Goal: Information Seeking & Learning: Learn about a topic

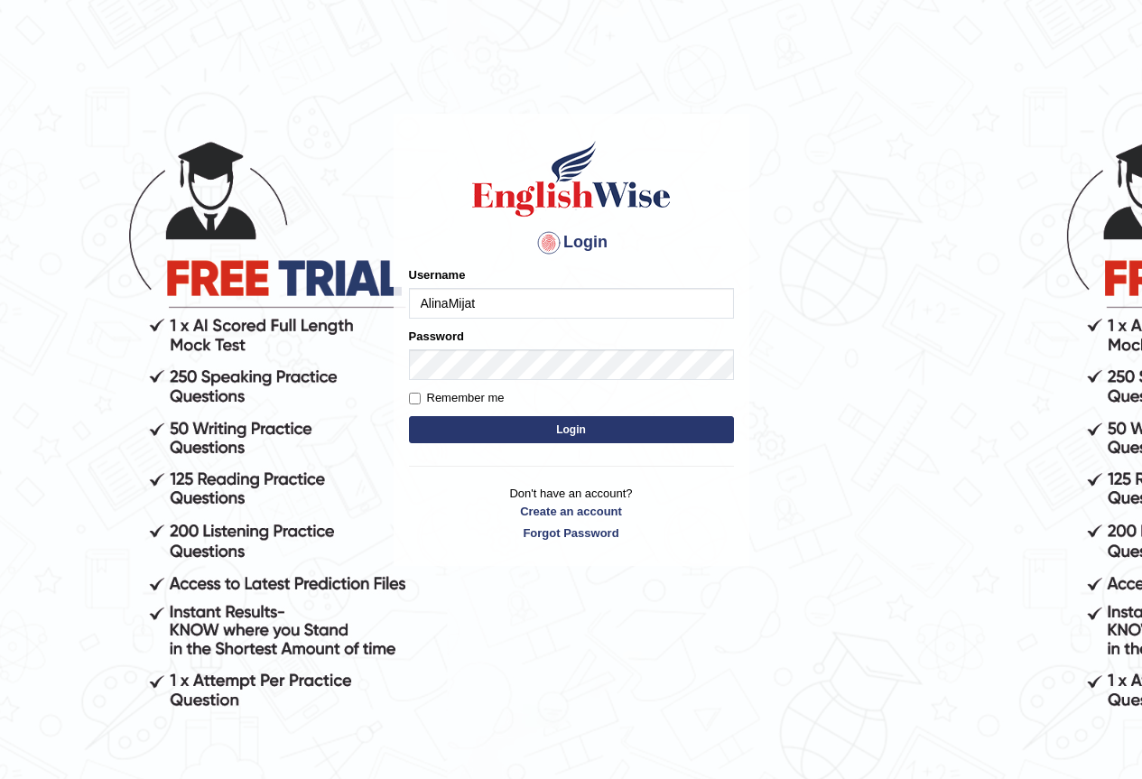
type input "AlinaMijat"
click at [566, 432] on button "Login" at bounding box center [571, 429] width 325 height 27
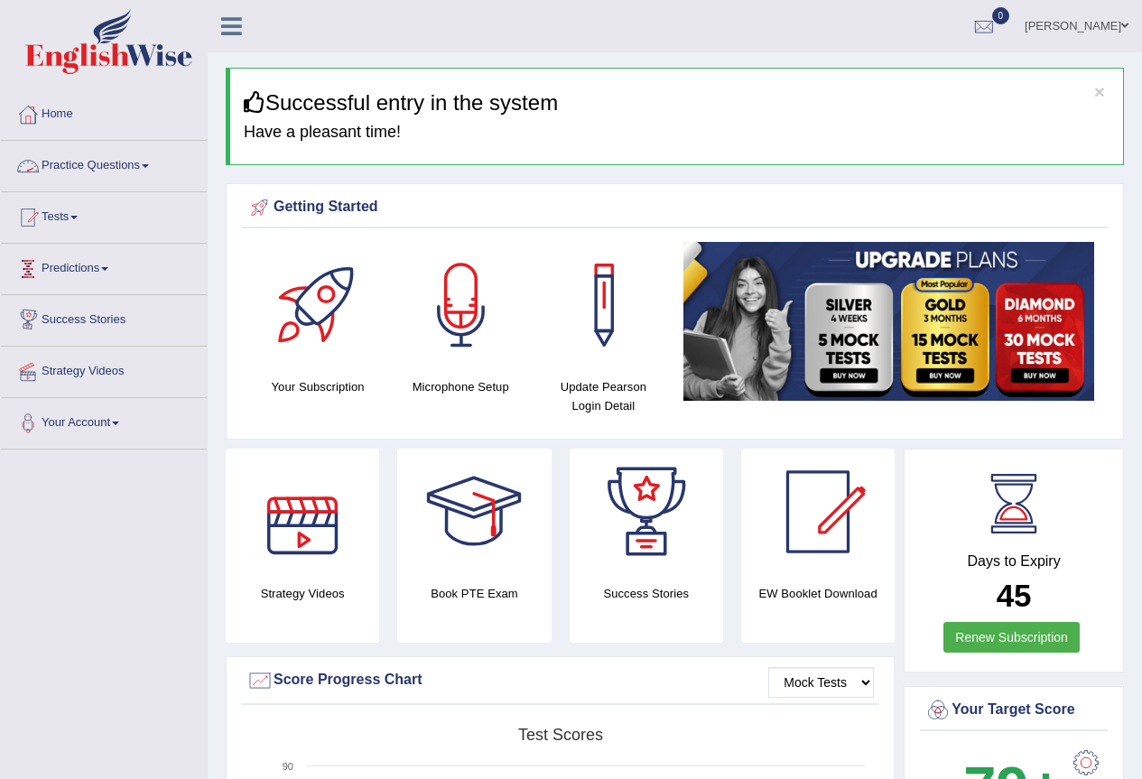
click at [126, 165] on link "Practice Questions" at bounding box center [104, 163] width 206 height 45
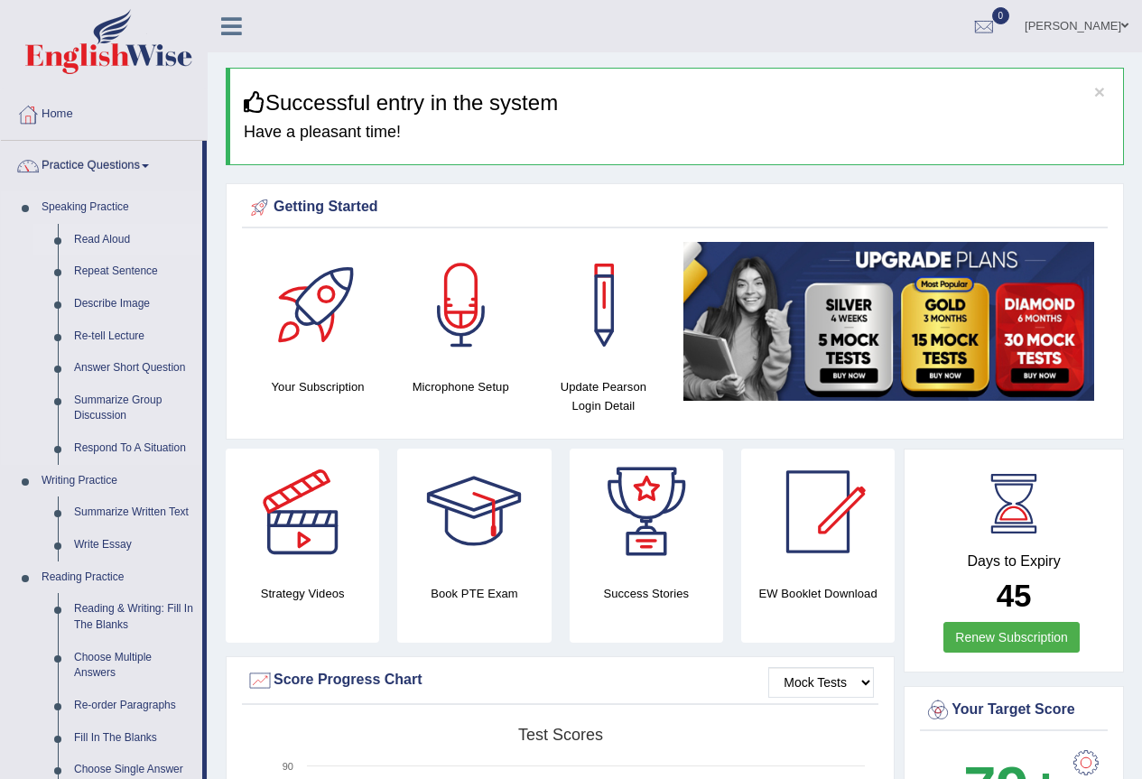
click at [86, 237] on link "Read Aloud" at bounding box center [134, 240] width 136 height 33
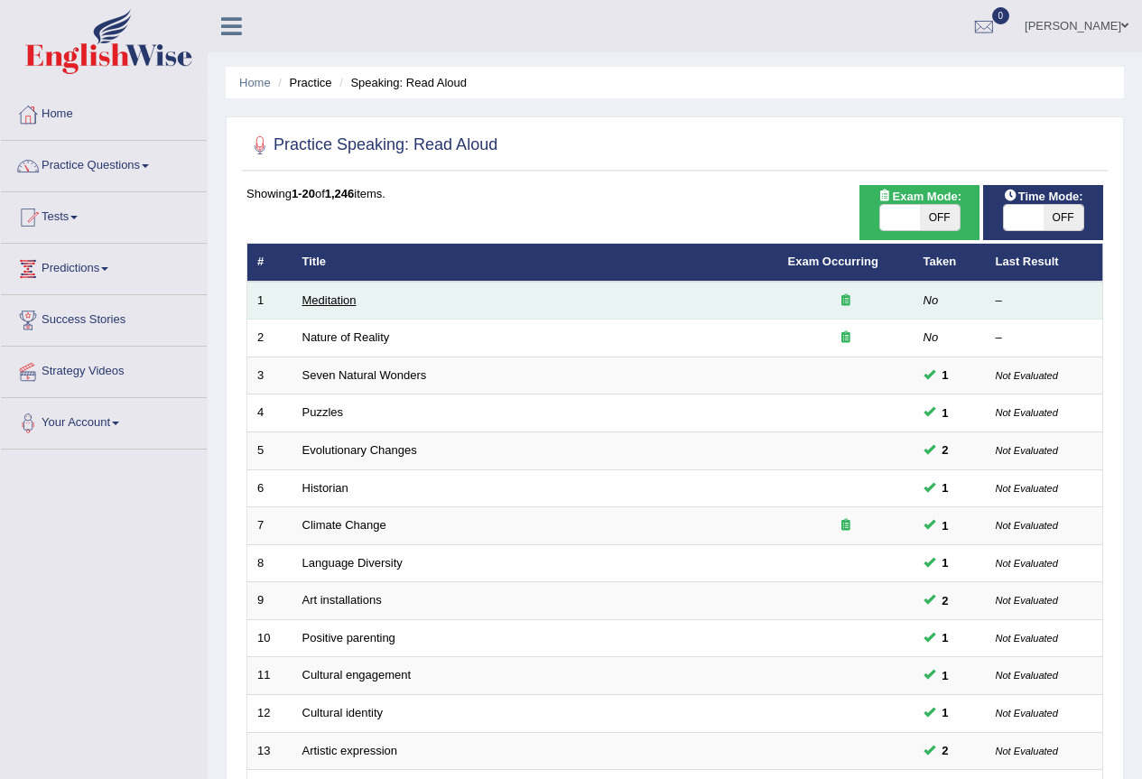
click at [327, 301] on link "Meditation" at bounding box center [329, 300] width 54 height 14
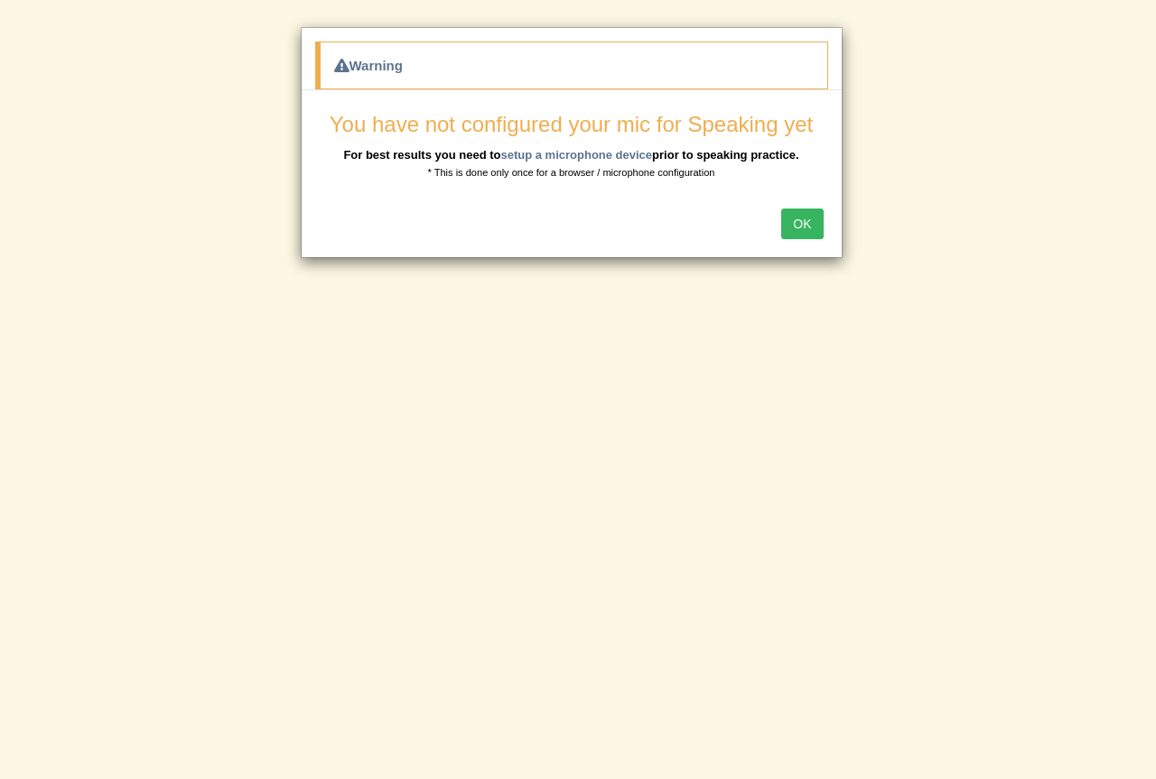
click at [798, 212] on button "OK" at bounding box center [802, 224] width 42 height 31
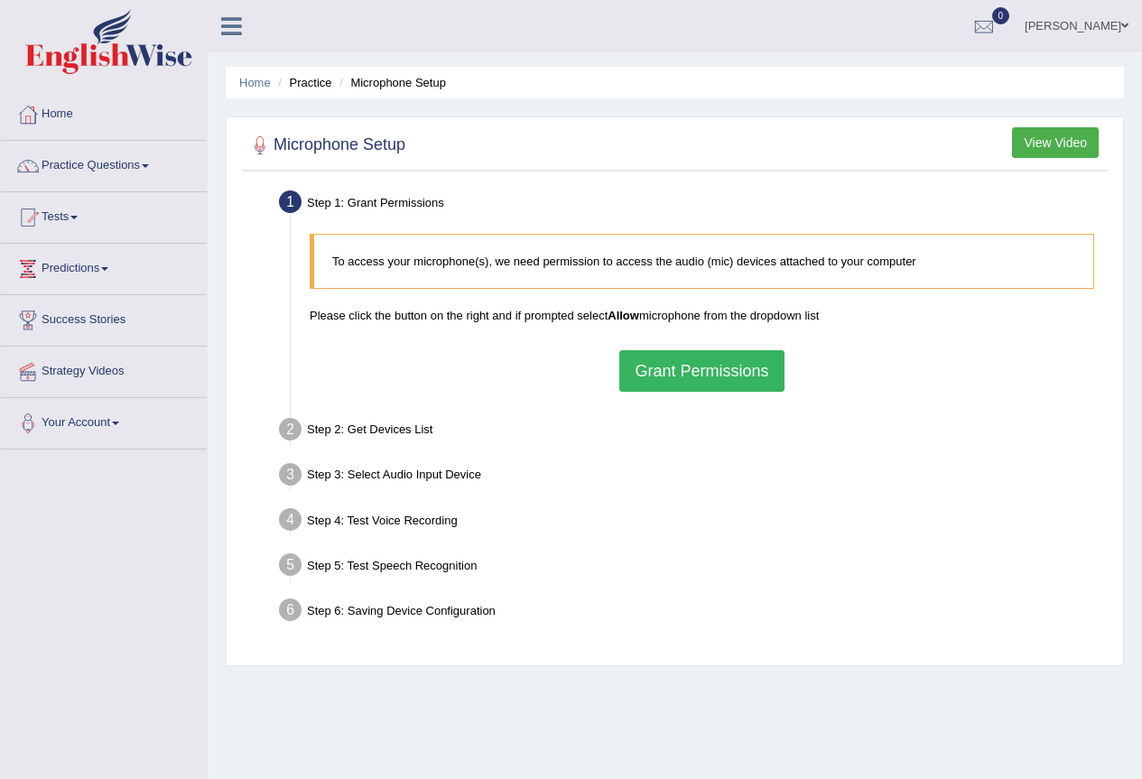
click at [743, 374] on button "Grant Permissions" at bounding box center [701, 371] width 164 height 42
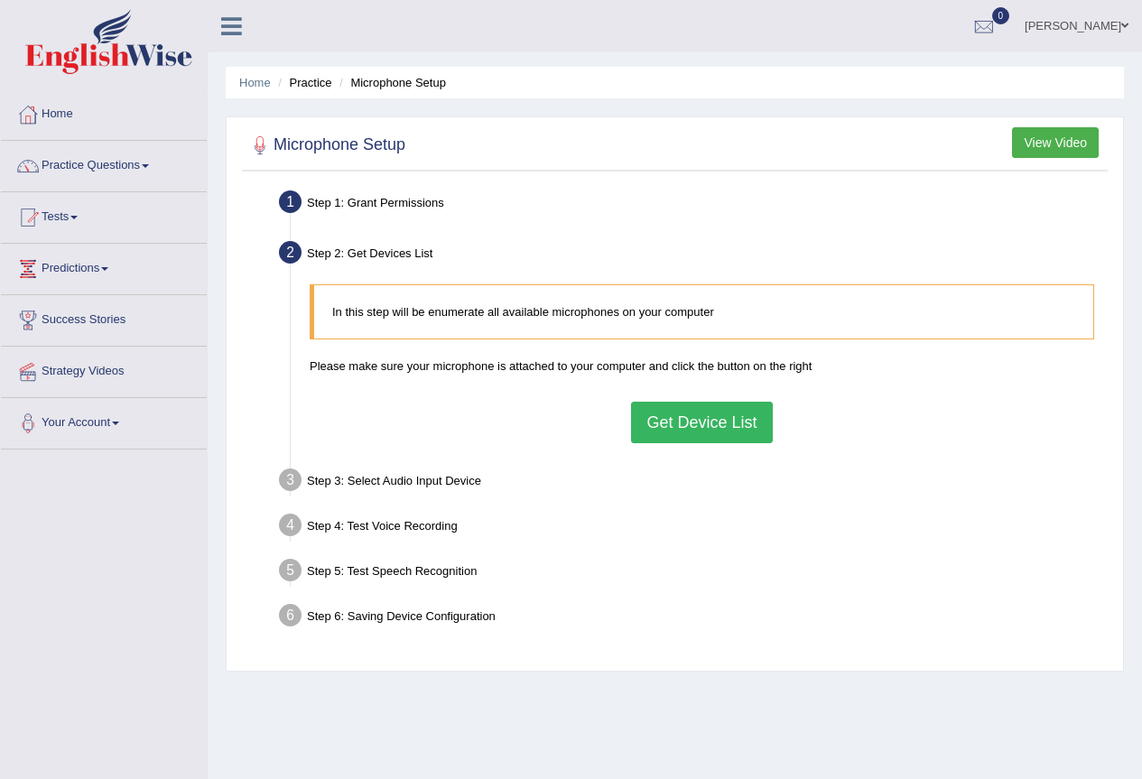
click at [673, 432] on button "Get Device List" at bounding box center [701, 423] width 141 height 42
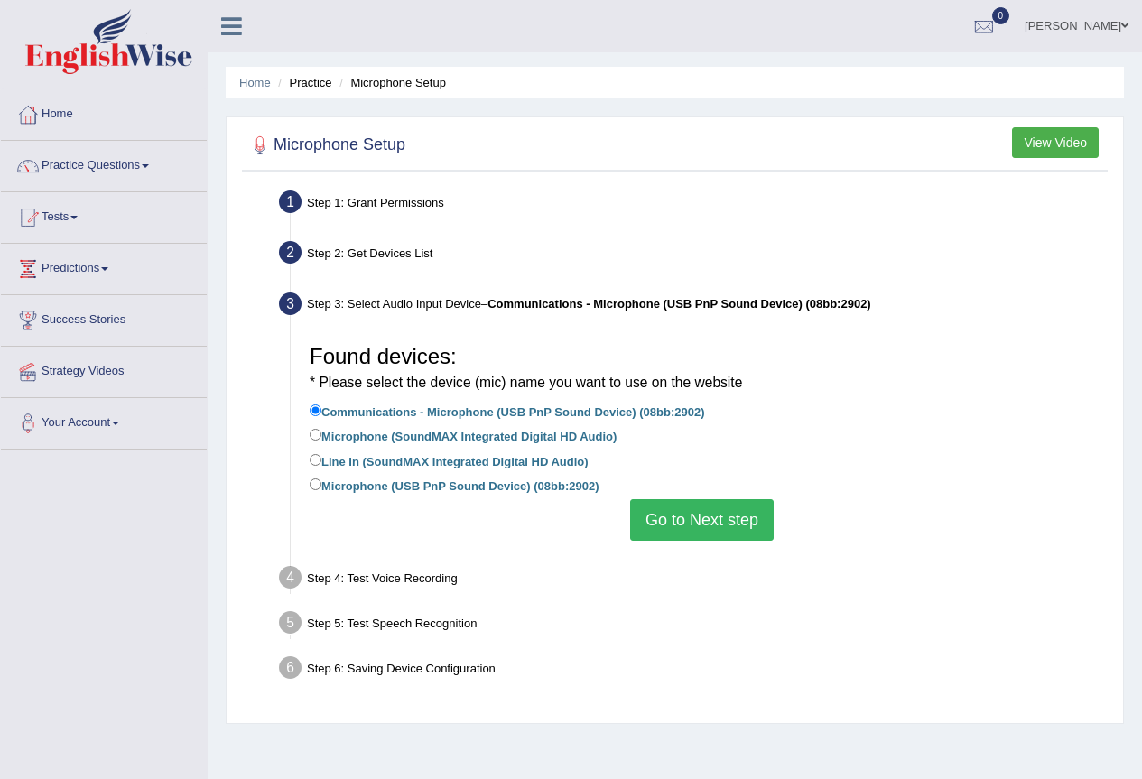
click at [686, 528] on button "Go to Next step" at bounding box center [702, 520] width 144 height 42
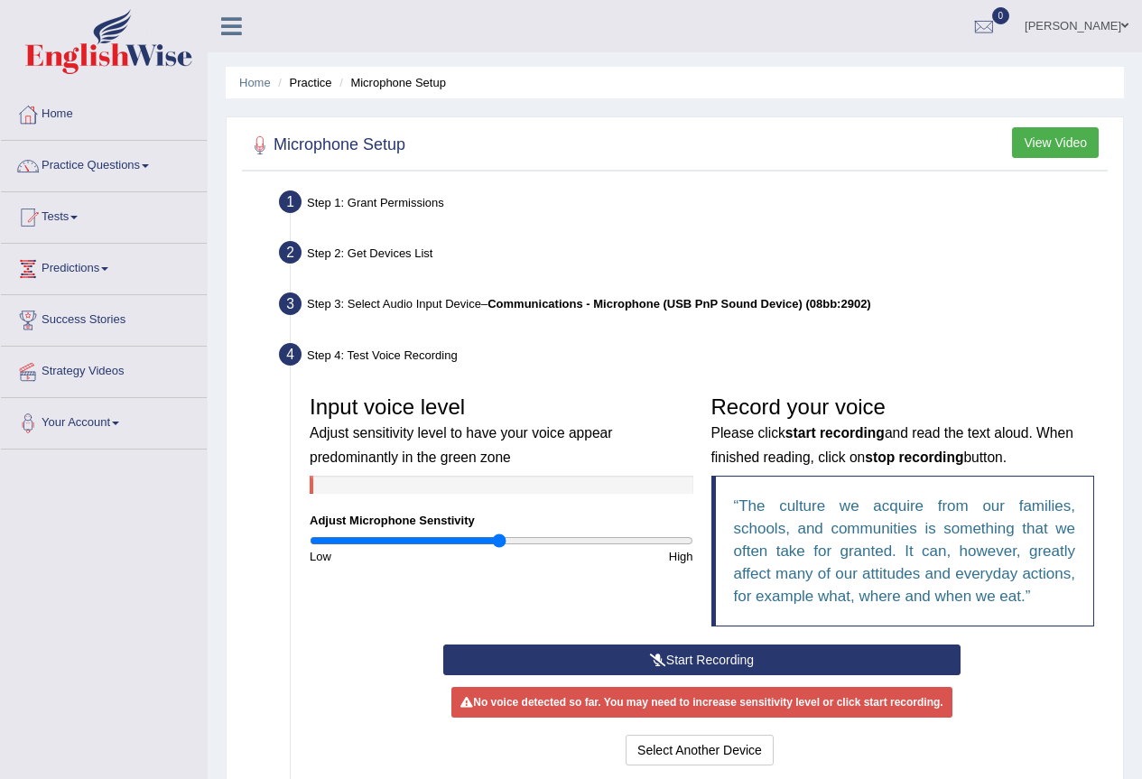
click at [629, 663] on button "Start Recording" at bounding box center [701, 660] width 517 height 31
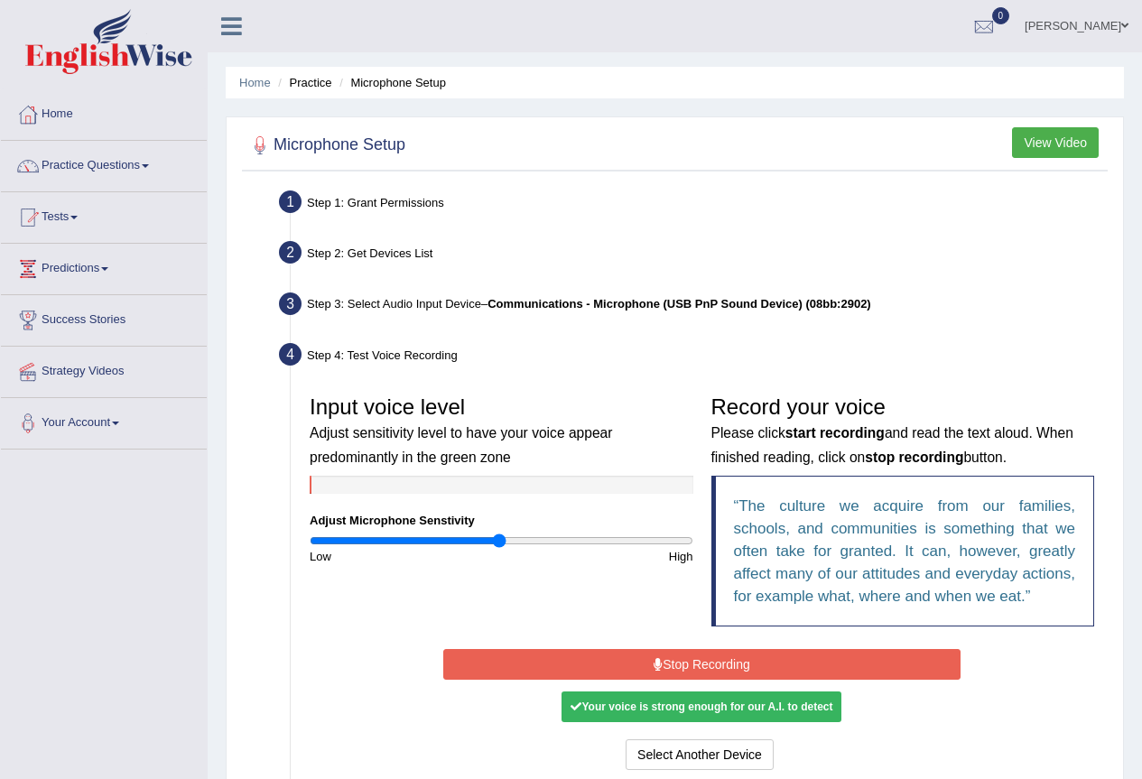
scroll to position [193, 0]
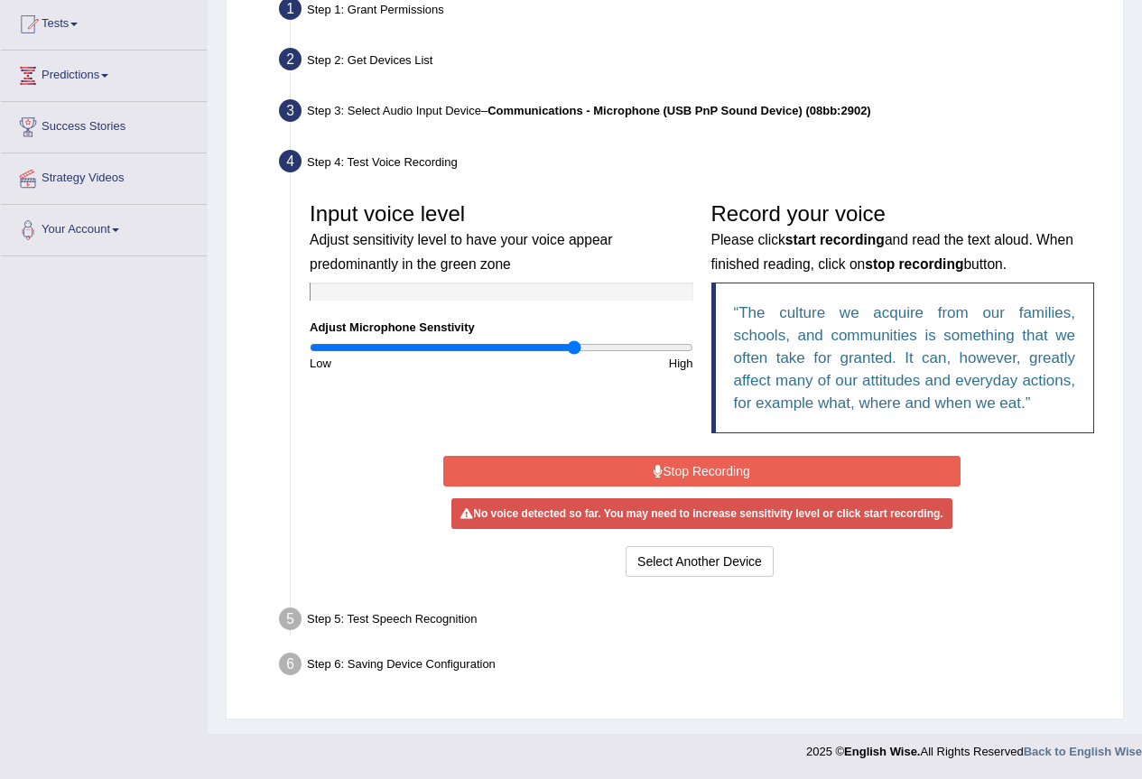
type input "1.4"
click at [572, 342] on input "range" at bounding box center [502, 347] width 384 height 14
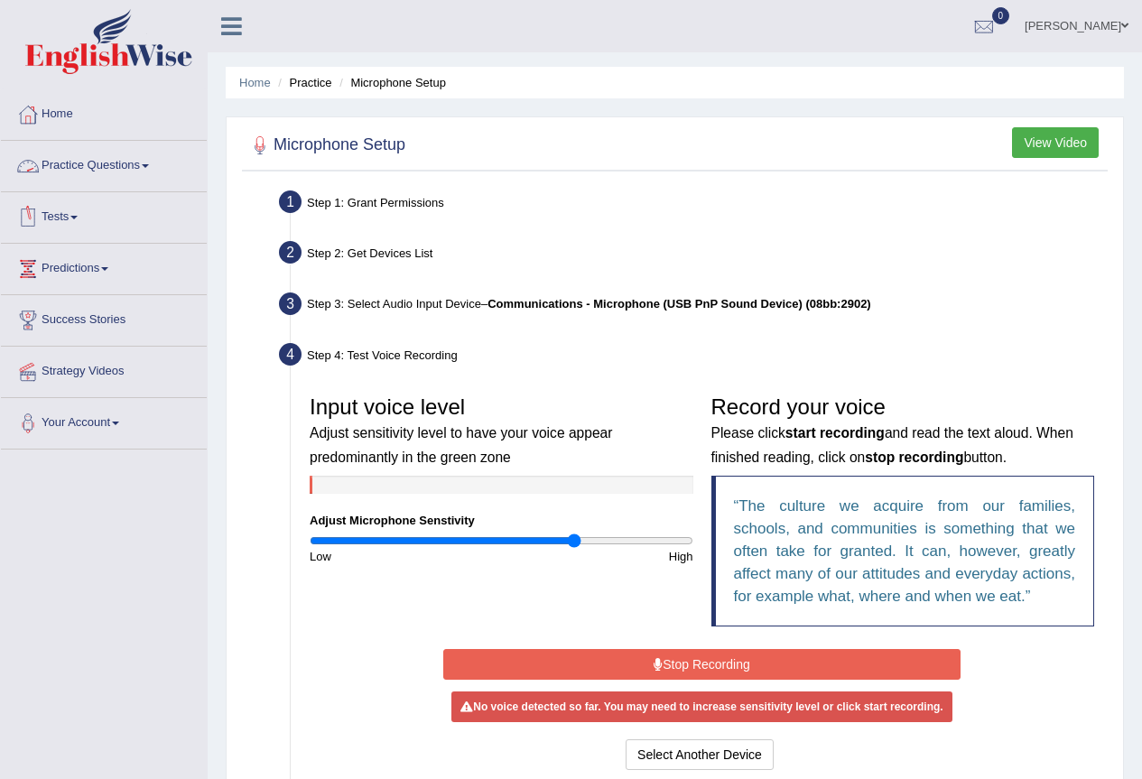
click at [114, 165] on link "Practice Questions" at bounding box center [104, 163] width 206 height 45
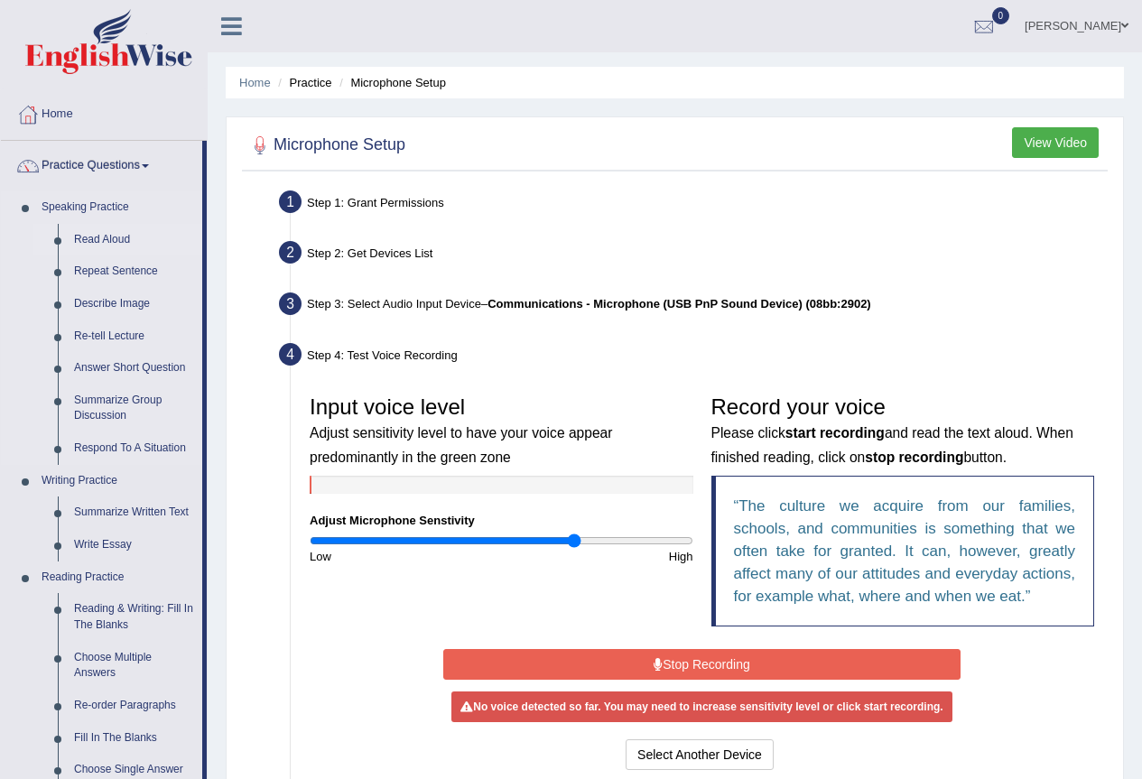
click at [116, 237] on link "Read Aloud" at bounding box center [134, 240] width 136 height 33
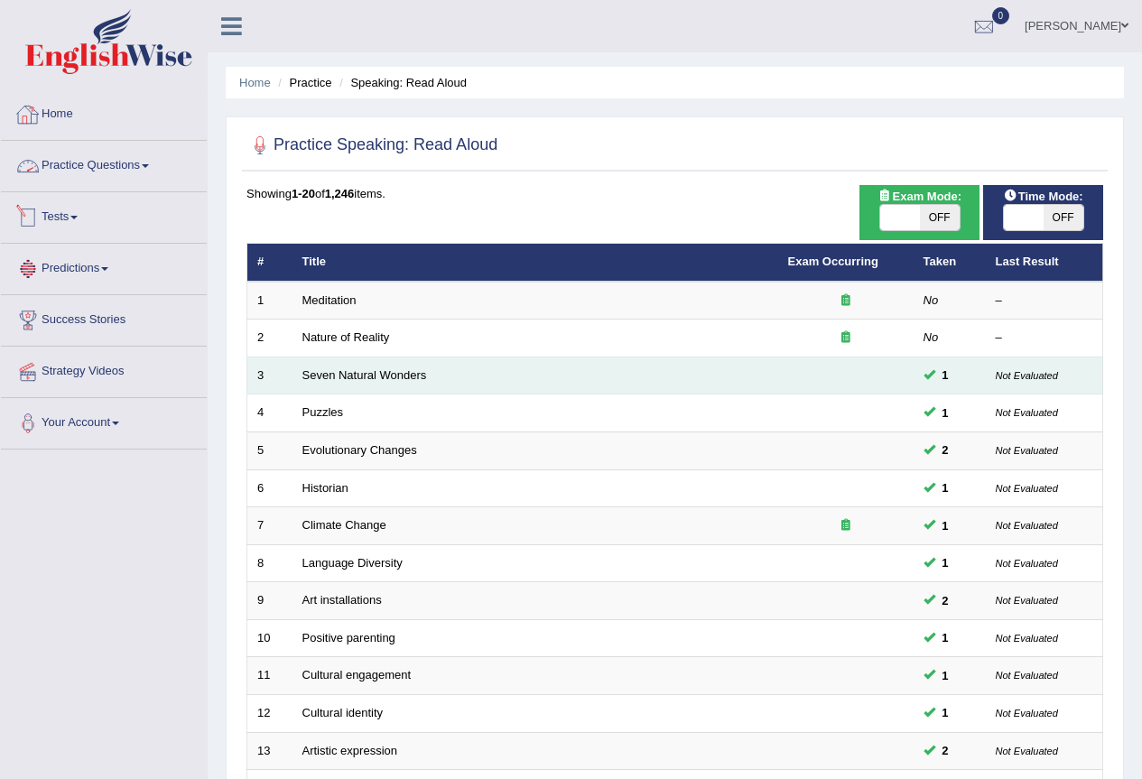
click at [319, 295] on link "Meditation" at bounding box center [329, 300] width 54 height 14
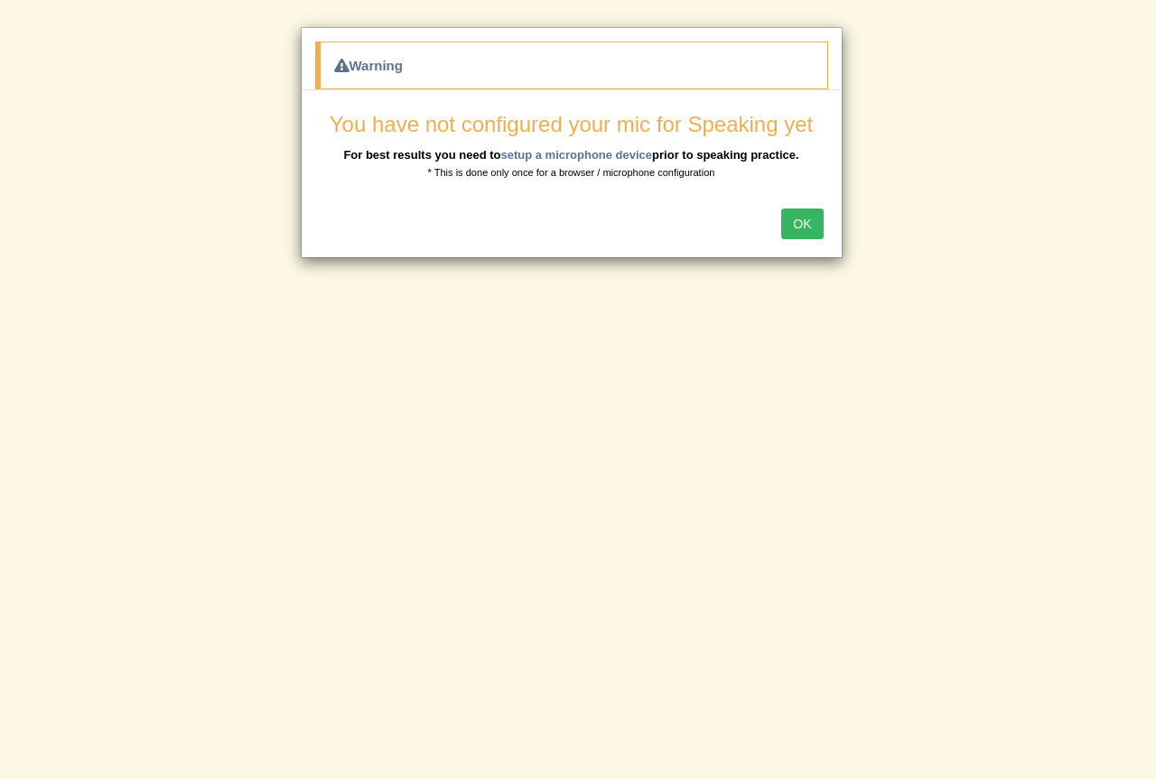
click at [805, 224] on button "OK" at bounding box center [802, 224] width 42 height 31
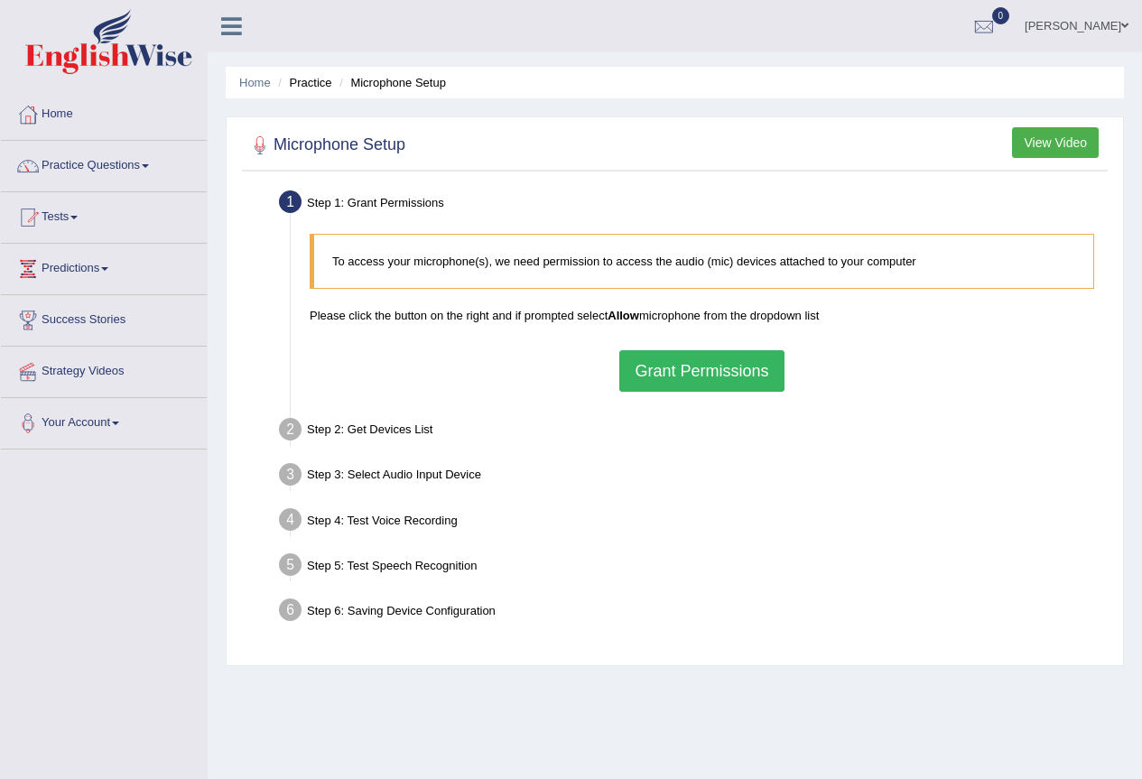
click at [666, 378] on button "Grant Permissions" at bounding box center [701, 371] width 164 height 42
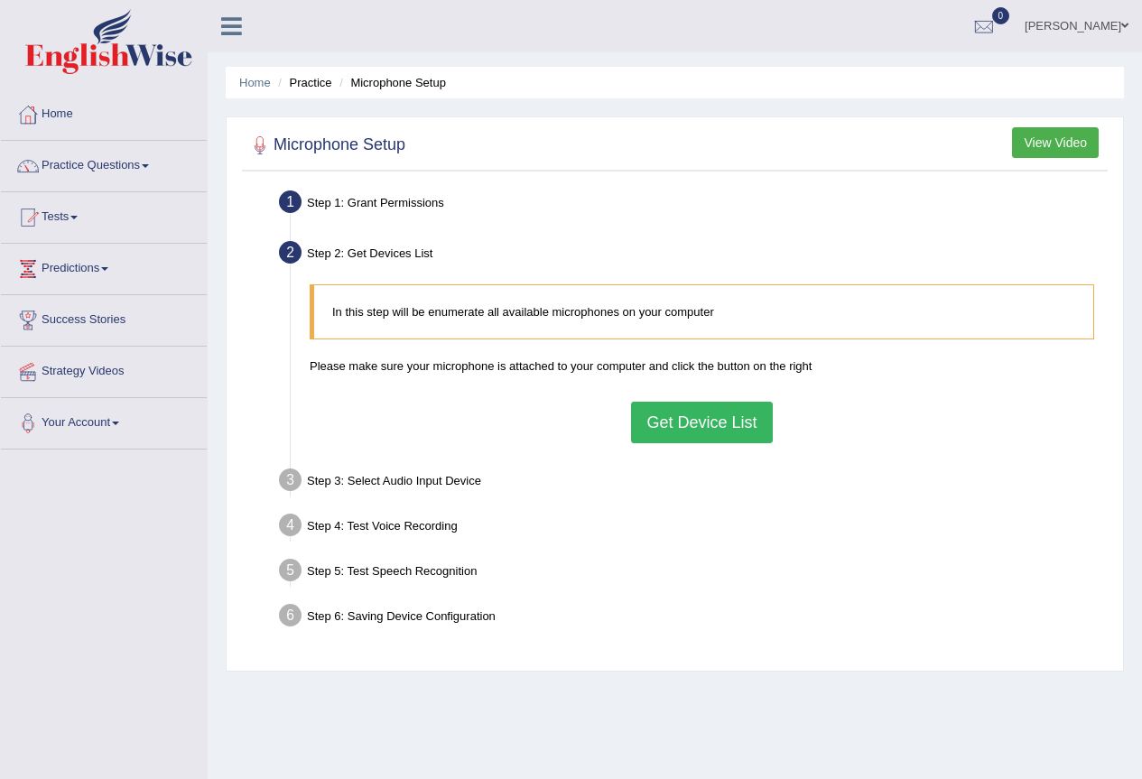
click at [749, 414] on button "Get Device List" at bounding box center [701, 423] width 141 height 42
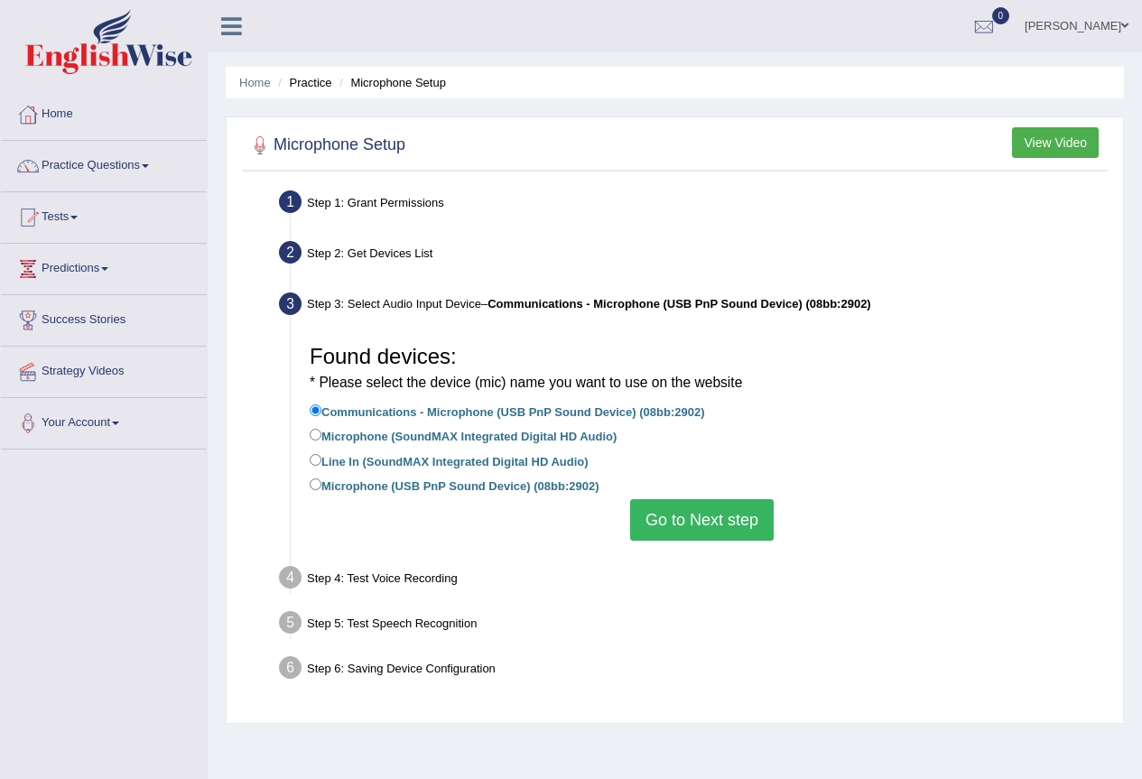
click at [728, 520] on button "Go to Next step" at bounding box center [702, 520] width 144 height 42
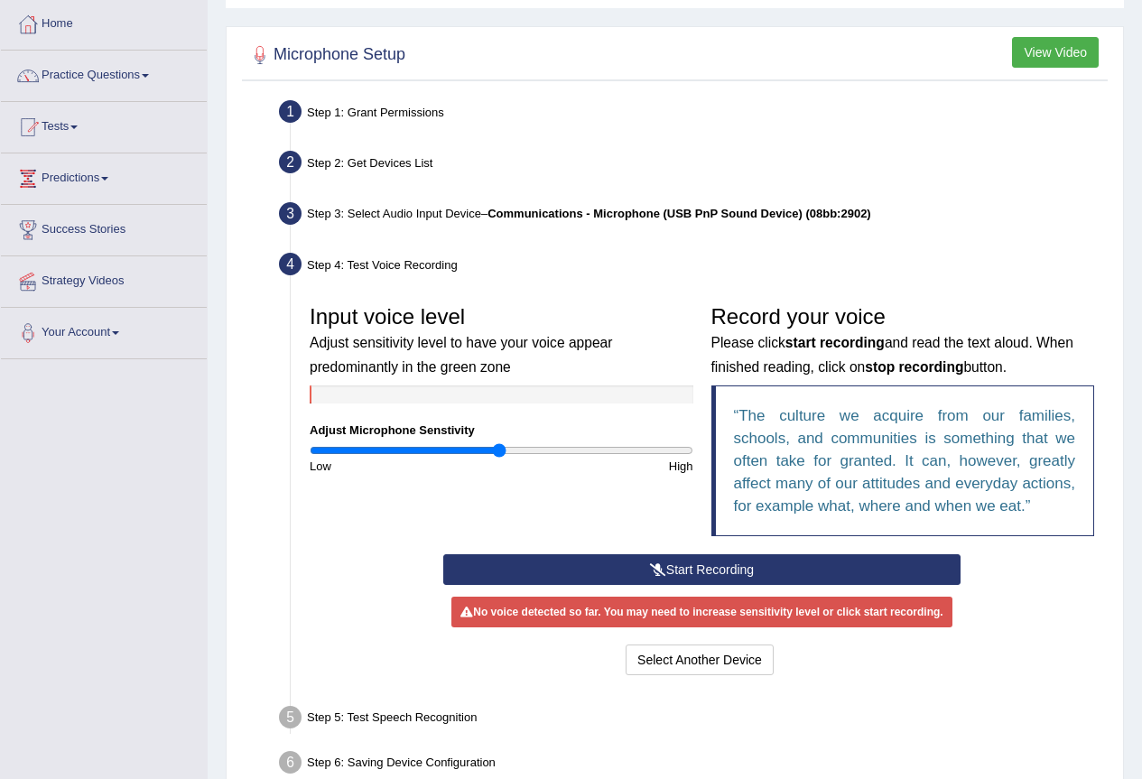
scroll to position [181, 0]
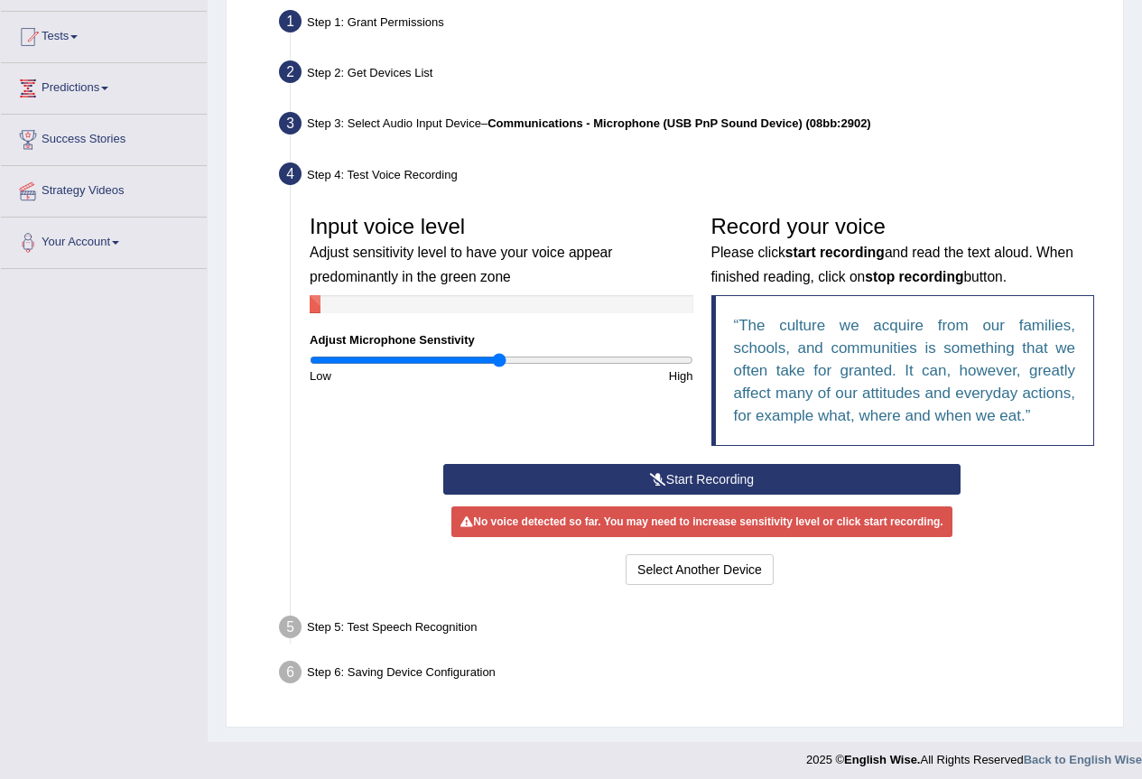
click at [713, 478] on button "Start Recording" at bounding box center [701, 479] width 517 height 31
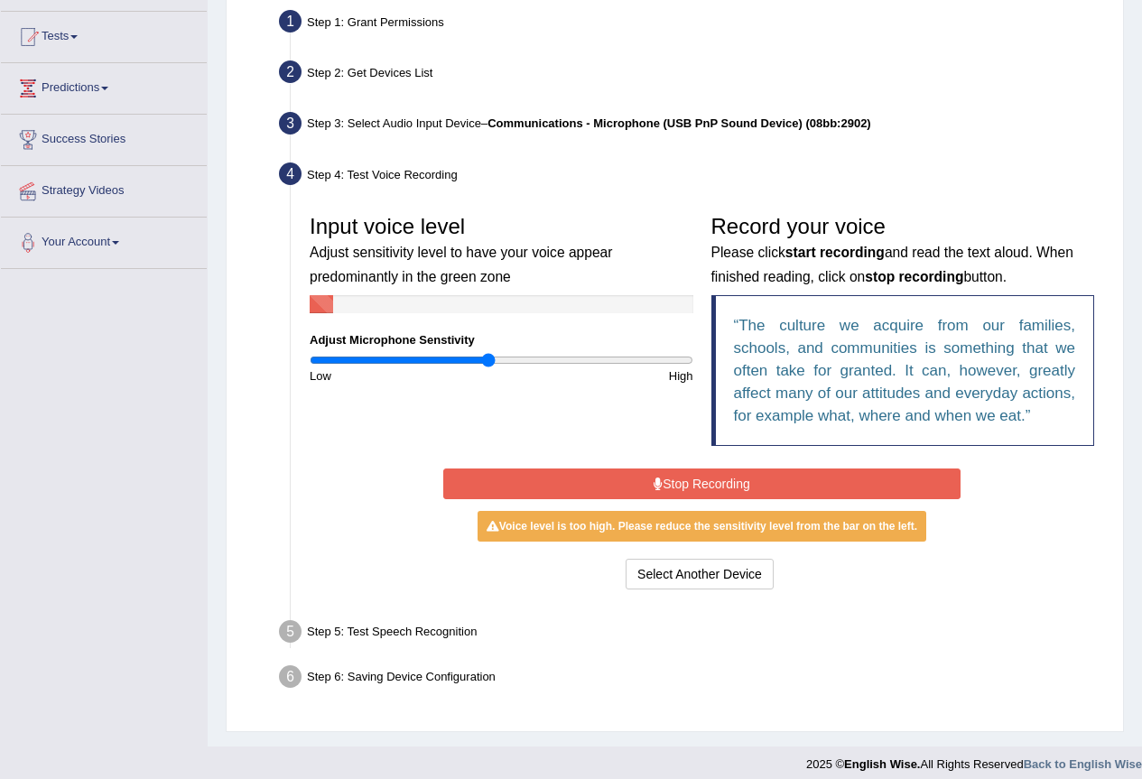
click at [487, 359] on input "range" at bounding box center [502, 360] width 384 height 14
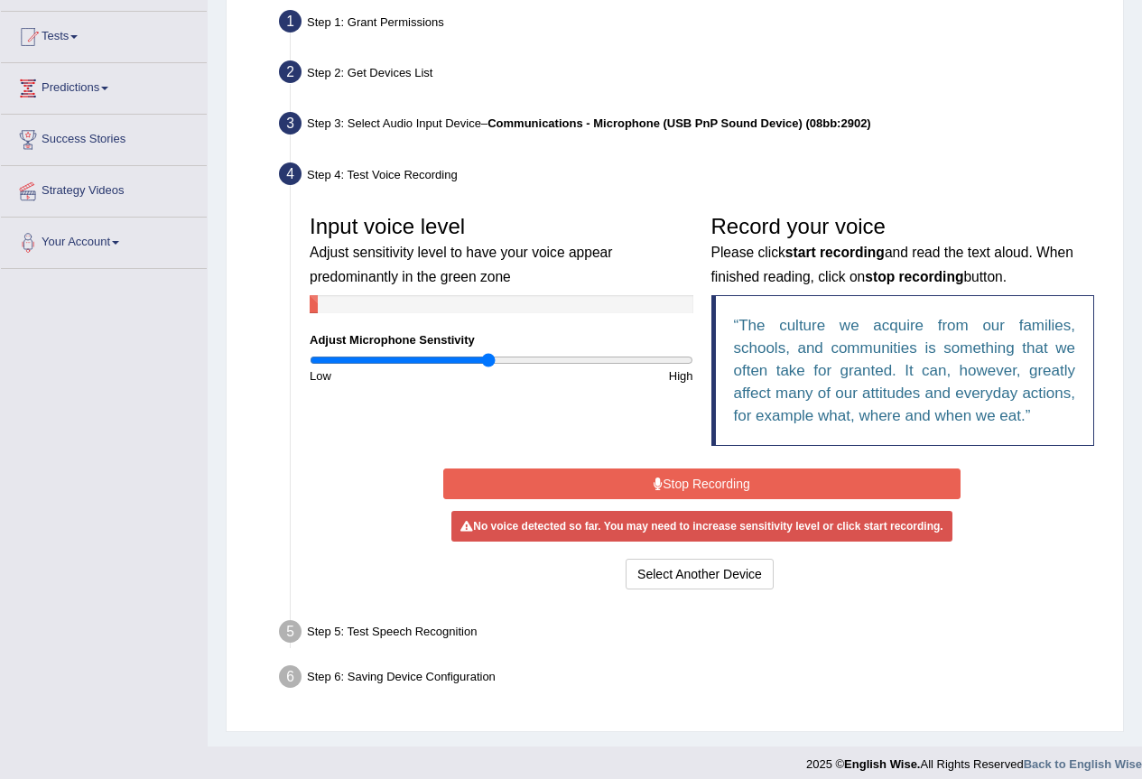
click at [583, 481] on button "Stop Recording" at bounding box center [701, 484] width 517 height 31
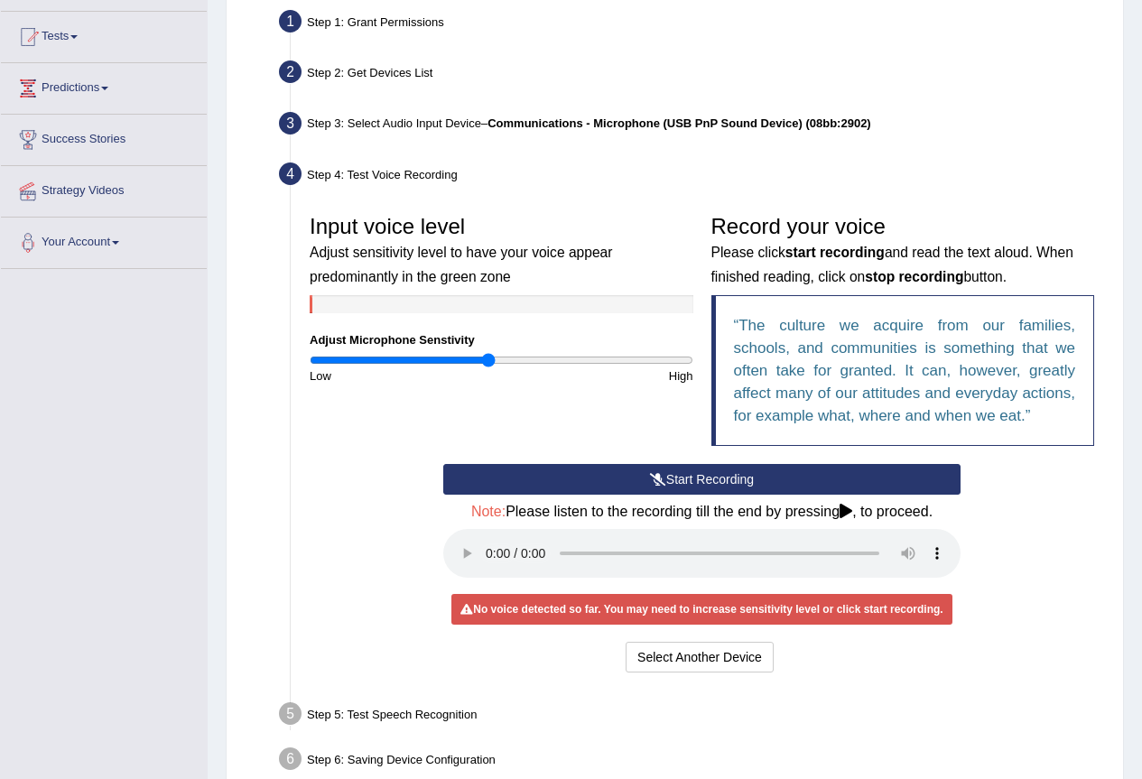
click at [700, 480] on button "Start Recording" at bounding box center [701, 479] width 517 height 31
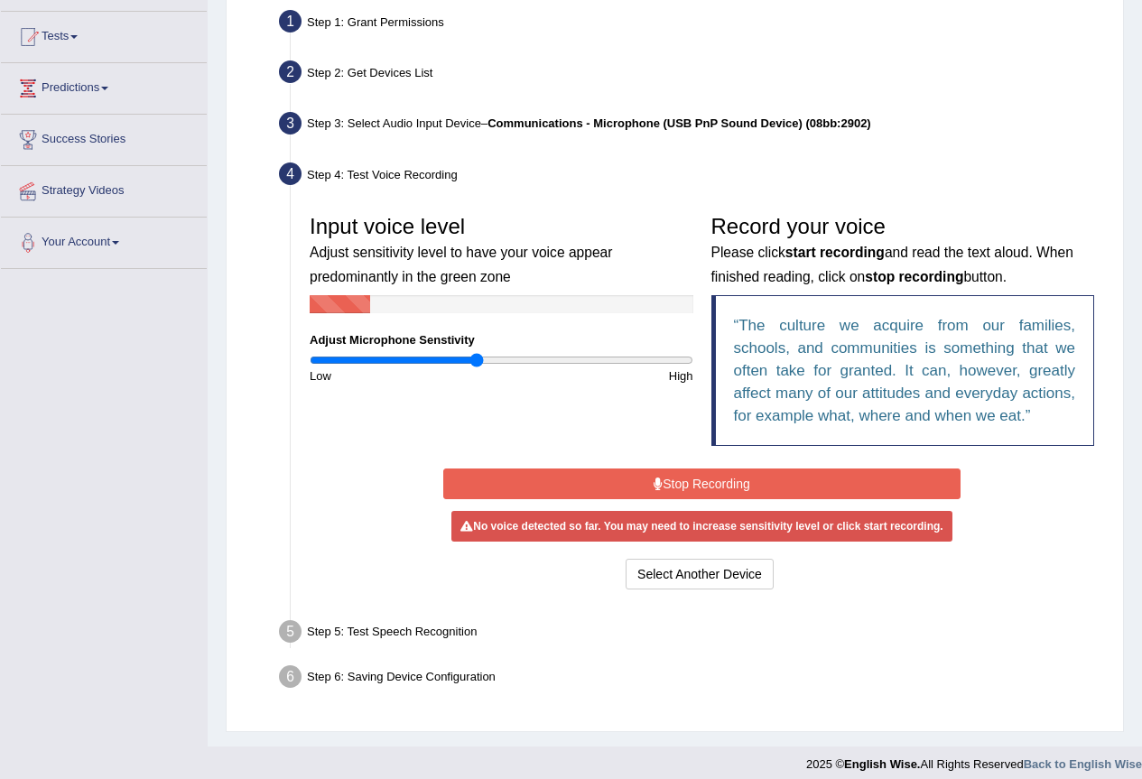
click at [478, 358] on input "range" at bounding box center [502, 360] width 384 height 14
click at [451, 360] on input "range" at bounding box center [502, 360] width 384 height 14
click at [417, 358] on input "range" at bounding box center [502, 360] width 384 height 14
click at [429, 361] on input "range" at bounding box center [502, 360] width 384 height 14
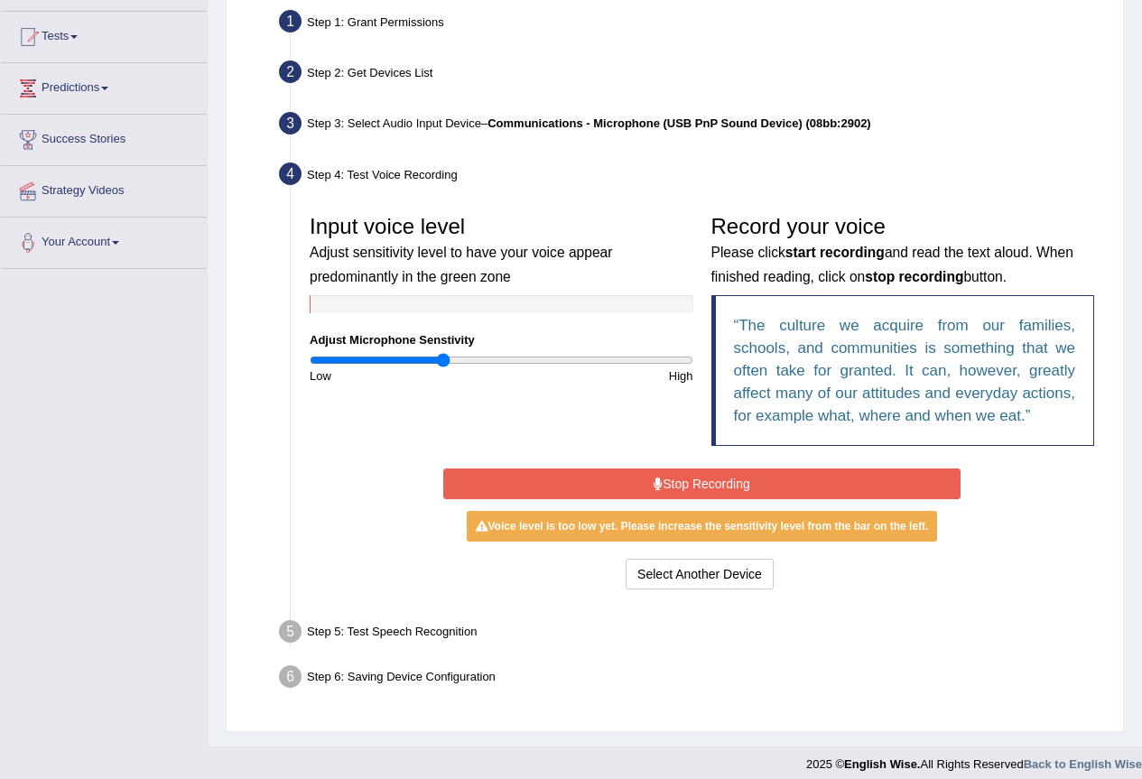
click at [445, 362] on input "range" at bounding box center [502, 360] width 384 height 14
click at [451, 364] on input "range" at bounding box center [502, 360] width 384 height 14
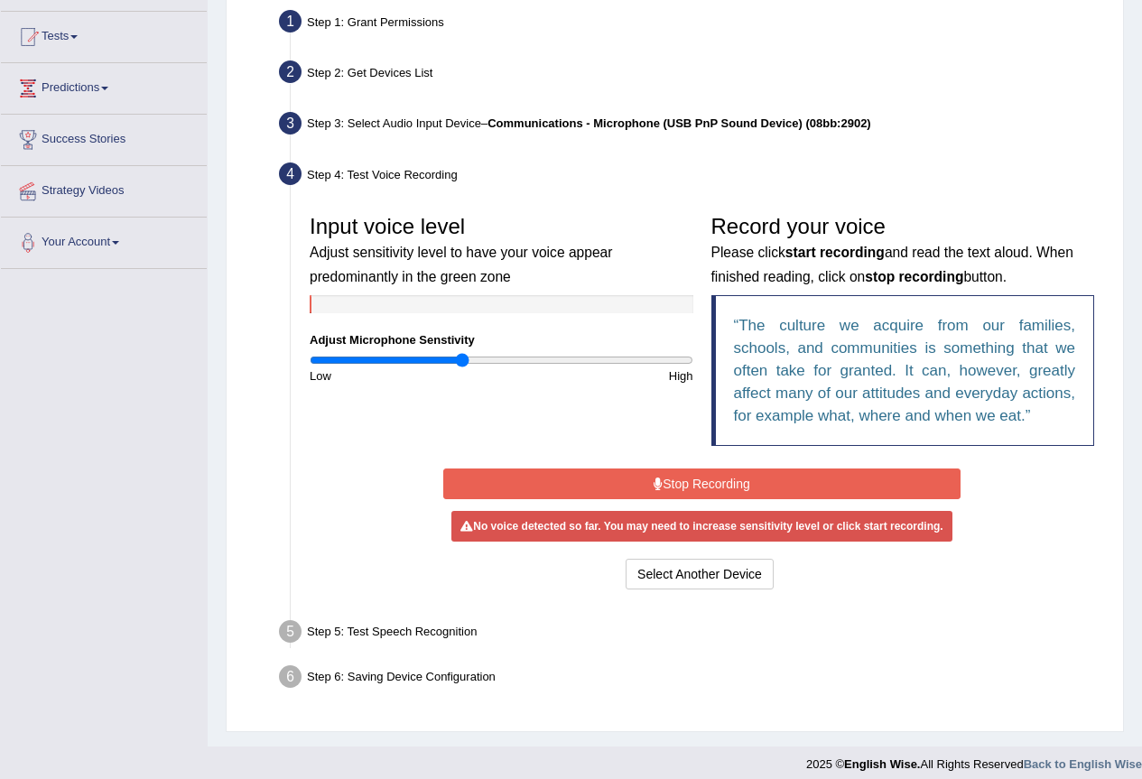
type input "0.8"
click at [463, 361] on input "range" at bounding box center [502, 360] width 384 height 14
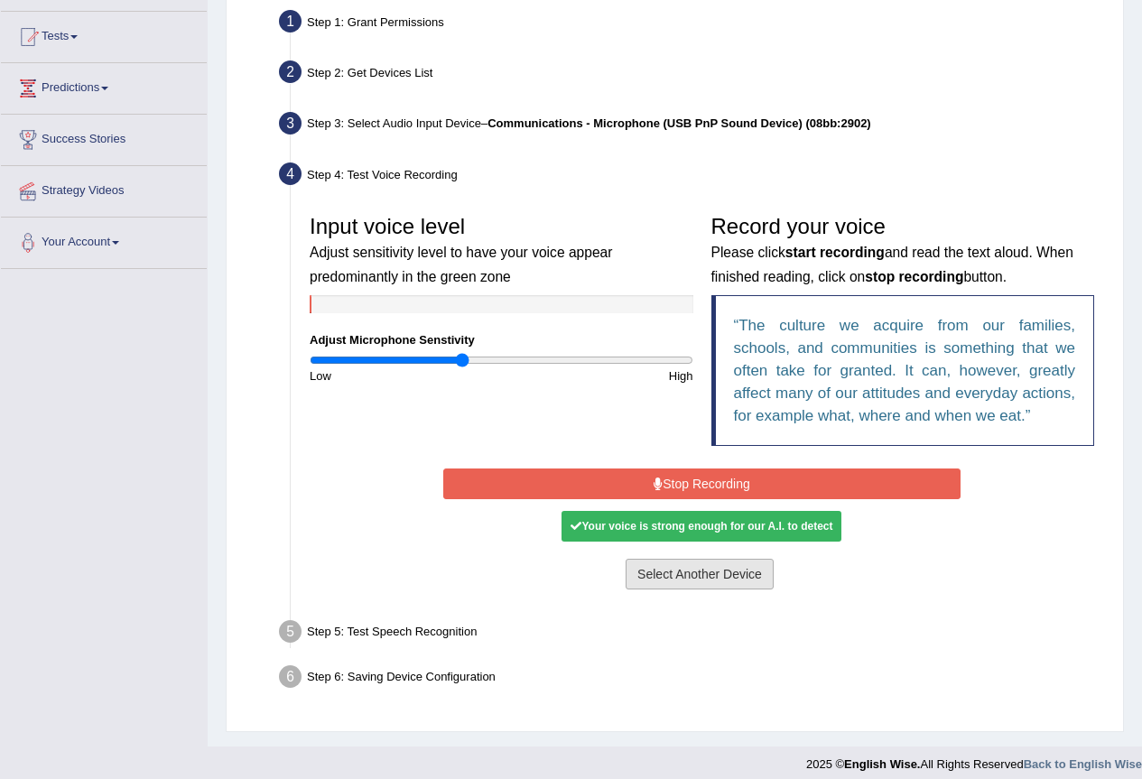
click at [706, 579] on button "Select Another Device" at bounding box center [700, 574] width 148 height 31
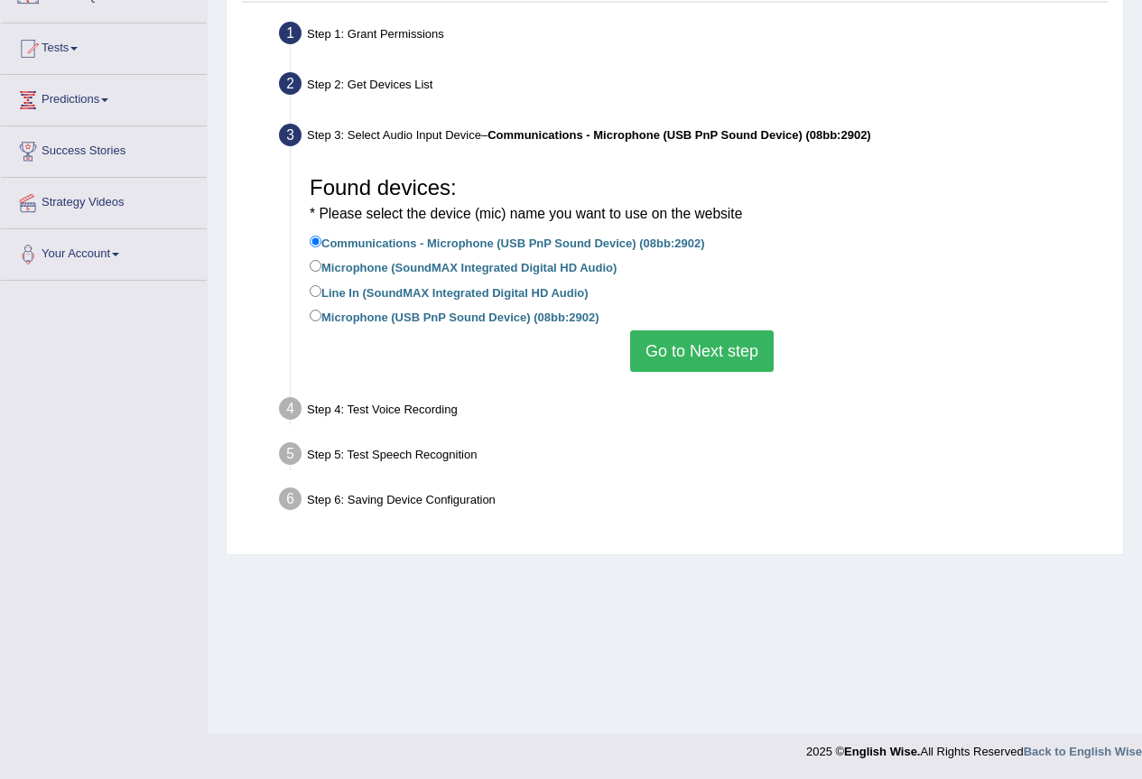
click at [680, 366] on button "Go to Next step" at bounding box center [702, 351] width 144 height 42
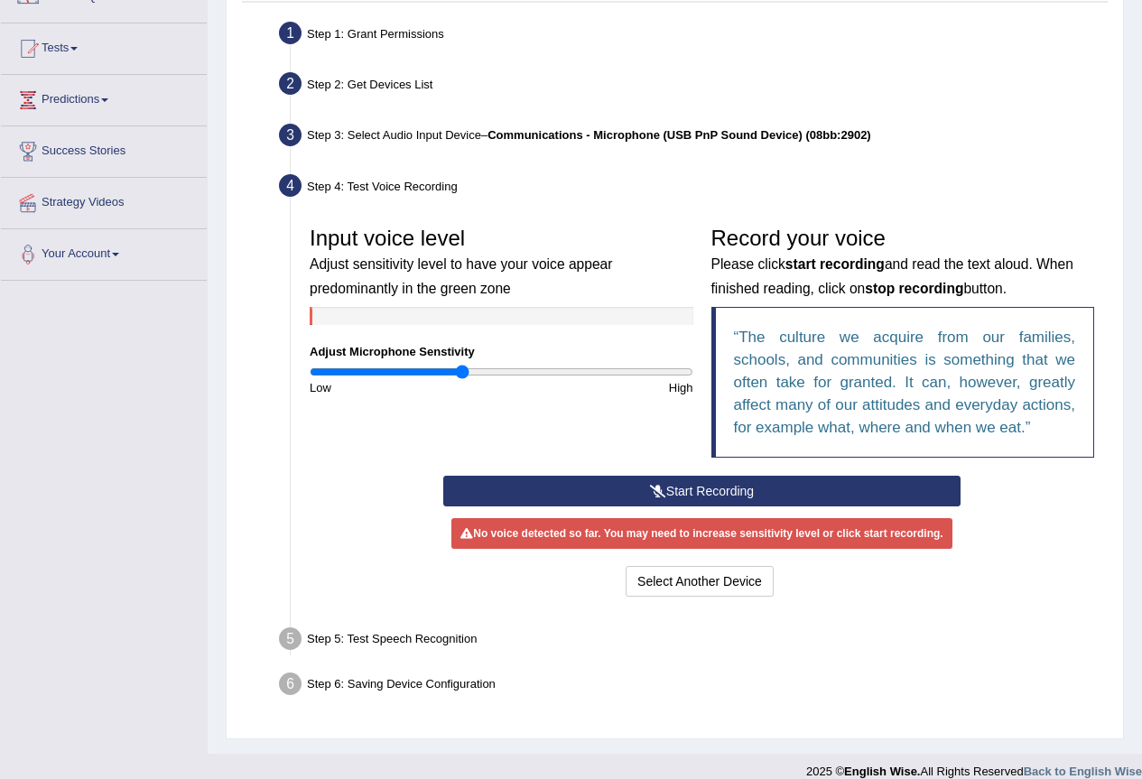
click at [704, 481] on button "Start Recording" at bounding box center [701, 491] width 517 height 31
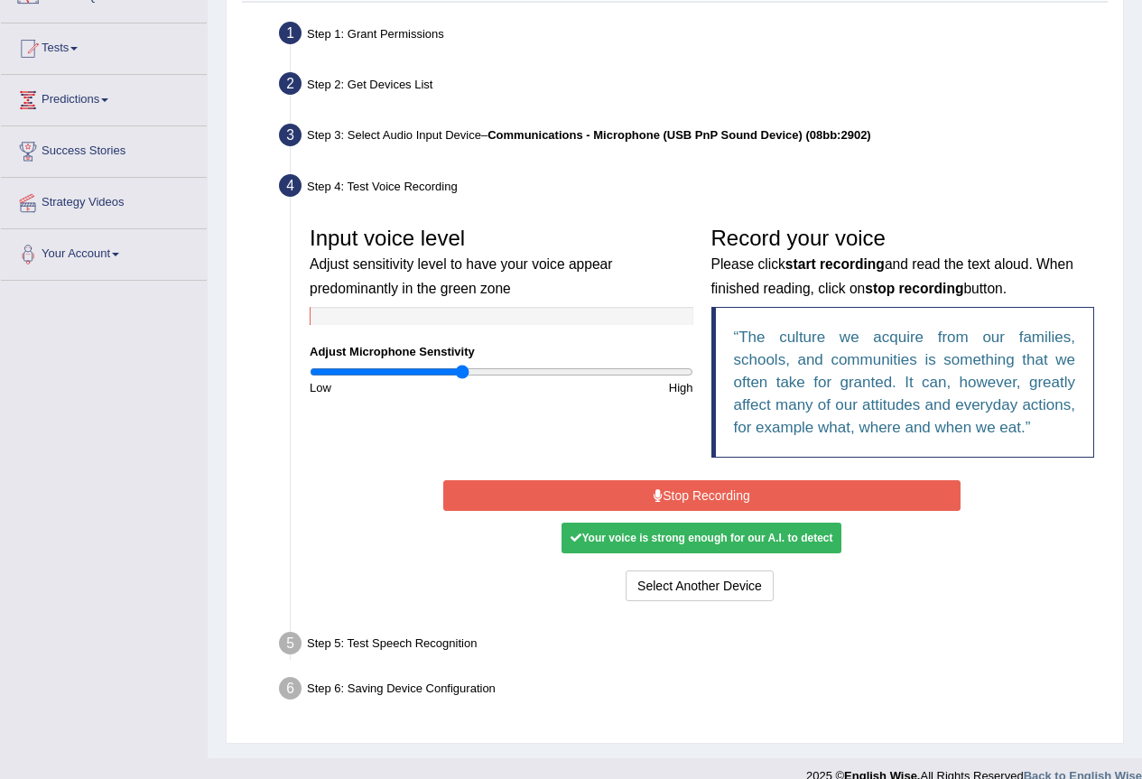
click at [692, 526] on div "Your voice is strong enough for our A.I. to detect" at bounding box center [702, 538] width 280 height 31
click at [802, 482] on button "Stop Recording" at bounding box center [701, 495] width 517 height 31
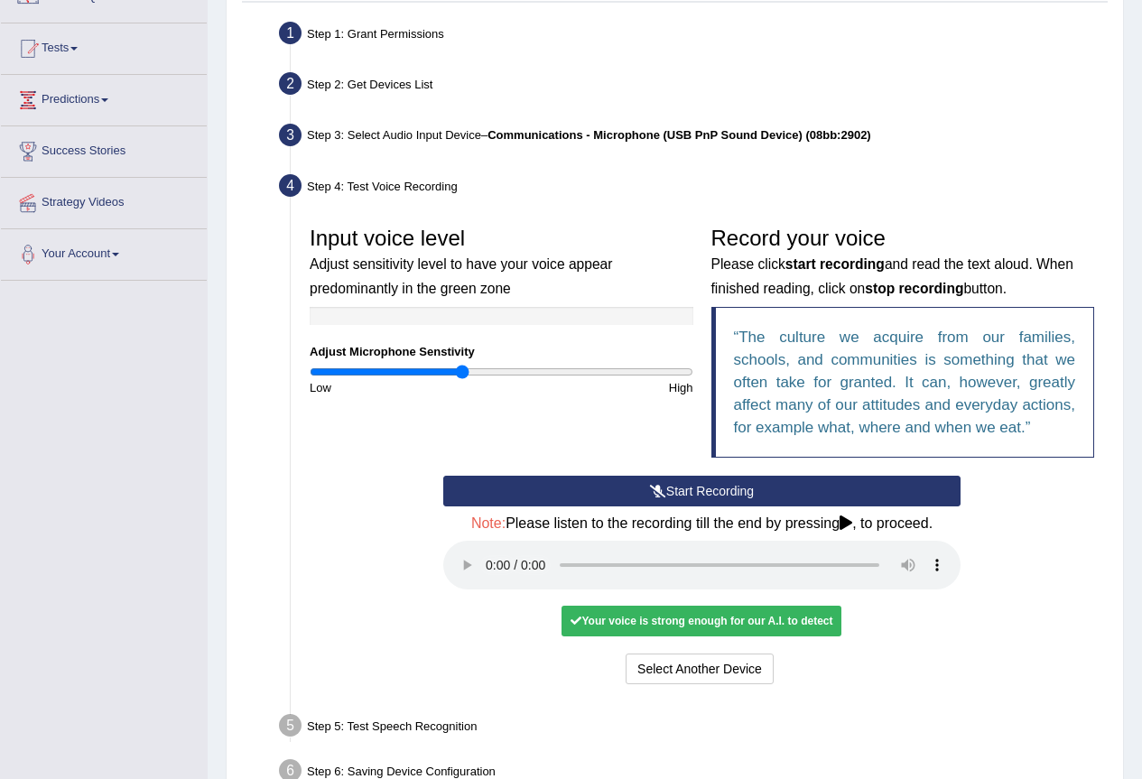
scroll to position [259, 0]
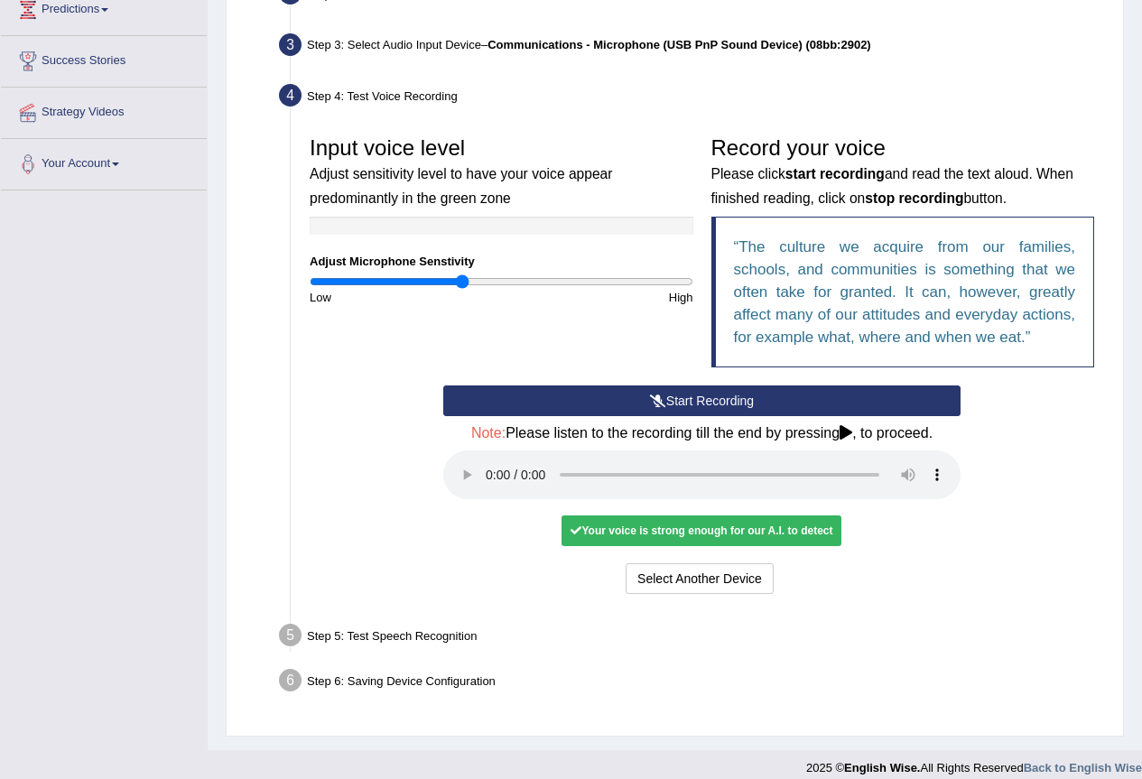
click at [522, 635] on div "Step 5: Test Speech Recognition" at bounding box center [693, 638] width 844 height 40
click at [590, 636] on div "Step 5: Test Speech Recognition" at bounding box center [693, 638] width 844 height 40
click at [737, 583] on button "Voice is ok. Go to Next step" at bounding box center [777, 578] width 179 height 31
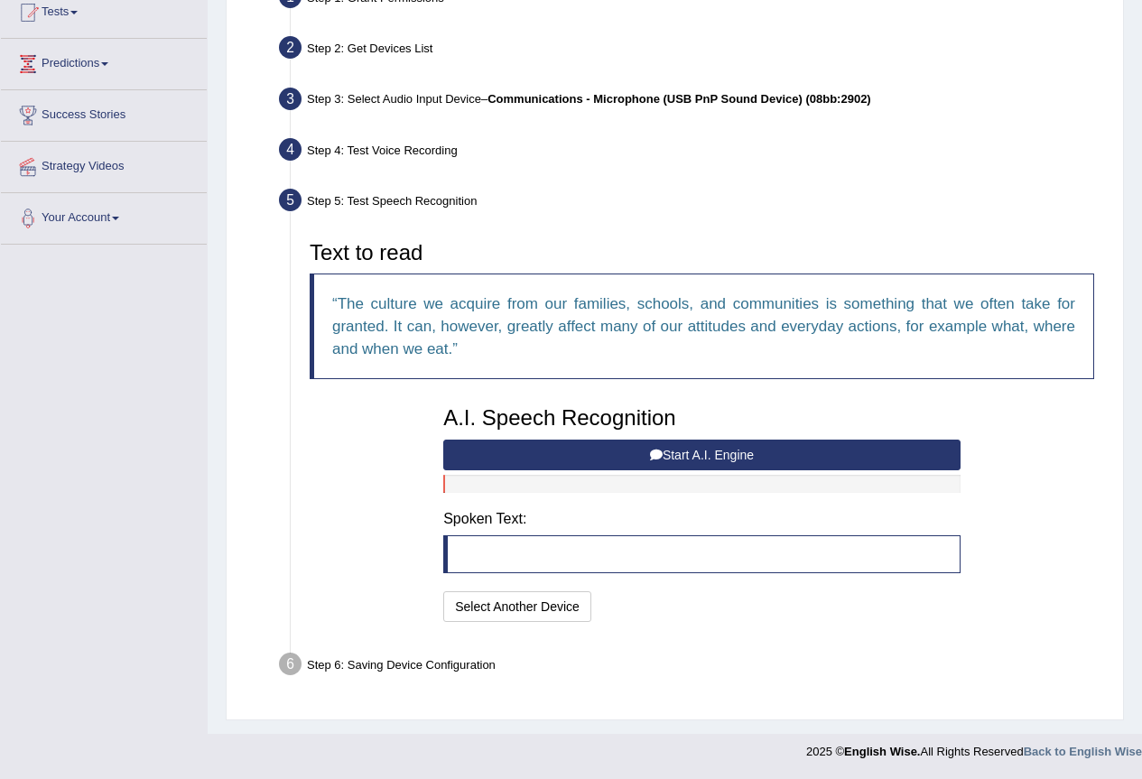
scroll to position [205, 0]
click at [571, 560] on blockquote at bounding box center [701, 554] width 517 height 38
click at [642, 458] on button "Start A.I. Engine" at bounding box center [701, 455] width 517 height 31
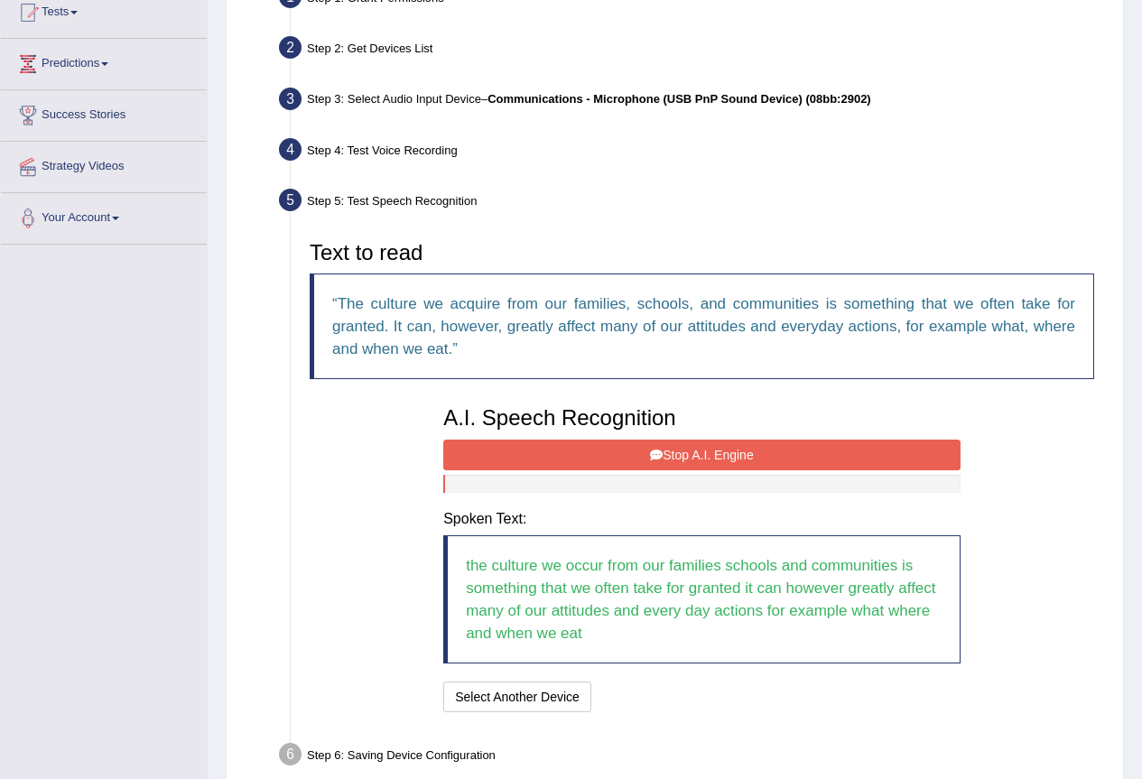
scroll to position [295, 0]
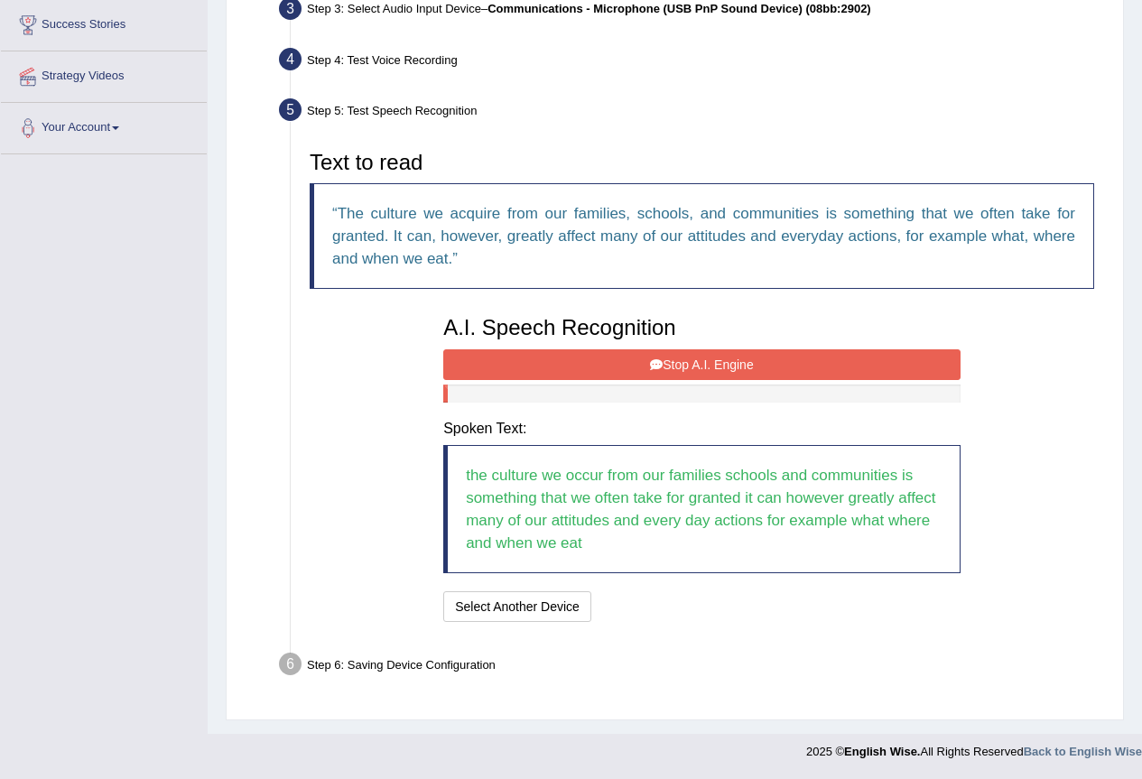
click at [417, 663] on div "Step 6: Saving Device Configuration" at bounding box center [693, 667] width 844 height 40
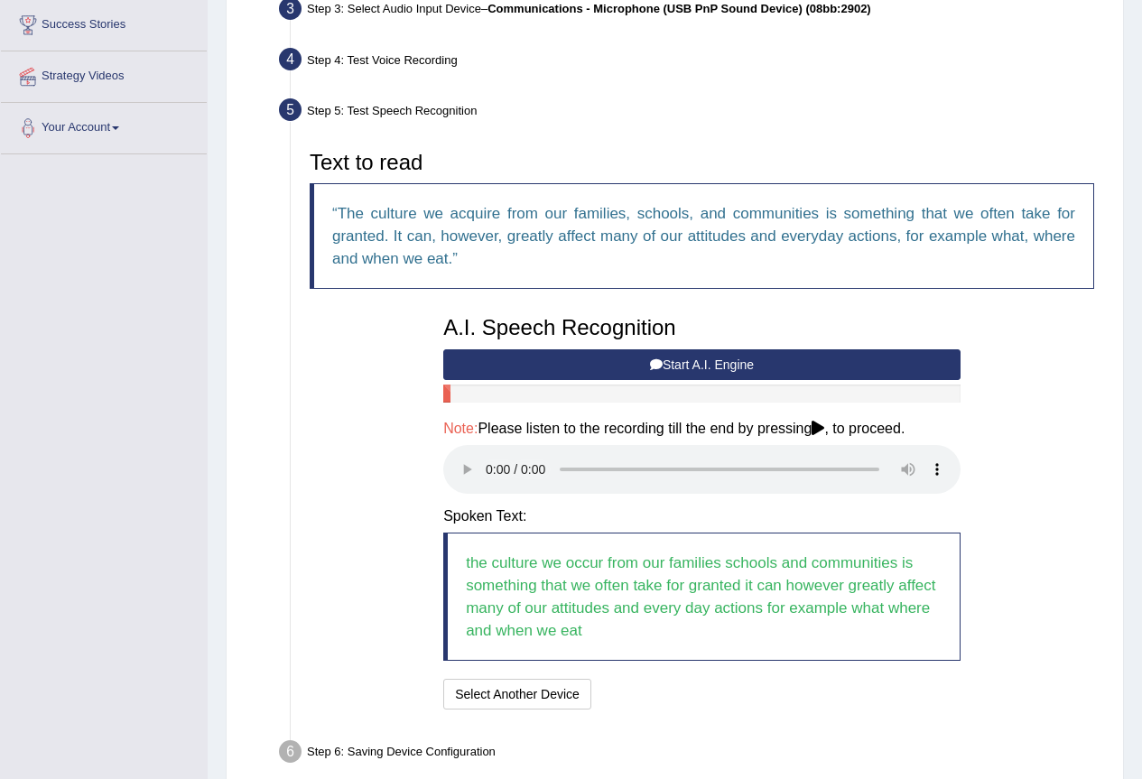
scroll to position [383, 0]
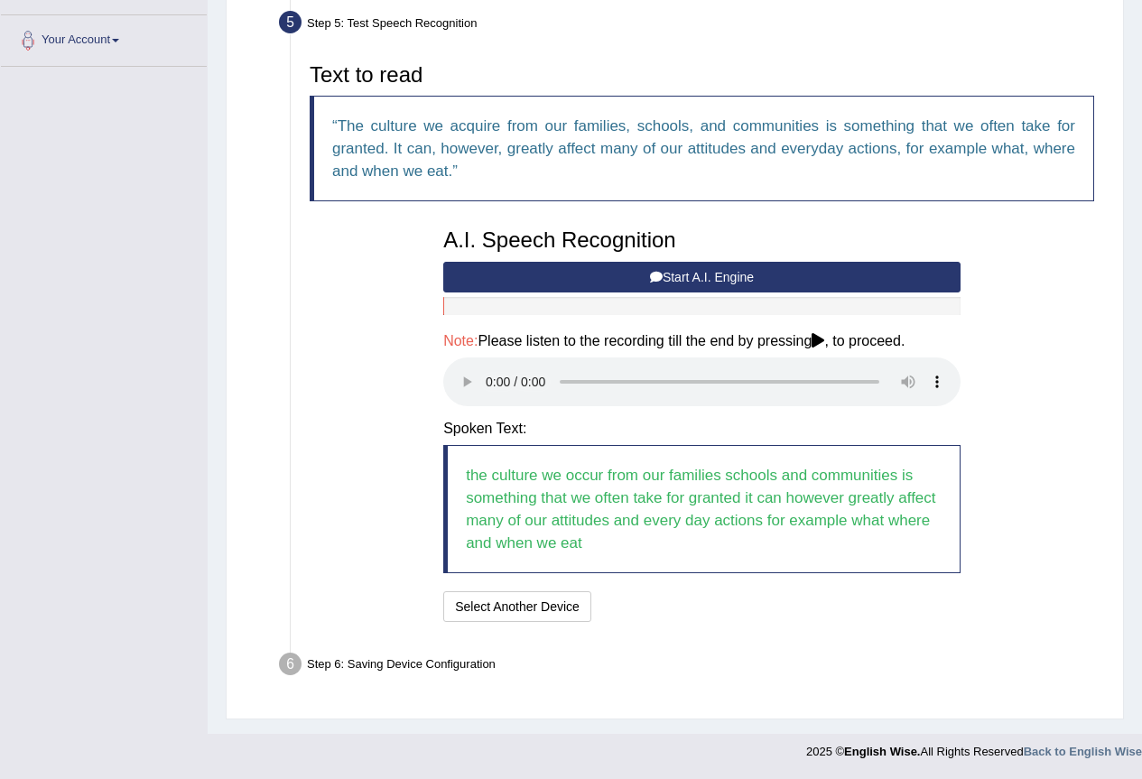
click at [413, 673] on div "Step 6: Saving Device Configuration" at bounding box center [693, 667] width 844 height 40
click at [419, 667] on div "Step 6: Saving Device Configuration" at bounding box center [693, 667] width 844 height 40
click at [525, 435] on h4 "Spoken Text:" at bounding box center [701, 429] width 517 height 16
click at [554, 423] on h4 "Spoken Text:" at bounding box center [701, 429] width 517 height 16
click at [654, 610] on button "Speech is ok. Go to Last step" at bounding box center [693, 606] width 189 height 31
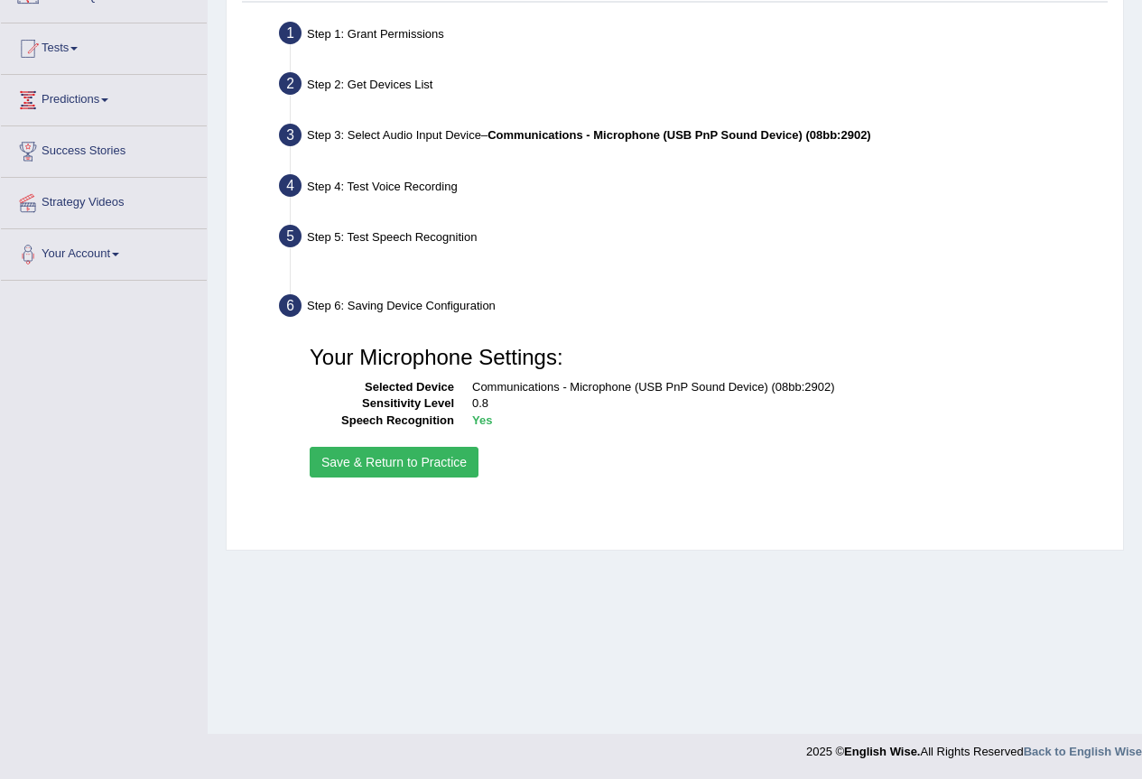
scroll to position [169, 0]
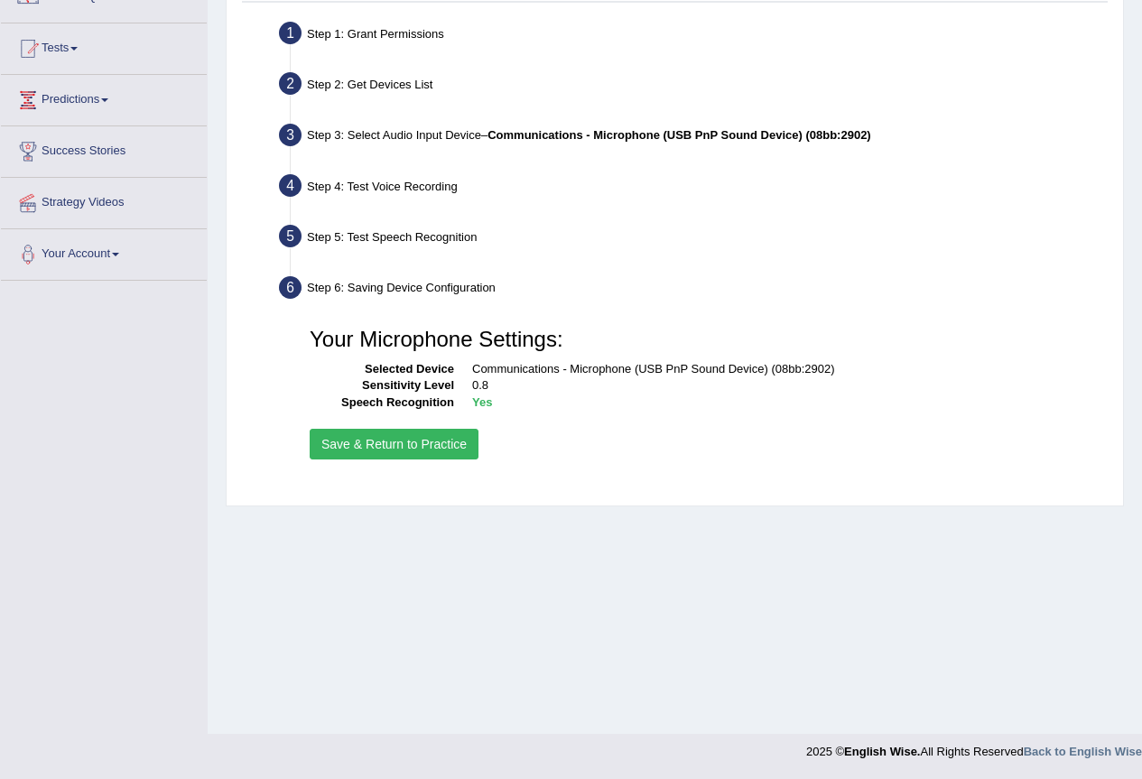
click at [376, 442] on button "Save & Return to Practice" at bounding box center [394, 444] width 169 height 31
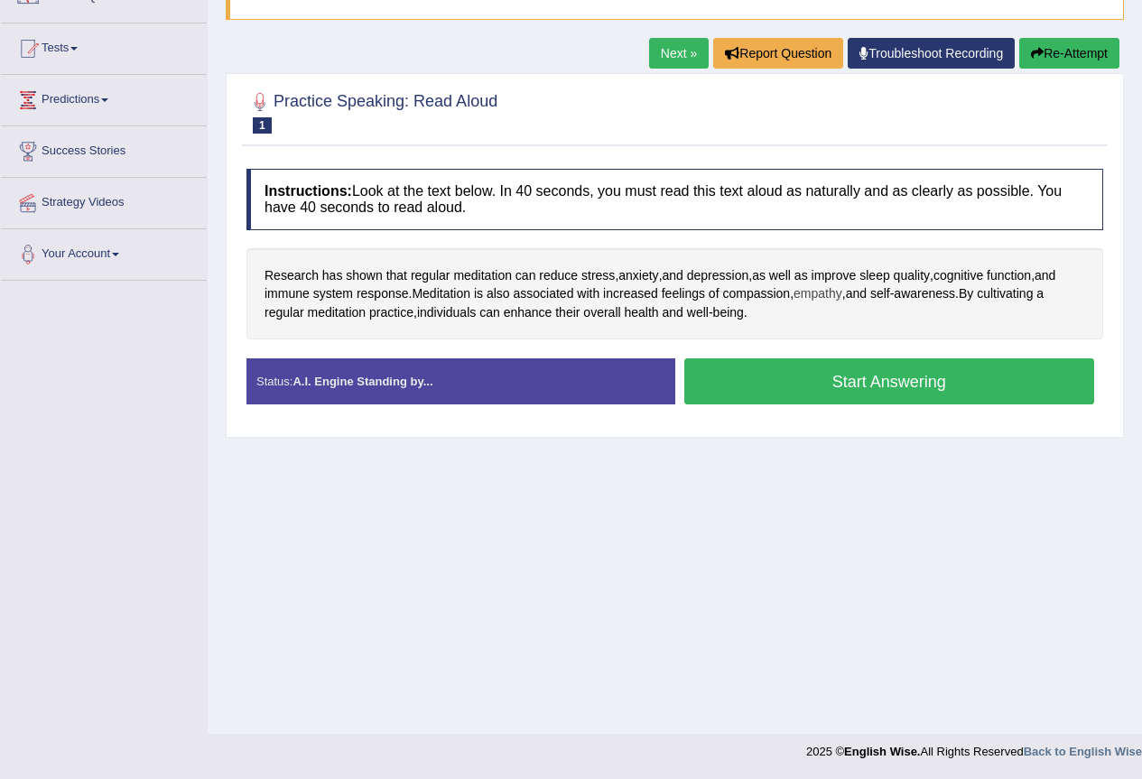
click at [828, 292] on span "empathy" at bounding box center [818, 293] width 49 height 19
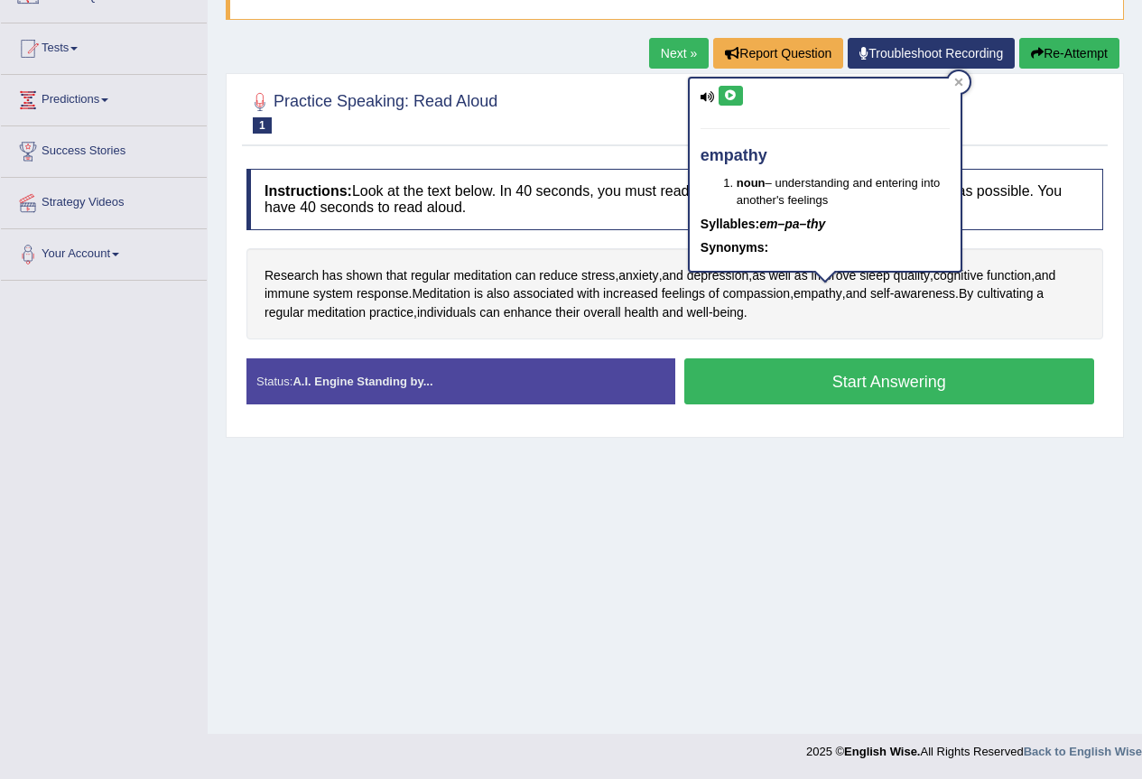
click at [732, 92] on icon at bounding box center [731, 95] width 14 height 11
click at [960, 82] on icon at bounding box center [958, 83] width 8 height 8
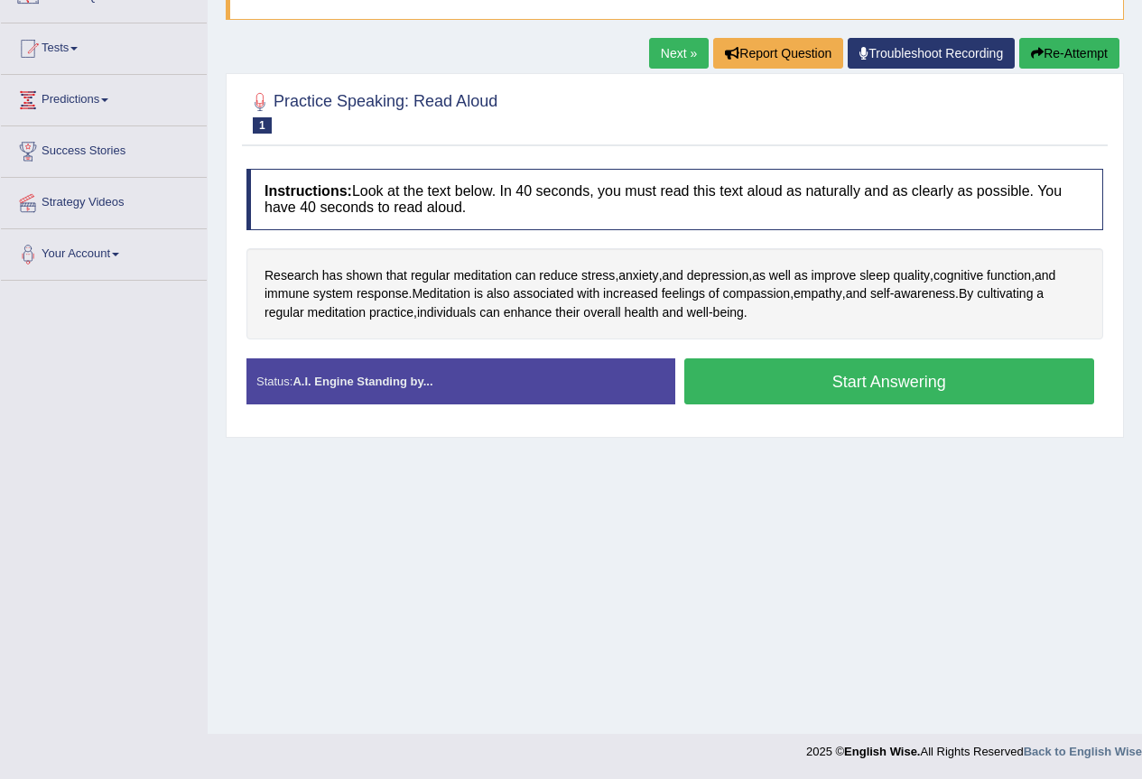
click at [761, 391] on button "Start Answering" at bounding box center [889, 381] width 411 height 46
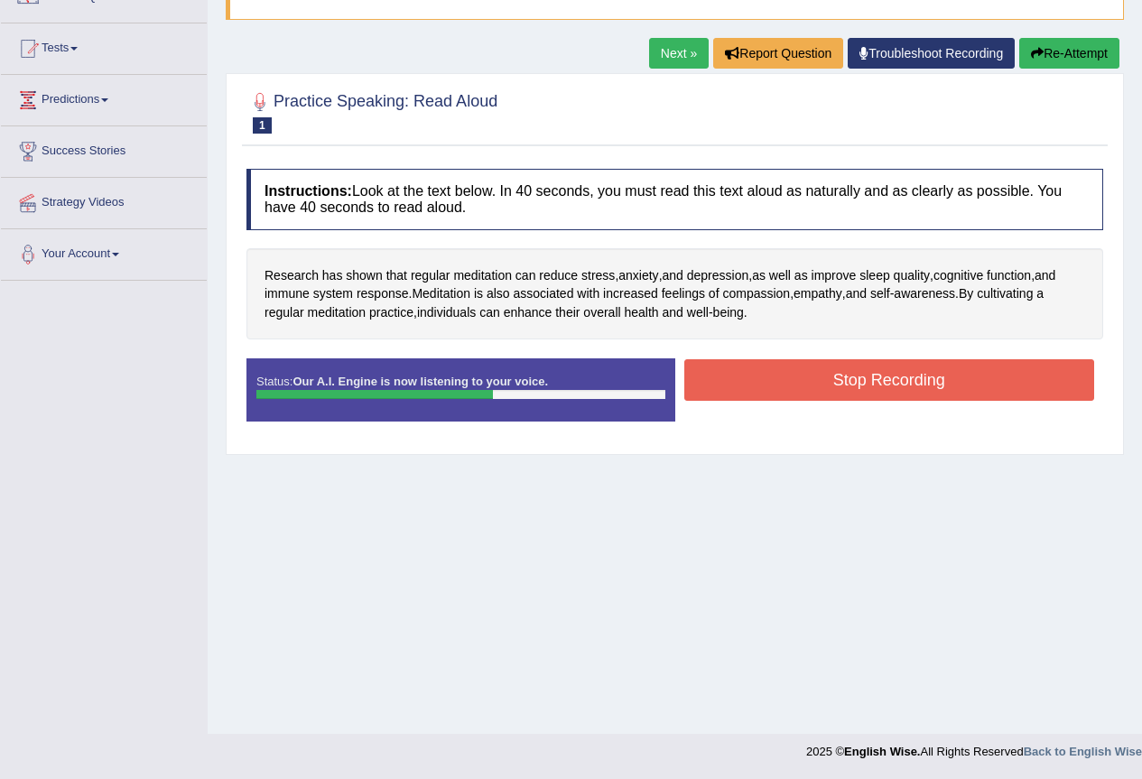
click at [765, 377] on button "Stop Recording" at bounding box center [889, 380] width 411 height 42
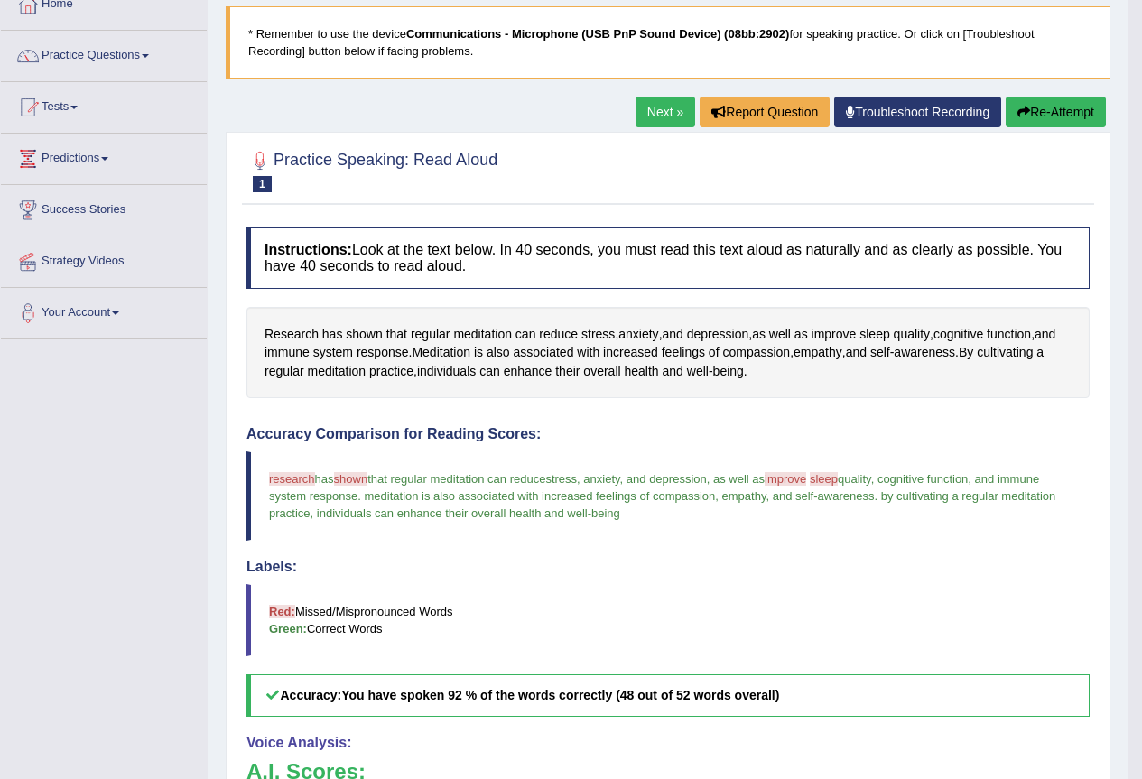
scroll to position [20, 0]
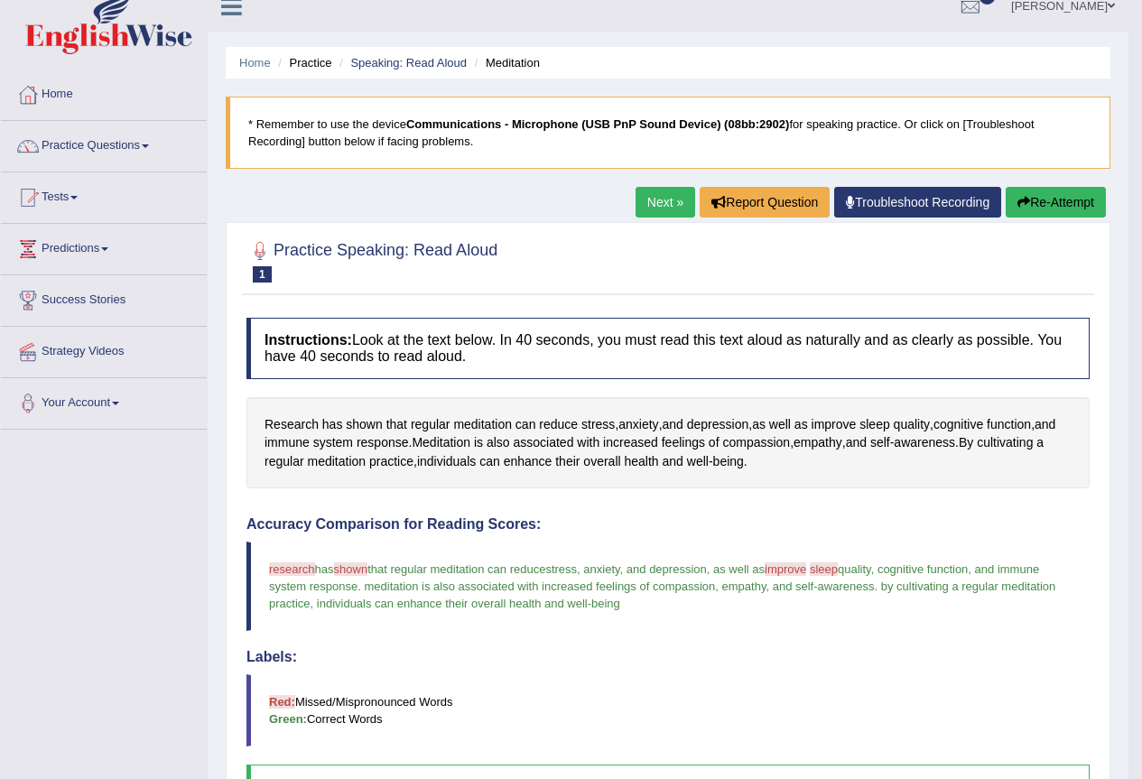
click at [1049, 202] on button "Re-Attempt" at bounding box center [1056, 202] width 100 height 31
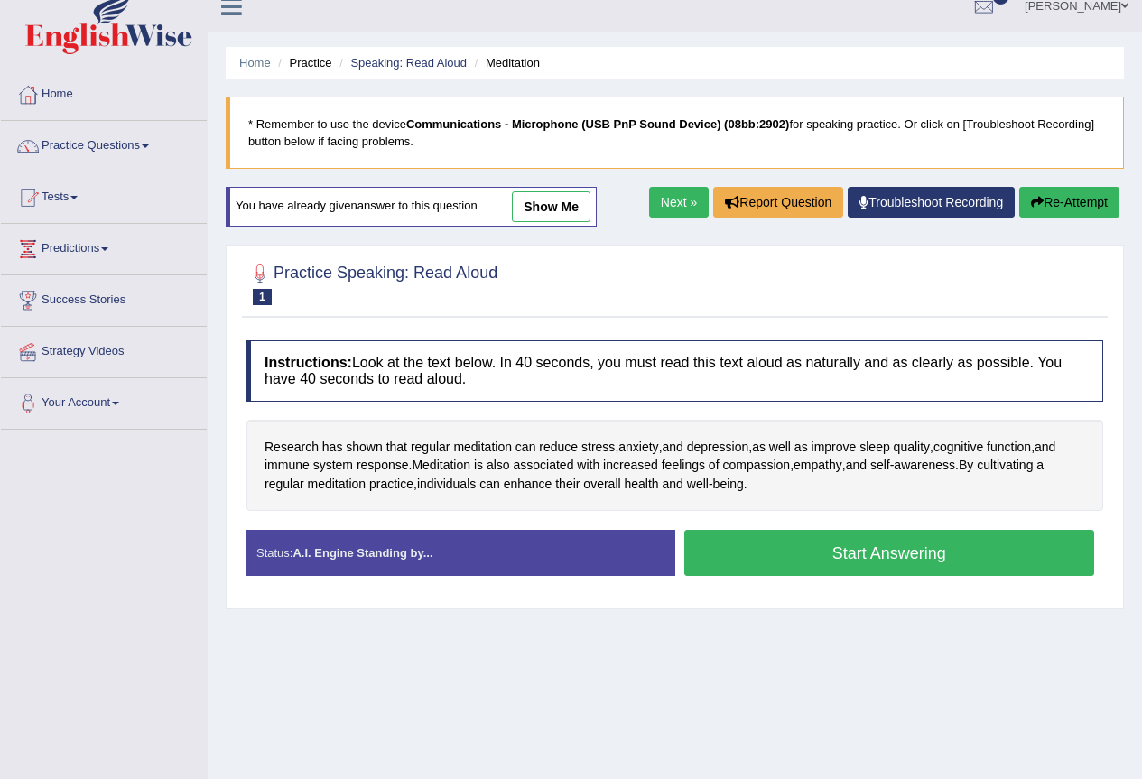
click at [810, 543] on button "Start Answering" at bounding box center [889, 553] width 411 height 46
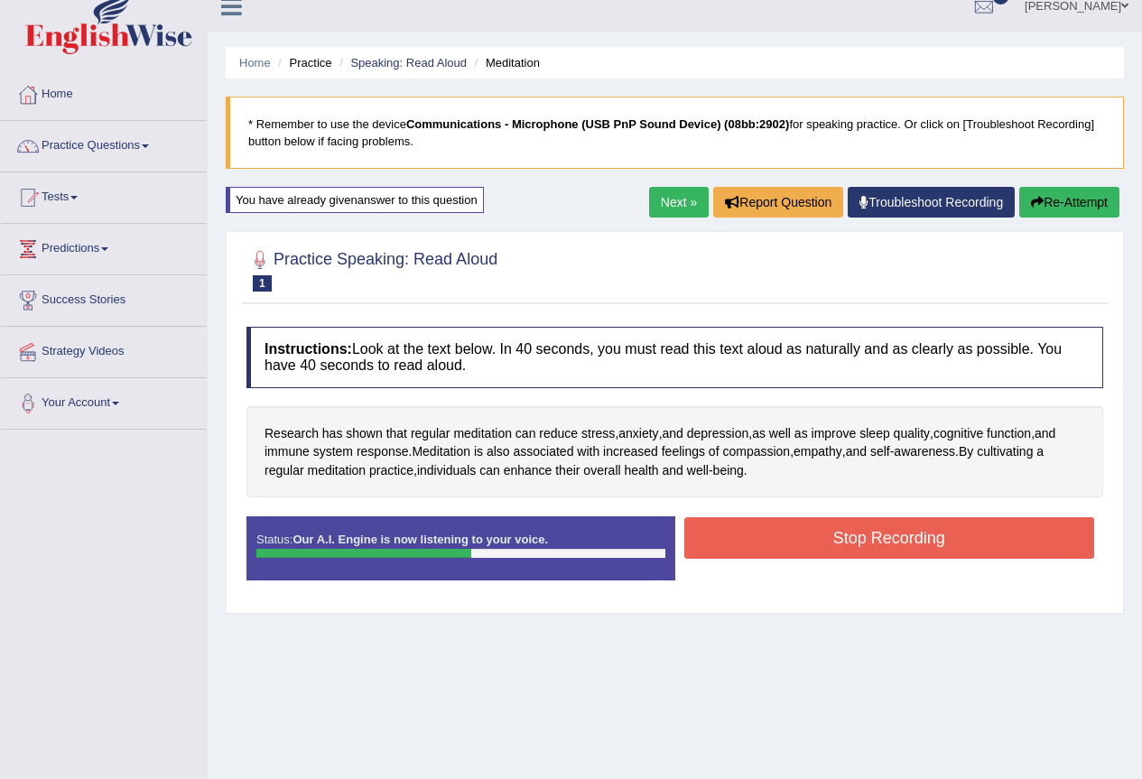
click at [776, 545] on button "Stop Recording" at bounding box center [889, 538] width 411 height 42
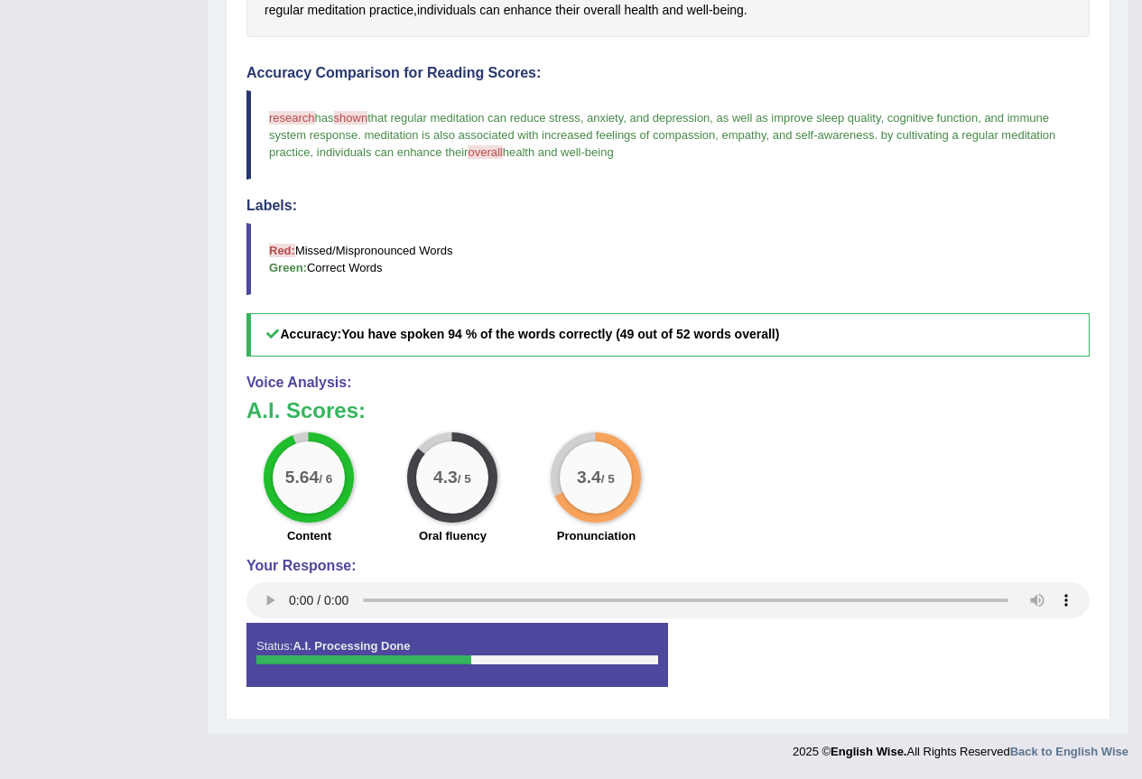
scroll to position [209, 0]
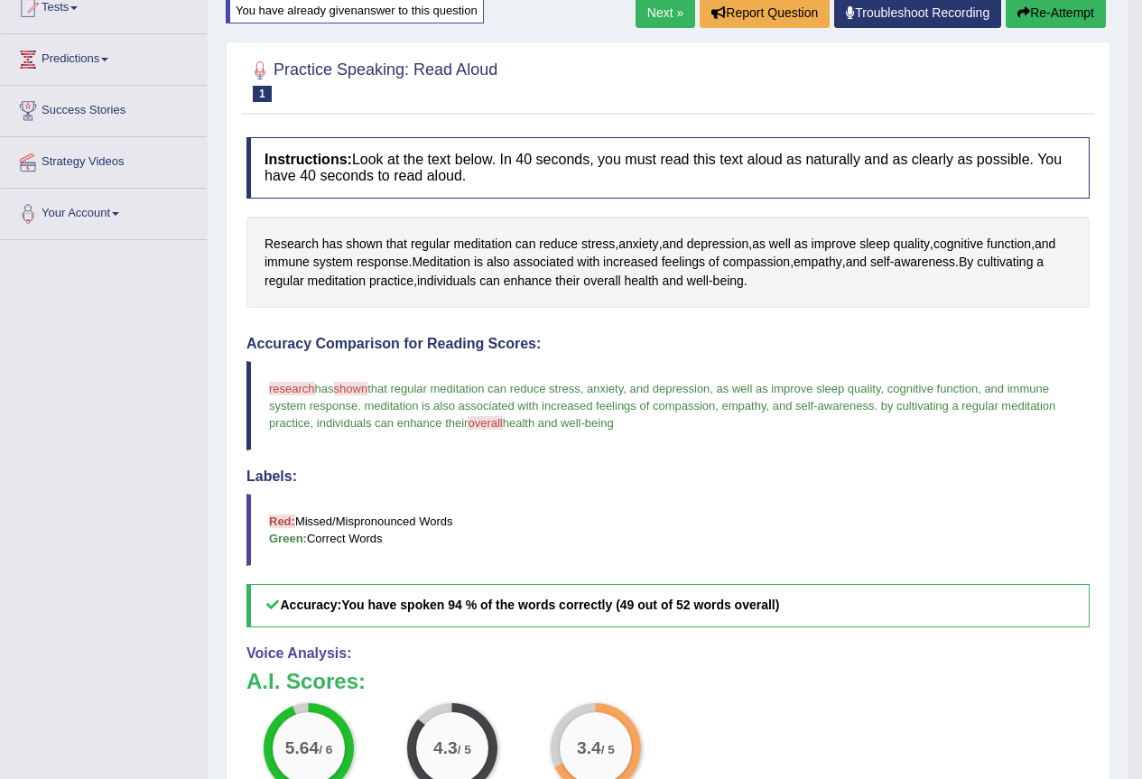
click at [662, 19] on link "Next »" at bounding box center [666, 12] width 60 height 31
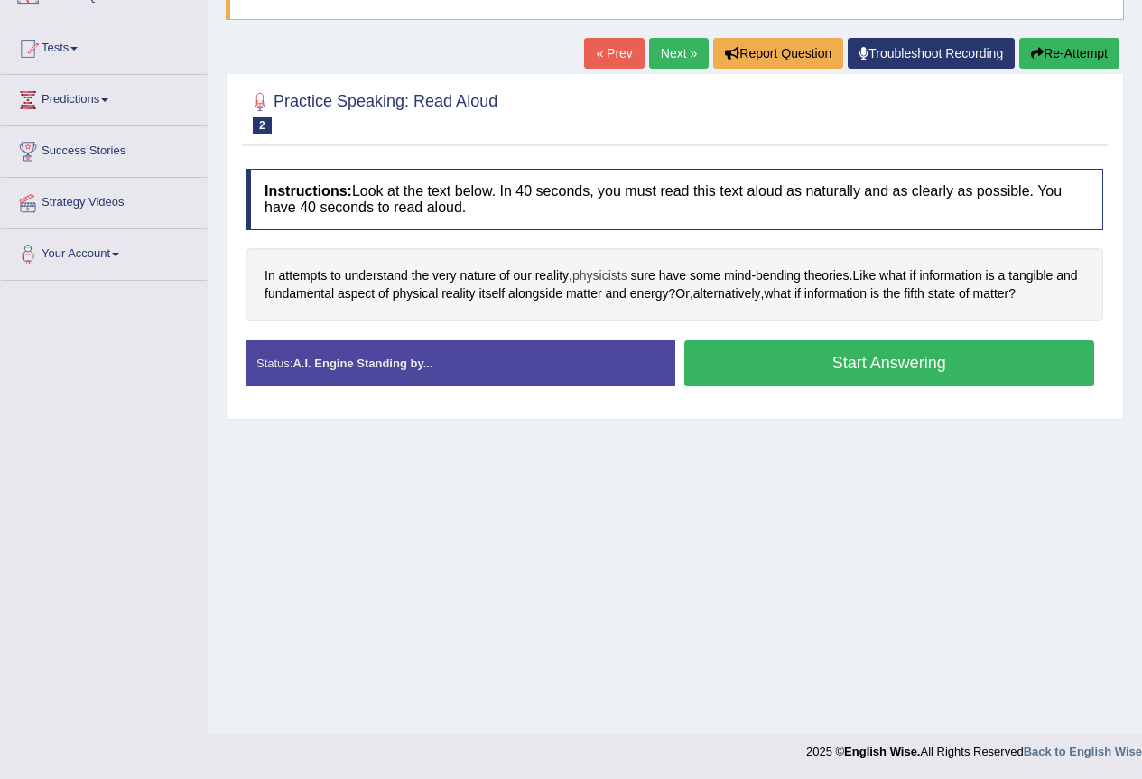
click at [594, 274] on span "physicists" at bounding box center [599, 275] width 55 height 19
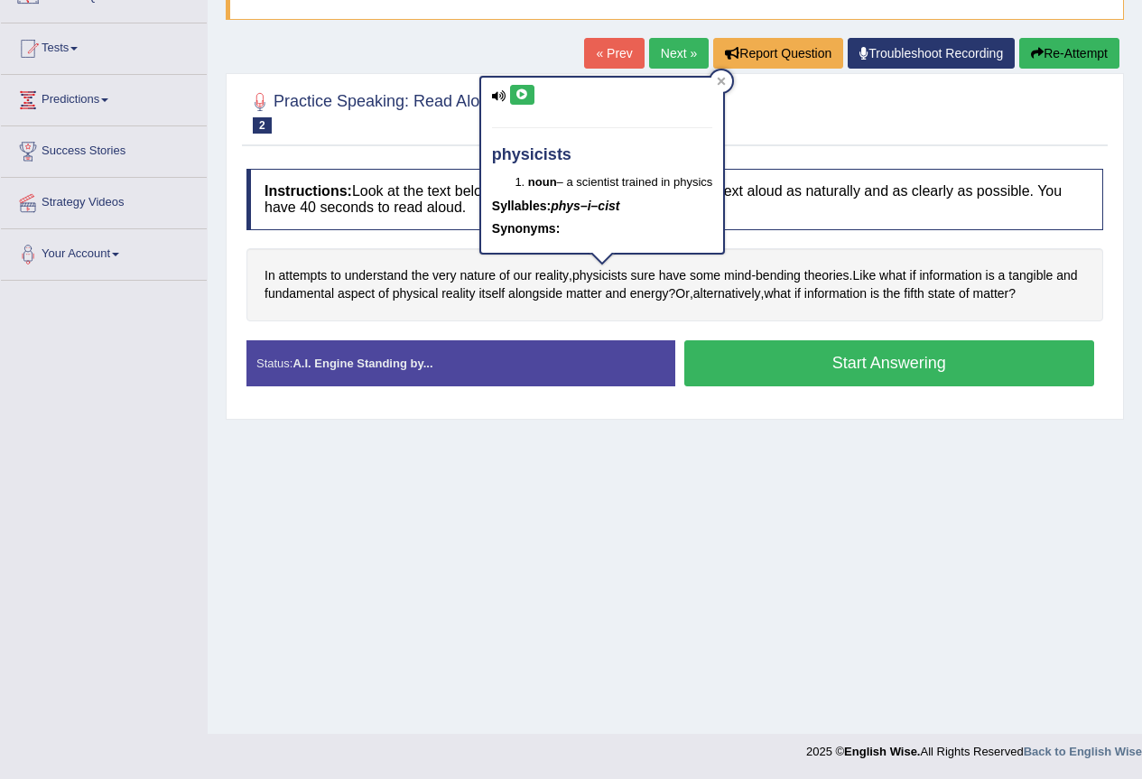
click at [522, 96] on icon at bounding box center [522, 94] width 14 height 11
click at [724, 84] on icon at bounding box center [721, 81] width 9 height 9
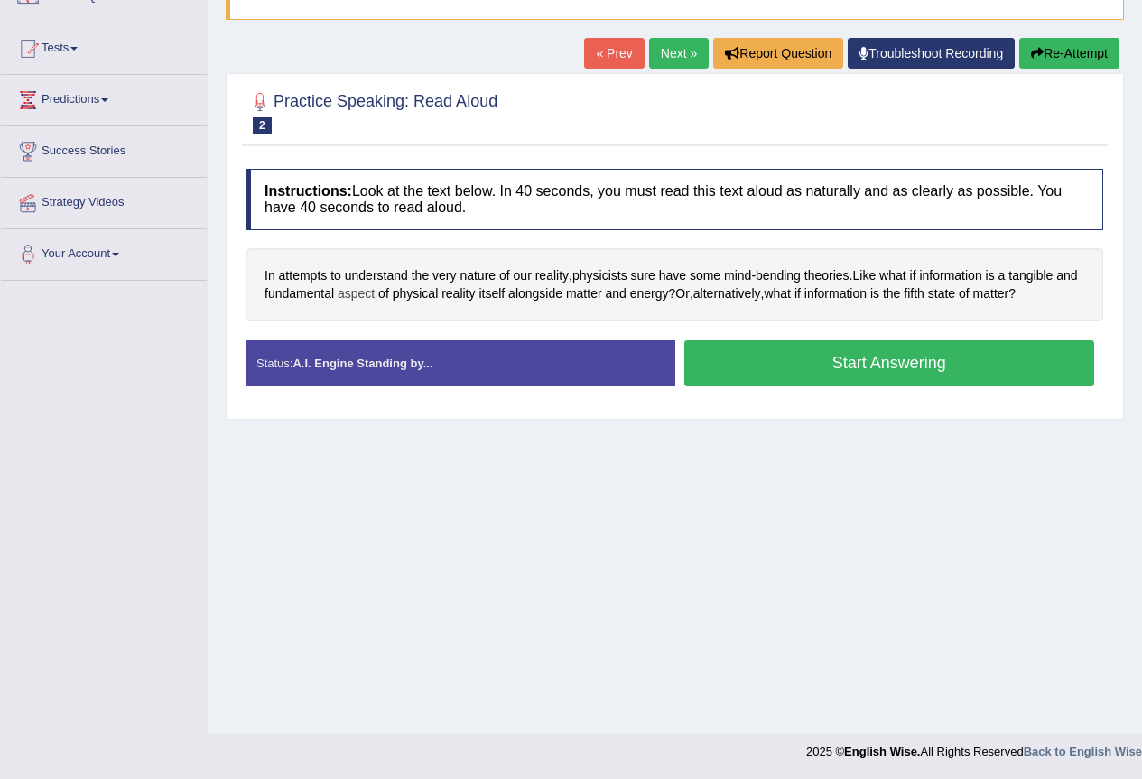
click at [358, 295] on span "aspect" at bounding box center [356, 293] width 37 height 19
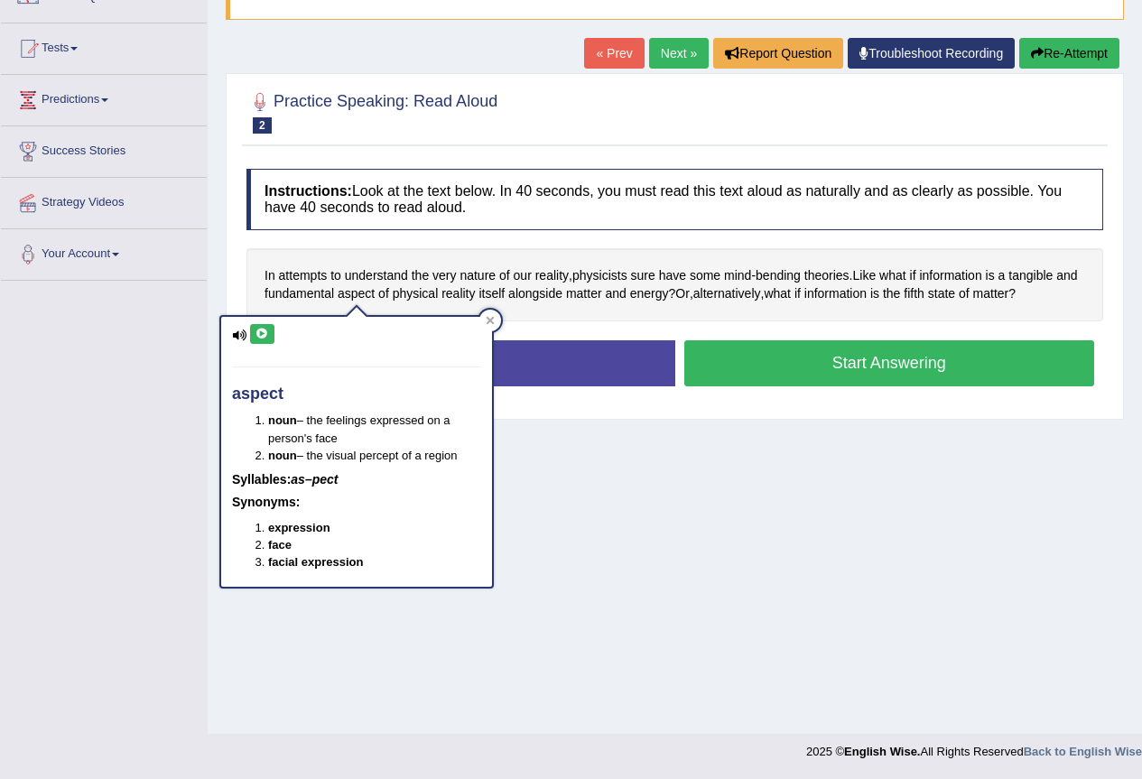
click at [254, 338] on button at bounding box center [262, 334] width 24 height 20
click at [489, 317] on icon at bounding box center [490, 320] width 9 height 9
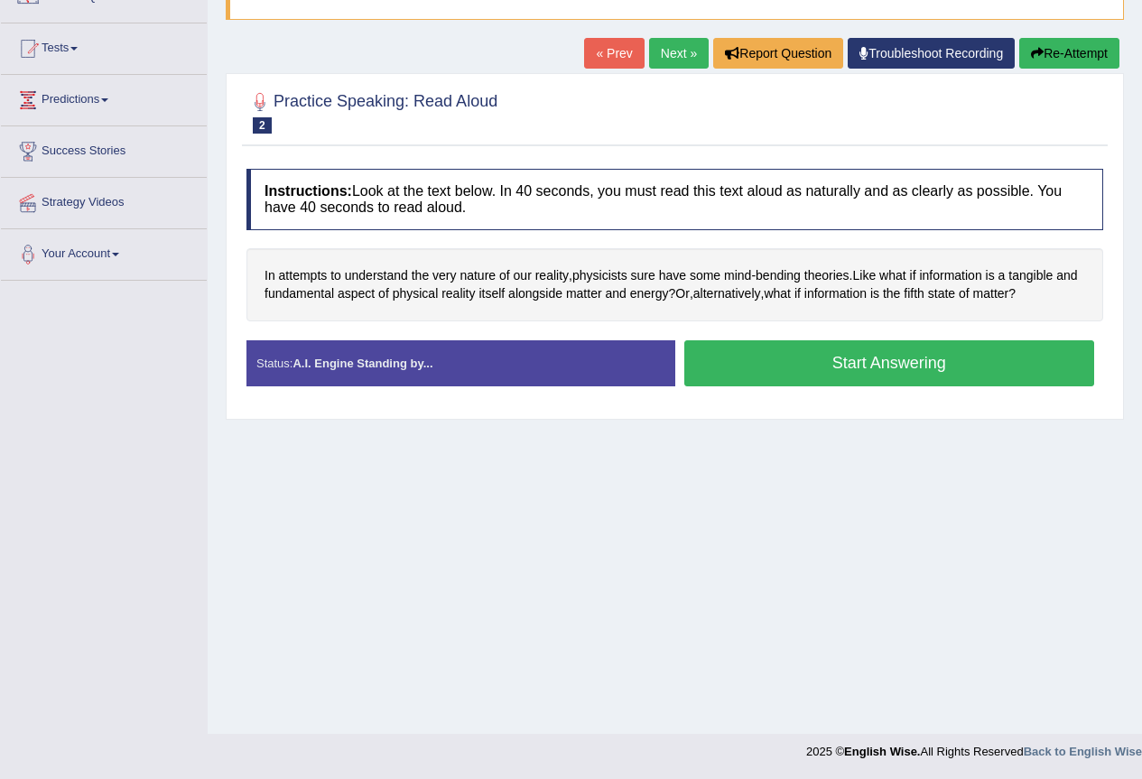
click at [827, 373] on button "Start Answering" at bounding box center [889, 363] width 411 height 46
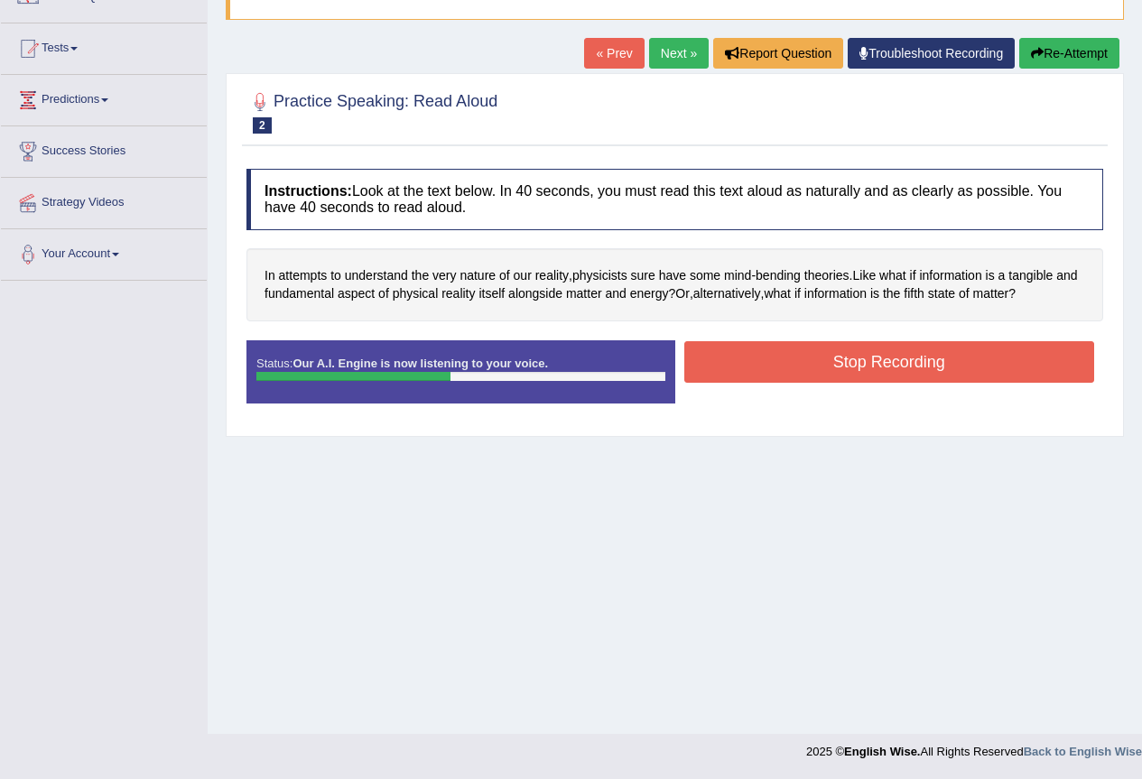
click at [916, 348] on button "Stop Recording" at bounding box center [889, 362] width 411 height 42
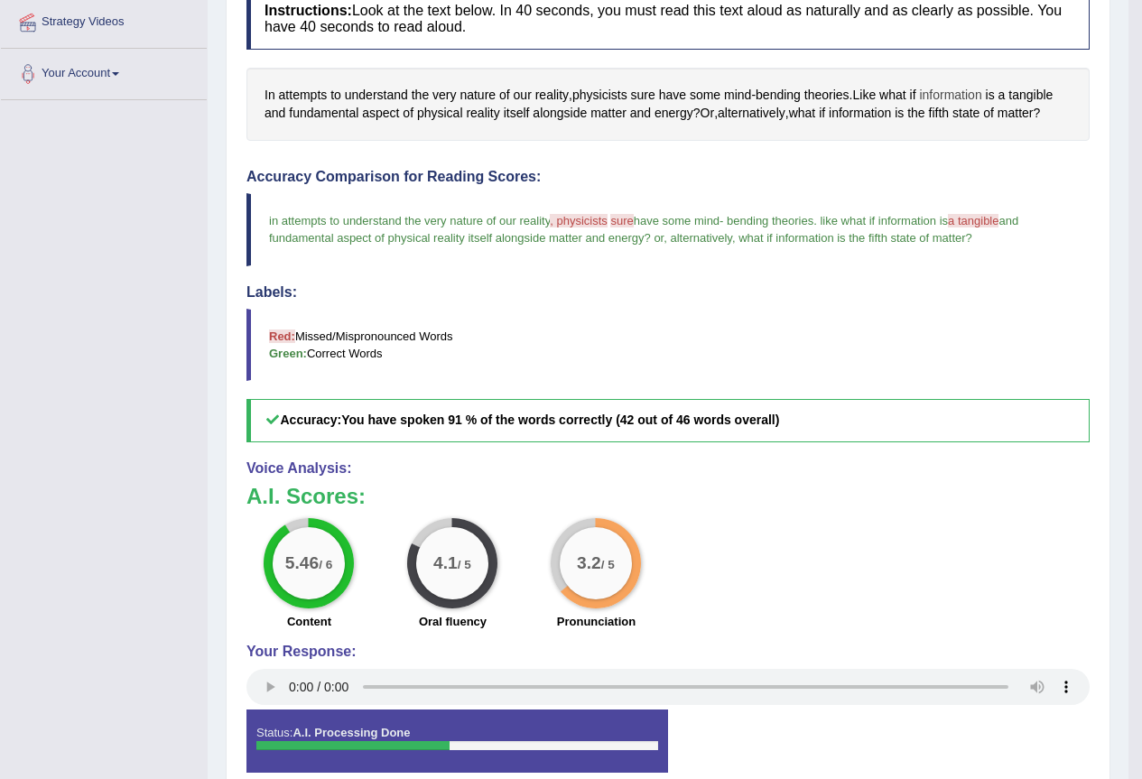
scroll to position [259, 0]
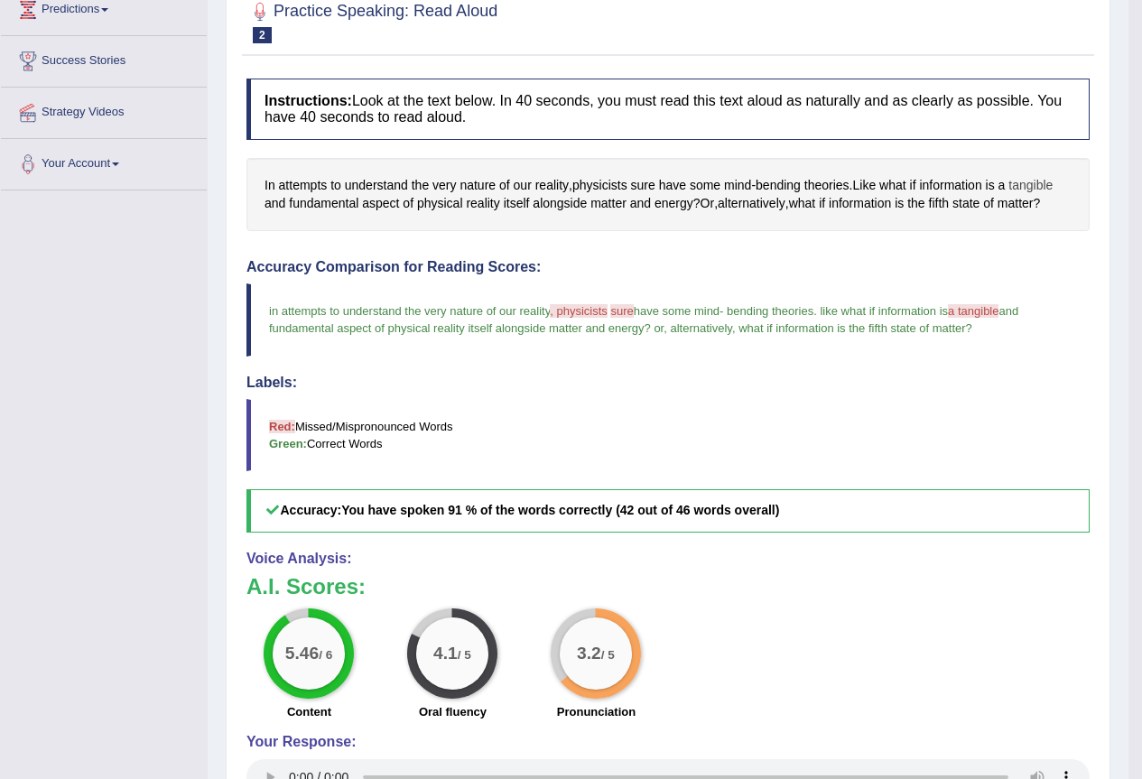
click at [1037, 184] on span "tangible" at bounding box center [1030, 185] width 44 height 19
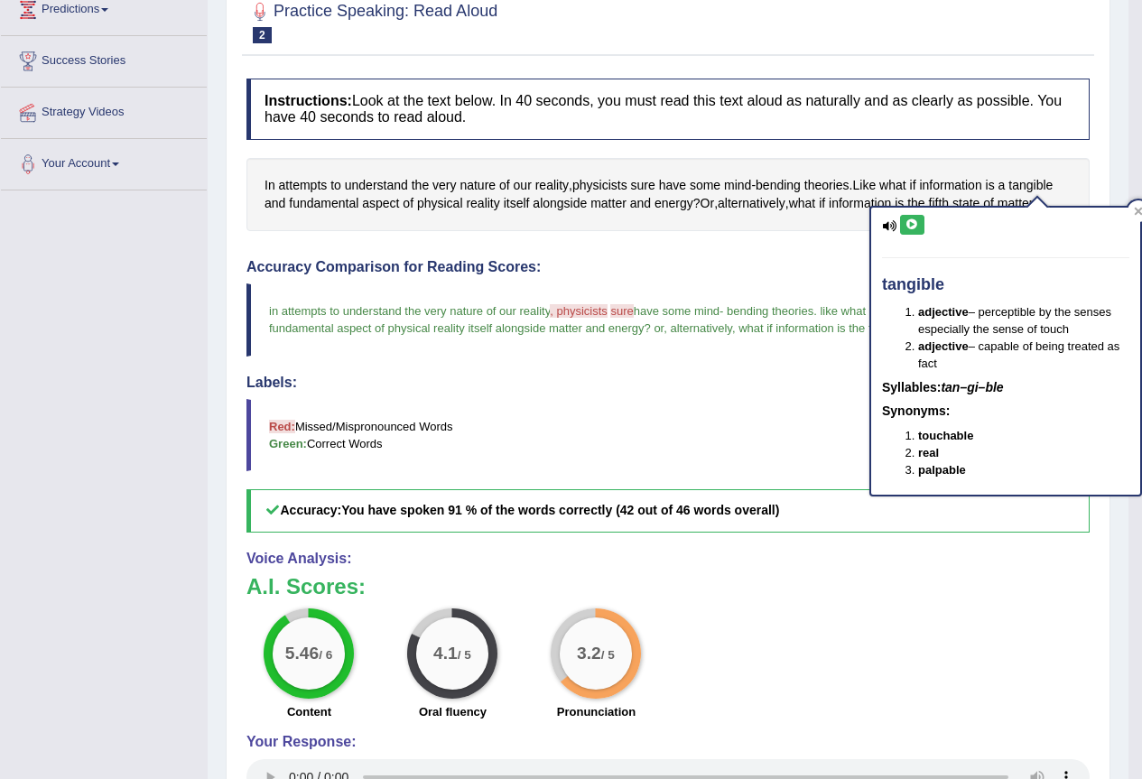
click at [906, 218] on button at bounding box center [912, 225] width 24 height 20
click at [1135, 209] on icon at bounding box center [1138, 211] width 9 height 9
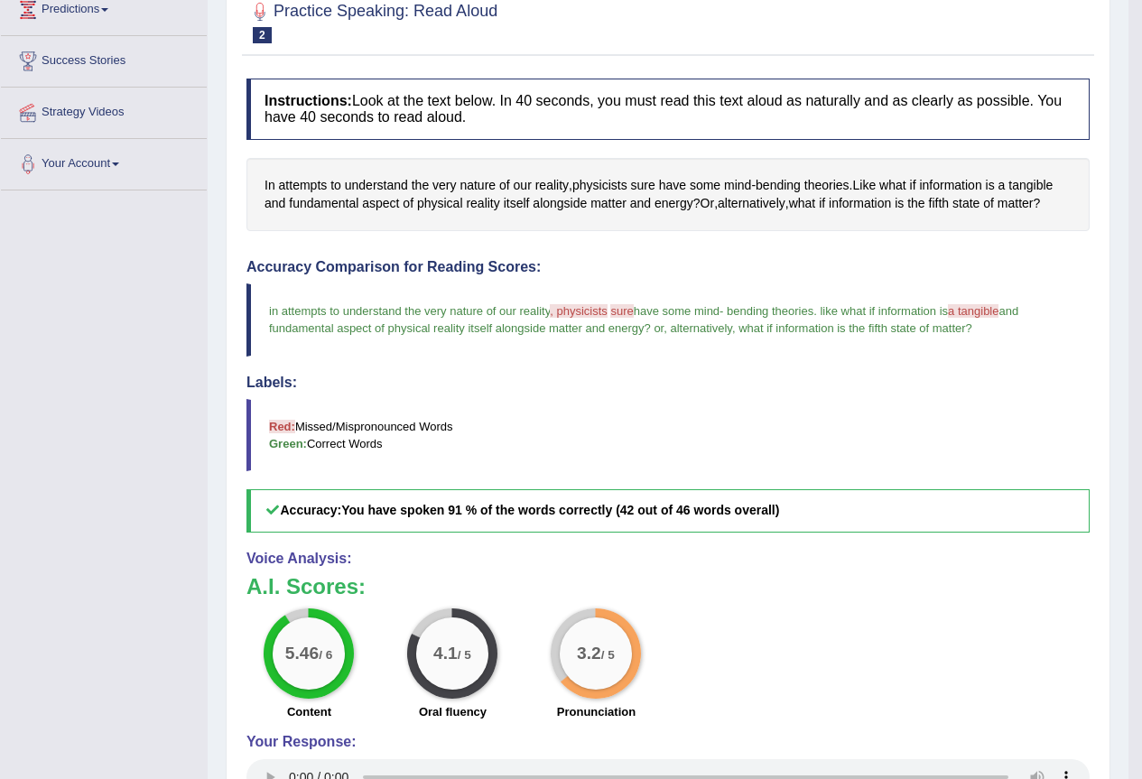
scroll to position [0, 0]
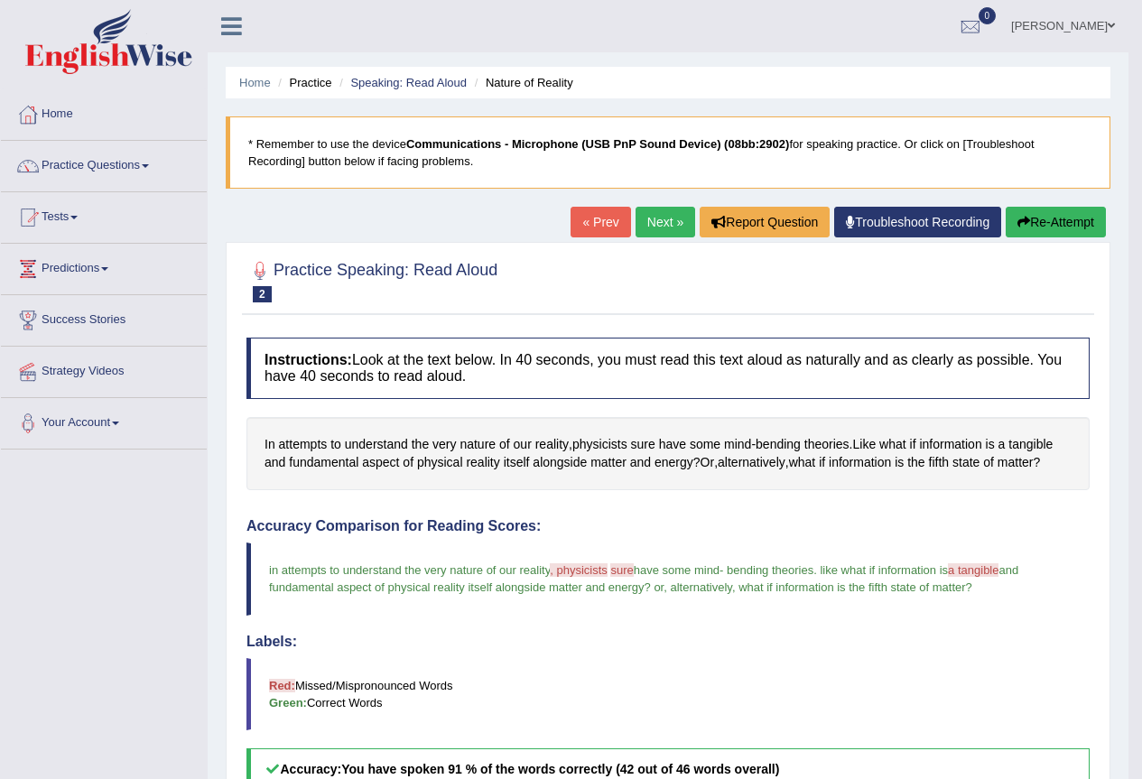
click at [660, 217] on link "Next »" at bounding box center [666, 222] width 60 height 31
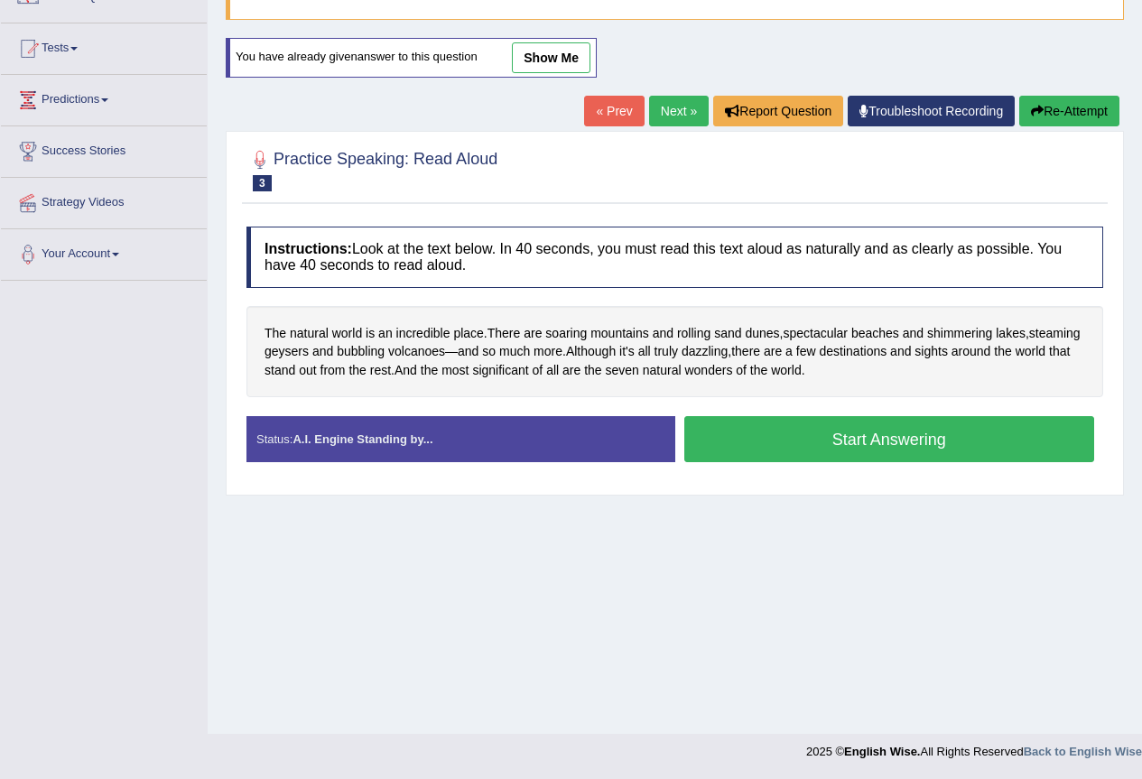
scroll to position [169, 0]
click at [771, 329] on span "dunes" at bounding box center [762, 333] width 34 height 19
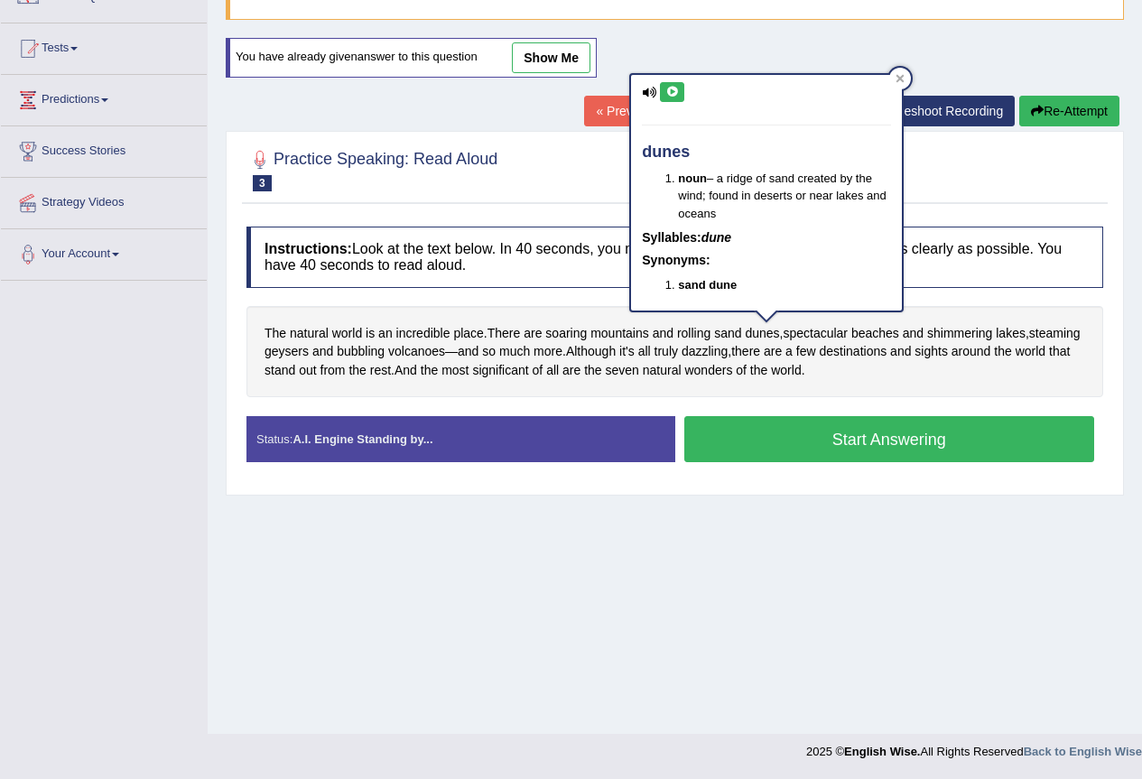
click at [663, 94] on button at bounding box center [672, 92] width 24 height 20
click at [900, 77] on icon at bounding box center [900, 78] width 8 height 8
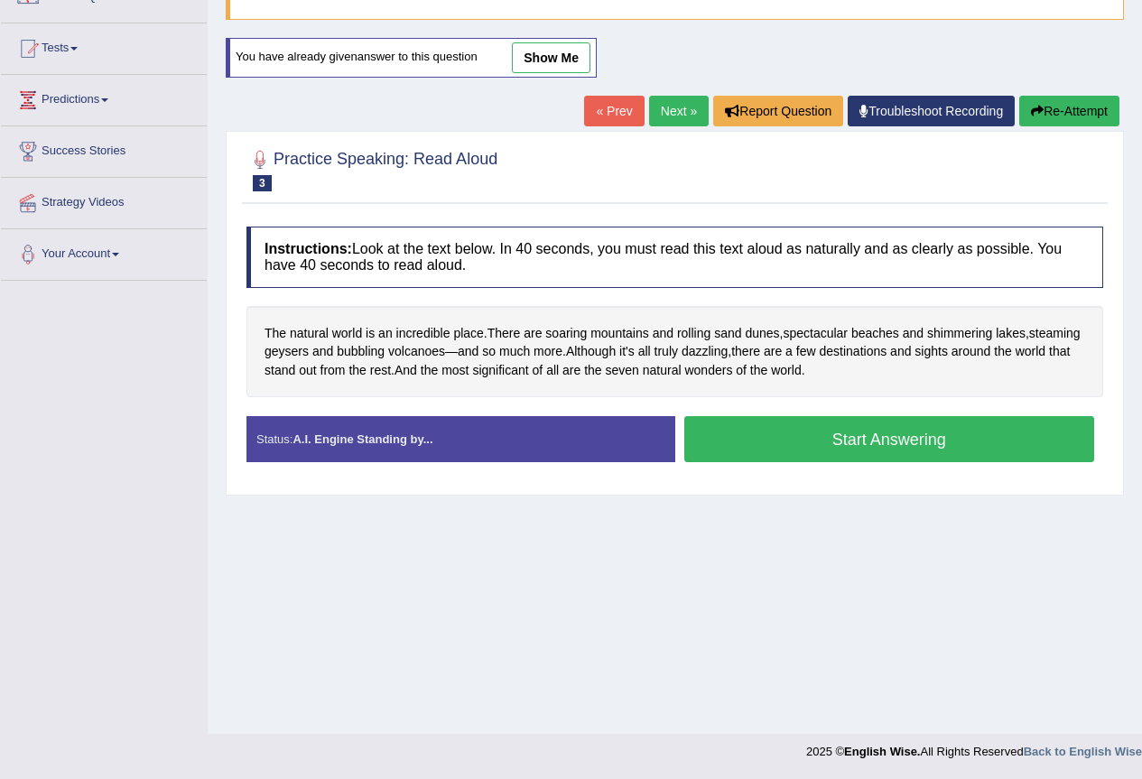
click at [785, 446] on button "Start Answering" at bounding box center [889, 439] width 411 height 46
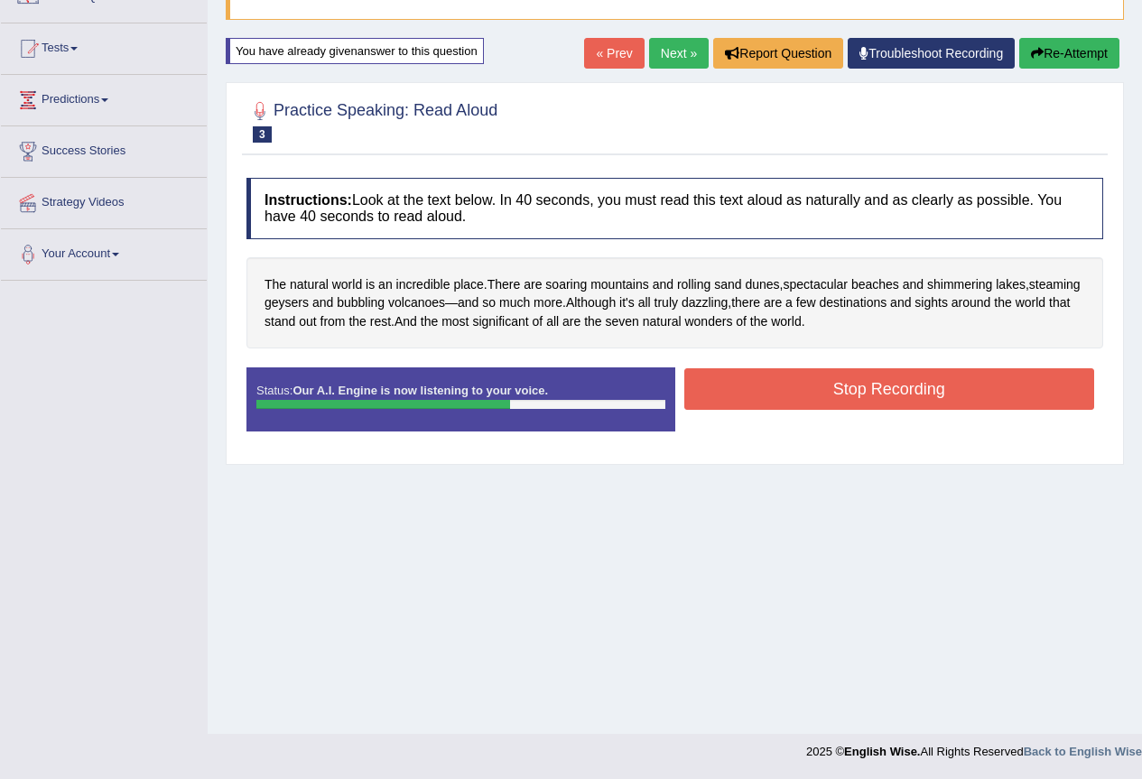
click at [851, 395] on button "Stop Recording" at bounding box center [889, 389] width 411 height 42
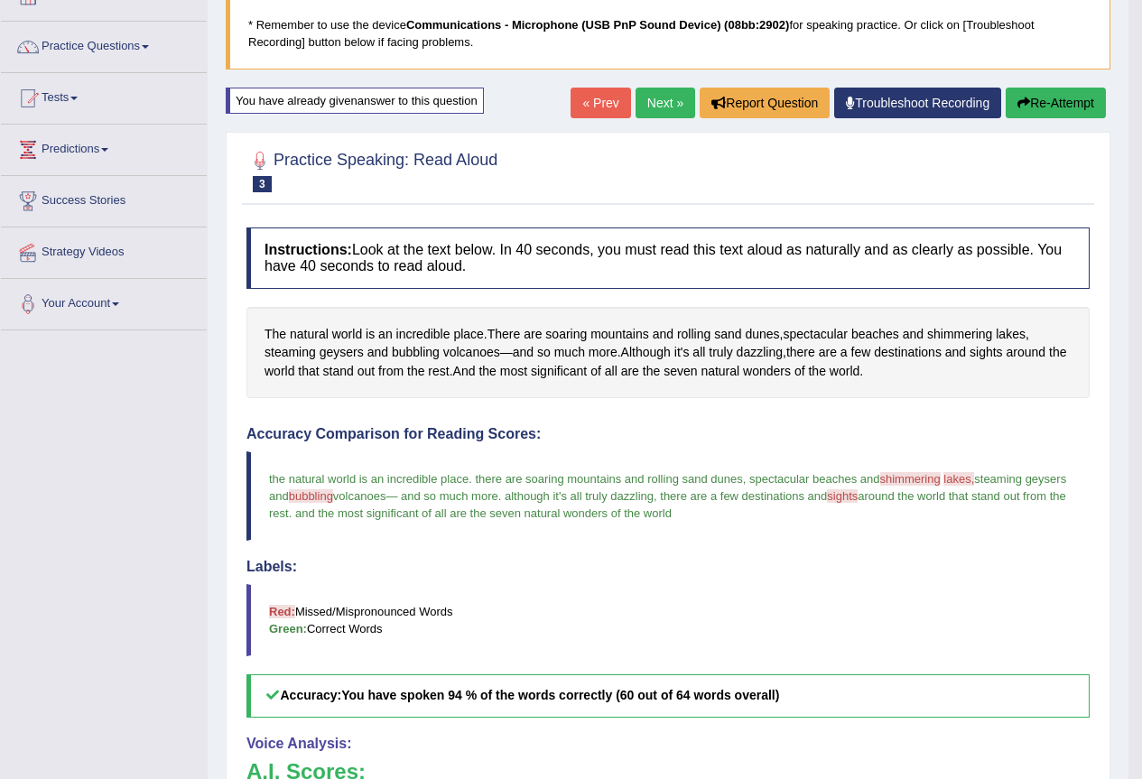
scroll to position [29, 0]
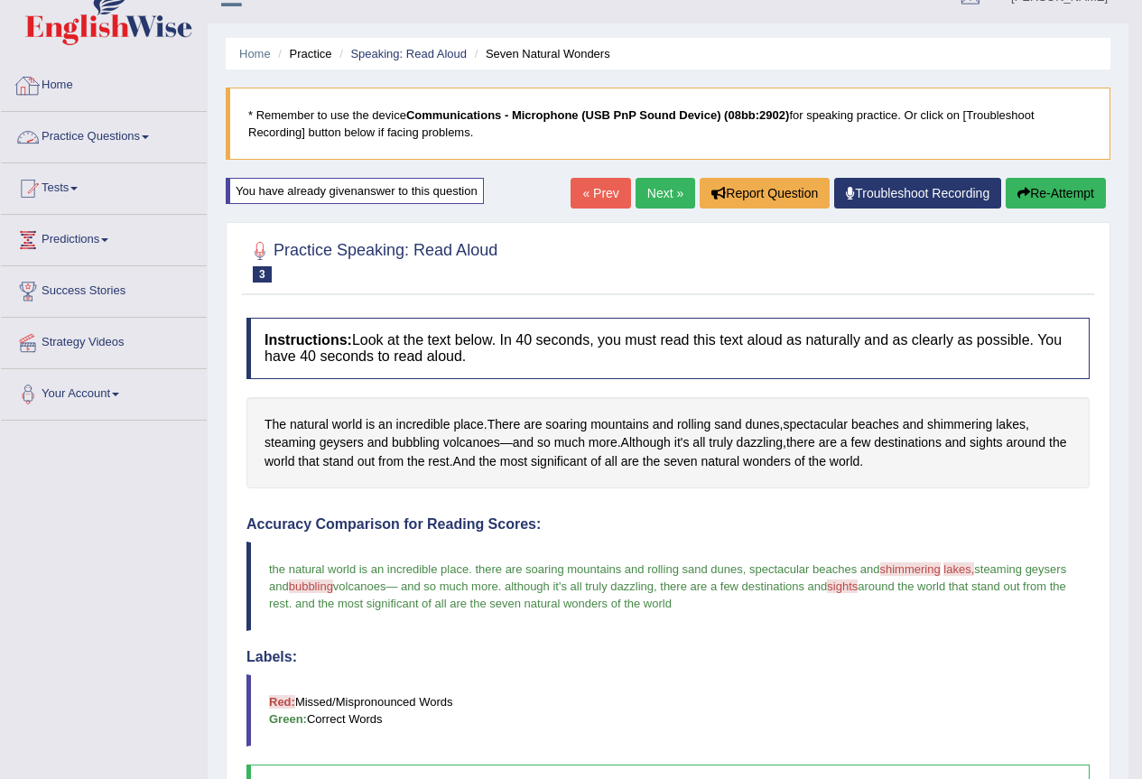
click at [119, 140] on link "Practice Questions" at bounding box center [104, 134] width 206 height 45
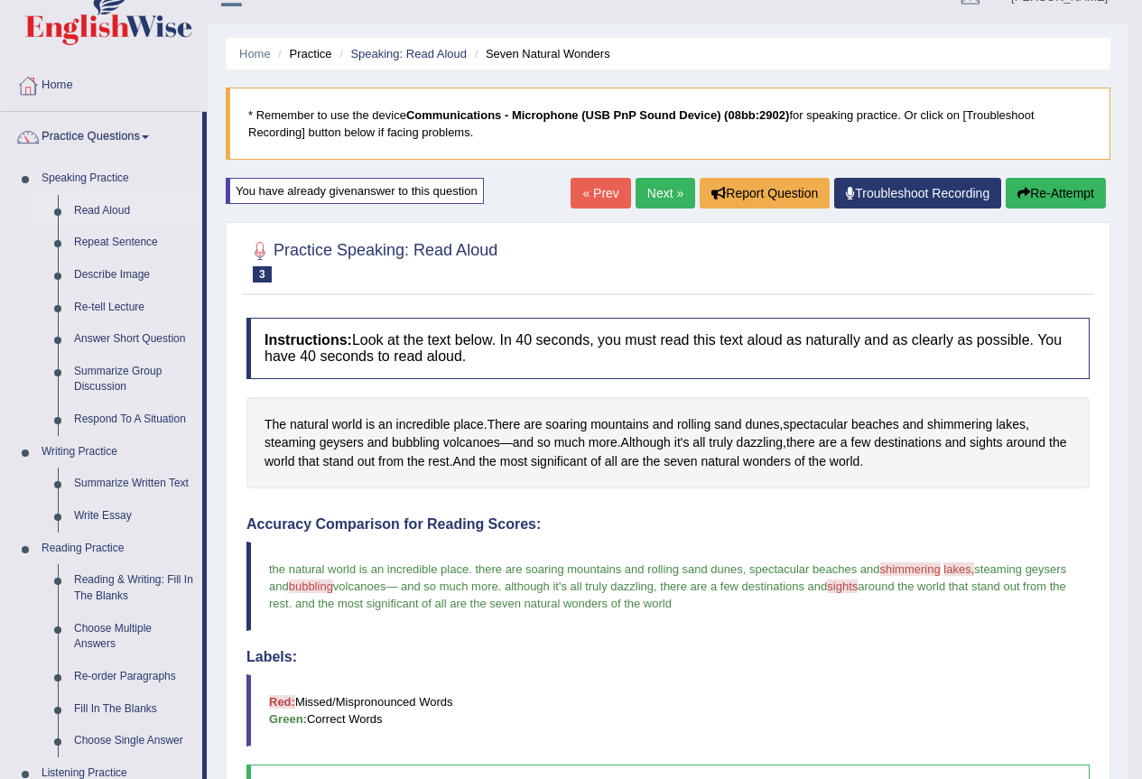
click at [116, 210] on link "Read Aloud" at bounding box center [134, 211] width 136 height 33
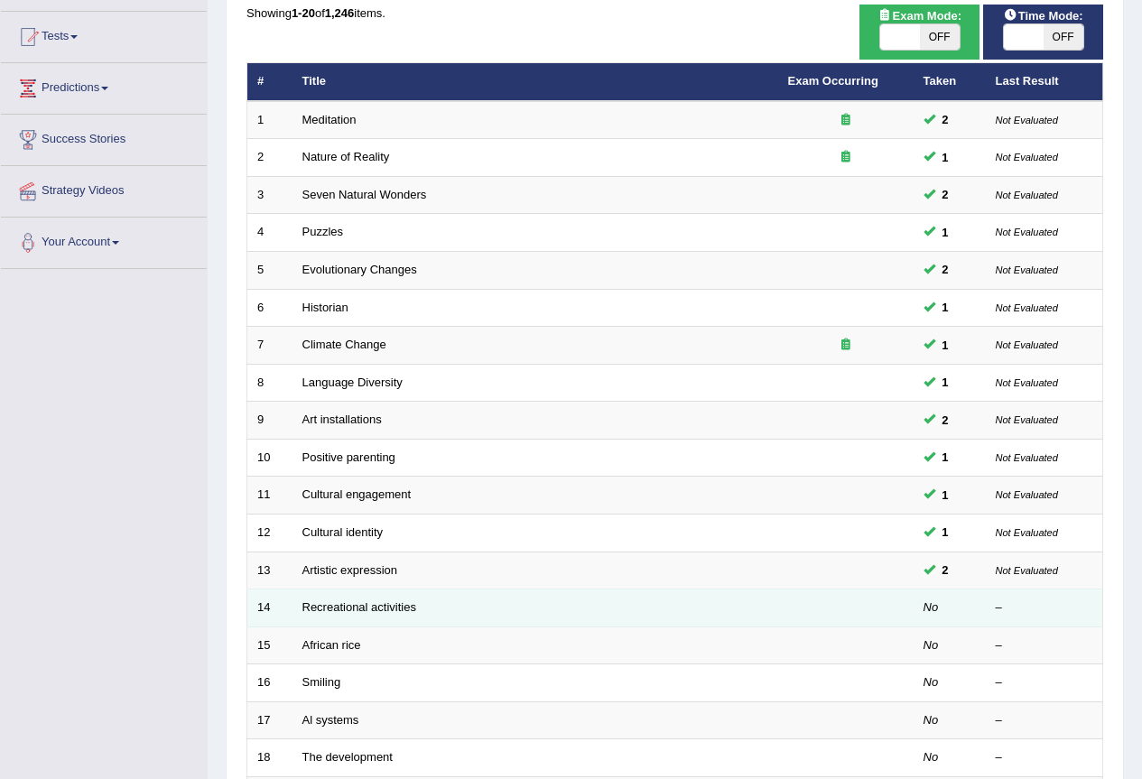
scroll to position [361, 0]
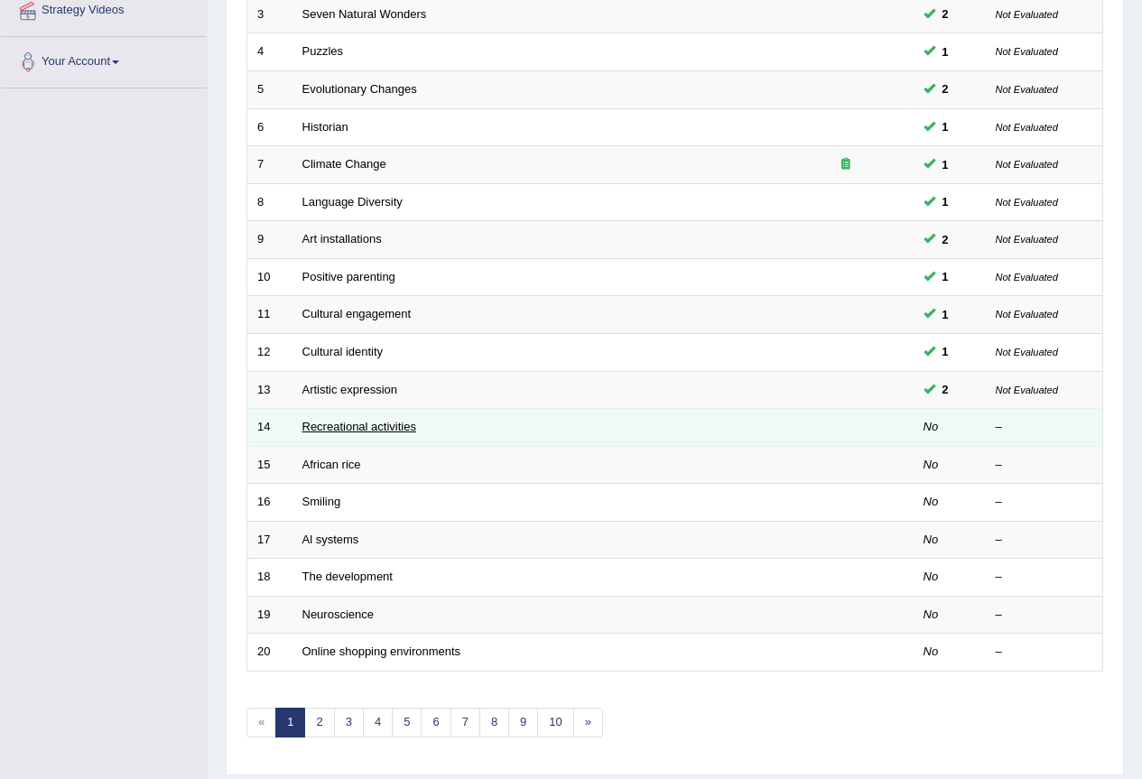
click at [392, 422] on link "Recreational activities" at bounding box center [359, 427] width 114 height 14
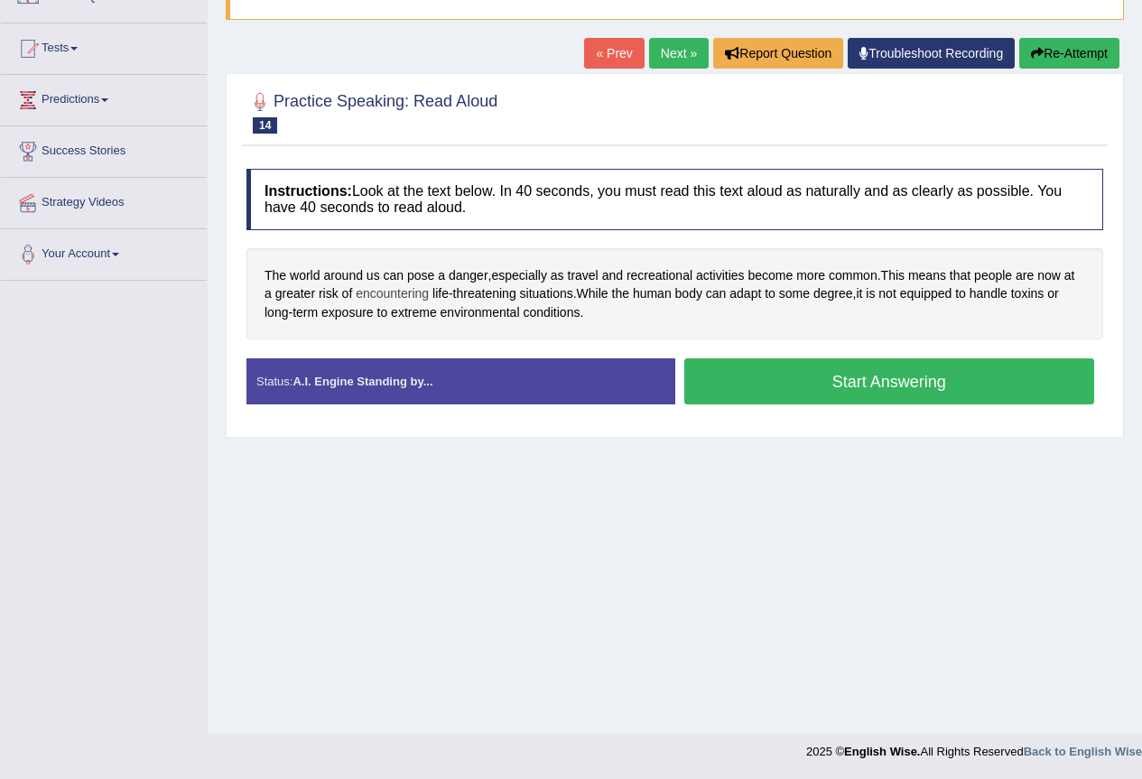
click at [396, 298] on span "encountering" at bounding box center [392, 293] width 73 height 19
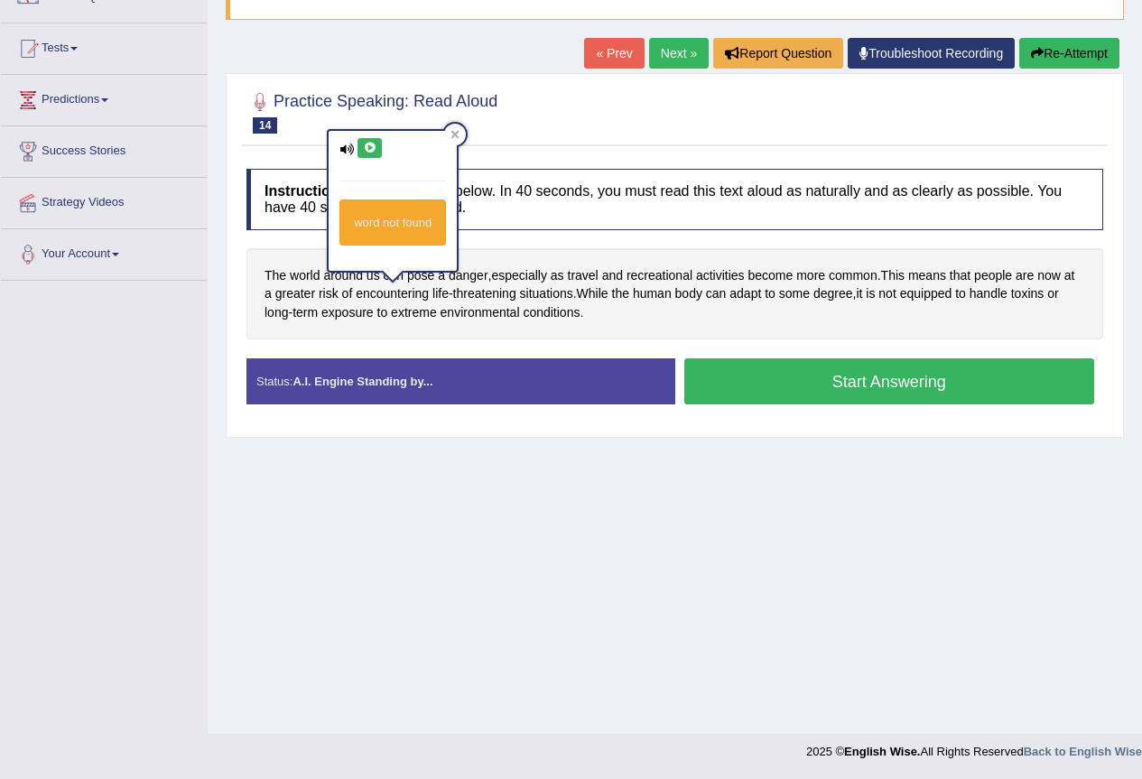
click at [366, 144] on icon at bounding box center [370, 148] width 14 height 11
click at [451, 135] on icon at bounding box center [454, 134] width 9 height 9
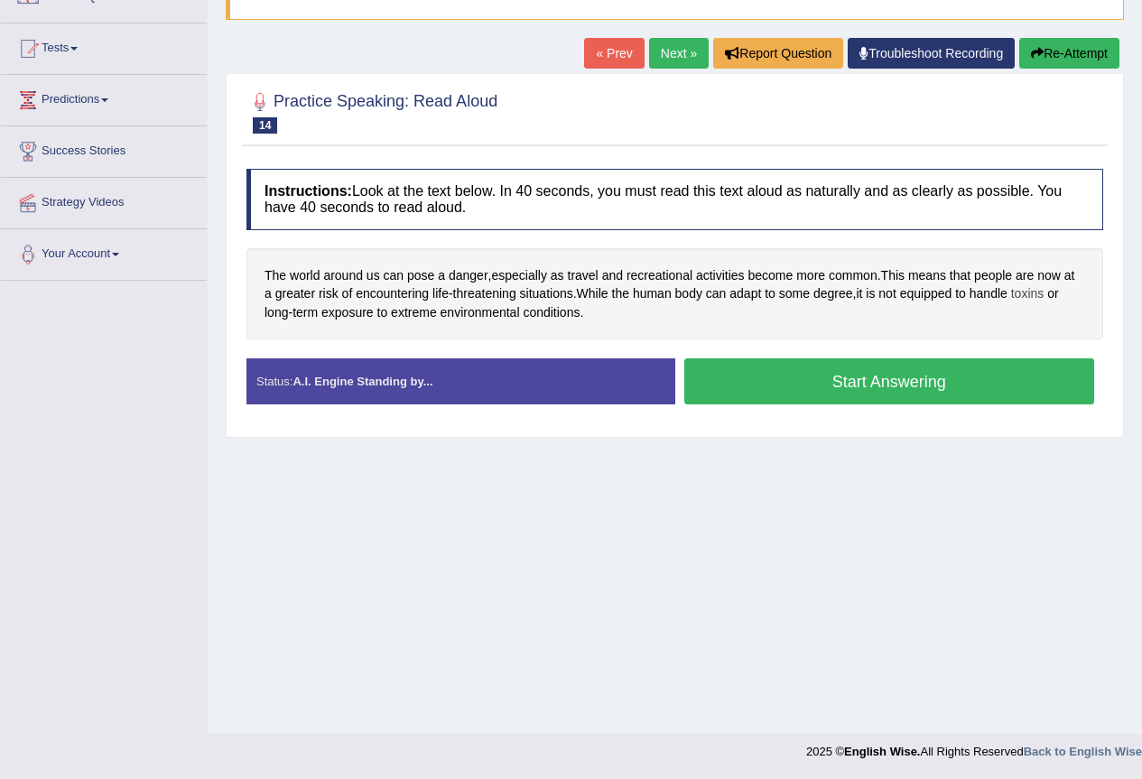
click at [1043, 291] on span "toxins" at bounding box center [1027, 293] width 33 height 19
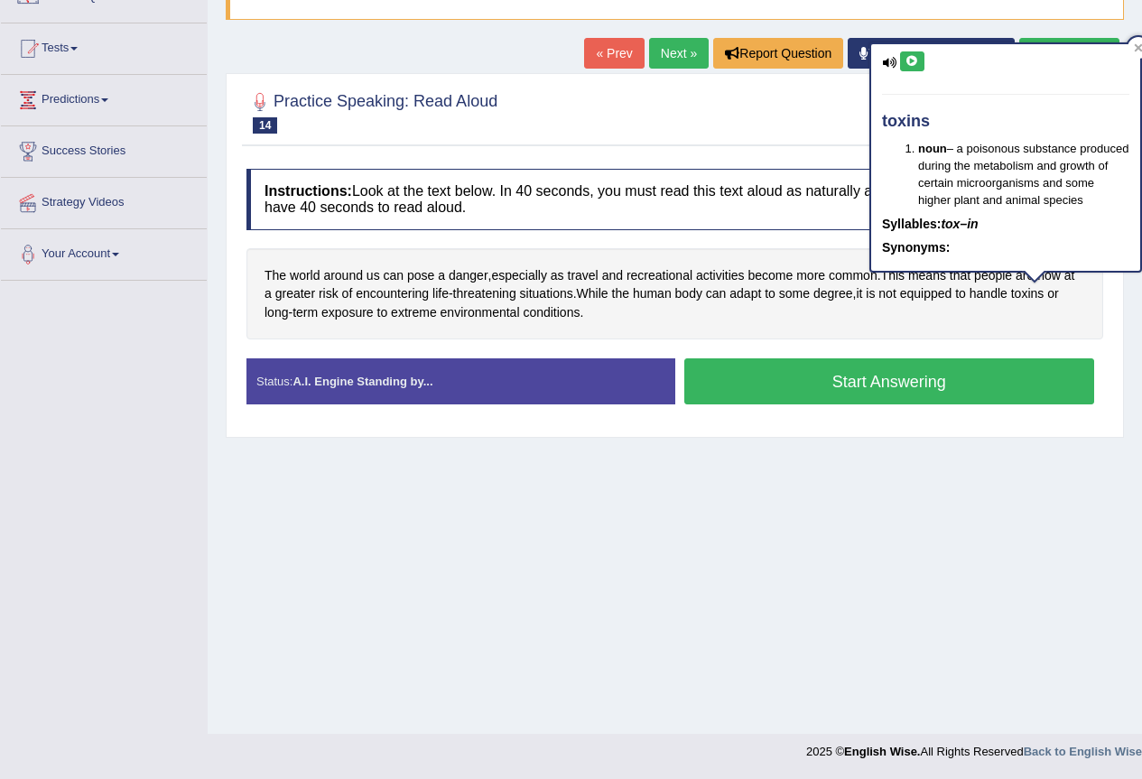
click at [918, 51] on div "toxins noun – a poisonous substance produced during the metabolism and growth o…" at bounding box center [1005, 157] width 269 height 227
click at [923, 60] on button at bounding box center [912, 61] width 24 height 20
click at [1132, 46] on div at bounding box center [1139, 48] width 22 height 22
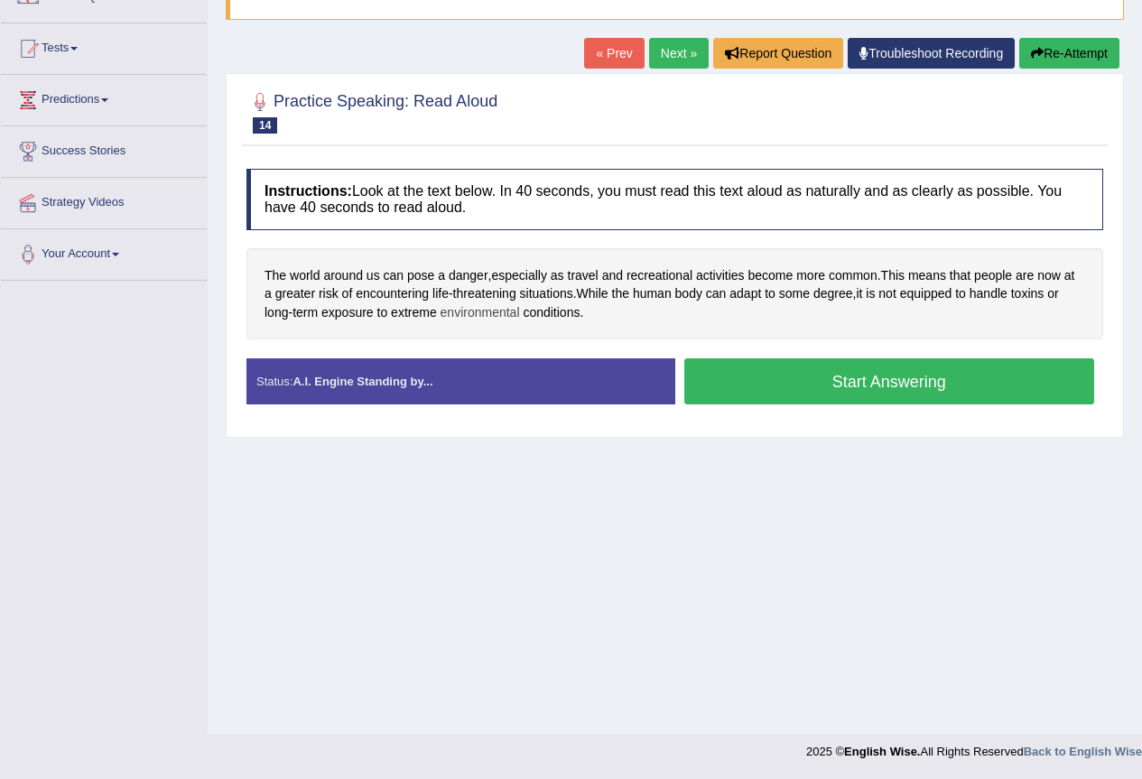
click at [488, 309] on span "environmental" at bounding box center [480, 312] width 79 height 19
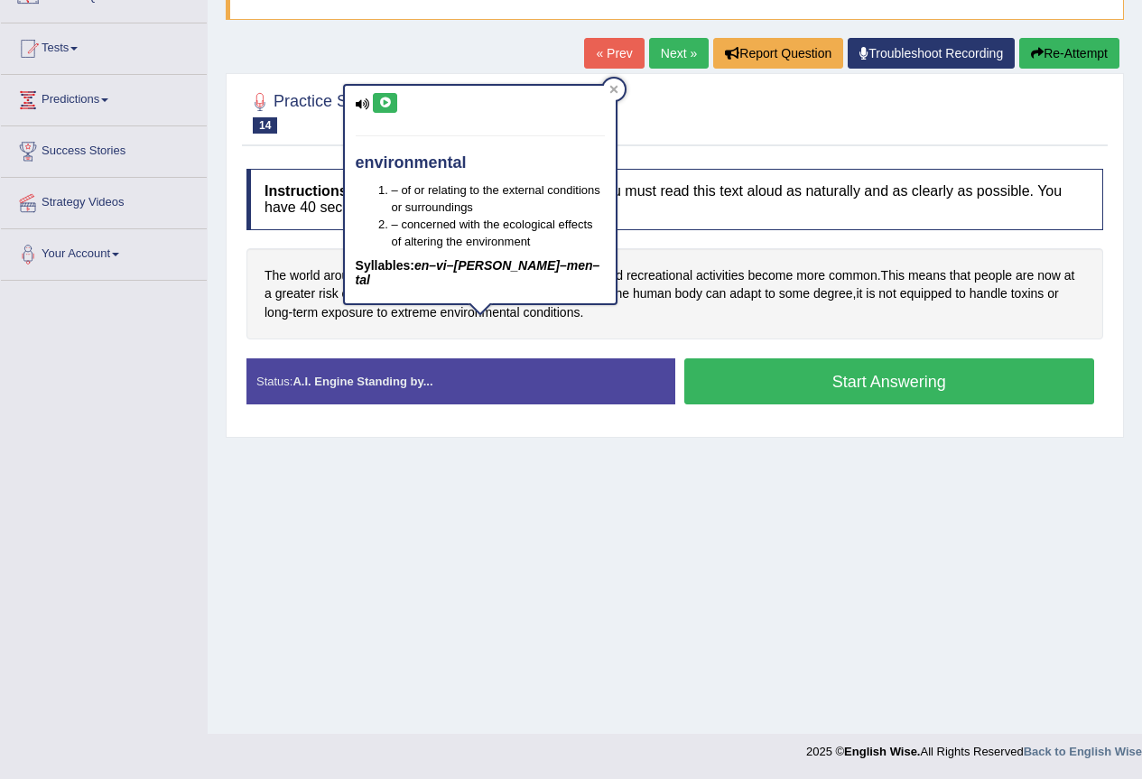
click at [389, 107] on icon at bounding box center [385, 103] width 14 height 11
click at [615, 86] on icon at bounding box center [613, 89] width 9 height 9
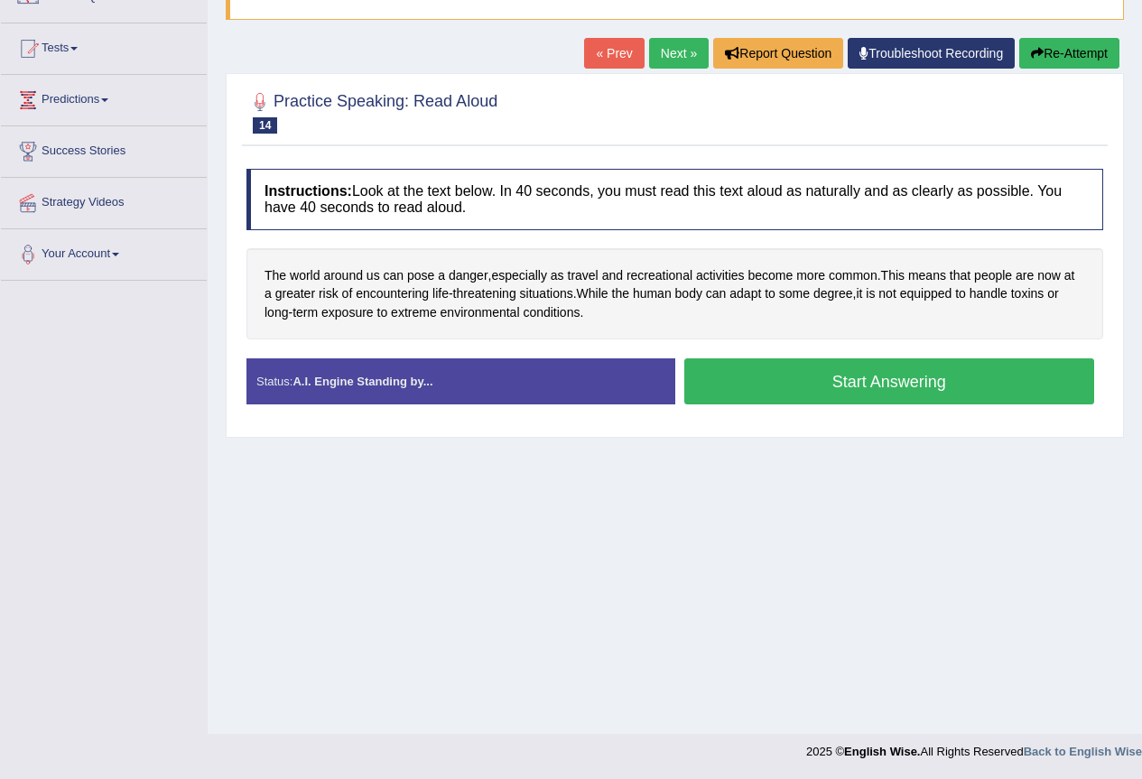
click at [821, 382] on button "Start Answering" at bounding box center [889, 381] width 411 height 46
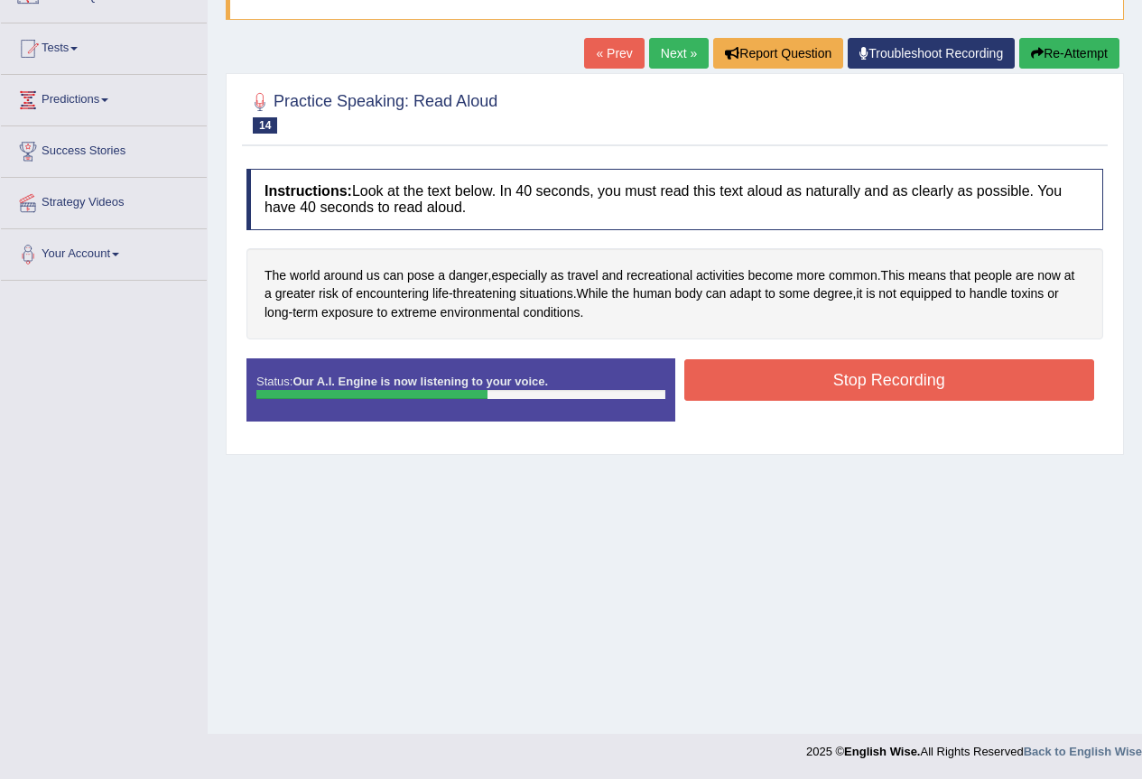
click at [757, 376] on button "Stop Recording" at bounding box center [889, 380] width 411 height 42
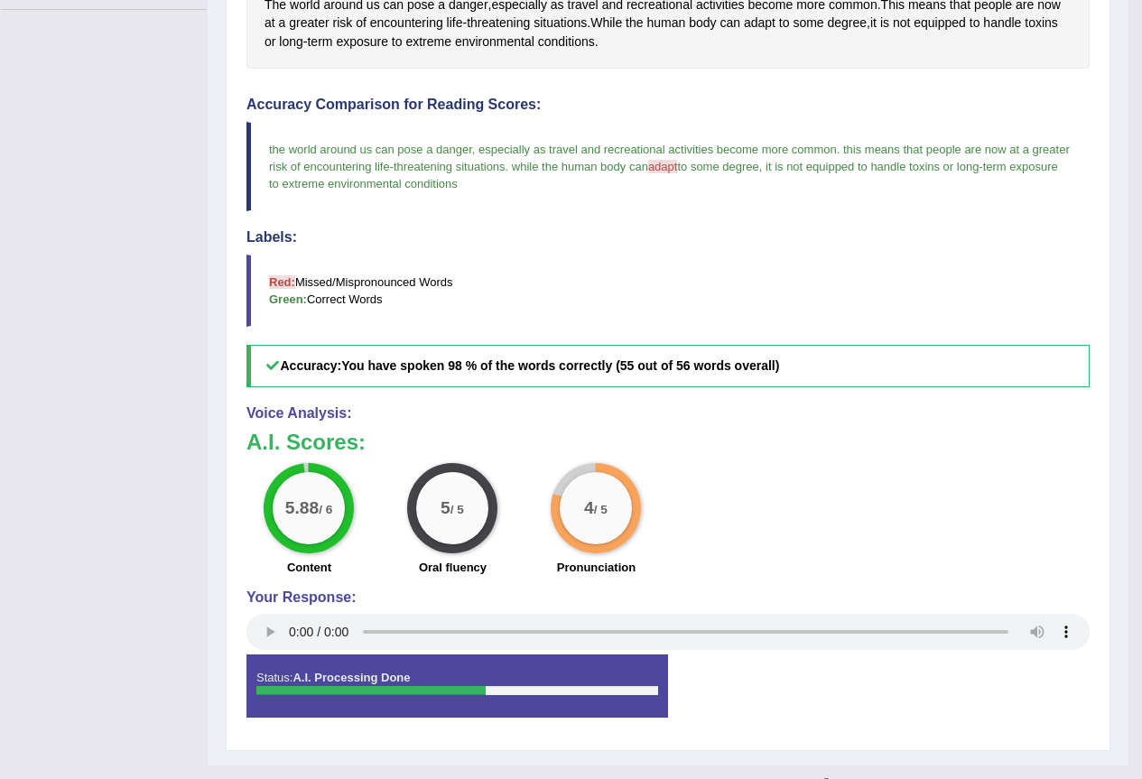
scroll to position [349, 0]
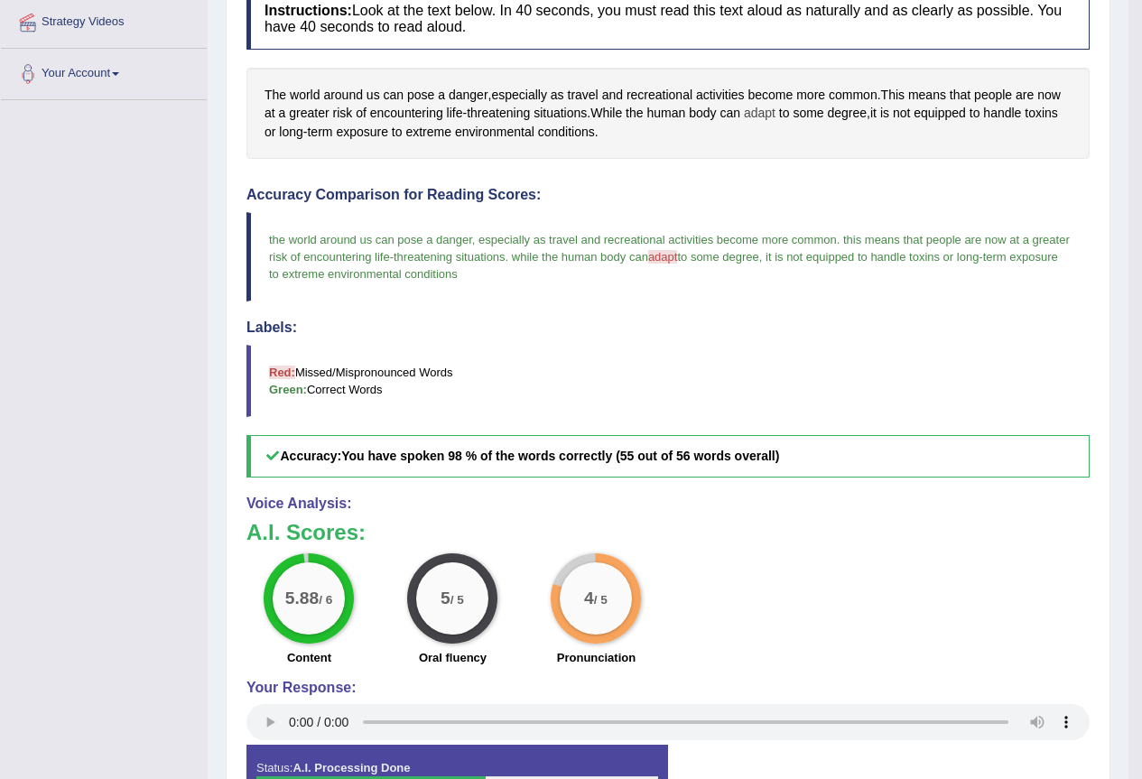
click at [755, 113] on span "adapt" at bounding box center [760, 113] width 32 height 19
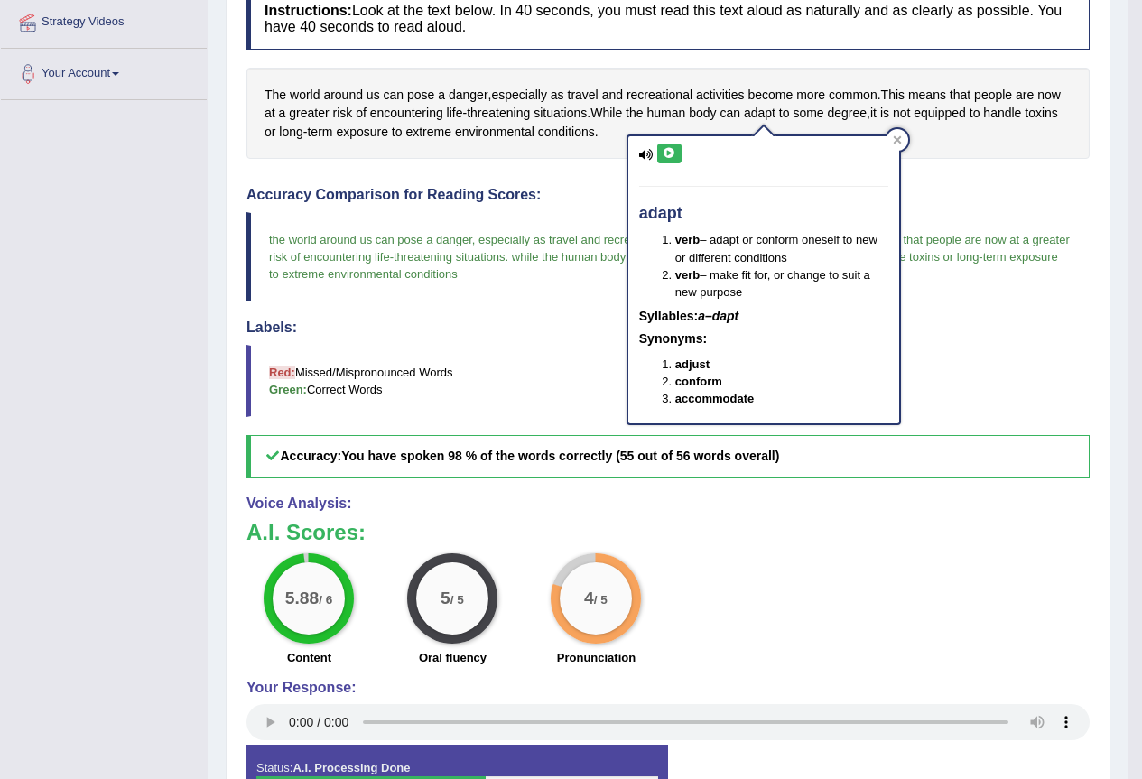
click at [659, 153] on button at bounding box center [669, 154] width 24 height 20
click at [901, 144] on div at bounding box center [898, 140] width 22 height 22
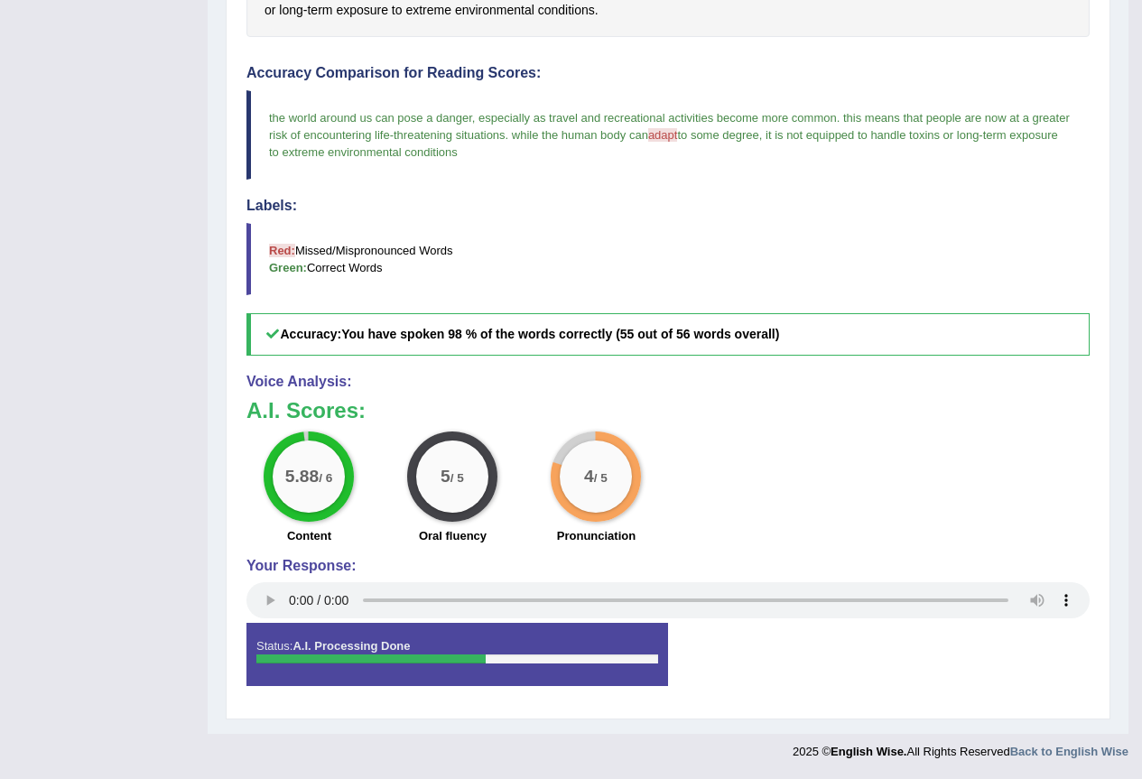
scroll to position [110, 0]
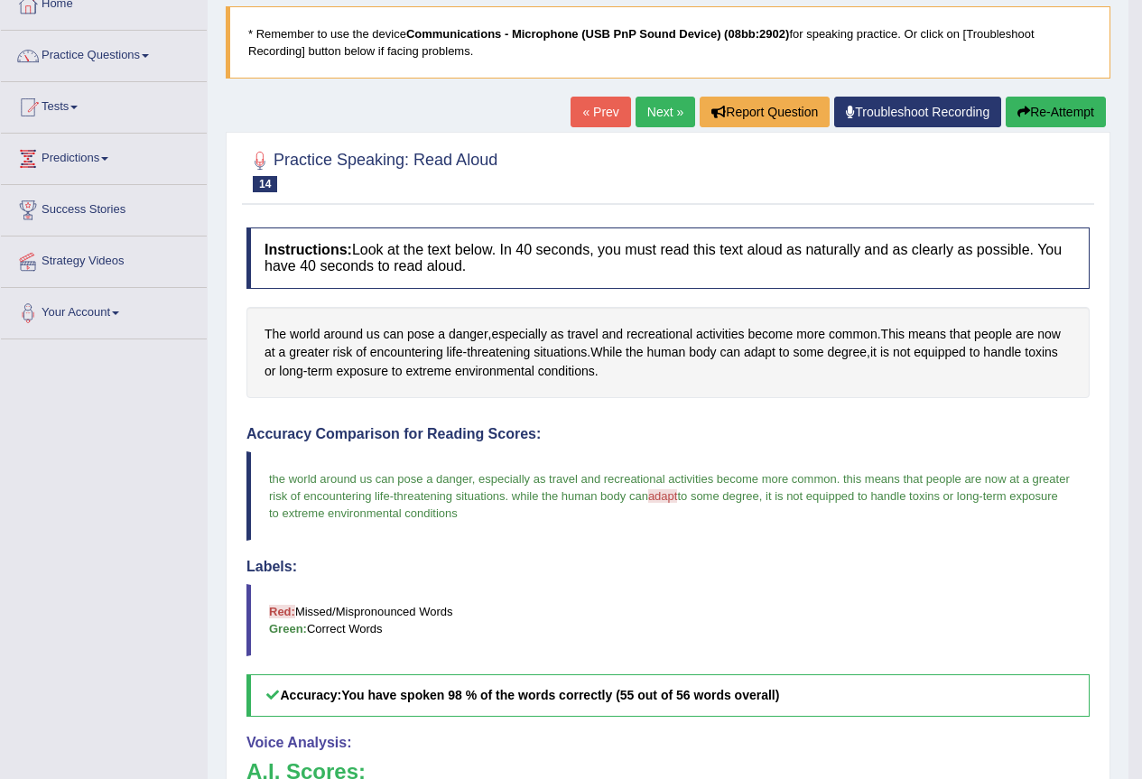
click at [660, 119] on link "Next »" at bounding box center [666, 112] width 60 height 31
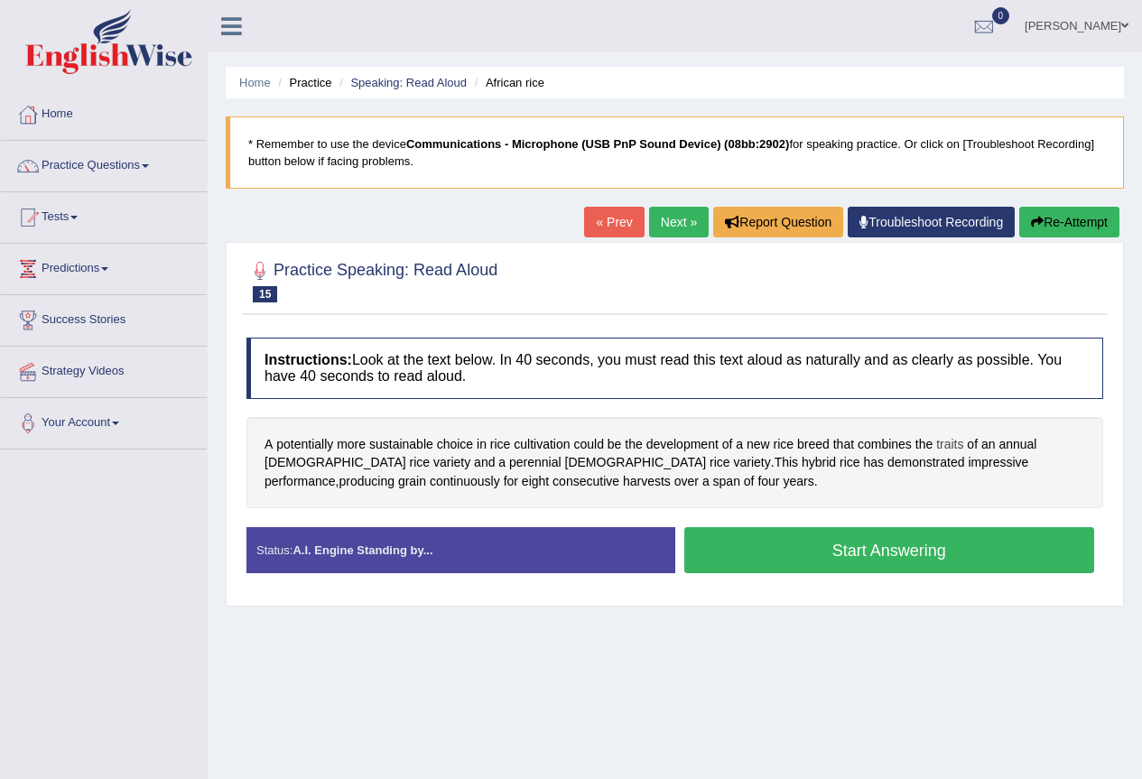
click at [954, 439] on span "traits" at bounding box center [949, 444] width 27 height 19
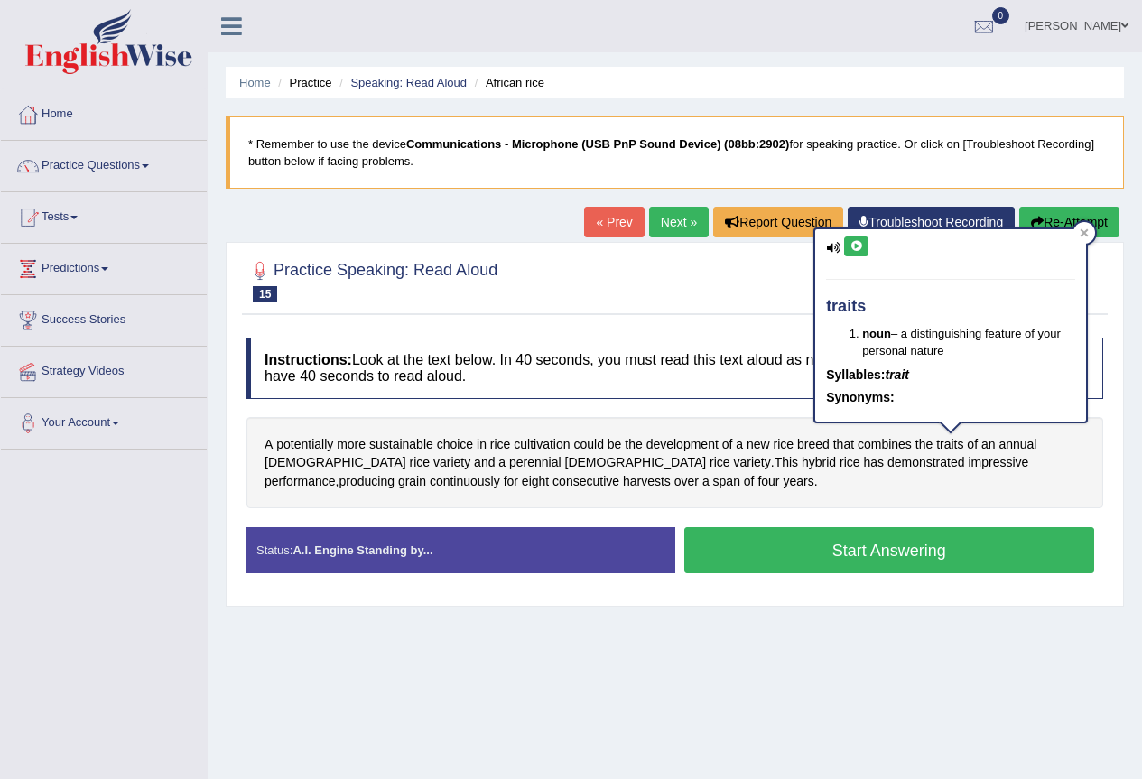
click at [859, 250] on icon at bounding box center [857, 246] width 14 height 11
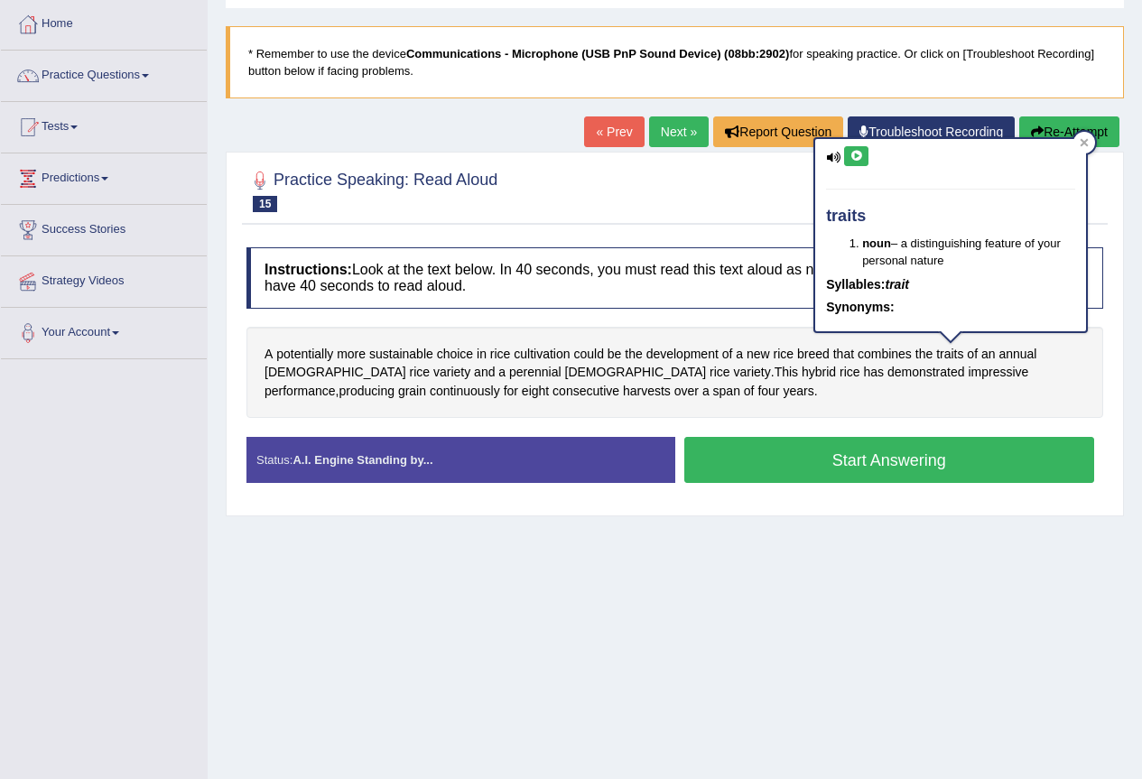
scroll to position [169, 0]
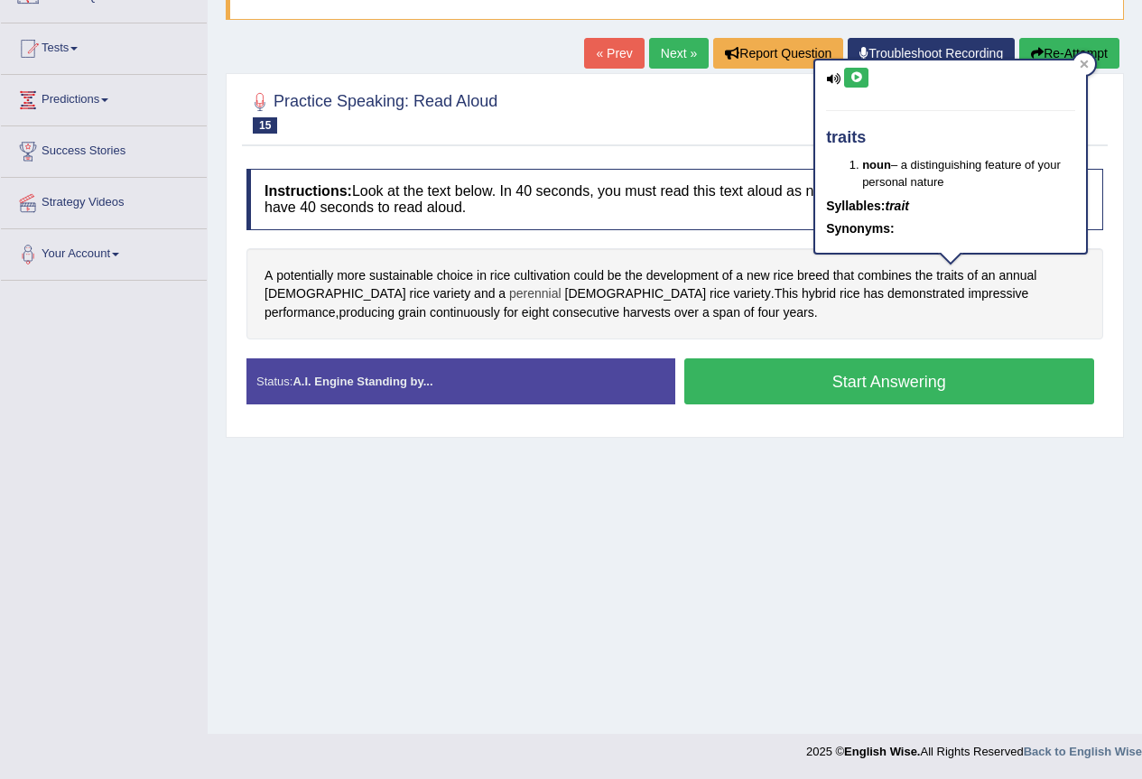
click at [509, 293] on span "perennial" at bounding box center [535, 293] width 52 height 19
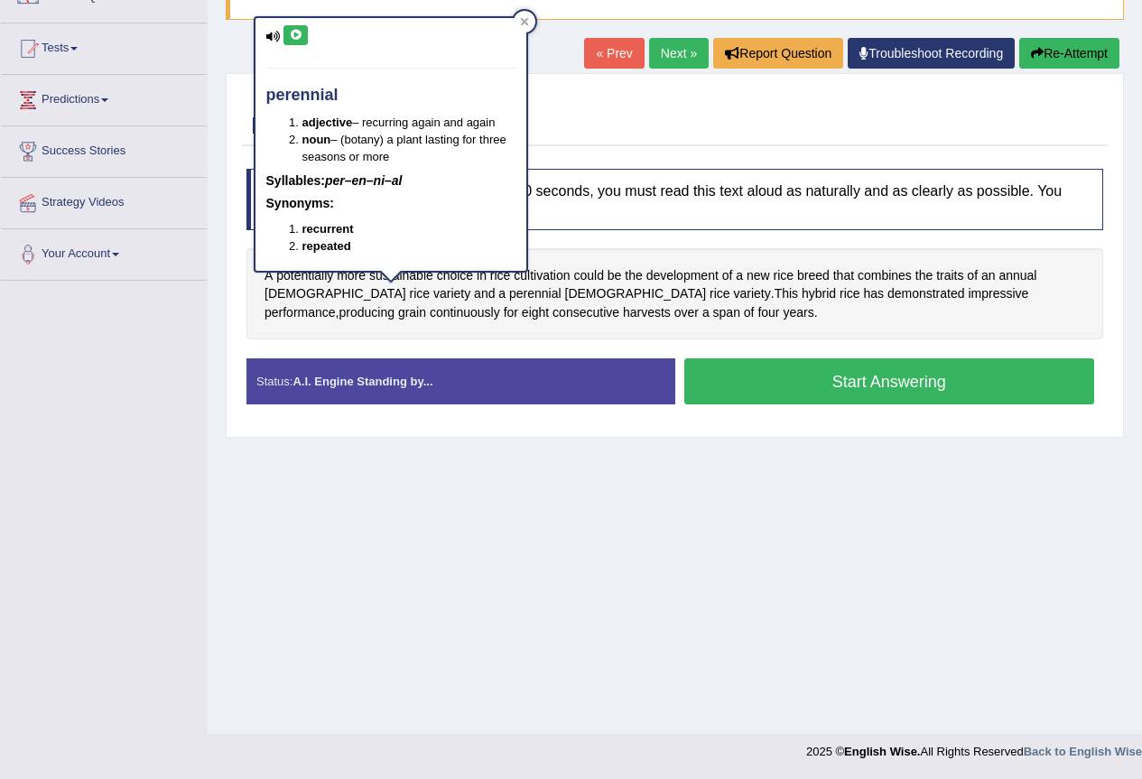
click at [297, 37] on icon at bounding box center [296, 35] width 14 height 11
click at [840, 302] on span "rice" at bounding box center [850, 293] width 21 height 19
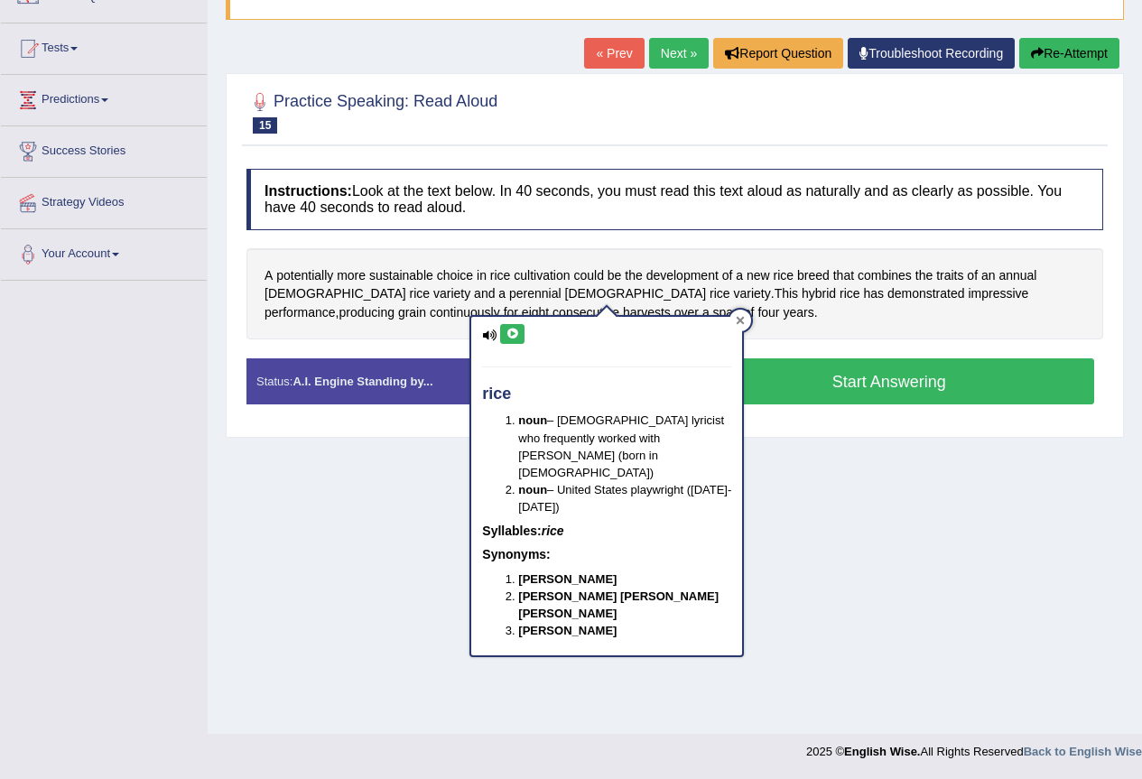
click at [741, 319] on icon at bounding box center [741, 320] width 8 height 8
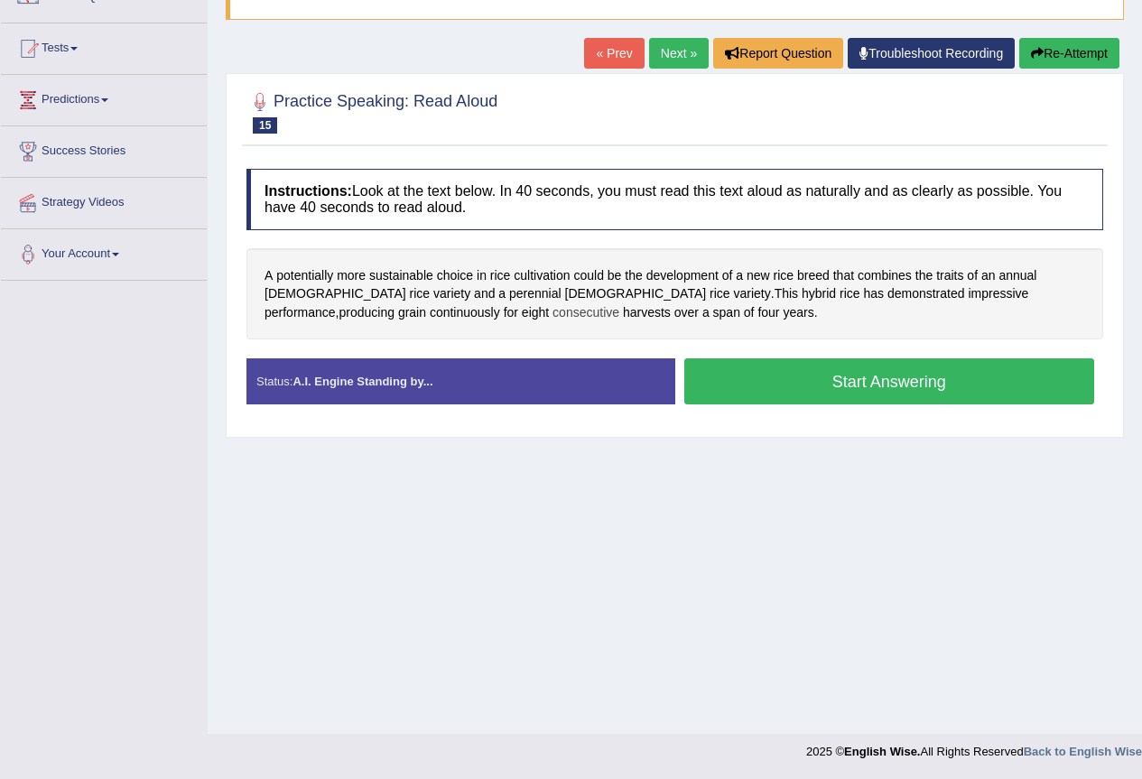
click at [553, 318] on span "consecutive" at bounding box center [586, 312] width 67 height 19
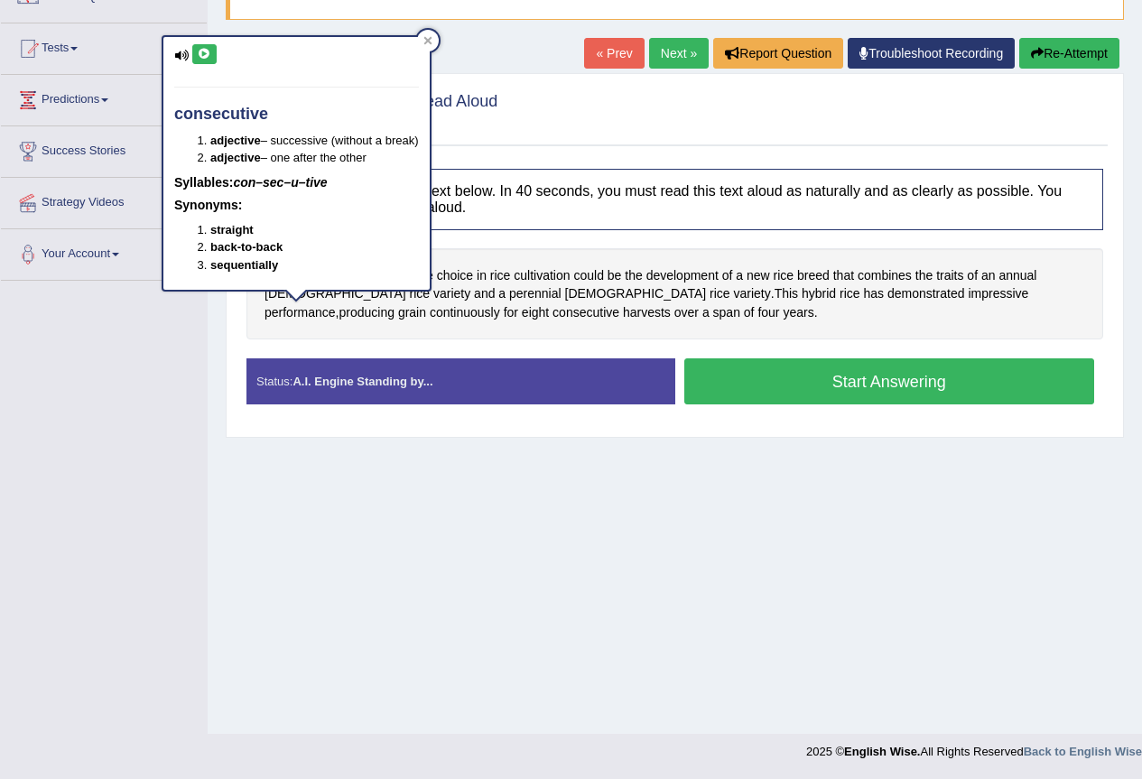
click at [204, 53] on icon at bounding box center [205, 54] width 14 height 11
click at [425, 35] on div at bounding box center [428, 41] width 22 height 22
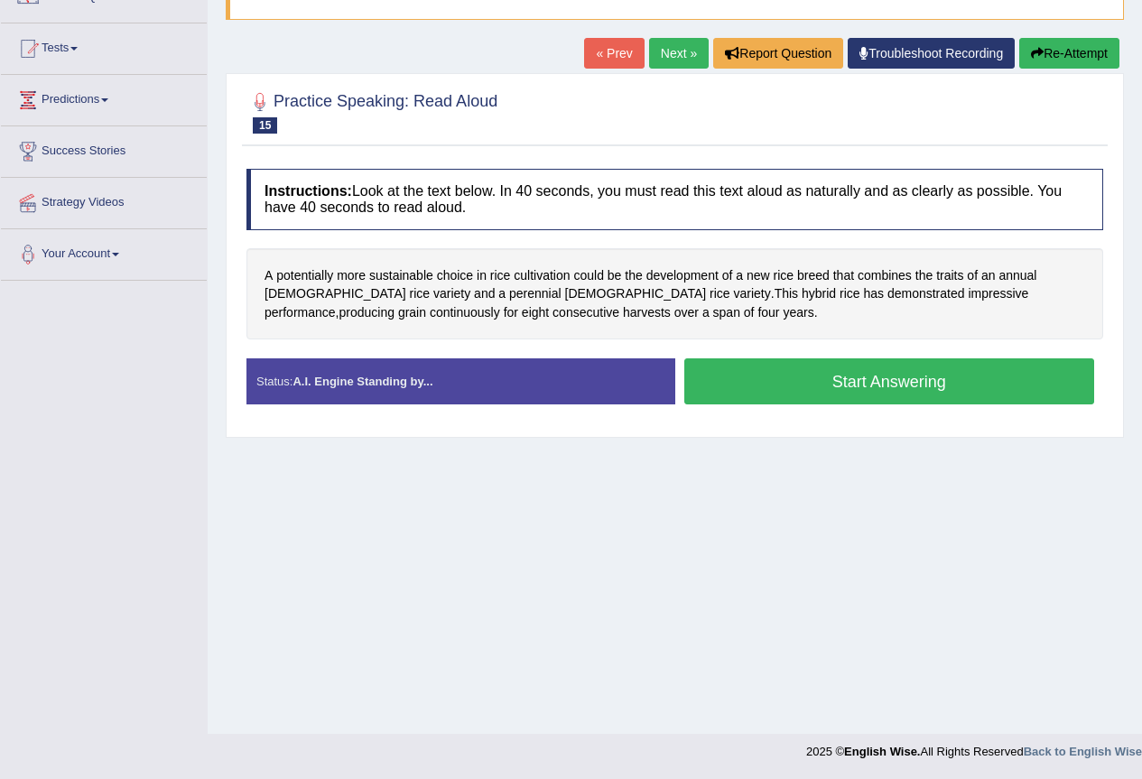
click at [777, 381] on button "Start Answering" at bounding box center [889, 381] width 411 height 46
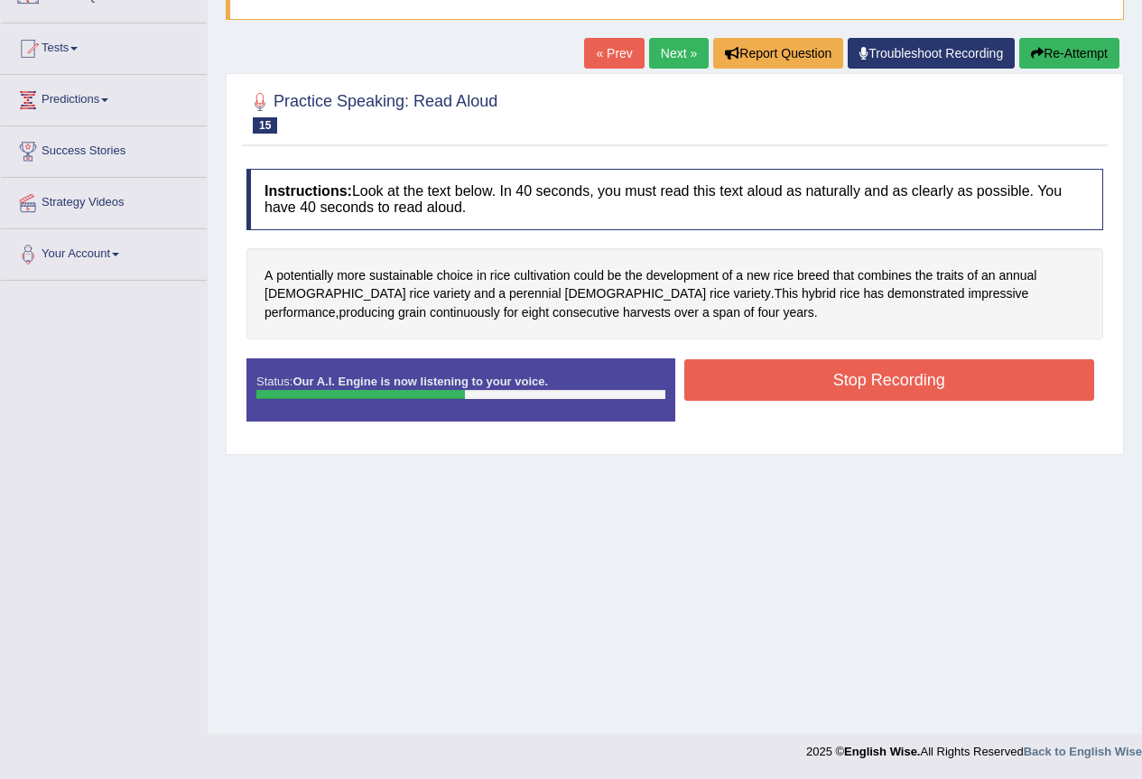
click at [742, 385] on button "Stop Recording" at bounding box center [889, 380] width 411 height 42
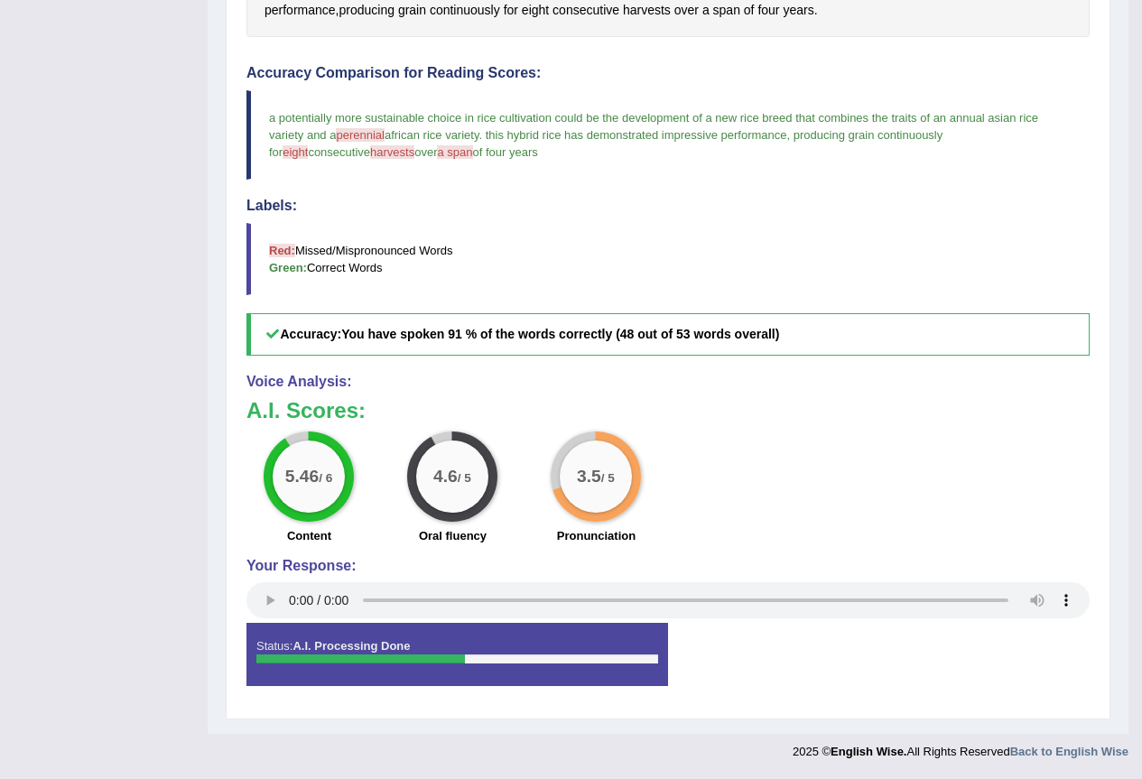
scroll to position [110, 0]
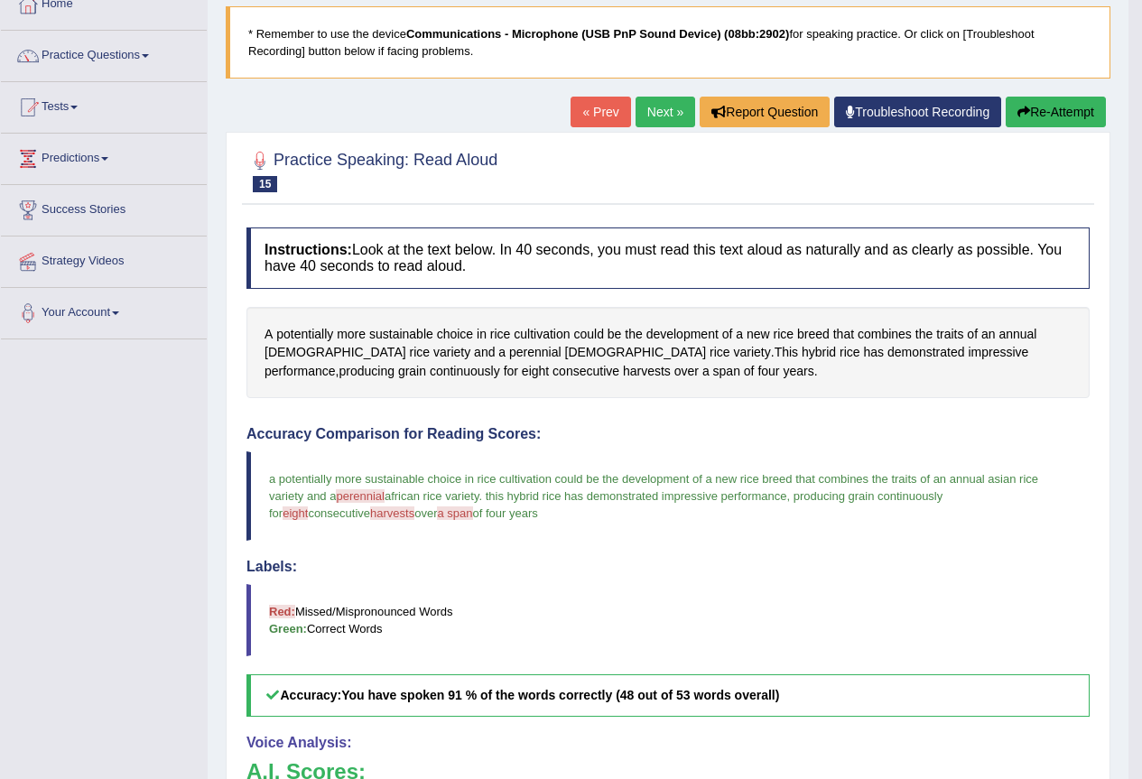
click at [645, 118] on link "Next »" at bounding box center [666, 112] width 60 height 31
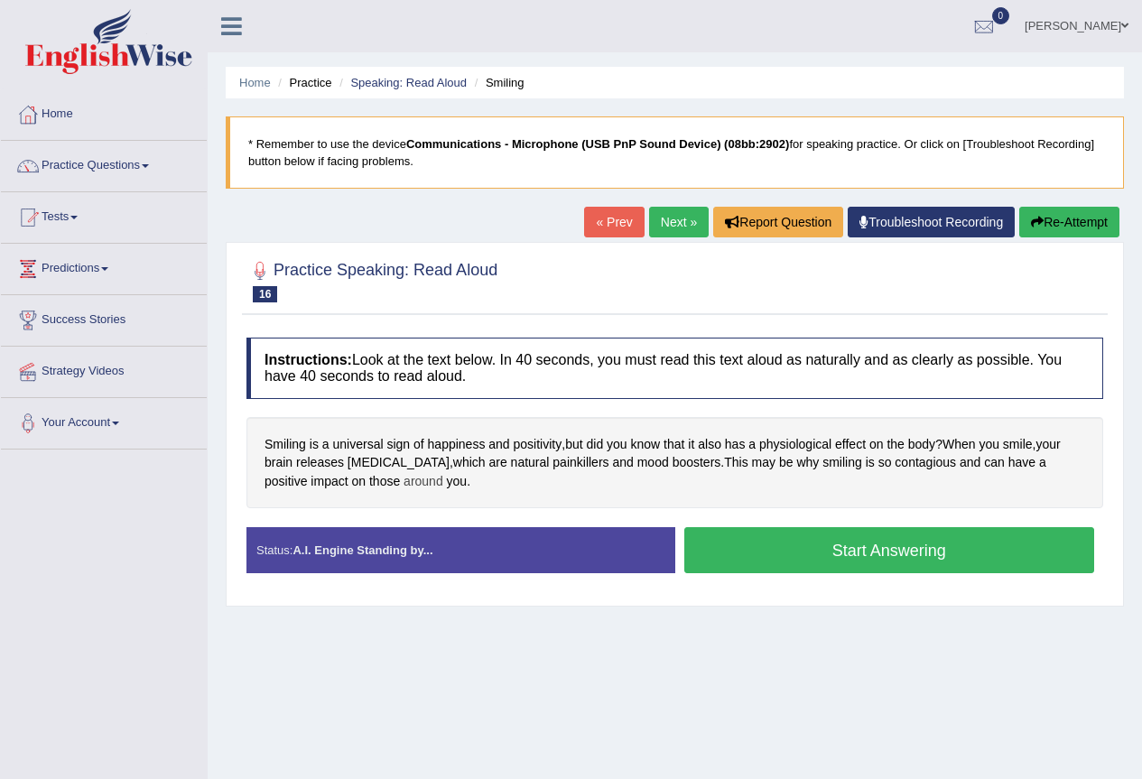
scroll to position [169, 0]
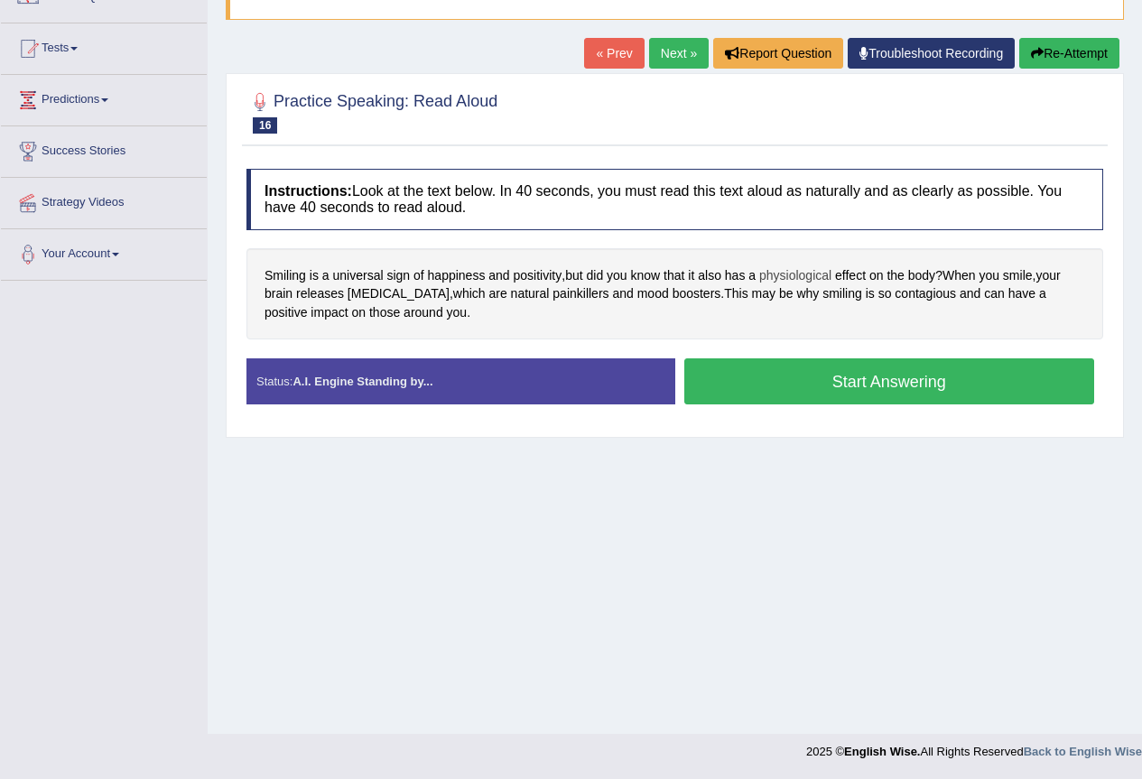
click at [819, 271] on span "physiological" at bounding box center [795, 275] width 72 height 19
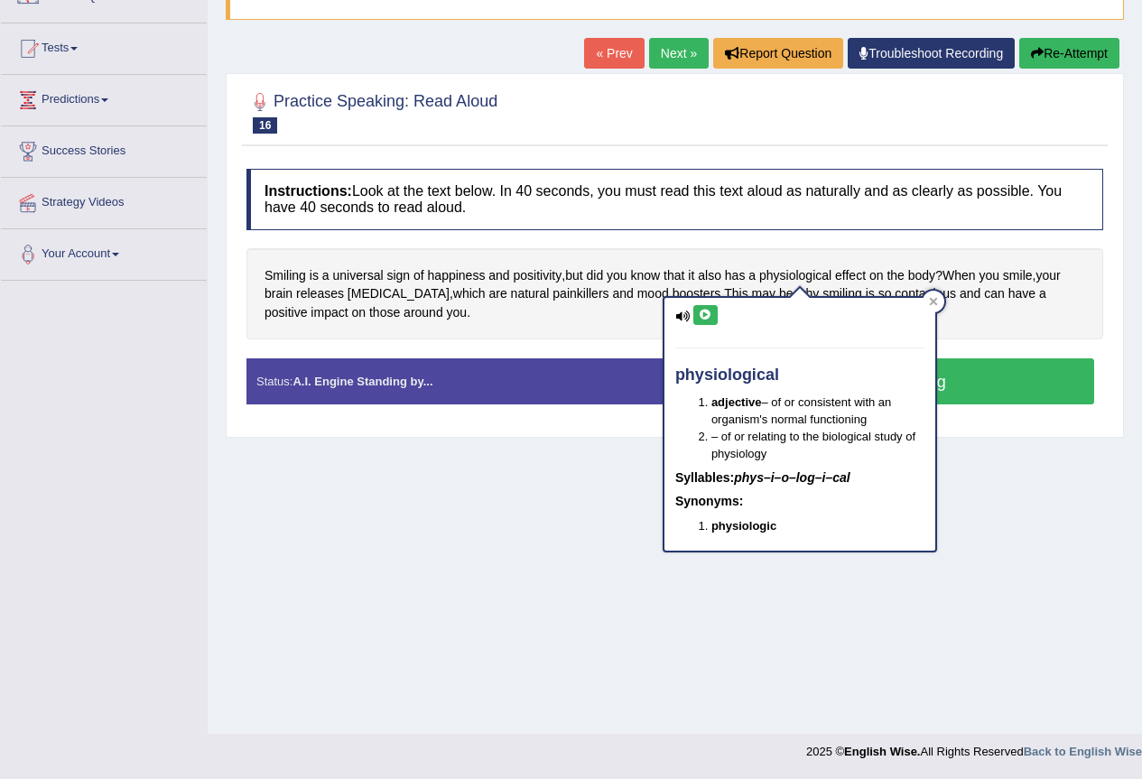
click at [702, 315] on icon at bounding box center [706, 315] width 14 height 11
click at [931, 304] on icon at bounding box center [933, 302] width 8 height 8
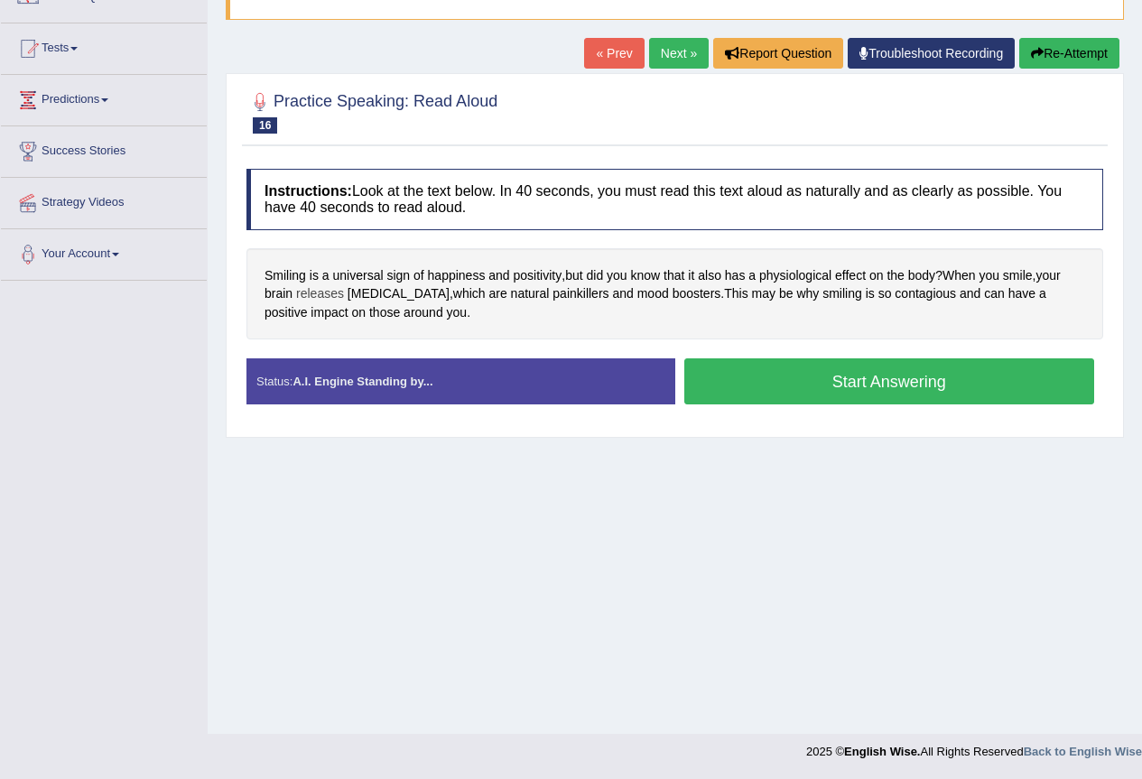
click at [317, 295] on span "releases" at bounding box center [320, 293] width 48 height 19
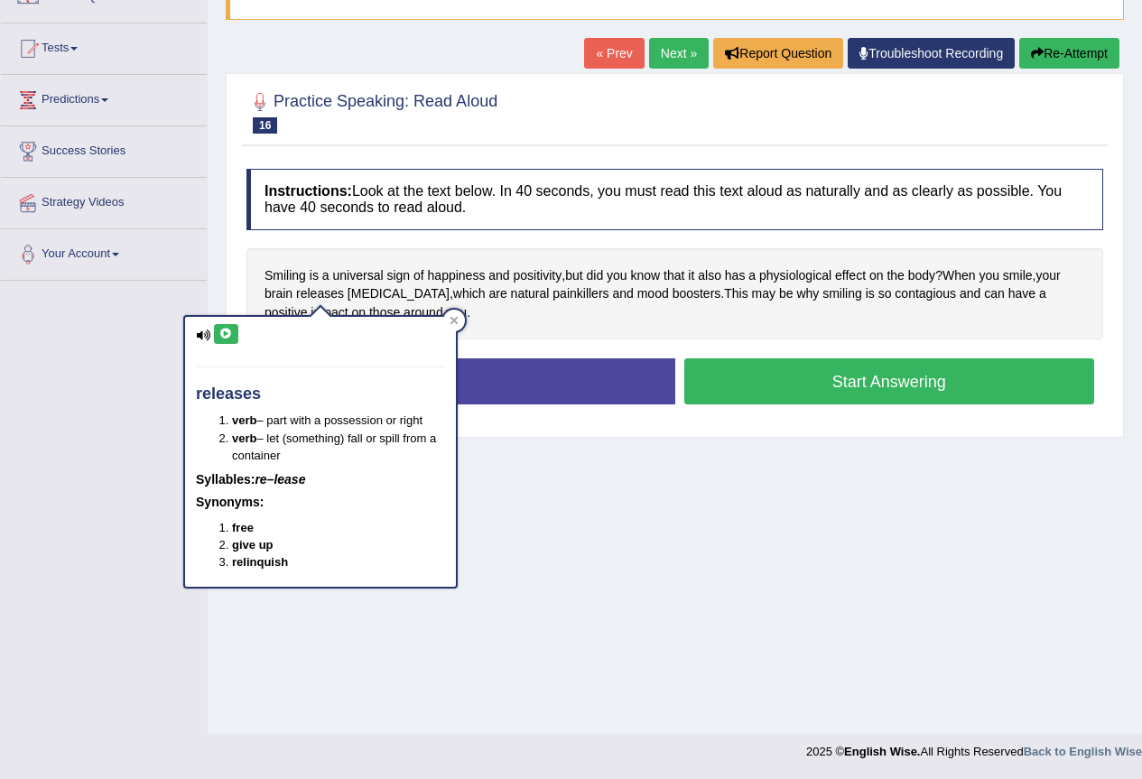
click at [233, 339] on button at bounding box center [226, 334] width 24 height 20
click at [358, 292] on span "endorphins" at bounding box center [399, 293] width 102 height 19
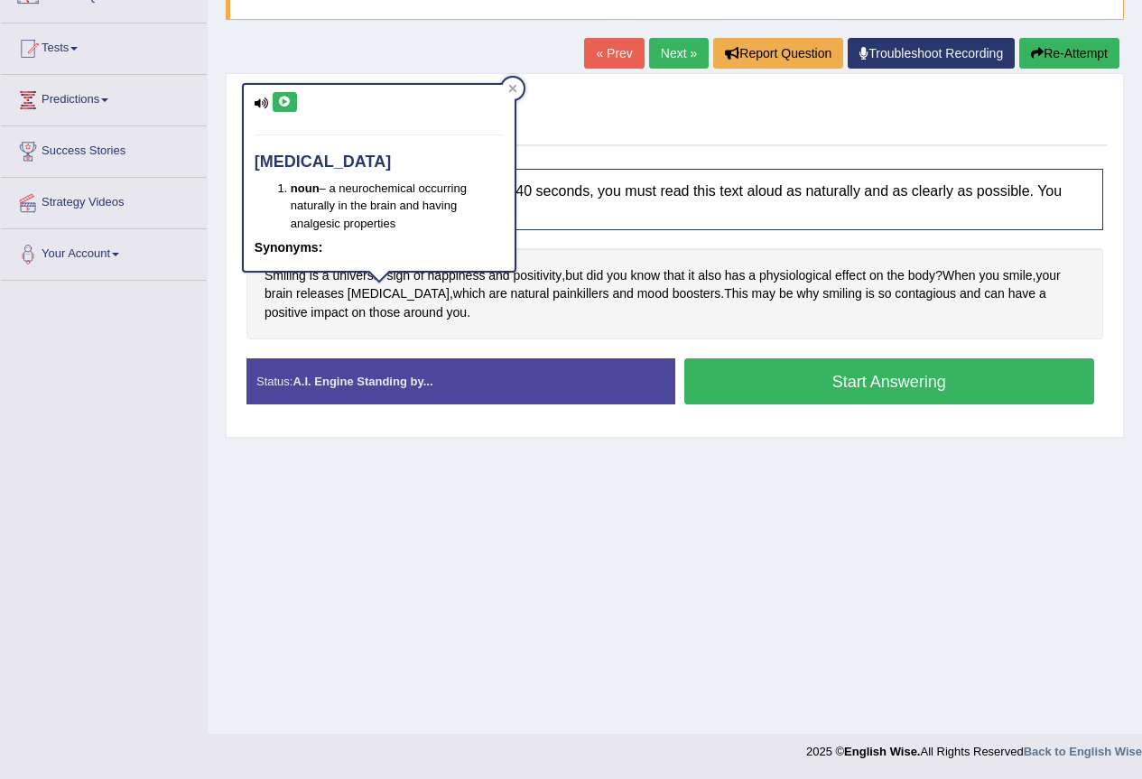
click at [279, 100] on icon at bounding box center [285, 102] width 14 height 11
click at [516, 91] on icon at bounding box center [512, 88] width 8 height 8
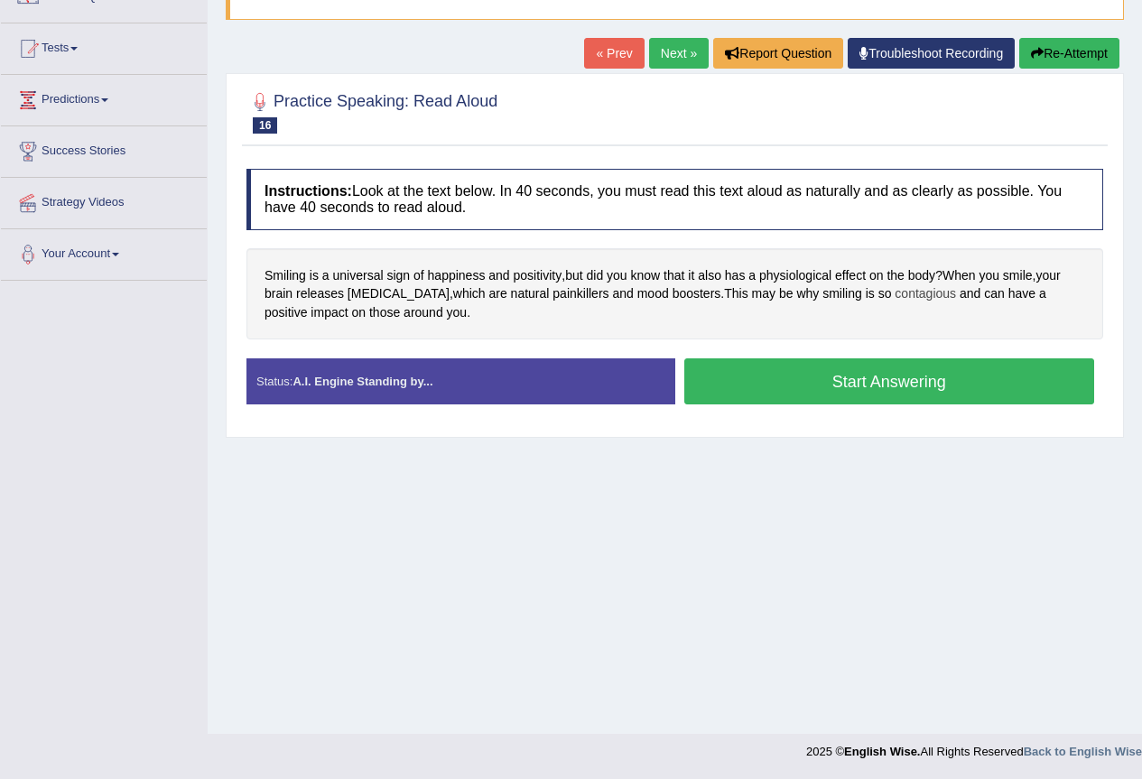
click at [902, 296] on span "contagious" at bounding box center [925, 293] width 61 height 19
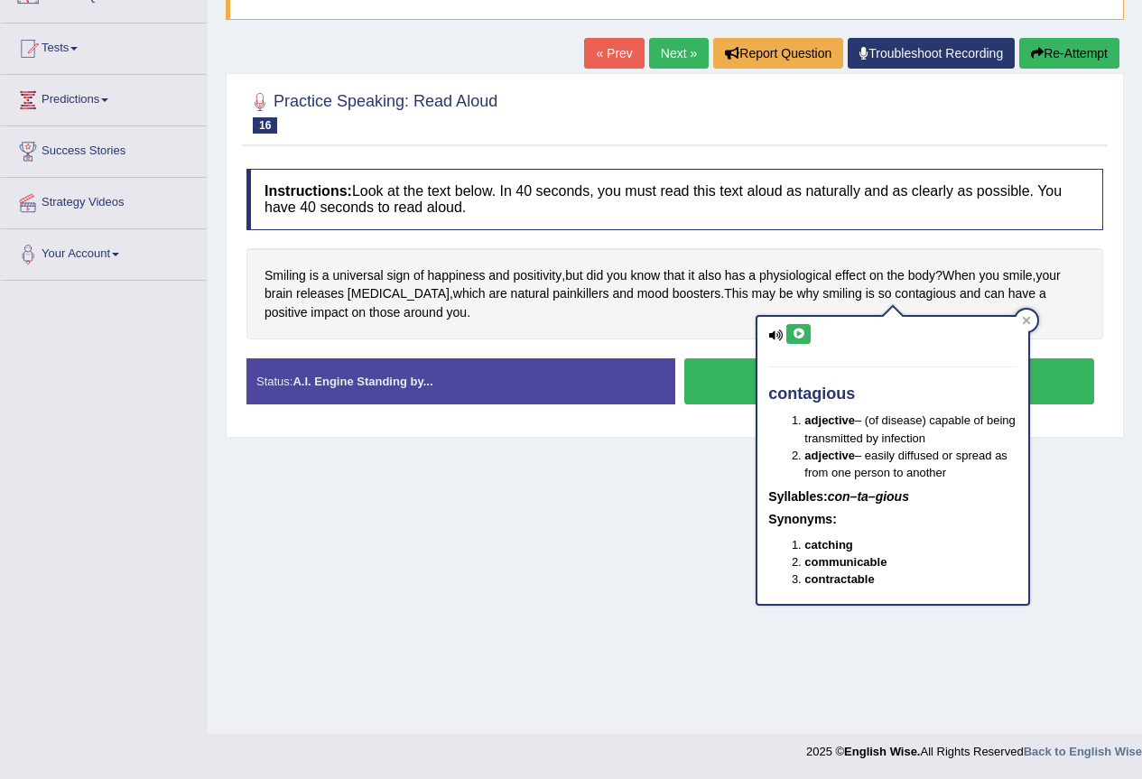
click at [789, 328] on button at bounding box center [798, 334] width 24 height 20
click at [1031, 316] on icon at bounding box center [1026, 320] width 9 height 9
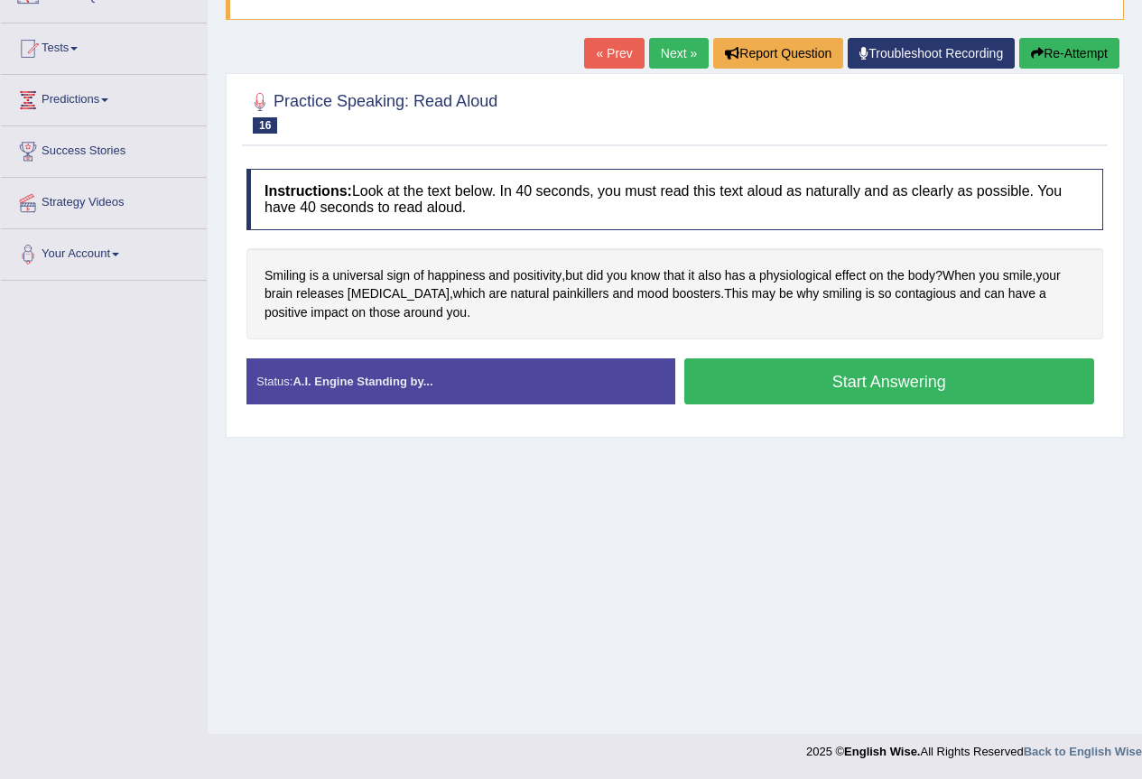
click at [782, 381] on button "Start Answering" at bounding box center [889, 381] width 411 height 46
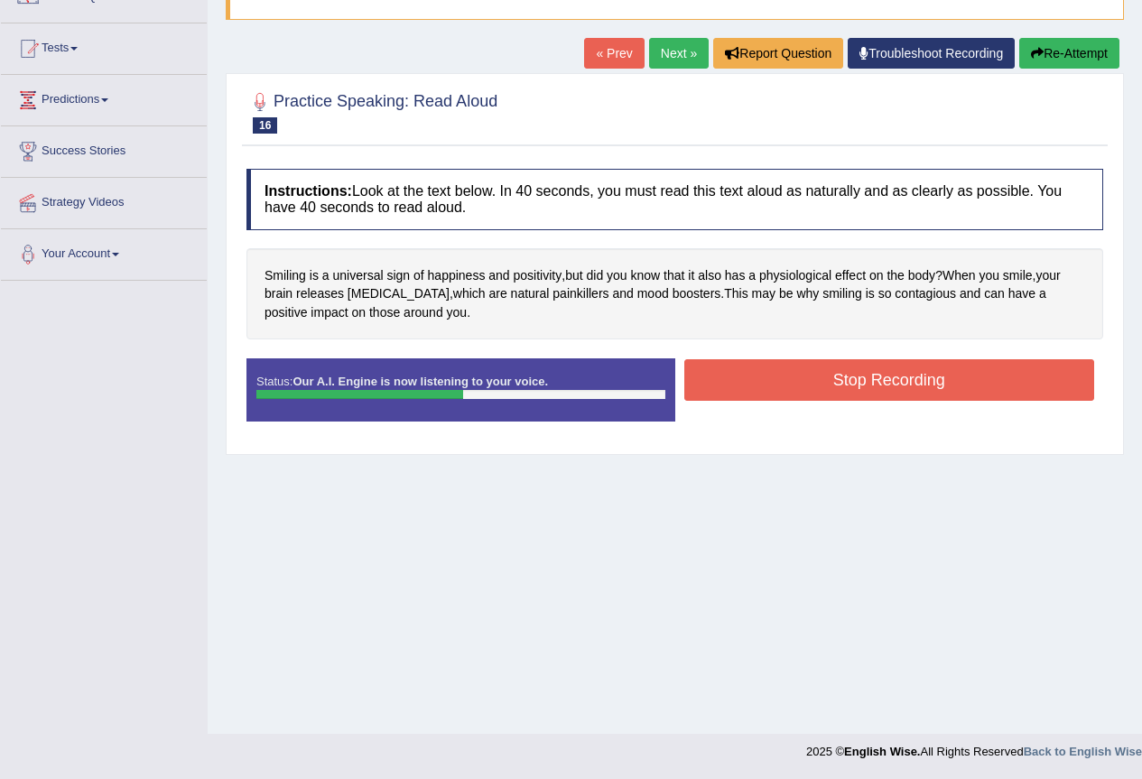
click at [757, 385] on button "Stop Recording" at bounding box center [889, 380] width 411 height 42
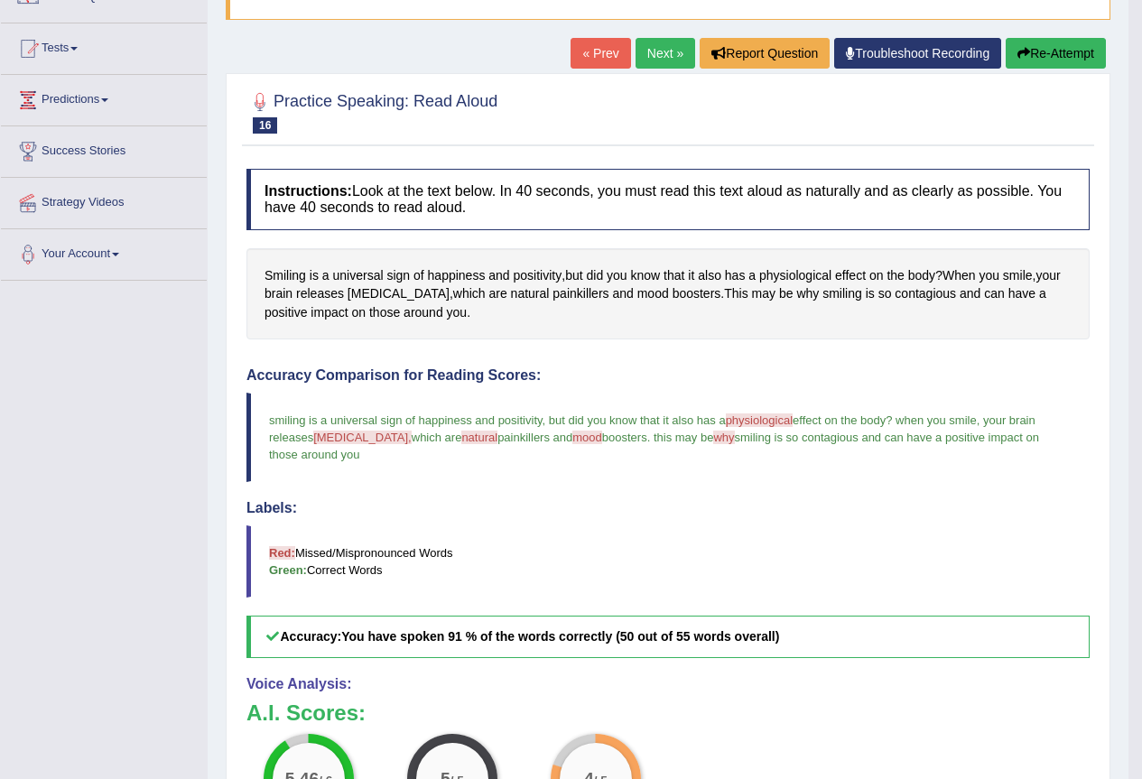
click at [646, 60] on link "Next »" at bounding box center [666, 53] width 60 height 31
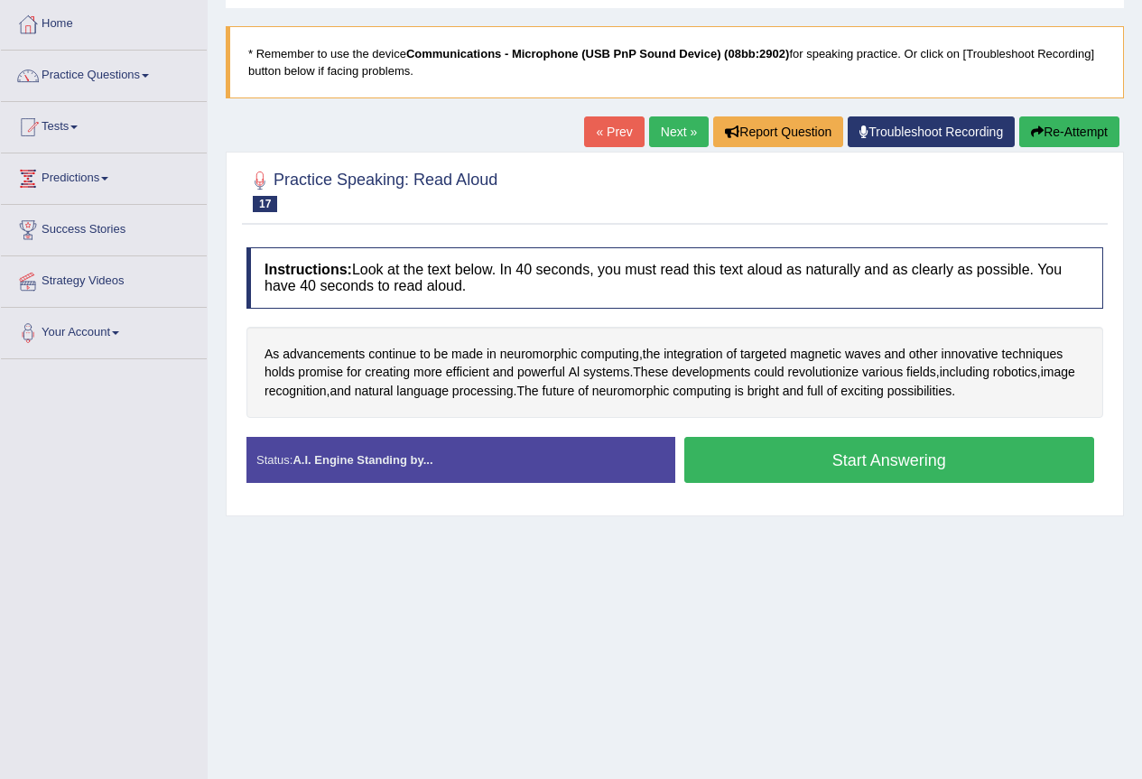
scroll to position [169, 0]
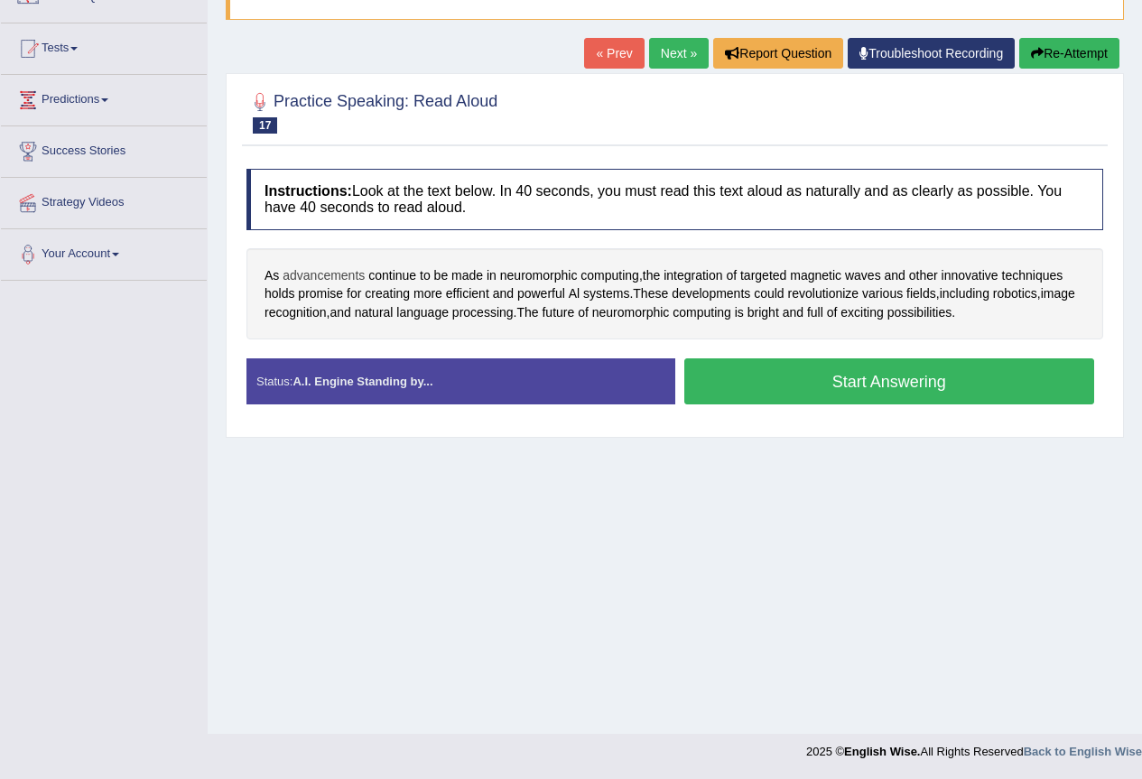
click at [350, 275] on span "advancements" at bounding box center [324, 275] width 82 height 19
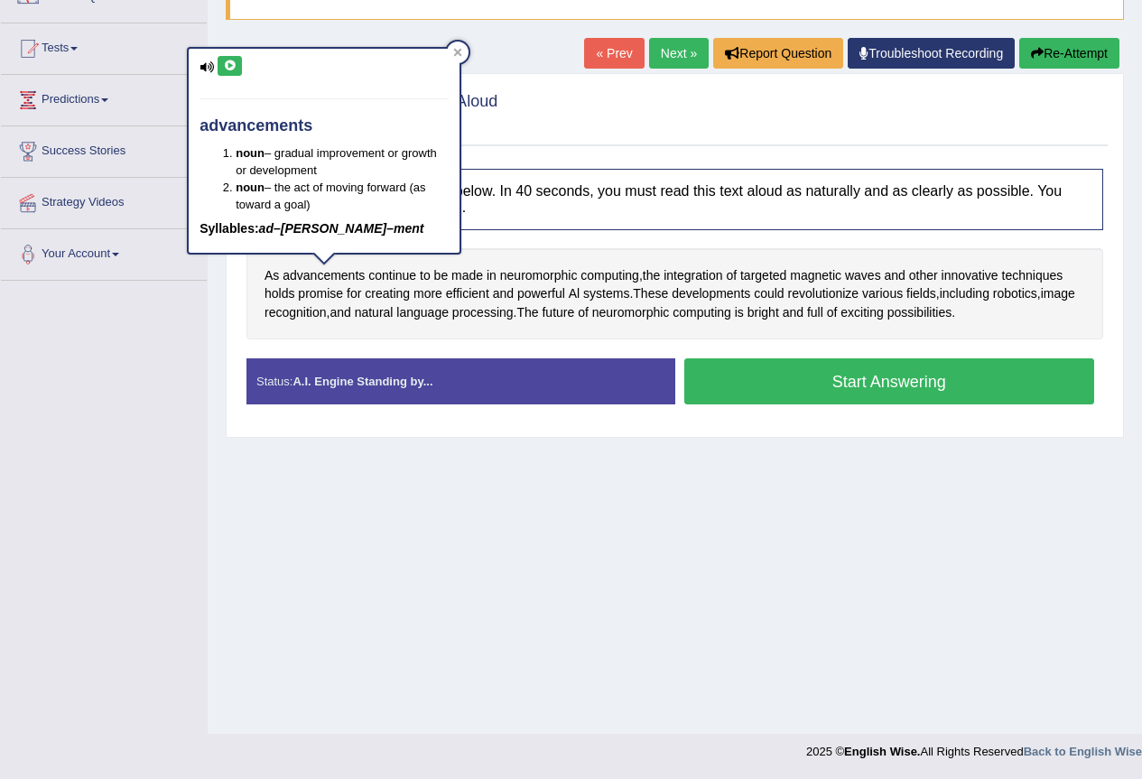
click at [229, 56] on button at bounding box center [230, 66] width 24 height 20
click at [457, 51] on icon at bounding box center [458, 53] width 8 height 8
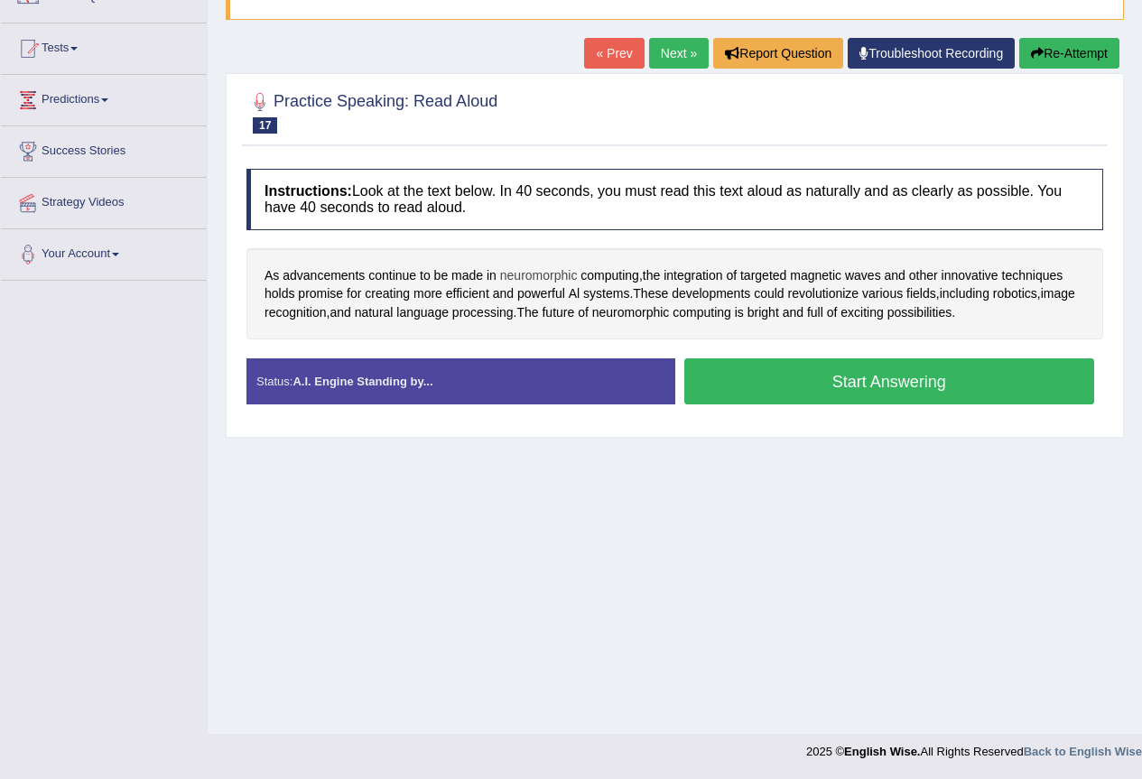
click at [533, 274] on span "neuromorphic" at bounding box center [539, 275] width 78 height 19
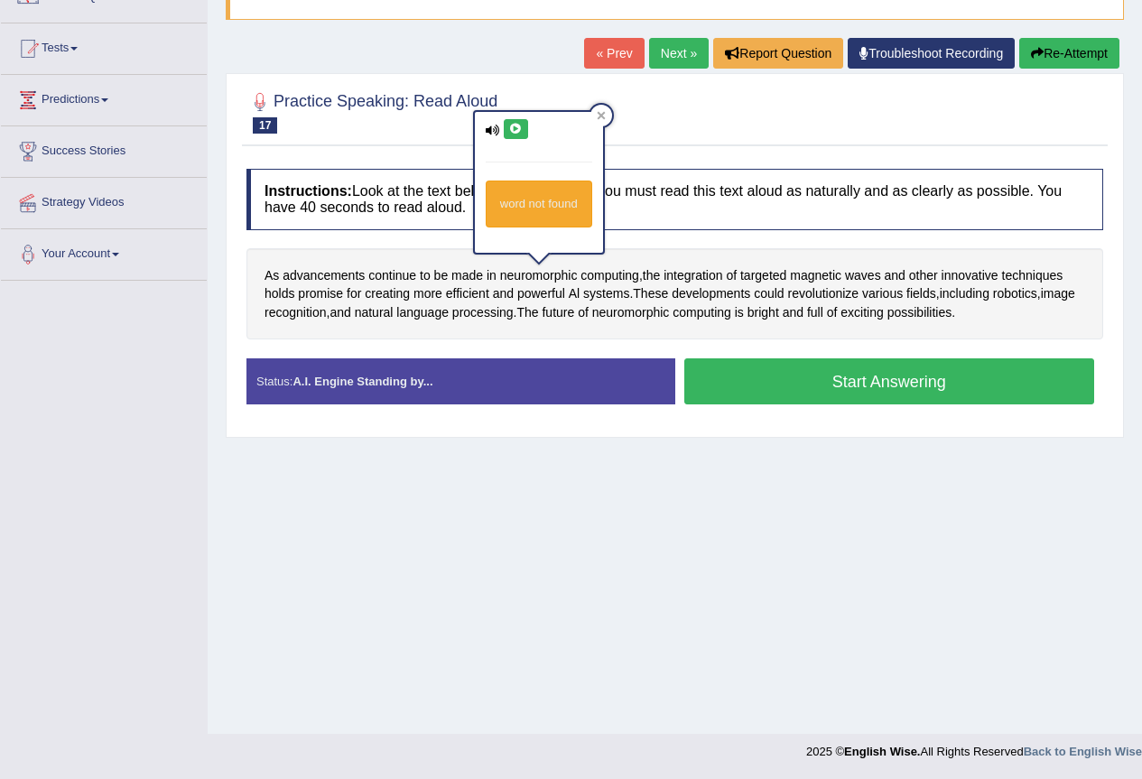
click at [517, 125] on icon at bounding box center [516, 129] width 14 height 11
click at [606, 113] on div at bounding box center [601, 116] width 22 height 22
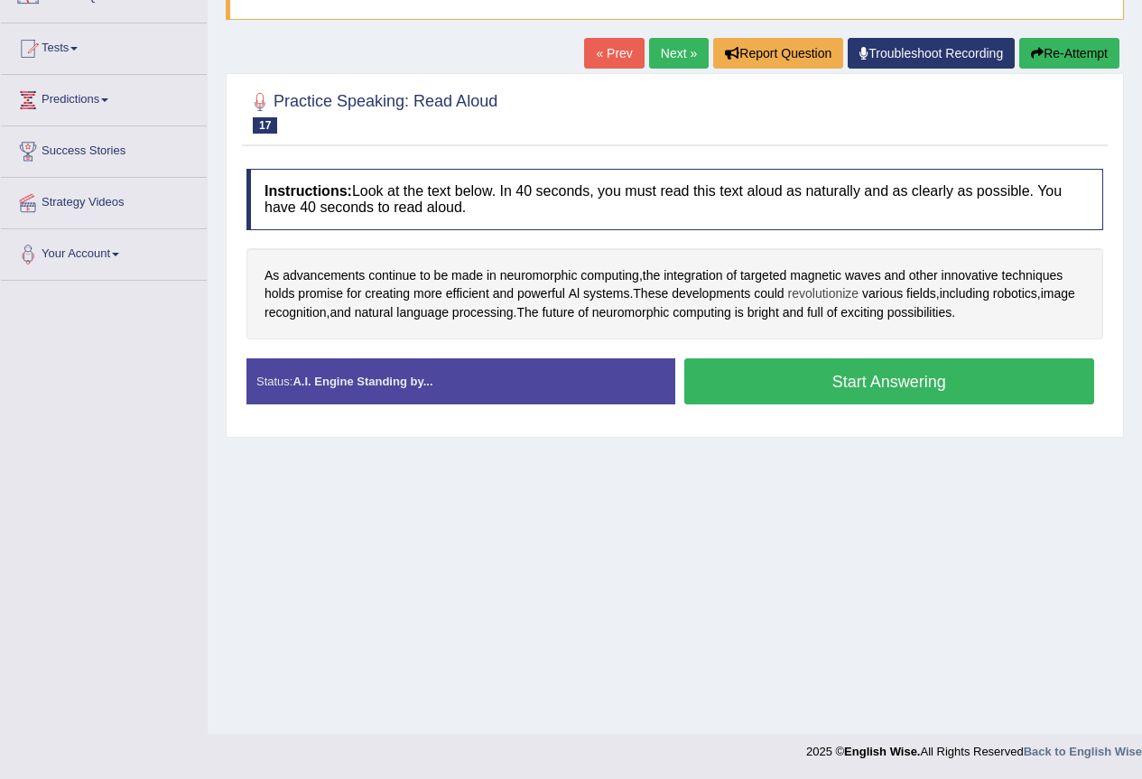
click at [840, 296] on span "revolutionize" at bounding box center [823, 293] width 71 height 19
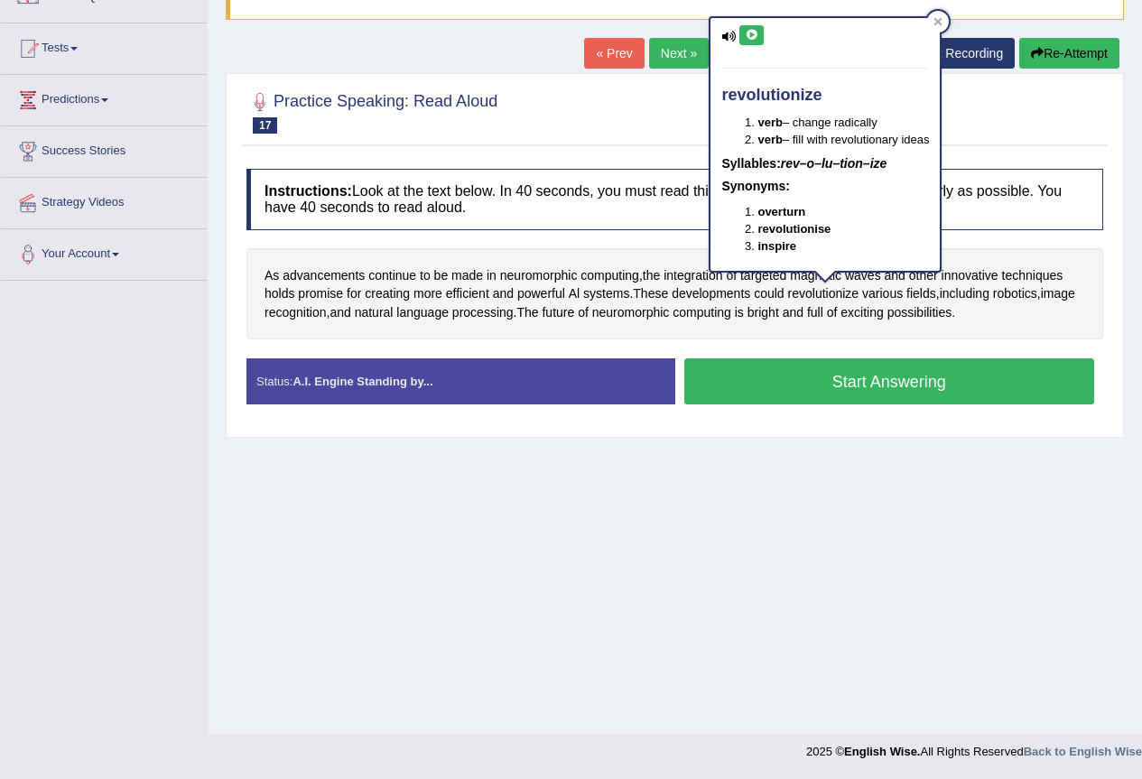
click at [742, 33] on button at bounding box center [751, 35] width 24 height 20
click at [942, 21] on icon at bounding box center [938, 22] width 8 height 8
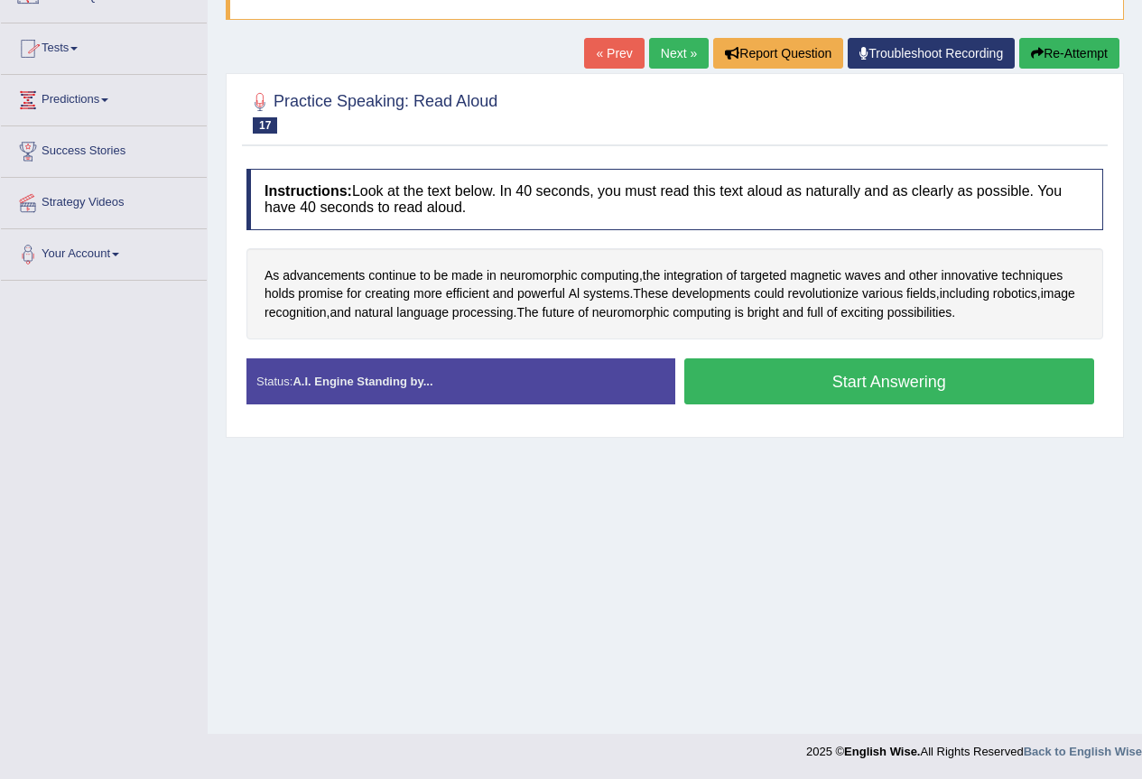
click at [783, 386] on button "Start Answering" at bounding box center [889, 381] width 411 height 46
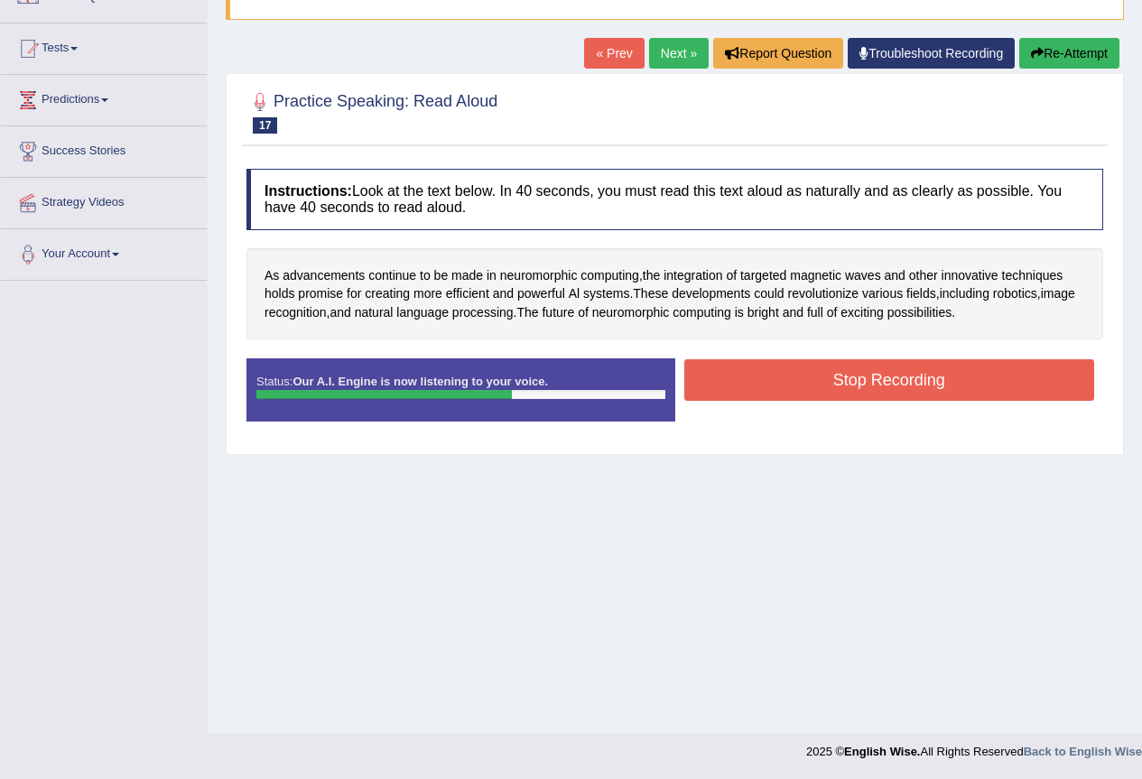
click at [888, 378] on button "Stop Recording" at bounding box center [889, 380] width 411 height 42
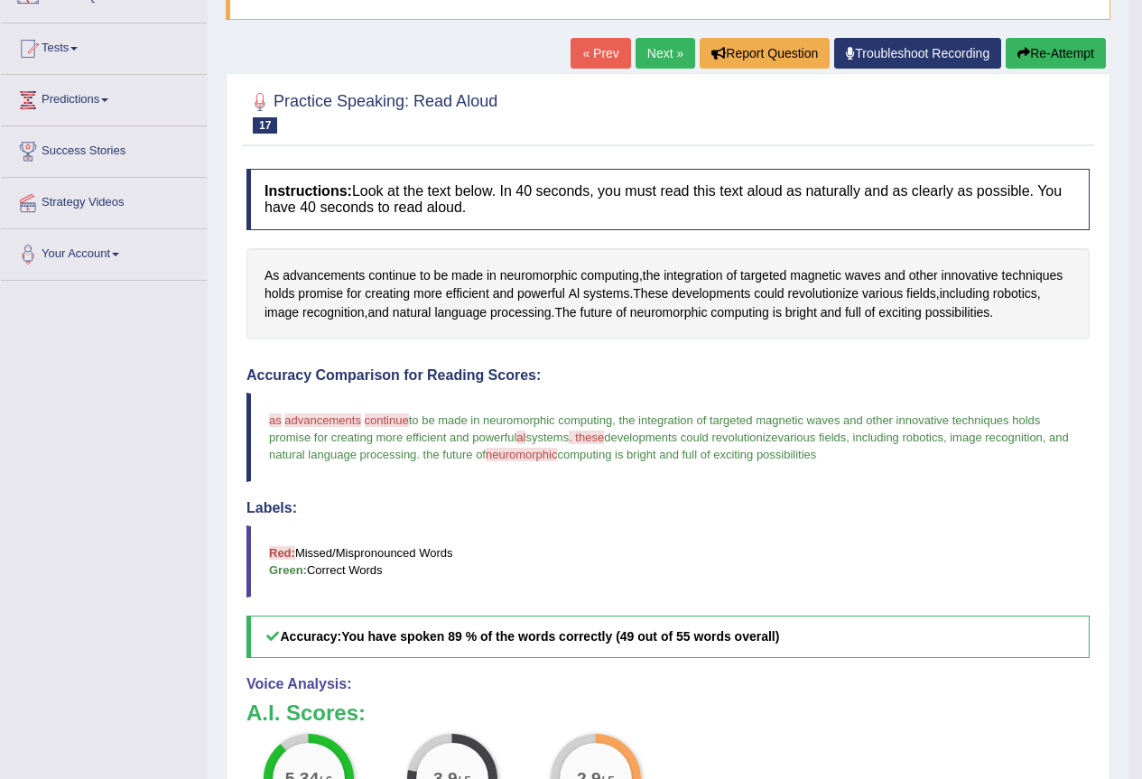
click at [1029, 54] on button "Re-Attempt" at bounding box center [1056, 53] width 100 height 31
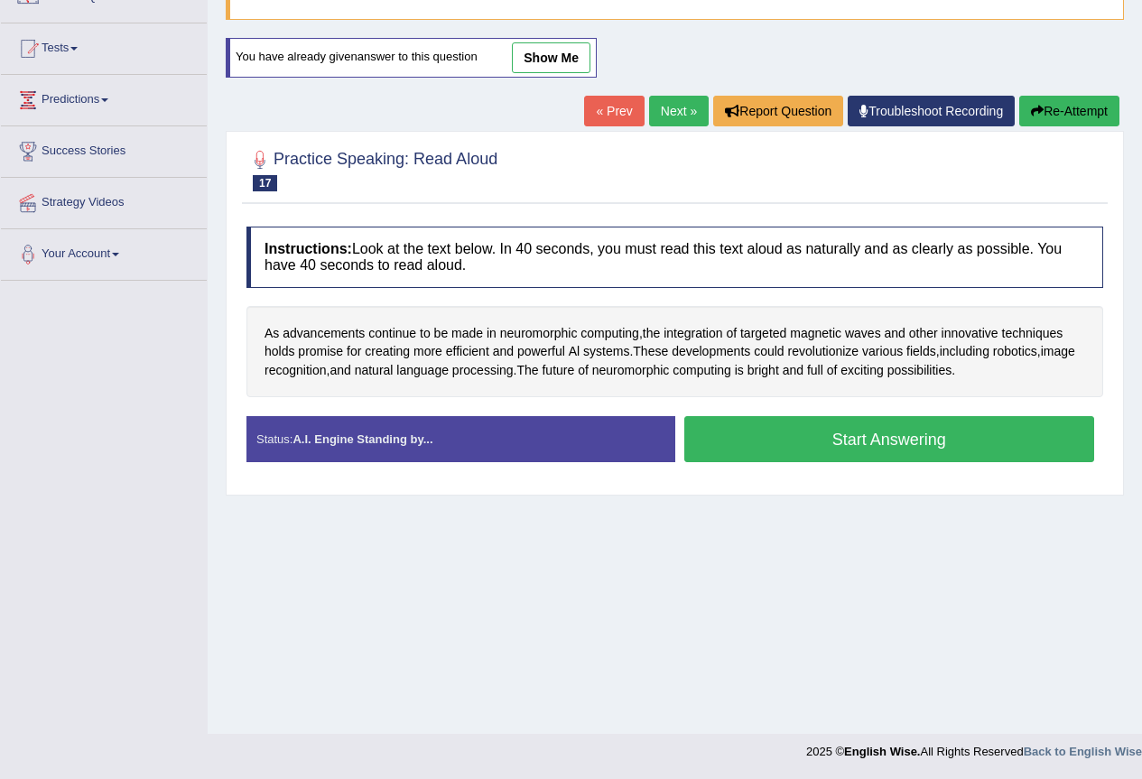
click at [868, 443] on button "Start Answering" at bounding box center [889, 439] width 411 height 46
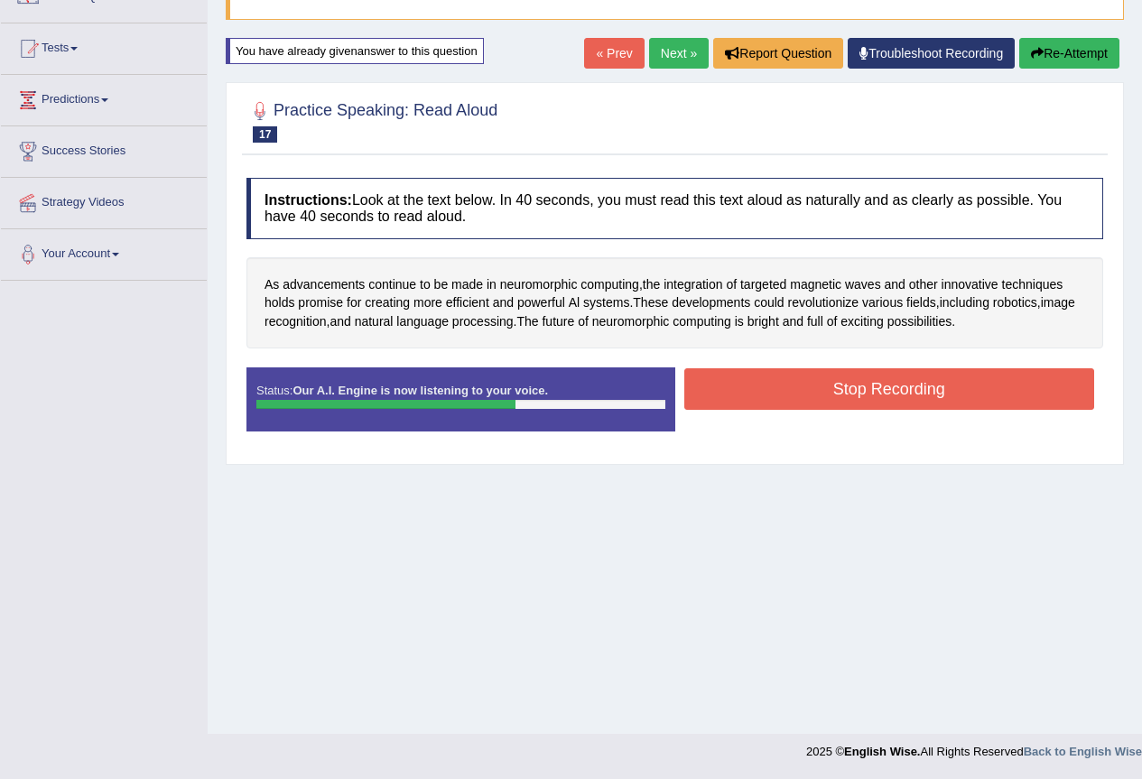
click at [886, 400] on button "Stop Recording" at bounding box center [889, 389] width 411 height 42
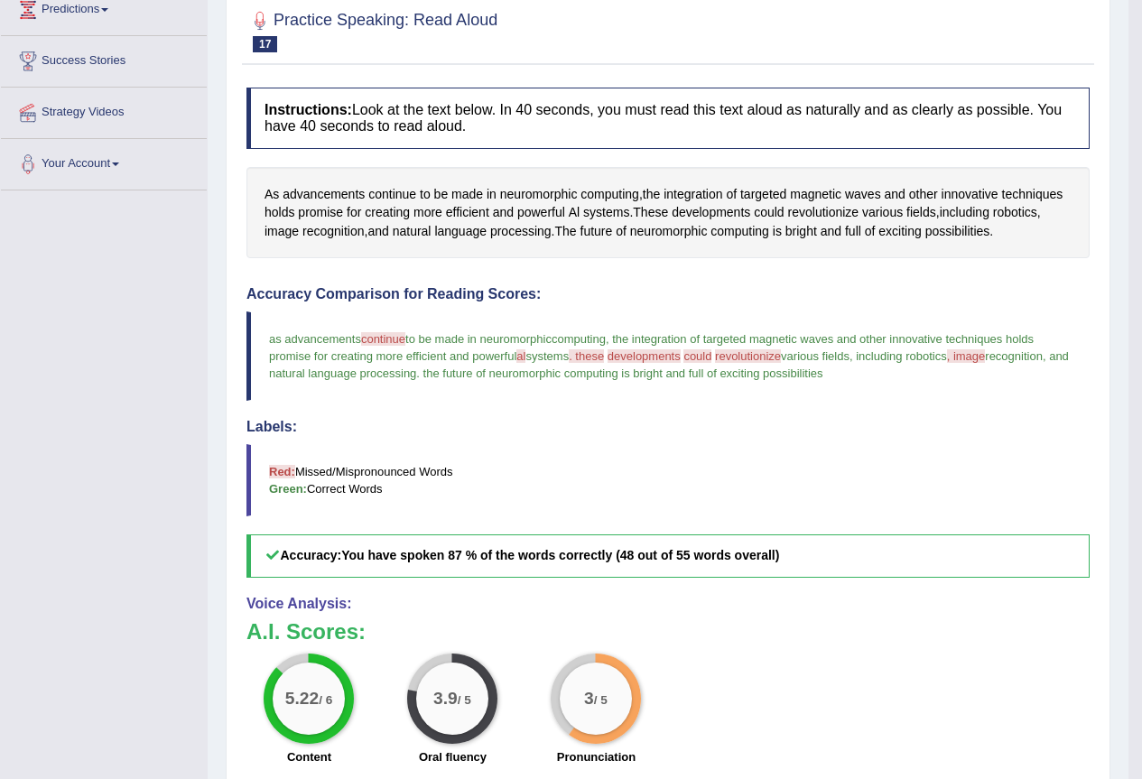
scroll to position [79, 0]
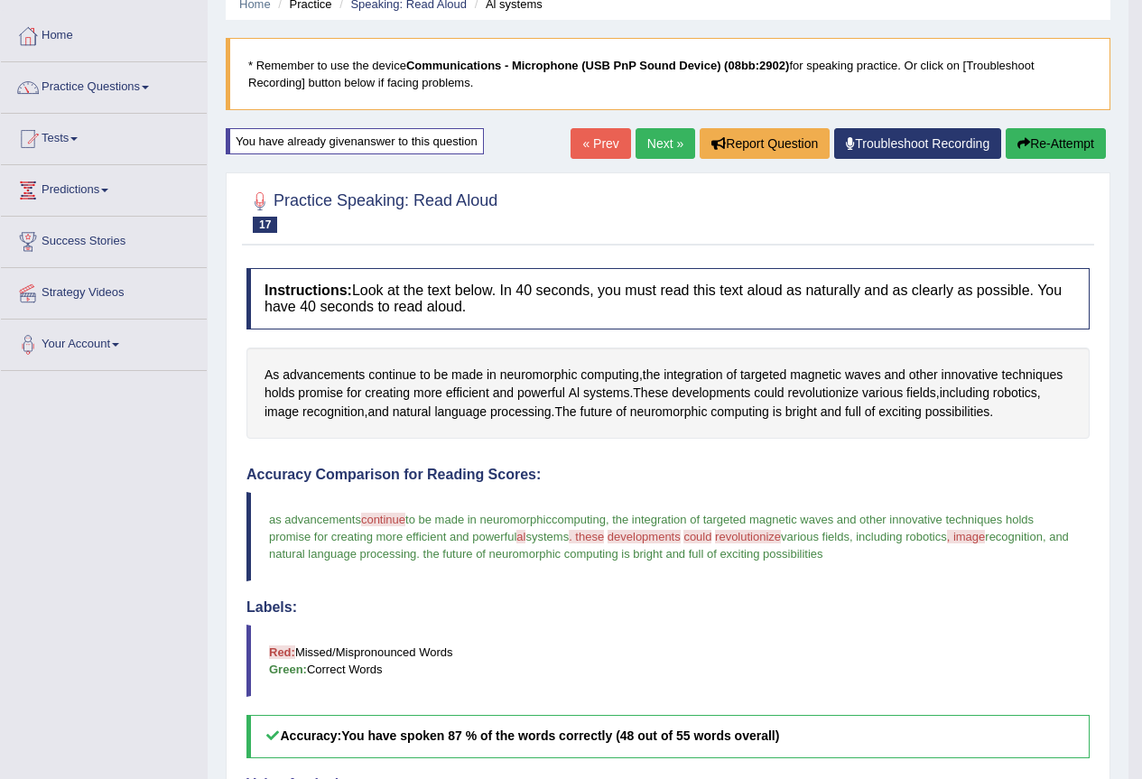
click at [1058, 134] on button "Re-Attempt" at bounding box center [1056, 143] width 100 height 31
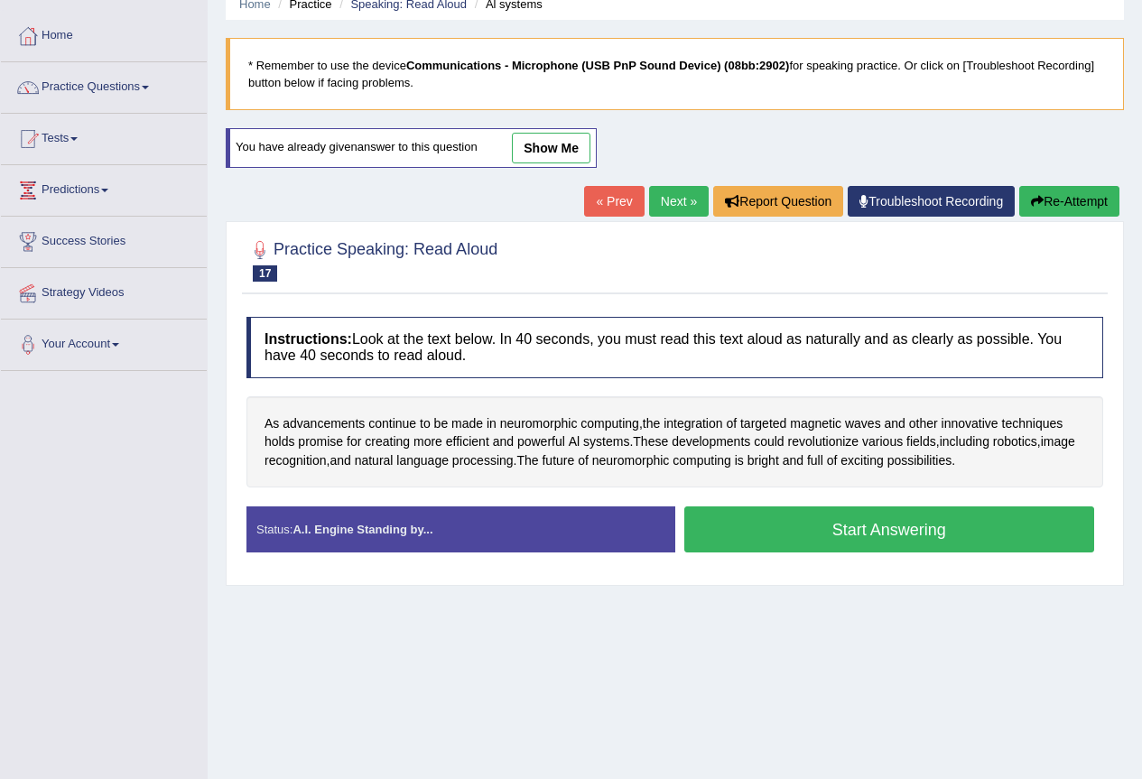
click at [767, 523] on button "Start Answering" at bounding box center [889, 529] width 411 height 46
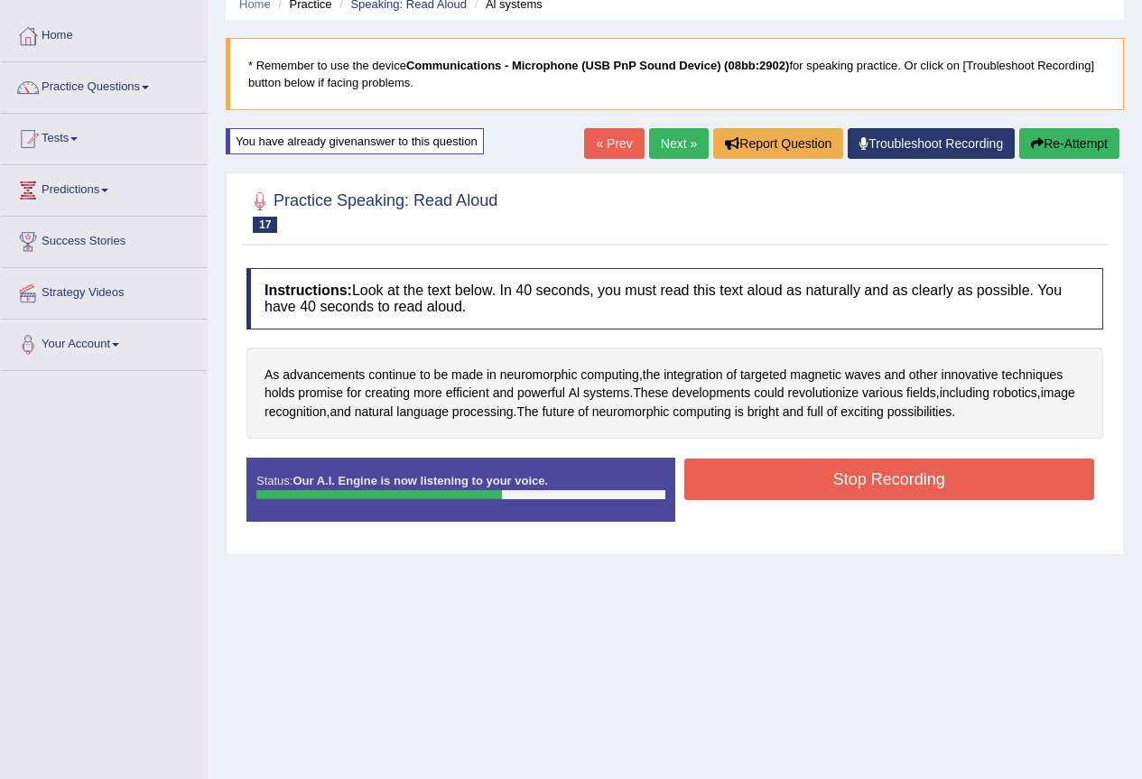
click at [929, 470] on button "Stop Recording" at bounding box center [889, 480] width 411 height 42
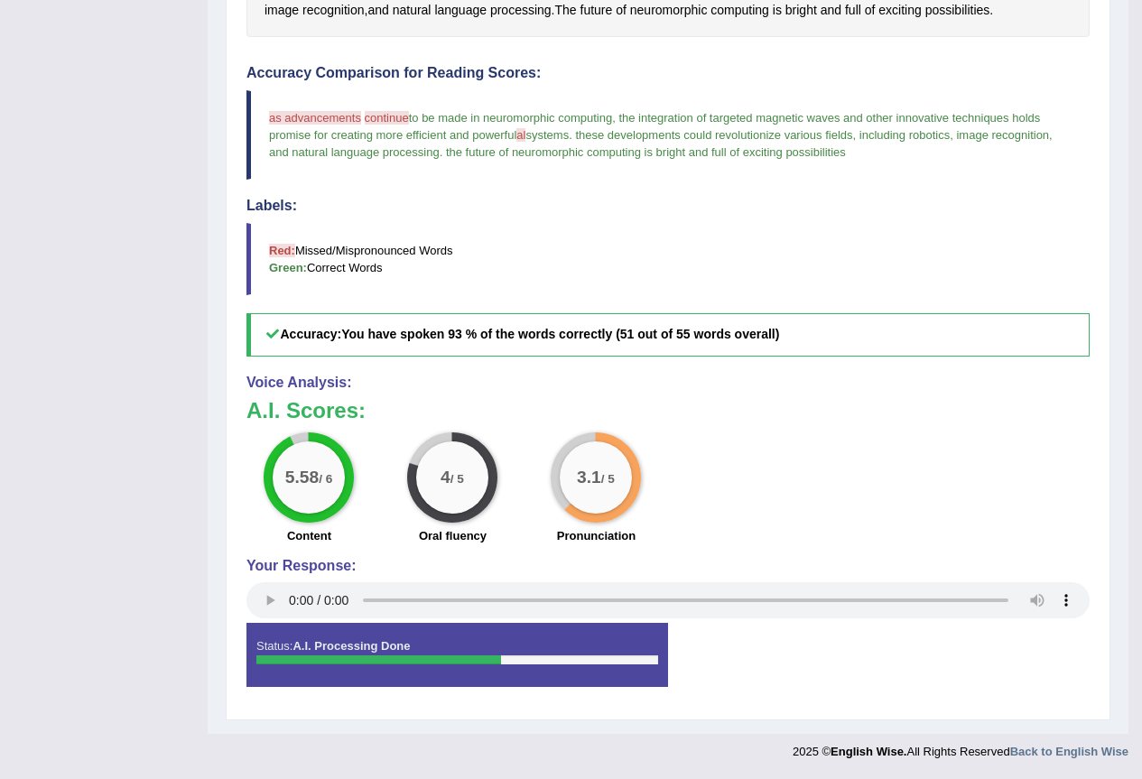
scroll to position [29, 0]
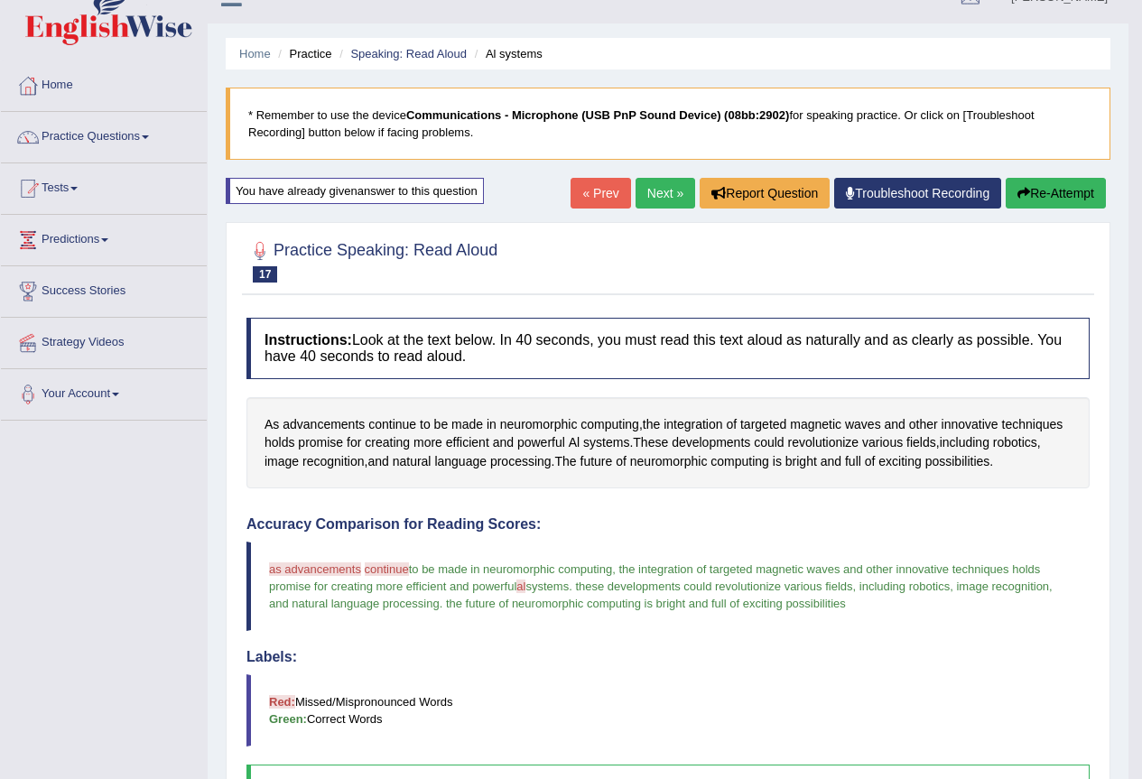
click at [660, 197] on link "Next »" at bounding box center [666, 193] width 60 height 31
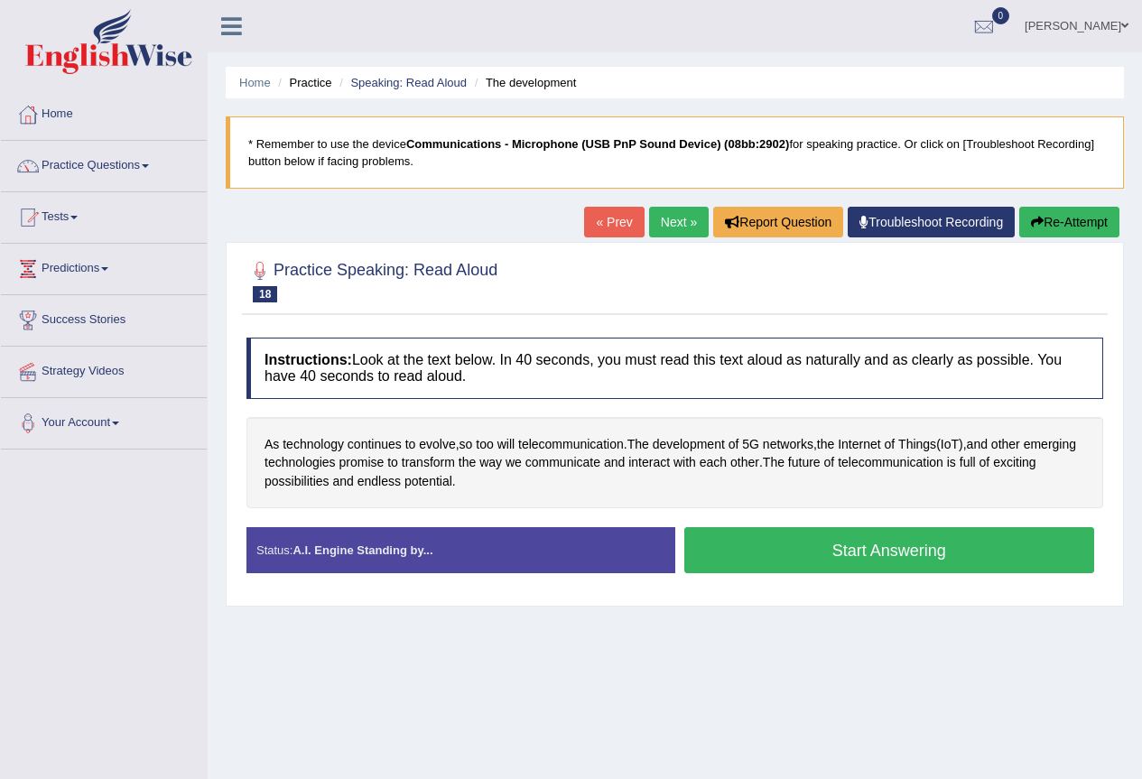
scroll to position [90, 0]
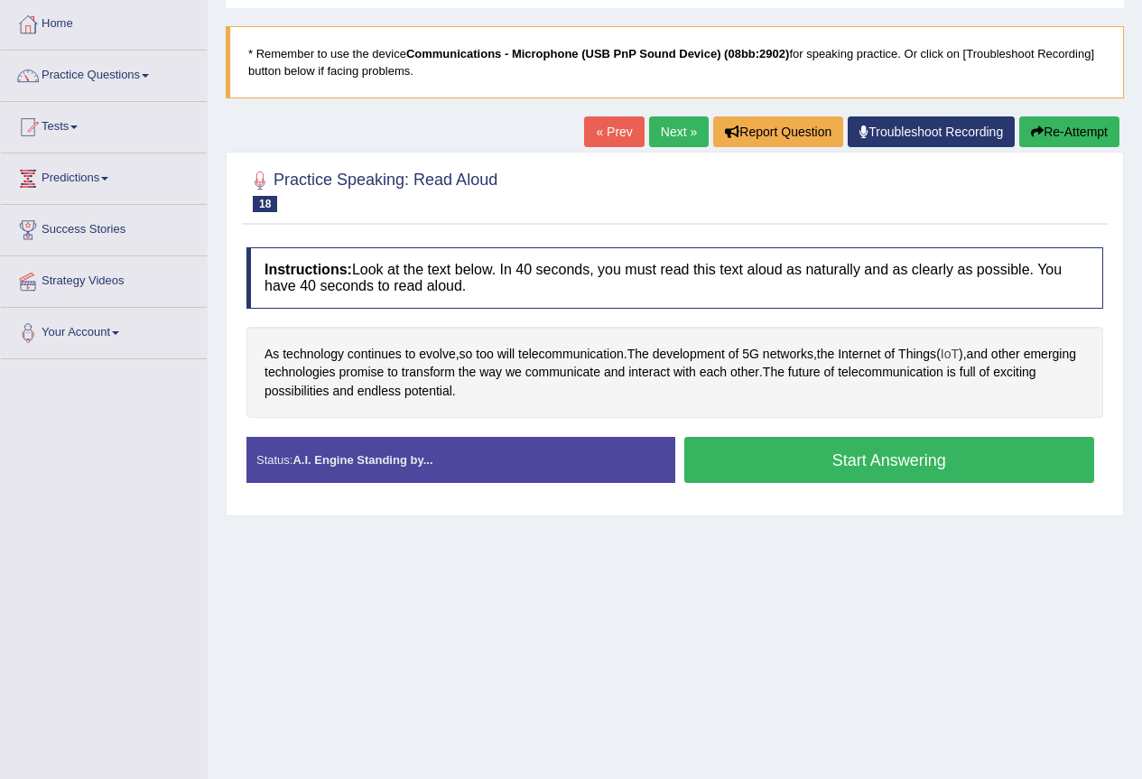
click at [959, 352] on span "IoT" at bounding box center [950, 354] width 18 height 19
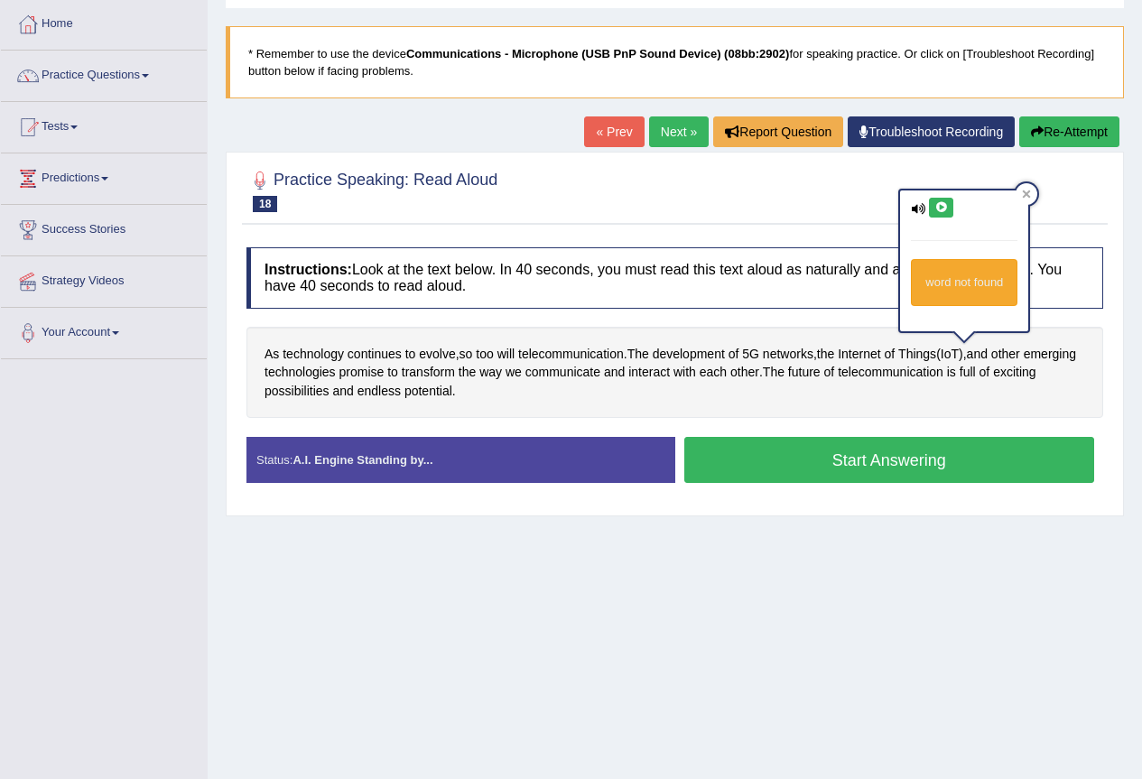
click at [929, 213] on button at bounding box center [941, 208] width 24 height 20
click at [1026, 195] on icon at bounding box center [1027, 194] width 8 height 8
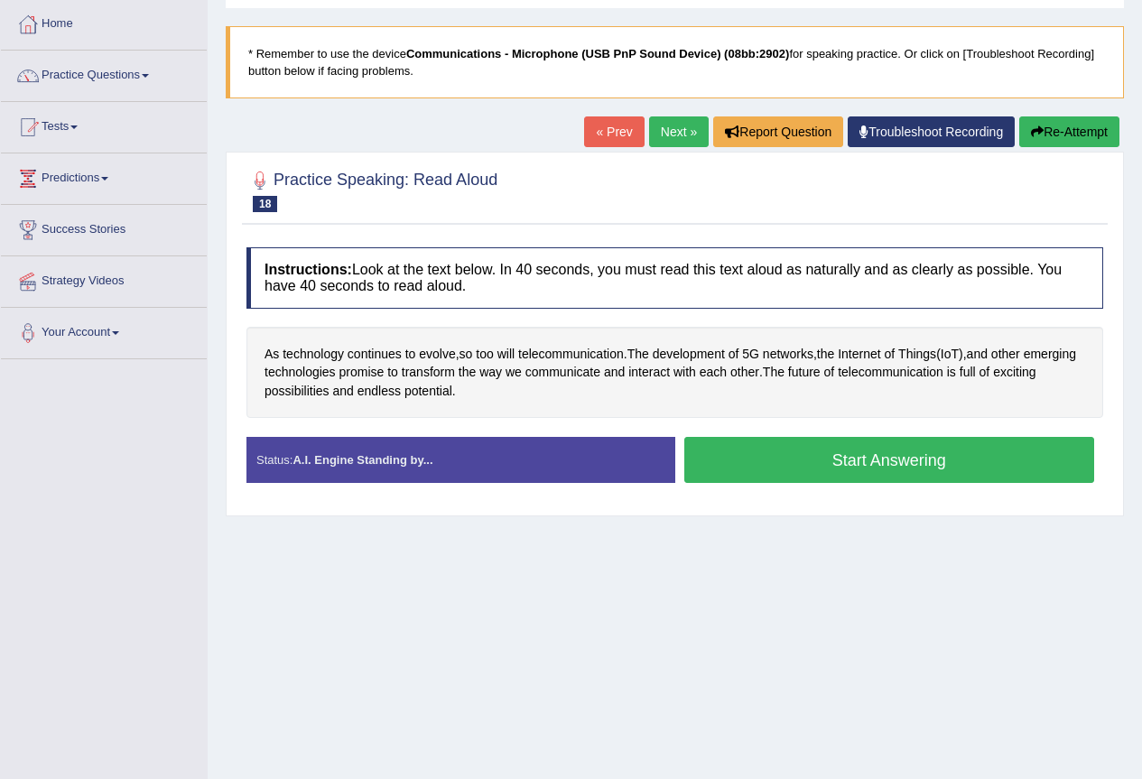
scroll to position [169, 0]
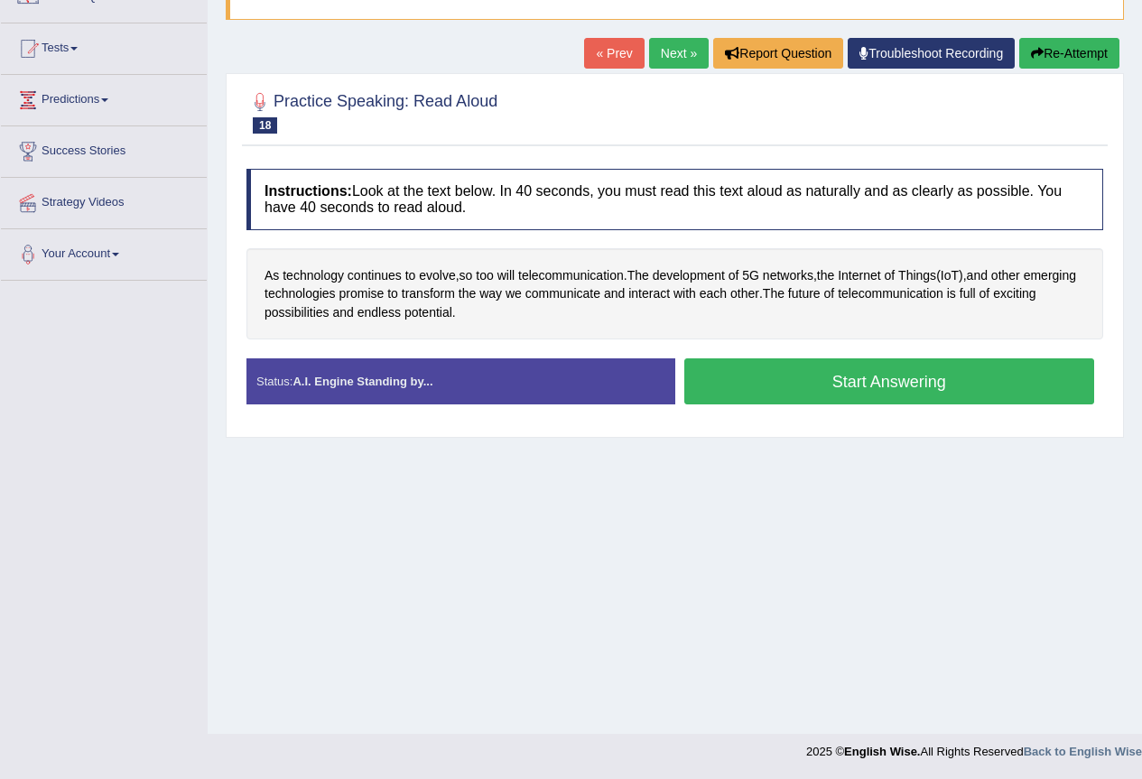
click at [772, 378] on button "Start Answering" at bounding box center [889, 381] width 411 height 46
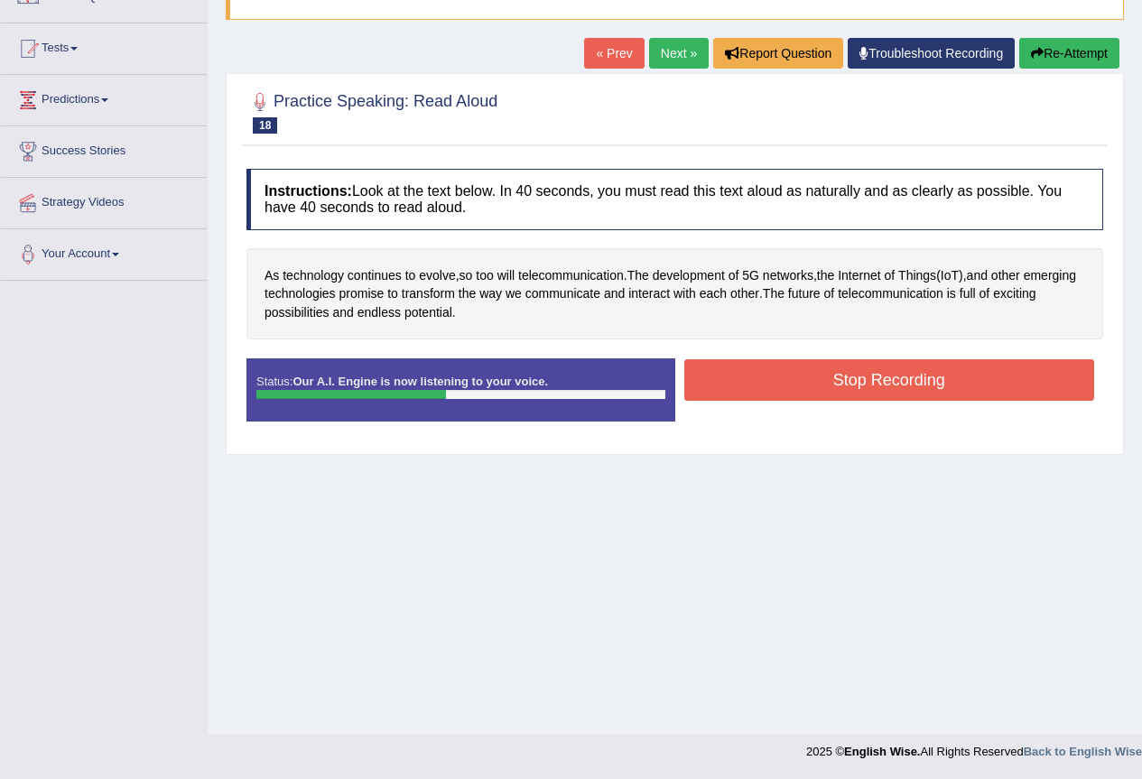
click at [778, 371] on button "Stop Recording" at bounding box center [889, 380] width 411 height 42
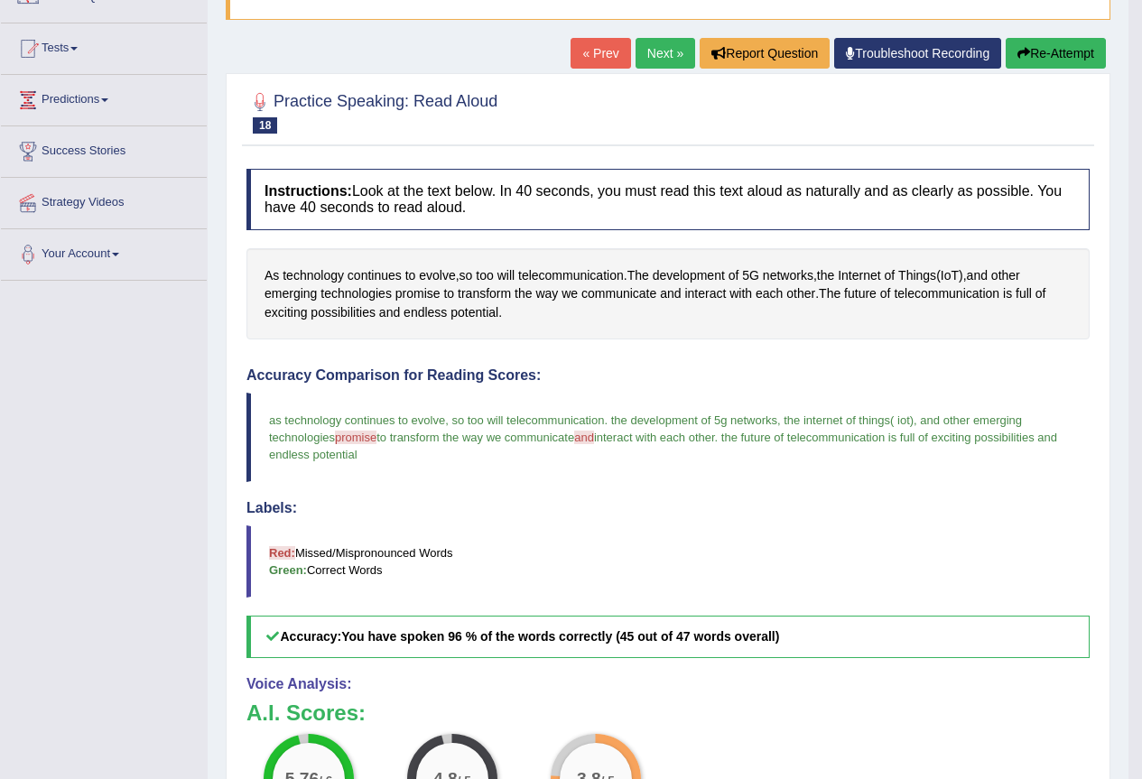
click at [639, 60] on link "Next »" at bounding box center [666, 53] width 60 height 31
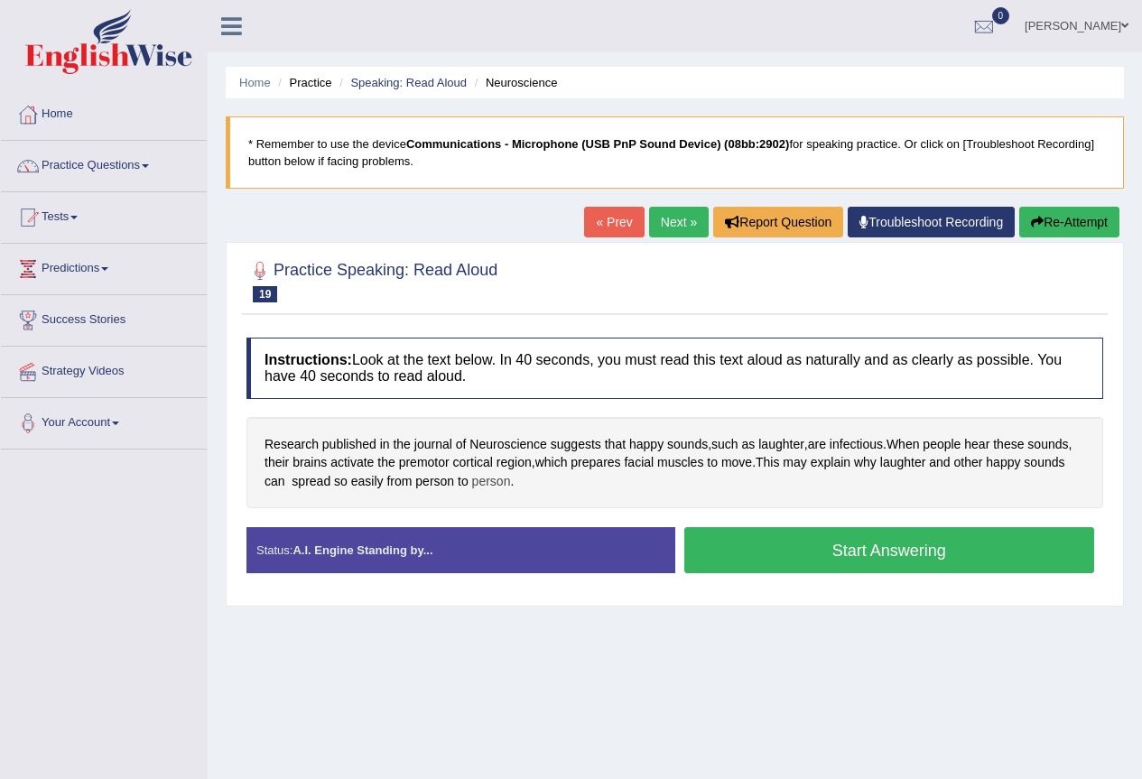
scroll to position [90, 0]
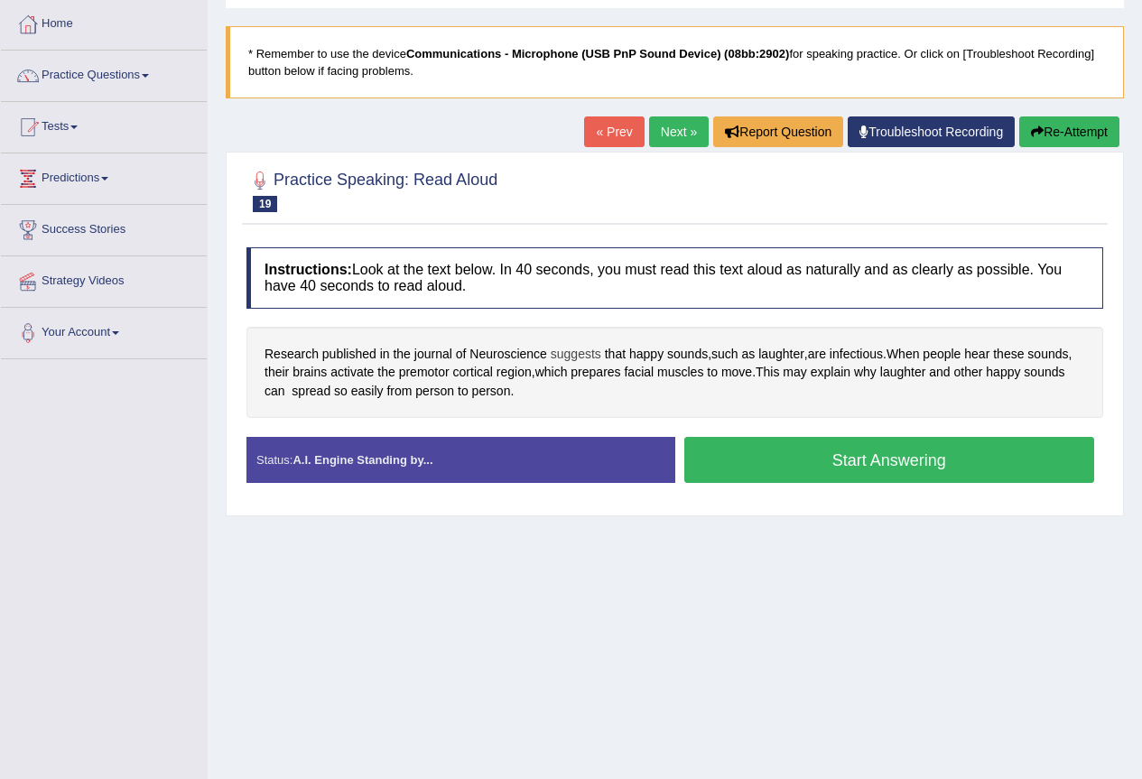
click at [580, 359] on span "suggests" at bounding box center [576, 354] width 51 height 19
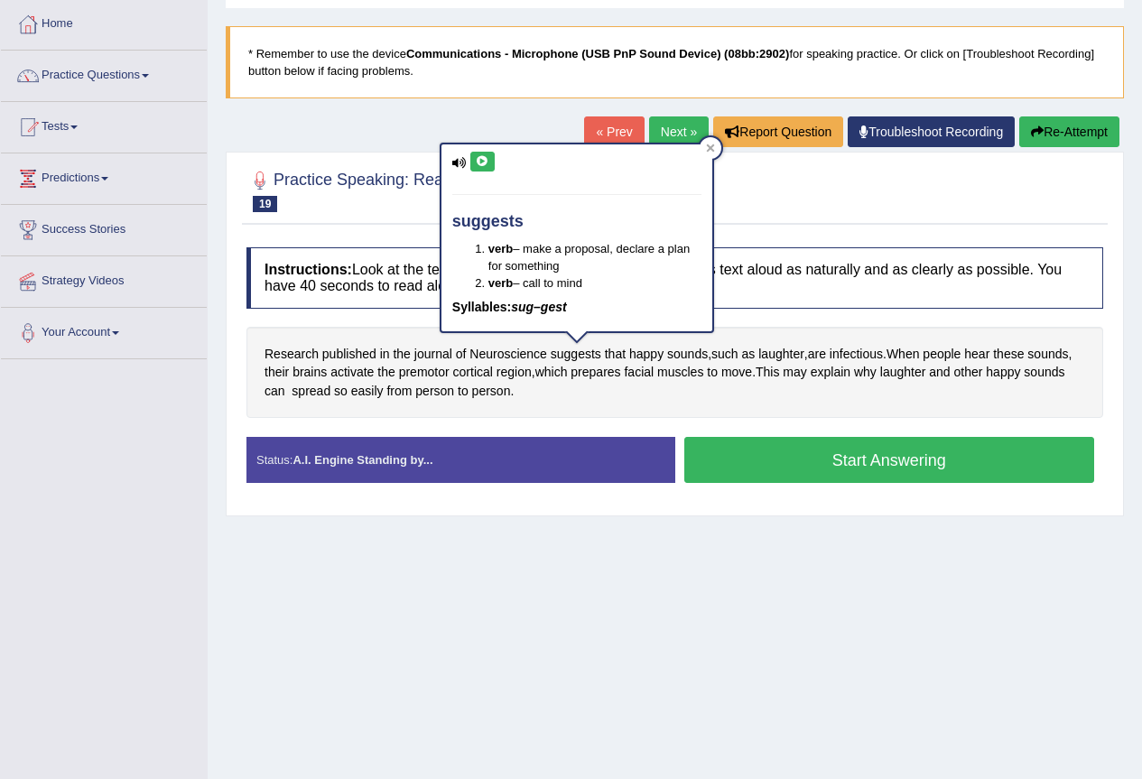
click at [490, 164] on button at bounding box center [482, 162] width 24 height 20
click at [715, 150] on div at bounding box center [711, 148] width 22 height 22
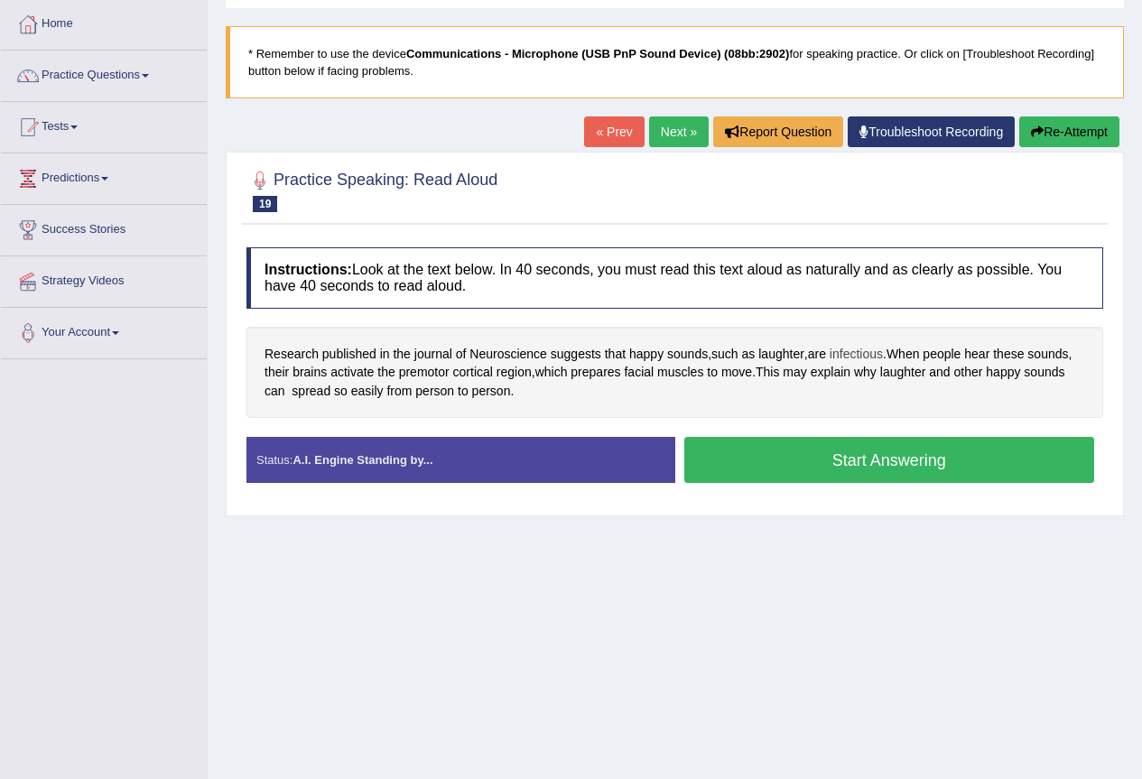
click at [850, 358] on span "infectious" at bounding box center [856, 354] width 53 height 19
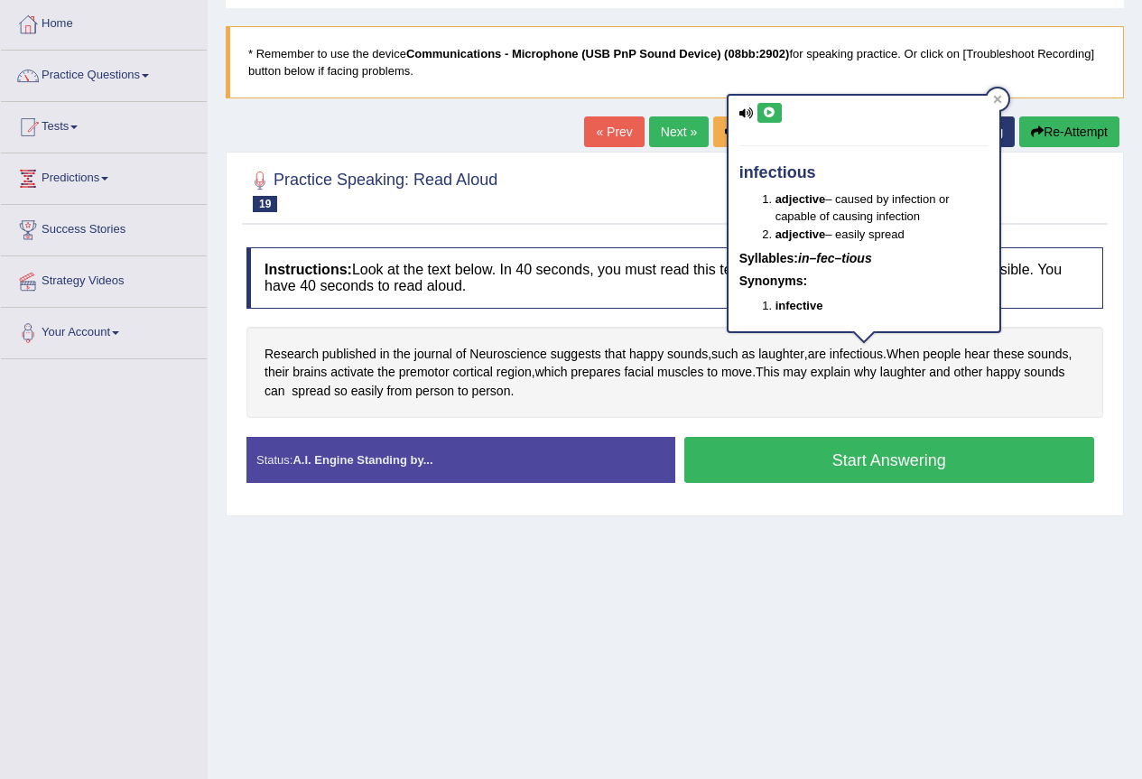
click at [766, 116] on icon at bounding box center [770, 112] width 14 height 11
click at [998, 97] on icon at bounding box center [997, 99] width 8 height 8
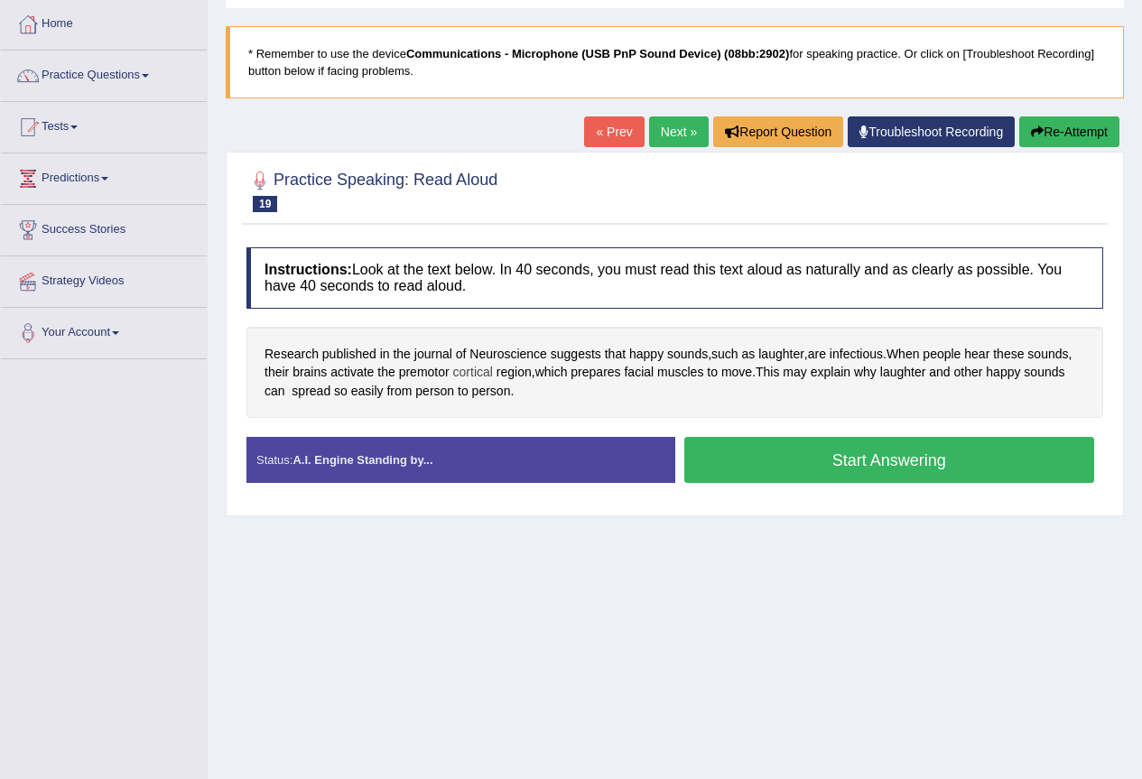
click at [474, 376] on span "cortical" at bounding box center [473, 372] width 40 height 19
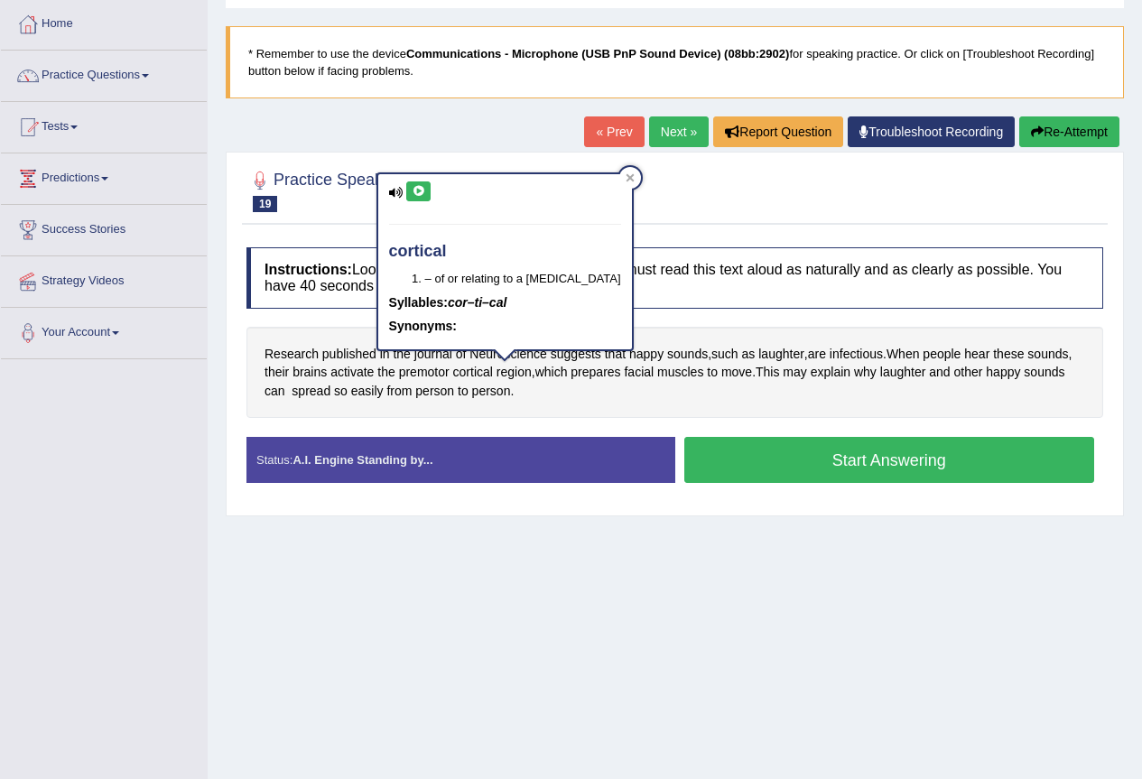
click at [421, 198] on button at bounding box center [418, 191] width 24 height 20
click at [626, 178] on icon at bounding box center [630, 177] width 9 height 9
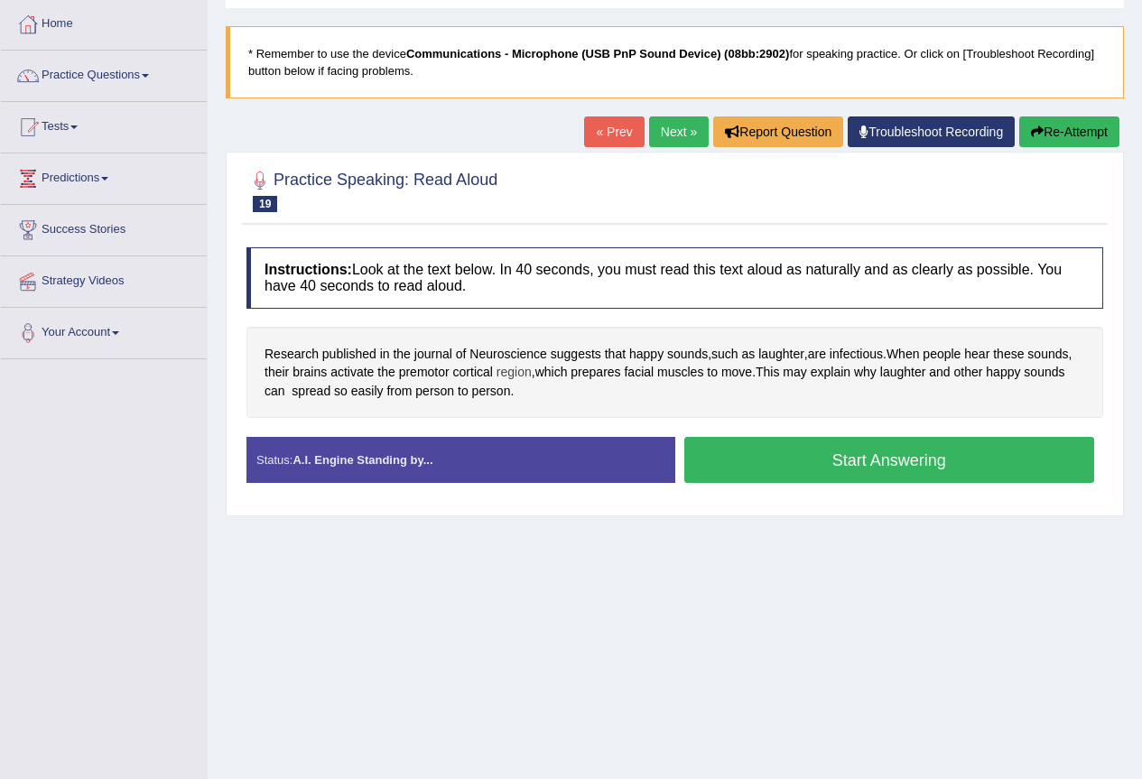
click at [508, 372] on span "region" at bounding box center [514, 372] width 35 height 19
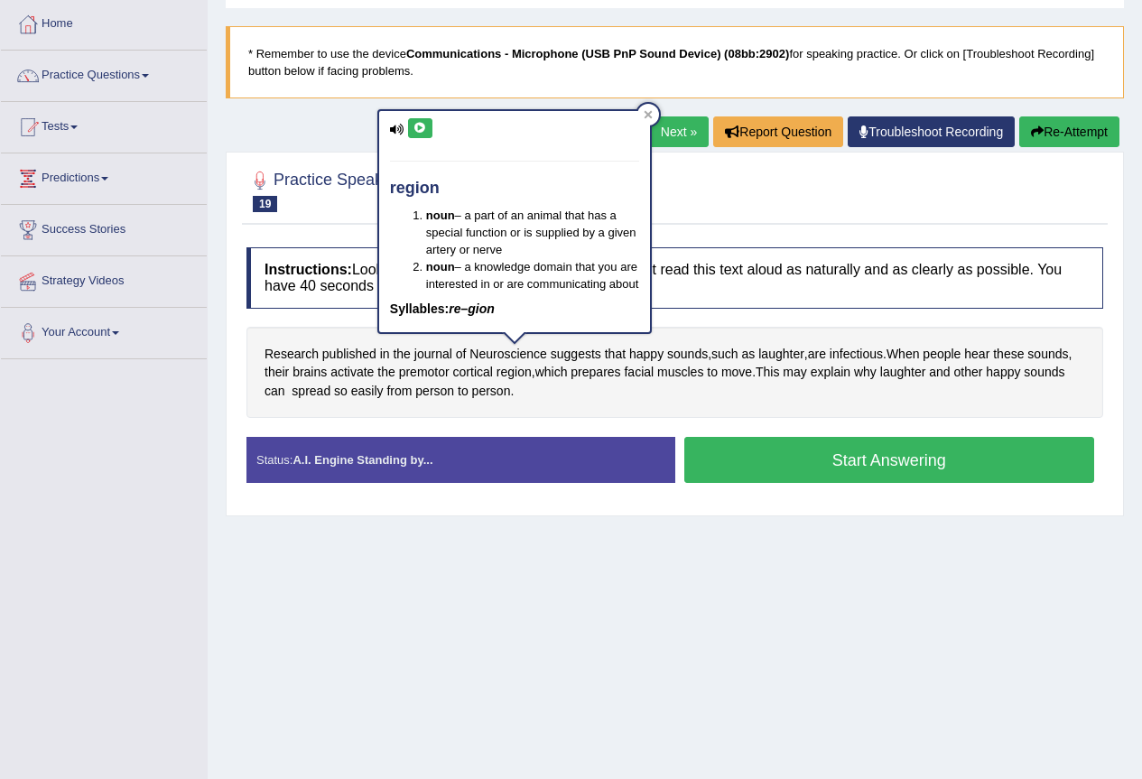
click at [425, 127] on icon at bounding box center [420, 128] width 14 height 11
click at [651, 107] on div at bounding box center [648, 115] width 22 height 22
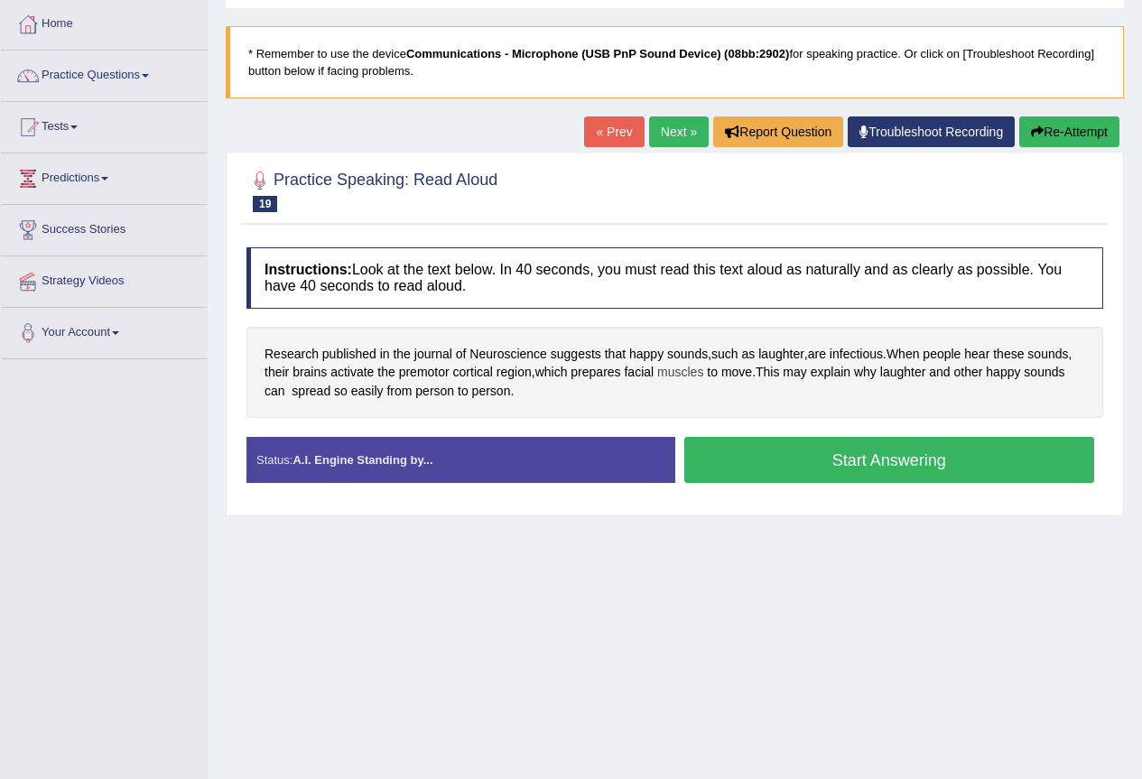
click at [682, 373] on span "muscles" at bounding box center [680, 372] width 46 height 19
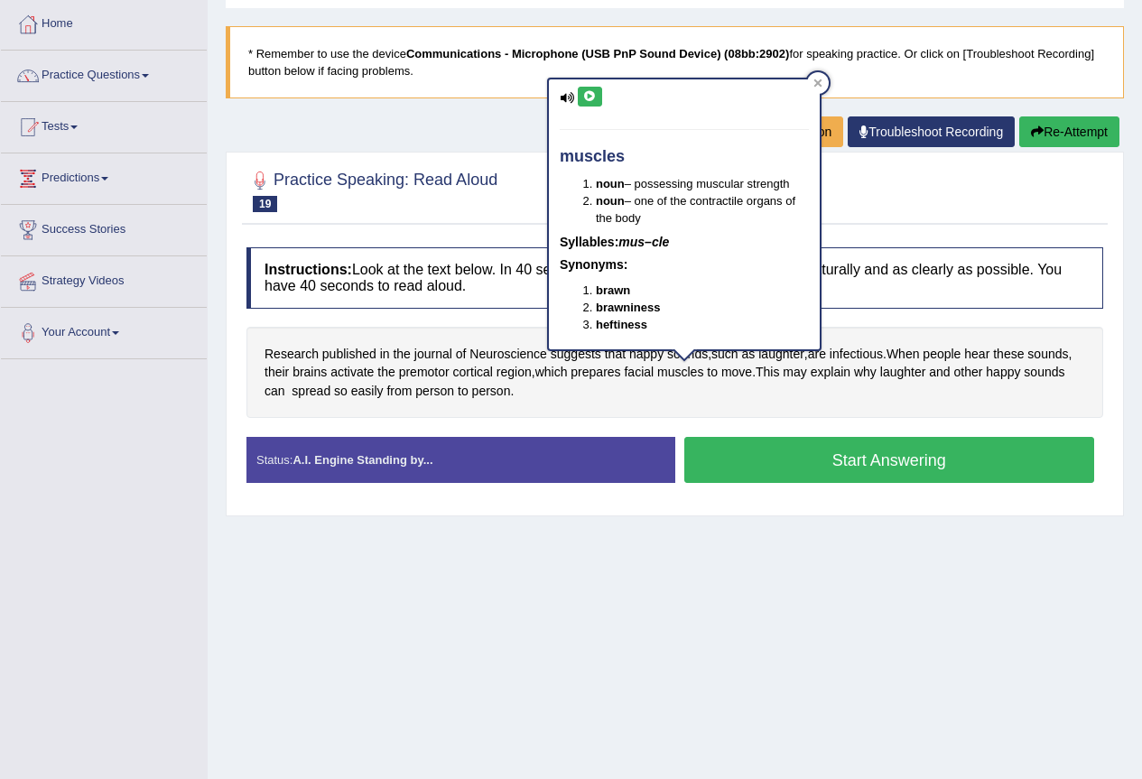
click at [585, 95] on icon at bounding box center [590, 96] width 14 height 11
click at [813, 81] on icon at bounding box center [817, 83] width 9 height 9
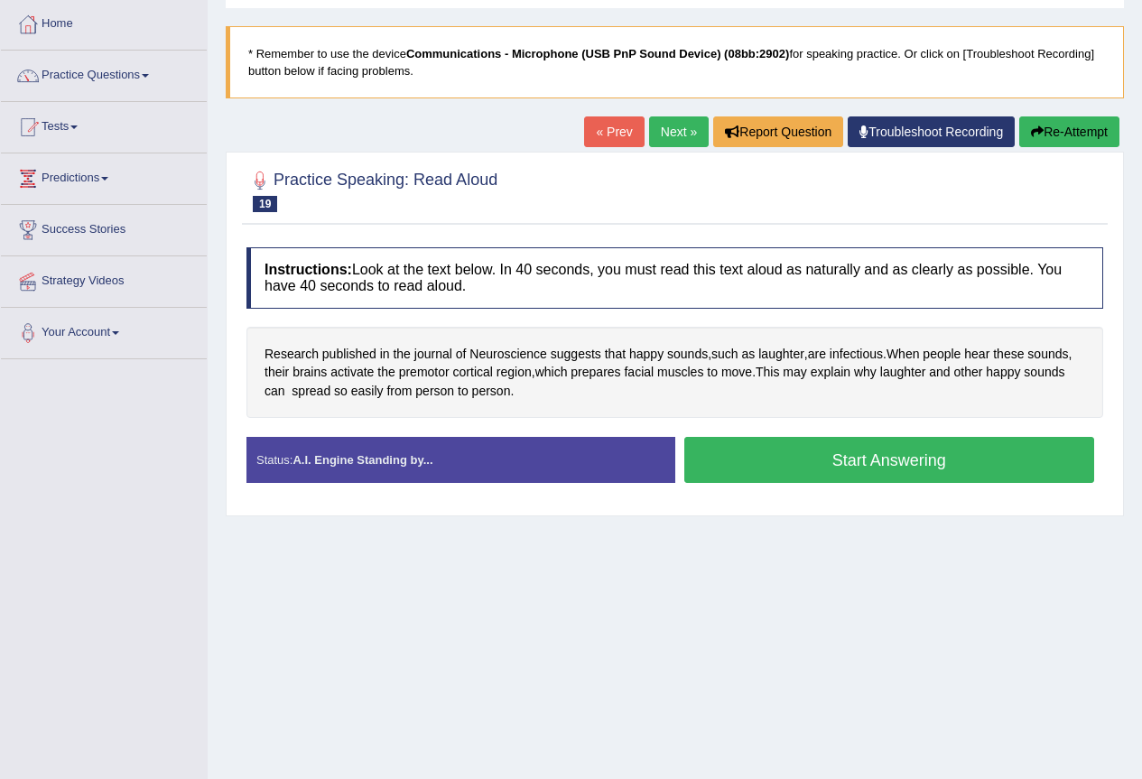
click at [747, 451] on button "Start Answering" at bounding box center [889, 460] width 411 height 46
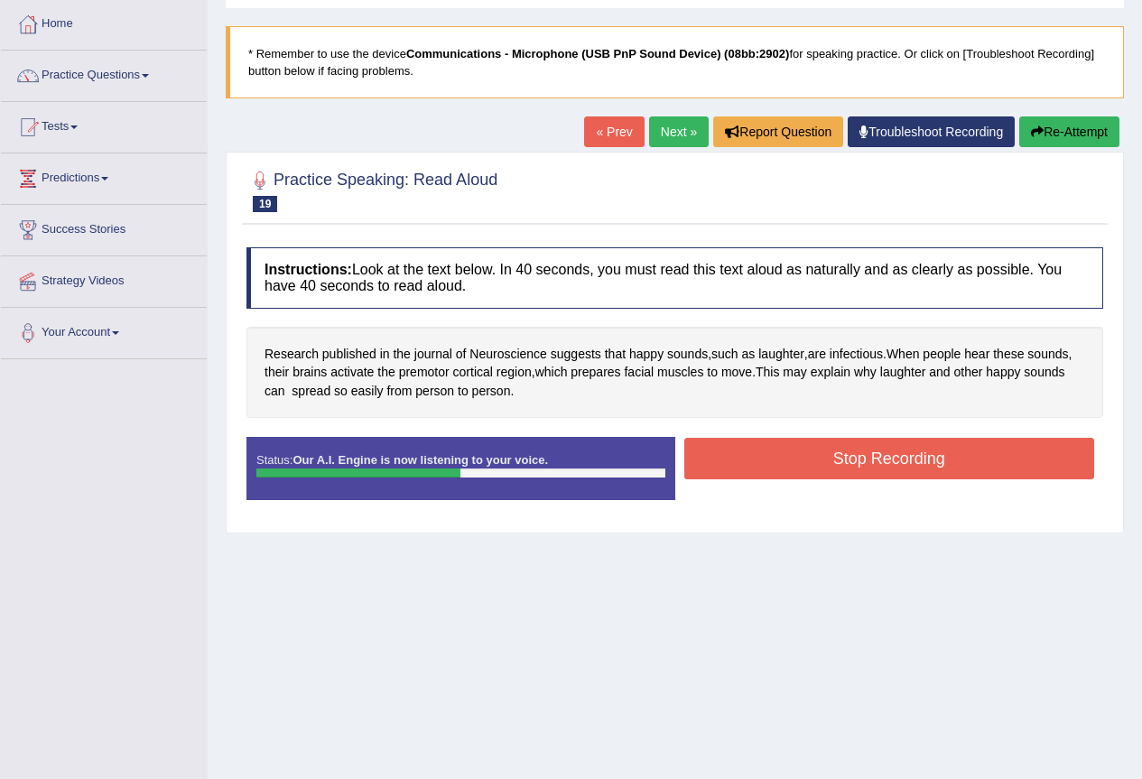
click at [823, 461] on button "Stop Recording" at bounding box center [889, 459] width 411 height 42
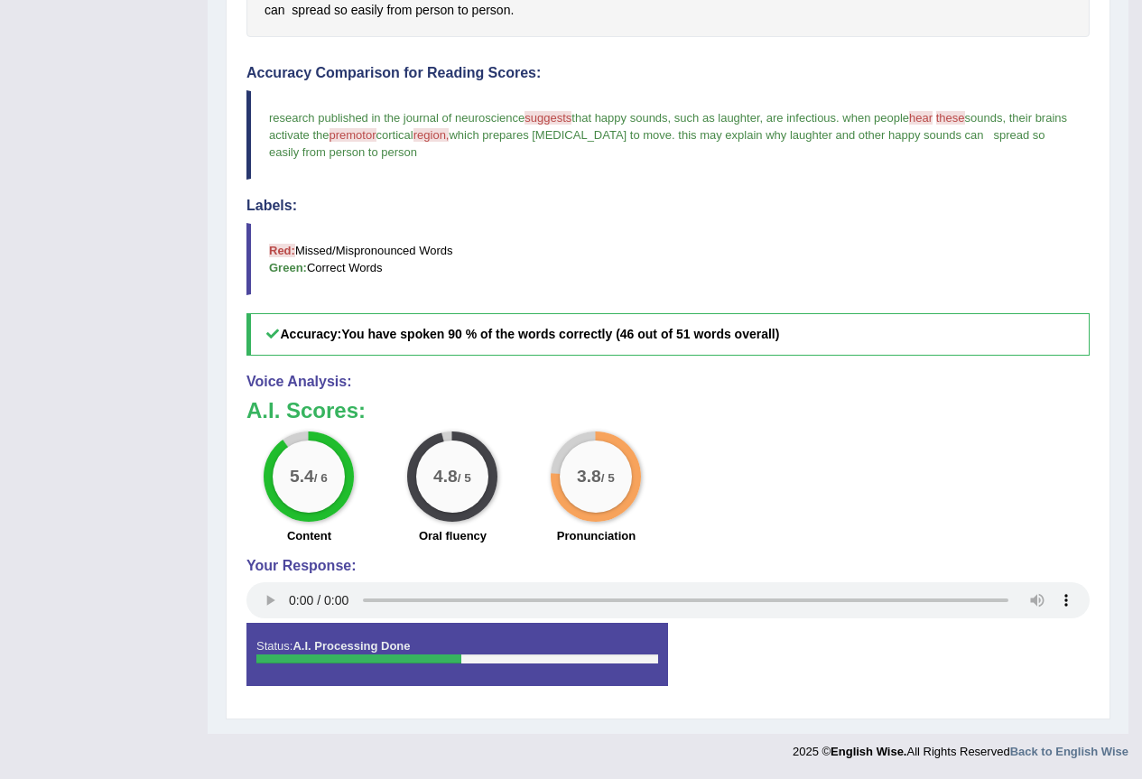
scroll to position [20, 0]
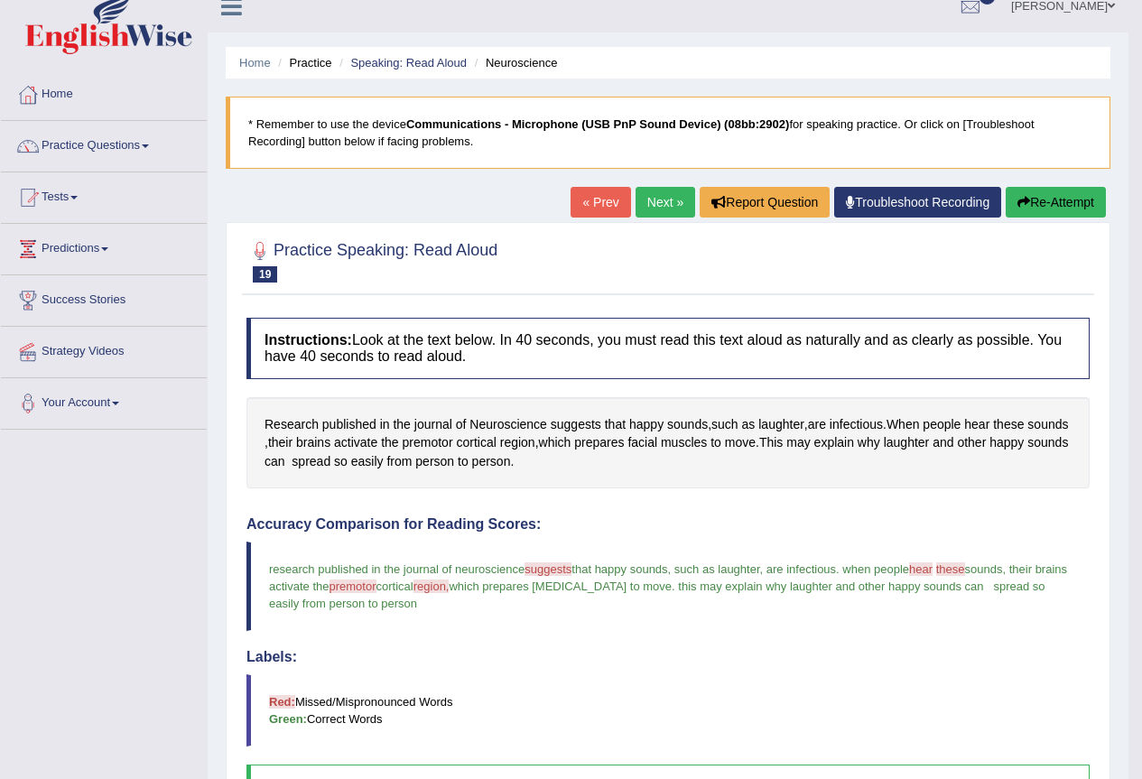
click at [662, 202] on link "Next »" at bounding box center [666, 202] width 60 height 31
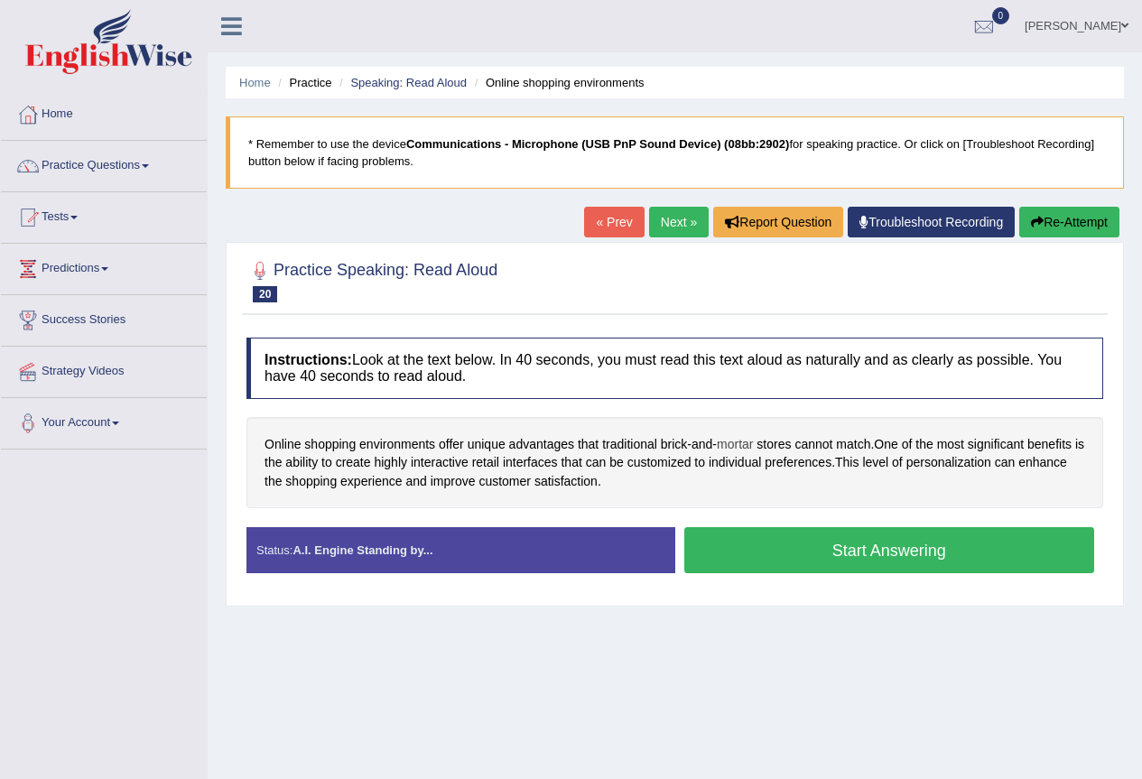
click at [733, 441] on span "mortar" at bounding box center [735, 444] width 36 height 19
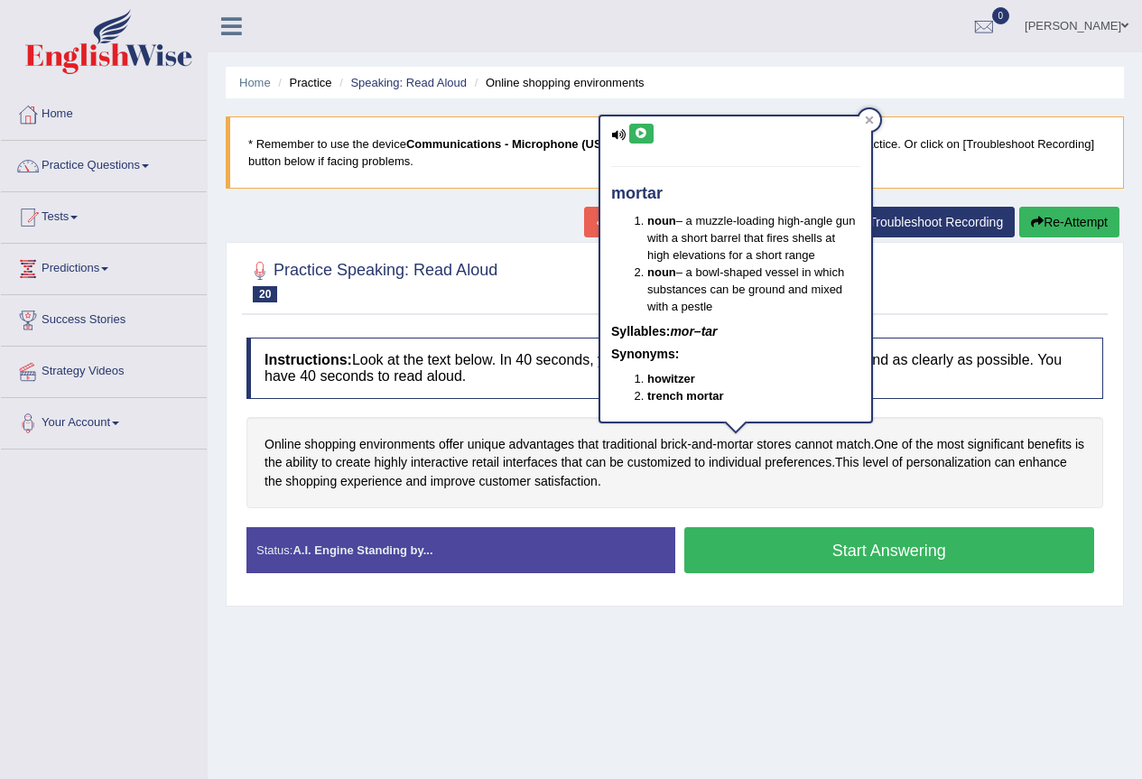
click at [632, 137] on button at bounding box center [641, 134] width 24 height 20
click at [874, 114] on div at bounding box center [870, 120] width 22 height 22
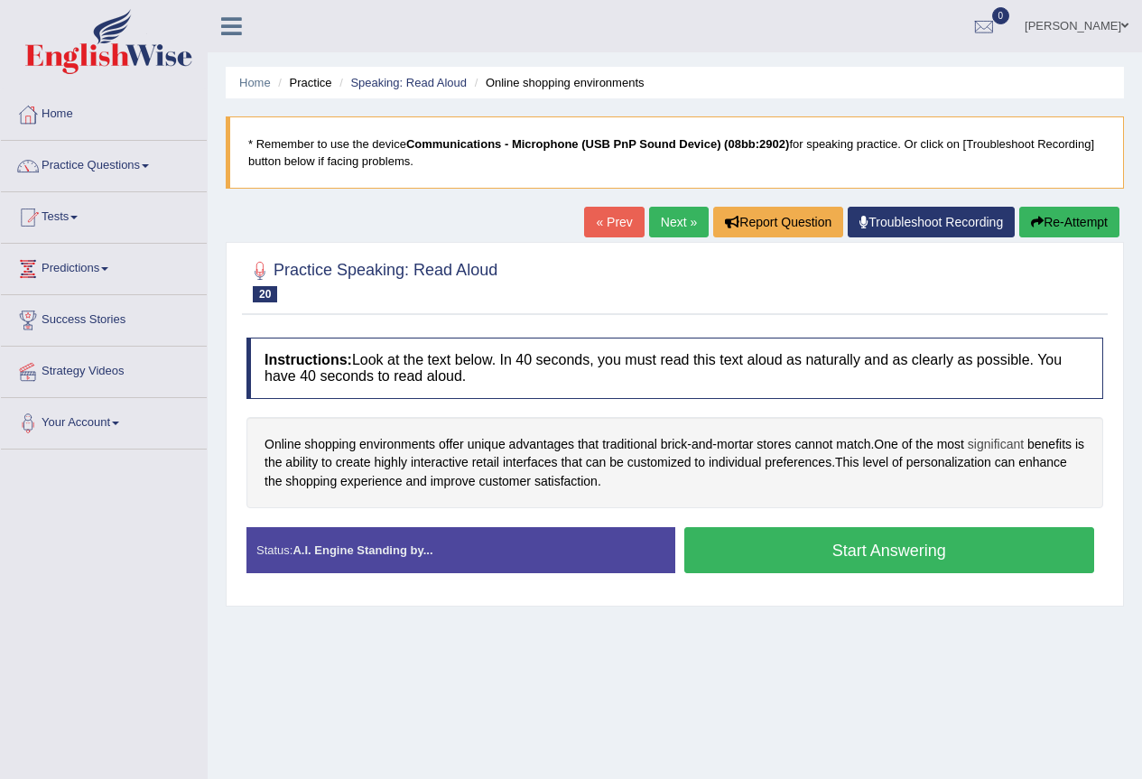
click at [1001, 438] on span "significant" at bounding box center [996, 444] width 56 height 19
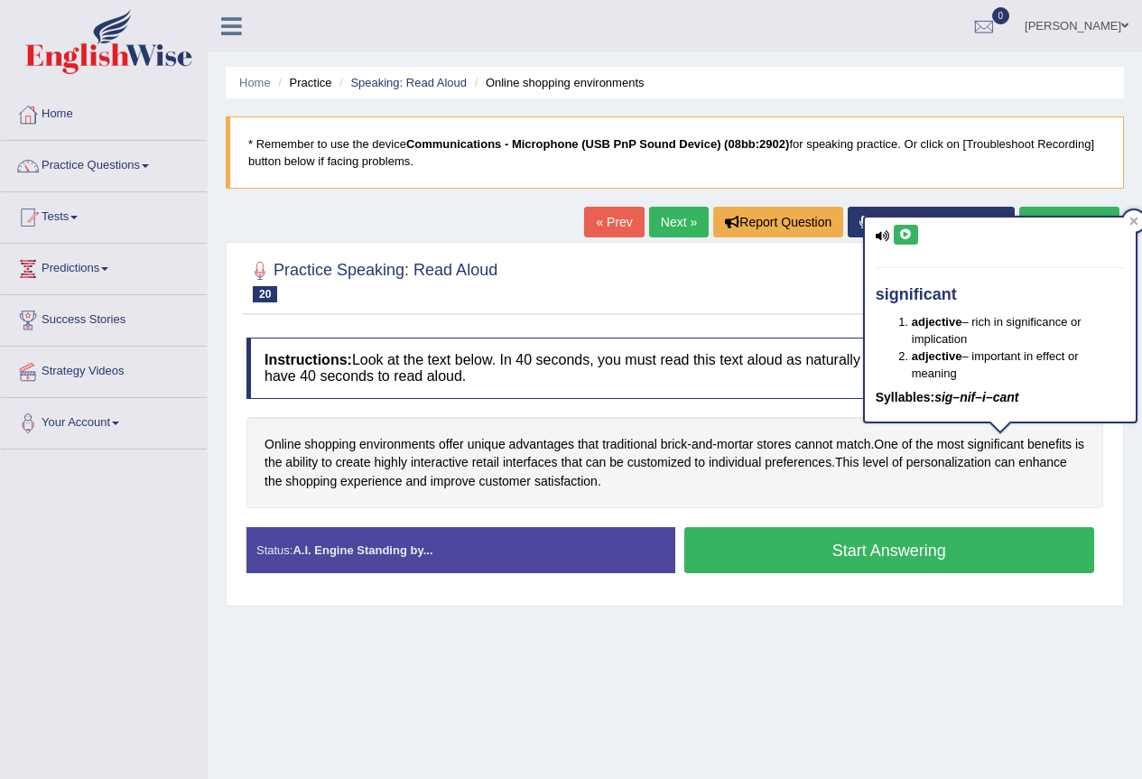
click at [912, 234] on icon at bounding box center [906, 234] width 14 height 11
click at [1138, 213] on div at bounding box center [1134, 221] width 22 height 22
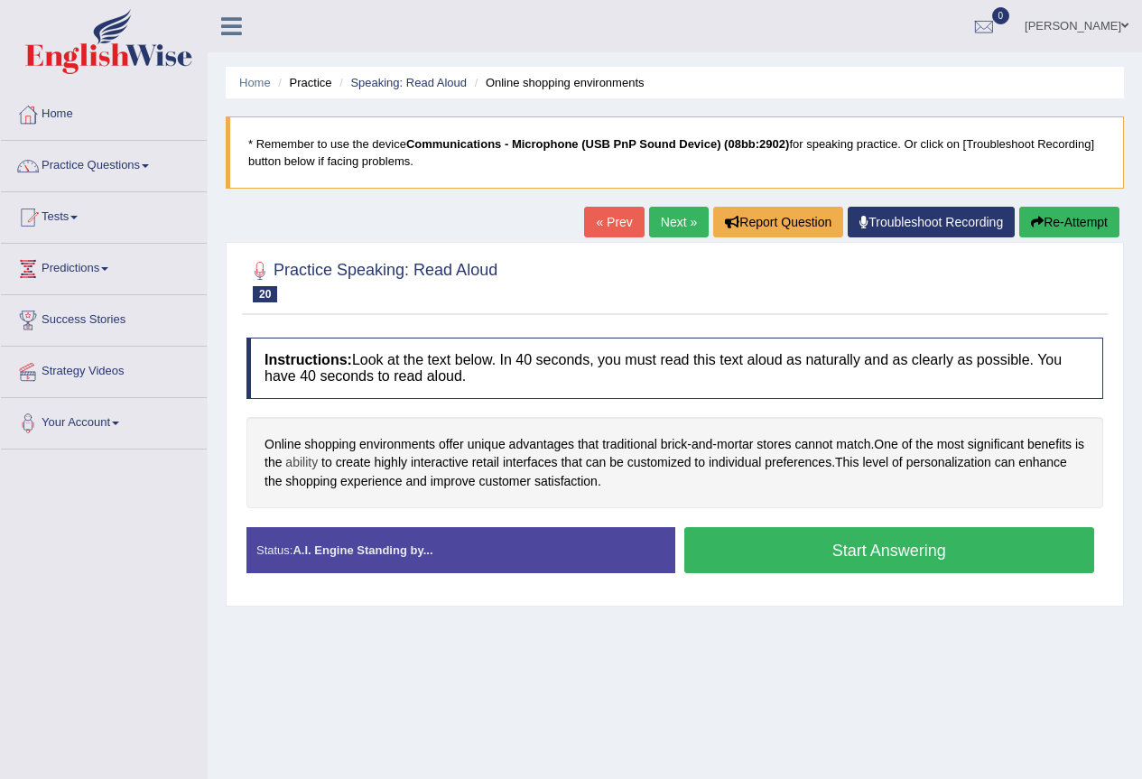
click at [309, 470] on span "ability" at bounding box center [301, 462] width 33 height 19
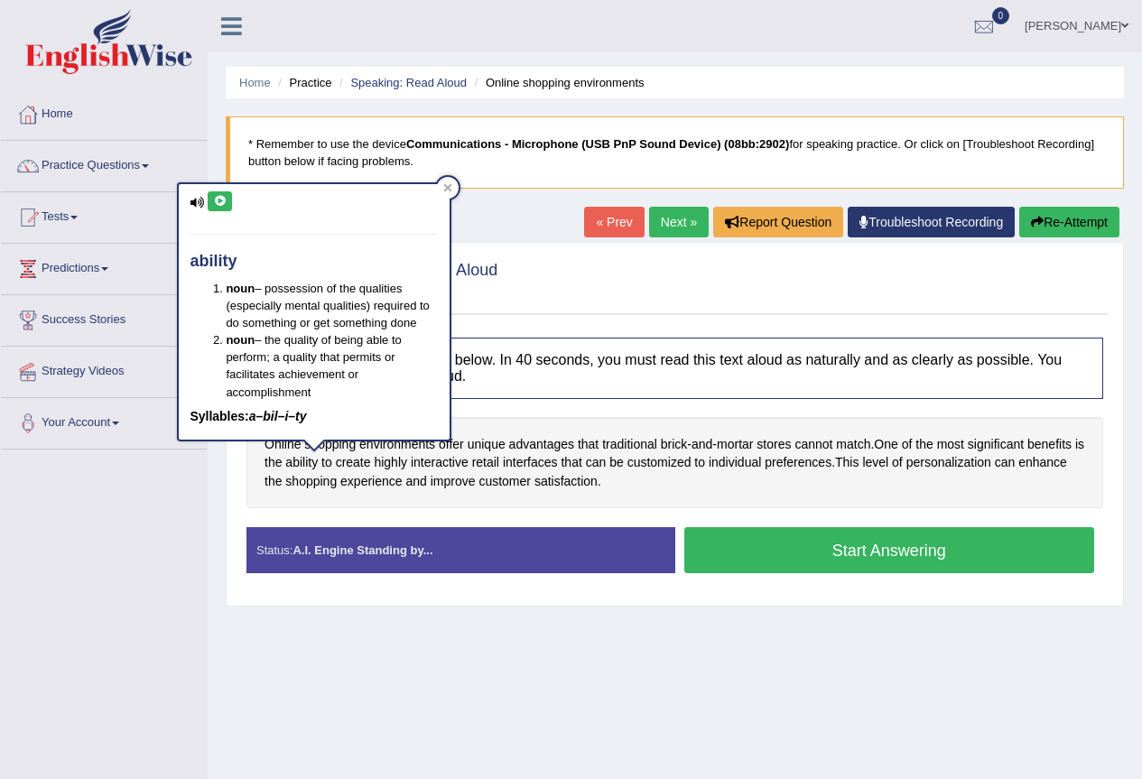
click at [223, 202] on icon at bounding box center [220, 201] width 14 height 11
click at [448, 181] on div at bounding box center [448, 188] width 22 height 22
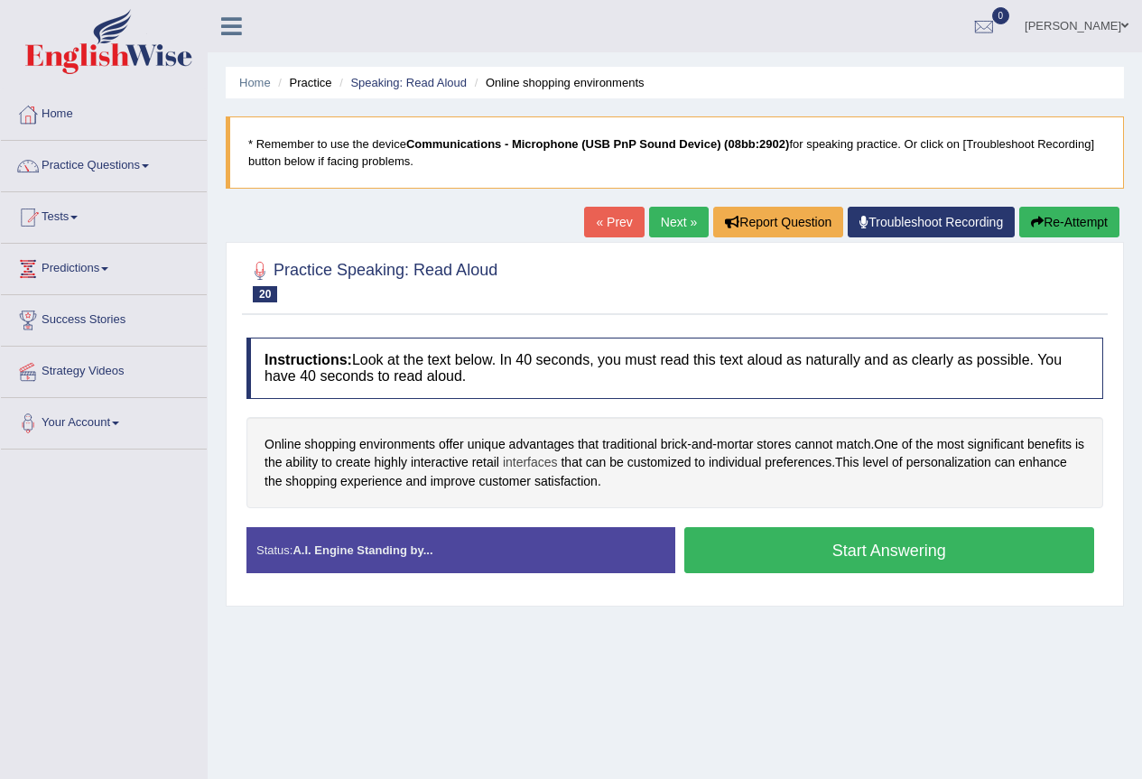
click at [550, 460] on span "interfaces" at bounding box center [530, 462] width 55 height 19
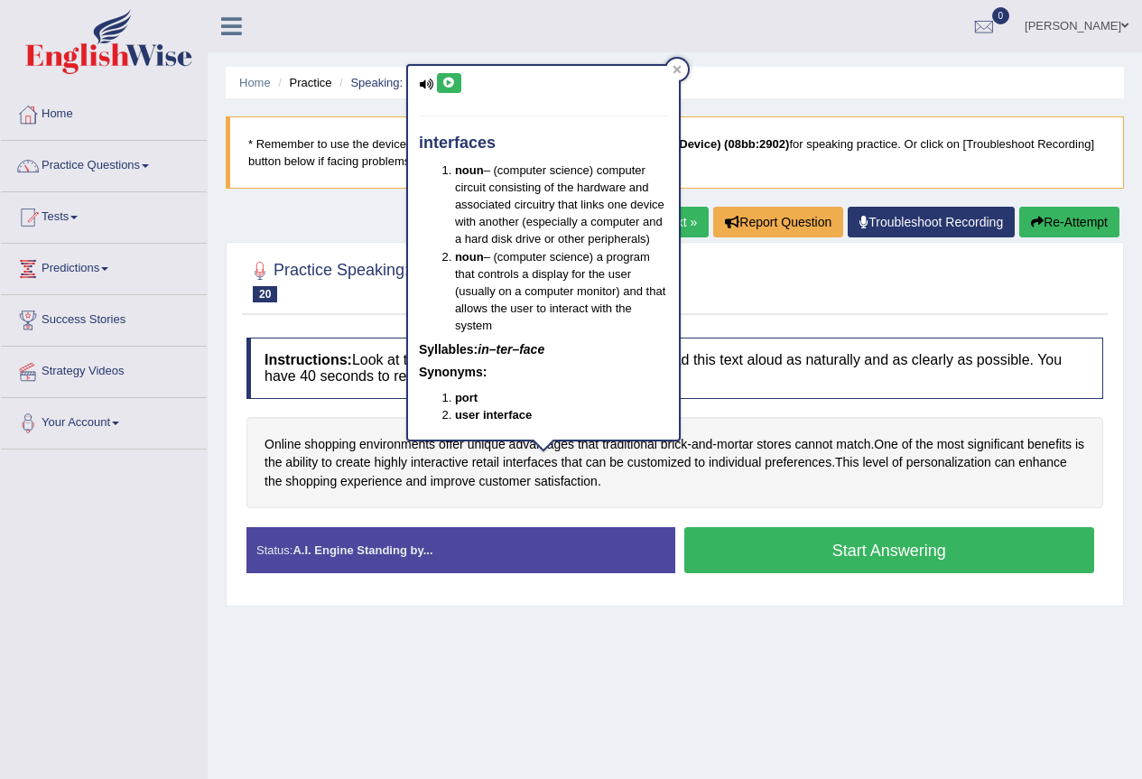
click at [453, 76] on button at bounding box center [449, 83] width 24 height 20
click at [678, 71] on icon at bounding box center [677, 70] width 8 height 8
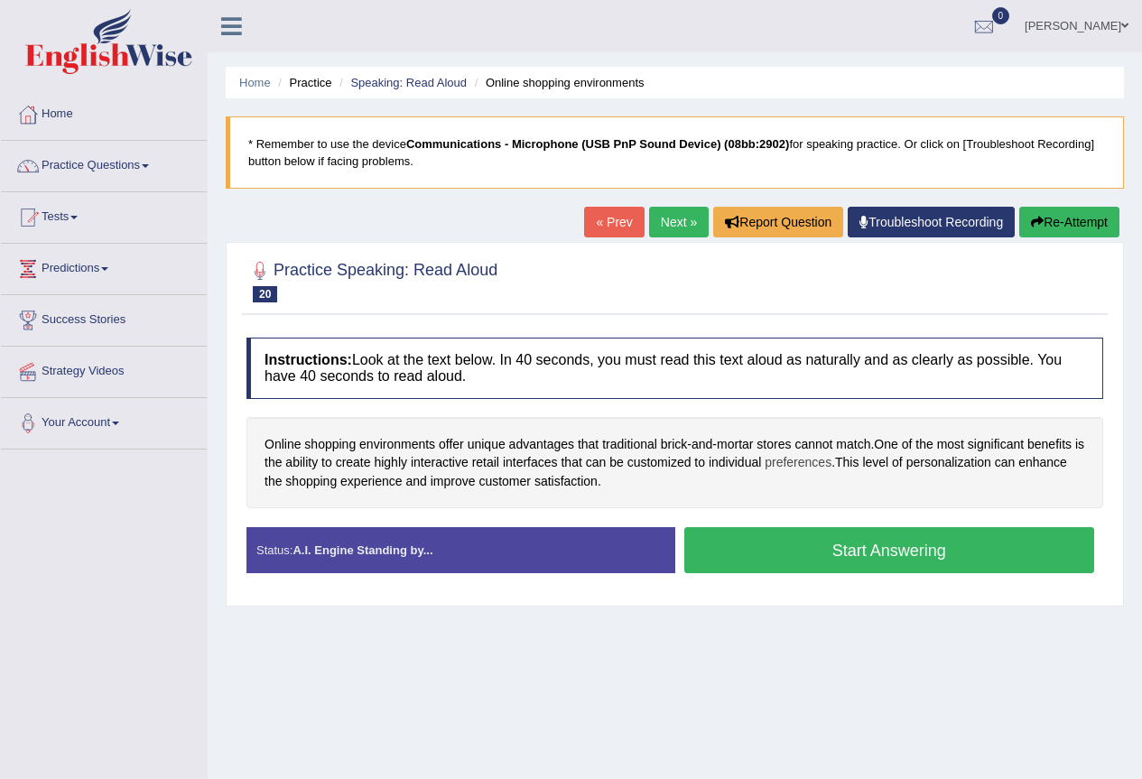
click at [831, 461] on span "preferences" at bounding box center [798, 462] width 67 height 19
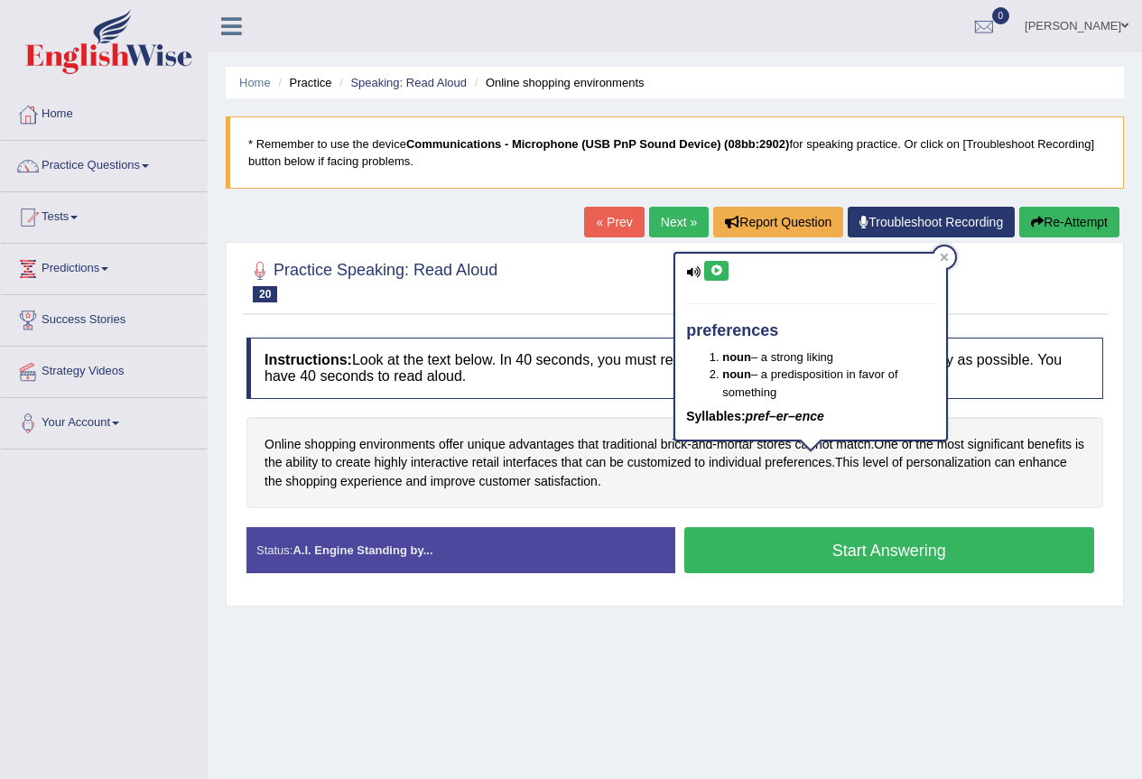
click at [714, 271] on icon at bounding box center [717, 270] width 14 height 11
click at [938, 256] on div at bounding box center [944, 257] width 22 height 22
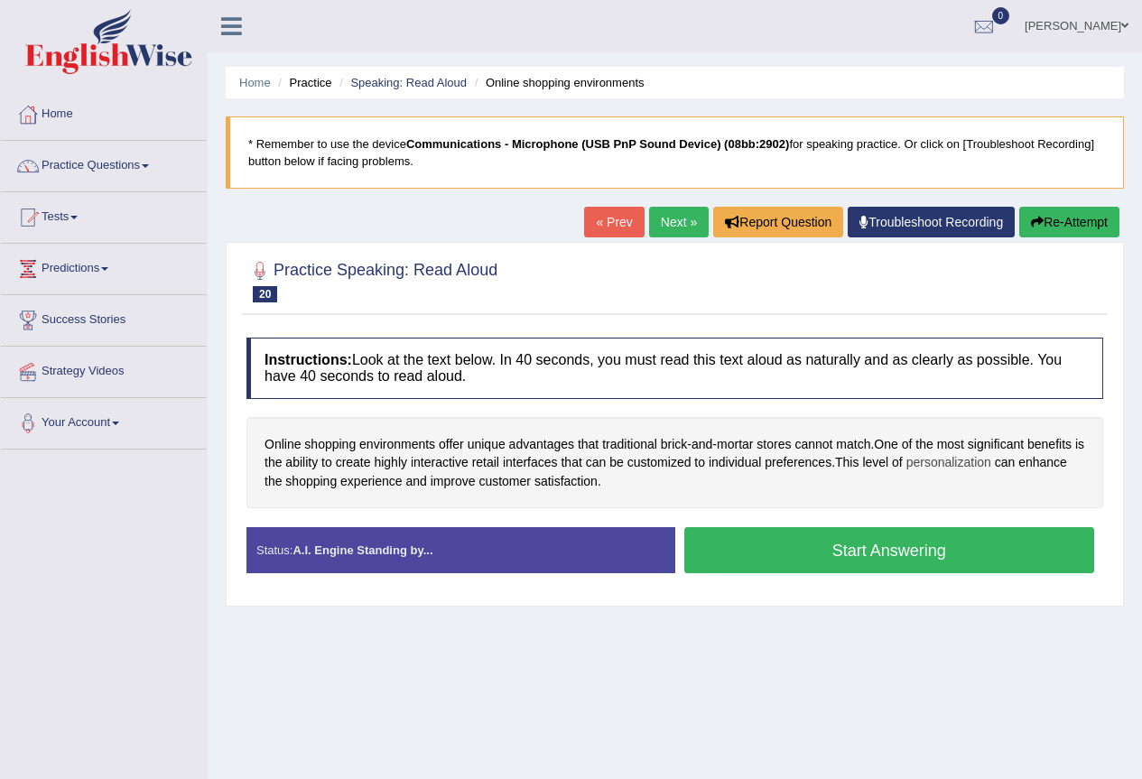
click at [962, 467] on span "personalization" at bounding box center [948, 462] width 85 height 19
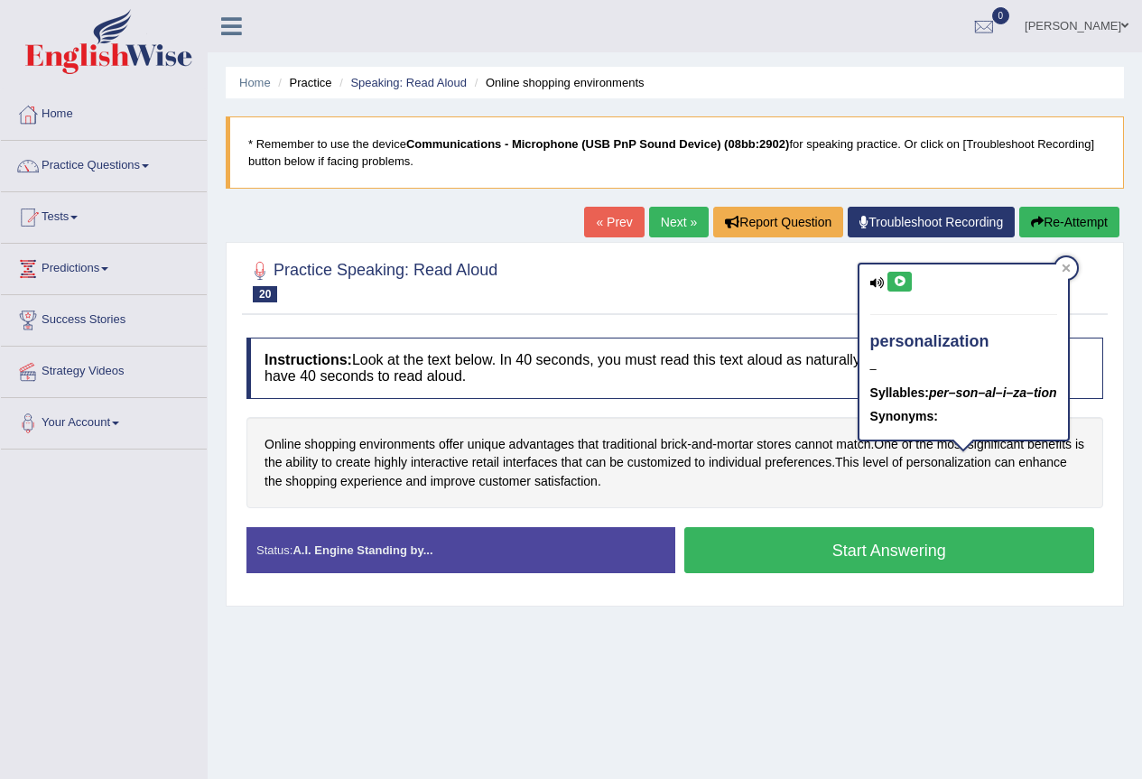
click at [896, 276] on icon at bounding box center [900, 281] width 14 height 11
click at [1071, 269] on icon at bounding box center [1066, 268] width 9 height 9
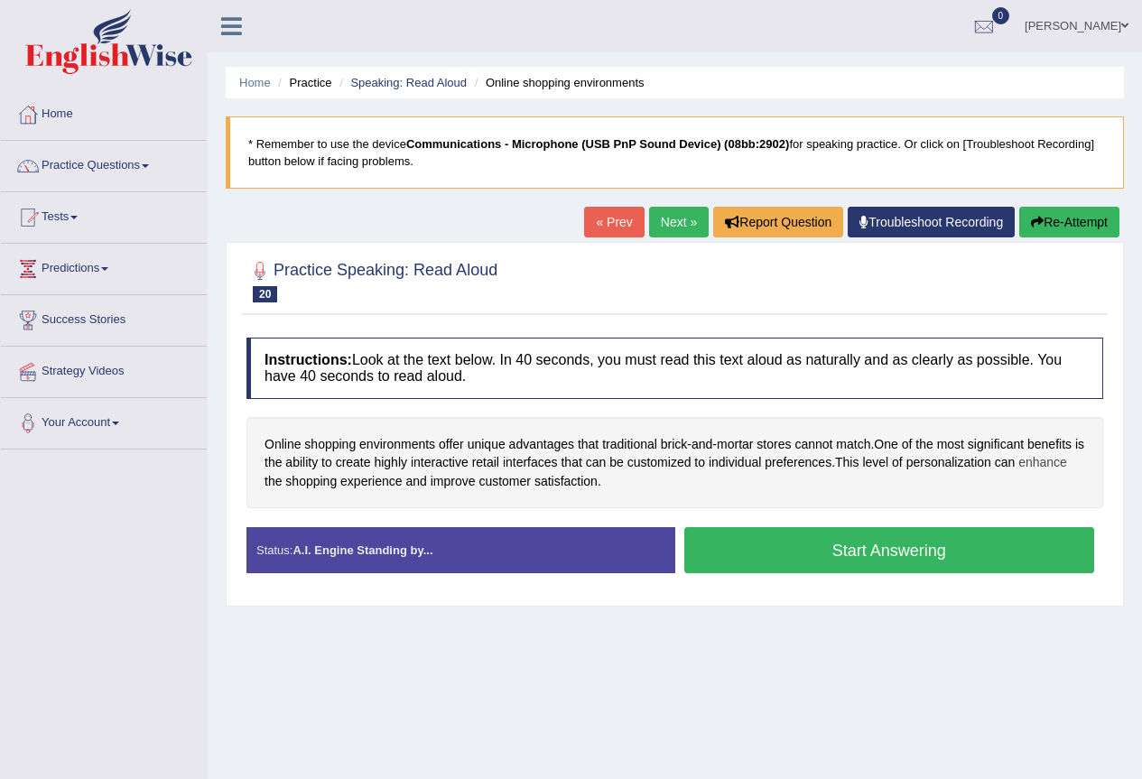
click at [1060, 460] on span "enhance" at bounding box center [1042, 462] width 49 height 19
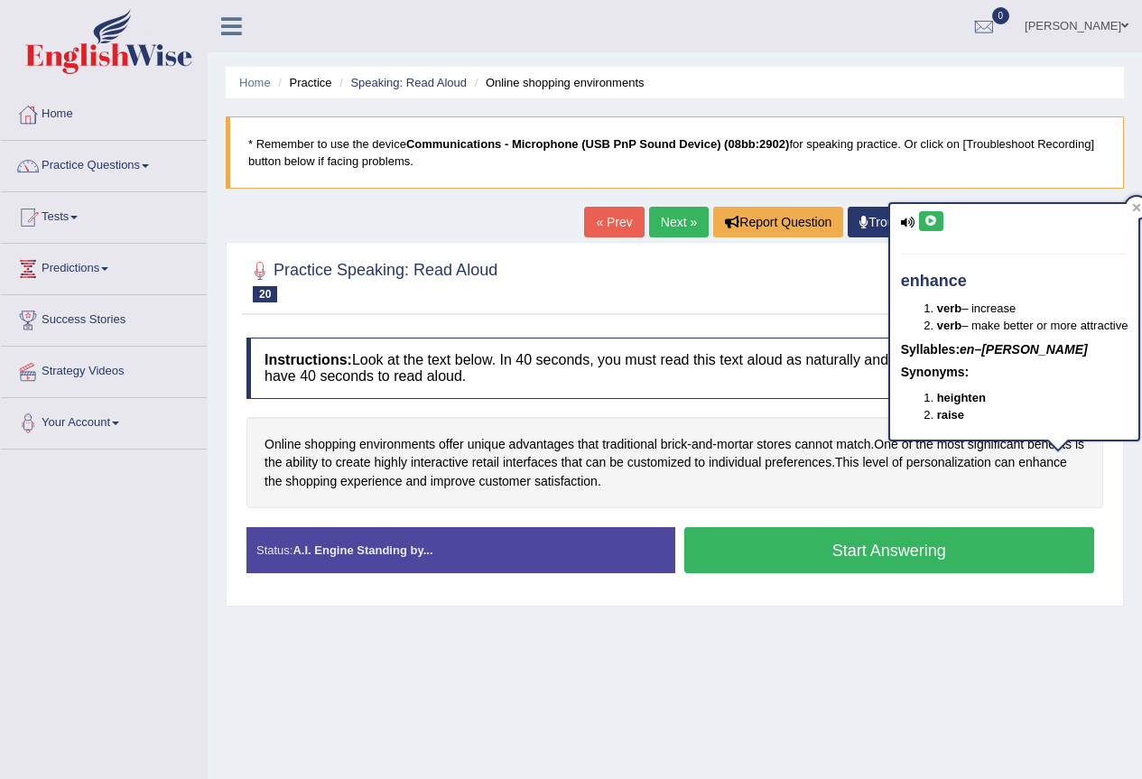
click at [930, 231] on button at bounding box center [931, 221] width 24 height 20
click at [1135, 204] on div at bounding box center [1137, 208] width 22 height 22
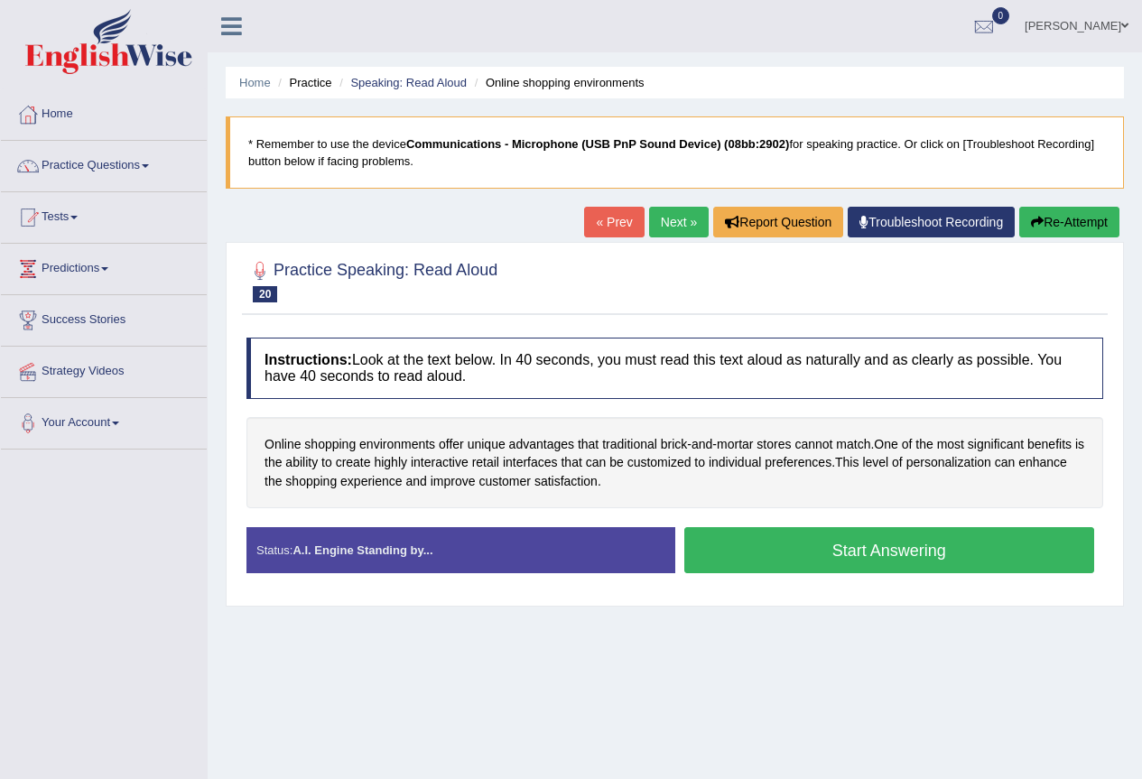
scroll to position [90, 0]
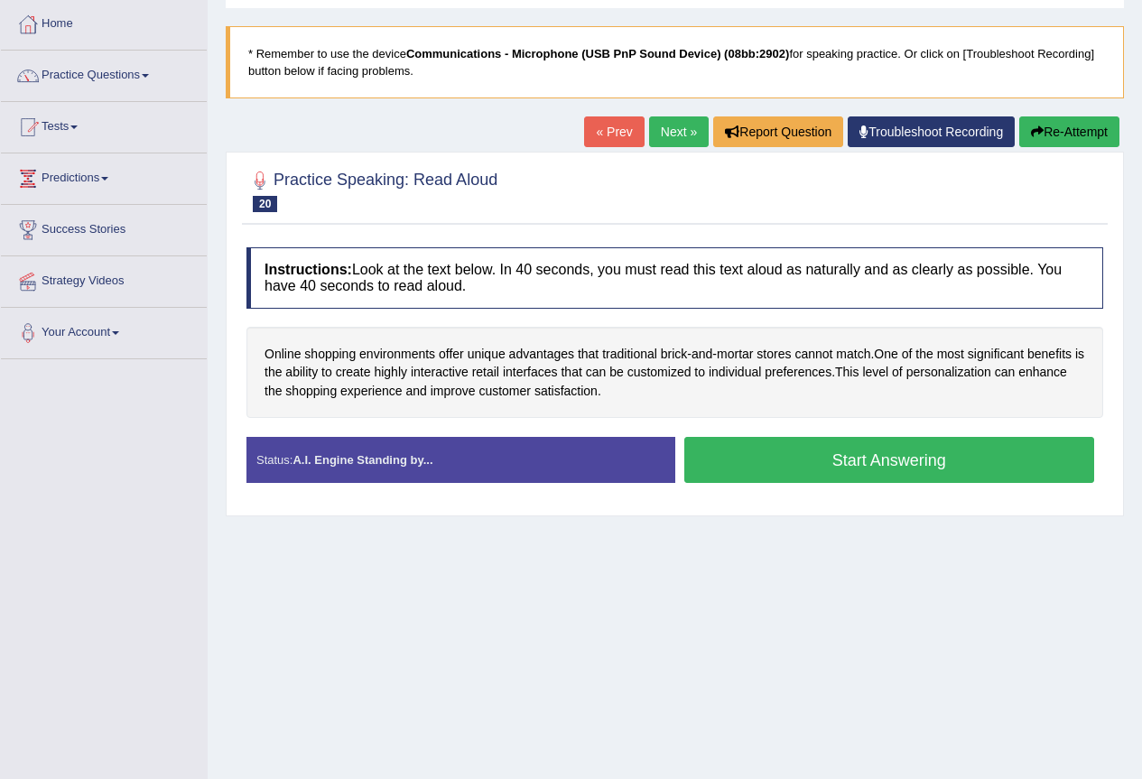
click at [879, 464] on button "Start Answering" at bounding box center [889, 460] width 411 height 46
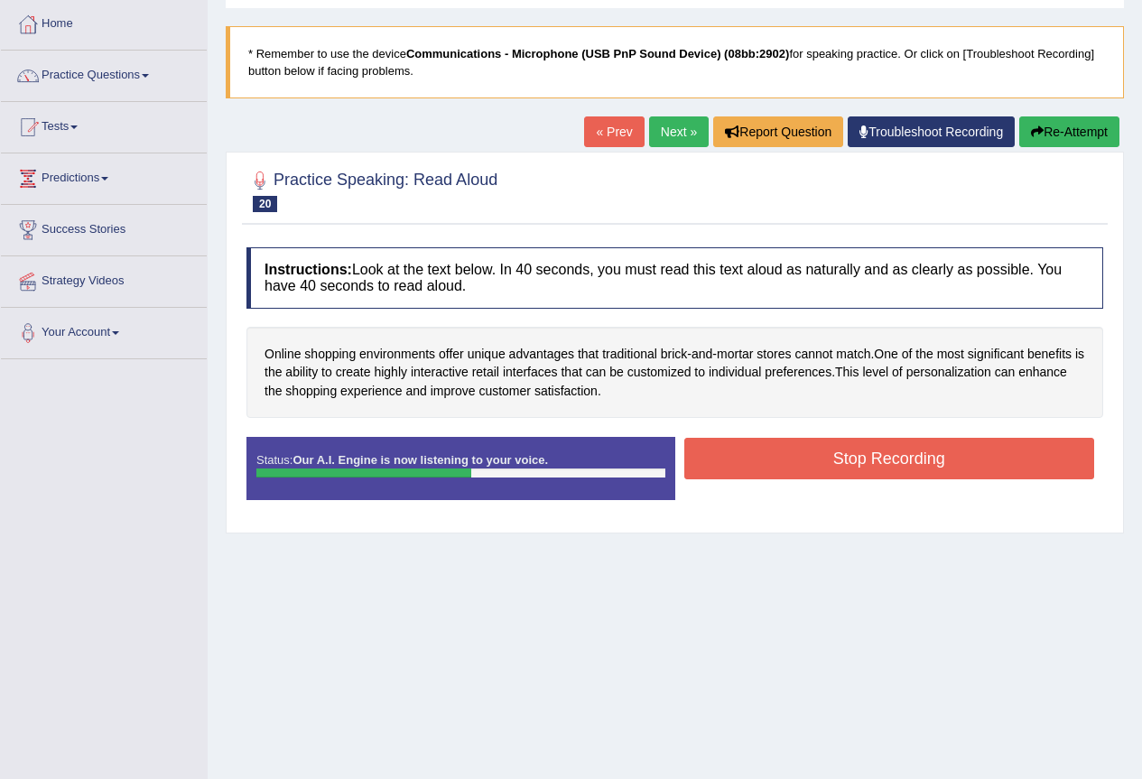
click at [820, 470] on button "Stop Recording" at bounding box center [889, 459] width 411 height 42
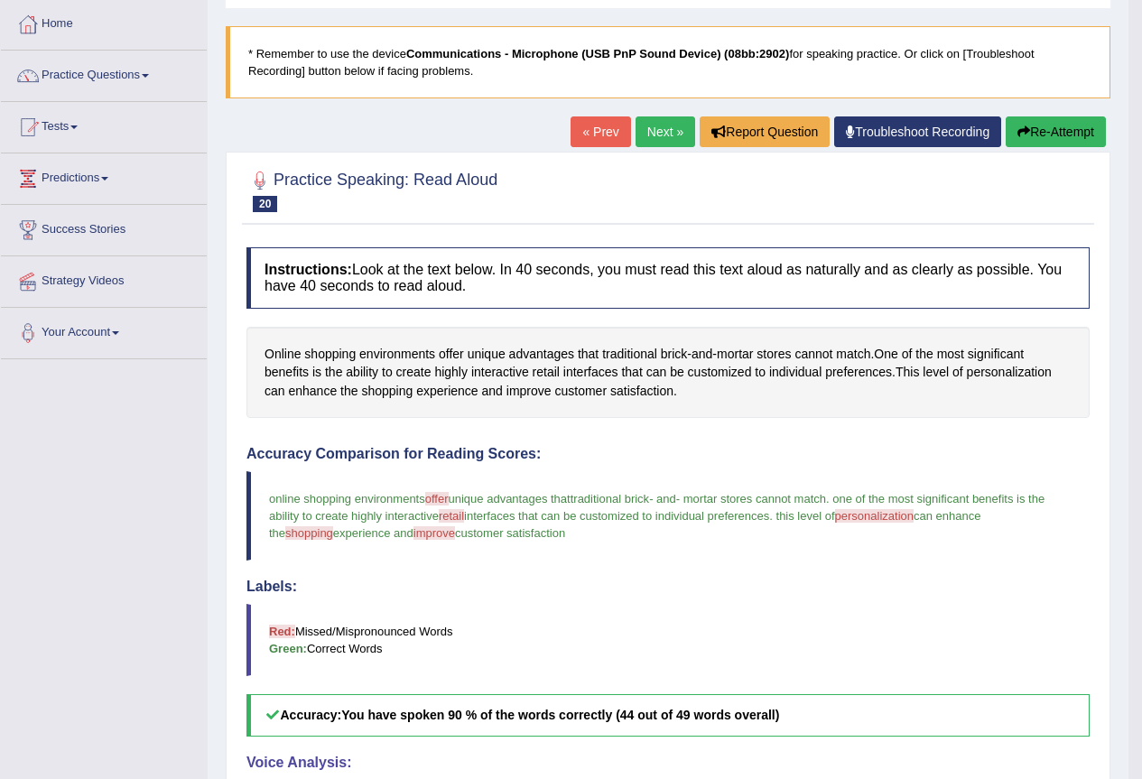
click at [661, 141] on link "Next »" at bounding box center [666, 131] width 60 height 31
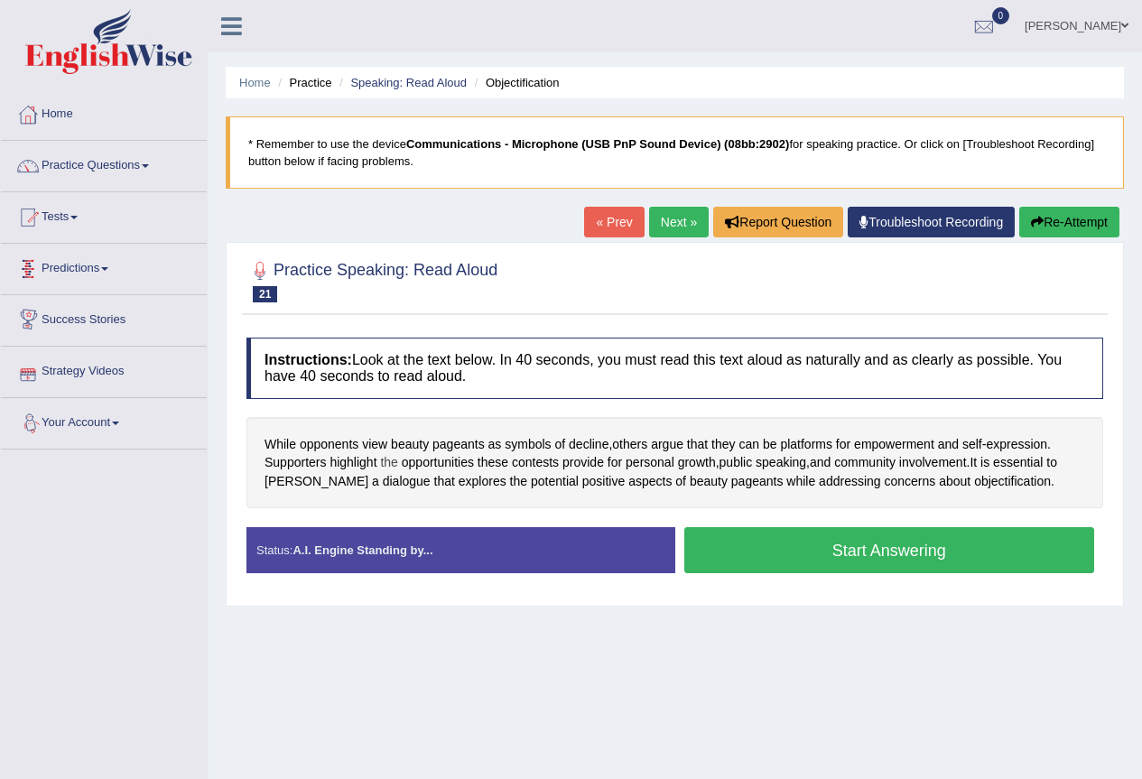
scroll to position [169, 0]
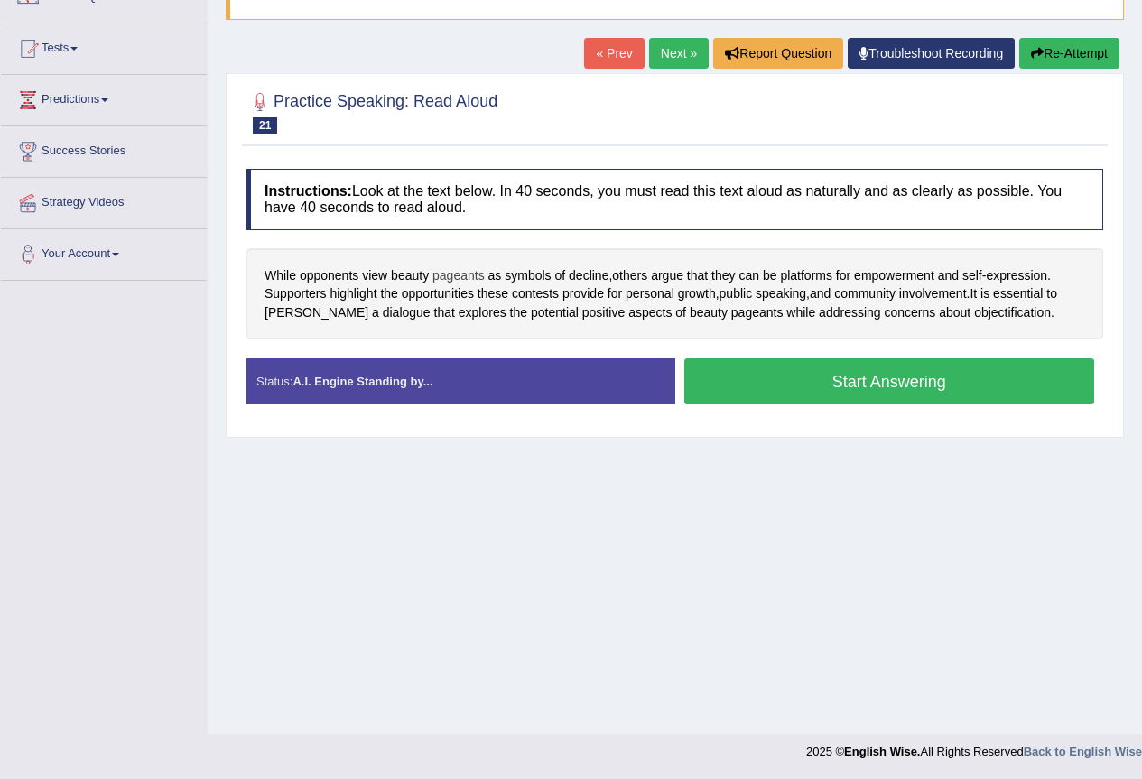
click at [456, 276] on span "pageants" at bounding box center [458, 275] width 52 height 19
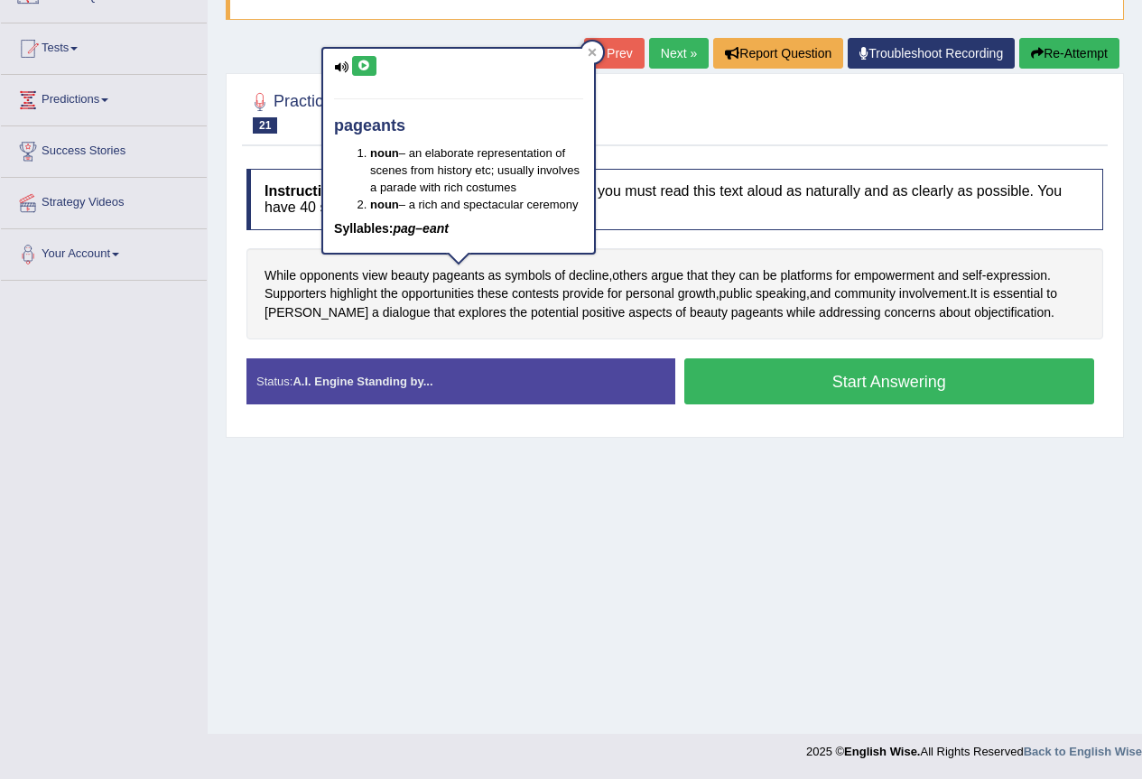
click at [367, 65] on icon at bounding box center [365, 65] width 14 height 11
click at [592, 48] on icon at bounding box center [592, 52] width 9 height 9
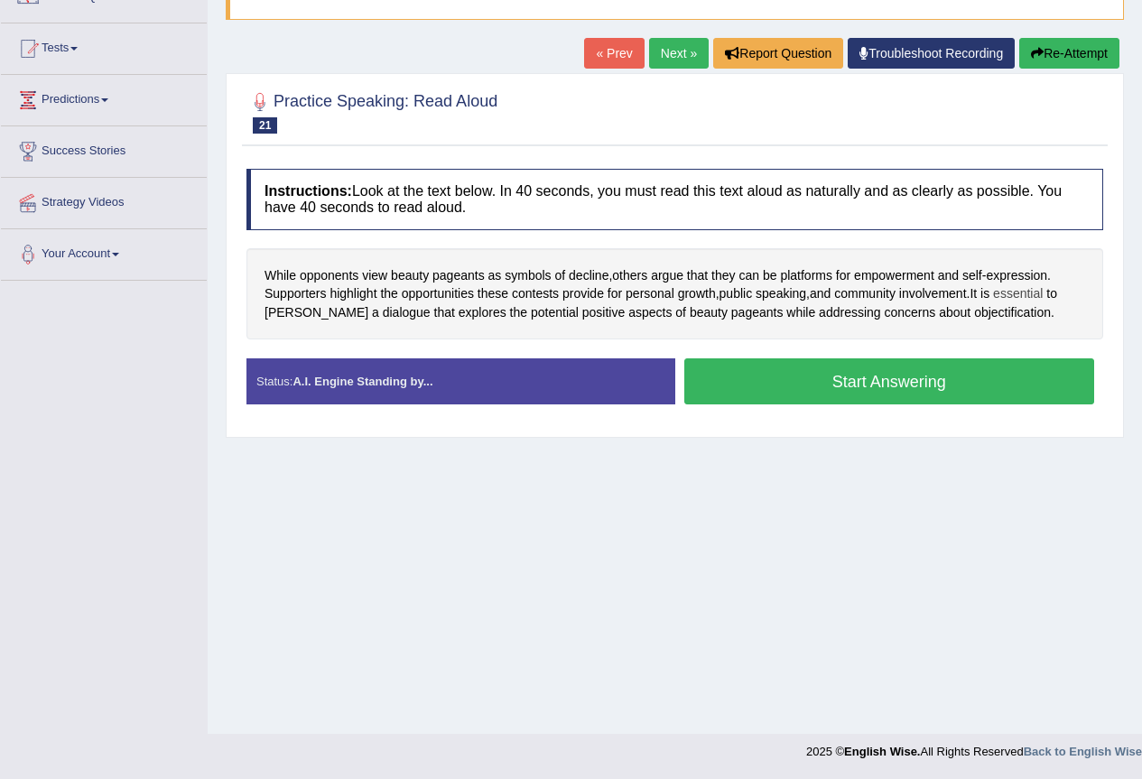
click at [1015, 296] on span "essential" at bounding box center [1018, 293] width 50 height 19
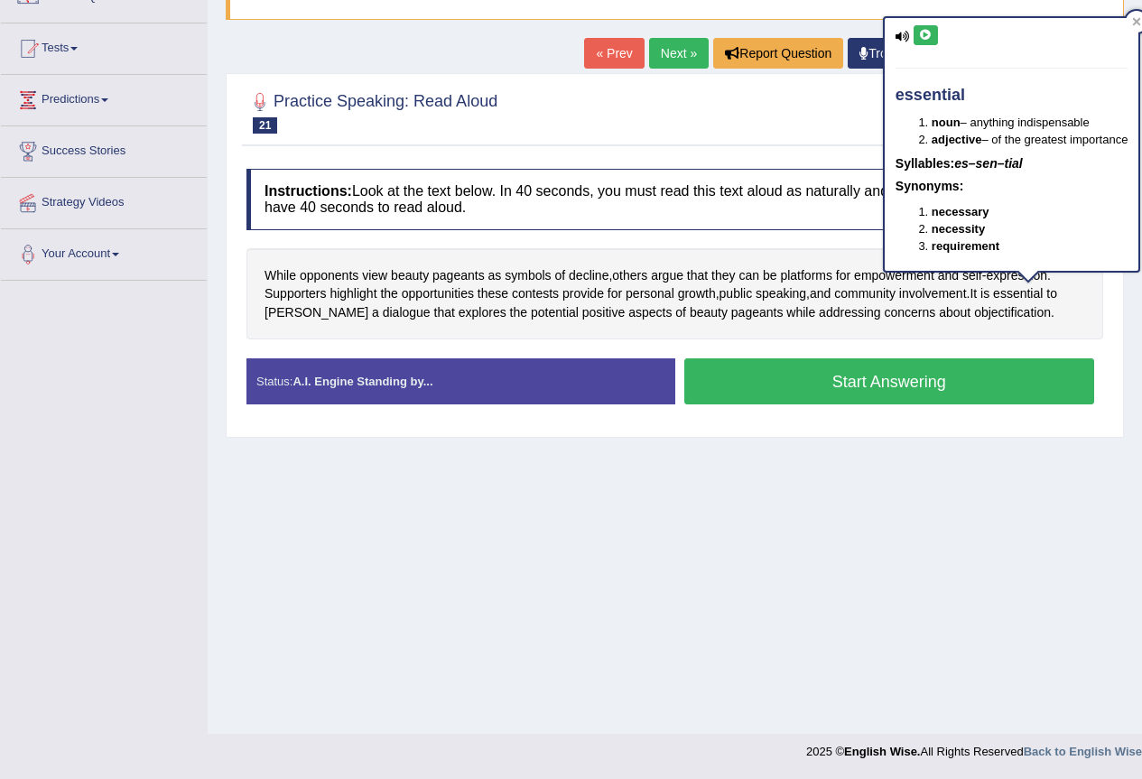
click at [930, 40] on icon at bounding box center [926, 35] width 14 height 11
click at [1139, 18] on icon at bounding box center [1136, 21] width 9 height 9
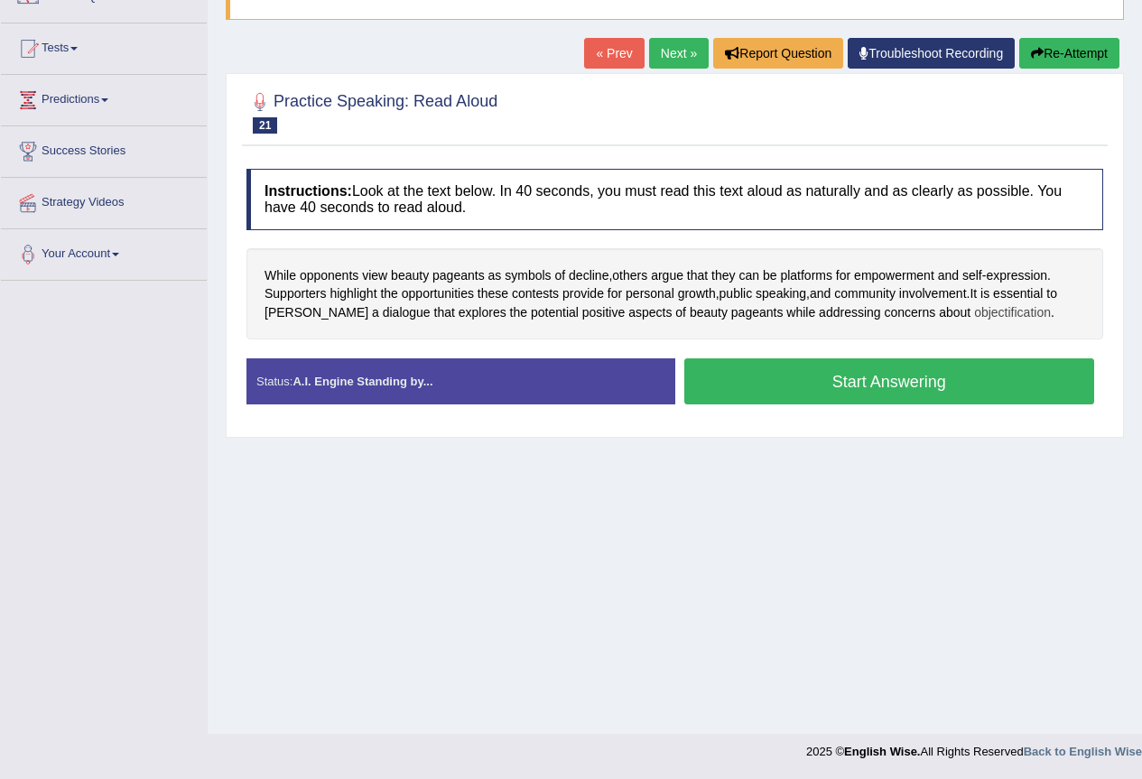
click at [974, 315] on span "objectification" at bounding box center [1012, 312] width 77 height 19
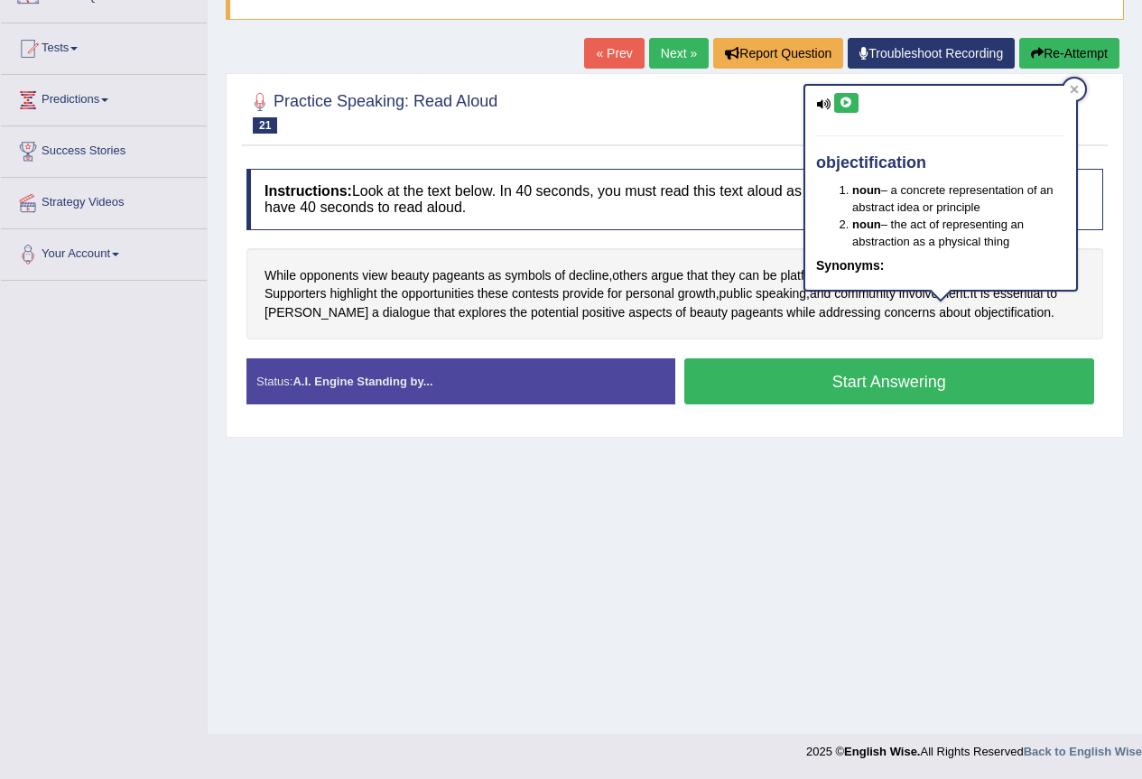
click at [837, 103] on button at bounding box center [846, 103] width 24 height 20
click at [1073, 90] on icon at bounding box center [1075, 90] width 8 height 8
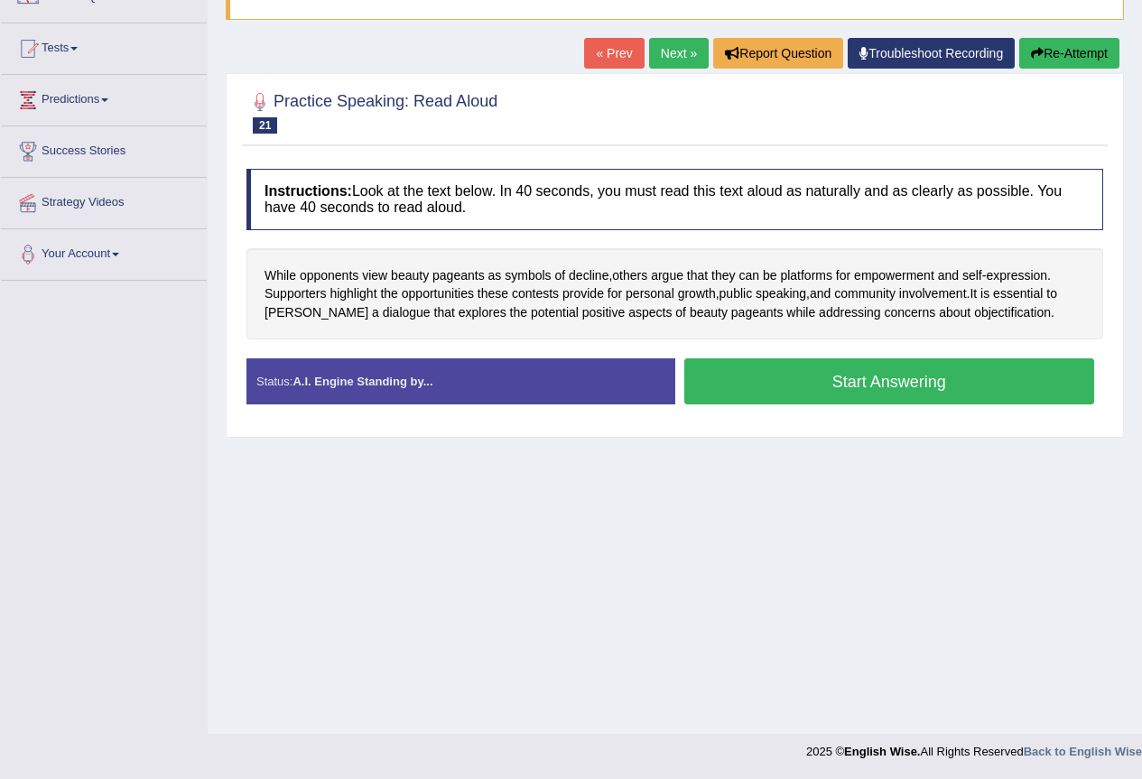
click at [783, 378] on button "Start Answering" at bounding box center [889, 381] width 411 height 46
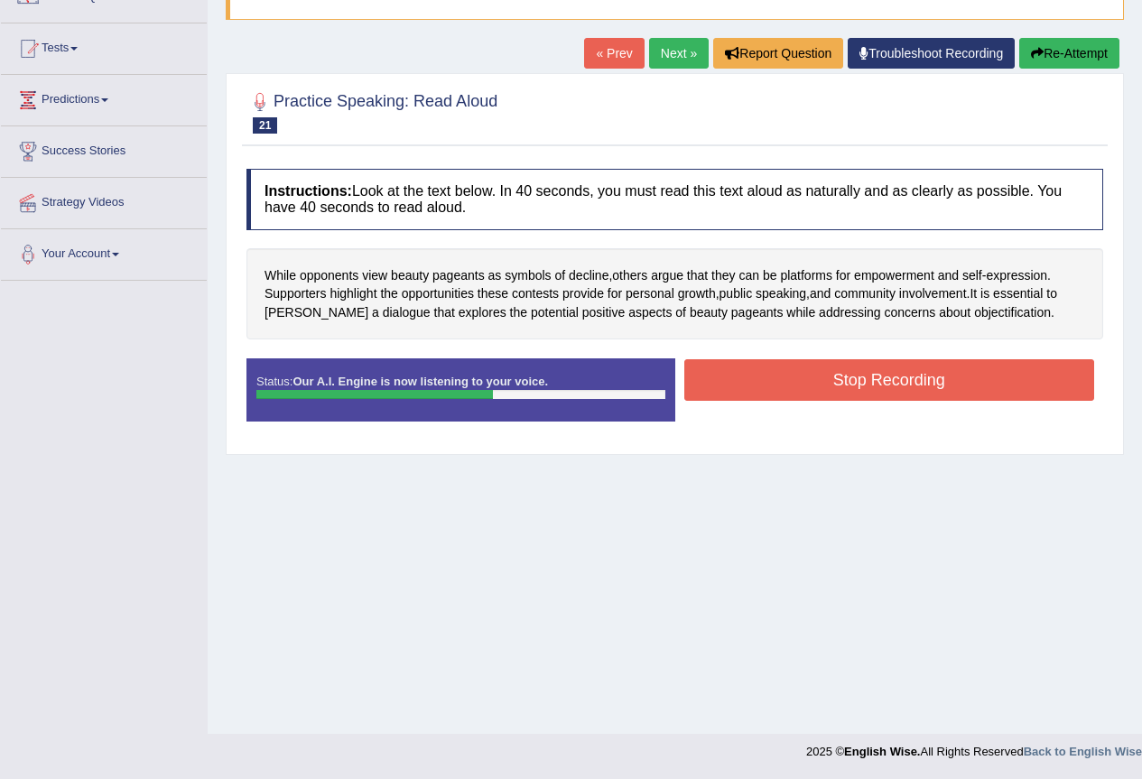
click at [915, 379] on button "Stop Recording" at bounding box center [889, 380] width 411 height 42
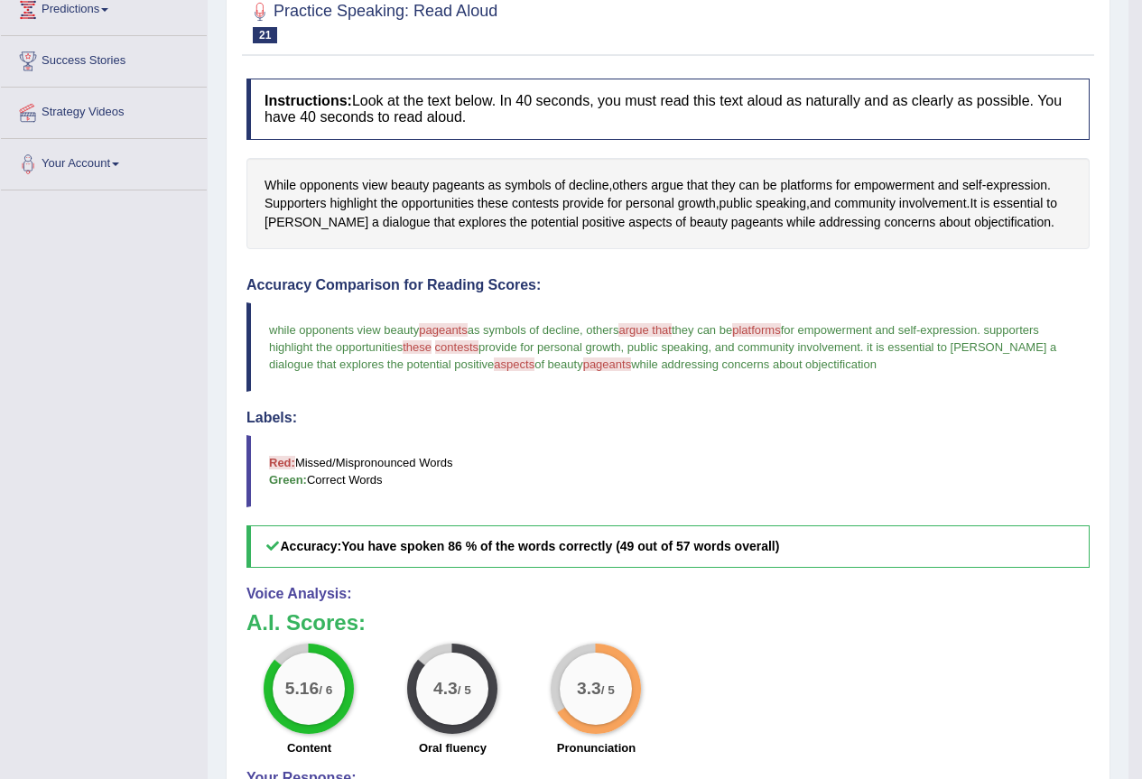
scroll to position [0, 0]
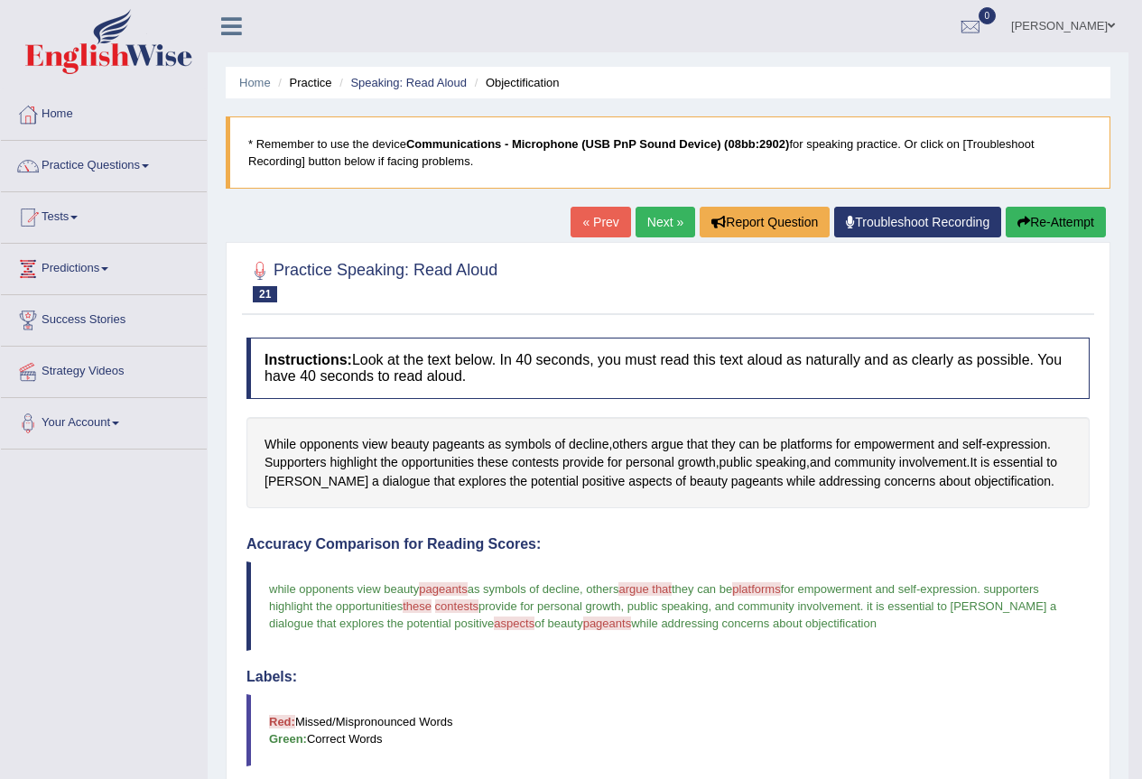
click at [655, 225] on link "Next »" at bounding box center [666, 222] width 60 height 31
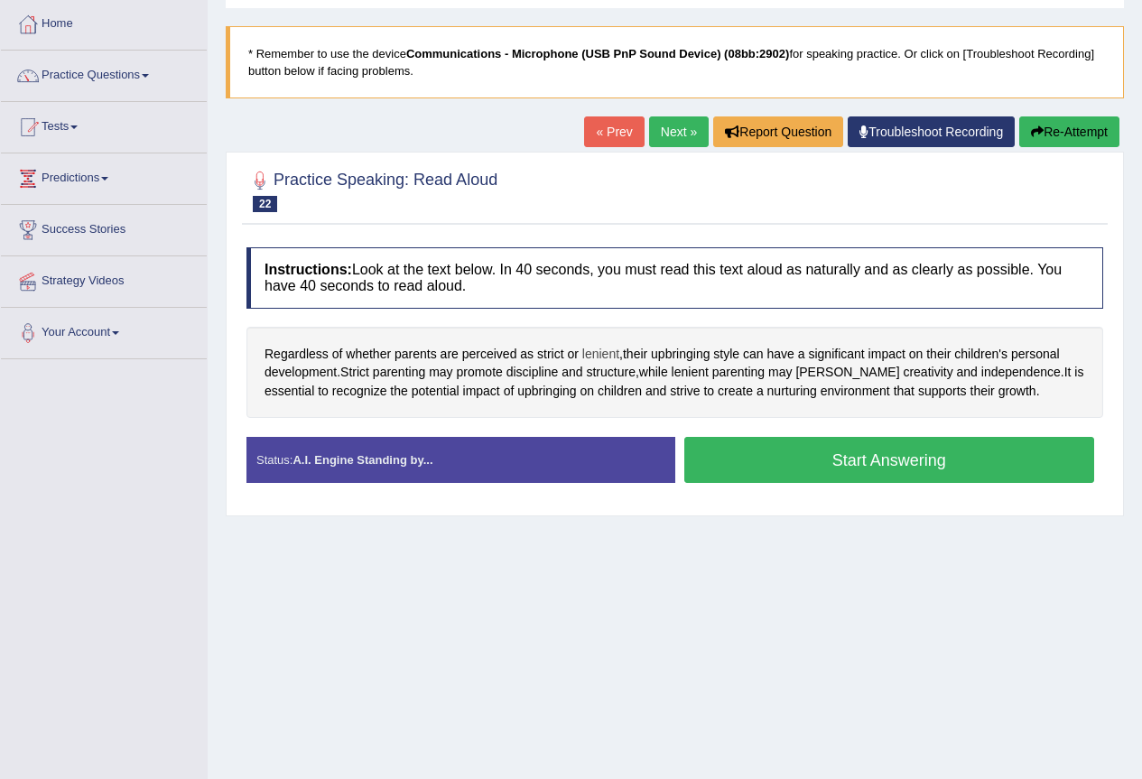
click at [613, 351] on span "lenient" at bounding box center [600, 354] width 37 height 19
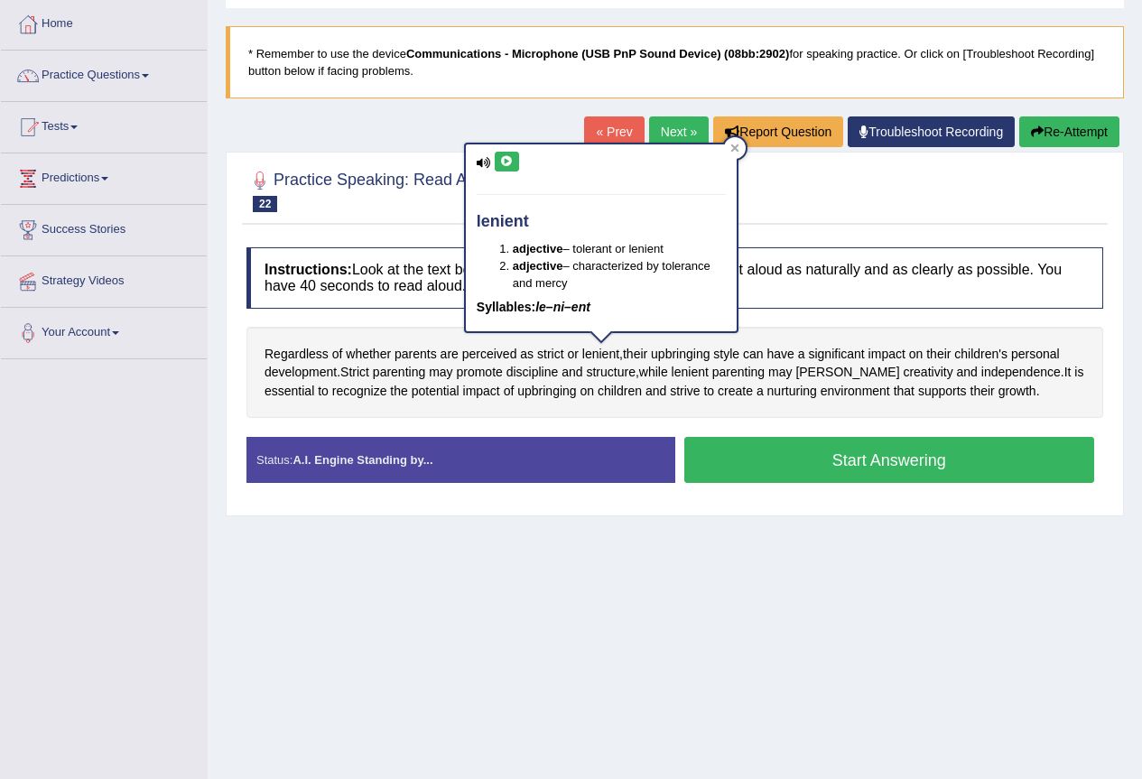
click at [510, 157] on icon at bounding box center [507, 161] width 14 height 11
click at [729, 150] on div at bounding box center [735, 148] width 22 height 22
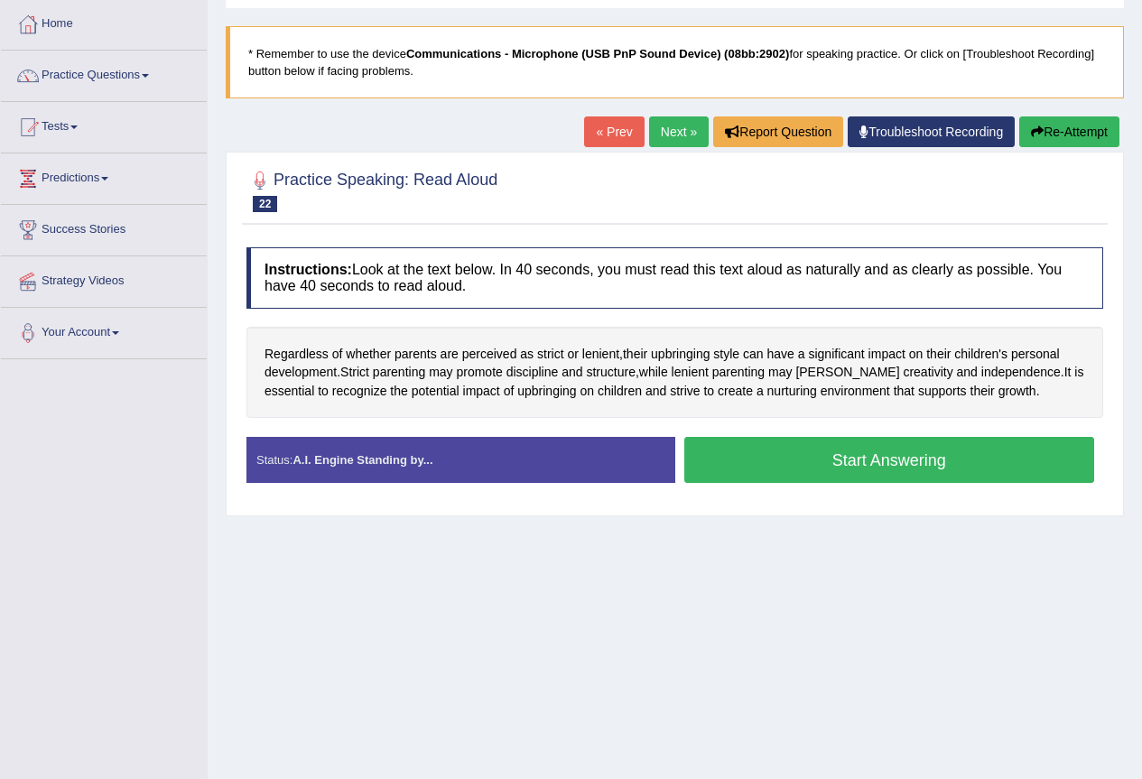
click at [795, 460] on button "Start Answering" at bounding box center [889, 460] width 411 height 46
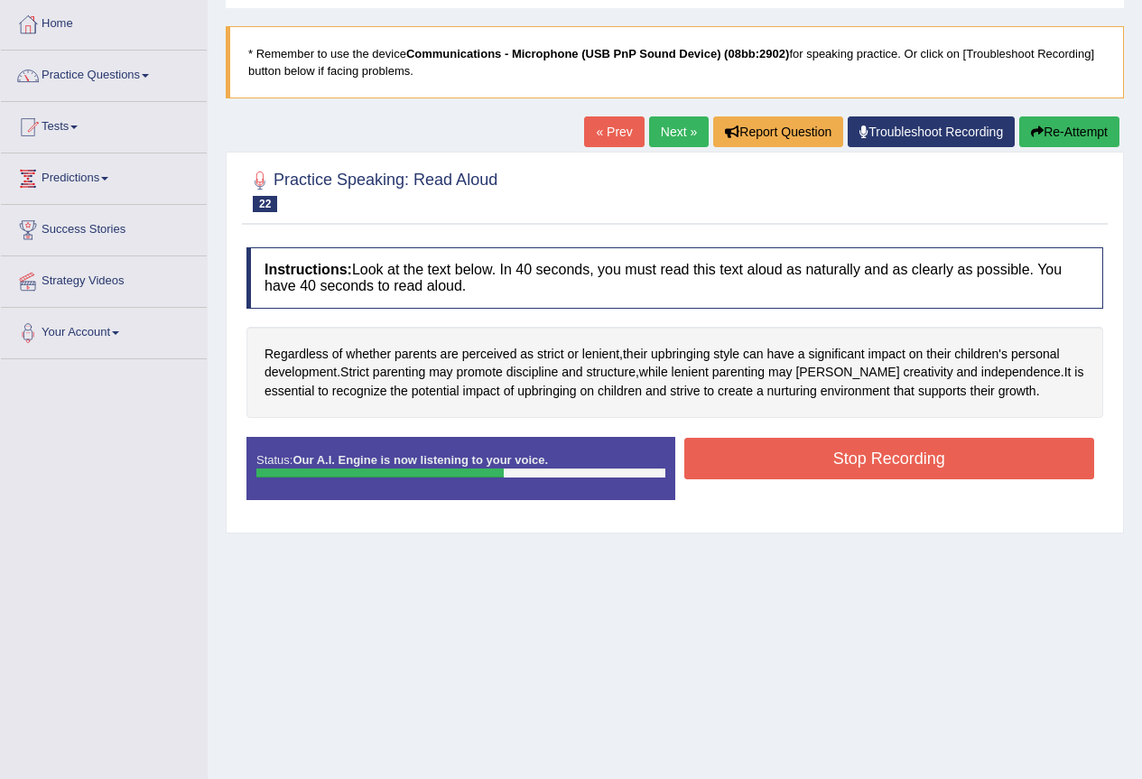
click at [889, 456] on button "Stop Recording" at bounding box center [889, 459] width 411 height 42
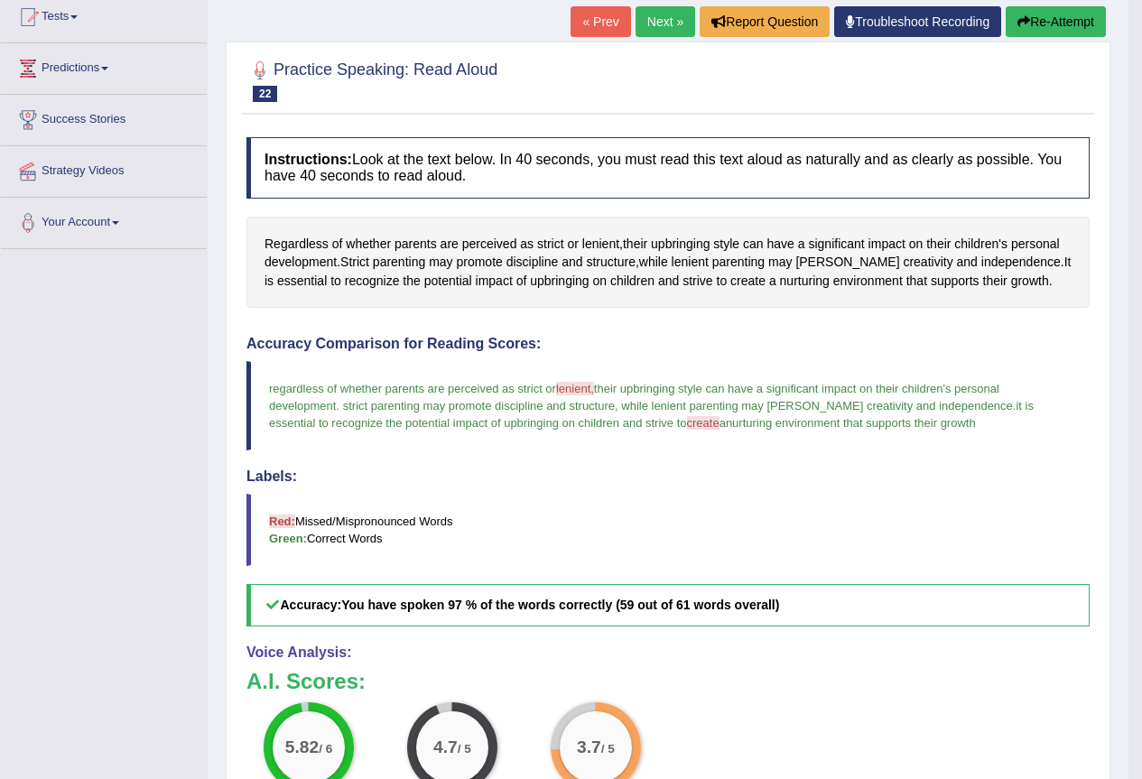
scroll to position [110, 0]
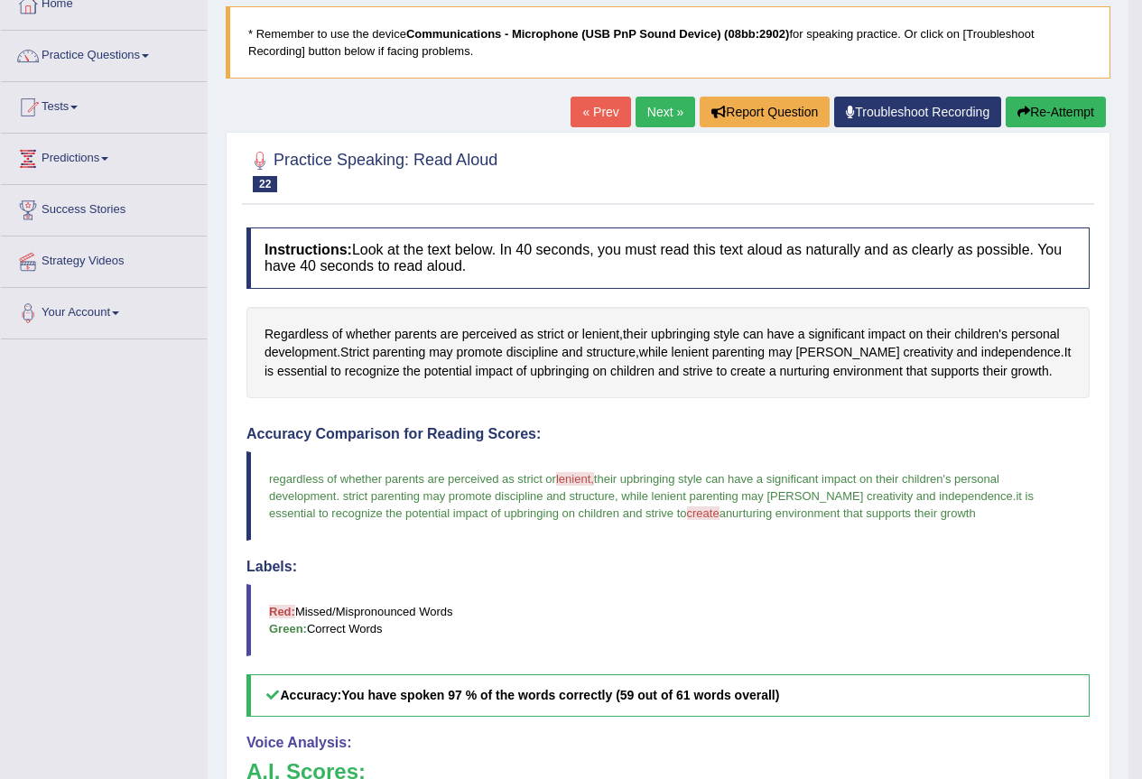
click at [636, 104] on link "Next »" at bounding box center [666, 112] width 60 height 31
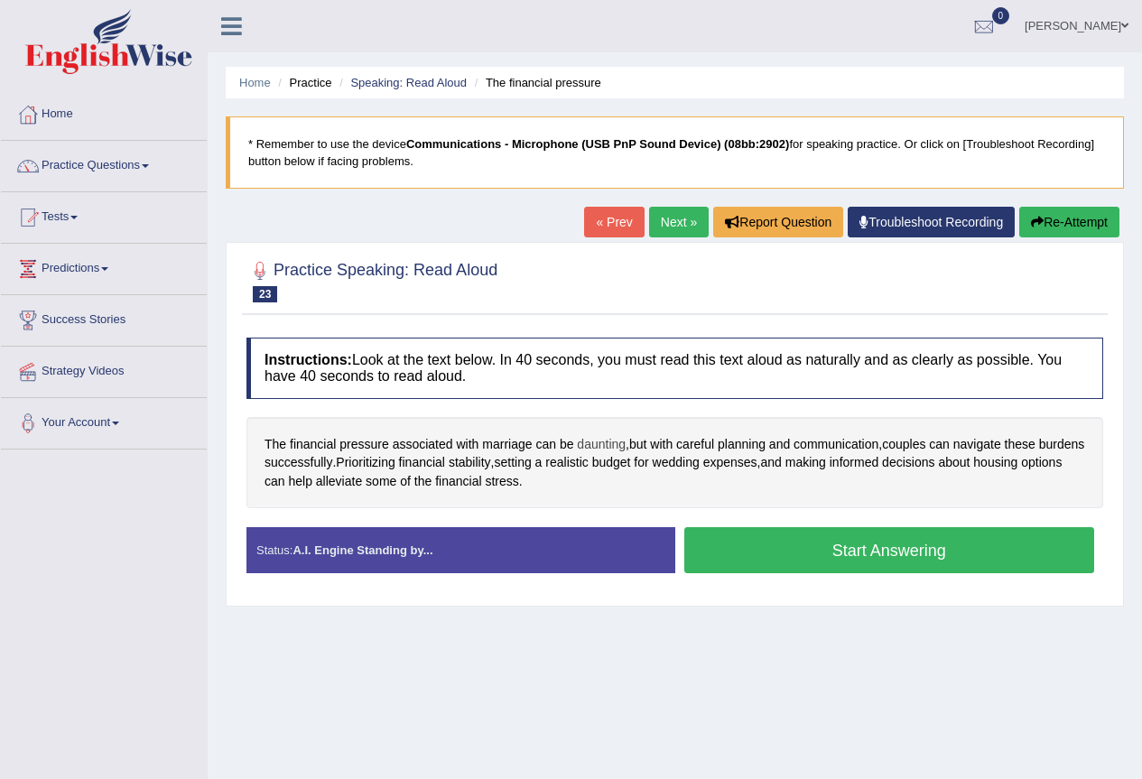
click at [606, 446] on span "daunting" at bounding box center [601, 444] width 49 height 19
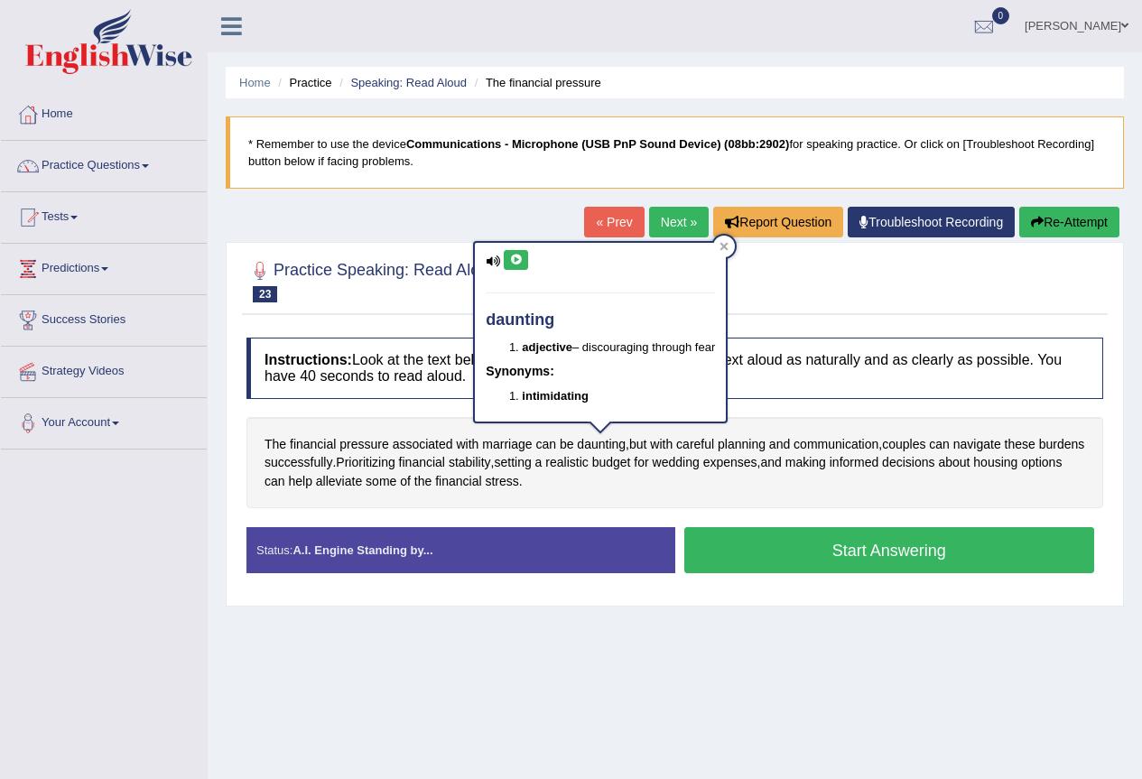
click at [515, 263] on icon at bounding box center [516, 260] width 14 height 11
click at [733, 242] on div at bounding box center [724, 247] width 22 height 22
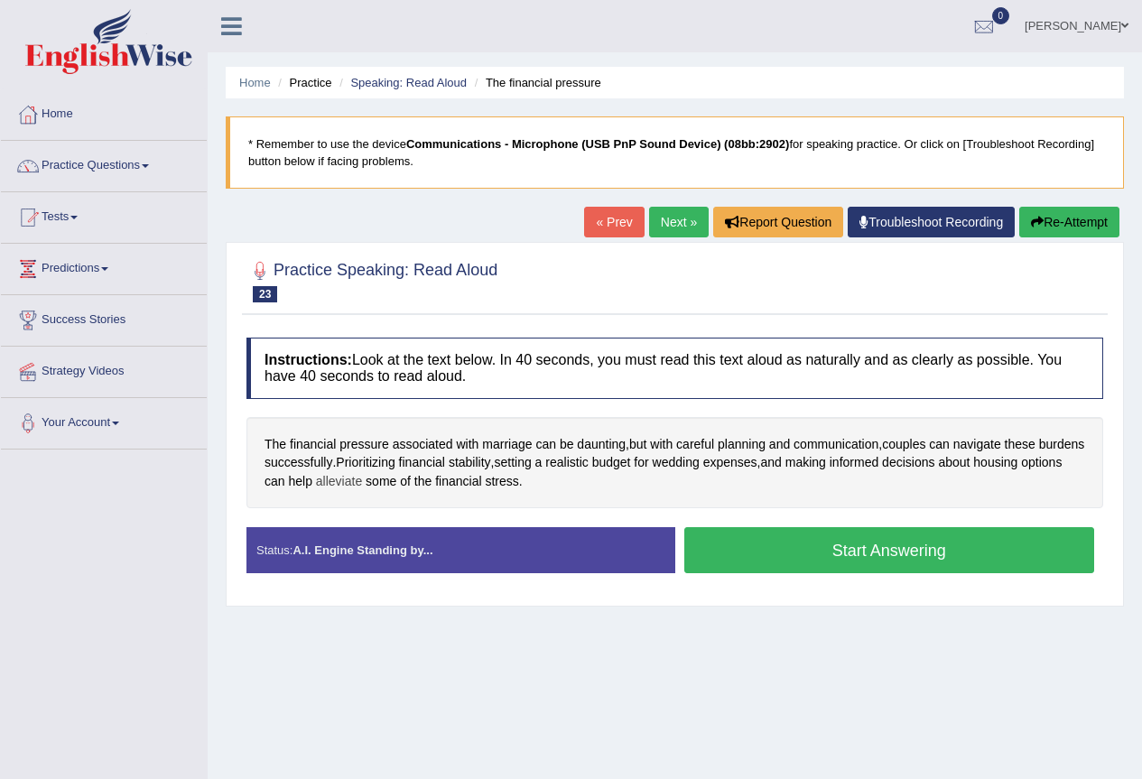
click at [362, 485] on span "alleviate" at bounding box center [339, 481] width 46 height 19
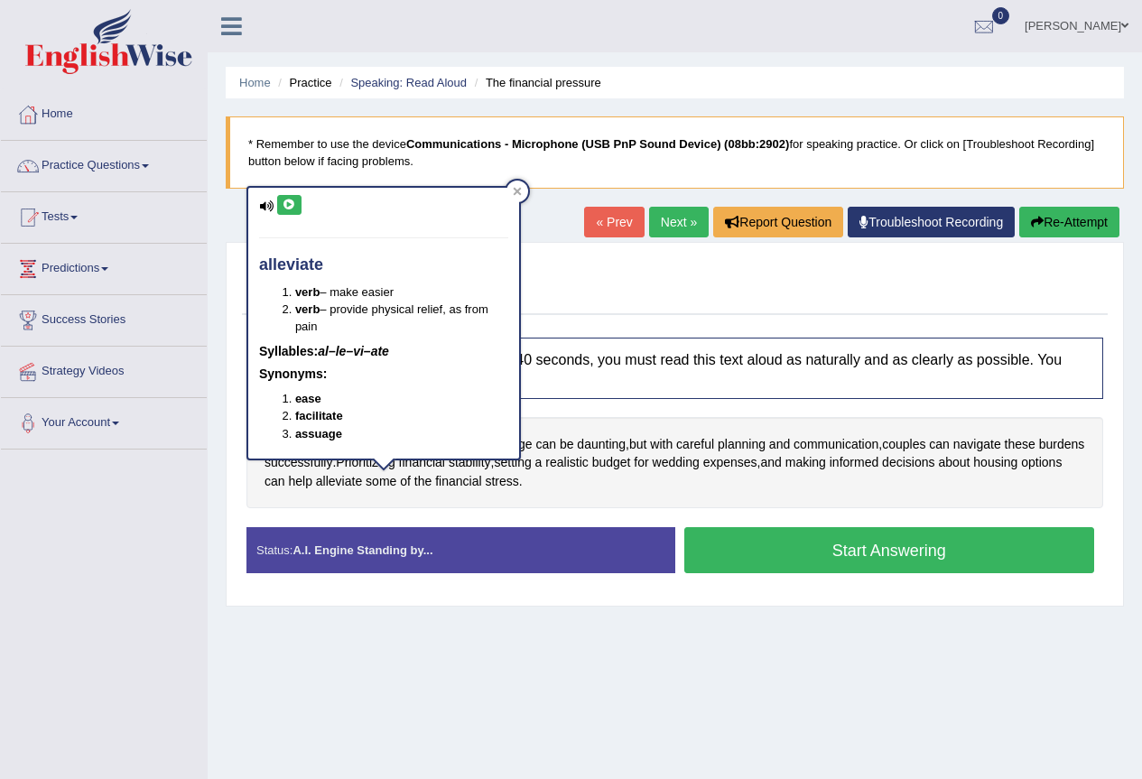
click at [282, 193] on div "alleviate verb – make easier verb – provide physical relief, as from pain Sylla…" at bounding box center [383, 323] width 271 height 270
click at [292, 208] on icon at bounding box center [290, 205] width 14 height 11
click at [515, 191] on icon at bounding box center [517, 192] width 8 height 8
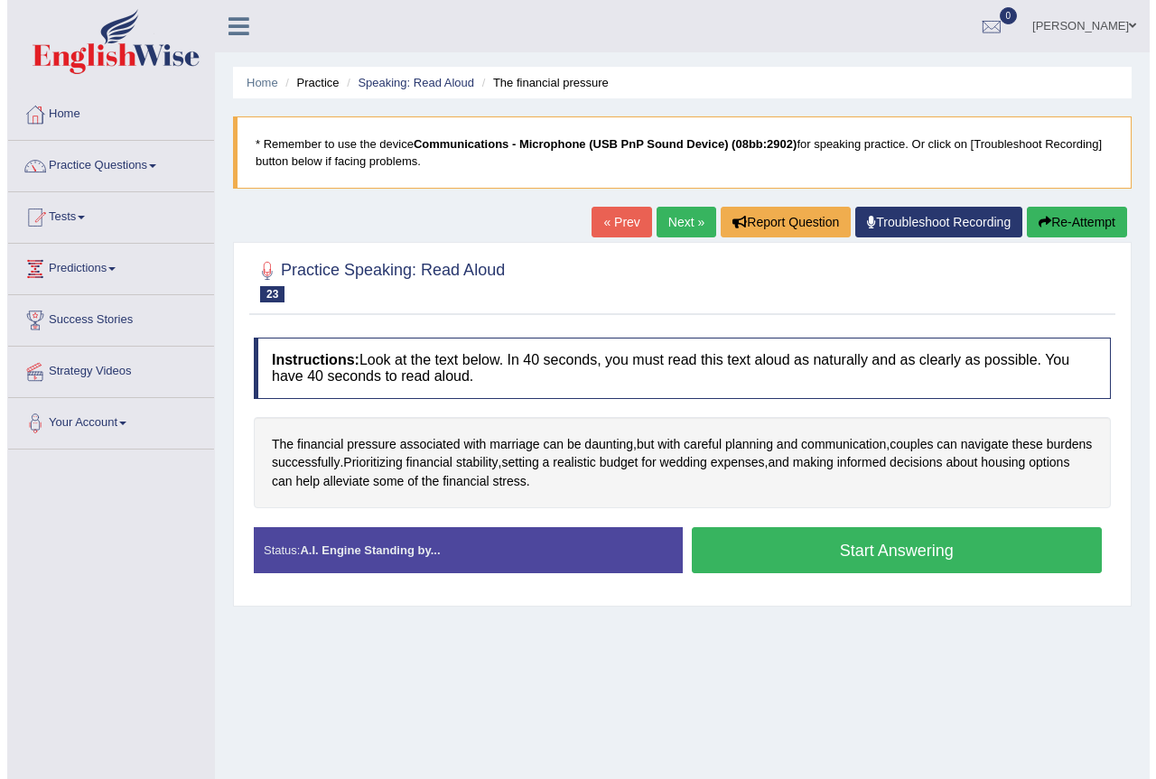
scroll to position [90, 0]
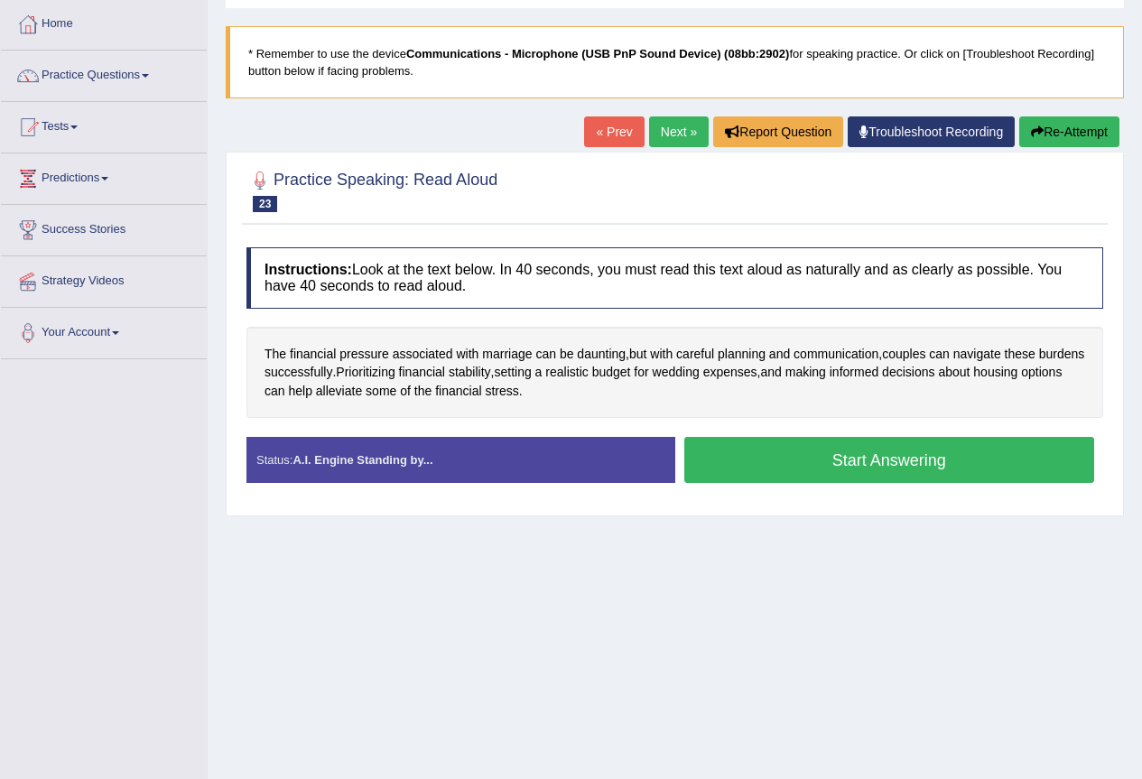
click at [785, 453] on button "Start Answering" at bounding box center [889, 460] width 411 height 46
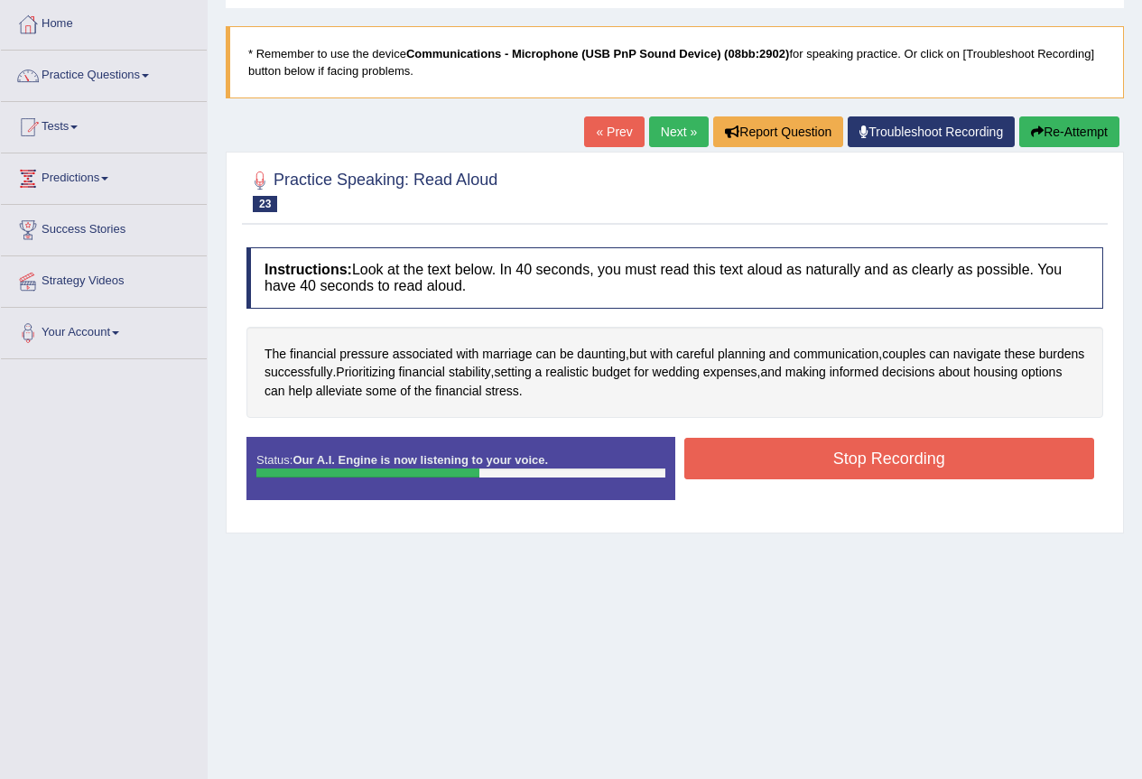
click at [790, 454] on button "Stop Recording" at bounding box center [889, 459] width 411 height 42
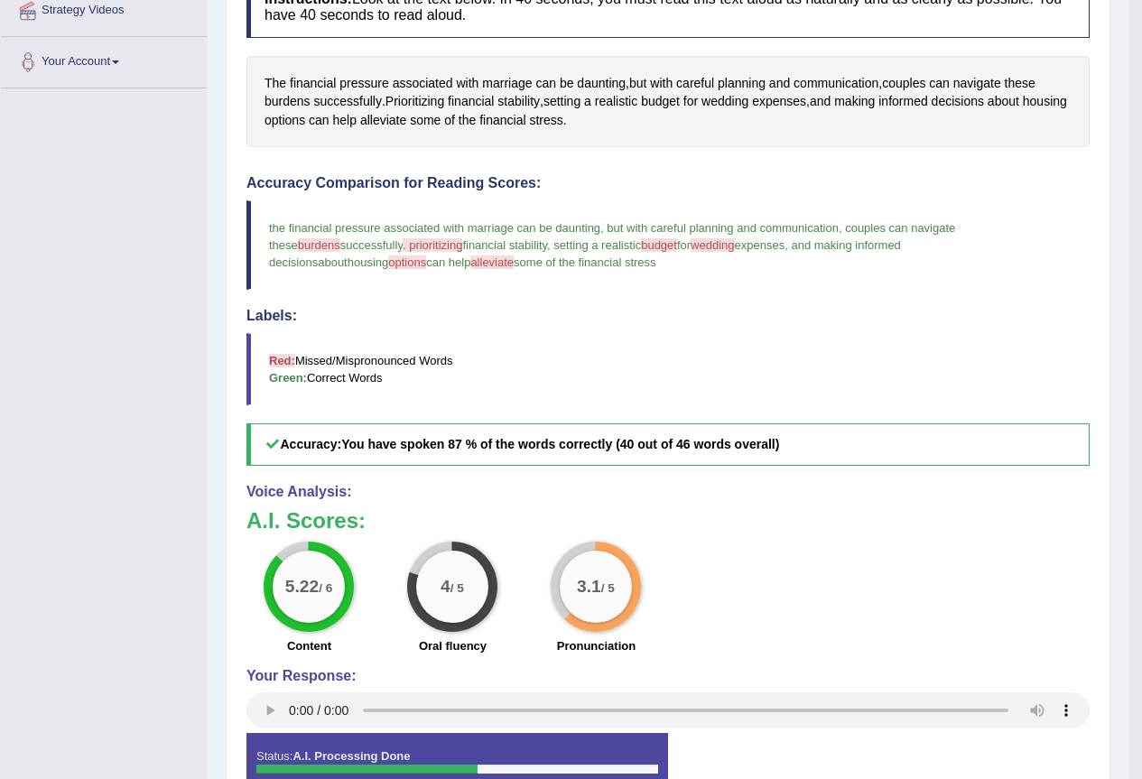
scroll to position [181, 0]
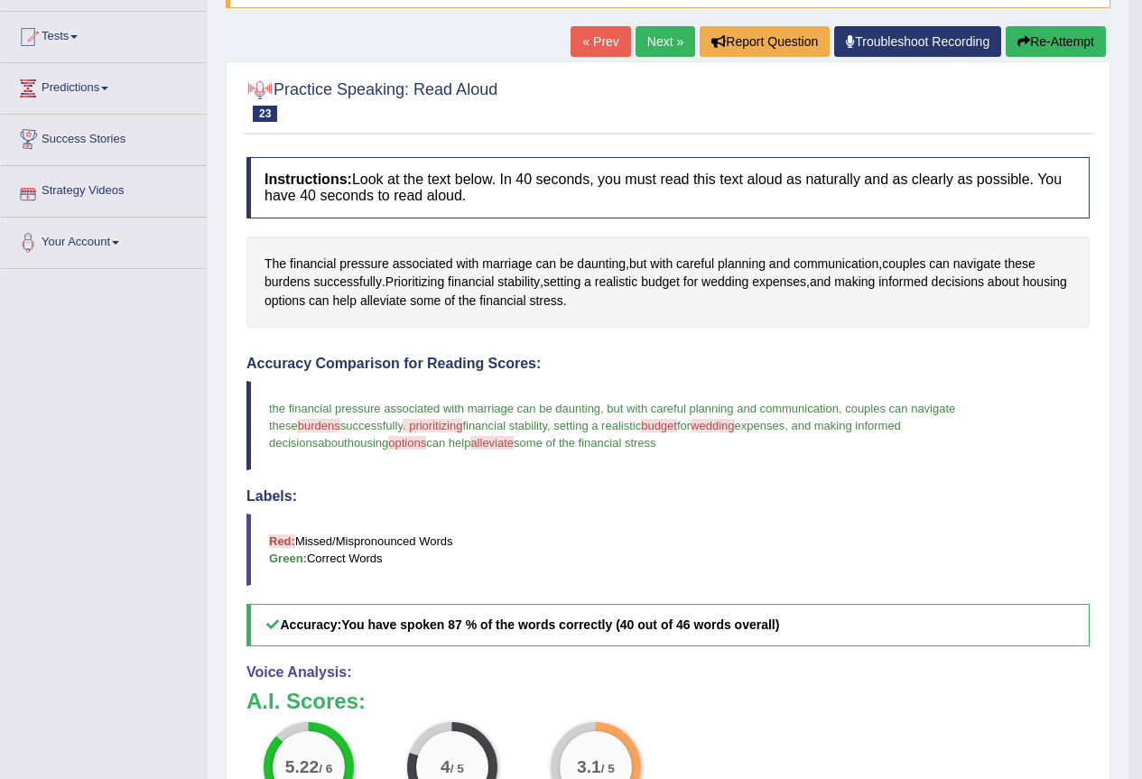
click at [658, 35] on link "Next »" at bounding box center [666, 41] width 60 height 31
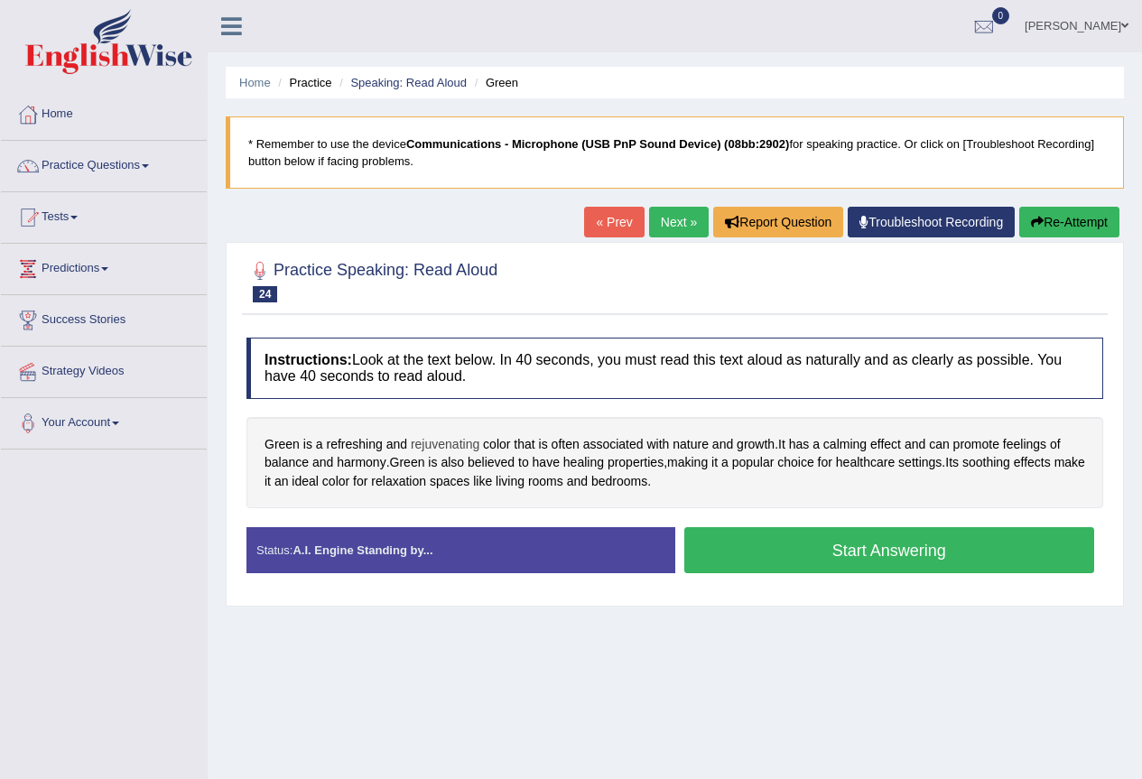
click at [430, 444] on span "rejuvenating" at bounding box center [445, 444] width 69 height 19
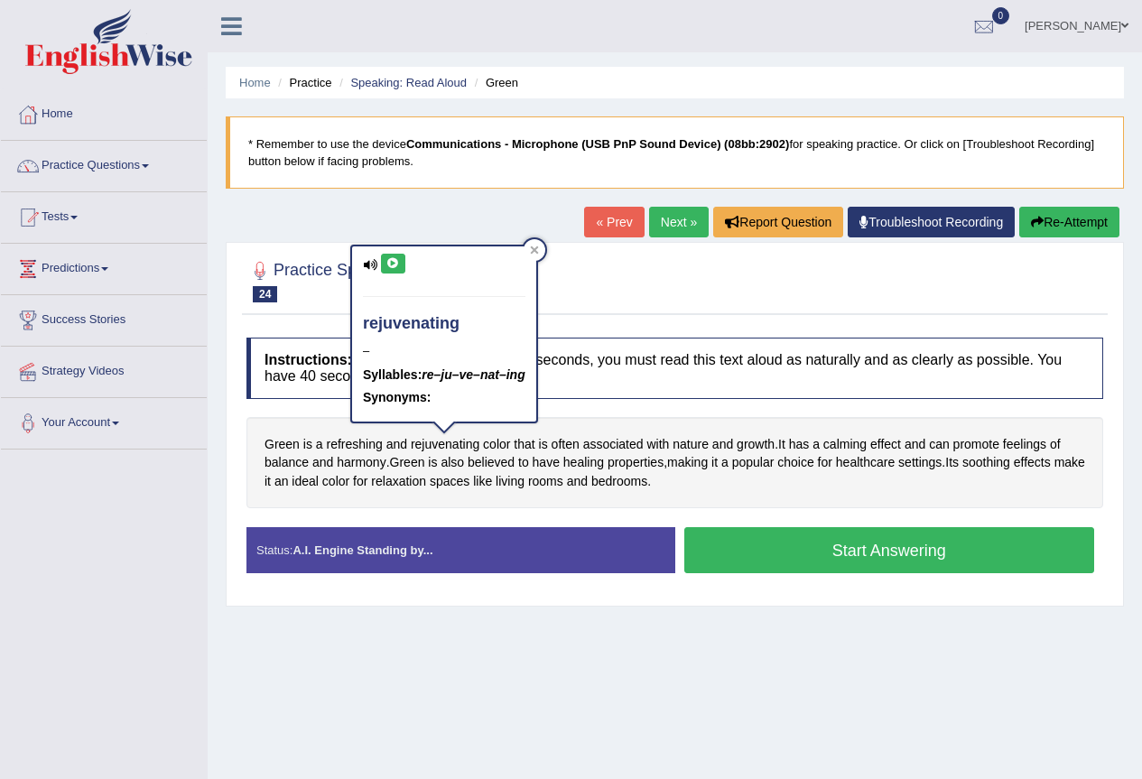
click at [384, 261] on button at bounding box center [393, 264] width 24 height 20
click at [534, 251] on icon at bounding box center [534, 250] width 9 height 9
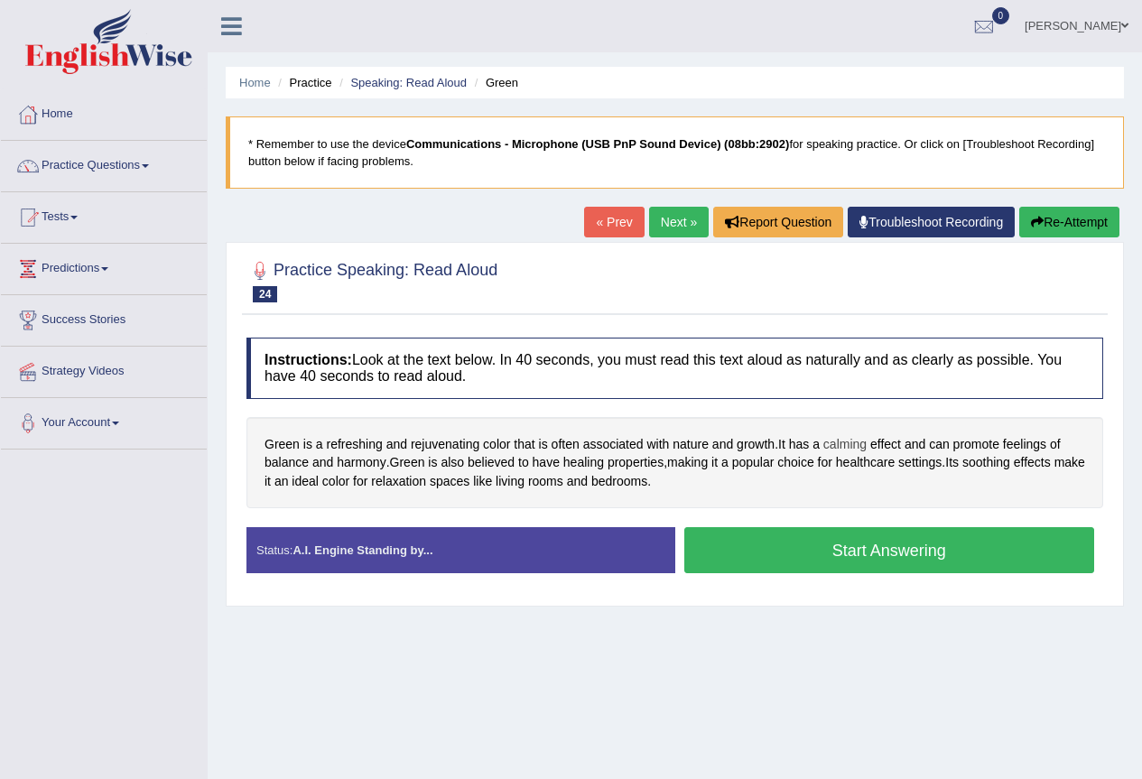
click at [849, 445] on span "calming" at bounding box center [844, 444] width 43 height 19
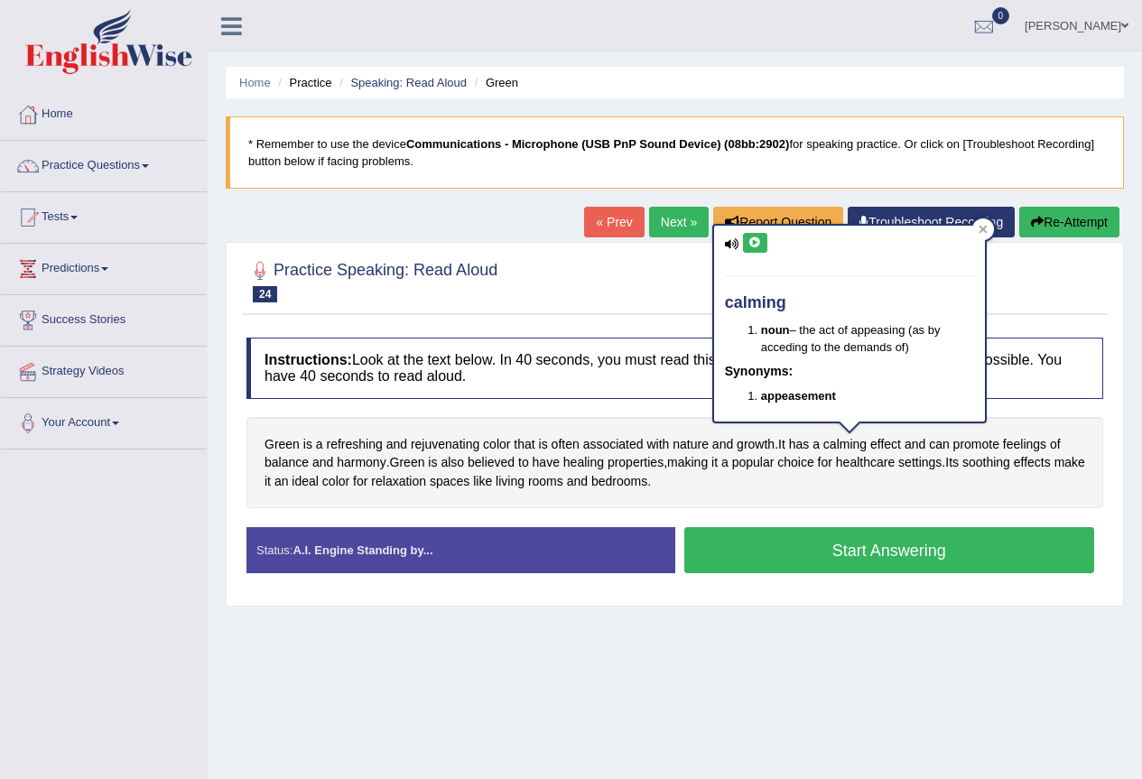
click at [763, 238] on button at bounding box center [755, 243] width 24 height 20
click at [980, 228] on icon at bounding box center [983, 229] width 9 height 9
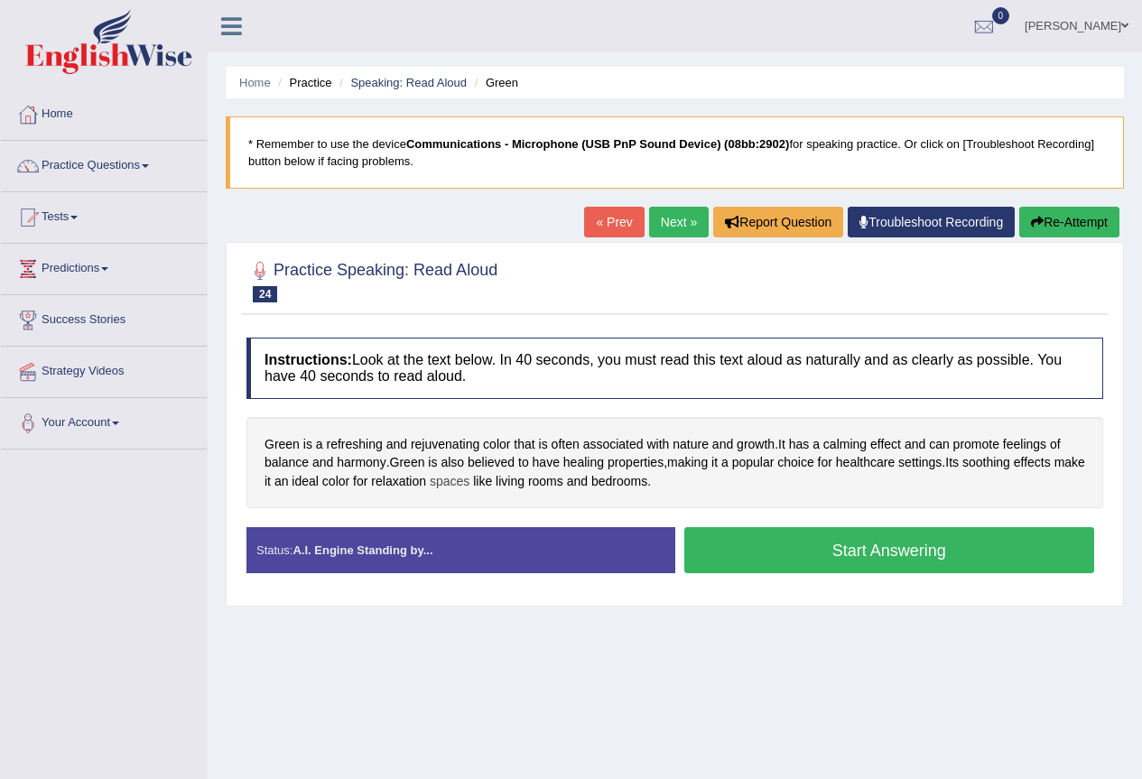
click at [469, 477] on span "spaces" at bounding box center [450, 481] width 40 height 19
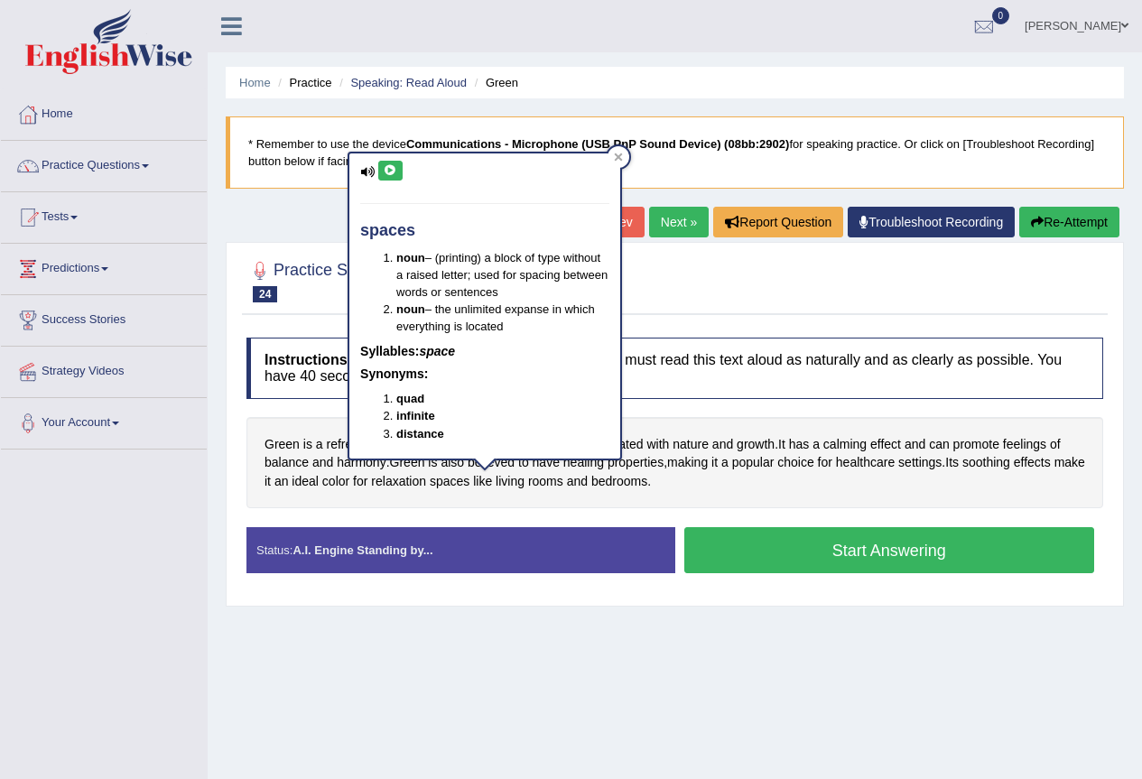
click at [386, 171] on icon at bounding box center [391, 170] width 14 height 11
click at [623, 151] on div at bounding box center [619, 157] width 22 height 22
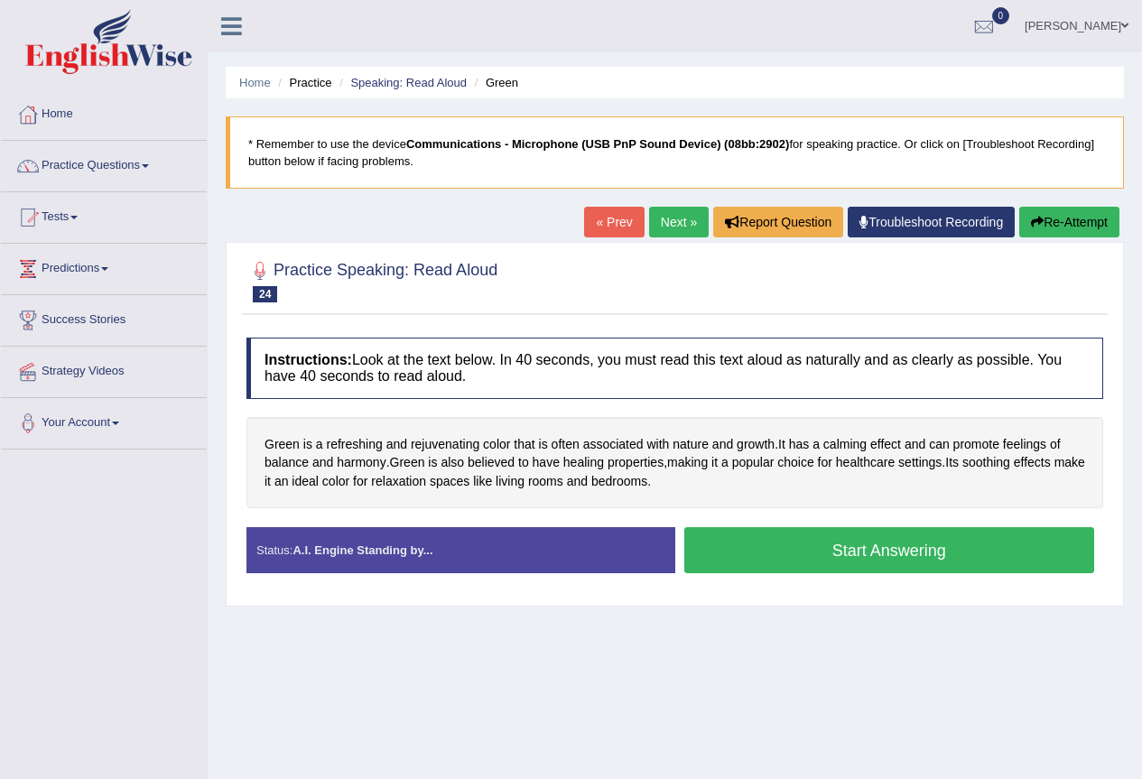
click at [789, 555] on button "Start Answering" at bounding box center [889, 550] width 411 height 46
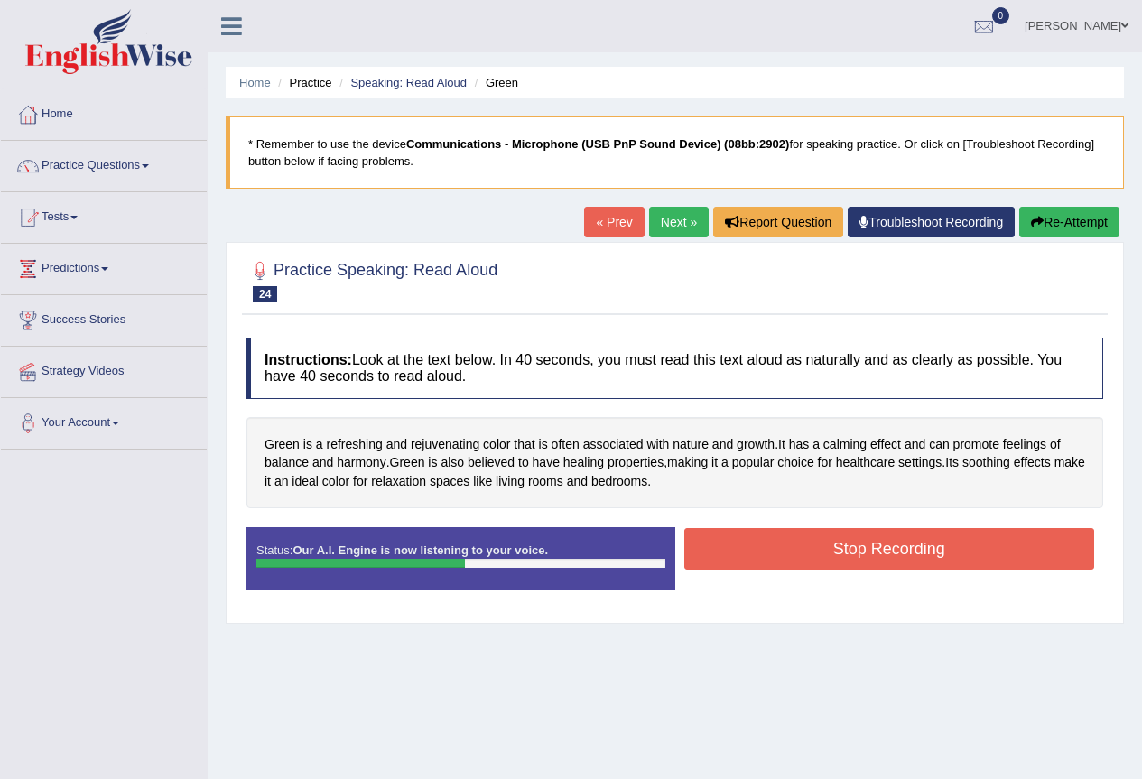
click at [832, 547] on button "Stop Recording" at bounding box center [889, 549] width 411 height 42
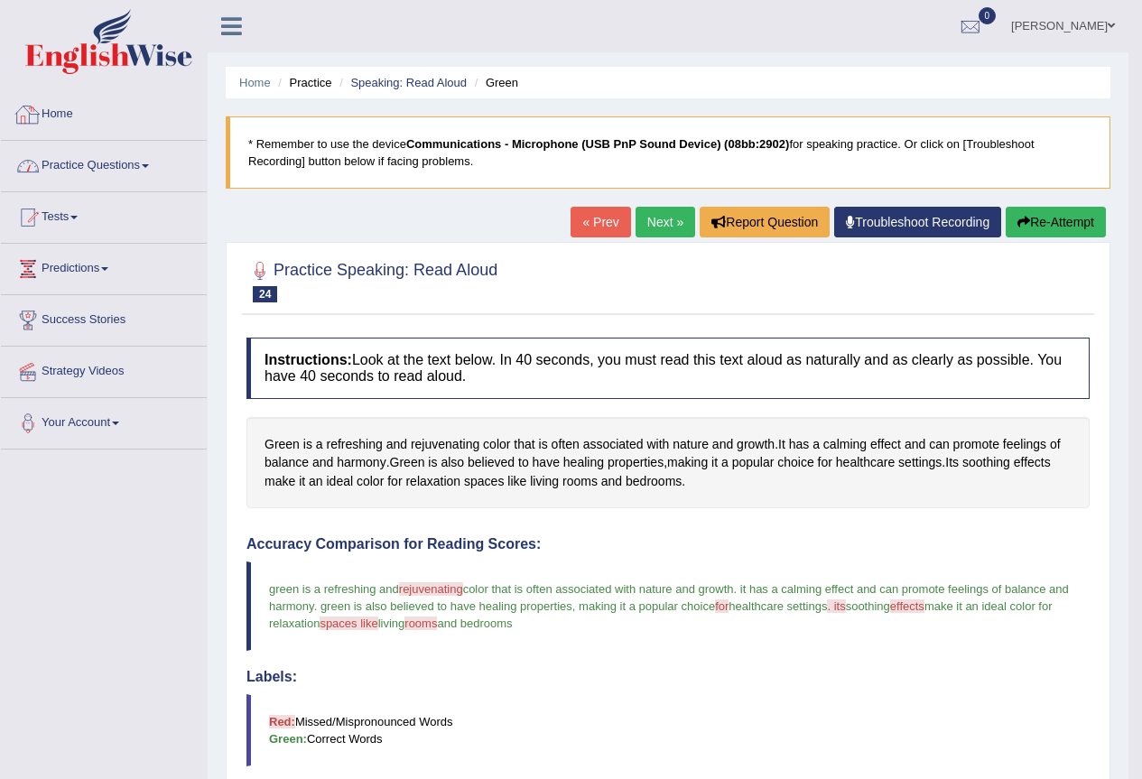
click at [88, 164] on link "Practice Questions" at bounding box center [104, 163] width 206 height 45
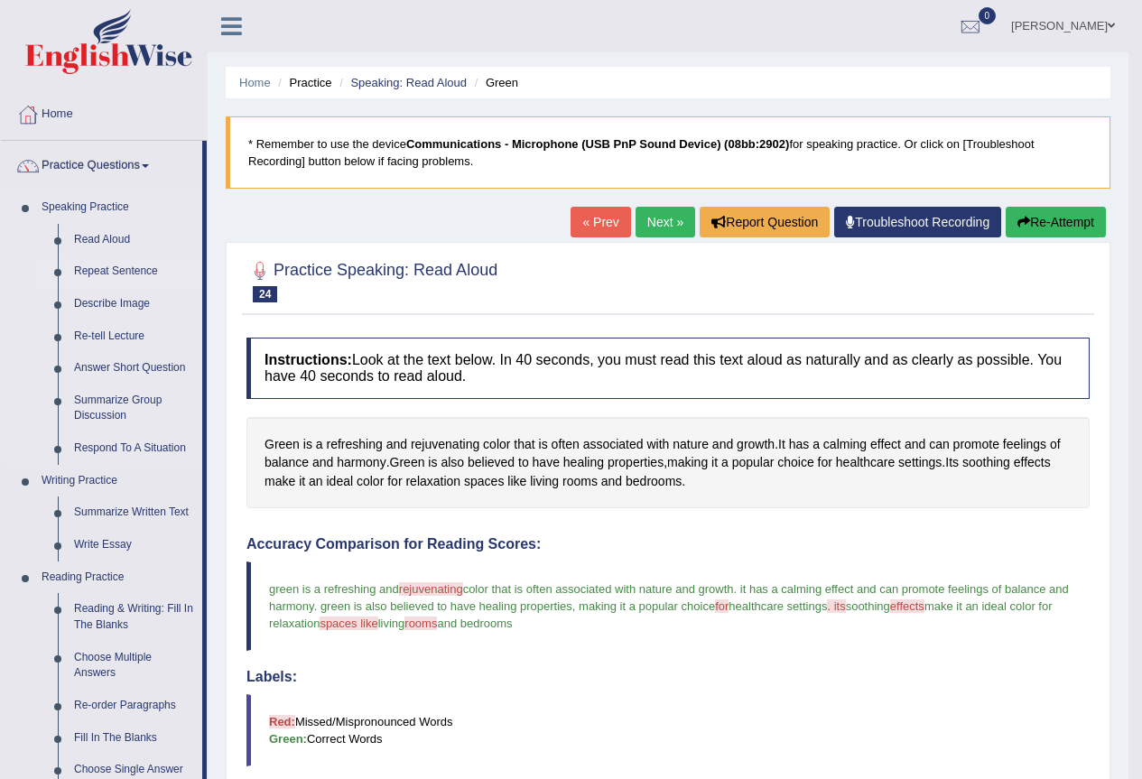
click at [116, 273] on link "Repeat Sentence" at bounding box center [134, 271] width 136 height 33
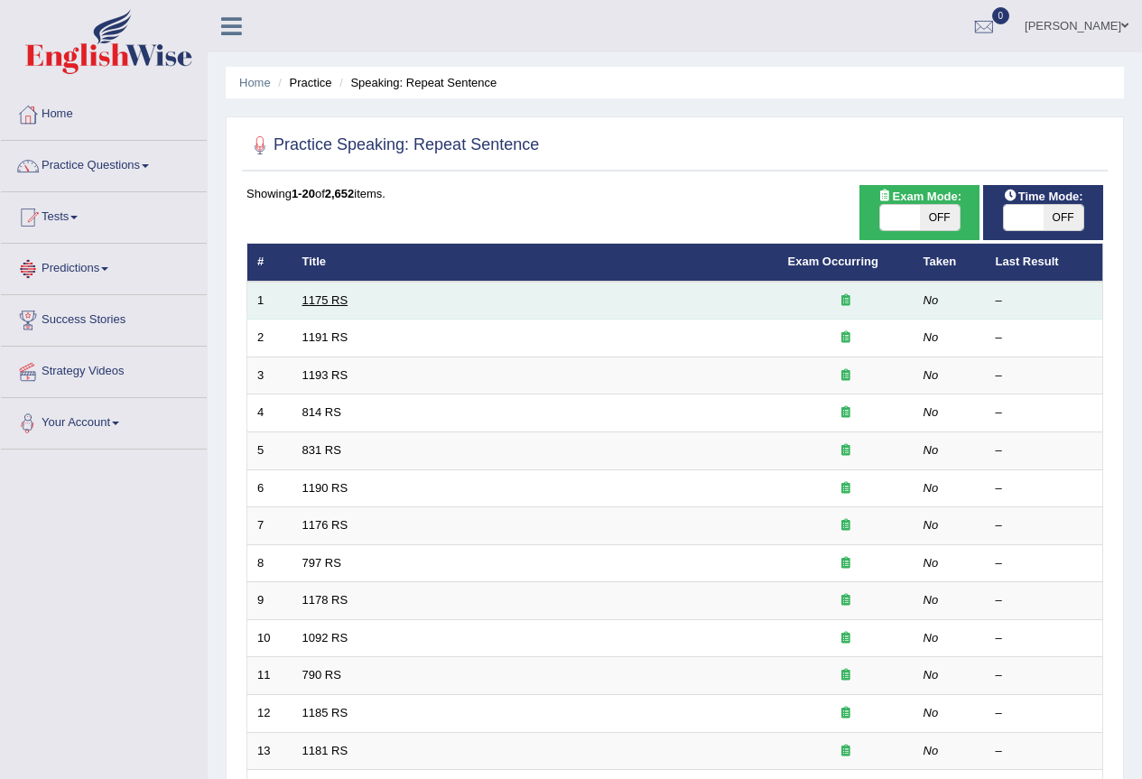
click at [315, 297] on link "1175 RS" at bounding box center [325, 300] width 46 height 14
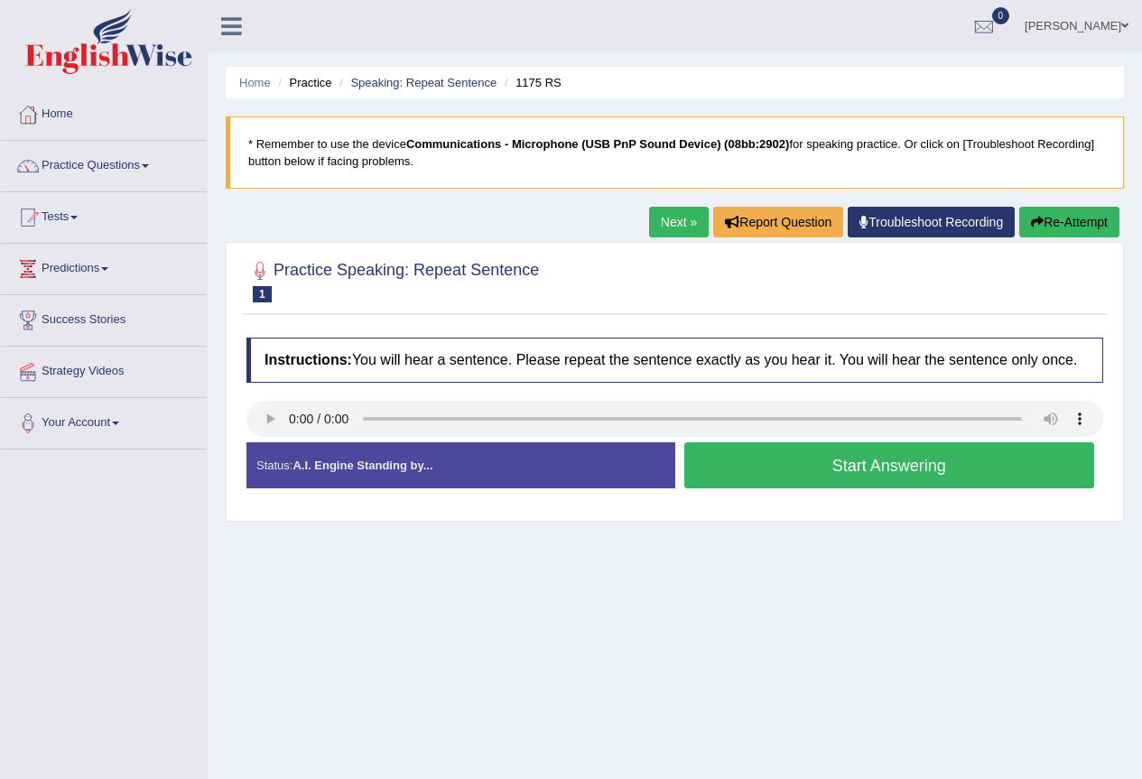
click at [766, 478] on button "Start Answering" at bounding box center [889, 465] width 411 height 46
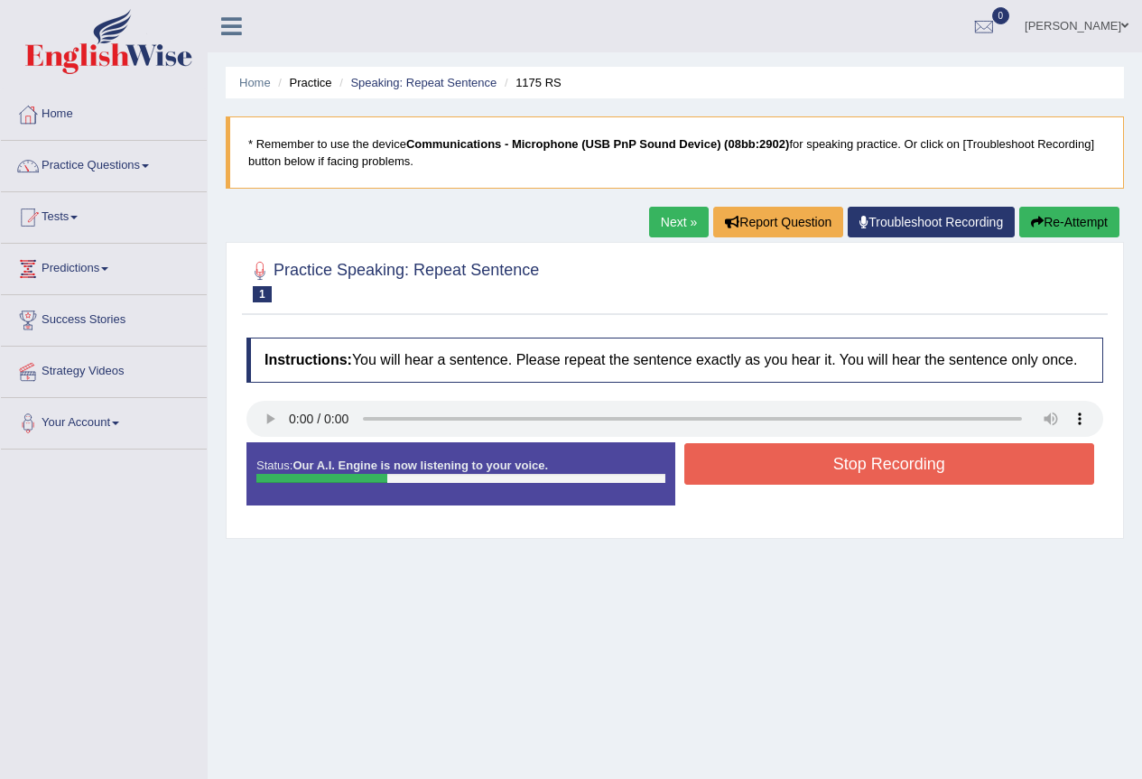
click at [771, 473] on button "Stop Recording" at bounding box center [889, 464] width 411 height 42
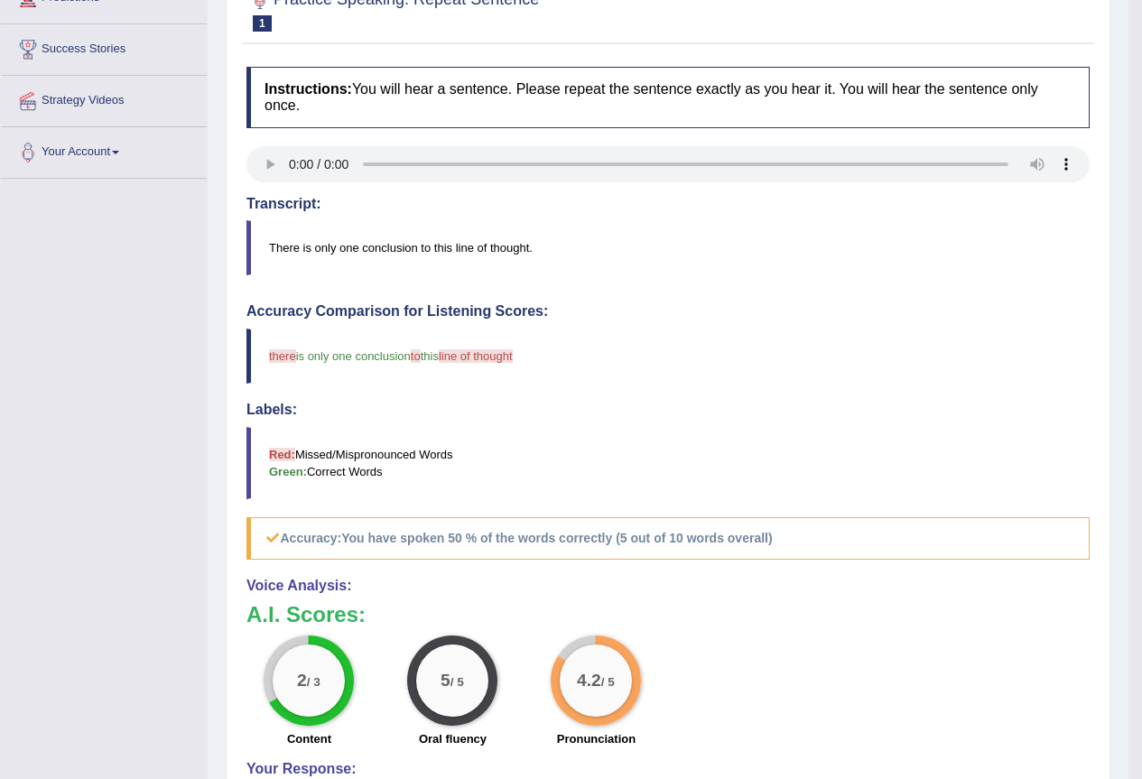
scroll to position [181, 0]
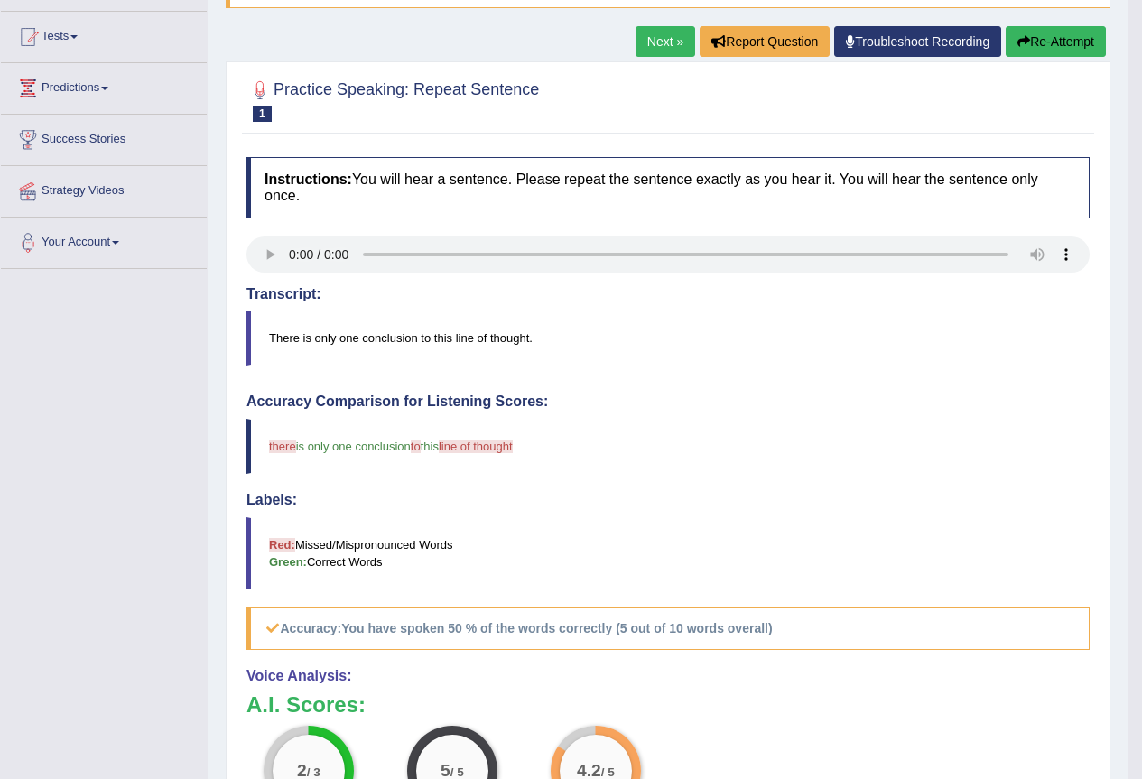
click at [673, 46] on link "Next »" at bounding box center [666, 41] width 60 height 31
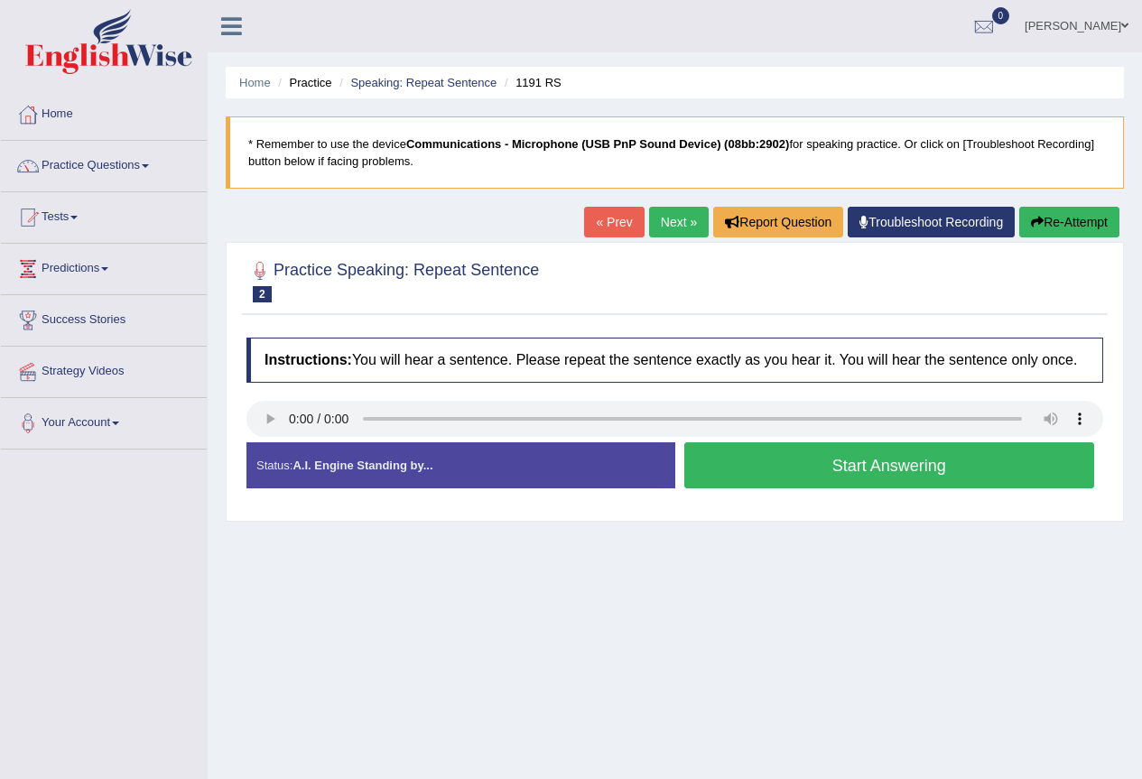
click at [849, 458] on button "Start Answering" at bounding box center [889, 465] width 411 height 46
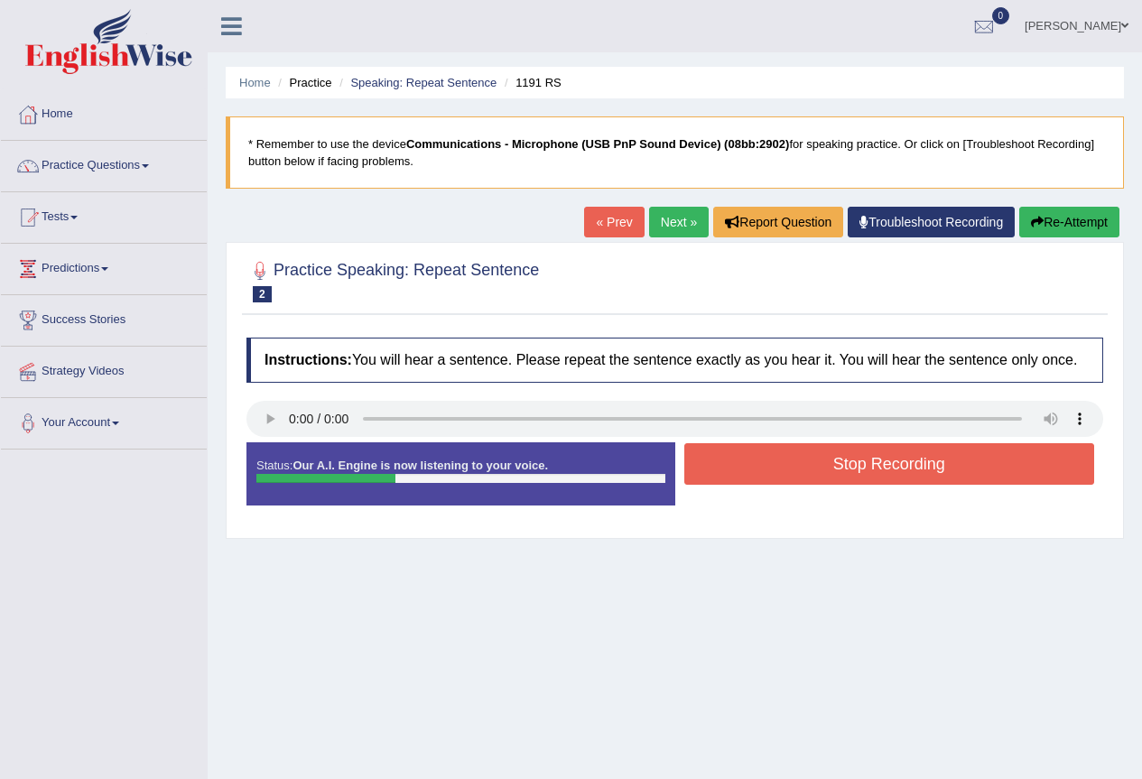
click at [851, 463] on button "Stop Recording" at bounding box center [889, 464] width 411 height 42
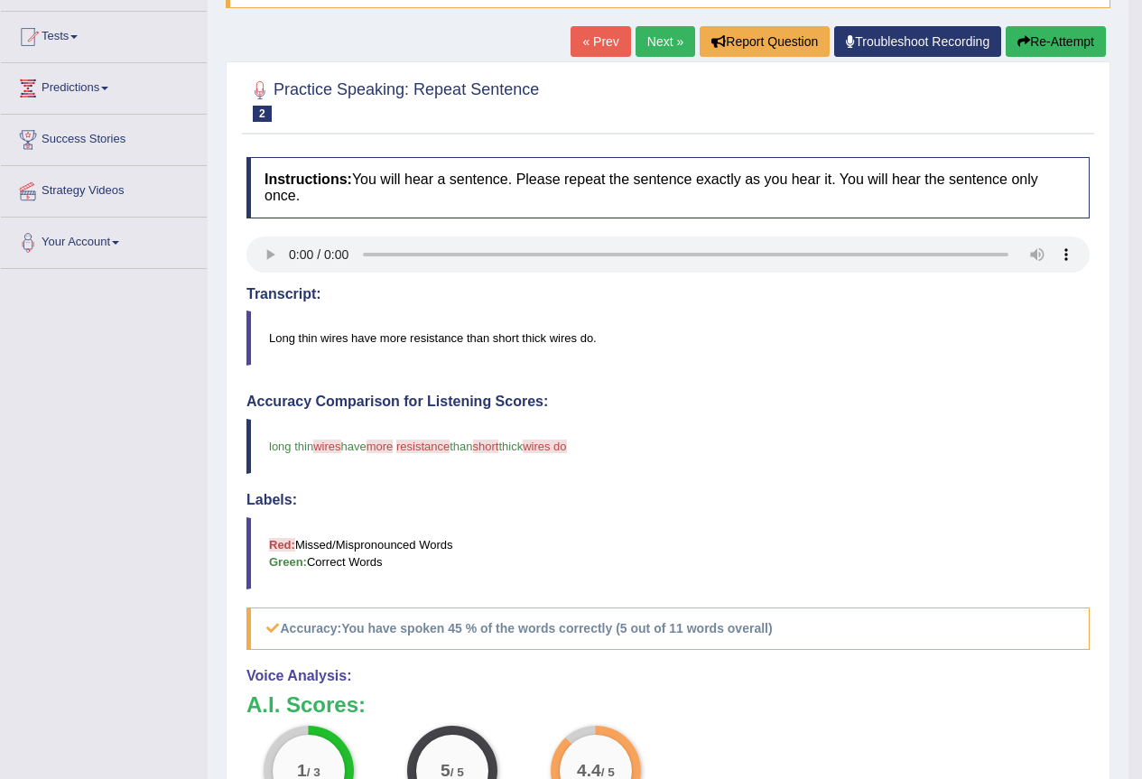
scroll to position [90, 0]
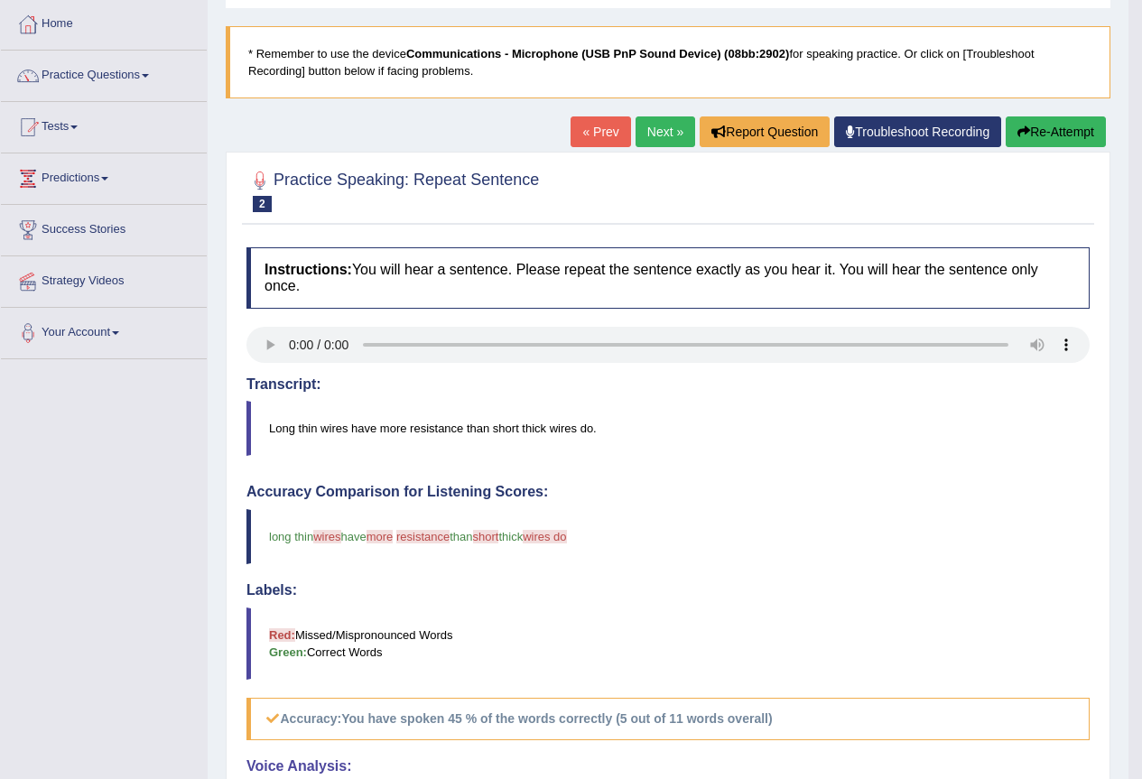
click at [650, 125] on link "Next »" at bounding box center [666, 131] width 60 height 31
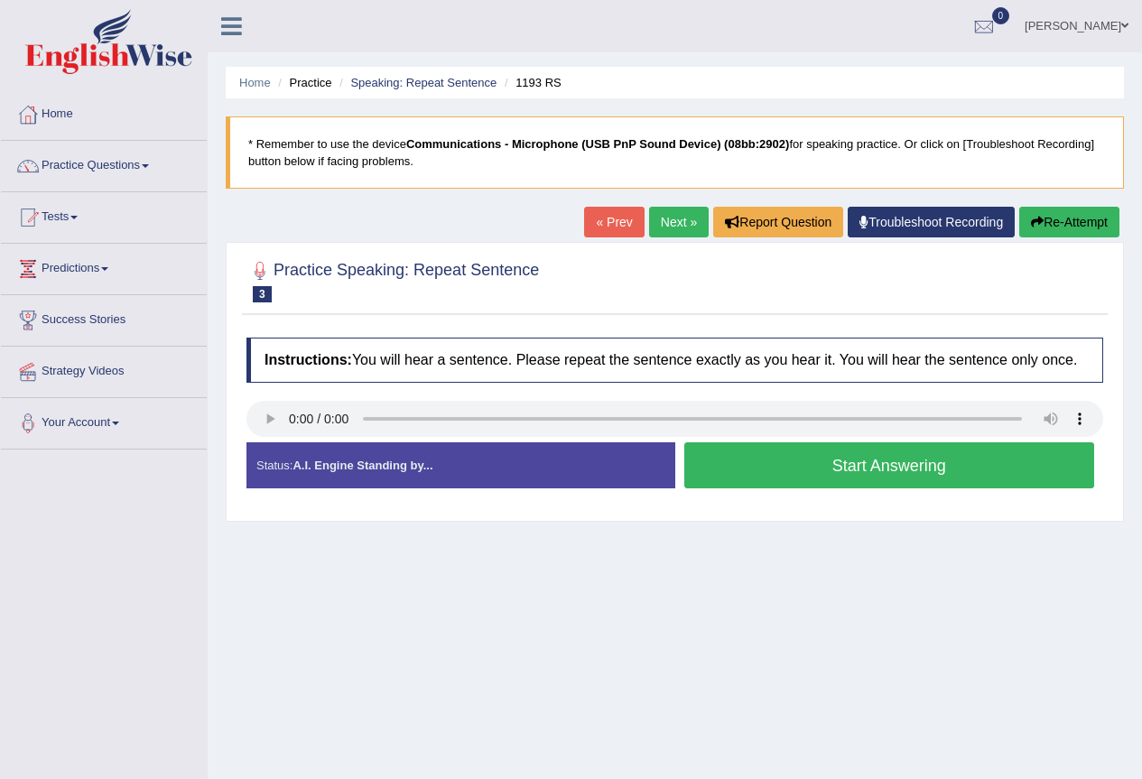
click at [909, 467] on button "Start Answering" at bounding box center [889, 465] width 411 height 46
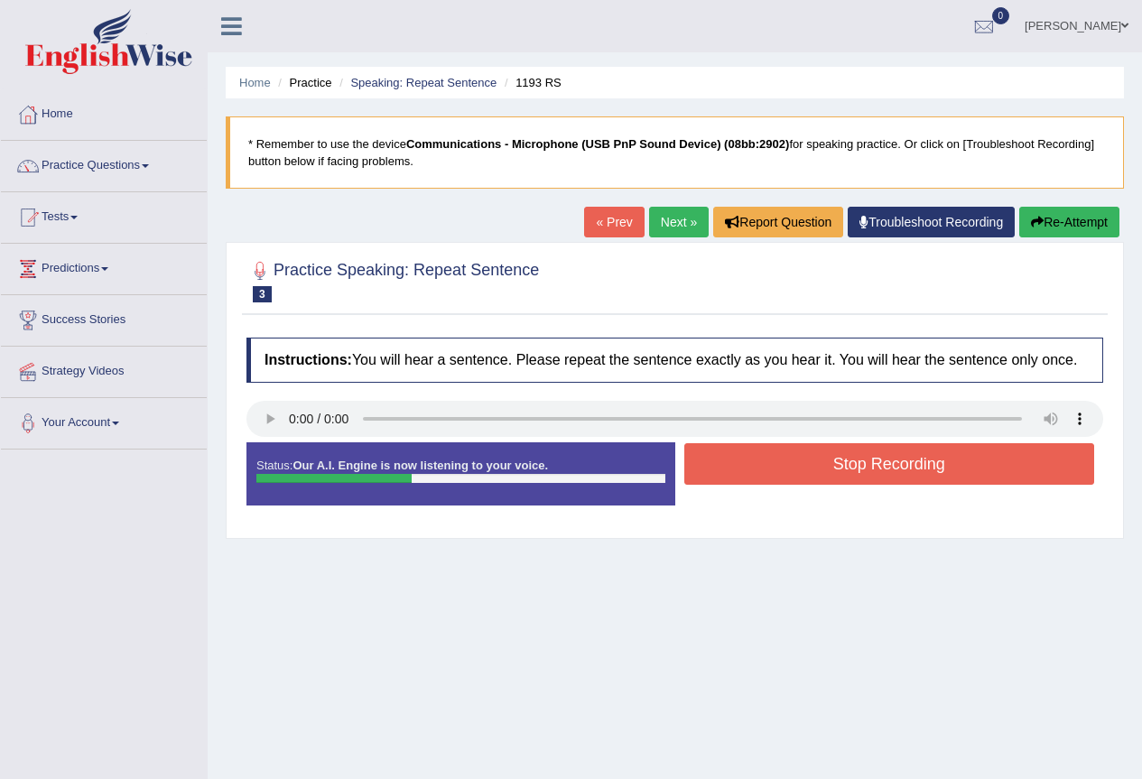
click at [915, 465] on button "Stop Recording" at bounding box center [889, 464] width 411 height 42
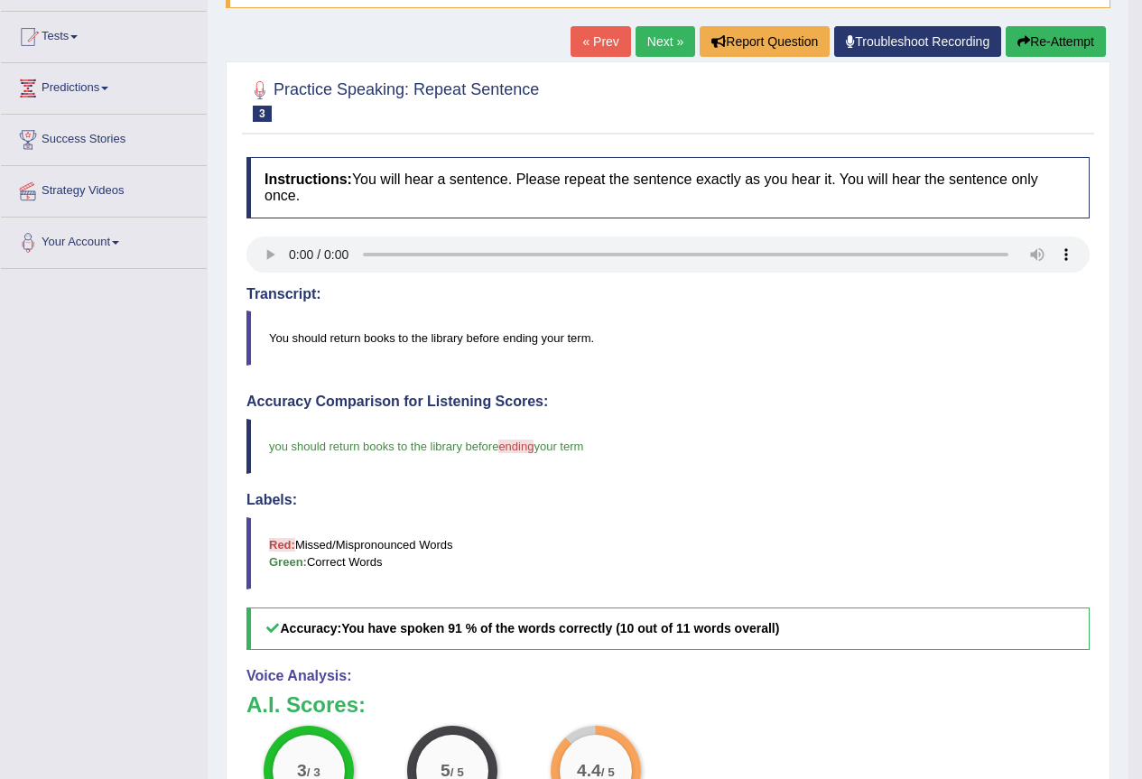
scroll to position [90, 0]
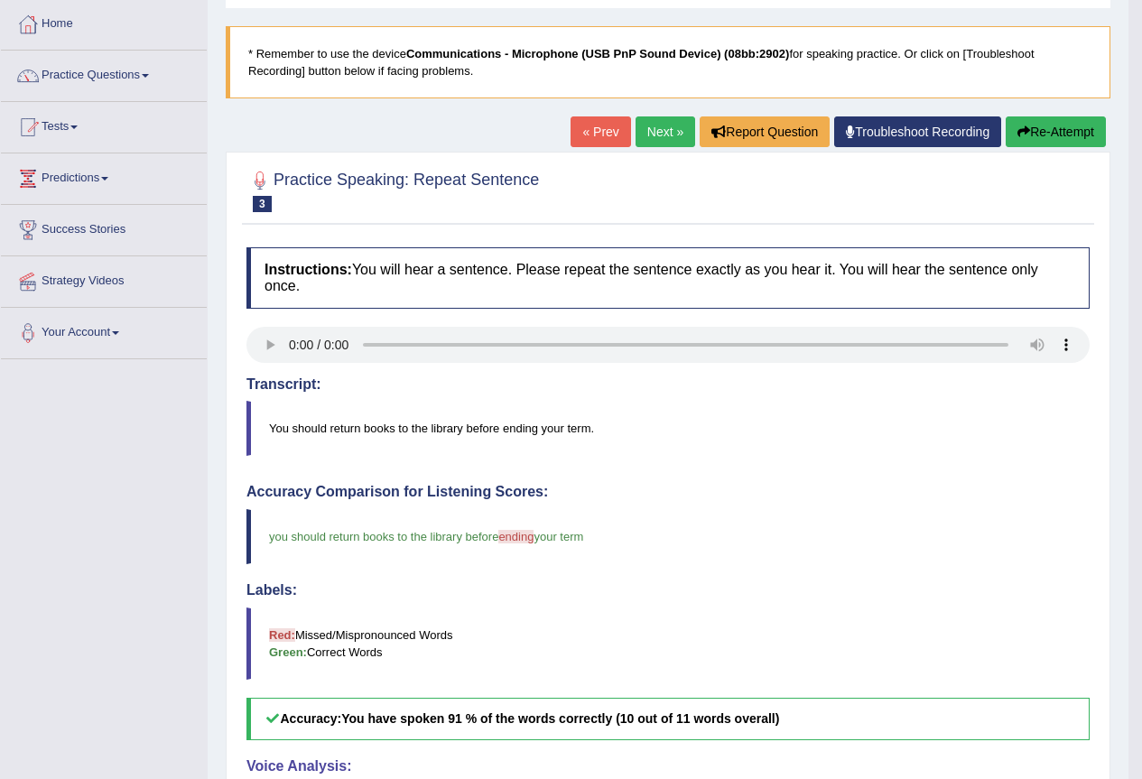
click at [652, 130] on link "Next »" at bounding box center [666, 131] width 60 height 31
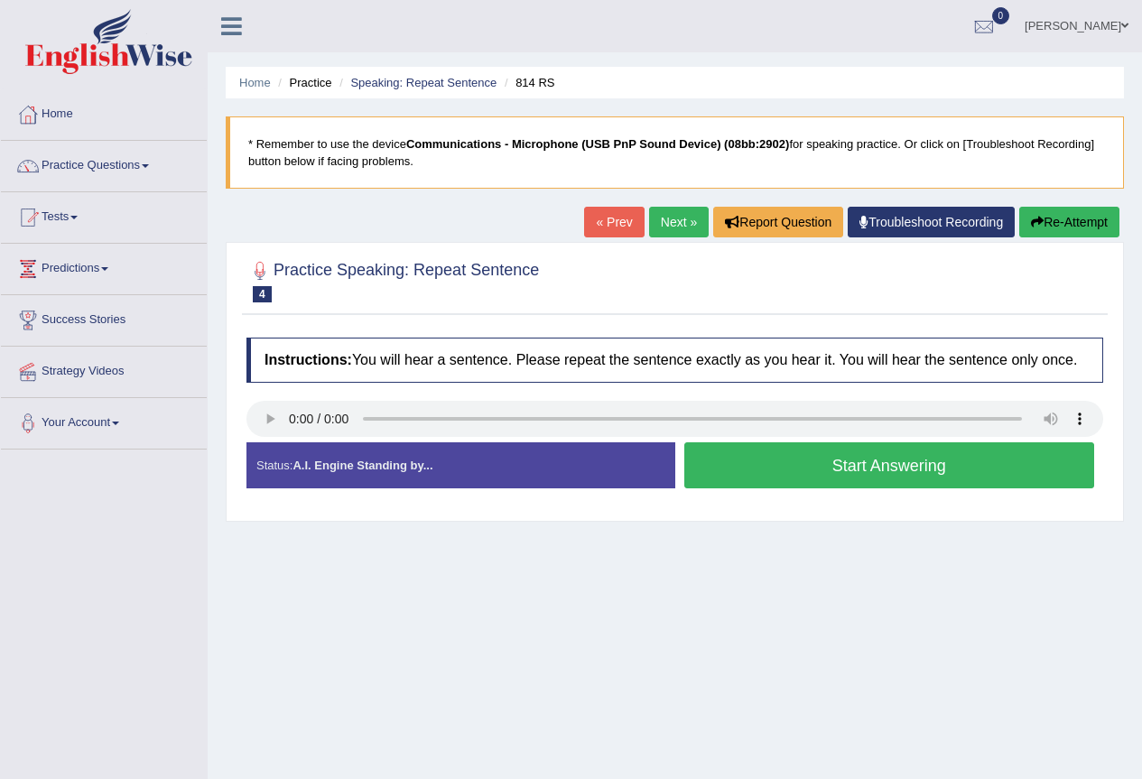
click at [940, 471] on button "Start Answering" at bounding box center [889, 465] width 411 height 46
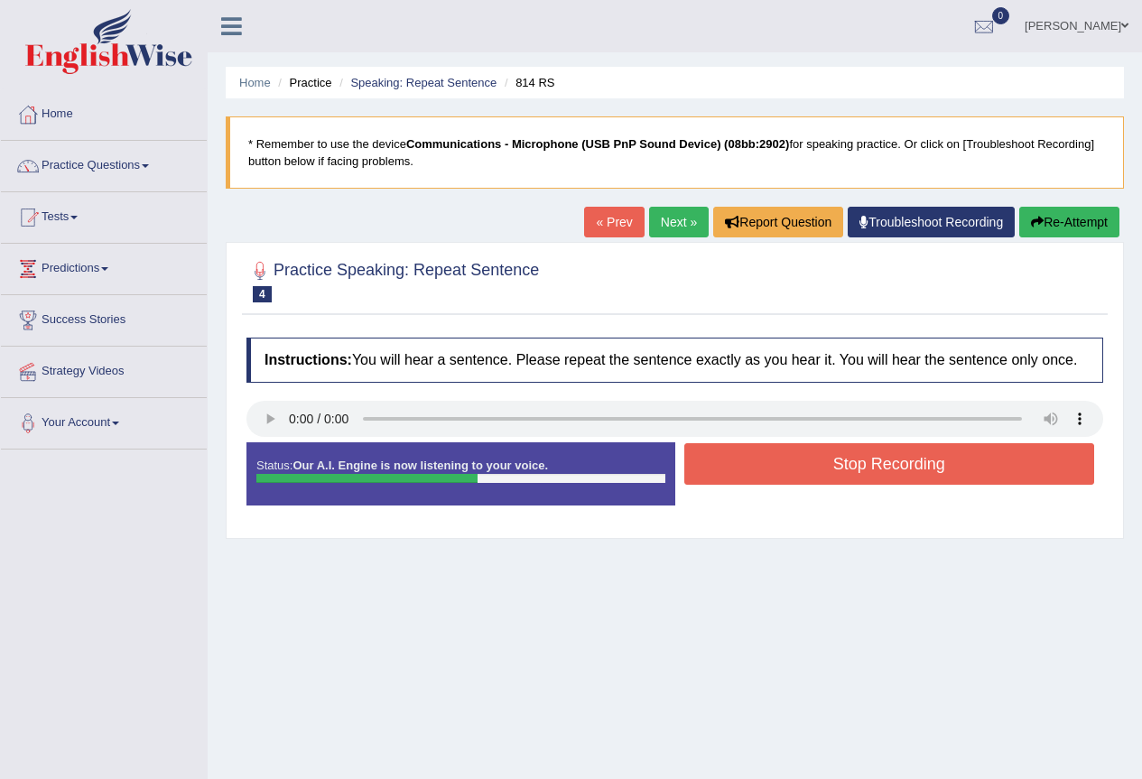
click at [939, 471] on button "Stop Recording" at bounding box center [889, 464] width 411 height 42
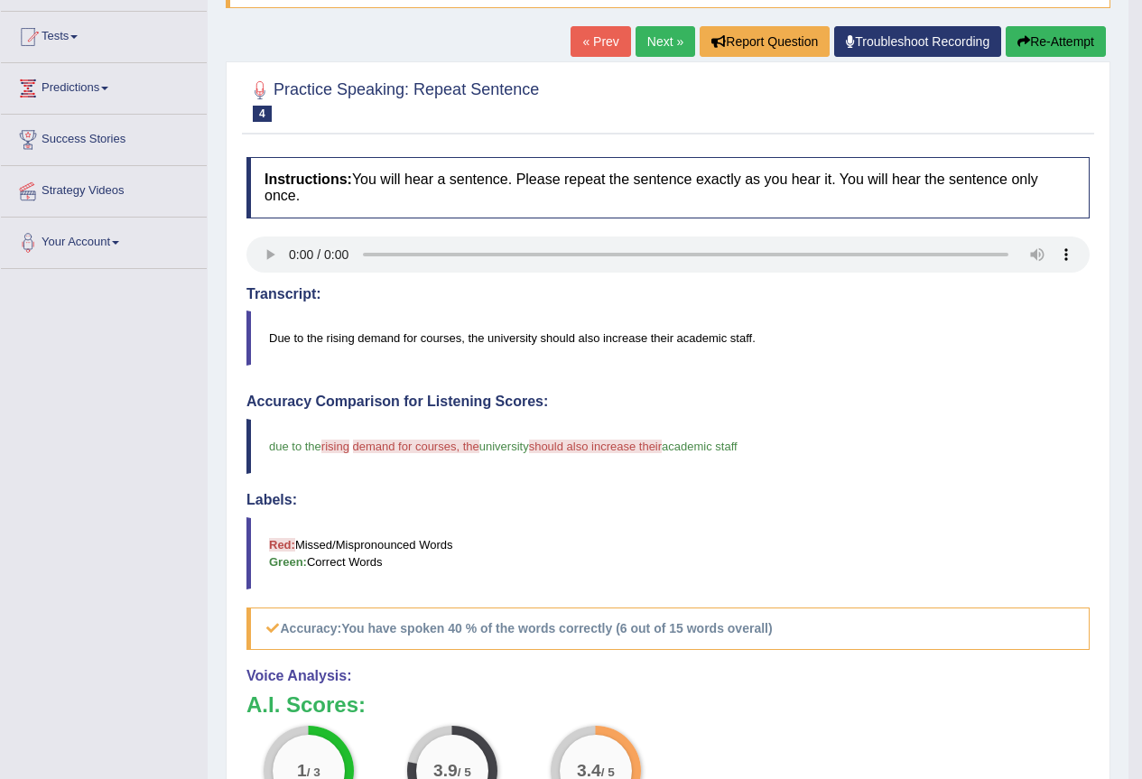
scroll to position [90, 0]
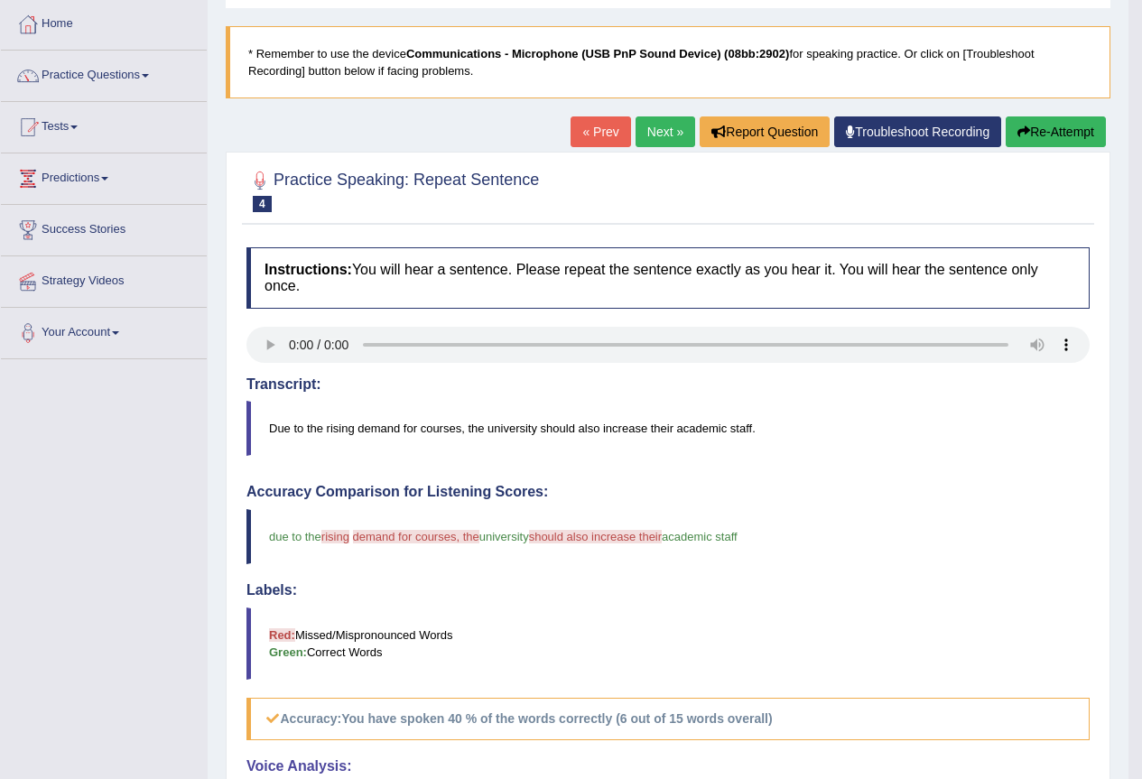
click at [669, 118] on link "Next »" at bounding box center [666, 131] width 60 height 31
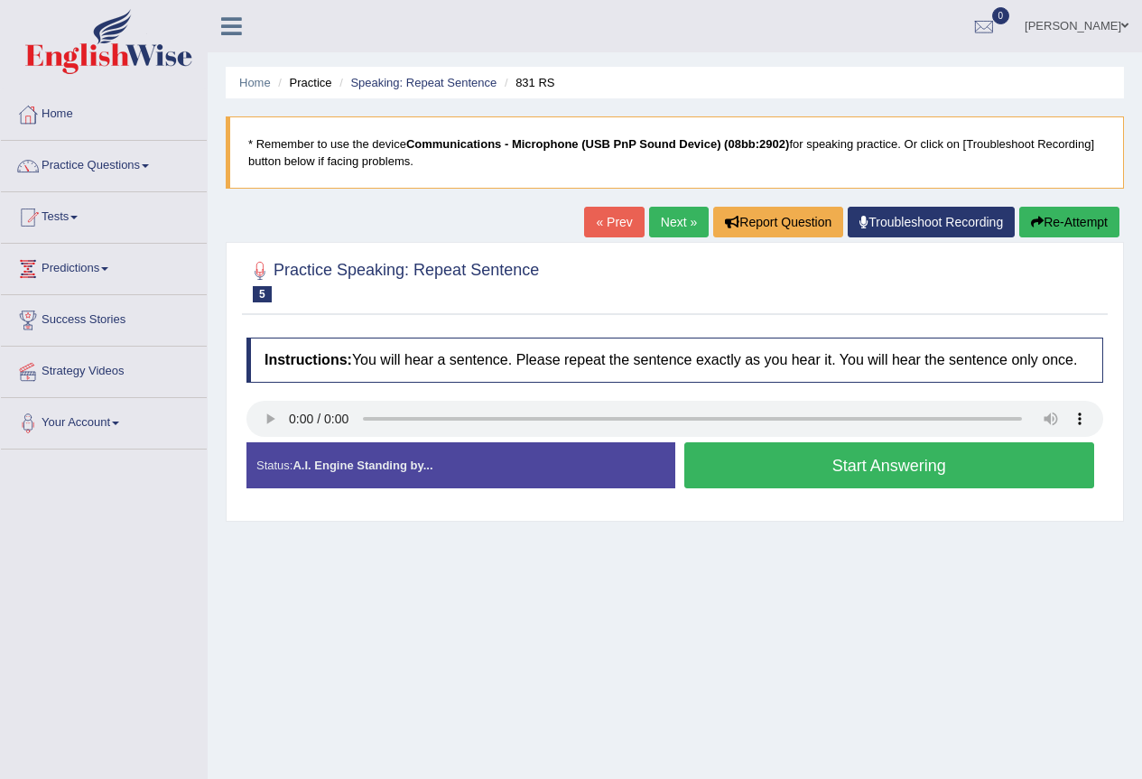
click at [922, 473] on button "Start Answering" at bounding box center [889, 465] width 411 height 46
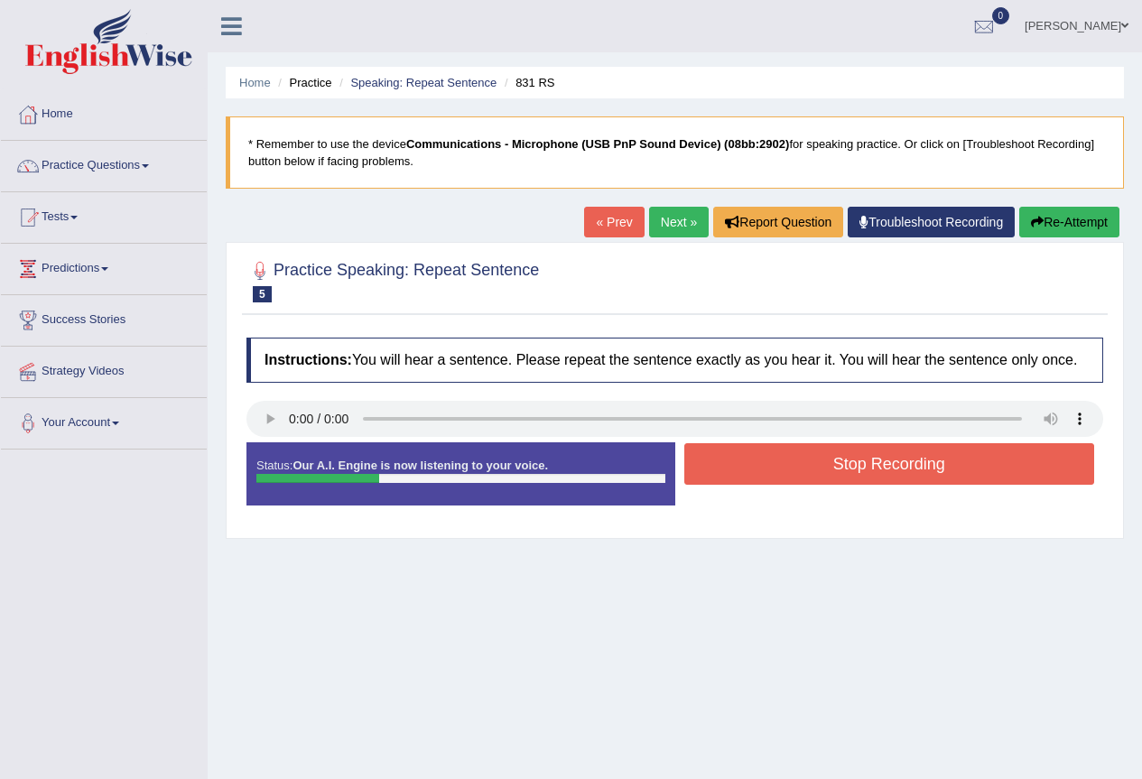
click at [922, 473] on button "Stop Recording" at bounding box center [889, 464] width 411 height 42
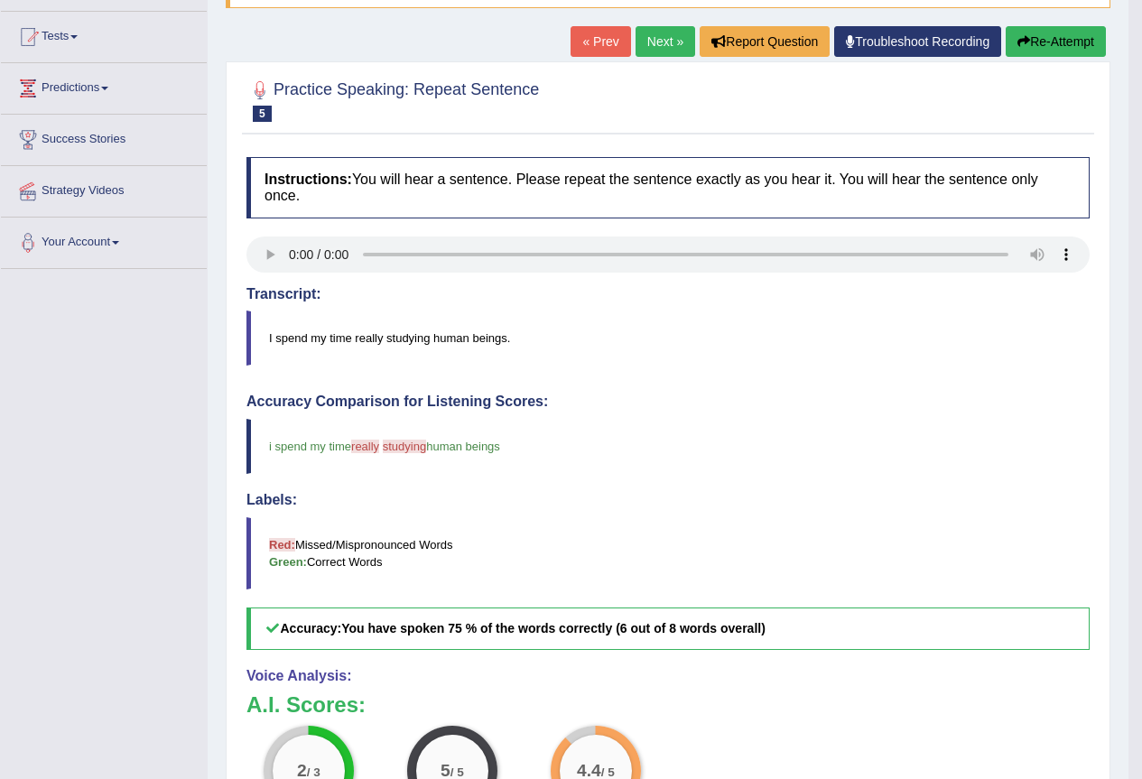
scroll to position [90, 0]
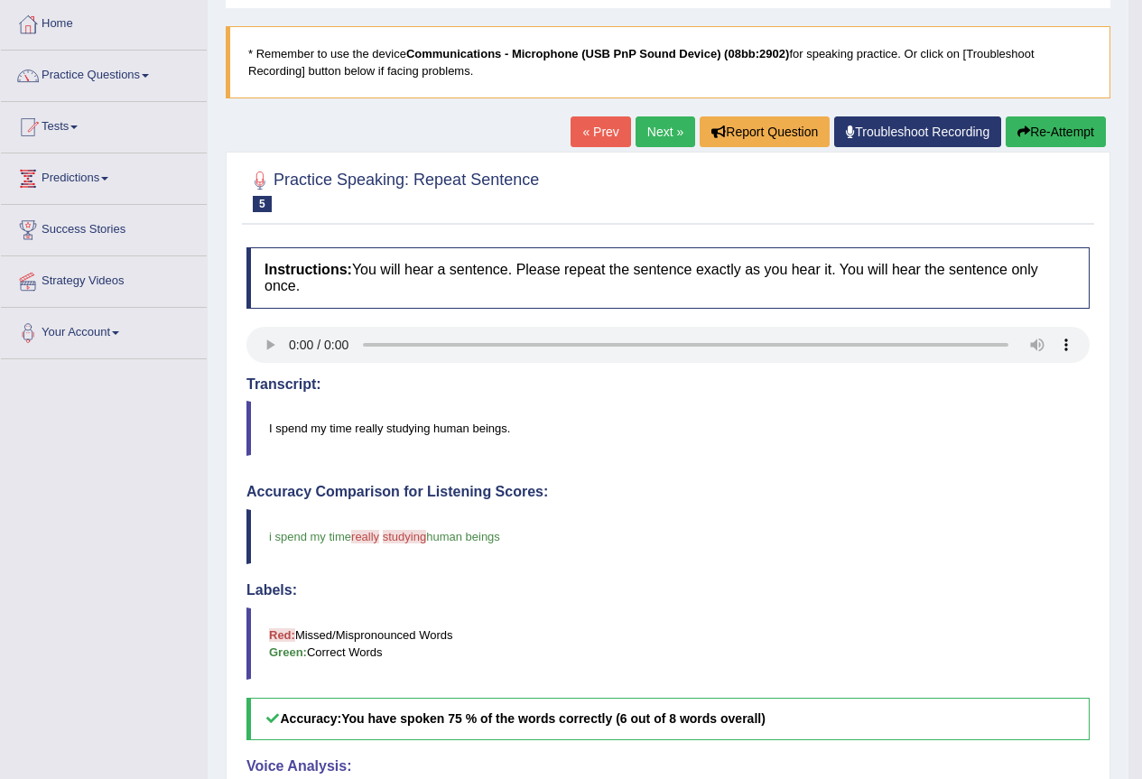
click at [662, 133] on link "Next »" at bounding box center [666, 131] width 60 height 31
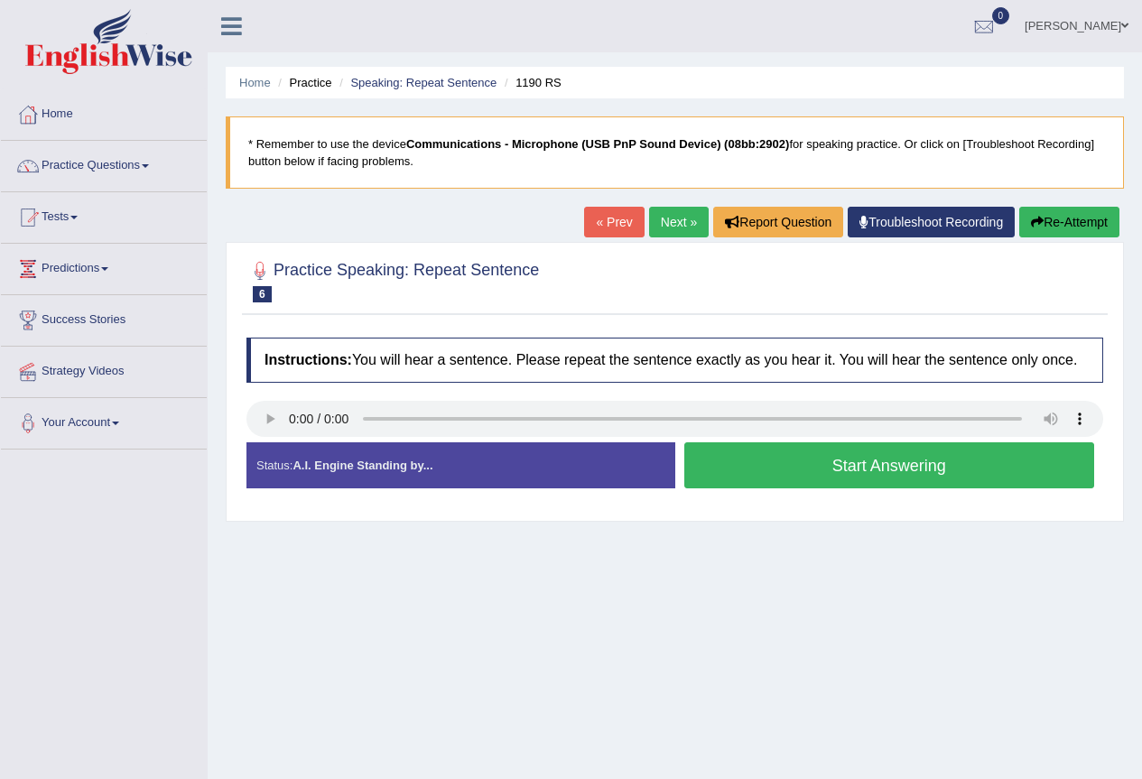
click at [796, 462] on button "Start Answering" at bounding box center [889, 465] width 411 height 46
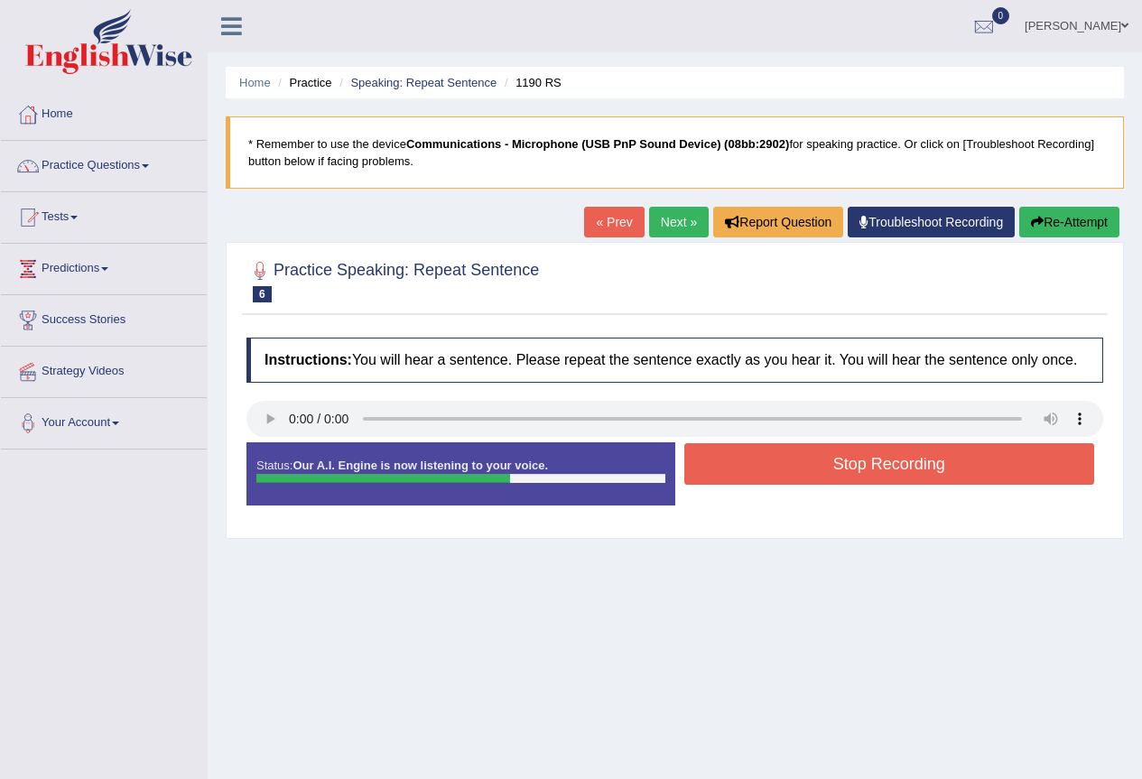
click at [800, 470] on button "Stop Recording" at bounding box center [889, 464] width 411 height 42
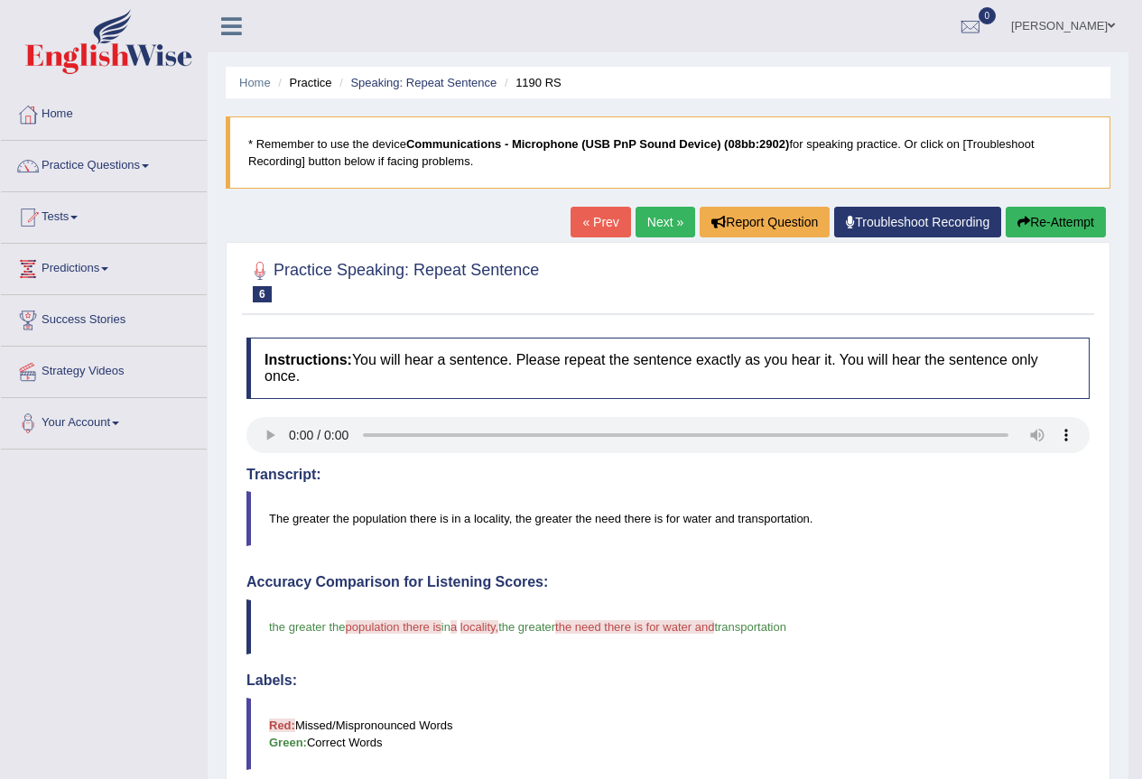
click at [670, 211] on link "Next »" at bounding box center [666, 222] width 60 height 31
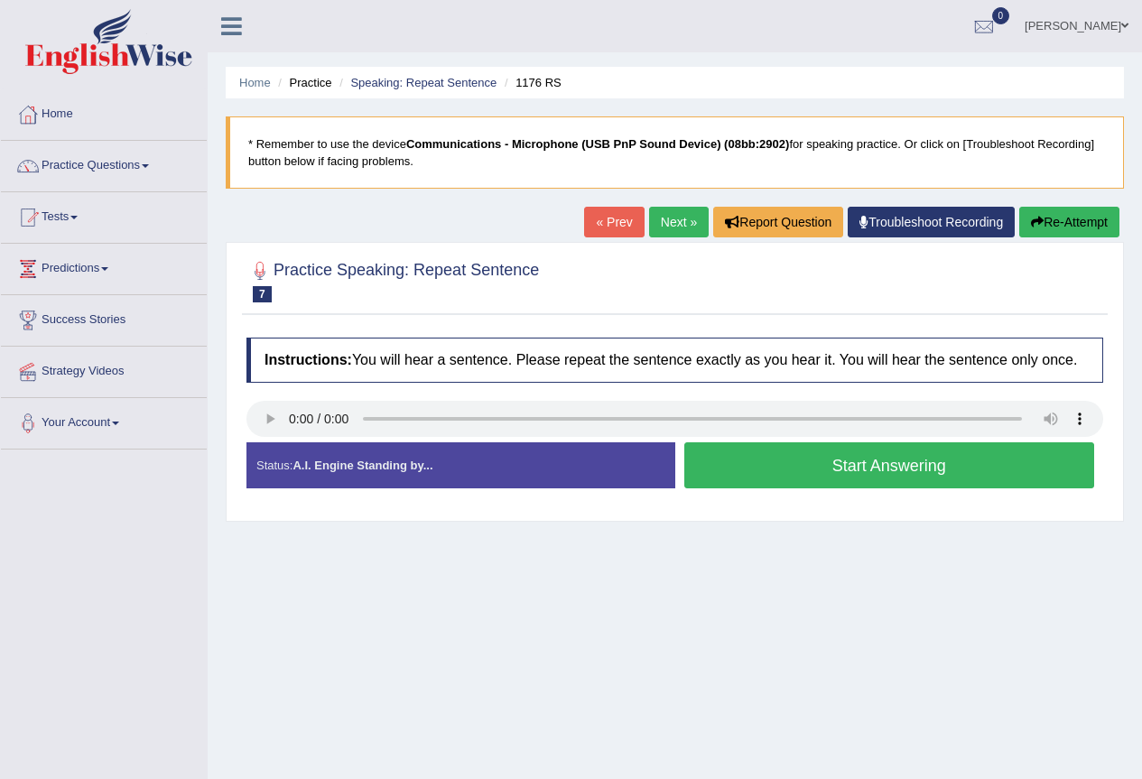
click at [936, 455] on button "Start Answering" at bounding box center [889, 465] width 411 height 46
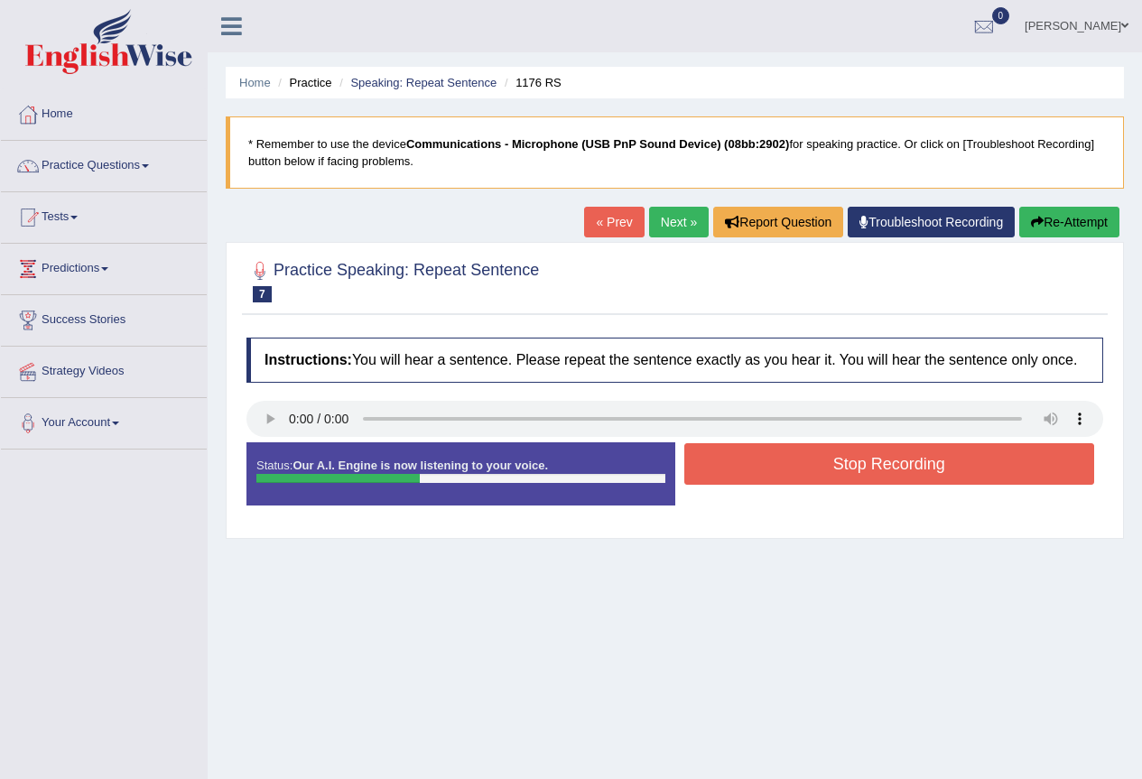
click at [821, 468] on button "Stop Recording" at bounding box center [889, 464] width 411 height 42
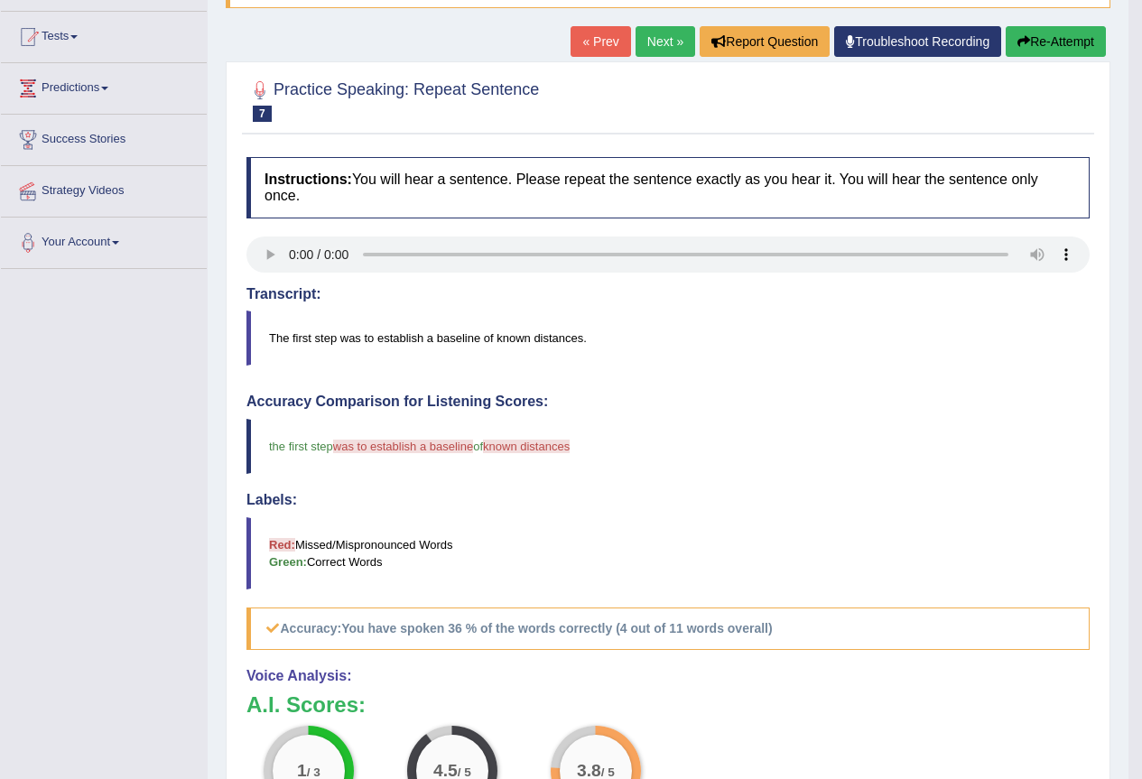
scroll to position [90, 0]
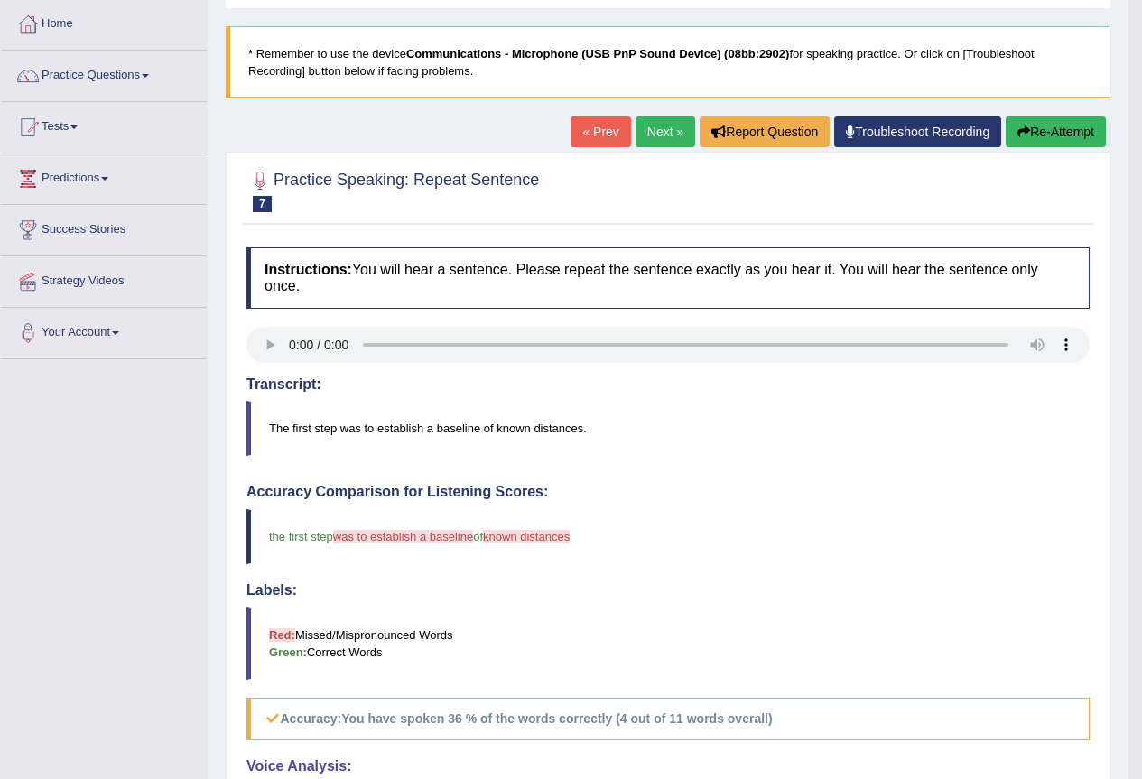
click at [664, 134] on link "Next »" at bounding box center [666, 131] width 60 height 31
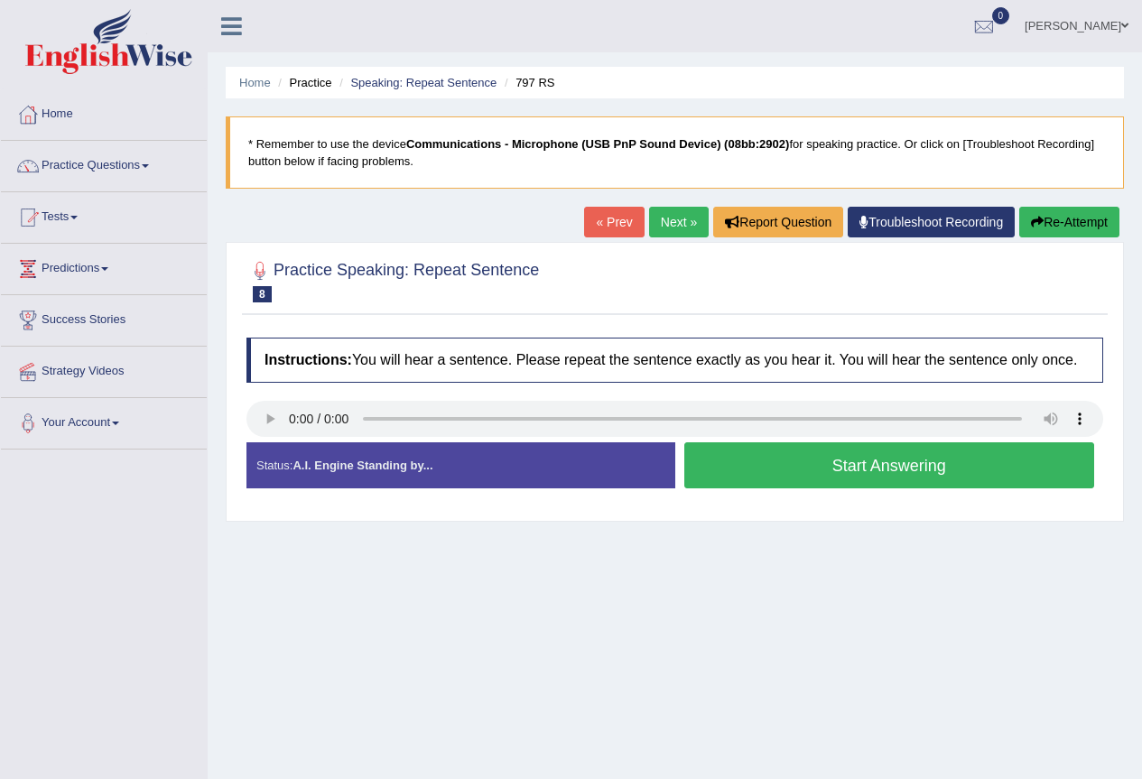
click at [822, 461] on button "Start Answering" at bounding box center [889, 465] width 411 height 46
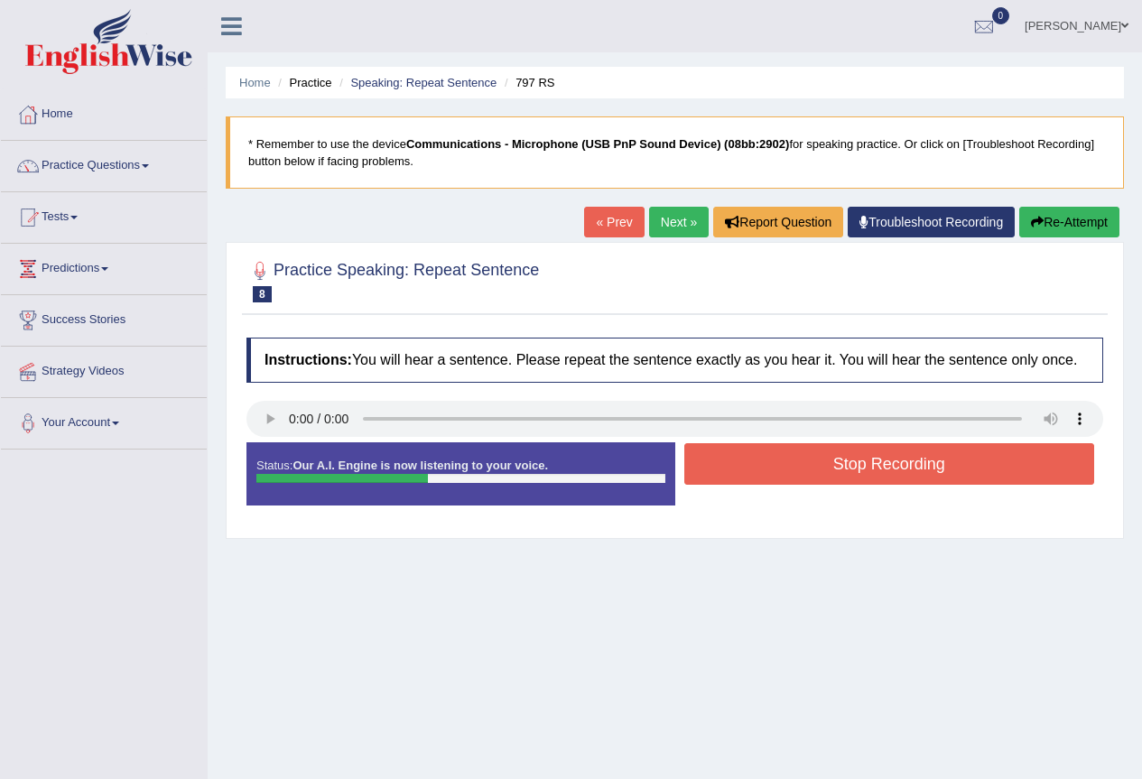
click at [830, 469] on button "Stop Recording" at bounding box center [889, 464] width 411 height 42
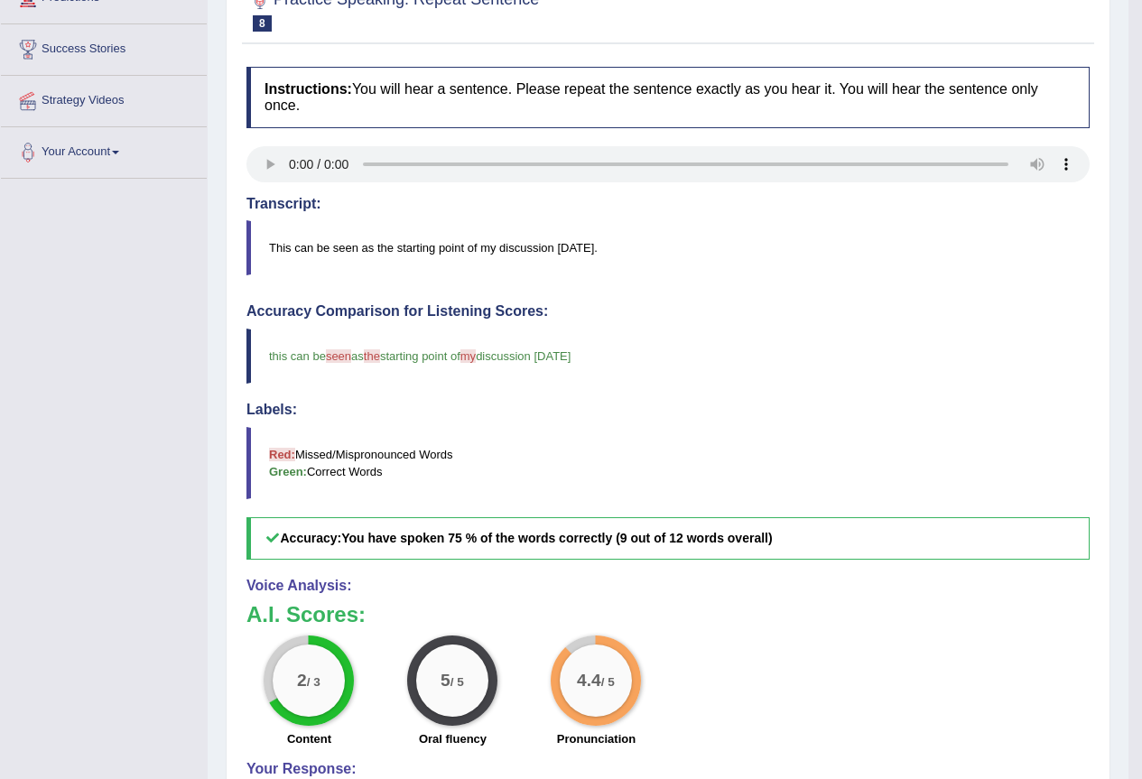
scroll to position [181, 0]
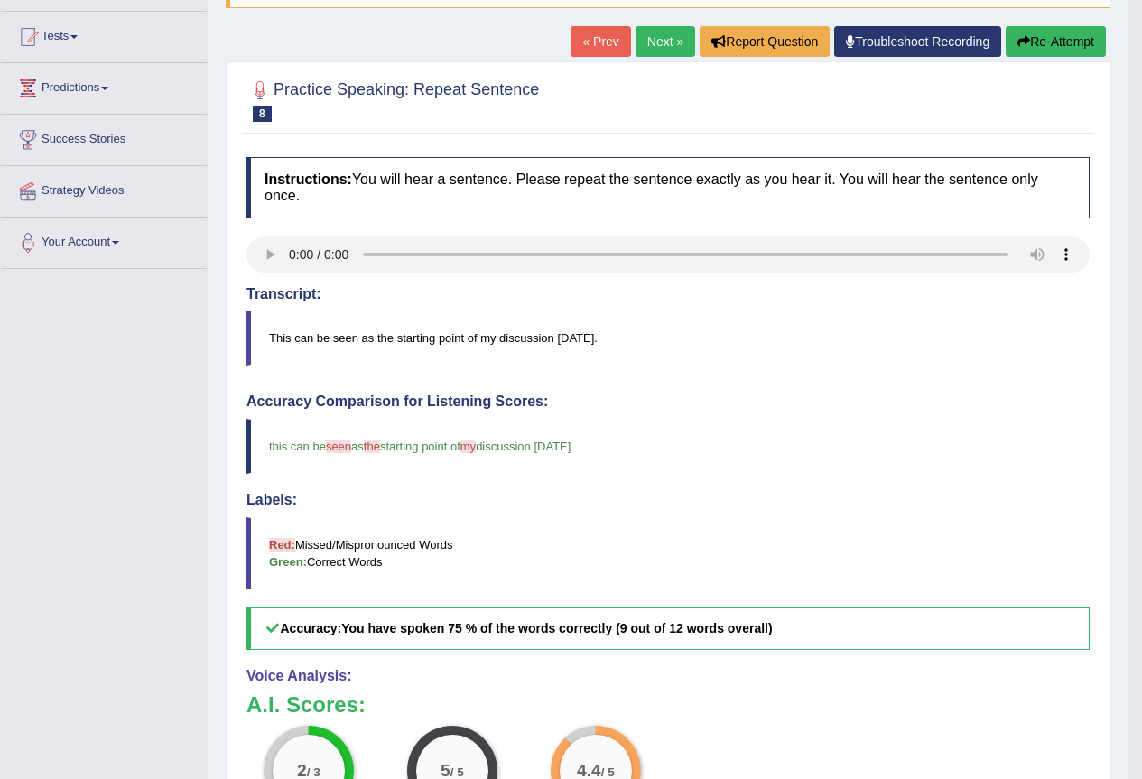
click at [660, 34] on link "Next »" at bounding box center [666, 41] width 60 height 31
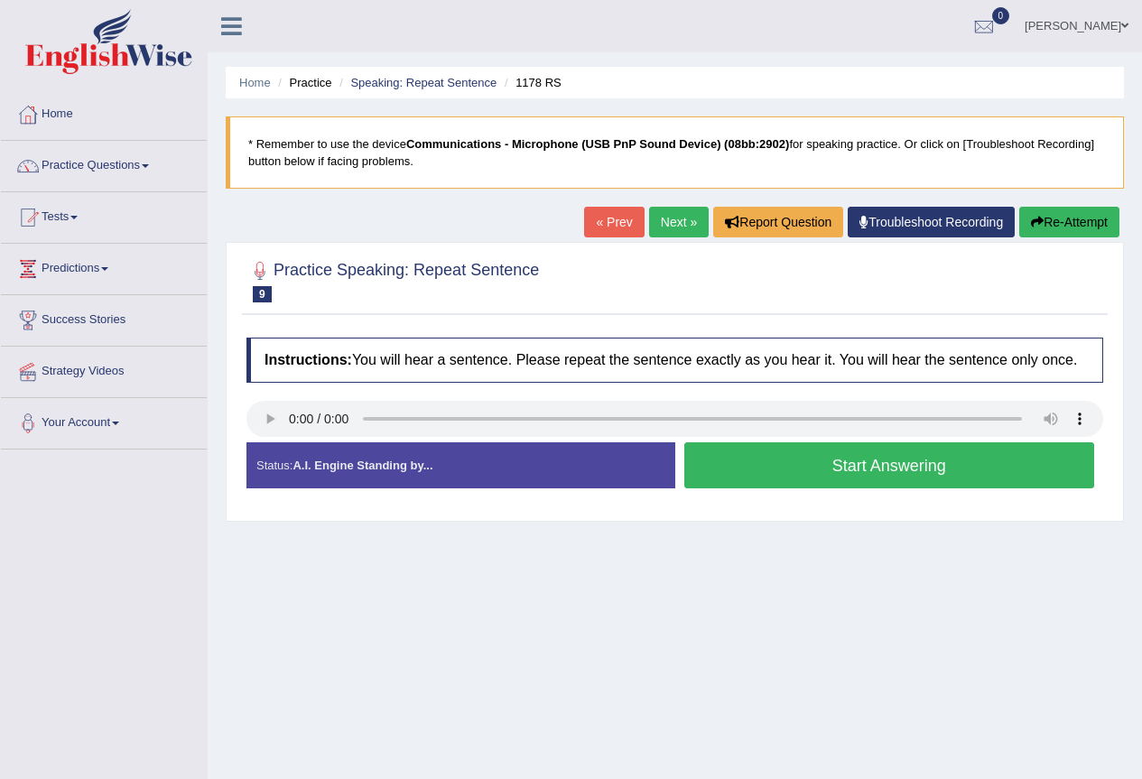
click at [906, 464] on button "Start Answering" at bounding box center [889, 465] width 411 height 46
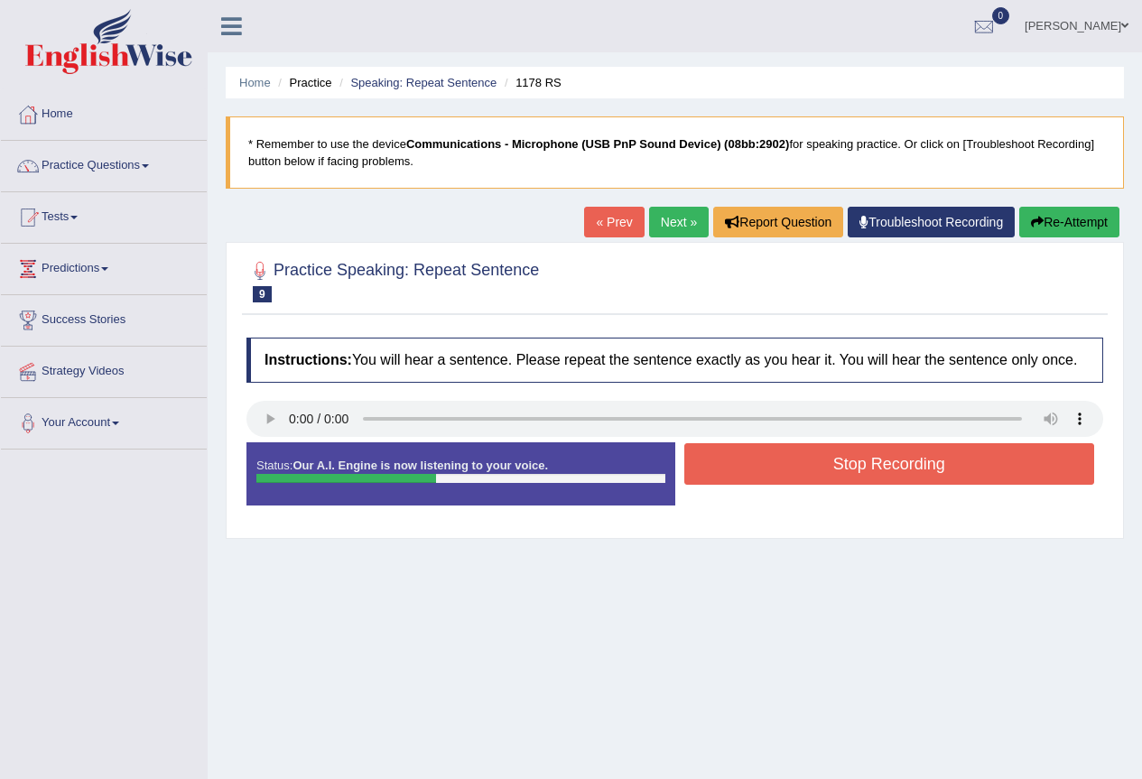
click at [906, 464] on button "Stop Recording" at bounding box center [889, 464] width 411 height 42
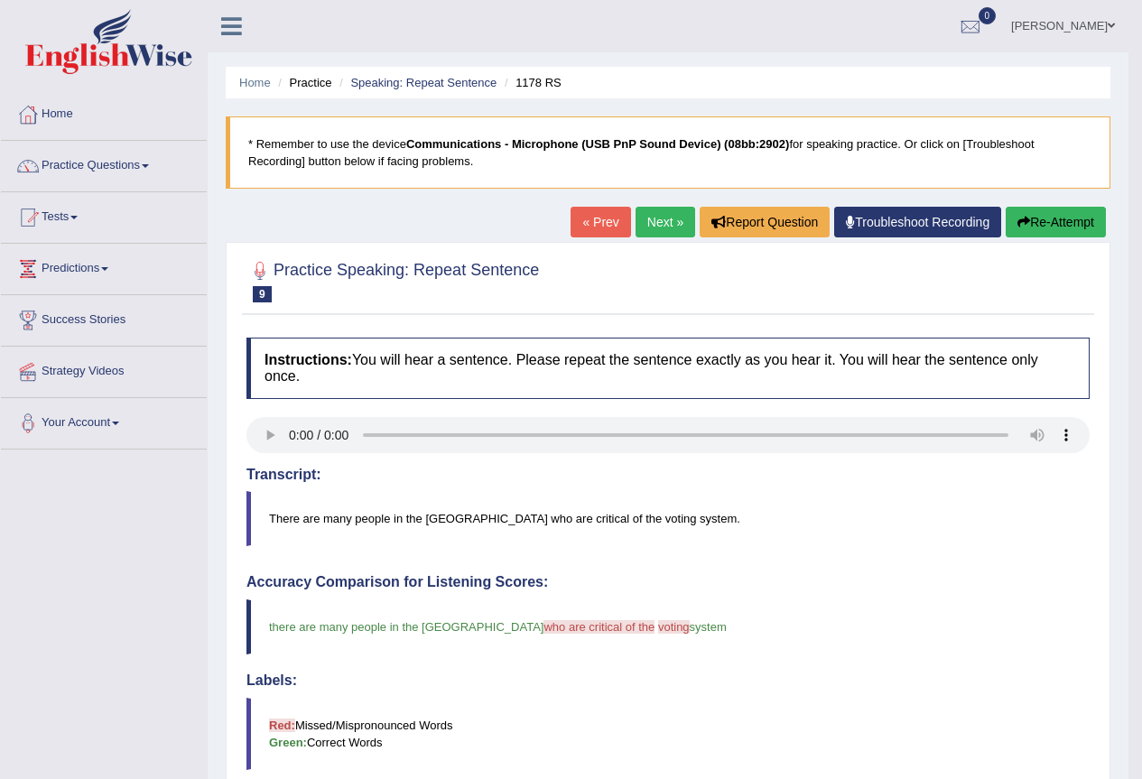
scroll to position [181, 0]
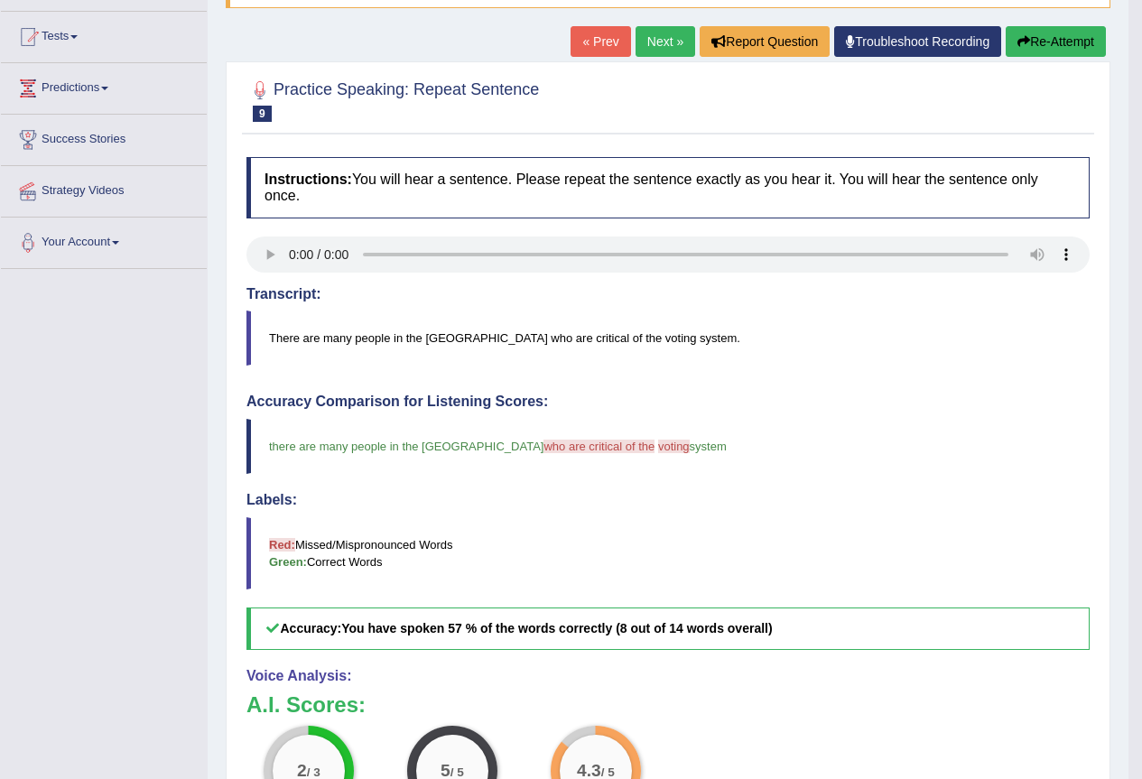
click at [658, 44] on link "Next »" at bounding box center [666, 41] width 60 height 31
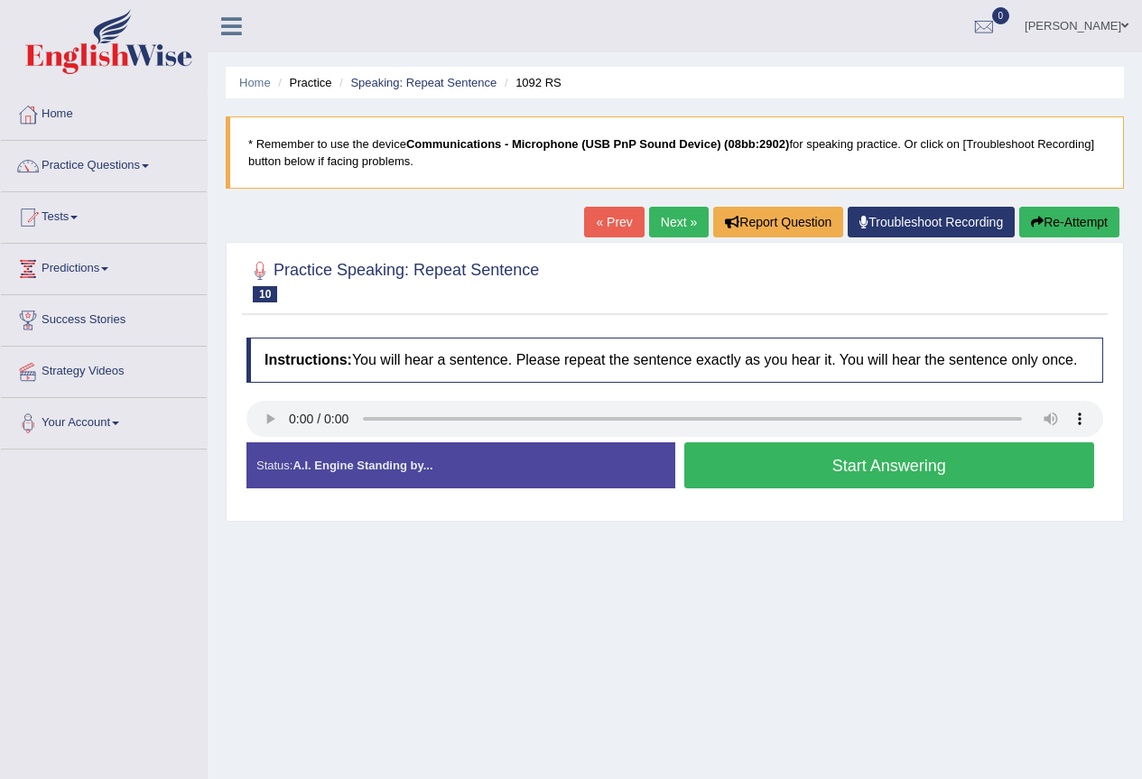
click at [813, 464] on button "Start Answering" at bounding box center [889, 465] width 411 height 46
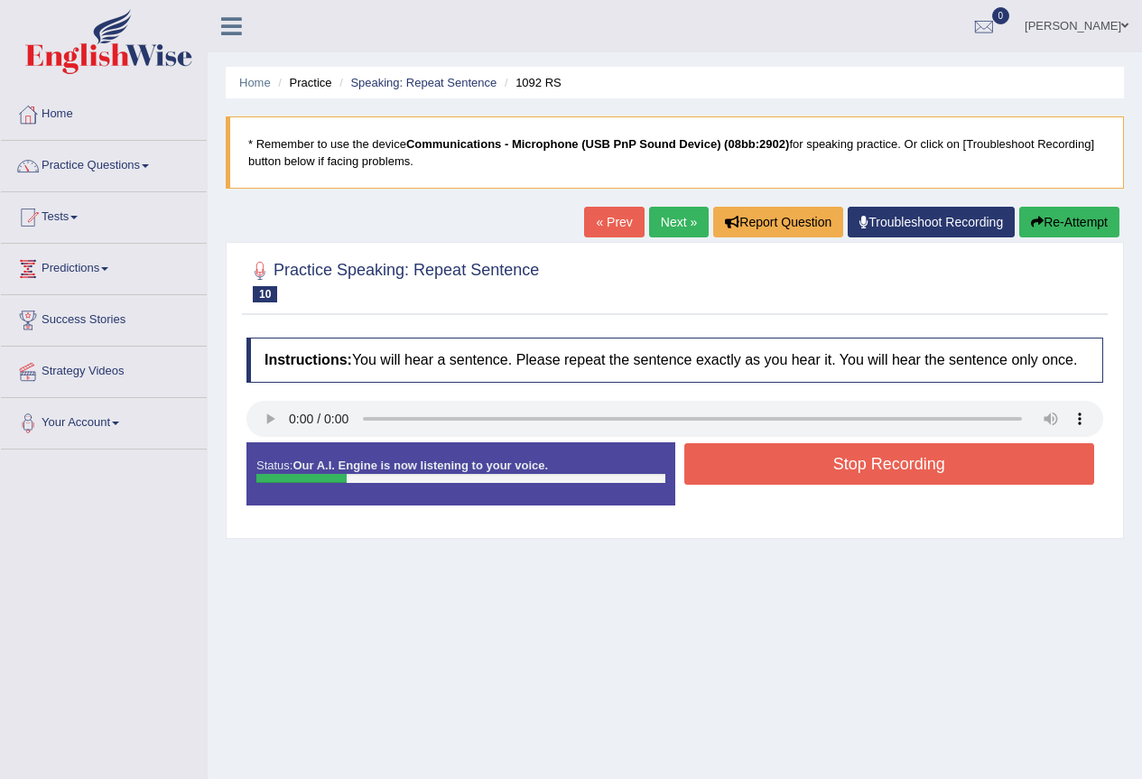
click at [780, 469] on button "Stop Recording" at bounding box center [889, 464] width 411 height 42
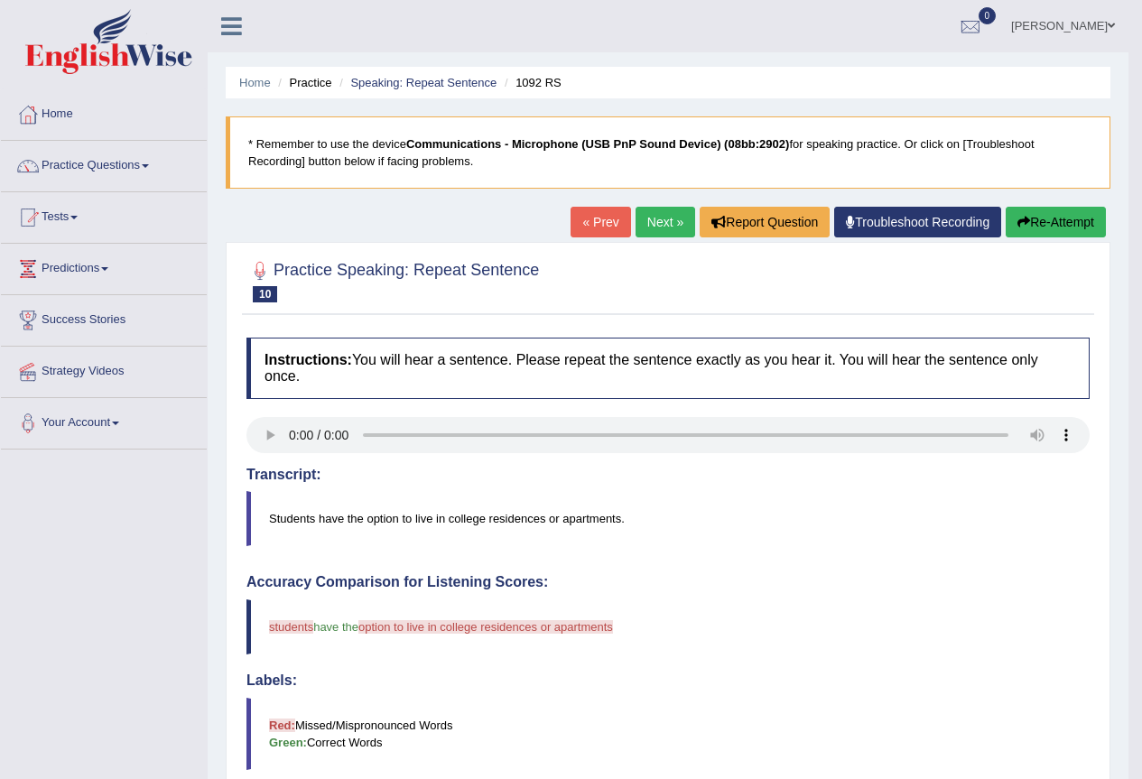
click at [1017, 224] on icon "button" at bounding box center [1023, 222] width 13 height 13
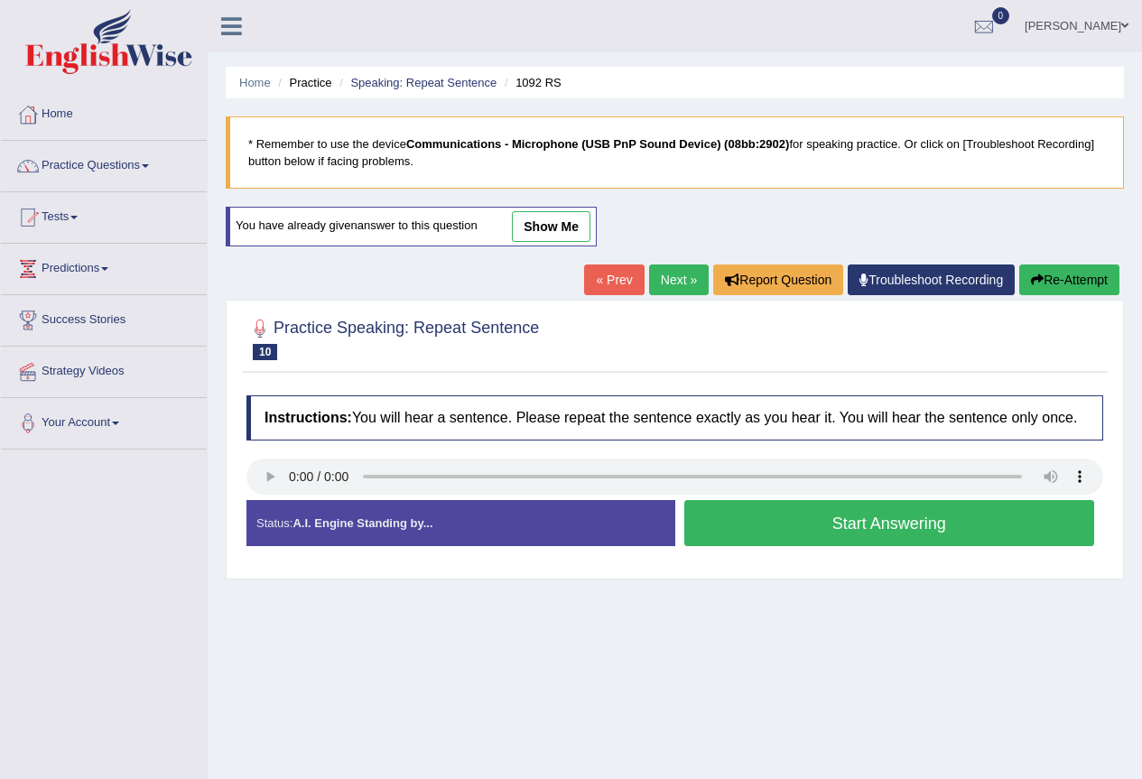
click at [915, 524] on button "Start Answering" at bounding box center [889, 523] width 411 height 46
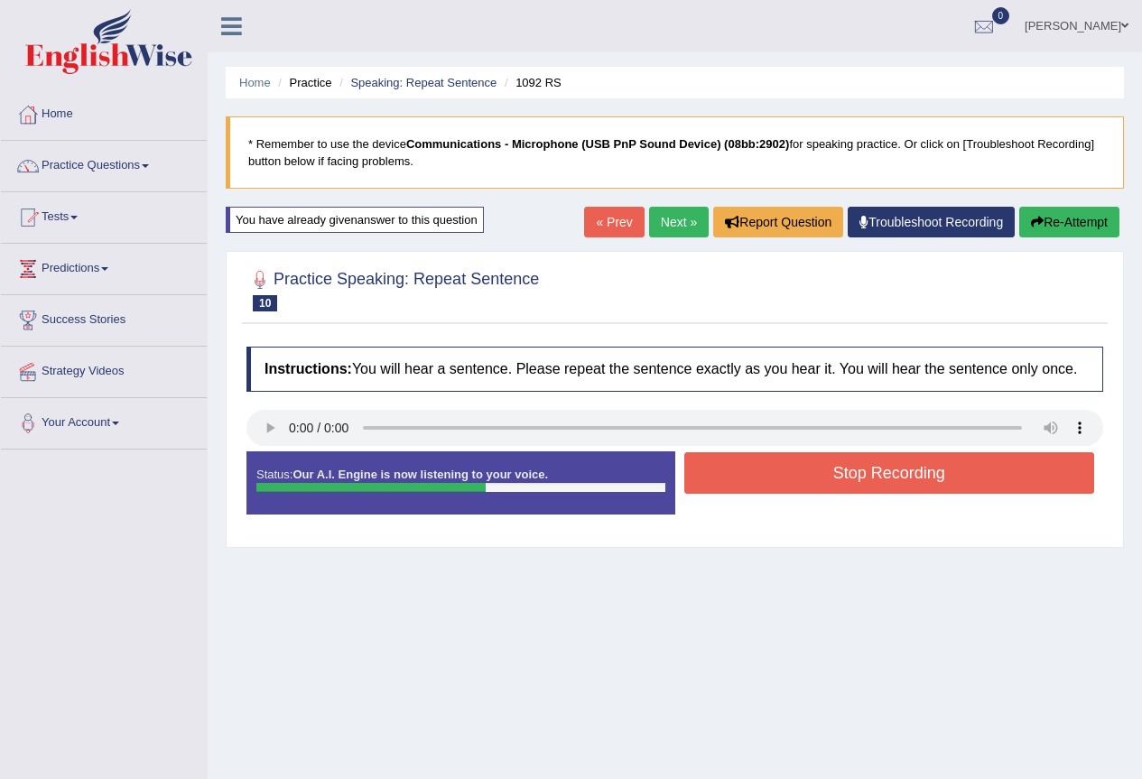
click at [923, 484] on button "Stop Recording" at bounding box center [889, 473] width 411 height 42
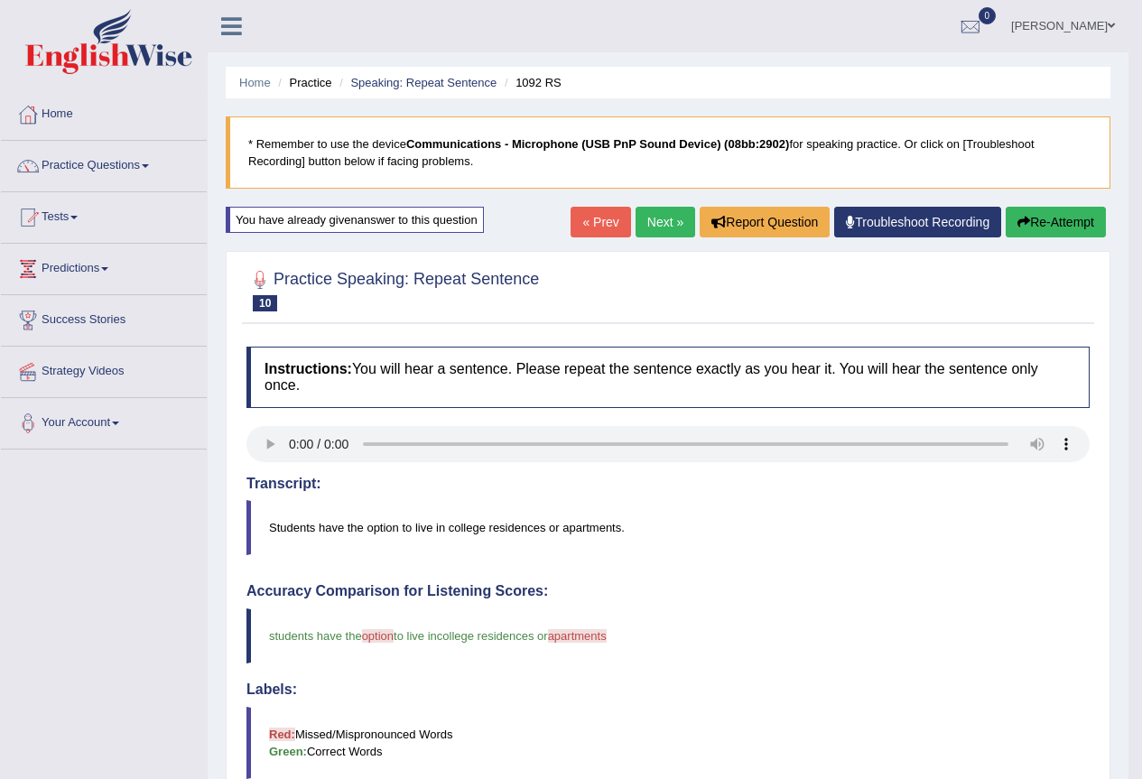
click at [656, 222] on link "Next »" at bounding box center [666, 222] width 60 height 31
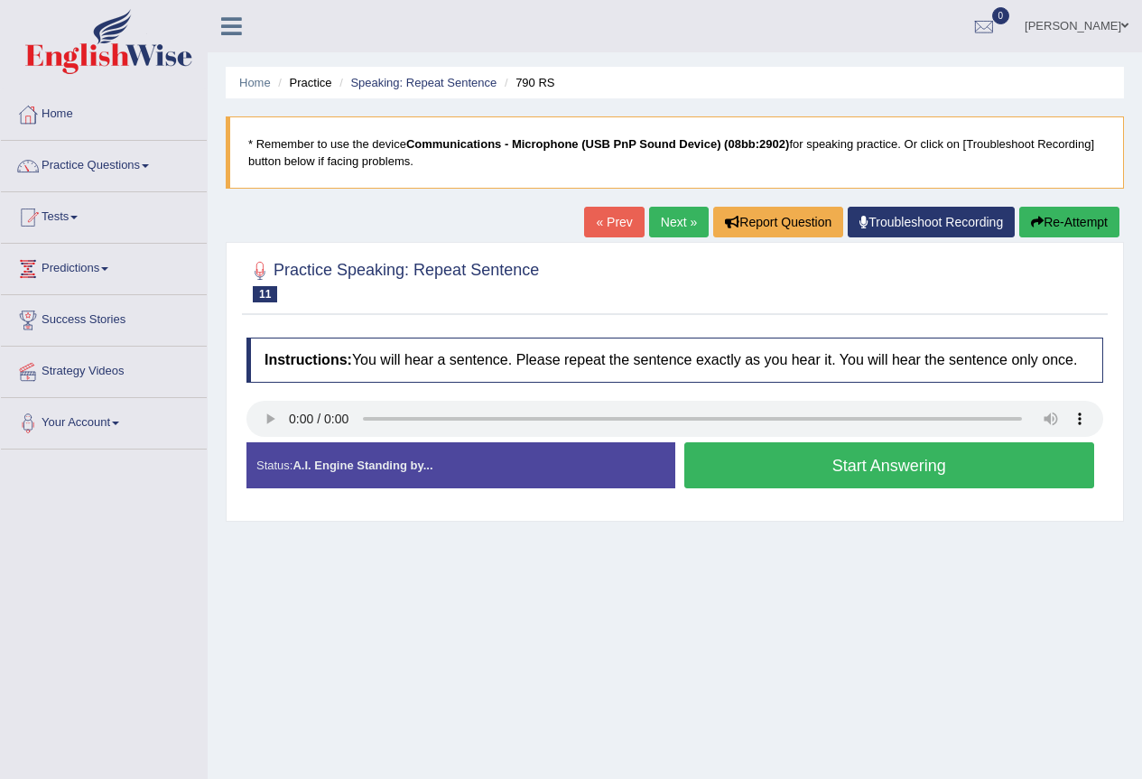
click at [795, 460] on button "Start Answering" at bounding box center [889, 465] width 411 height 46
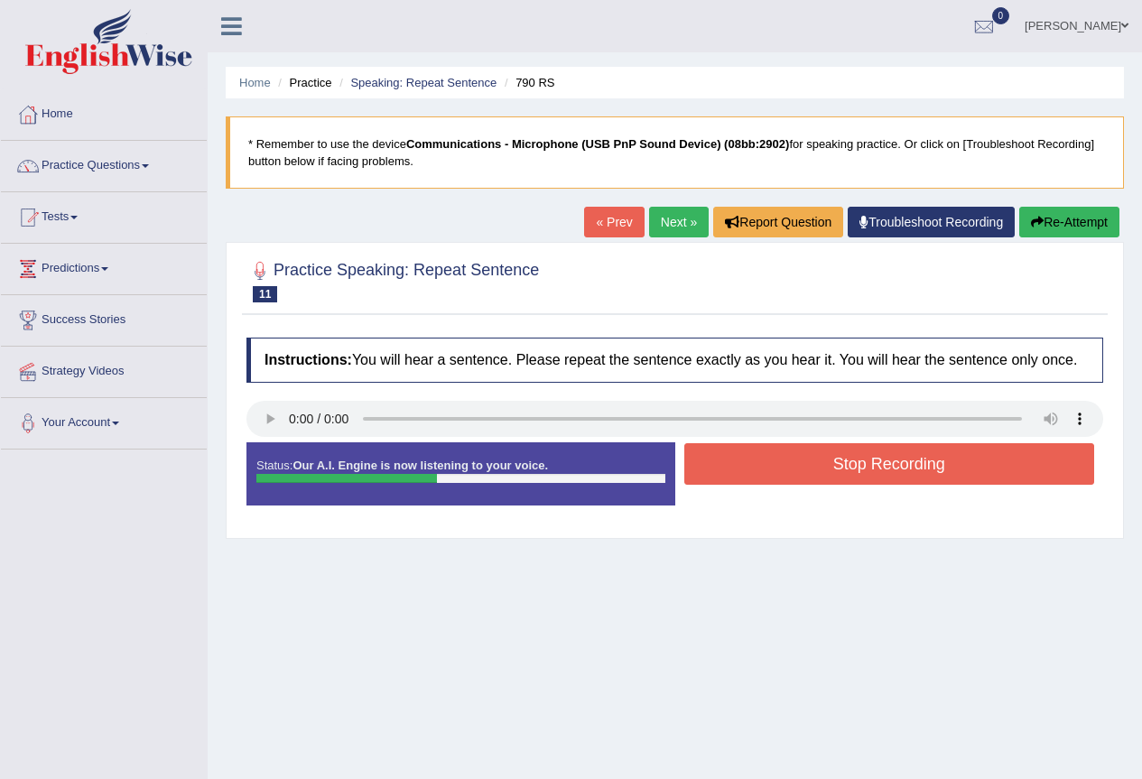
click at [803, 469] on button "Stop Recording" at bounding box center [889, 464] width 411 height 42
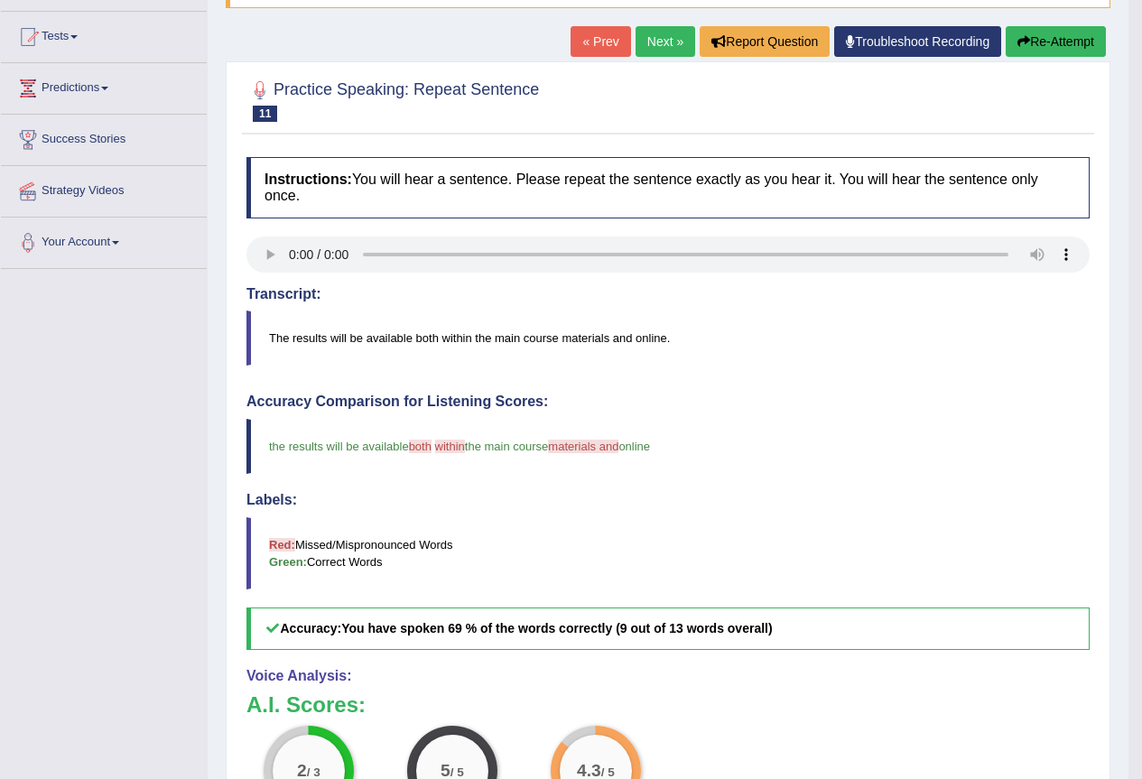
scroll to position [90, 0]
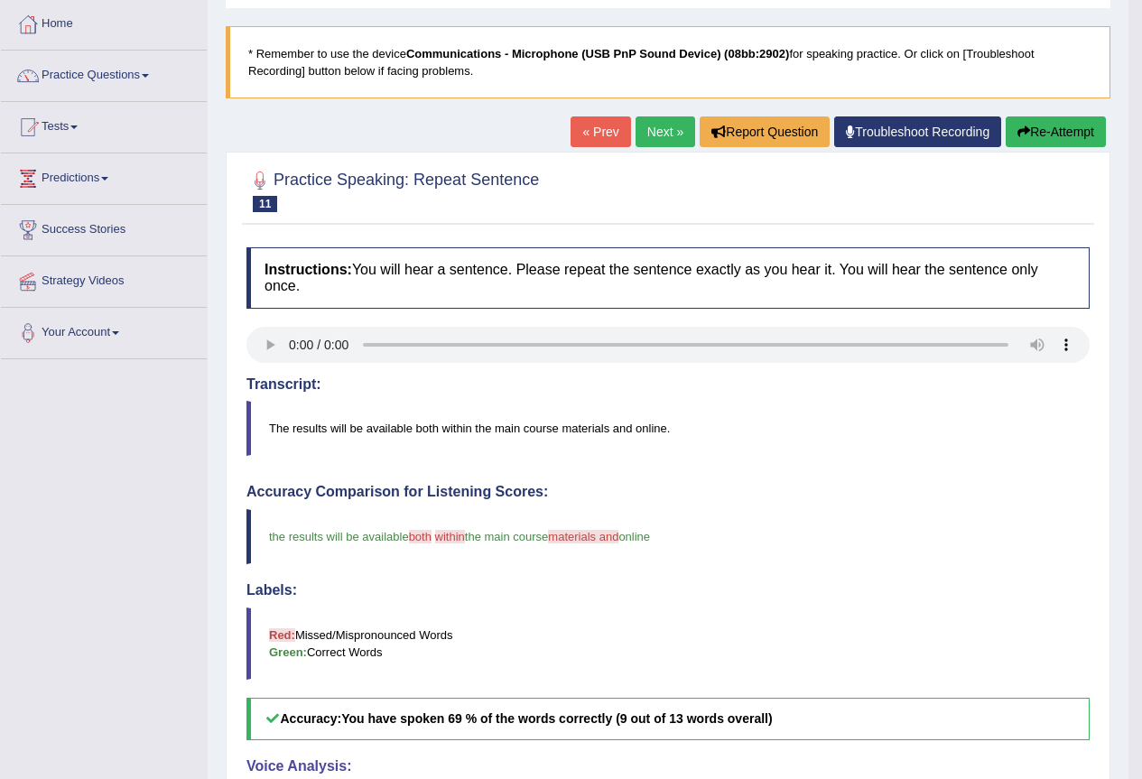
click at [649, 133] on link "Next »" at bounding box center [666, 131] width 60 height 31
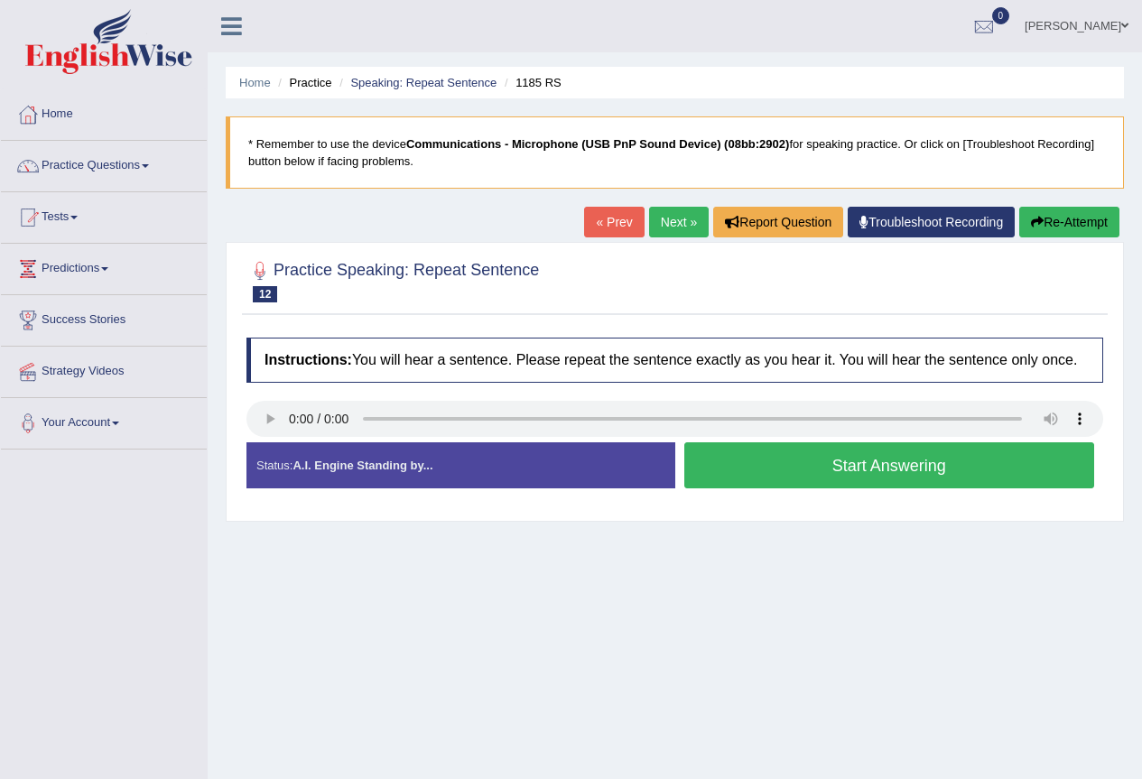
click at [800, 467] on button "Start Answering" at bounding box center [889, 465] width 411 height 46
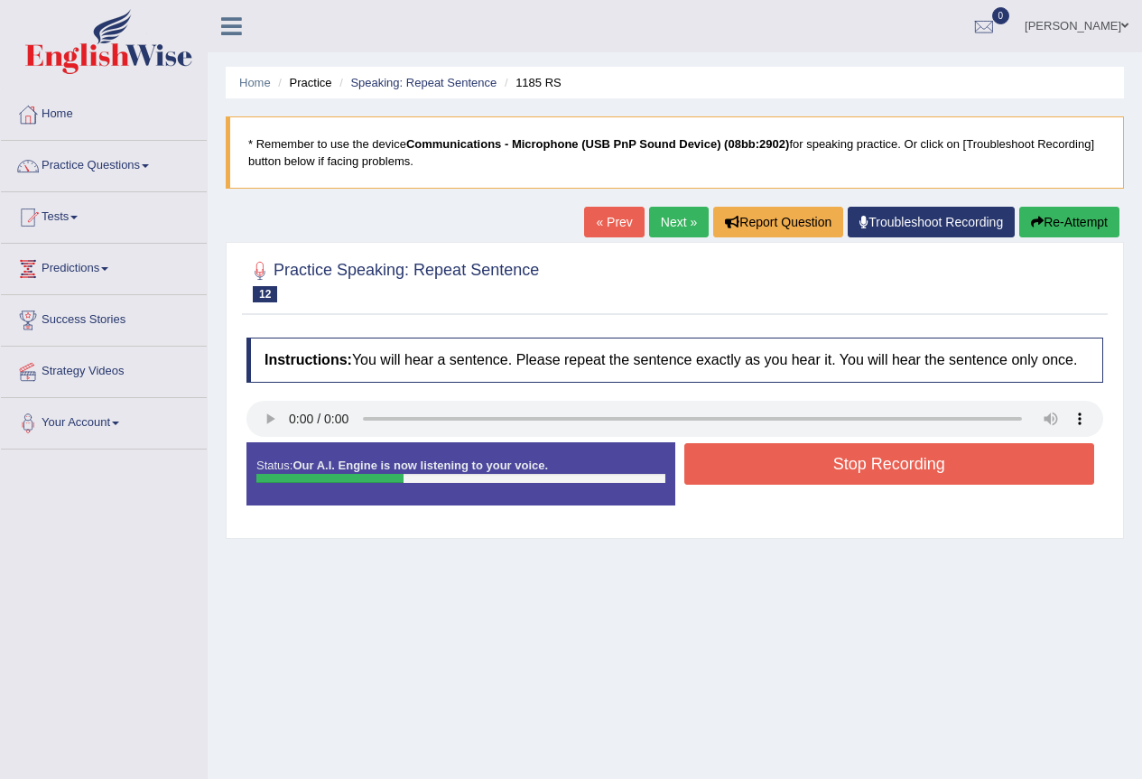
click at [800, 467] on button "Stop Recording" at bounding box center [889, 464] width 411 height 42
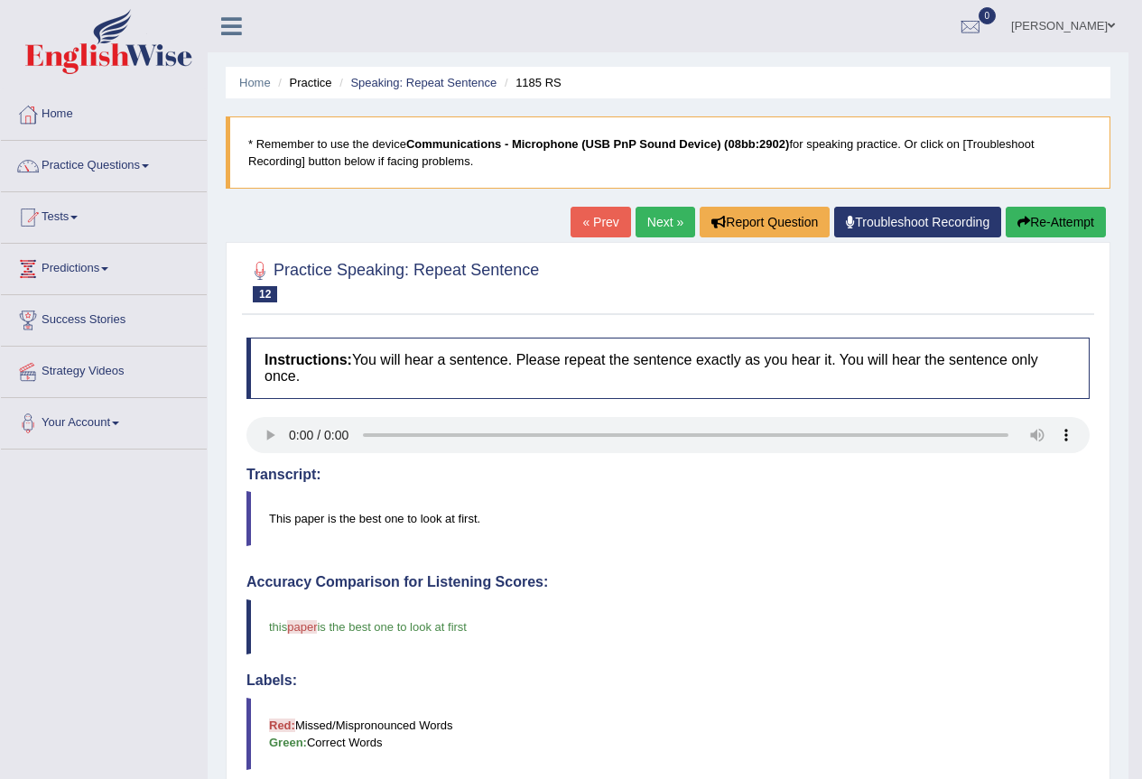
click at [661, 227] on link "Next »" at bounding box center [666, 222] width 60 height 31
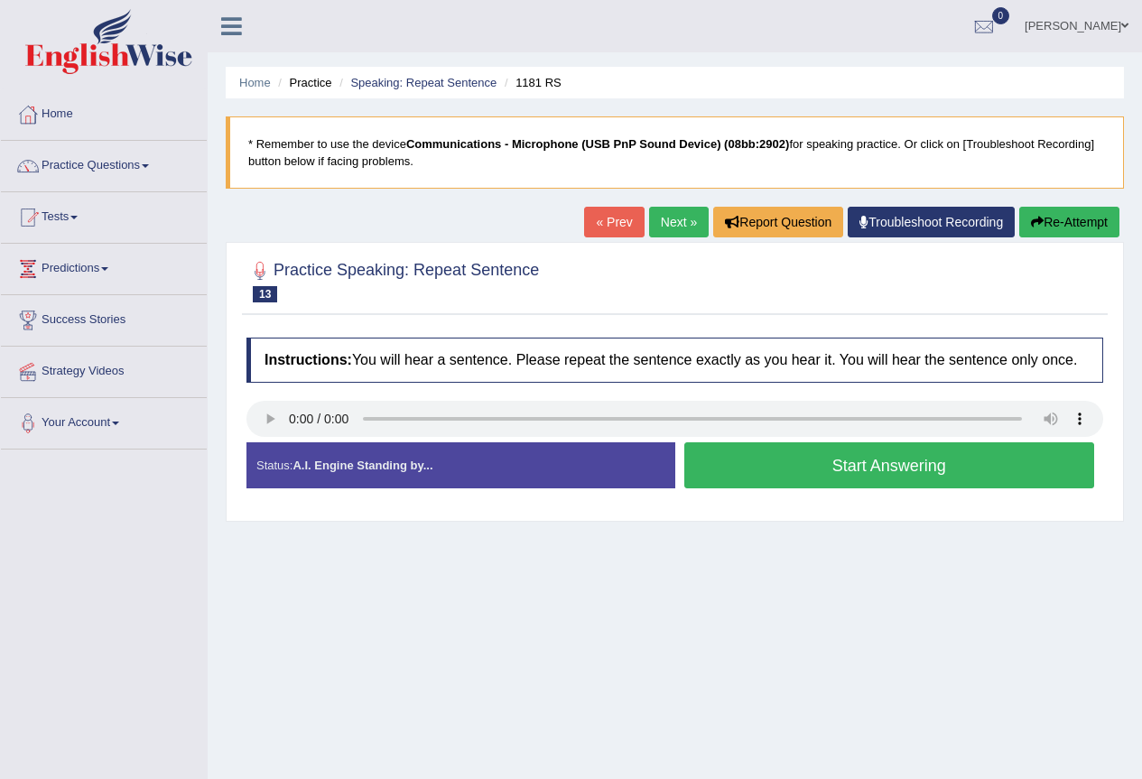
click at [888, 469] on button "Start Answering" at bounding box center [889, 465] width 411 height 46
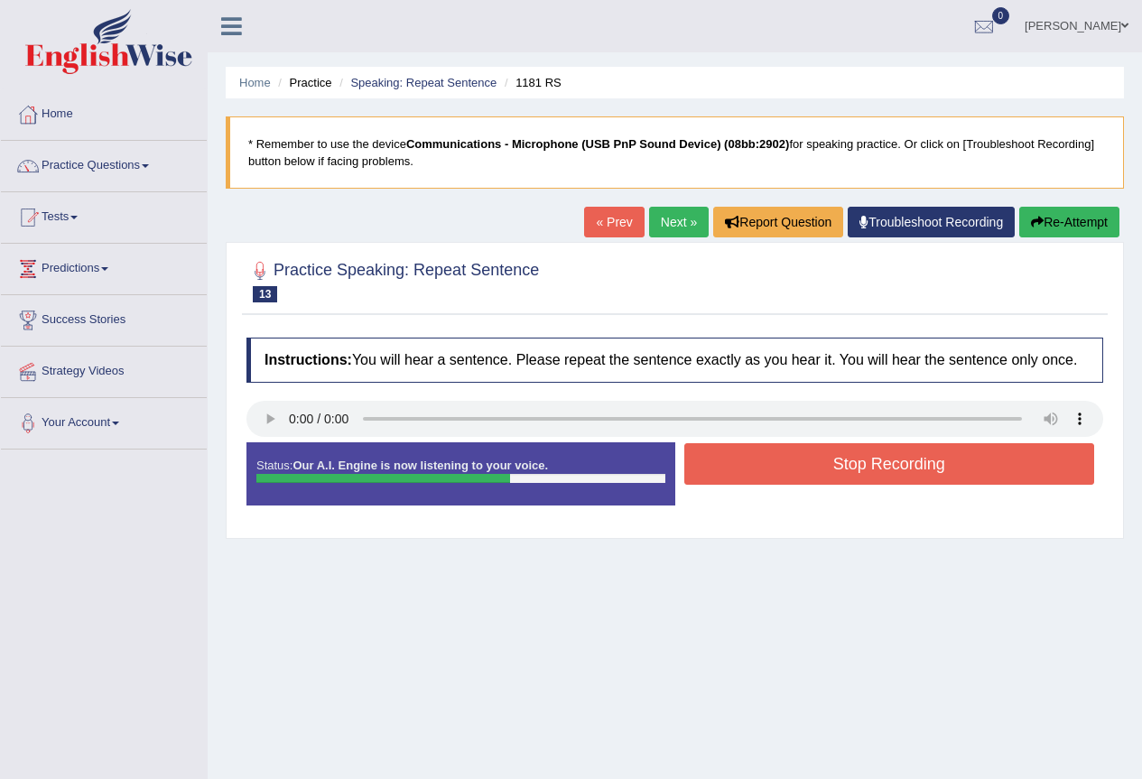
click at [893, 470] on button "Stop Recording" at bounding box center [889, 464] width 411 height 42
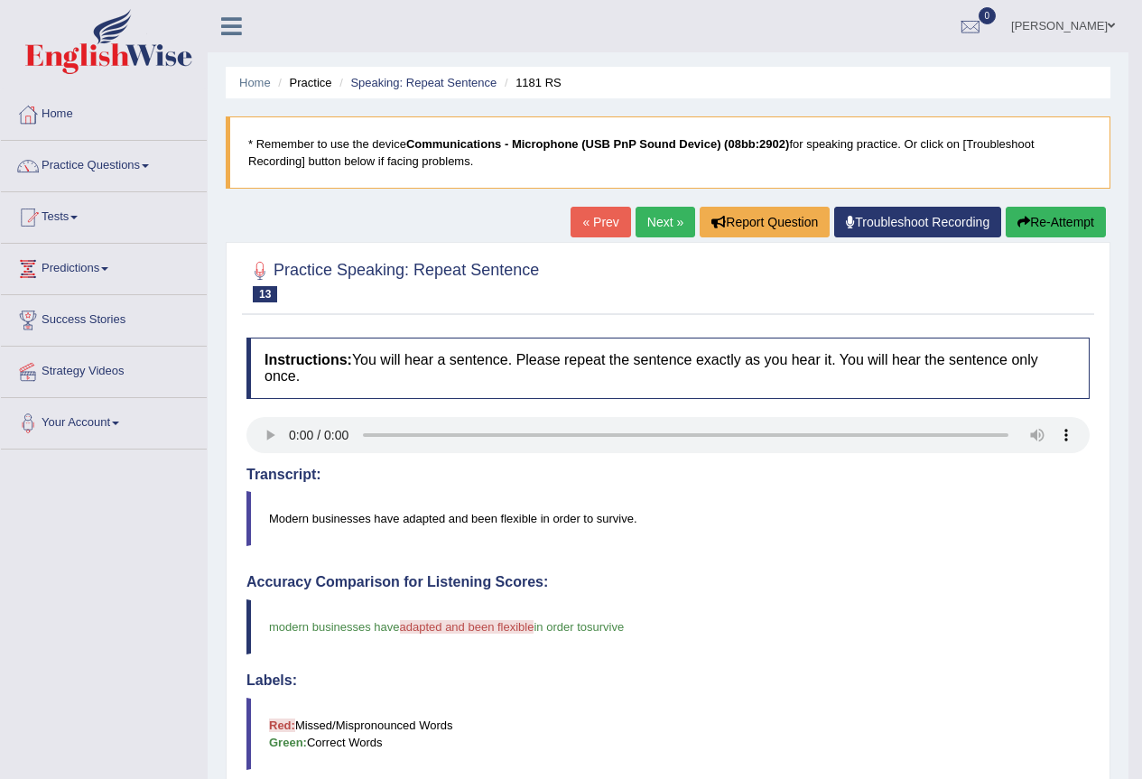
click at [640, 223] on link "Next »" at bounding box center [666, 222] width 60 height 31
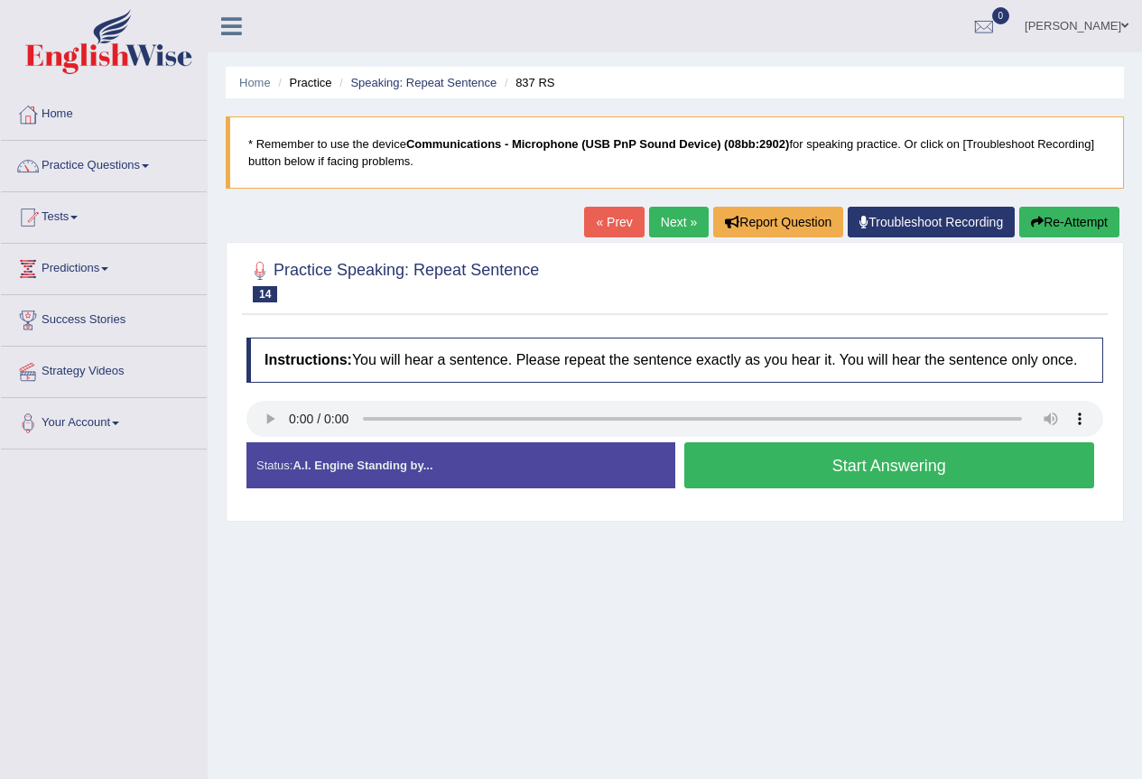
click at [764, 469] on button "Start Answering" at bounding box center [889, 465] width 411 height 46
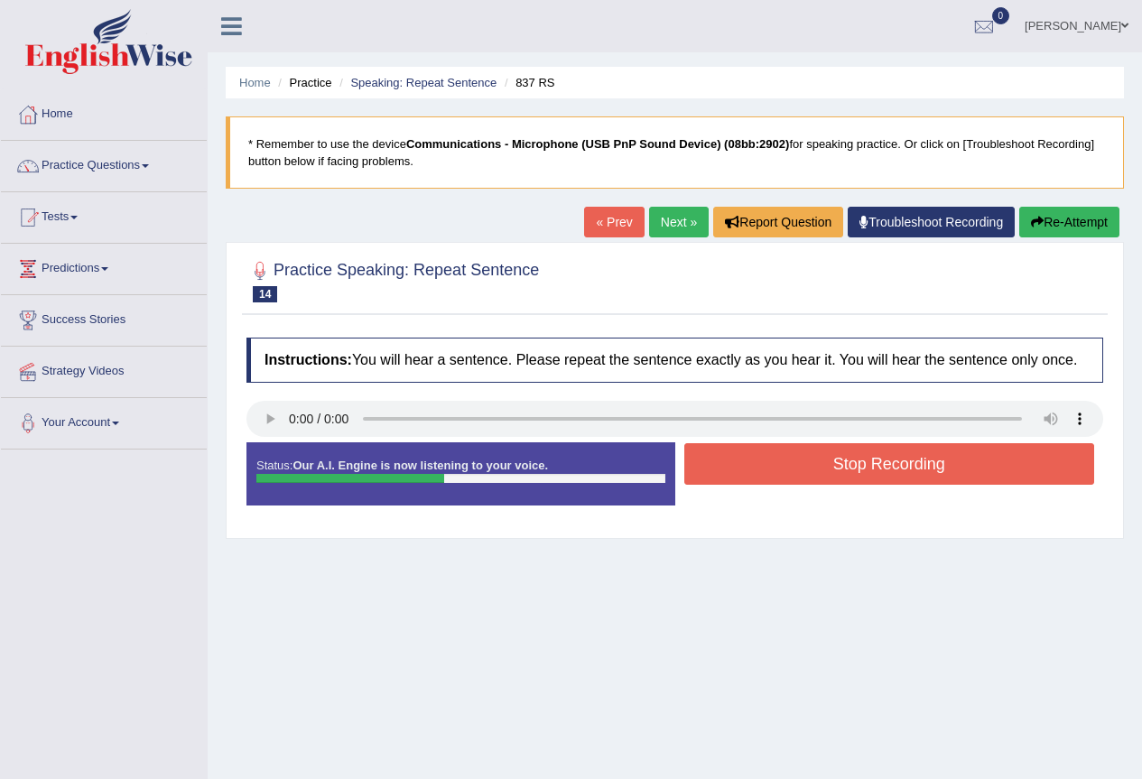
click at [760, 476] on button "Stop Recording" at bounding box center [889, 464] width 411 height 42
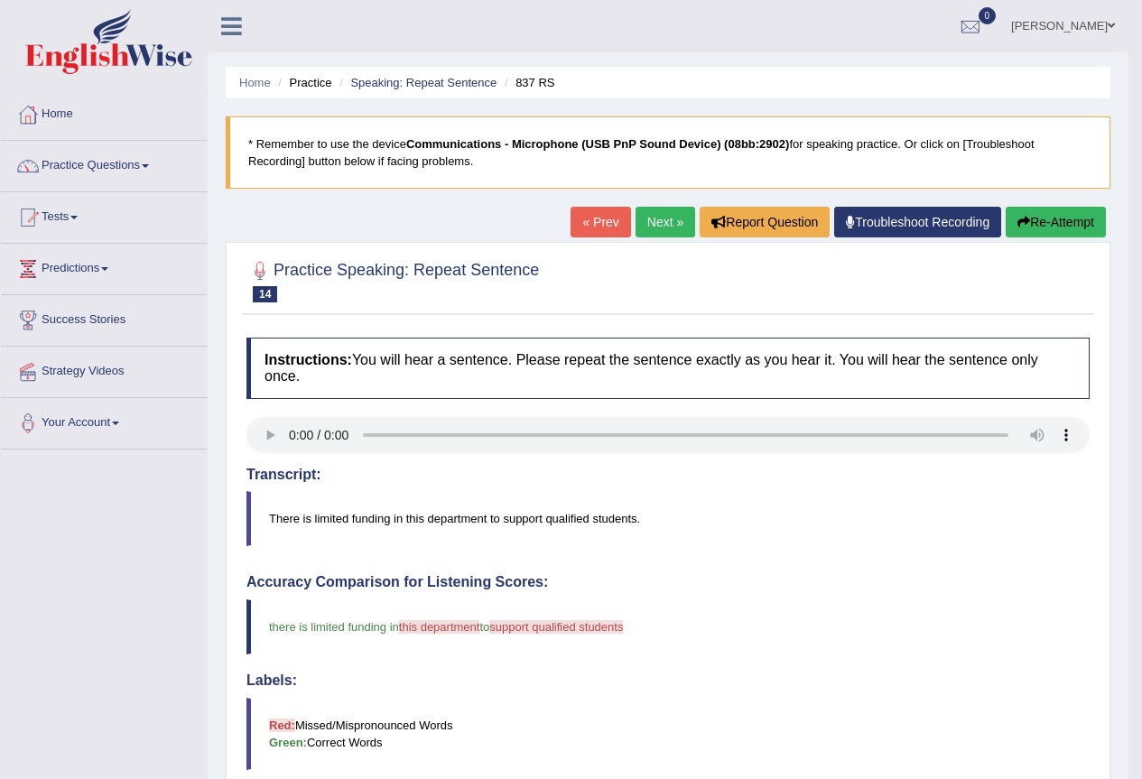
click at [643, 219] on link "Next »" at bounding box center [666, 222] width 60 height 31
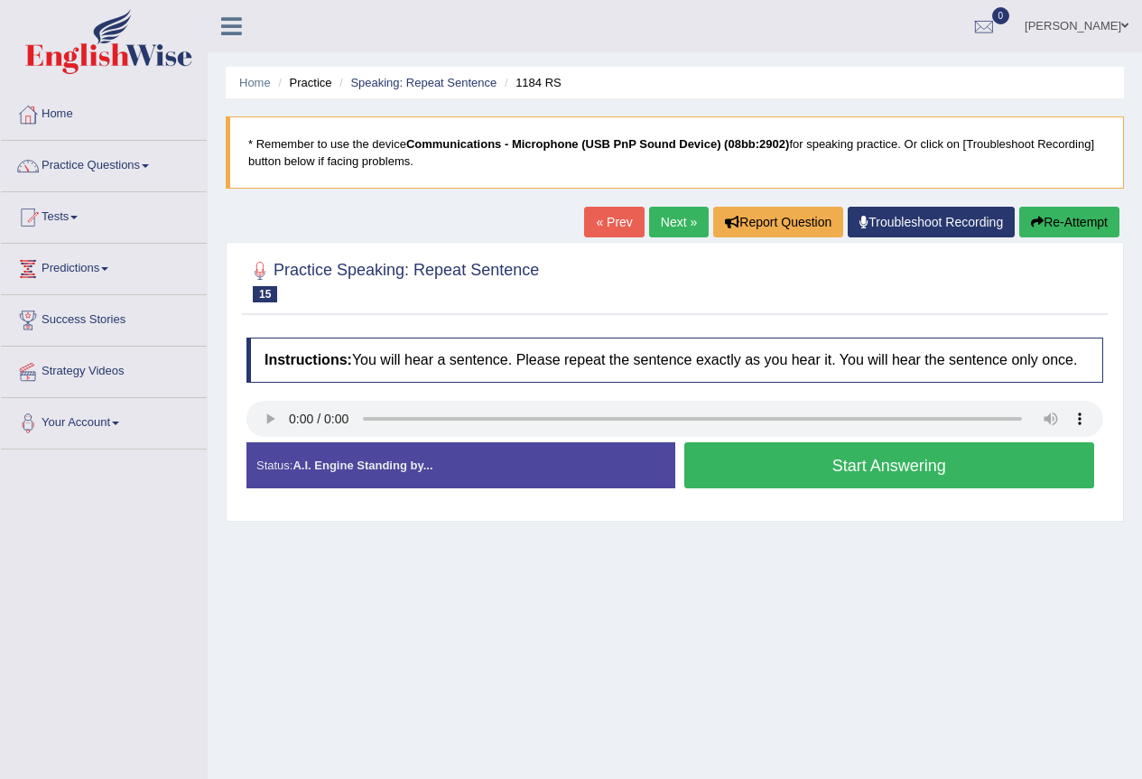
click at [814, 463] on button "Start Answering" at bounding box center [889, 465] width 411 height 46
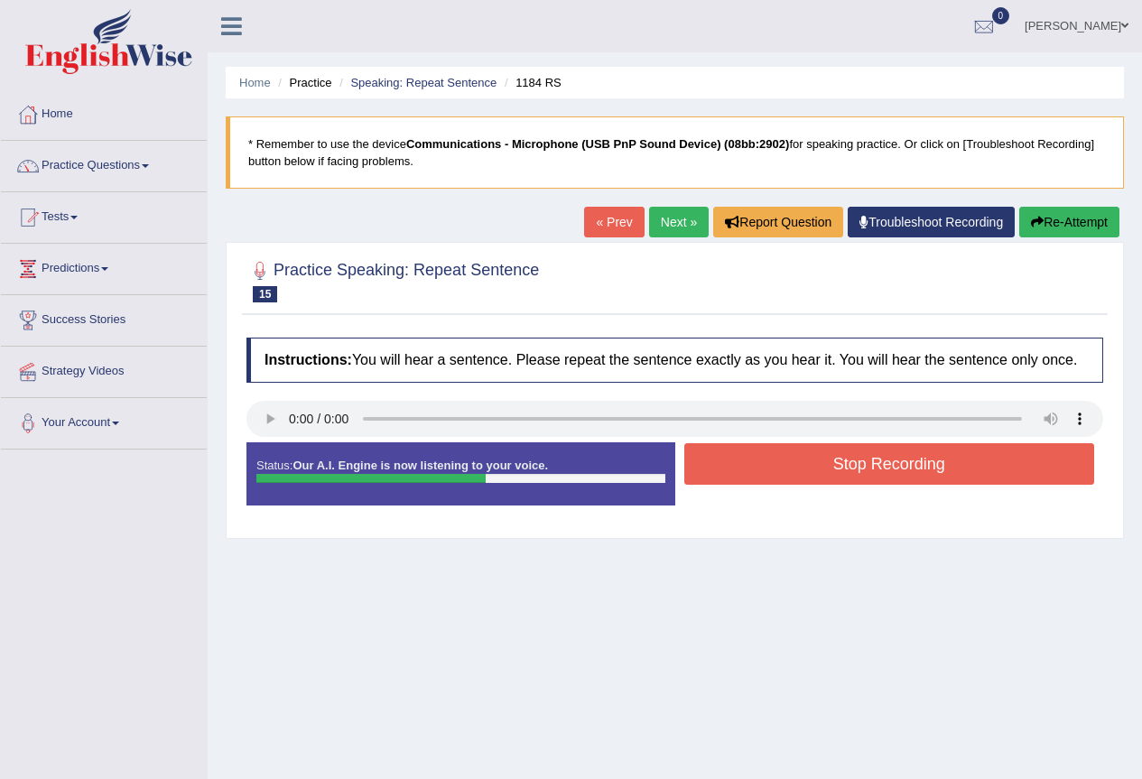
click at [809, 471] on button "Stop Recording" at bounding box center [889, 464] width 411 height 42
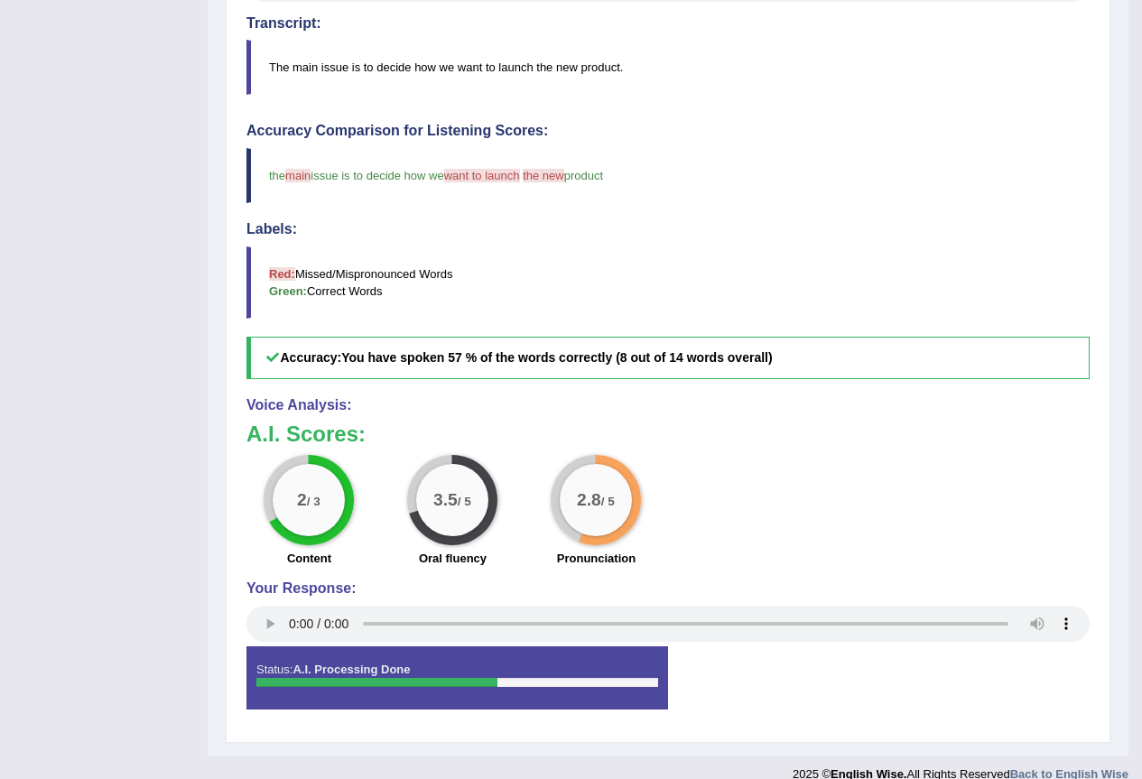
scroll to position [90, 0]
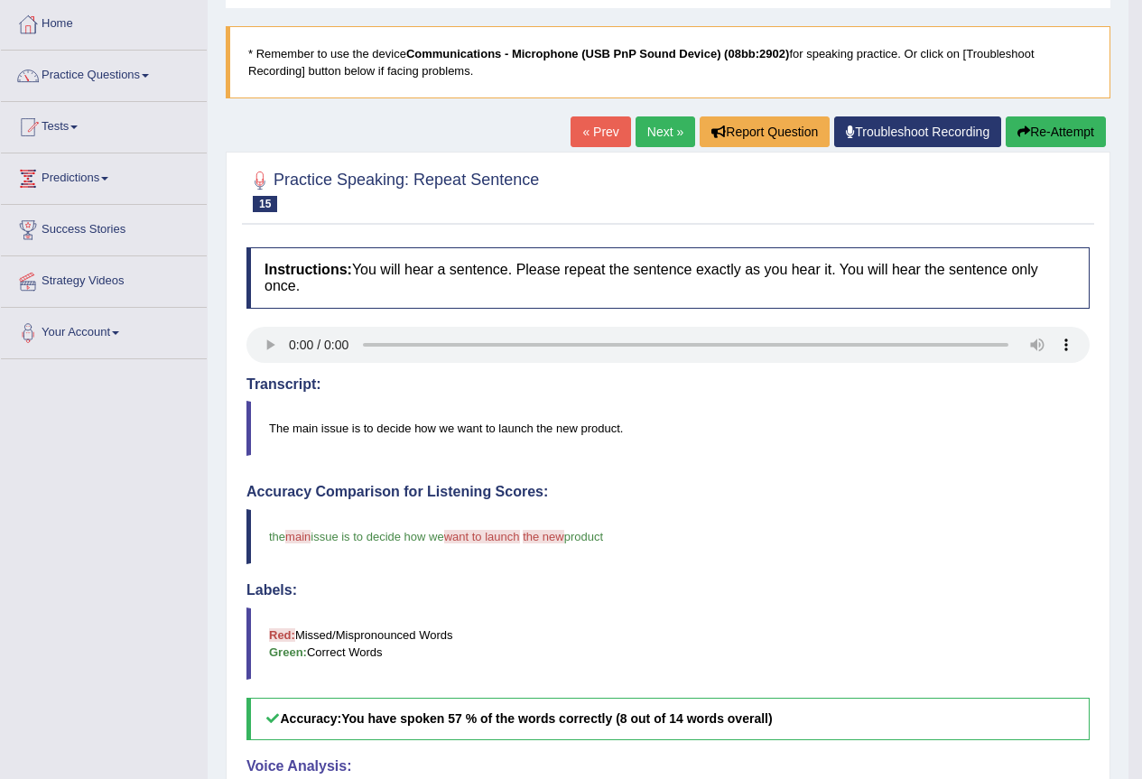
click at [661, 126] on link "Next »" at bounding box center [666, 131] width 60 height 31
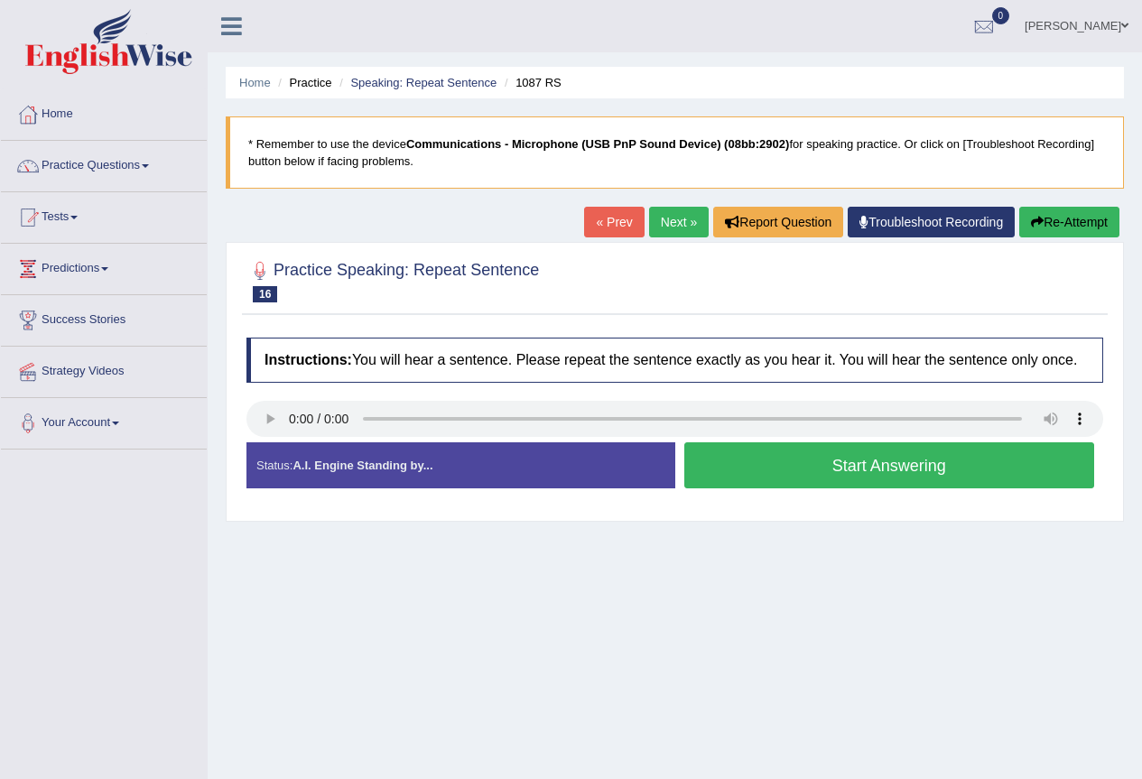
click at [765, 475] on button "Start Answering" at bounding box center [889, 465] width 411 height 46
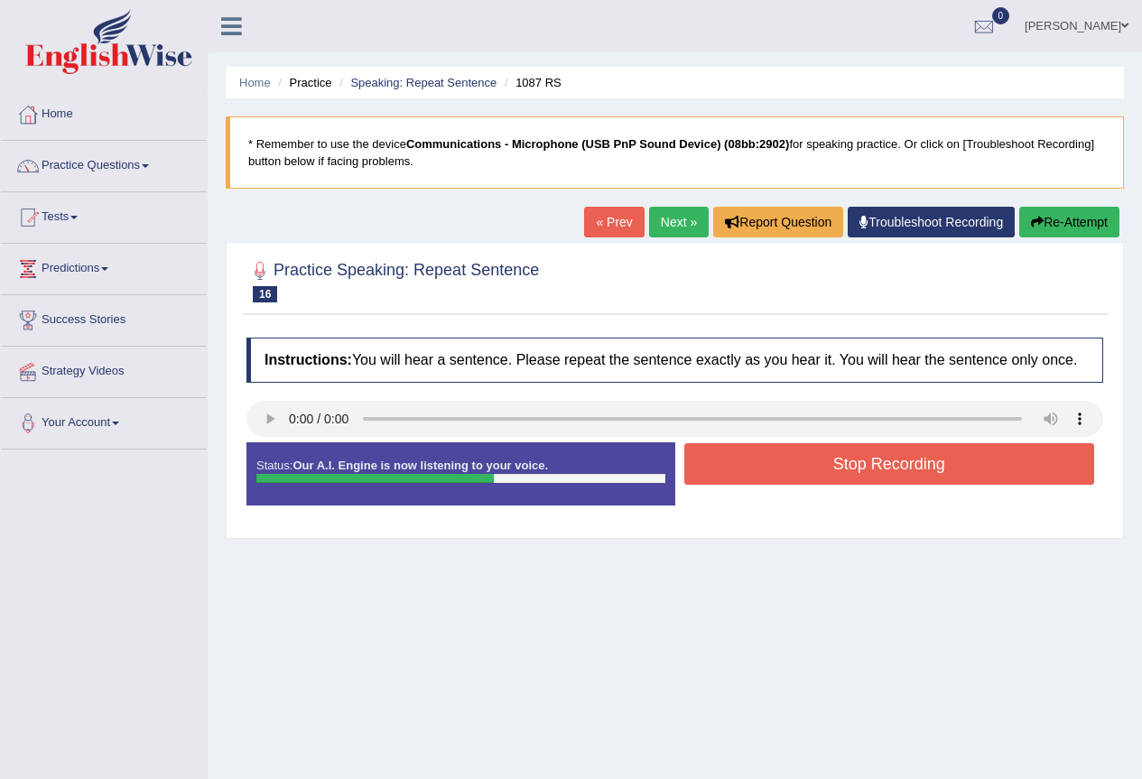
click at [768, 472] on button "Stop Recording" at bounding box center [889, 464] width 411 height 42
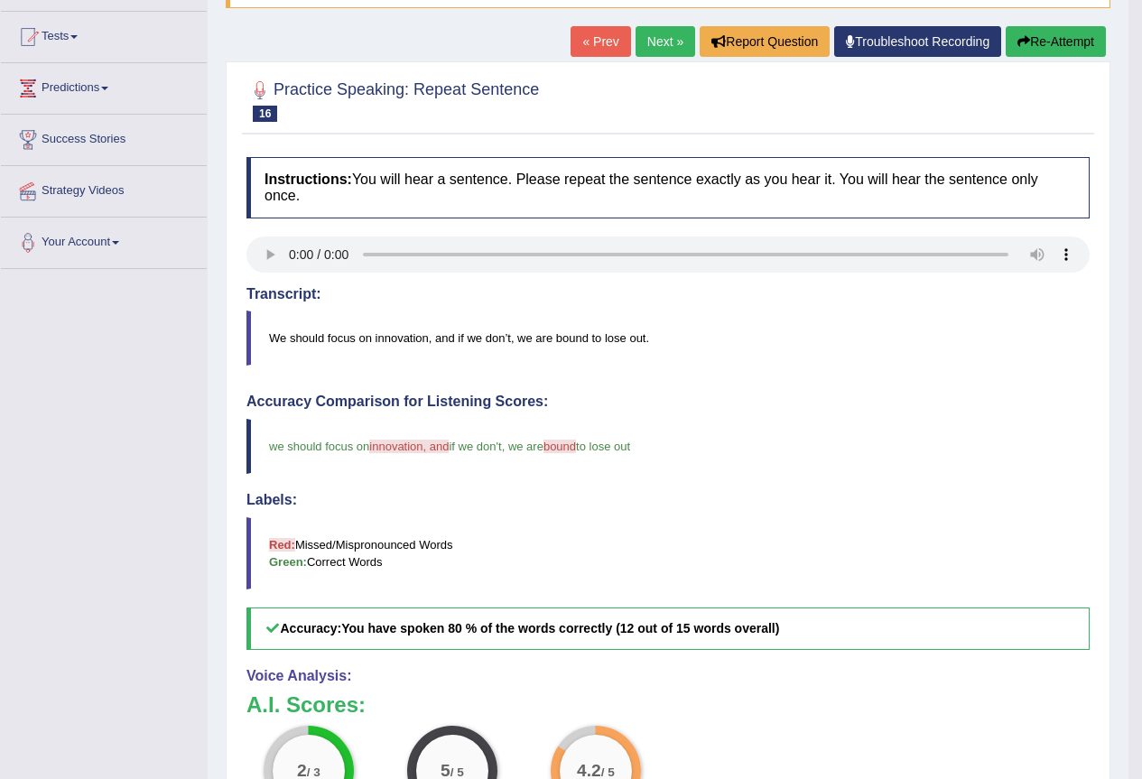
scroll to position [90, 0]
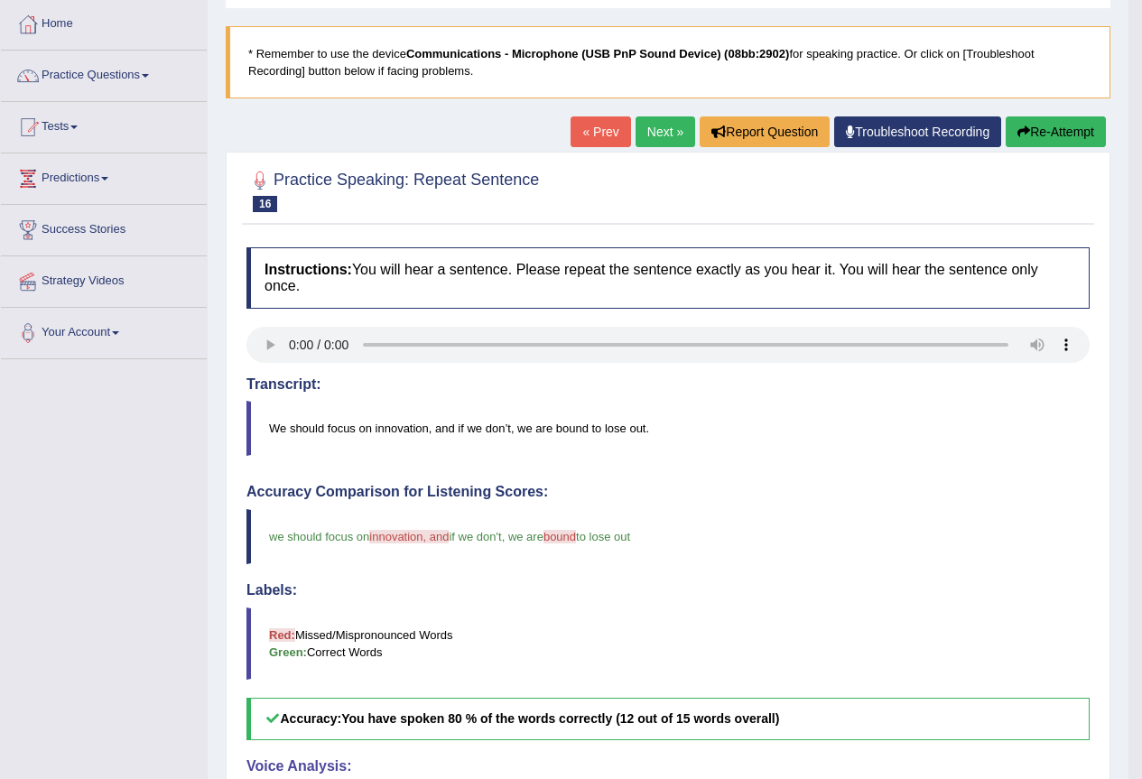
click at [656, 134] on link "Next »" at bounding box center [666, 131] width 60 height 31
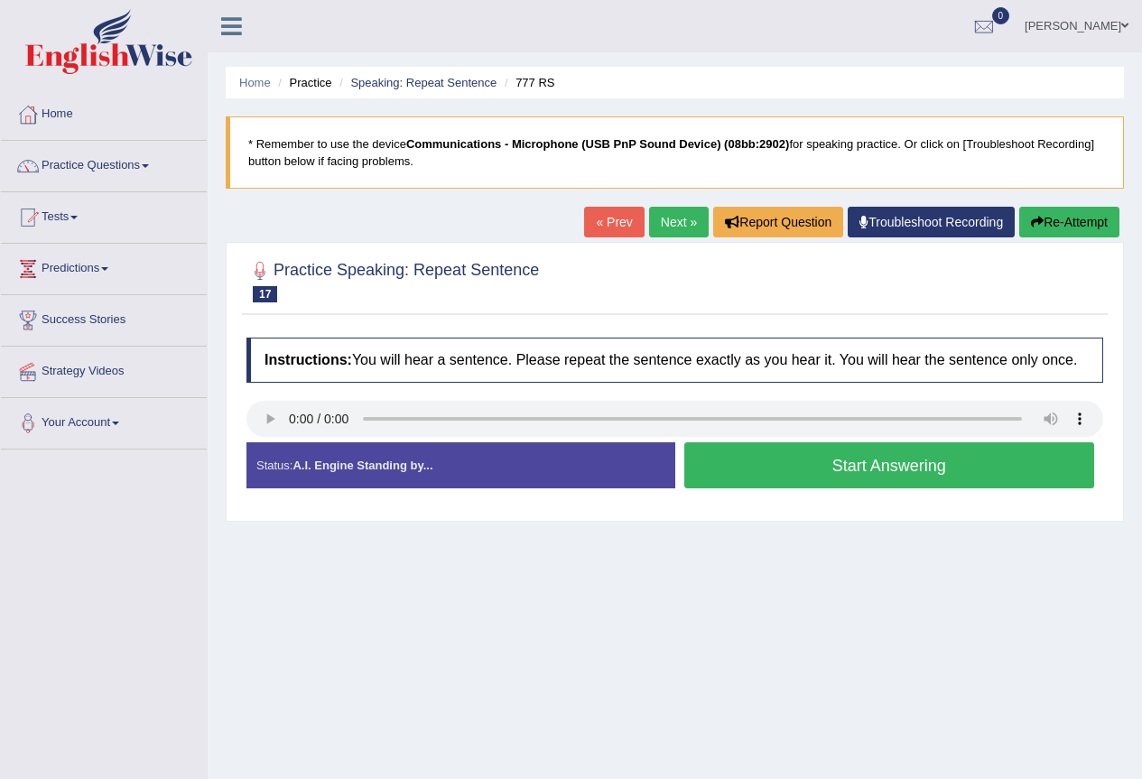
click at [871, 462] on button "Start Answering" at bounding box center [889, 465] width 411 height 46
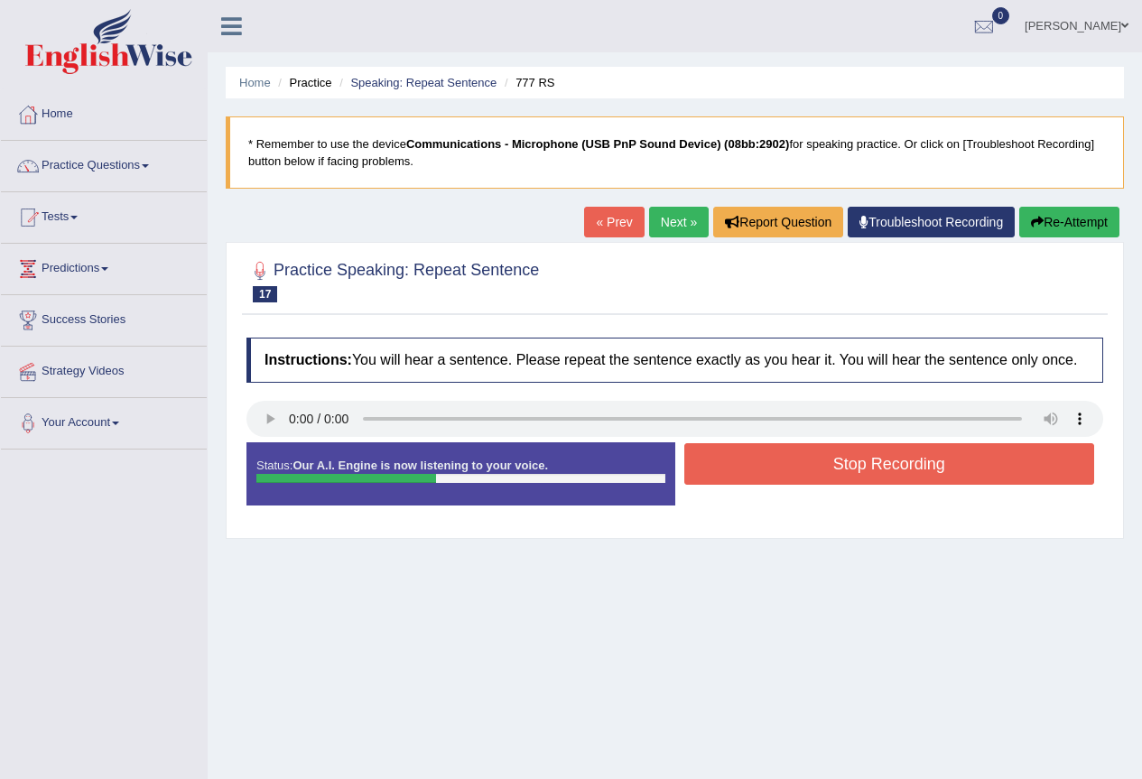
click at [876, 470] on button "Stop Recording" at bounding box center [889, 464] width 411 height 42
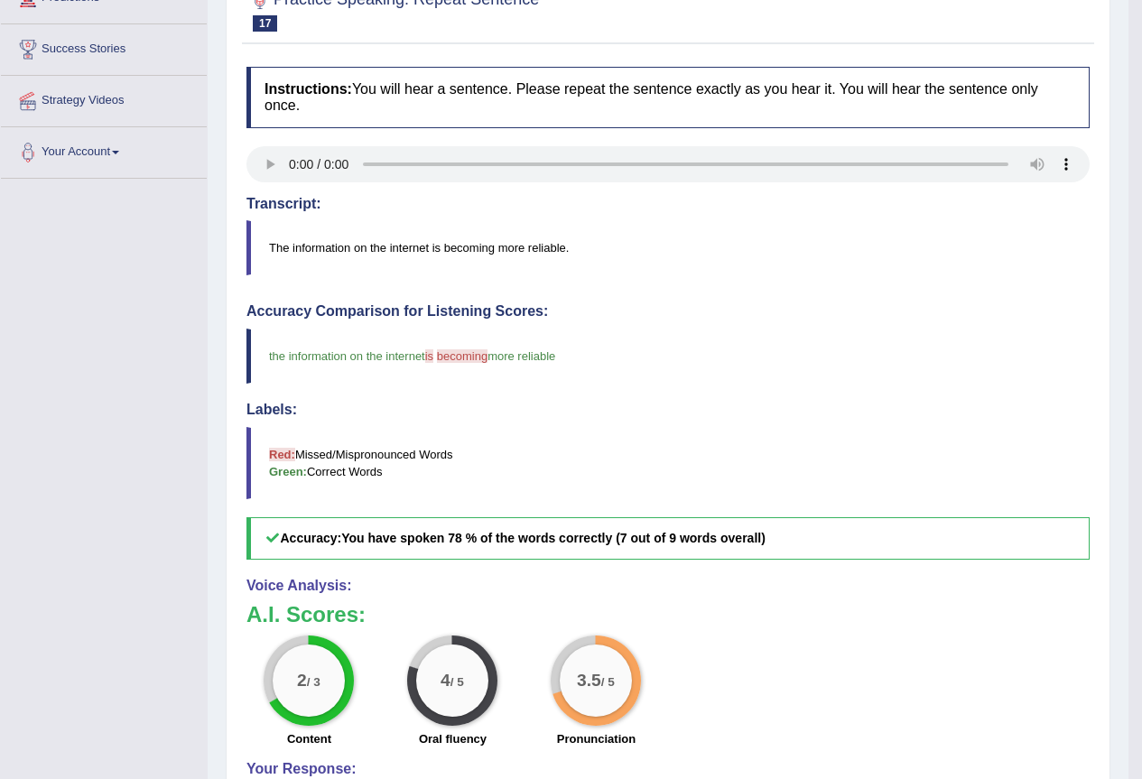
scroll to position [181, 0]
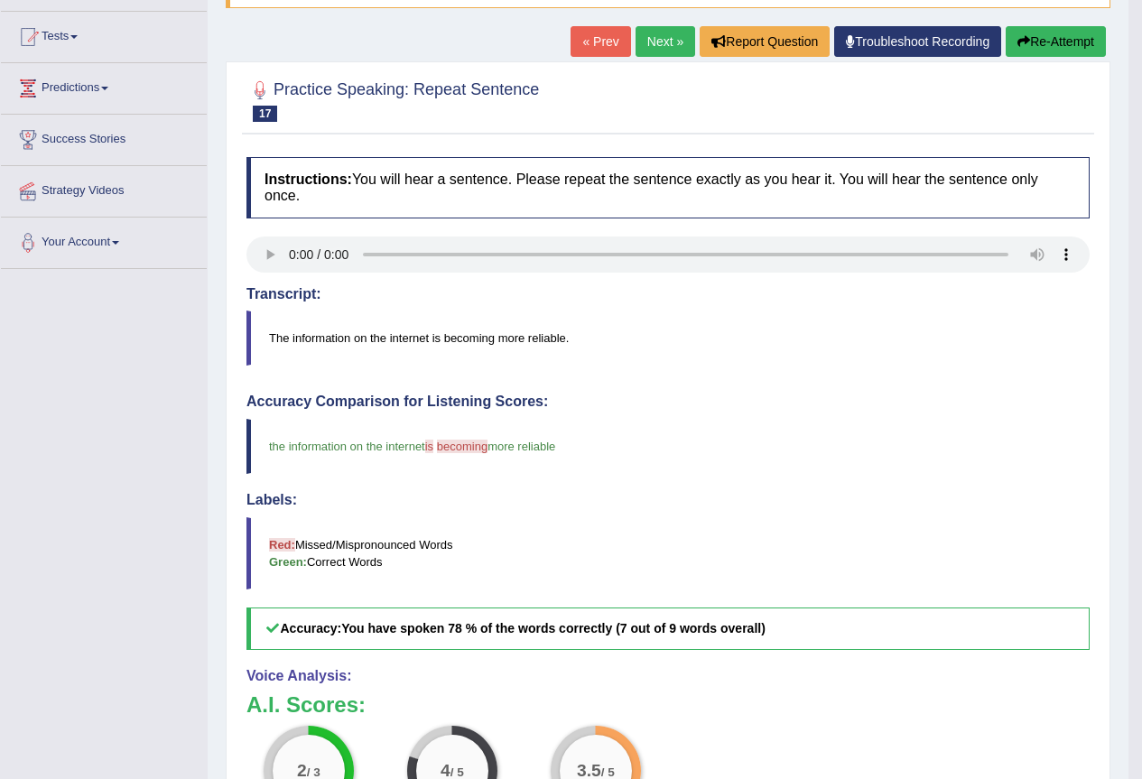
click at [661, 39] on link "Next »" at bounding box center [666, 41] width 60 height 31
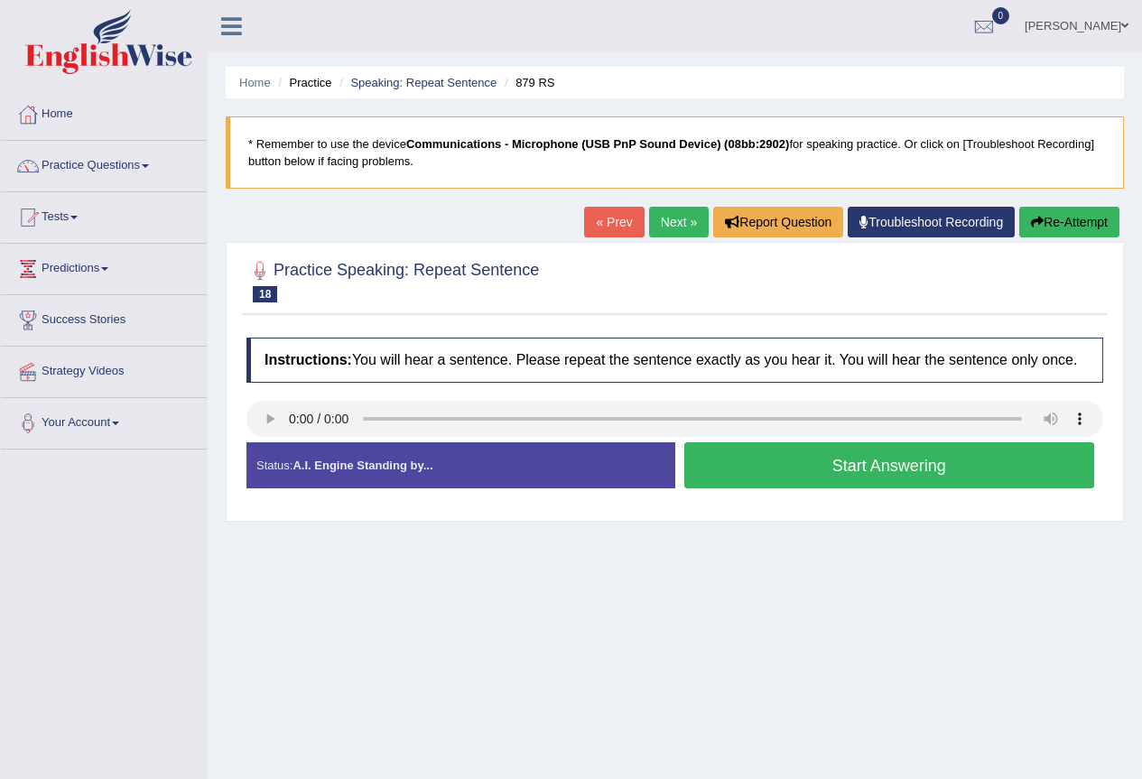
click at [844, 457] on button "Start Answering" at bounding box center [889, 465] width 411 height 46
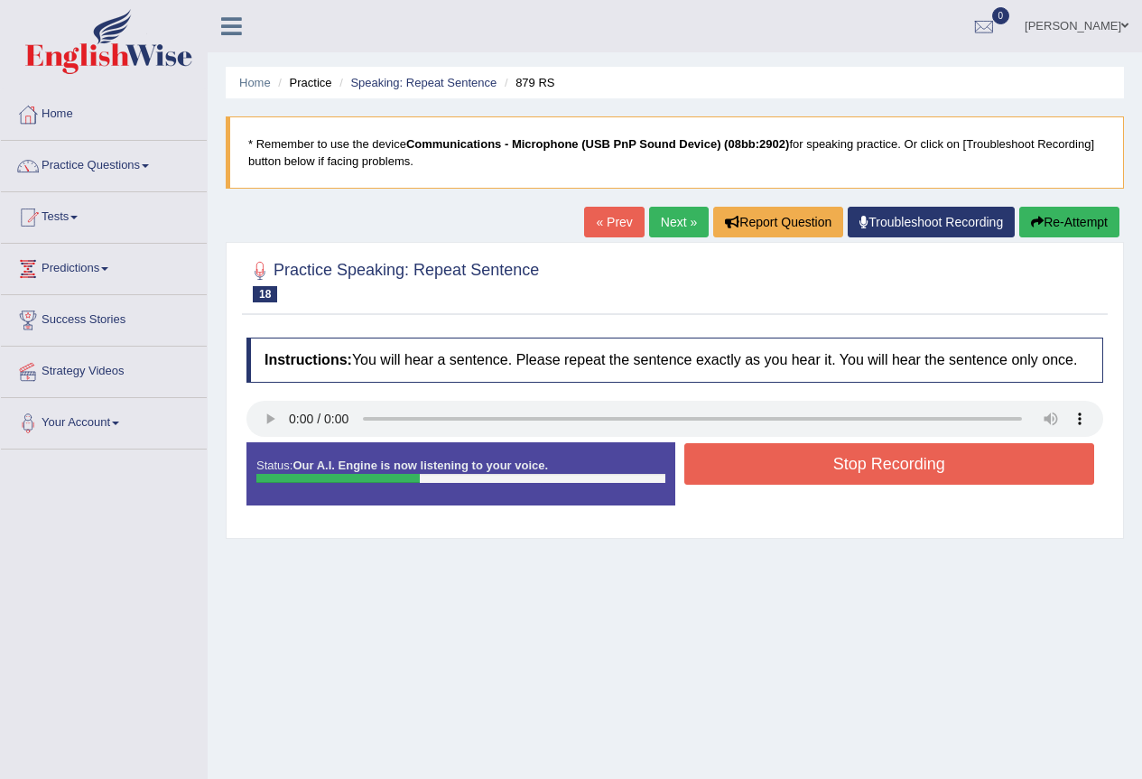
click at [849, 459] on button "Stop Recording" at bounding box center [889, 464] width 411 height 42
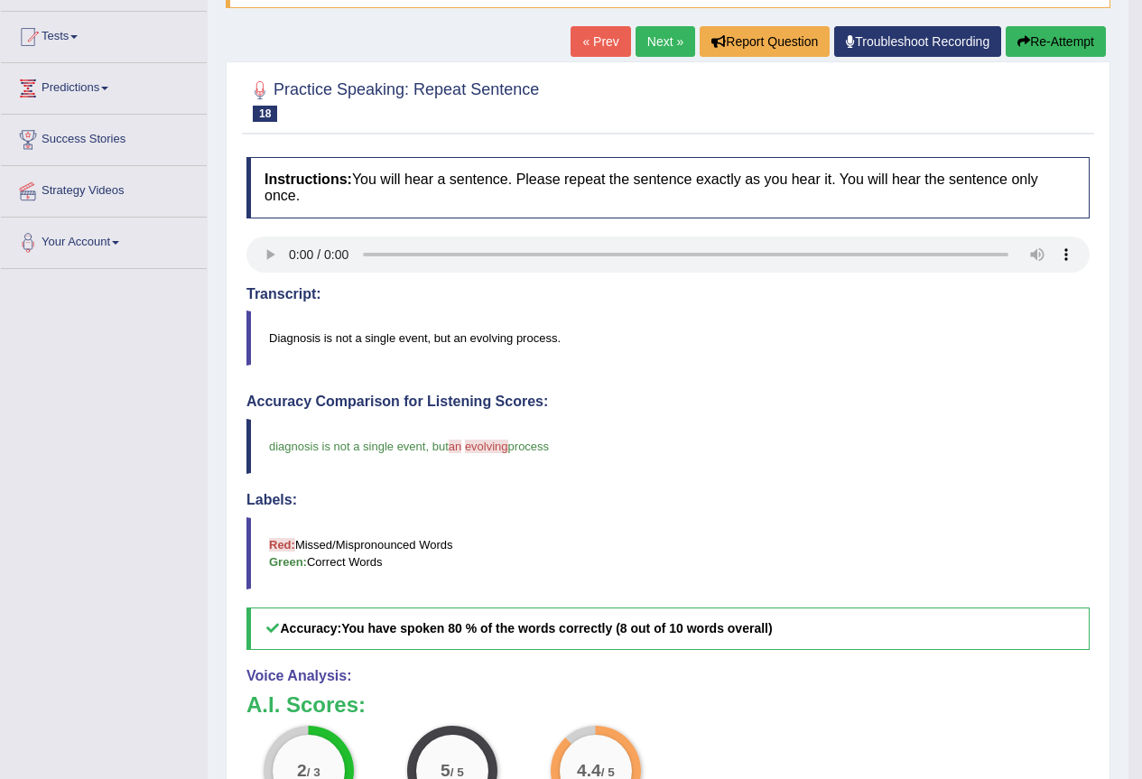
scroll to position [90, 0]
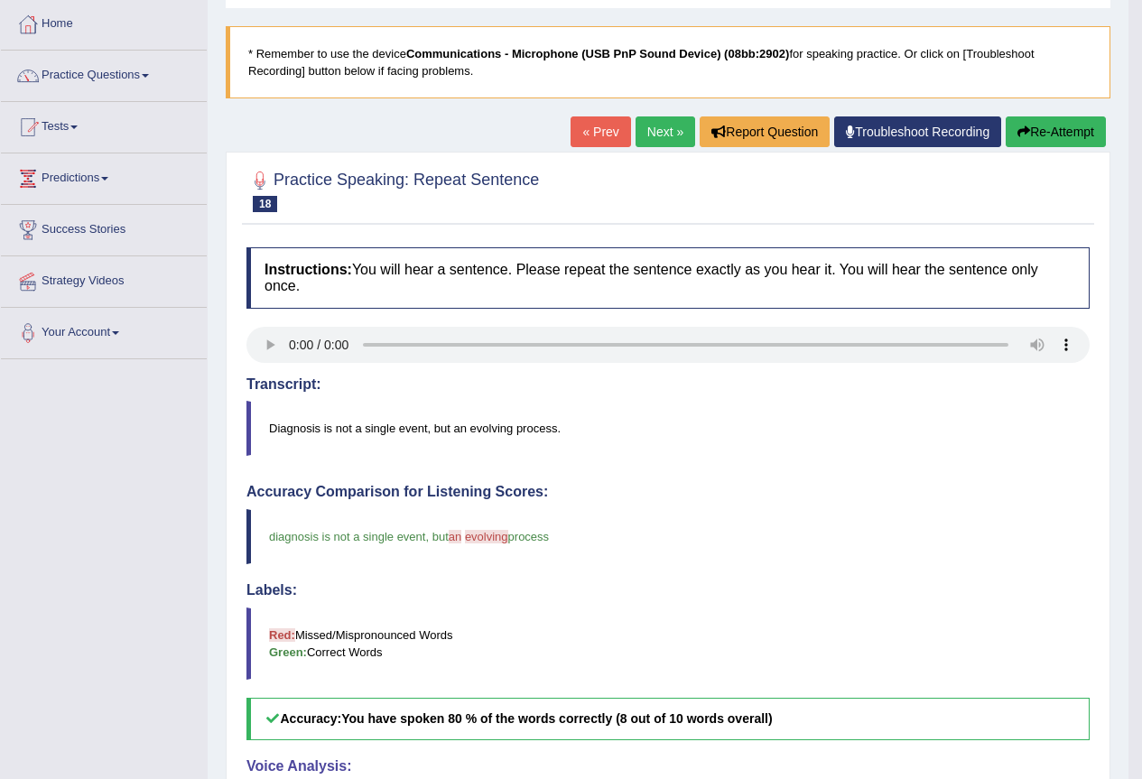
click at [660, 119] on link "Next »" at bounding box center [666, 131] width 60 height 31
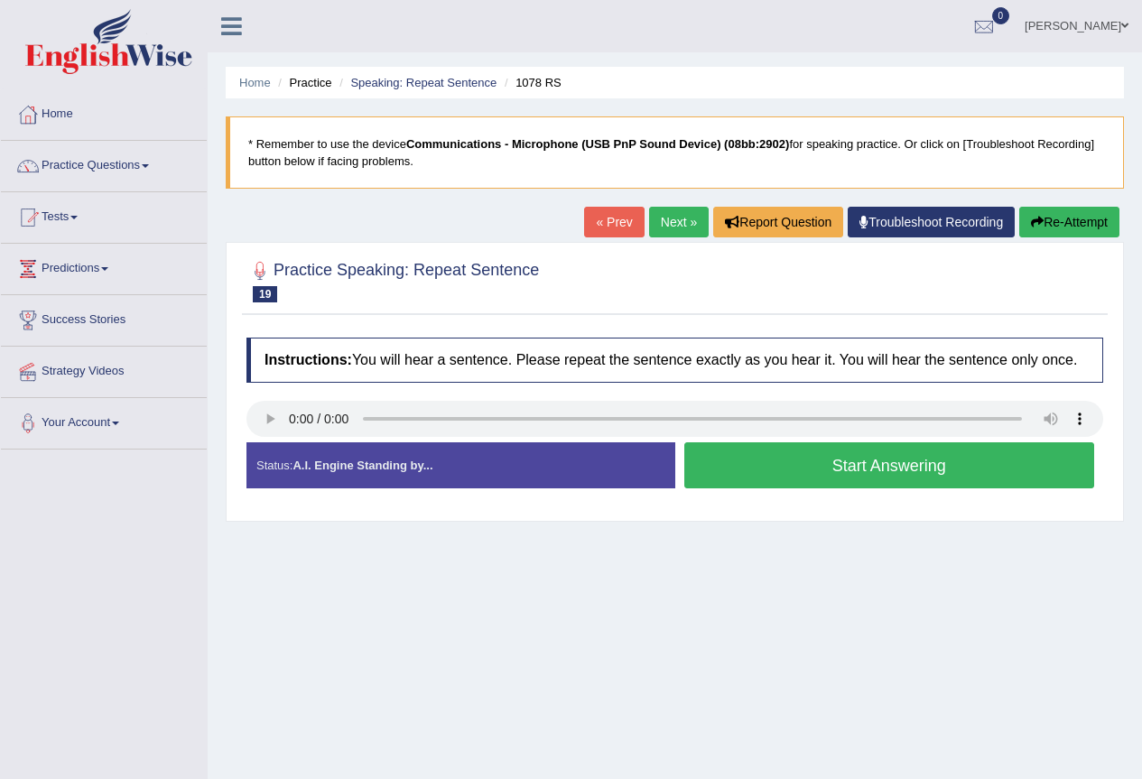
click at [887, 469] on button "Start Answering" at bounding box center [889, 465] width 411 height 46
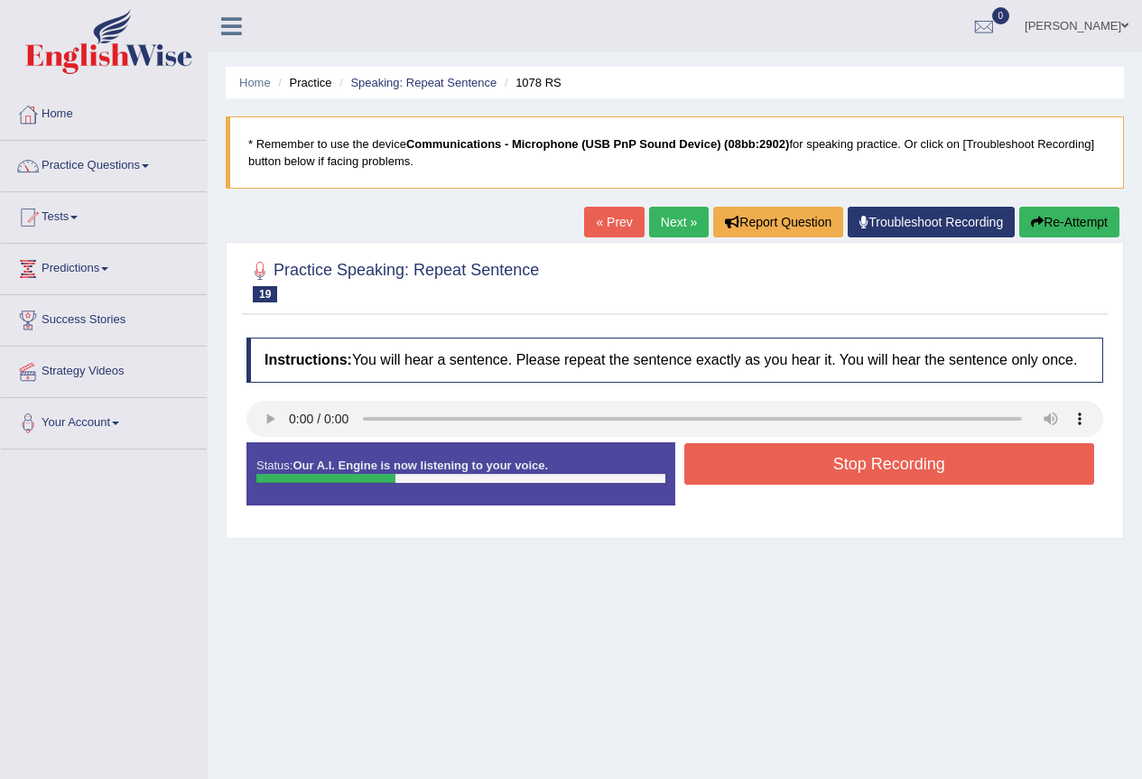
click at [887, 470] on button "Stop Recording" at bounding box center [889, 464] width 411 height 42
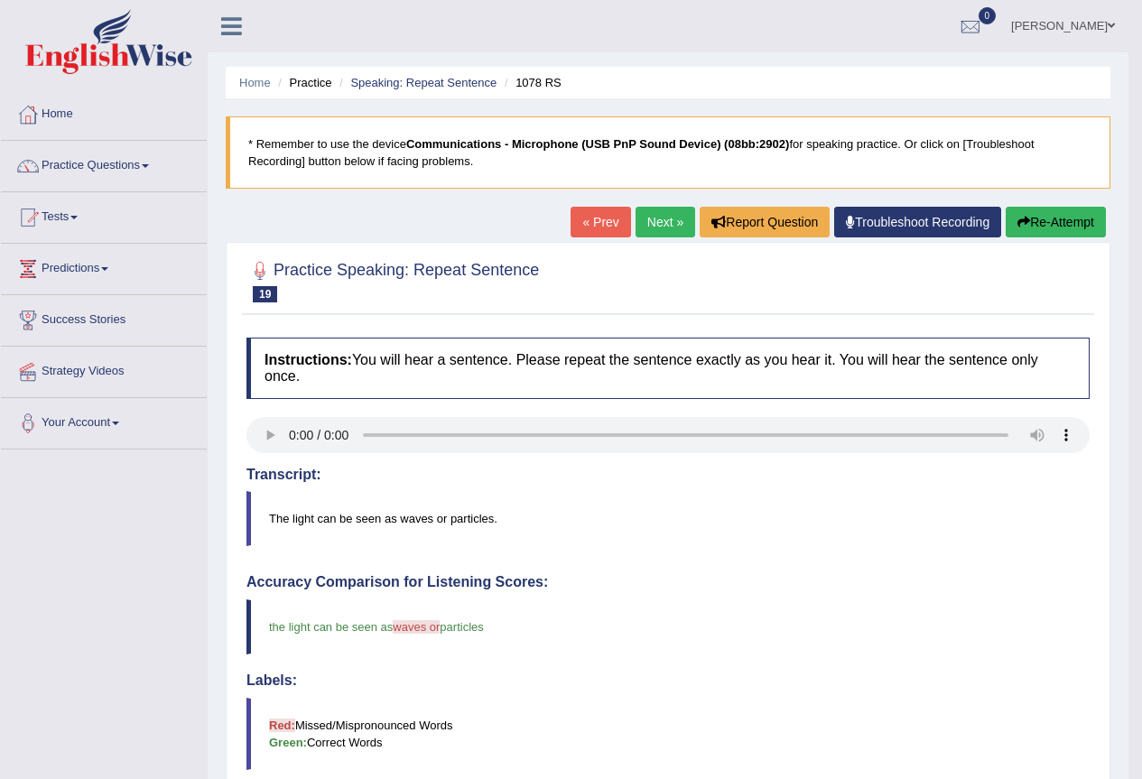
click at [664, 224] on link "Next »" at bounding box center [666, 222] width 60 height 31
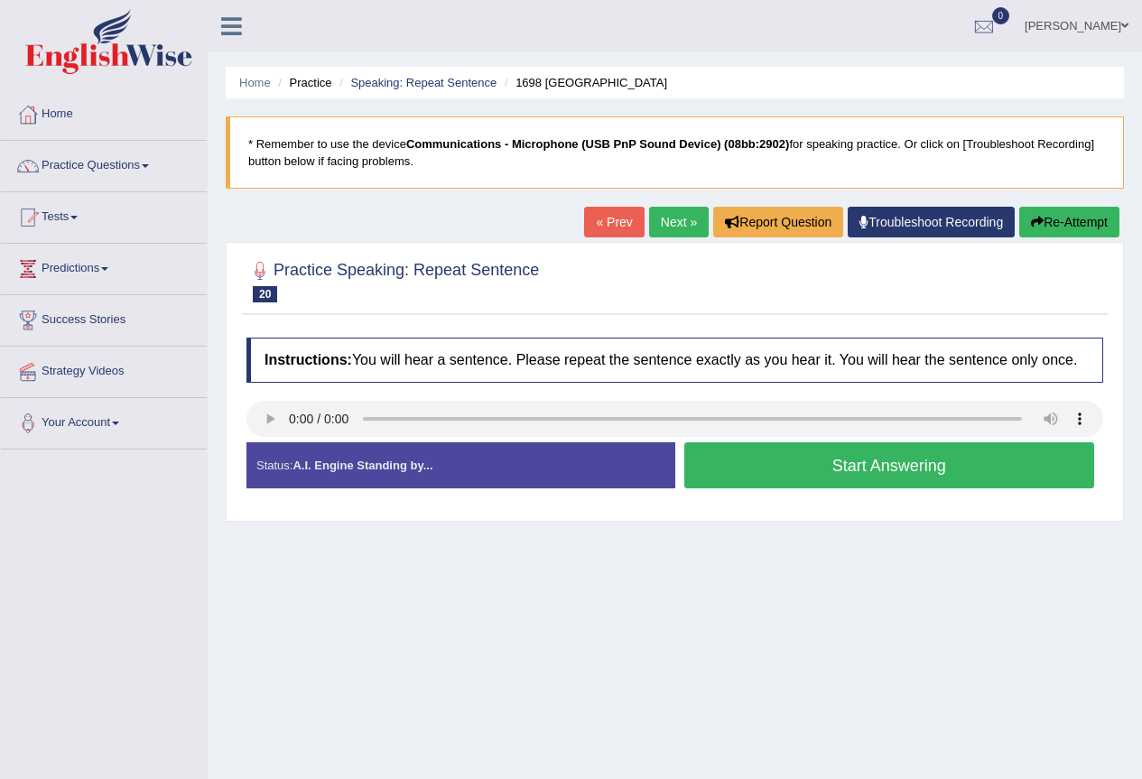
click at [904, 476] on button "Start Answering" at bounding box center [889, 465] width 411 height 46
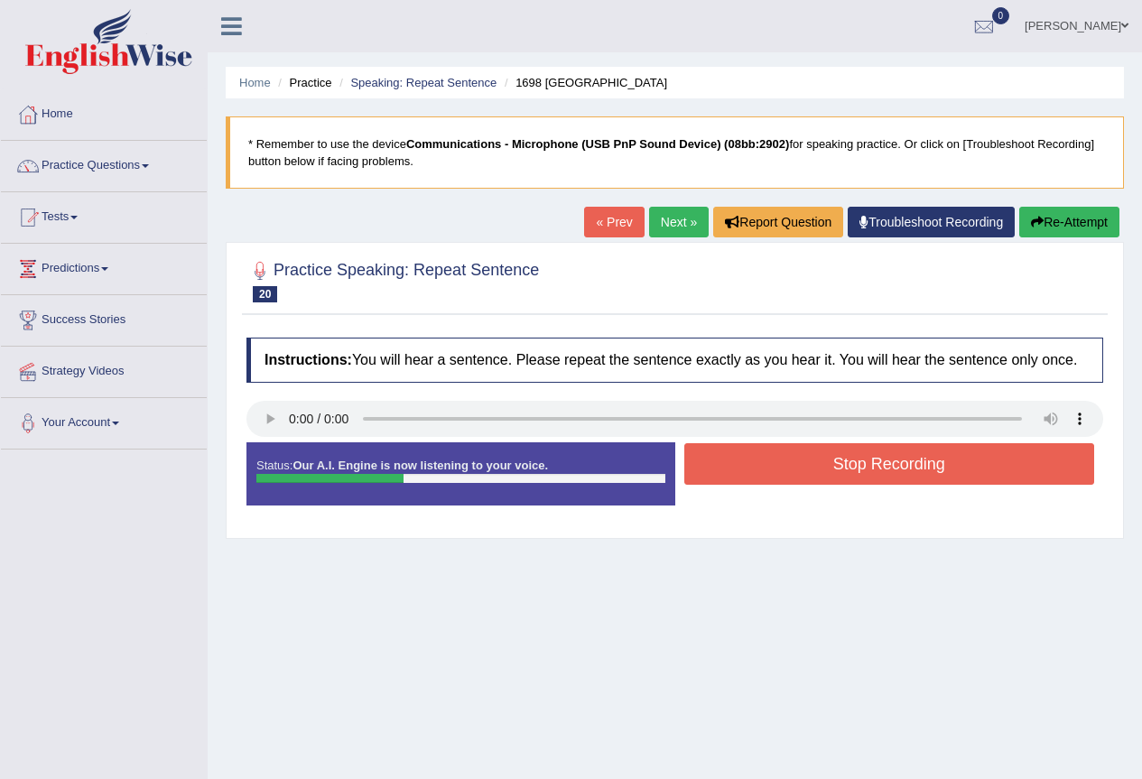
click at [920, 472] on button "Stop Recording" at bounding box center [889, 464] width 411 height 42
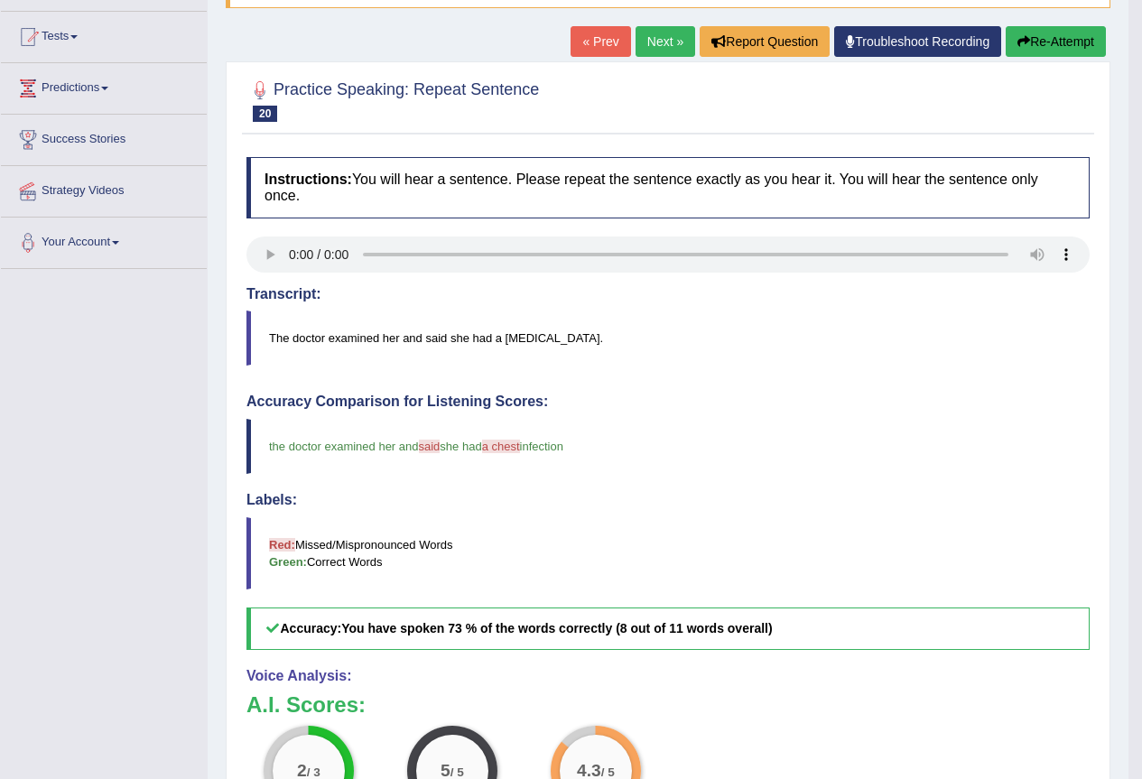
scroll to position [90, 0]
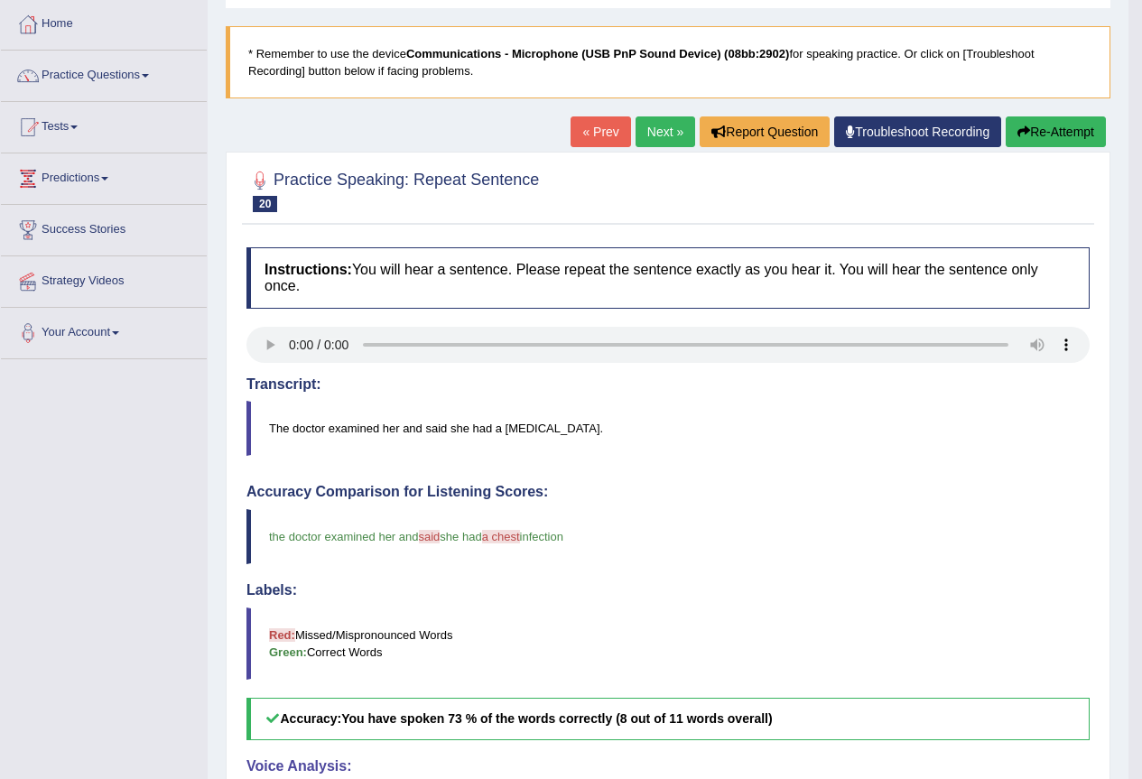
click at [642, 130] on link "Next »" at bounding box center [666, 131] width 60 height 31
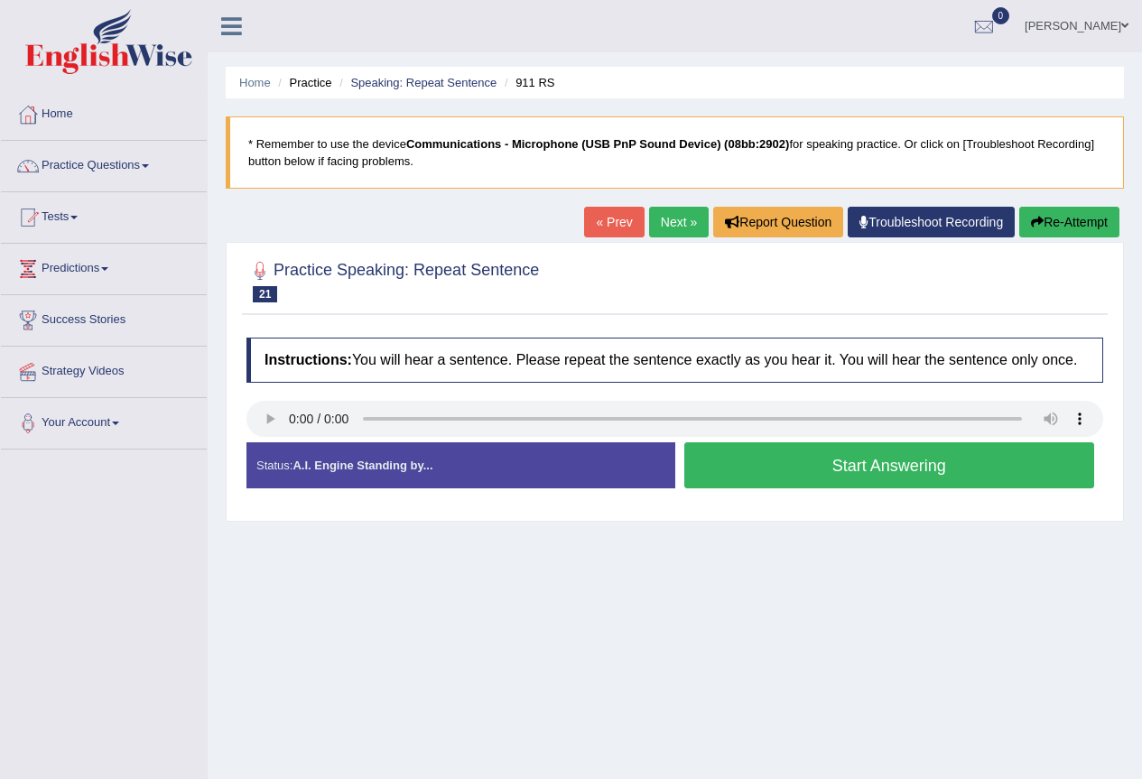
click at [857, 477] on button "Start Answering" at bounding box center [889, 465] width 411 height 46
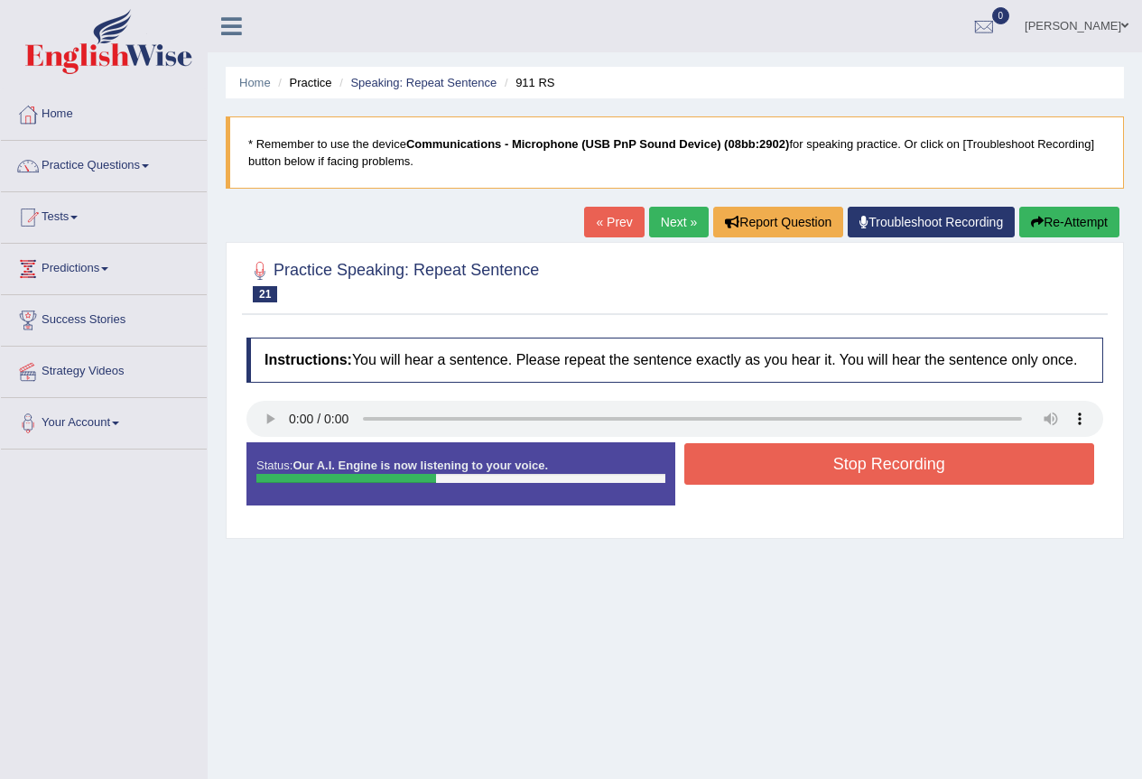
click at [861, 478] on button "Stop Recording" at bounding box center [889, 464] width 411 height 42
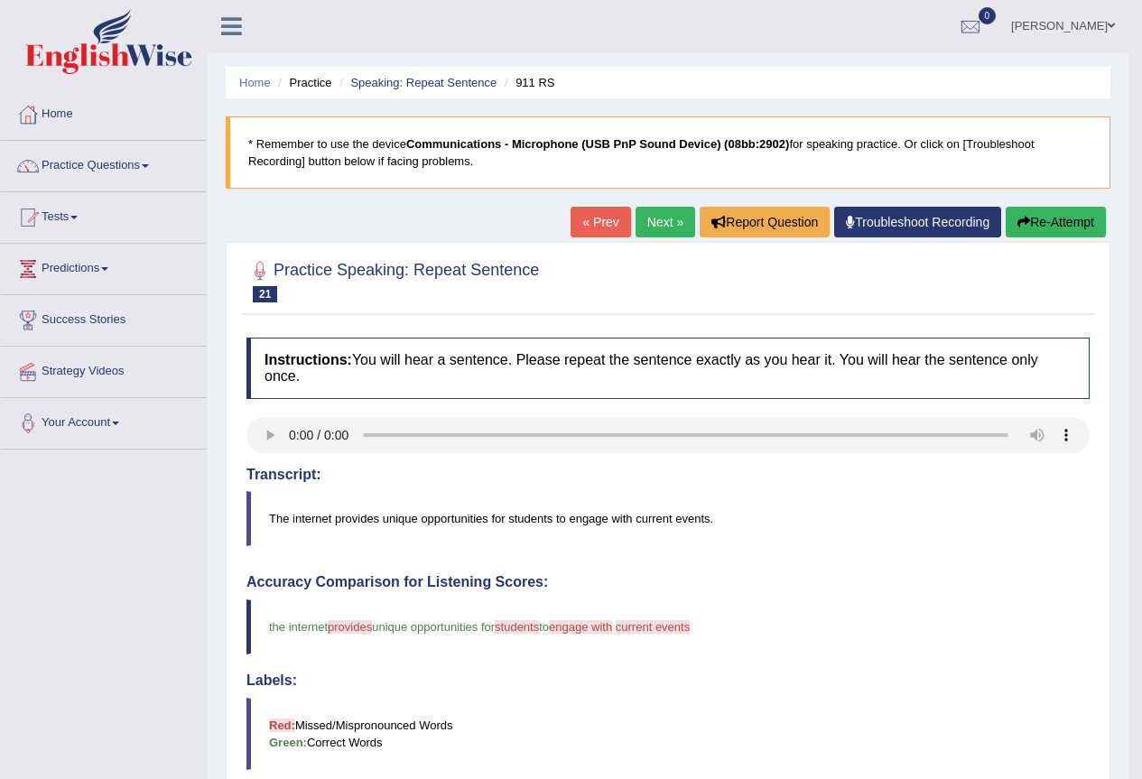
click at [646, 228] on link "Next »" at bounding box center [666, 222] width 60 height 31
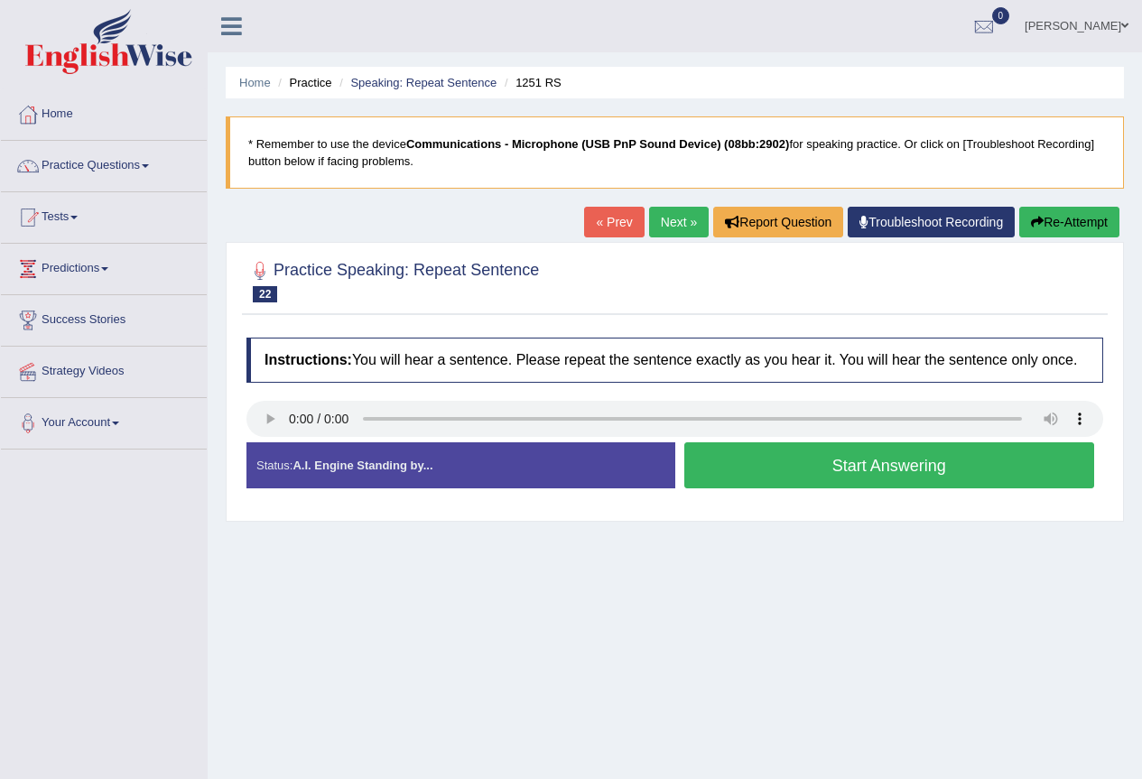
click at [917, 461] on button "Start Answering" at bounding box center [889, 465] width 411 height 46
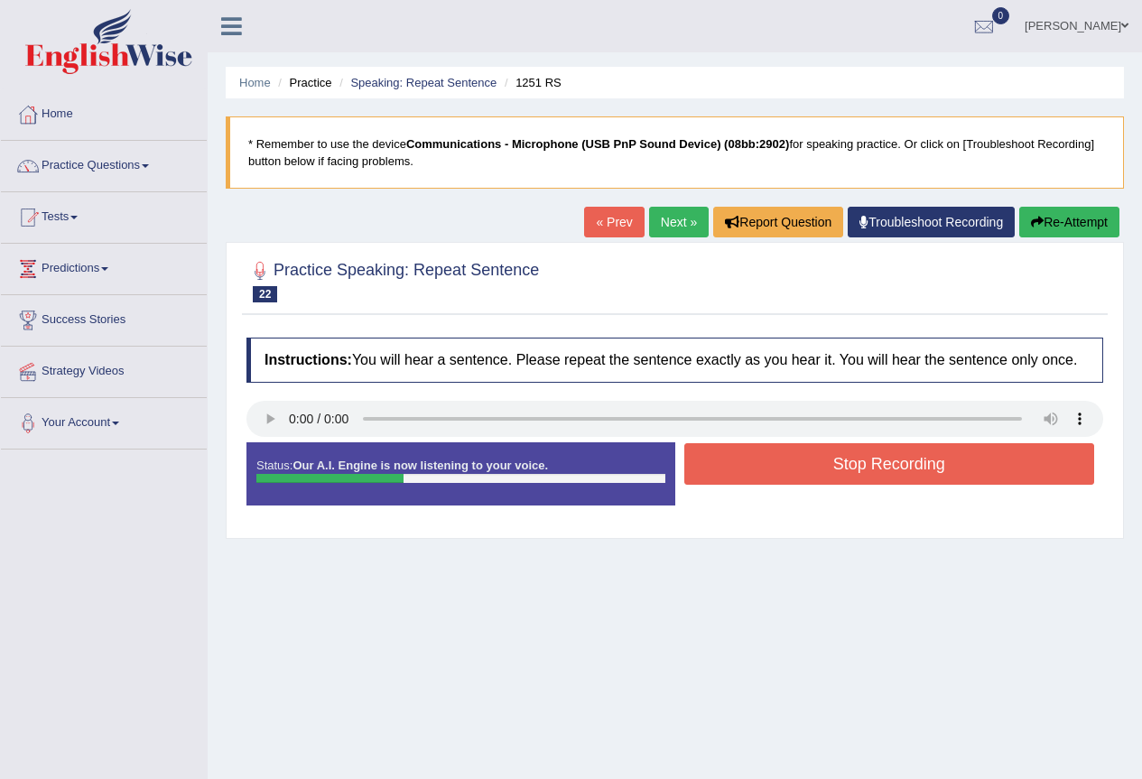
click at [917, 461] on button "Stop Recording" at bounding box center [889, 464] width 411 height 42
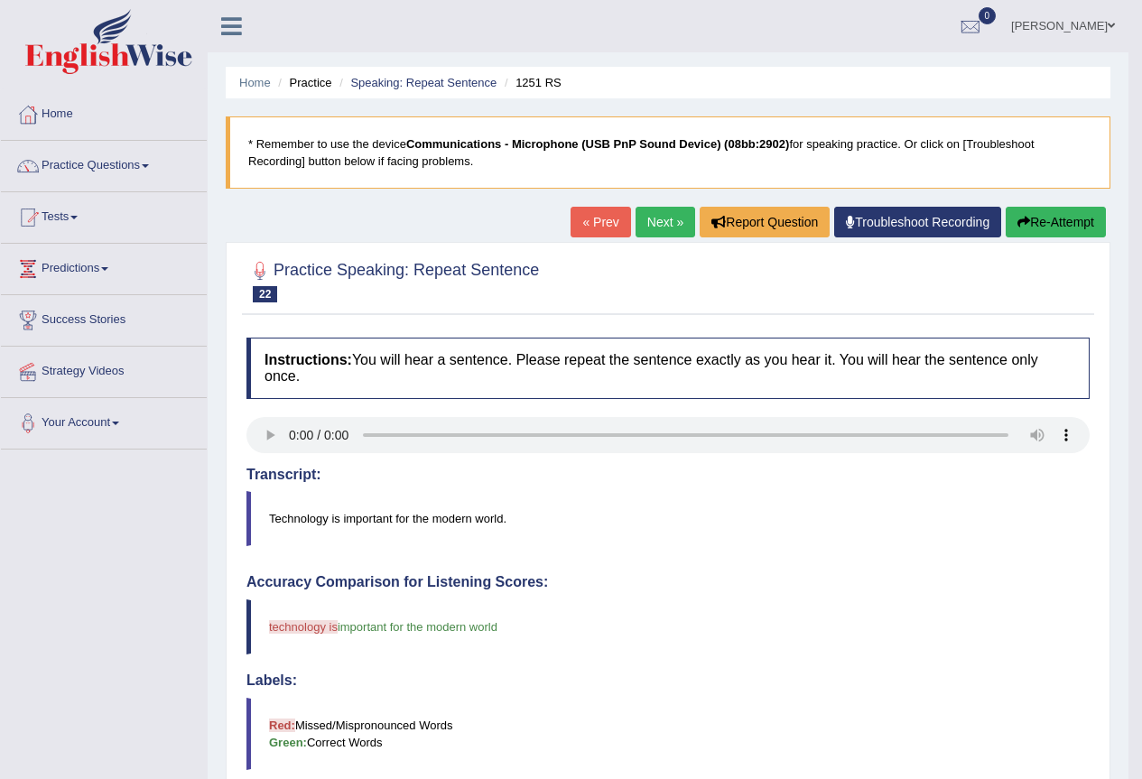
click at [672, 226] on link "Next »" at bounding box center [666, 222] width 60 height 31
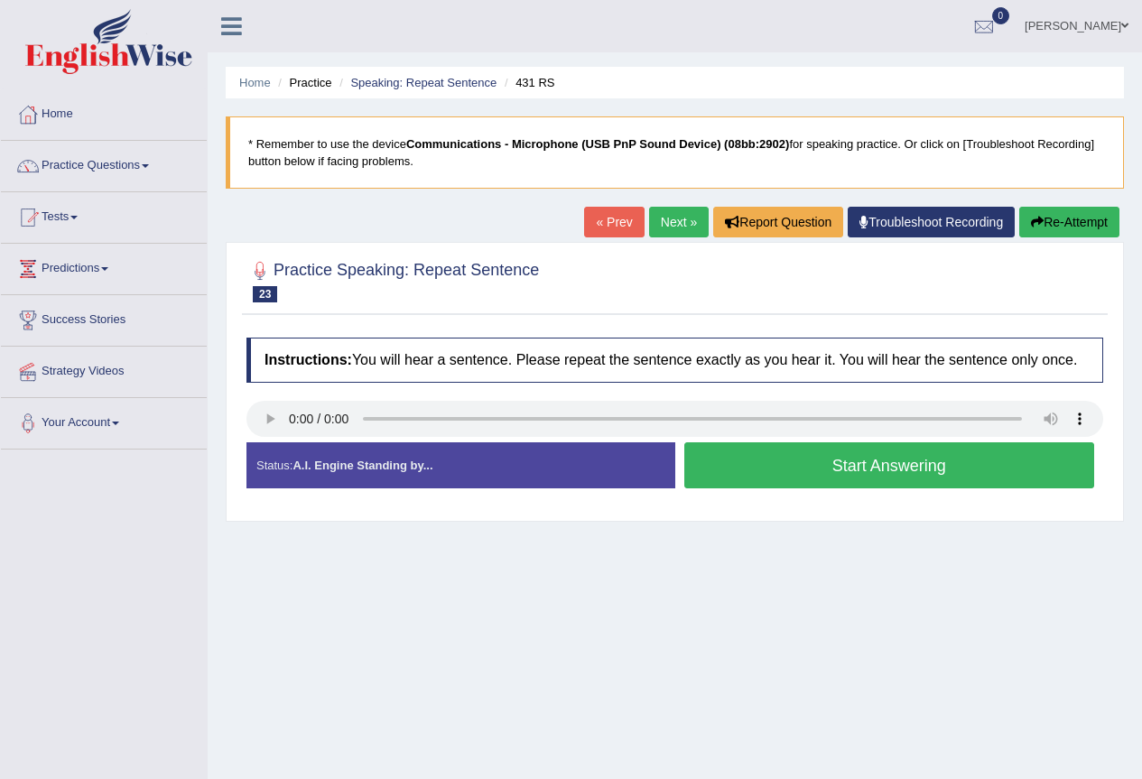
click at [830, 474] on button "Start Answering" at bounding box center [889, 465] width 411 height 46
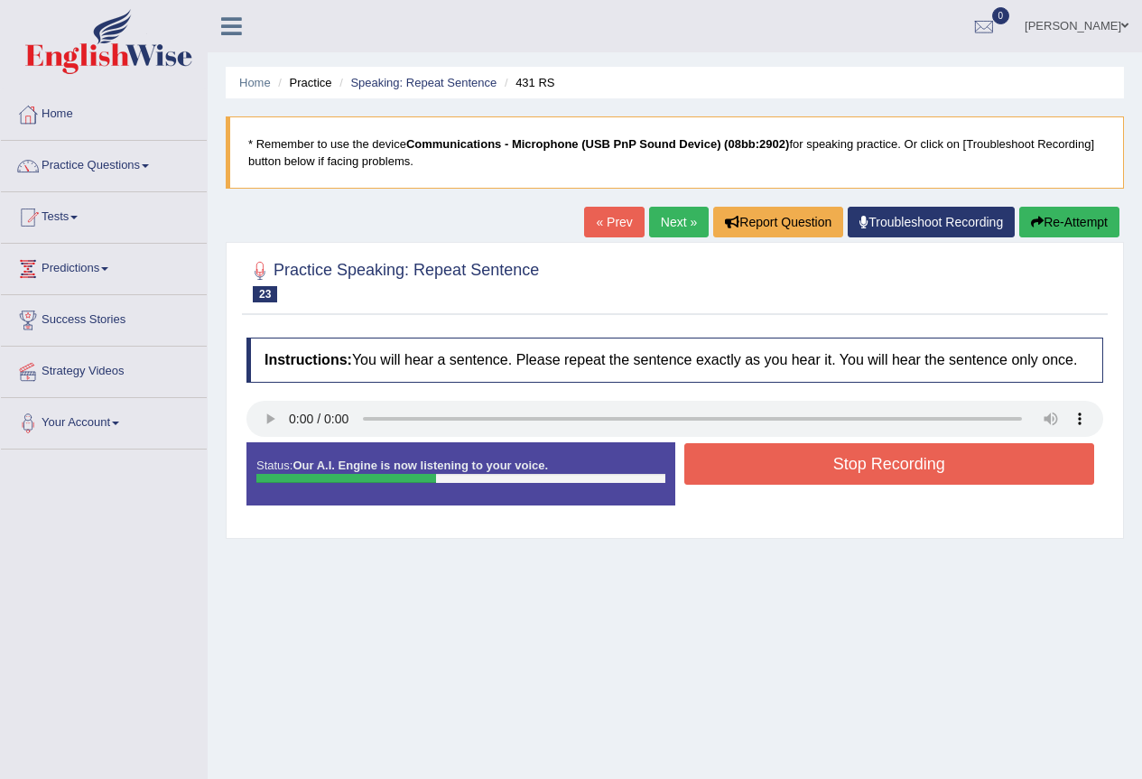
click at [830, 469] on button "Stop Recording" at bounding box center [889, 464] width 411 height 42
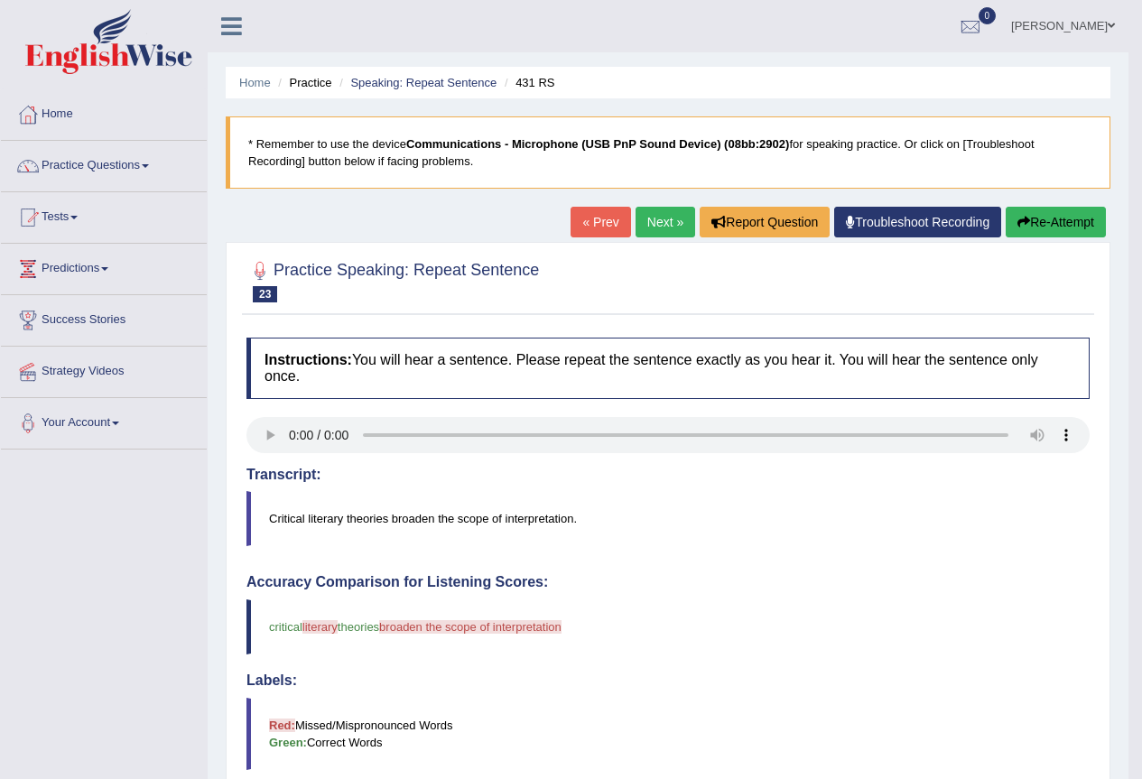
click at [663, 226] on link "Next »" at bounding box center [666, 222] width 60 height 31
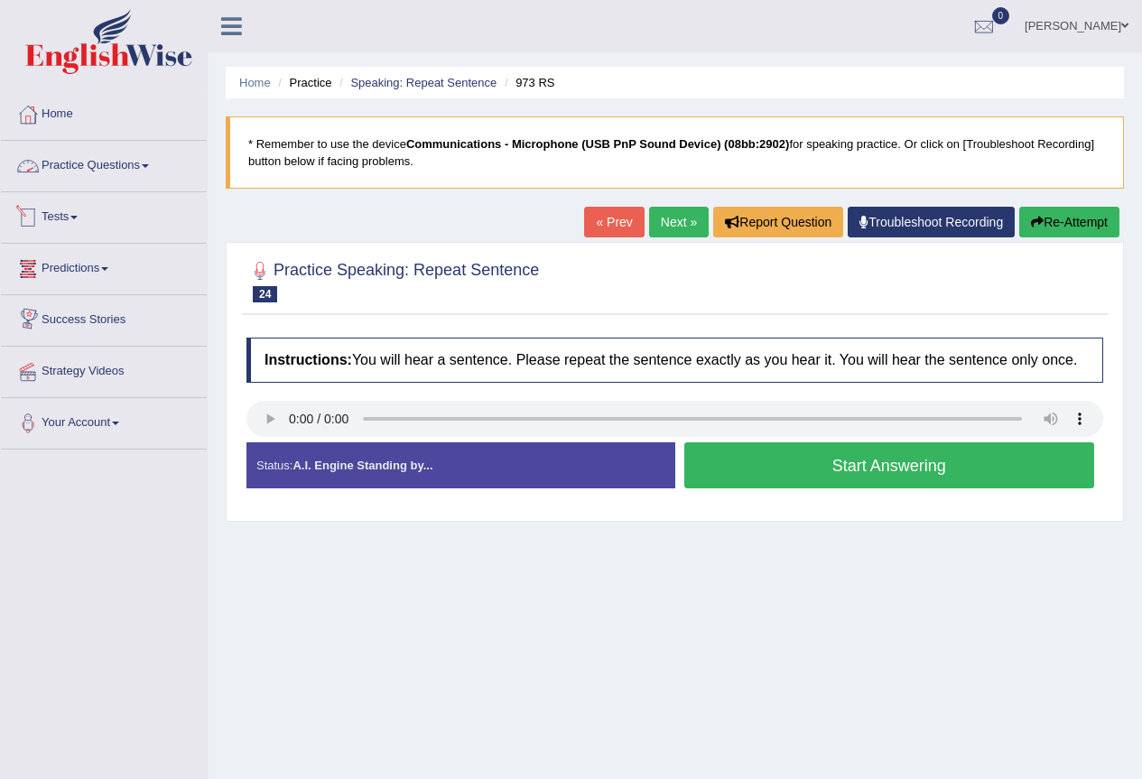
click at [93, 161] on link "Practice Questions" at bounding box center [104, 163] width 206 height 45
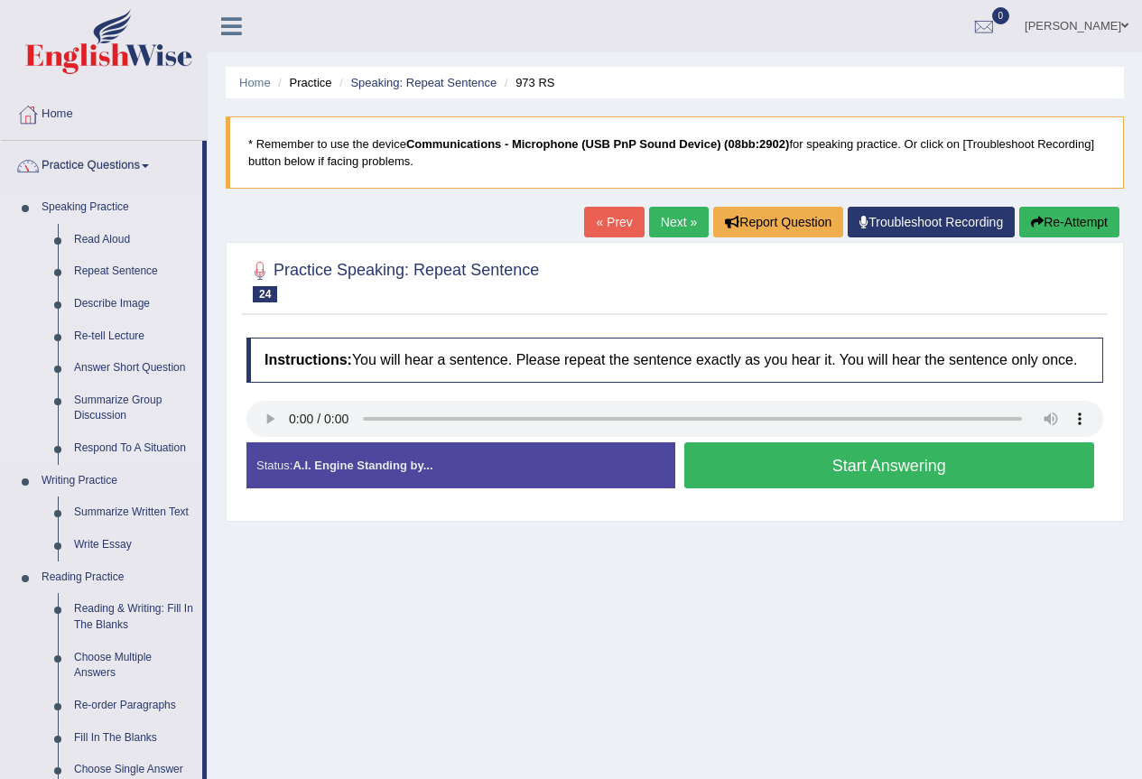
click at [88, 303] on link "Describe Image" at bounding box center [134, 304] width 136 height 33
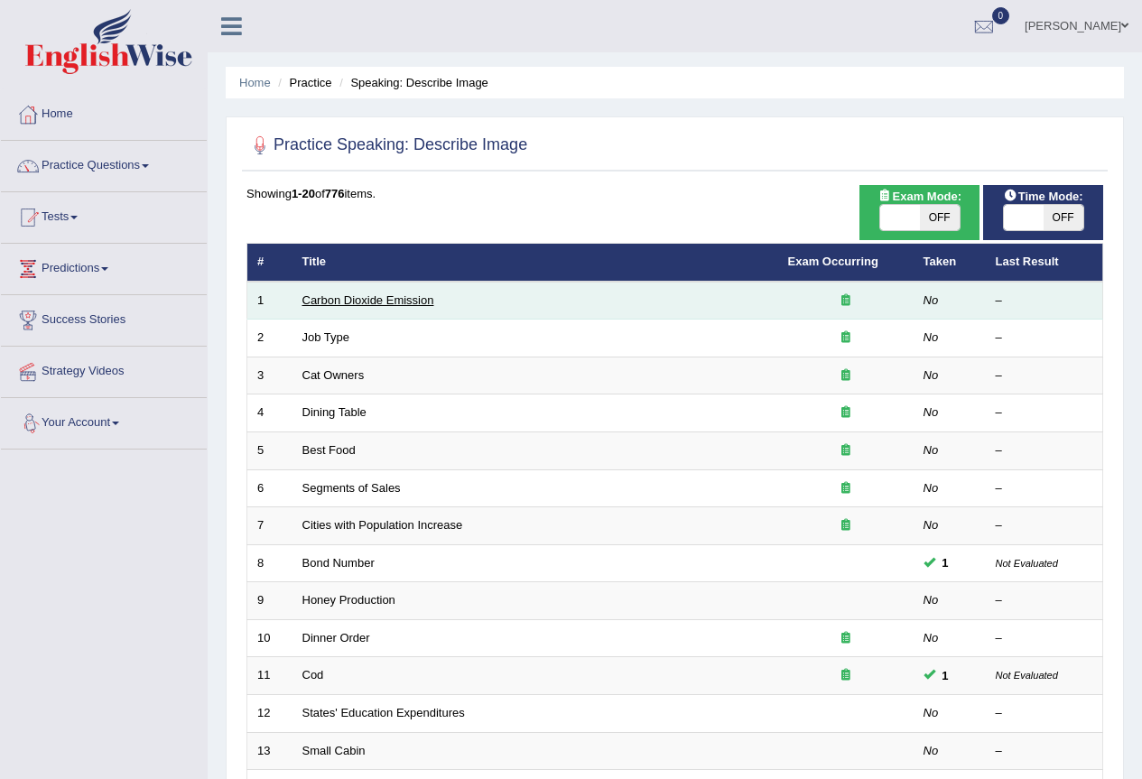
click at [348, 304] on link "Carbon Dioxide Emission" at bounding box center [368, 300] width 132 height 14
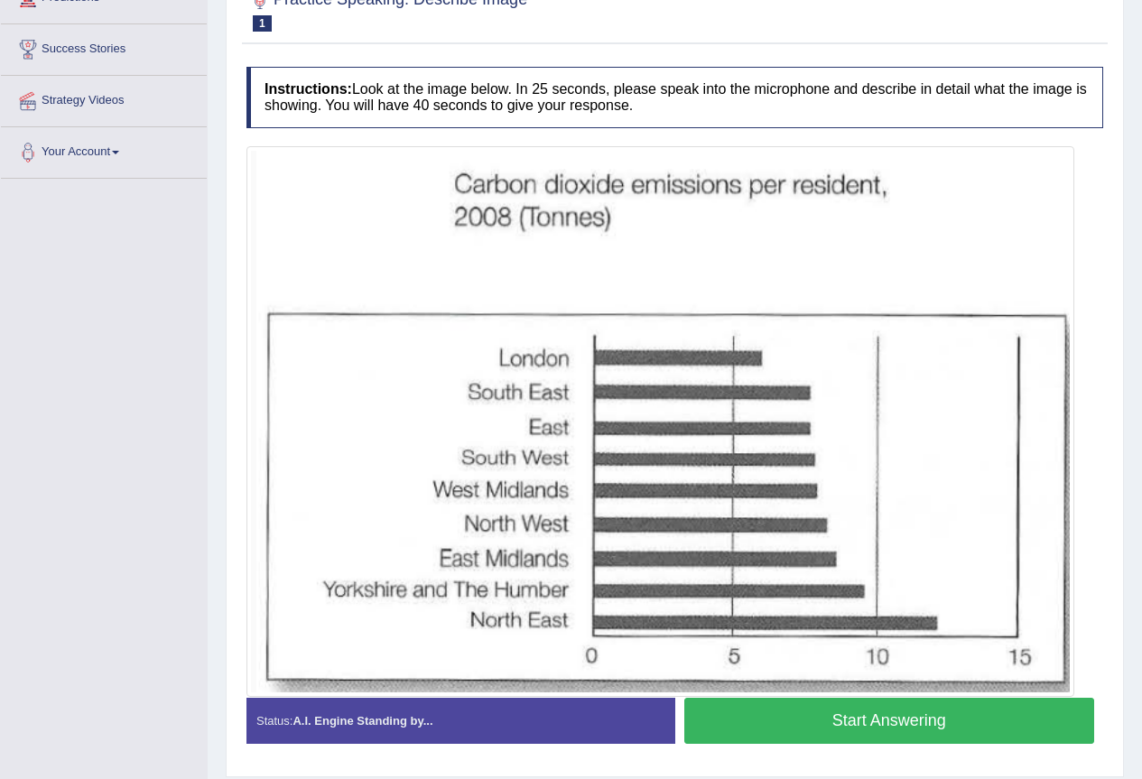
scroll to position [328, 0]
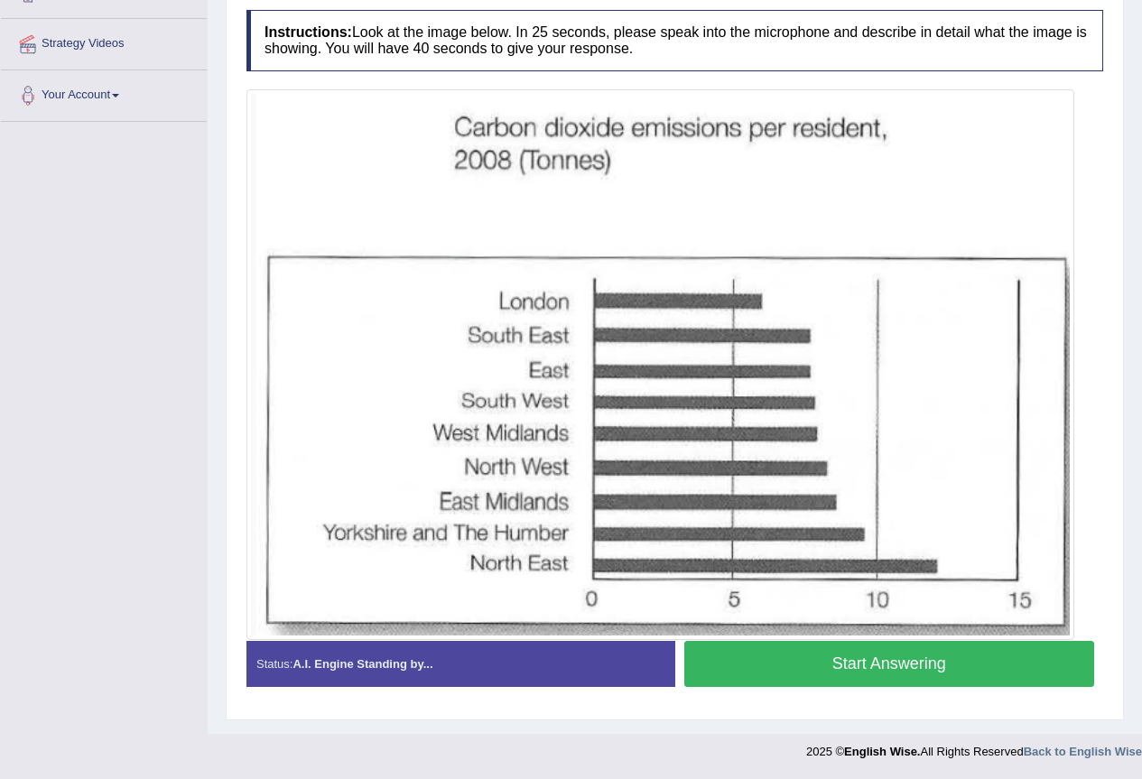
click at [877, 666] on button "Start Answering" at bounding box center [889, 664] width 411 height 46
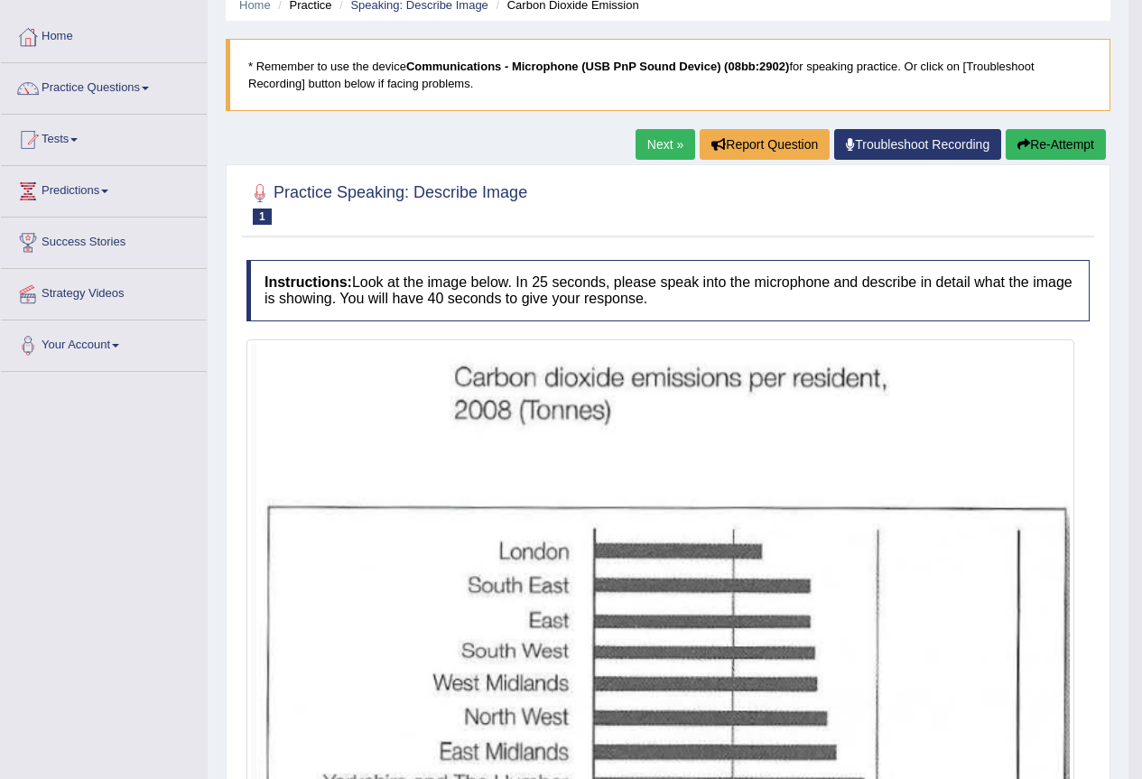
scroll to position [0, 0]
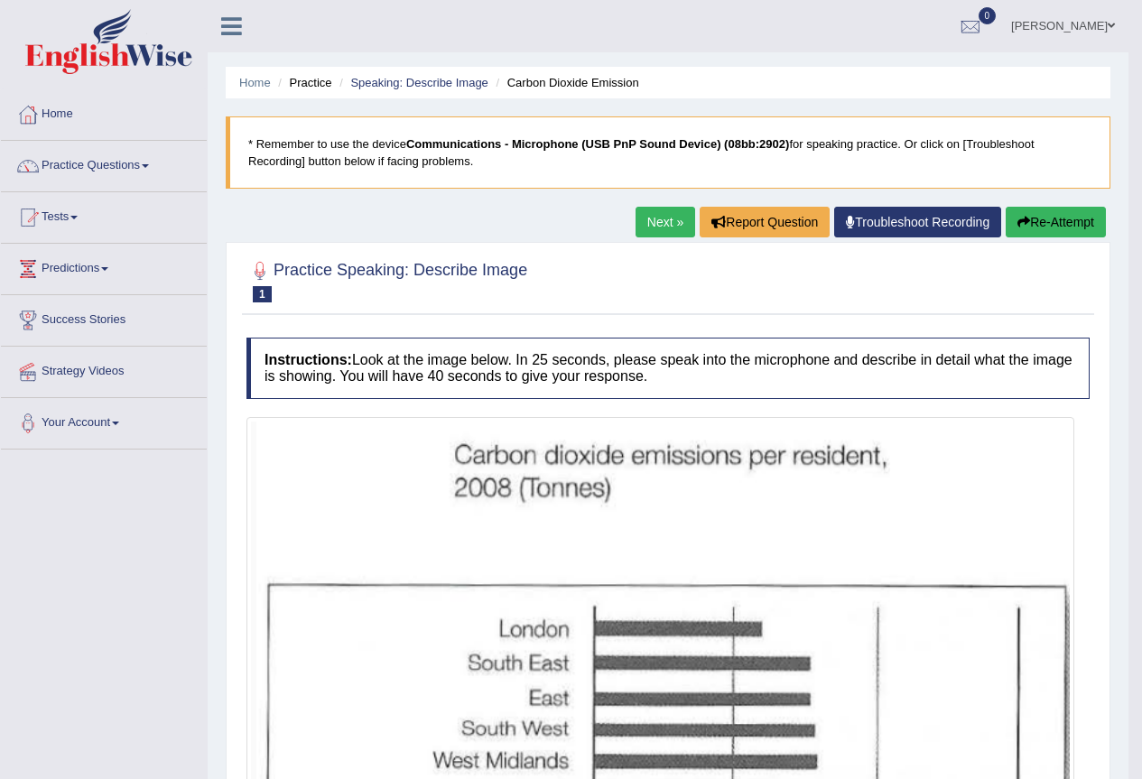
click at [662, 220] on link "Next »" at bounding box center [666, 222] width 60 height 31
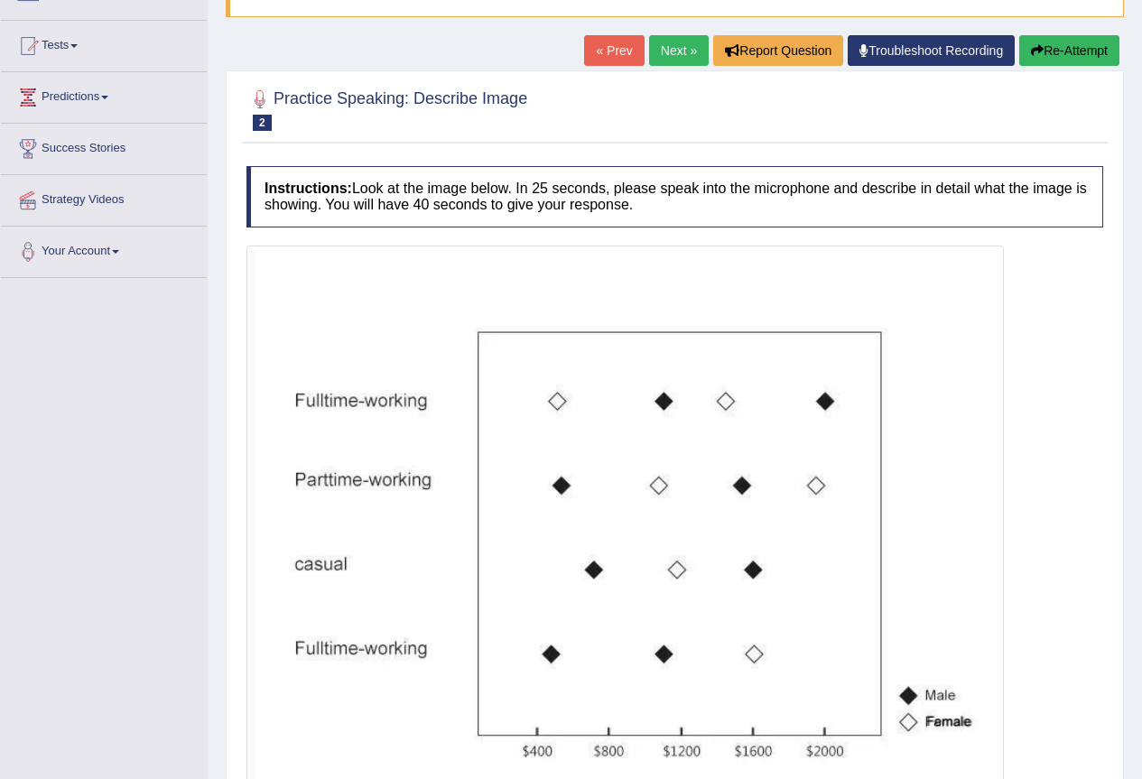
scroll to position [81, 0]
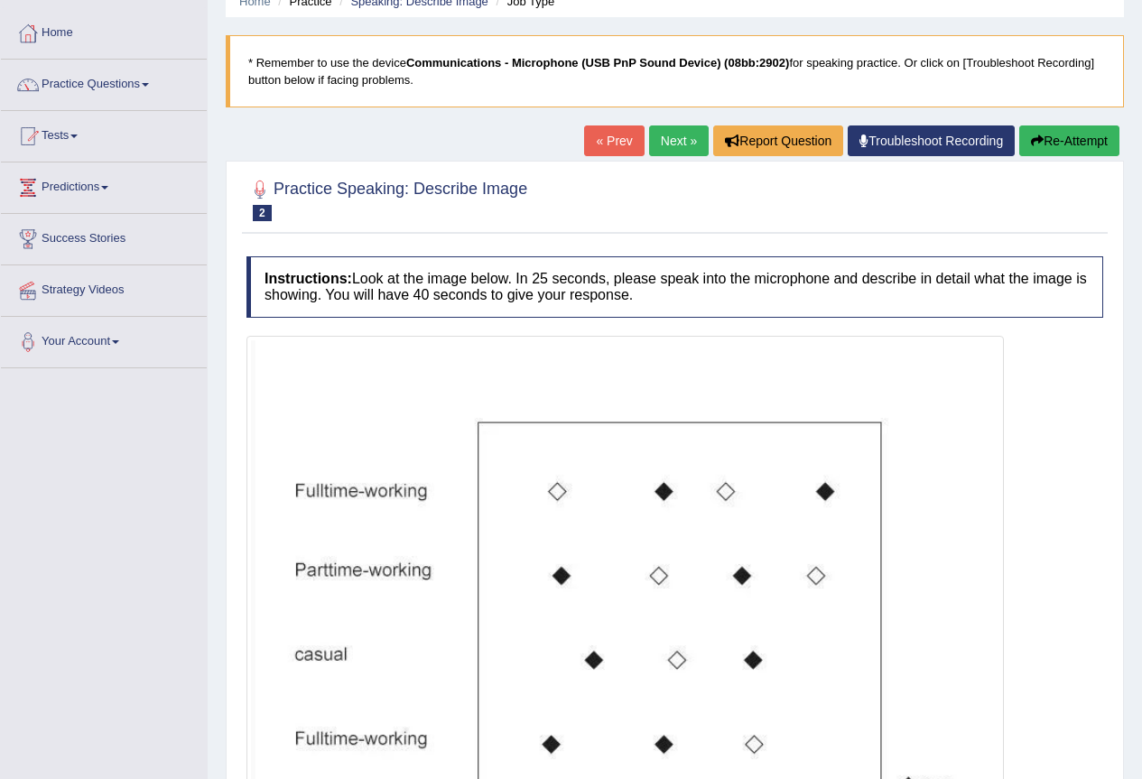
click at [601, 146] on link "« Prev" at bounding box center [614, 140] width 60 height 31
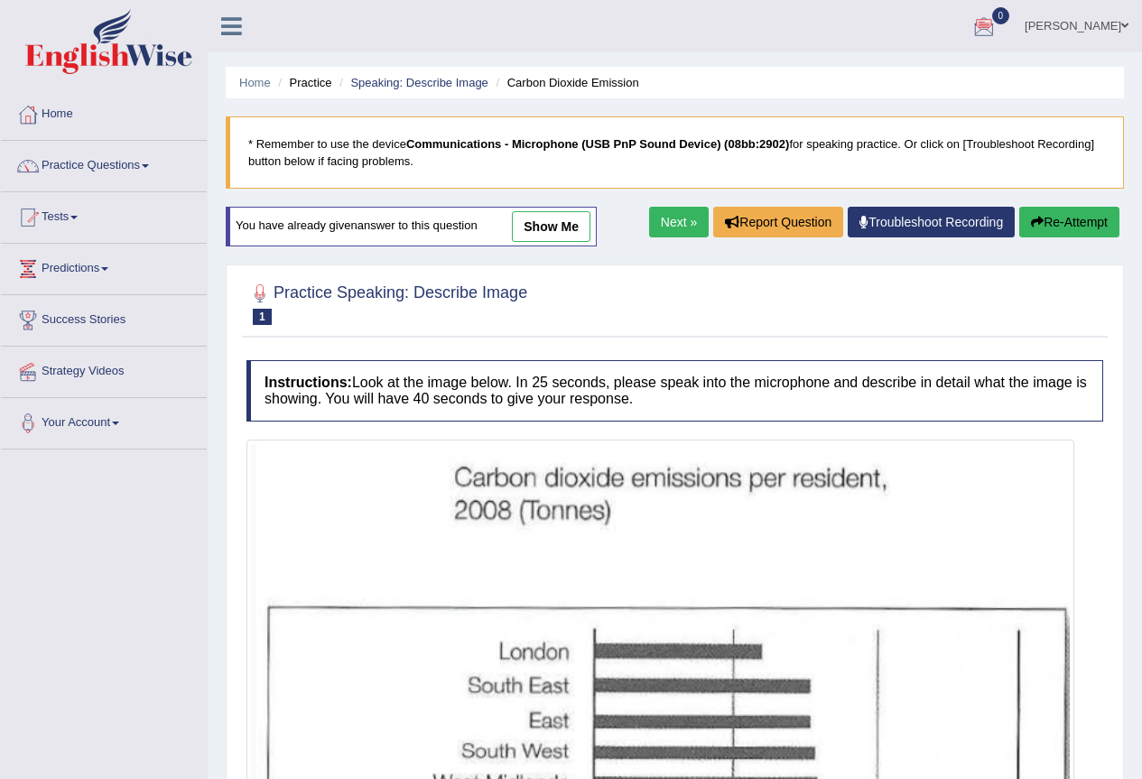
click at [661, 229] on link "Next »" at bounding box center [679, 222] width 60 height 31
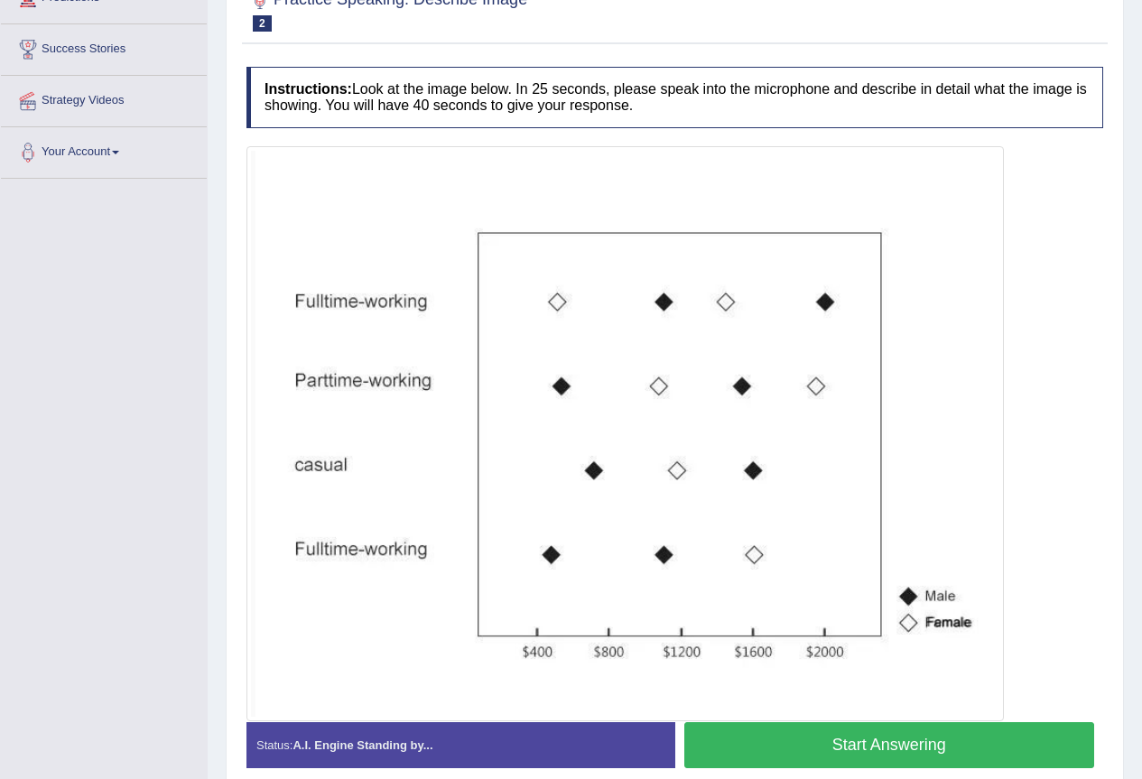
scroll to position [352, 0]
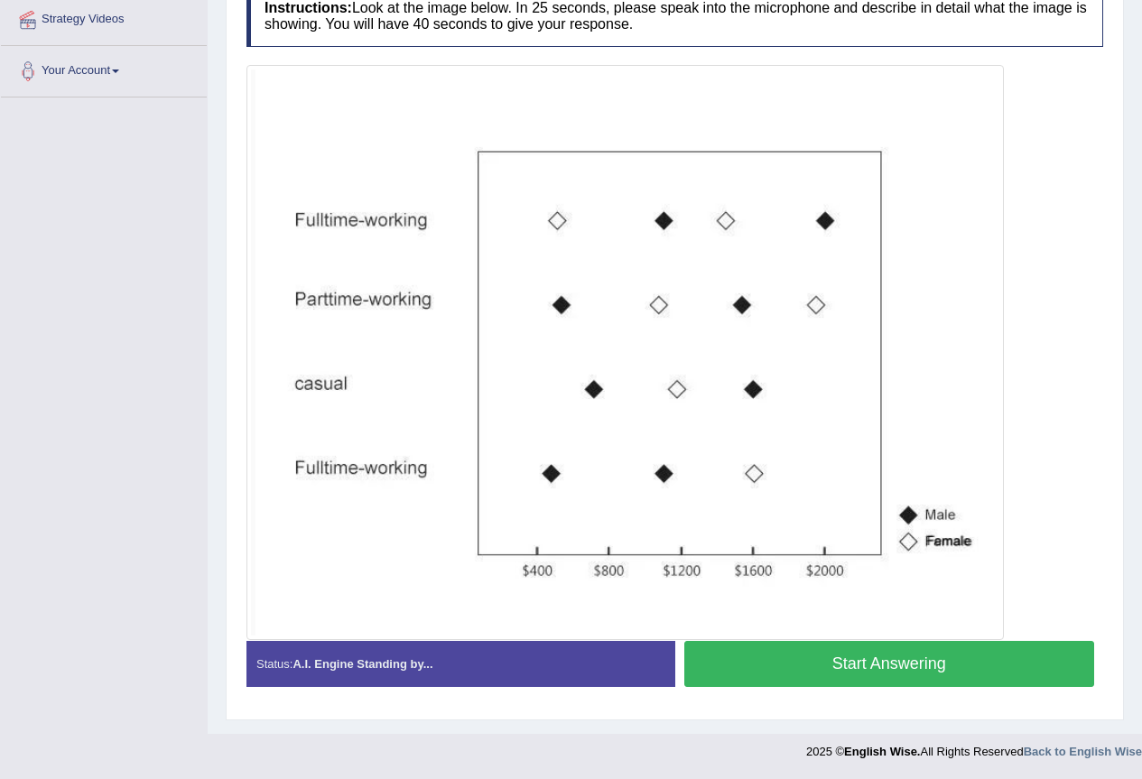
click at [887, 663] on button "Start Answering" at bounding box center [889, 664] width 411 height 46
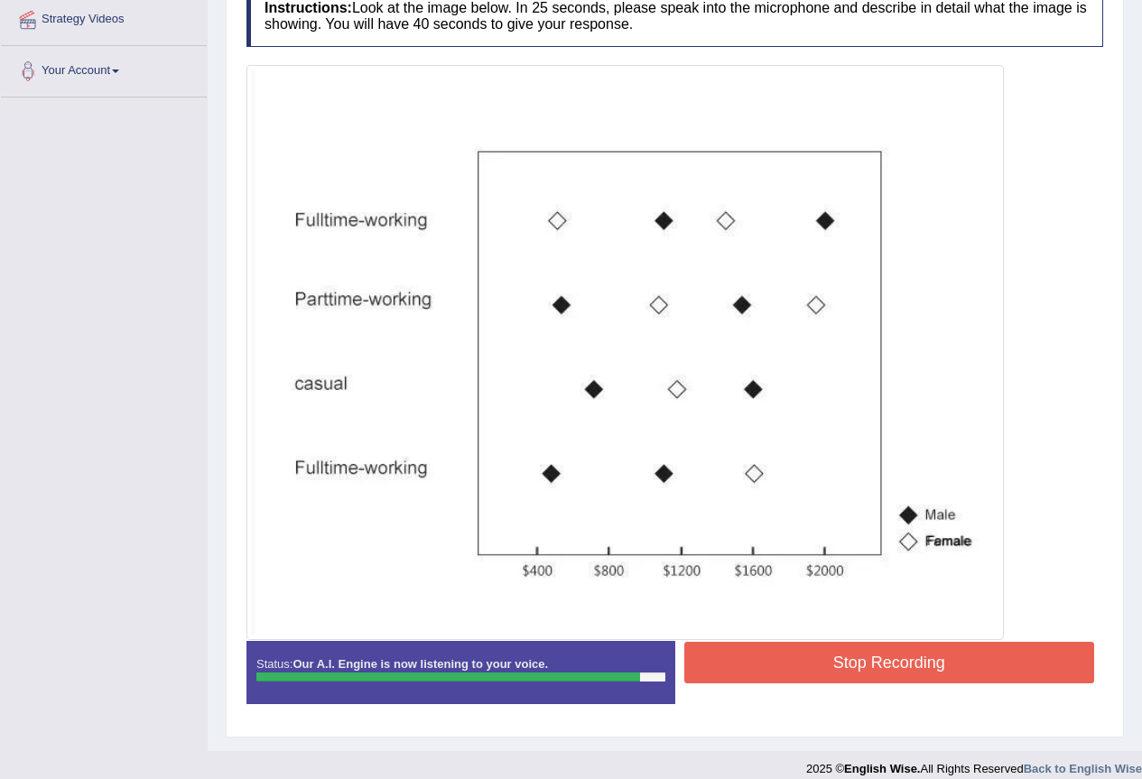
click at [896, 663] on button "Stop Recording" at bounding box center [889, 663] width 411 height 42
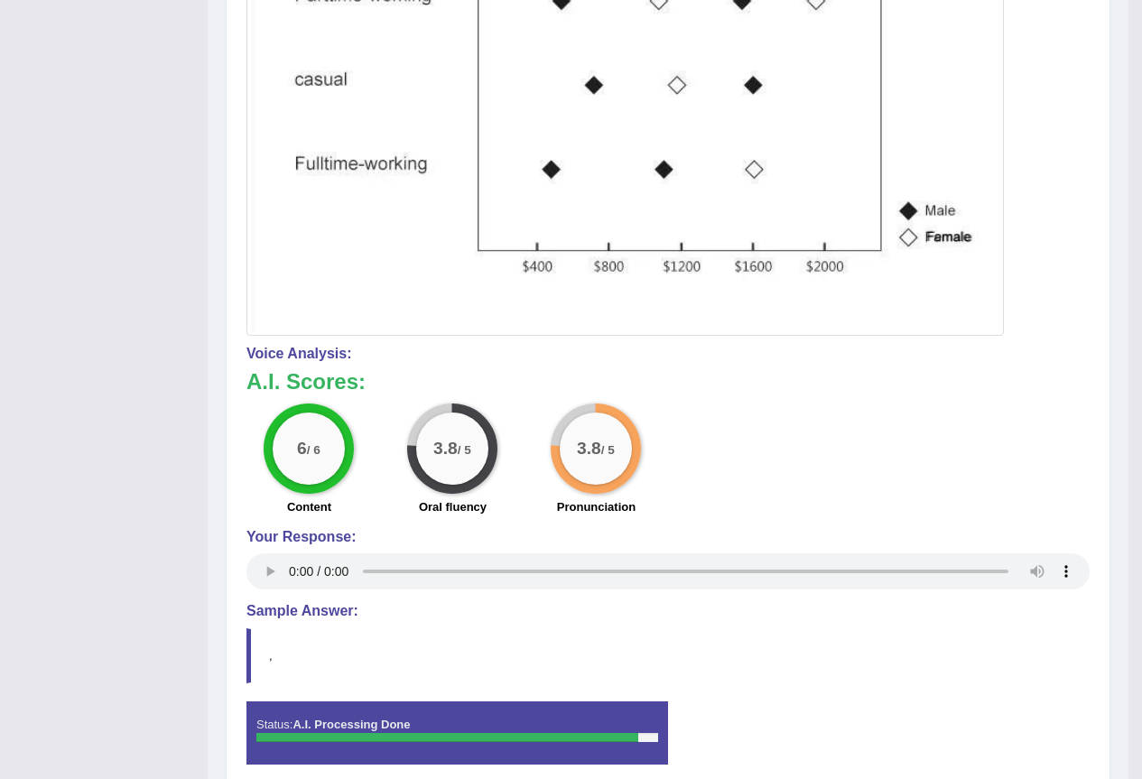
scroll to position [734, 0]
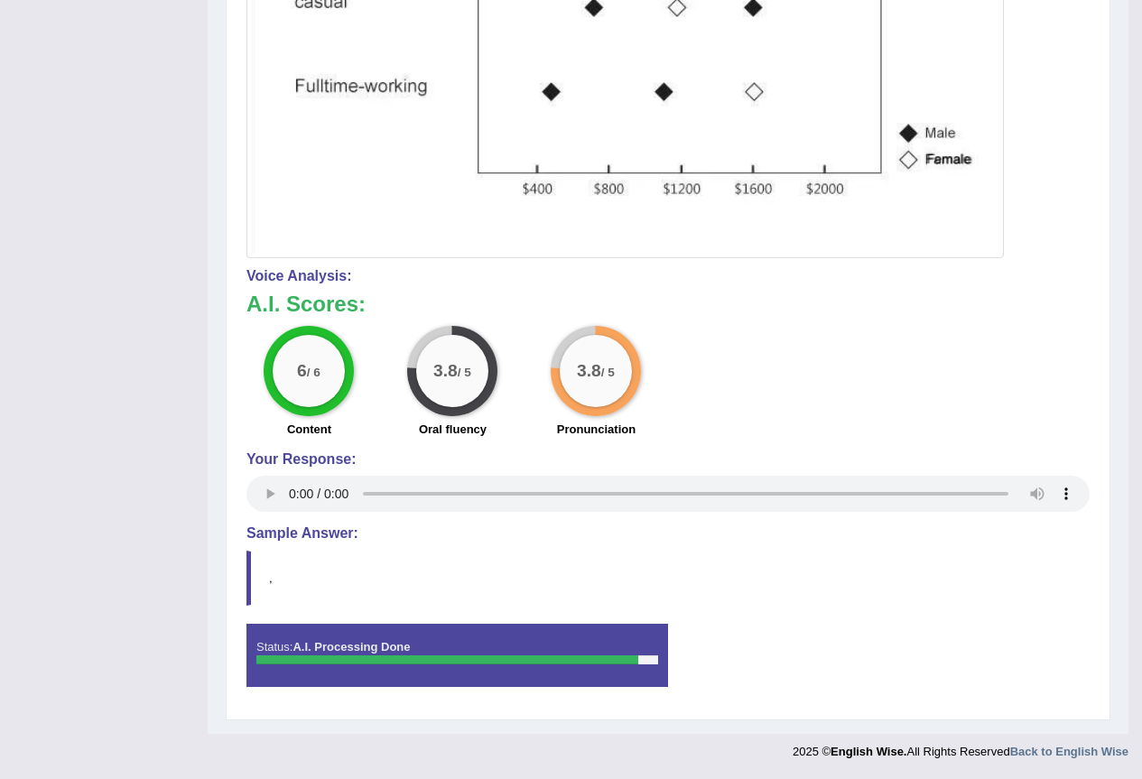
click at [422, 643] on div "Status: A.I. Processing Done" at bounding box center [457, 655] width 422 height 63
drag, startPoint x: 246, startPoint y: 568, endPoint x: 283, endPoint y: 569, distance: 37.9
click at [257, 570] on div "Instructions: Look at the image below. In 25 seconds, please speak into the mic…" at bounding box center [668, 153] width 852 height 1116
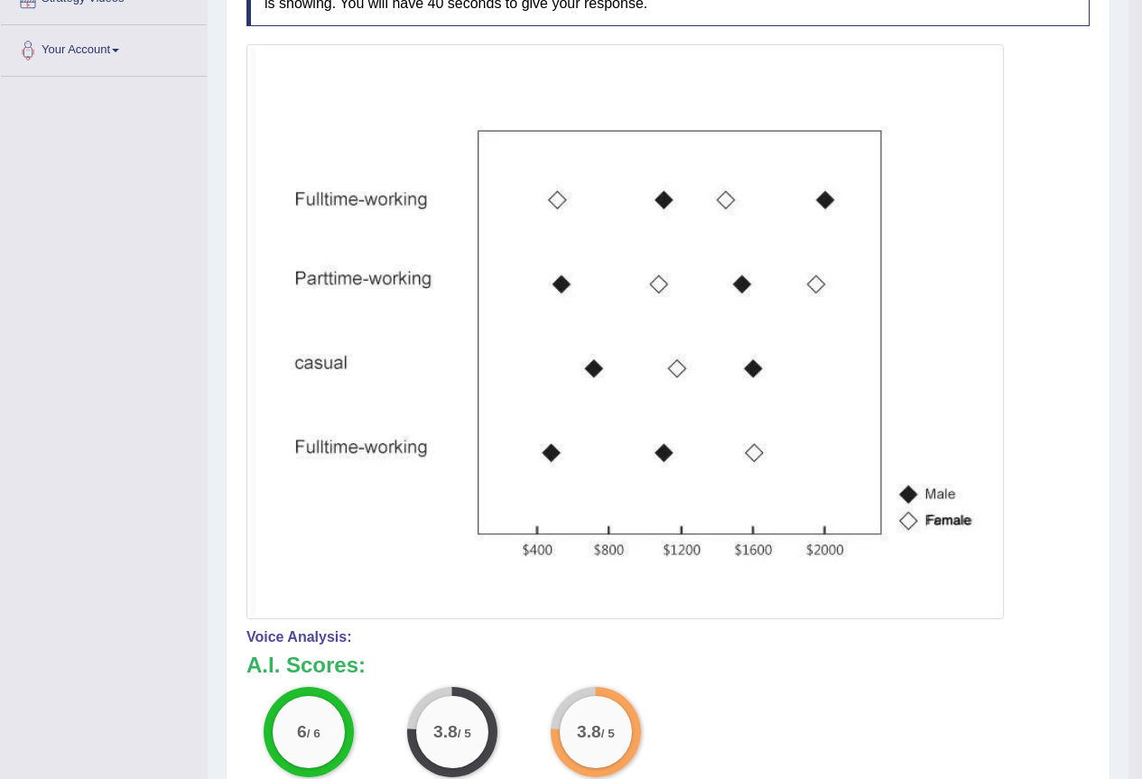
scroll to position [102, 0]
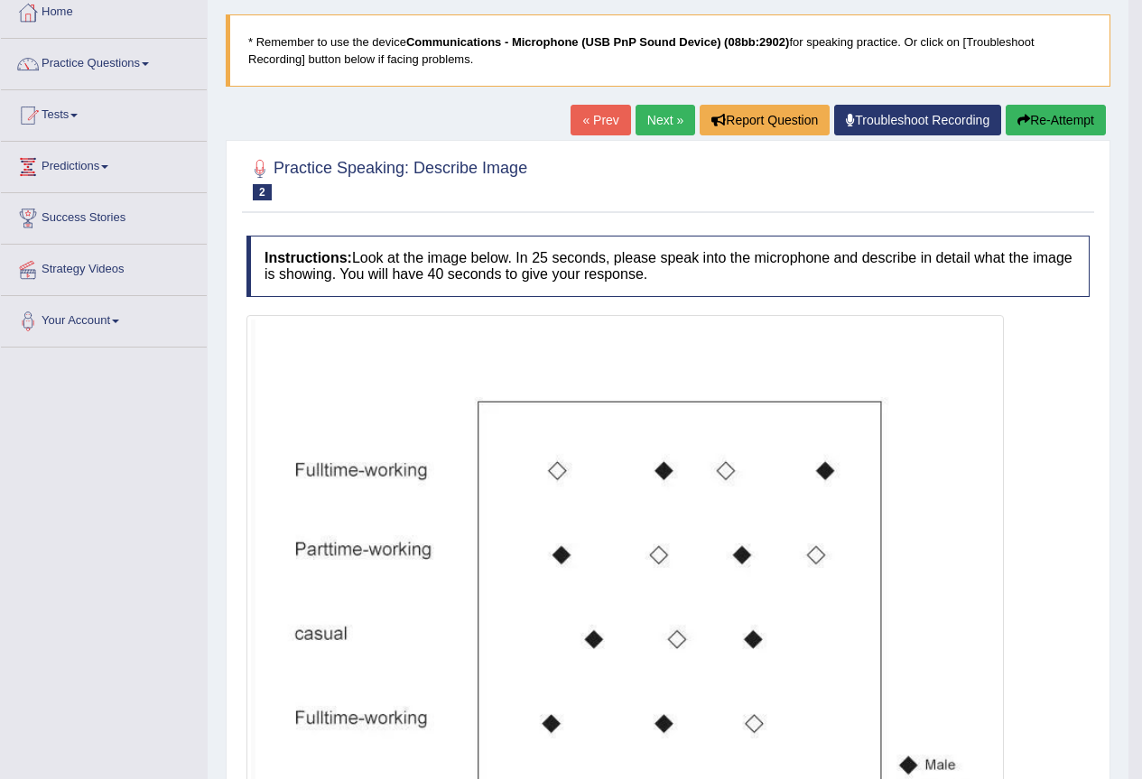
click at [654, 126] on link "Next »" at bounding box center [666, 120] width 60 height 31
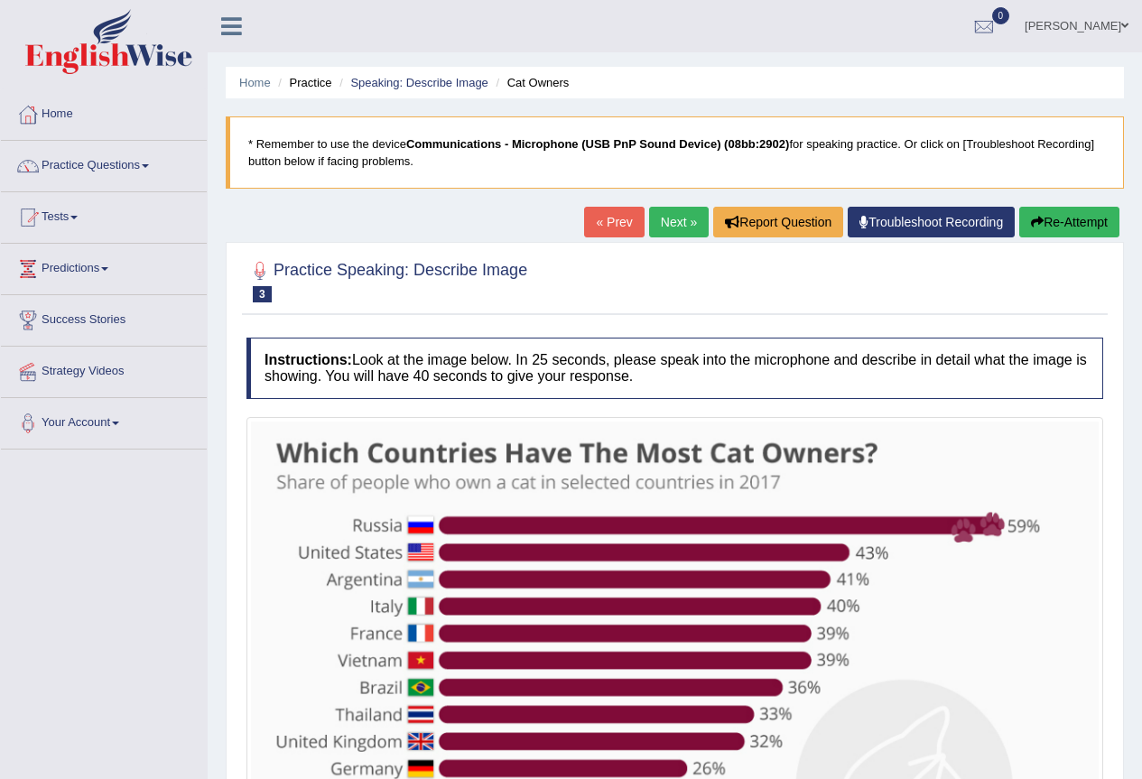
click at [609, 219] on link "« Prev" at bounding box center [614, 222] width 60 height 31
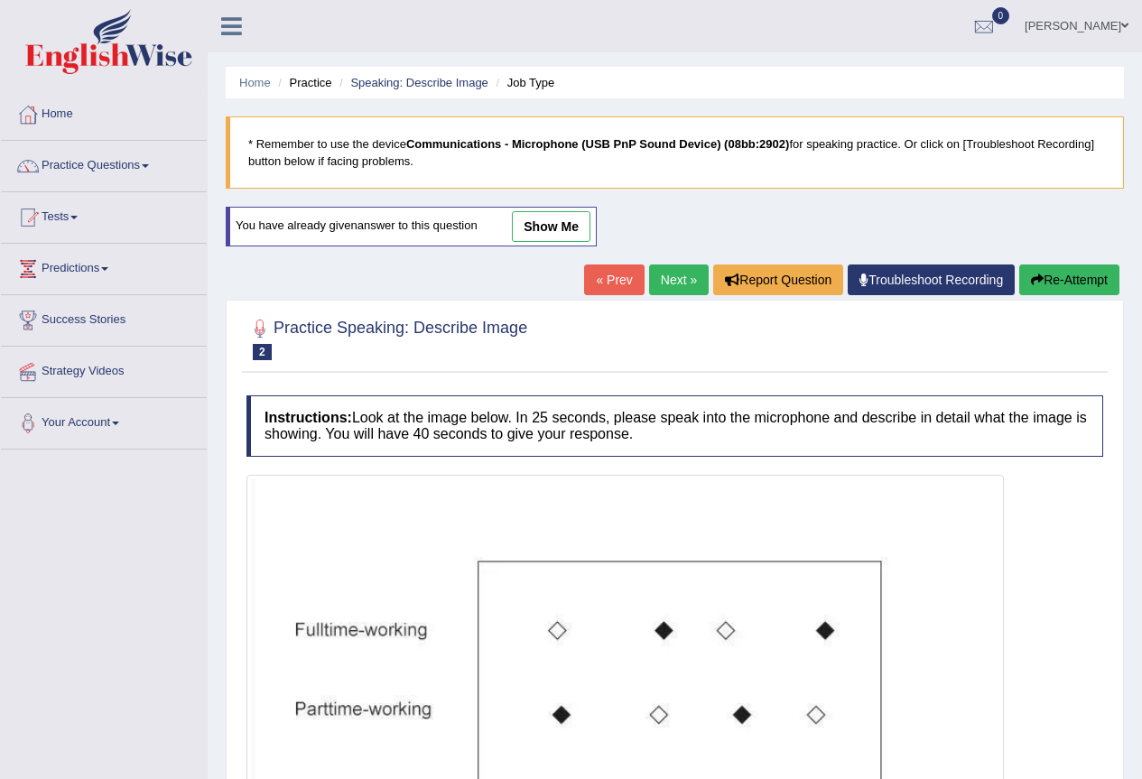
click at [669, 283] on link "Next »" at bounding box center [679, 280] width 60 height 31
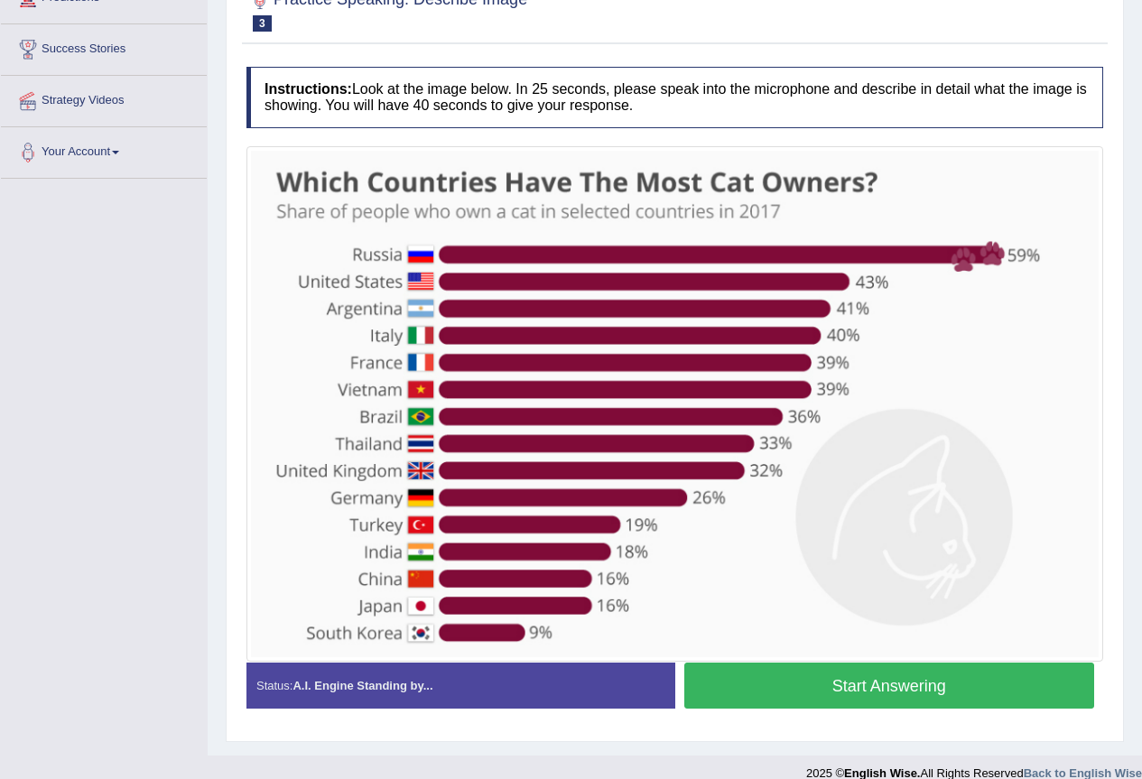
scroll to position [293, 0]
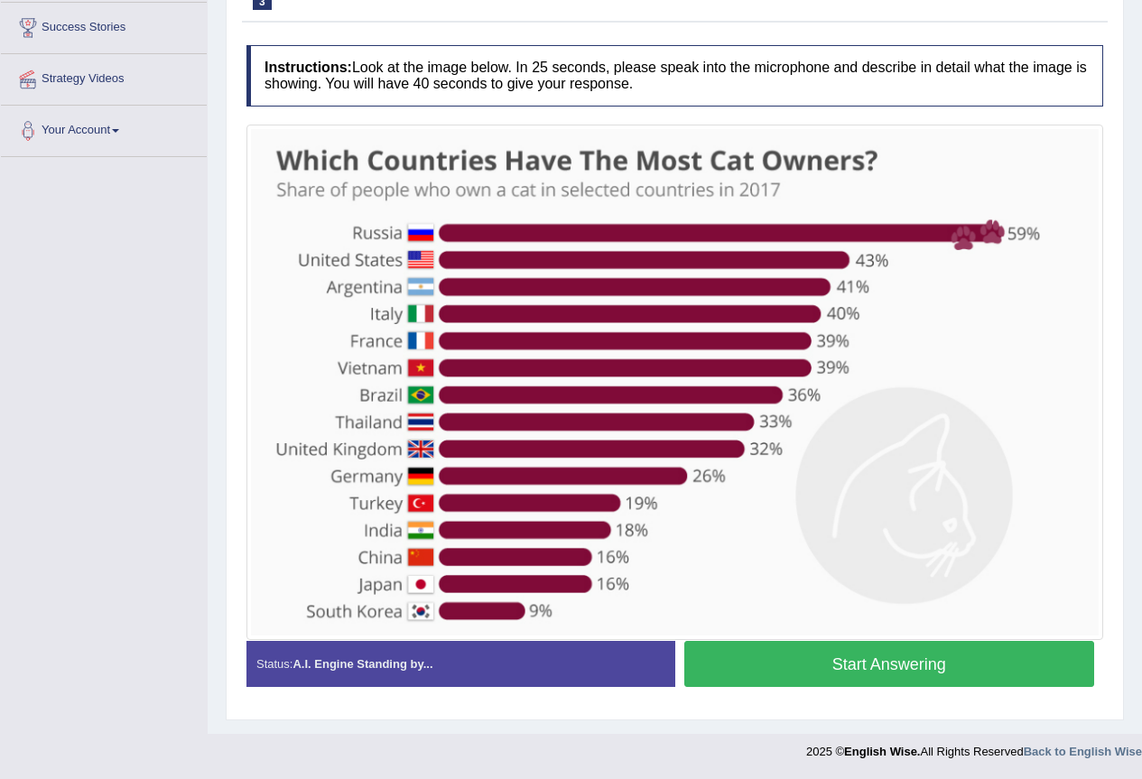
click at [901, 666] on button "Start Answering" at bounding box center [889, 664] width 411 height 46
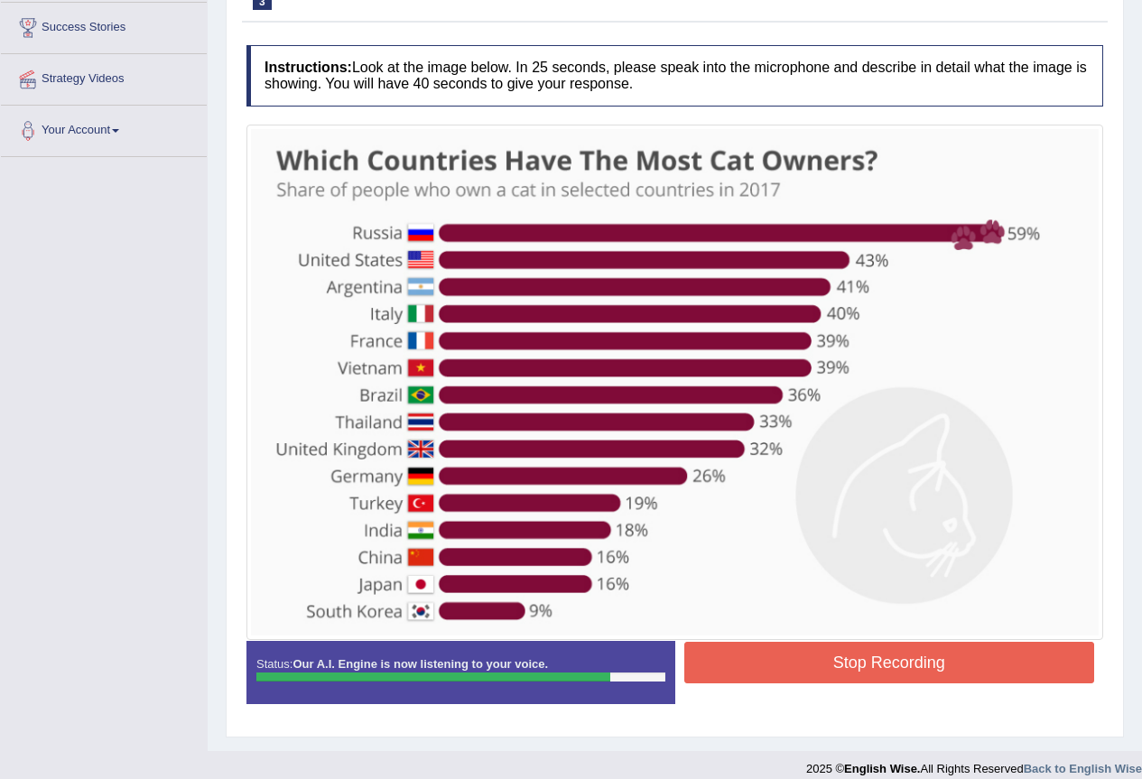
click at [830, 662] on button "Stop Recording" at bounding box center [889, 663] width 411 height 42
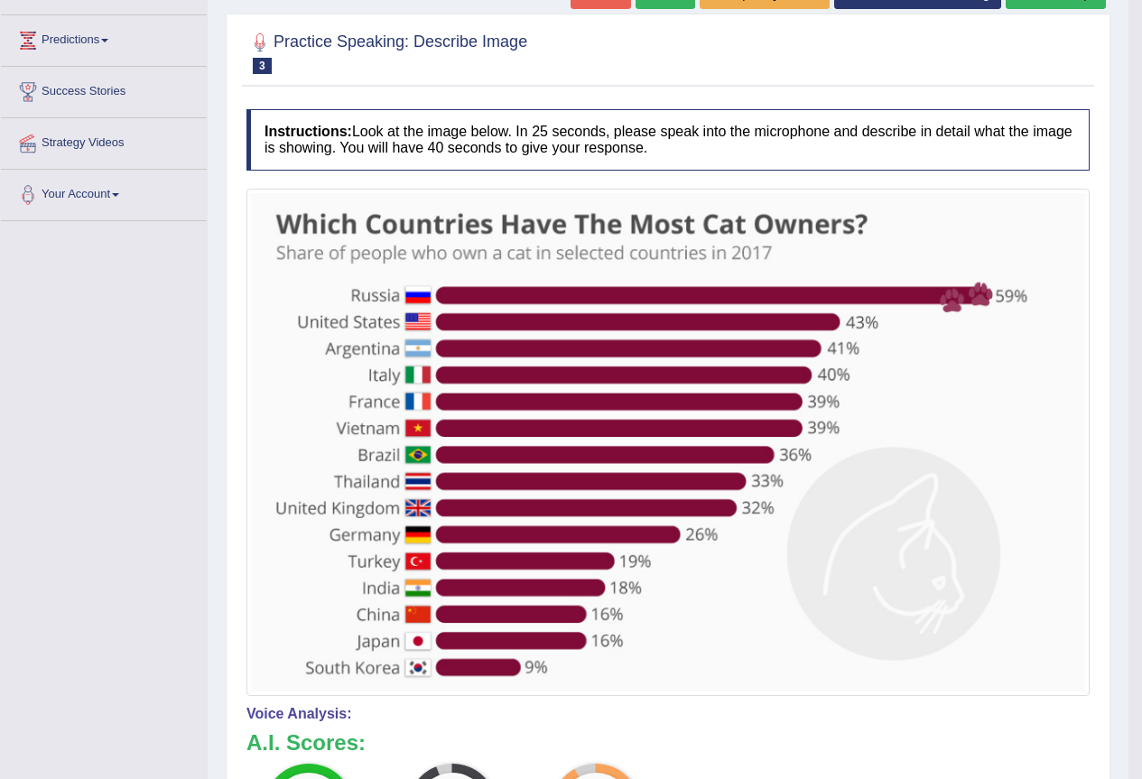
scroll to position [138, 0]
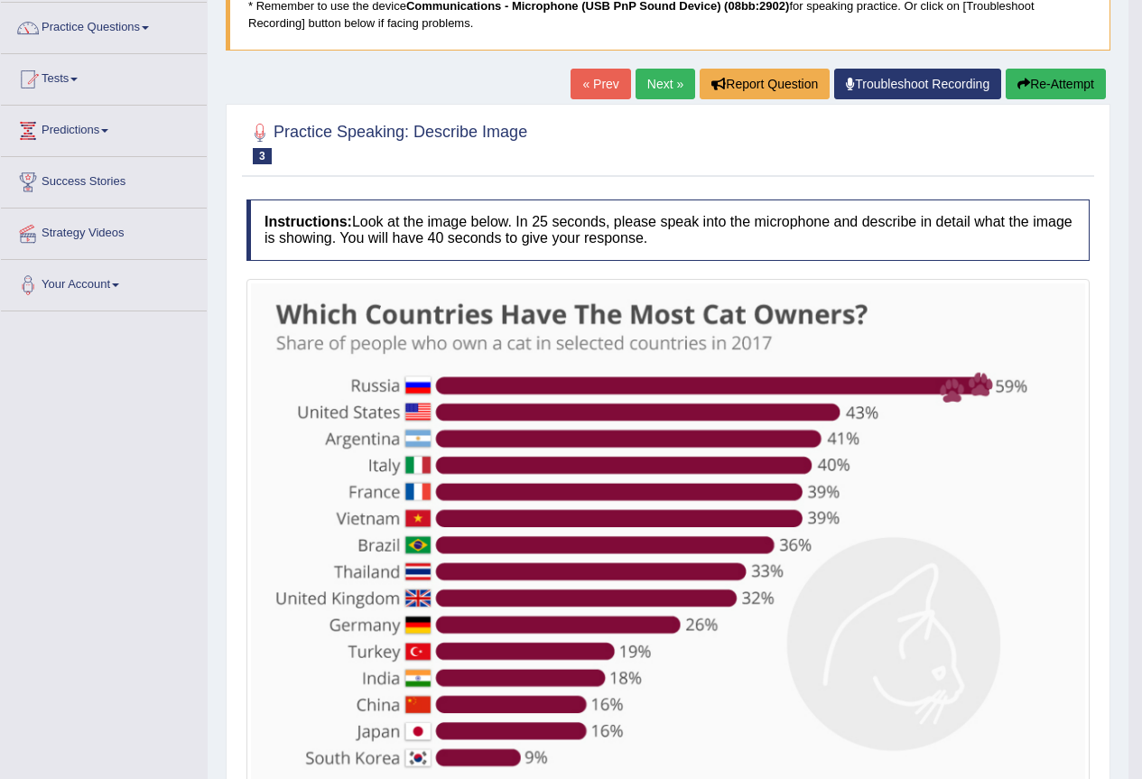
click at [646, 84] on link "Next »" at bounding box center [666, 84] width 60 height 31
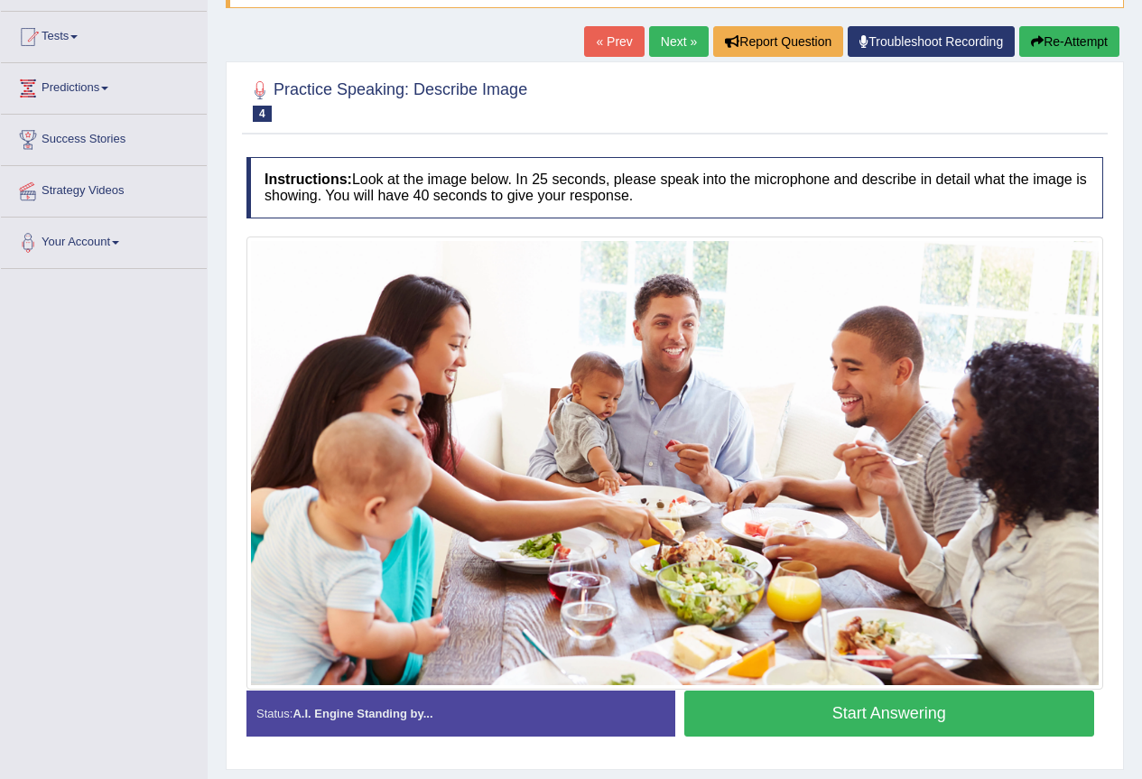
scroll to position [230, 0]
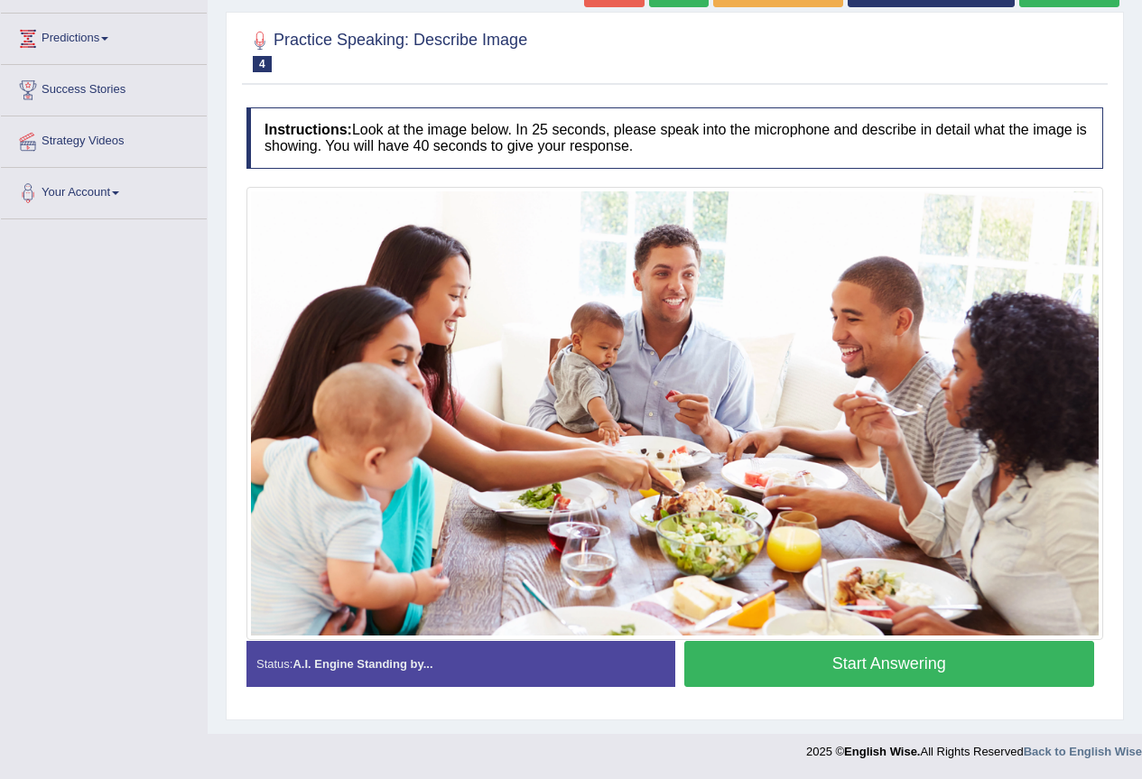
click at [832, 661] on button "Start Answering" at bounding box center [889, 664] width 411 height 46
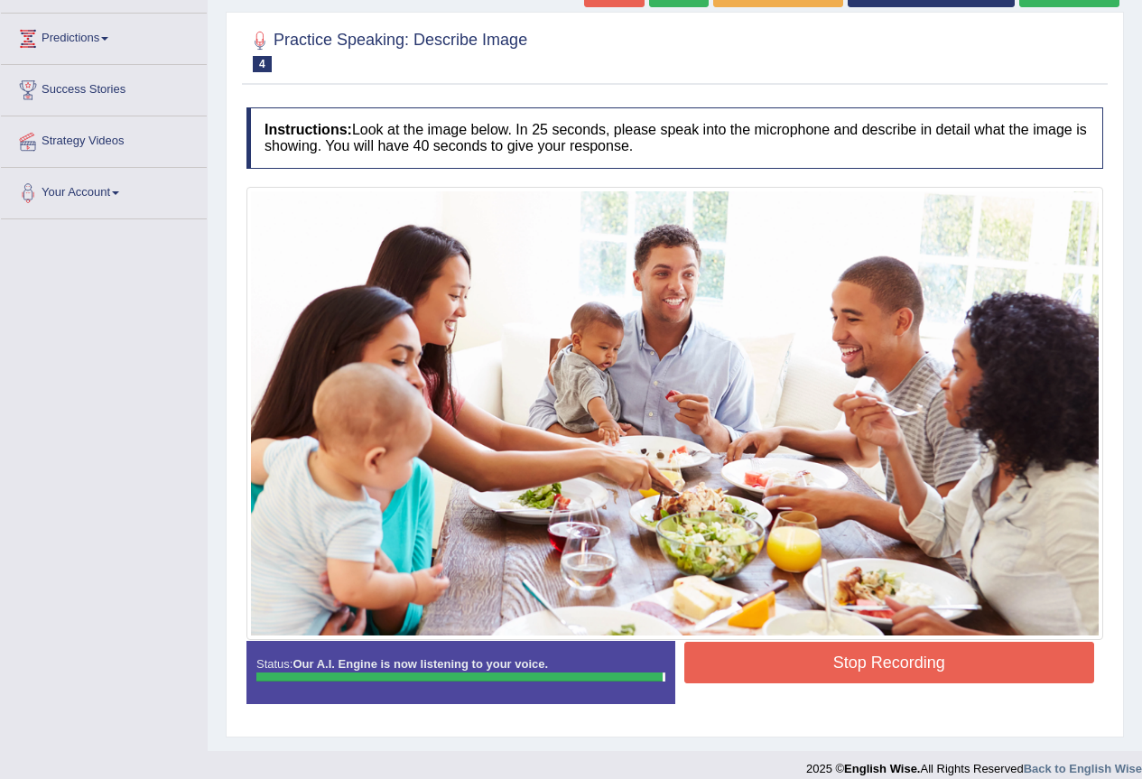
click at [826, 655] on button "Stop Recording" at bounding box center [889, 663] width 411 height 42
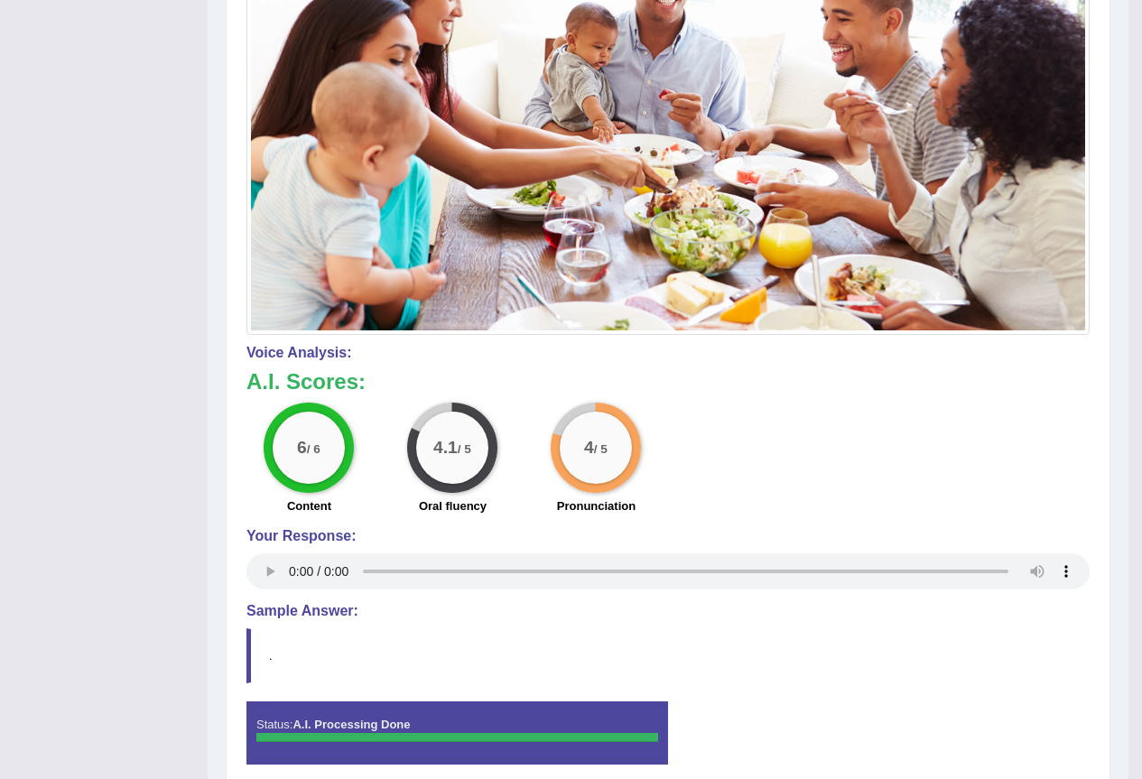
scroll to position [77, 0]
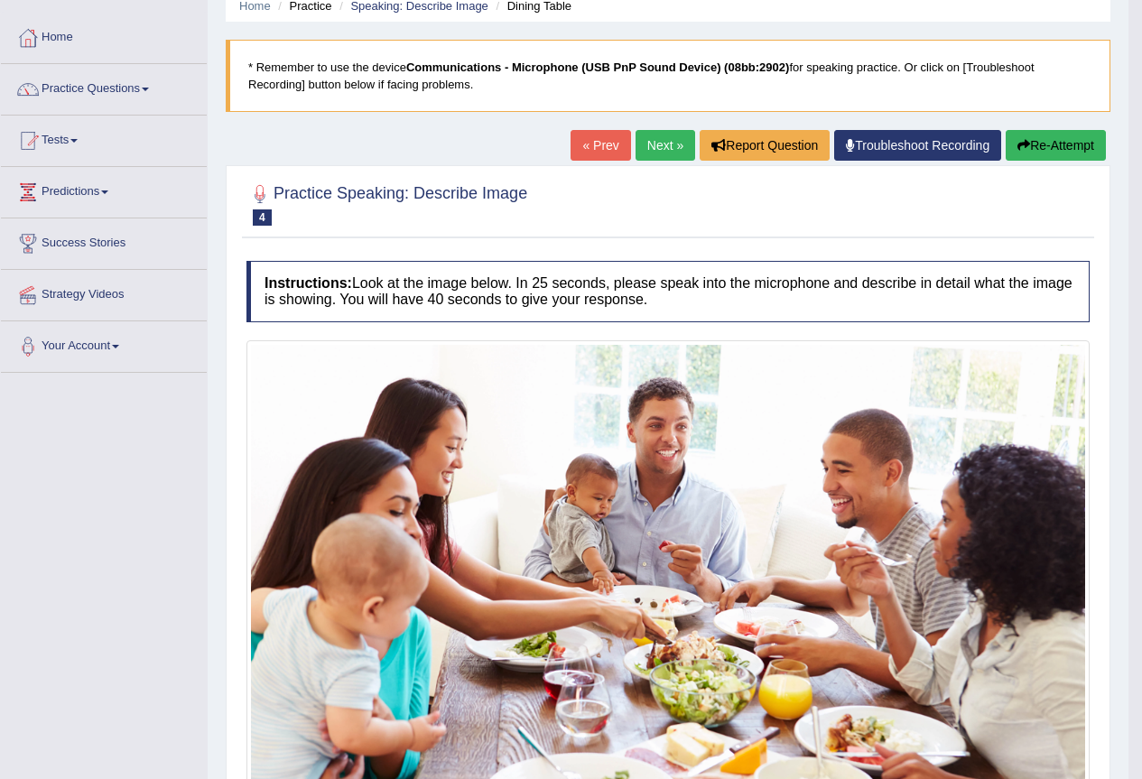
click at [637, 149] on link "Next »" at bounding box center [666, 145] width 60 height 31
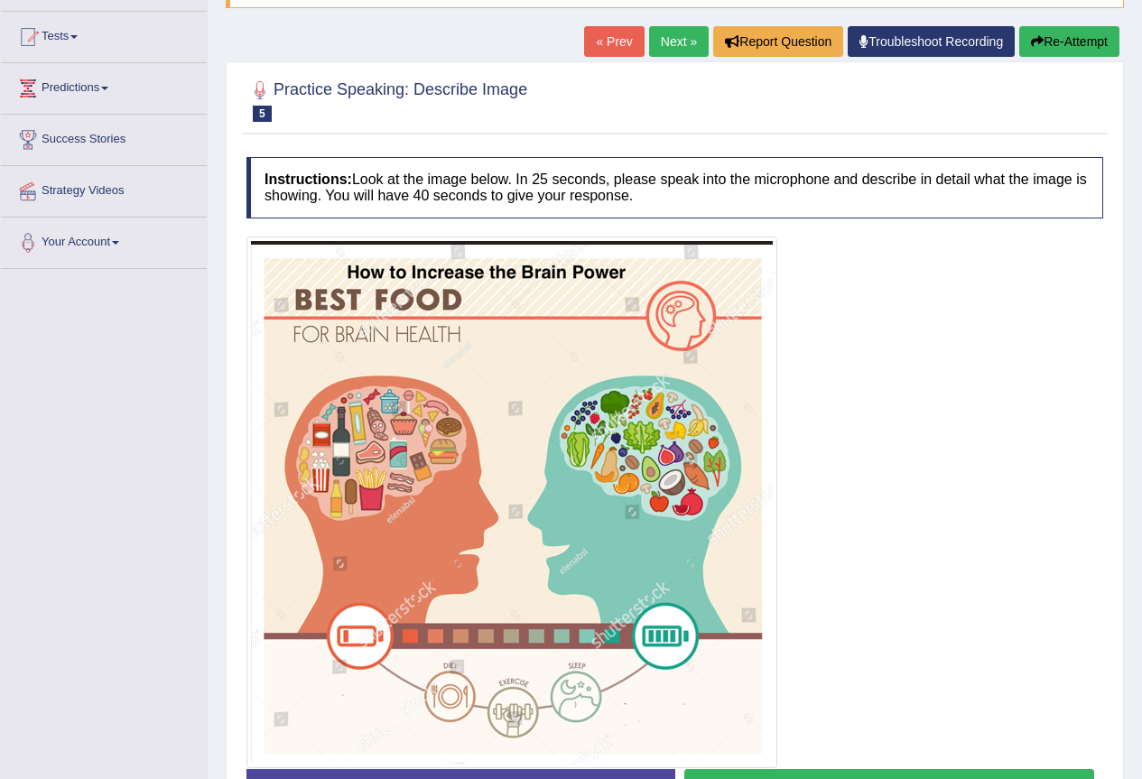
scroll to position [271, 0]
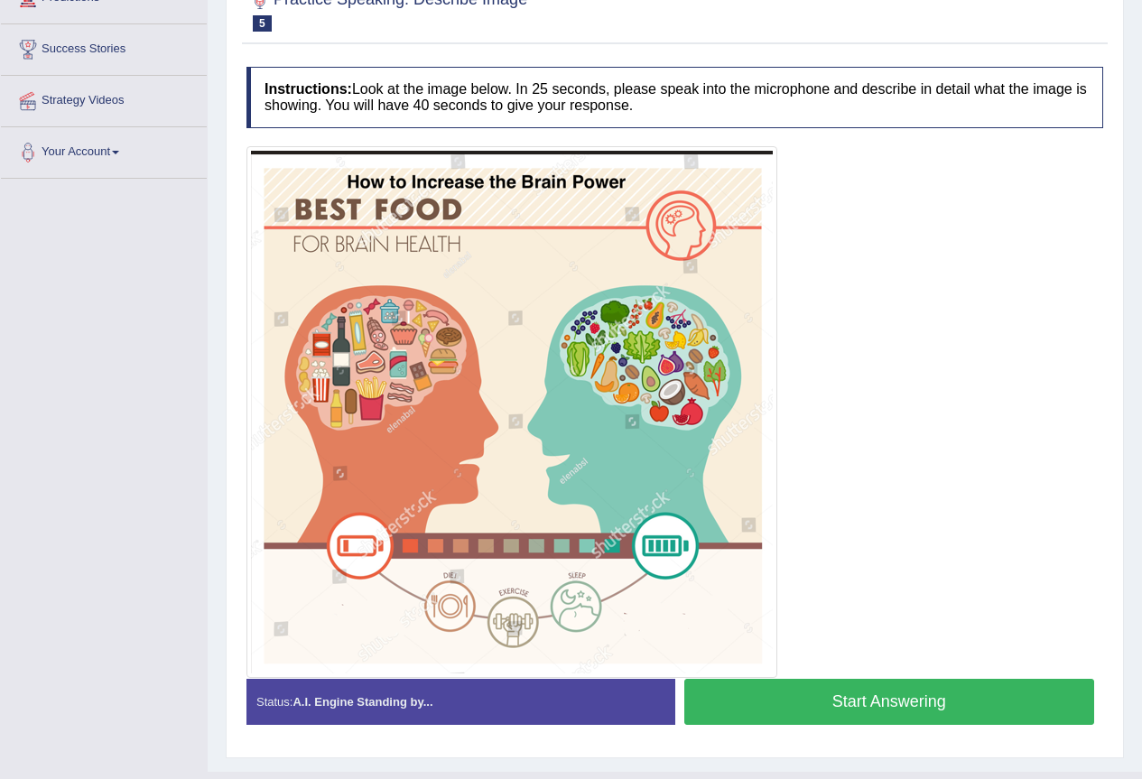
click at [824, 705] on button "Start Answering" at bounding box center [889, 702] width 411 height 46
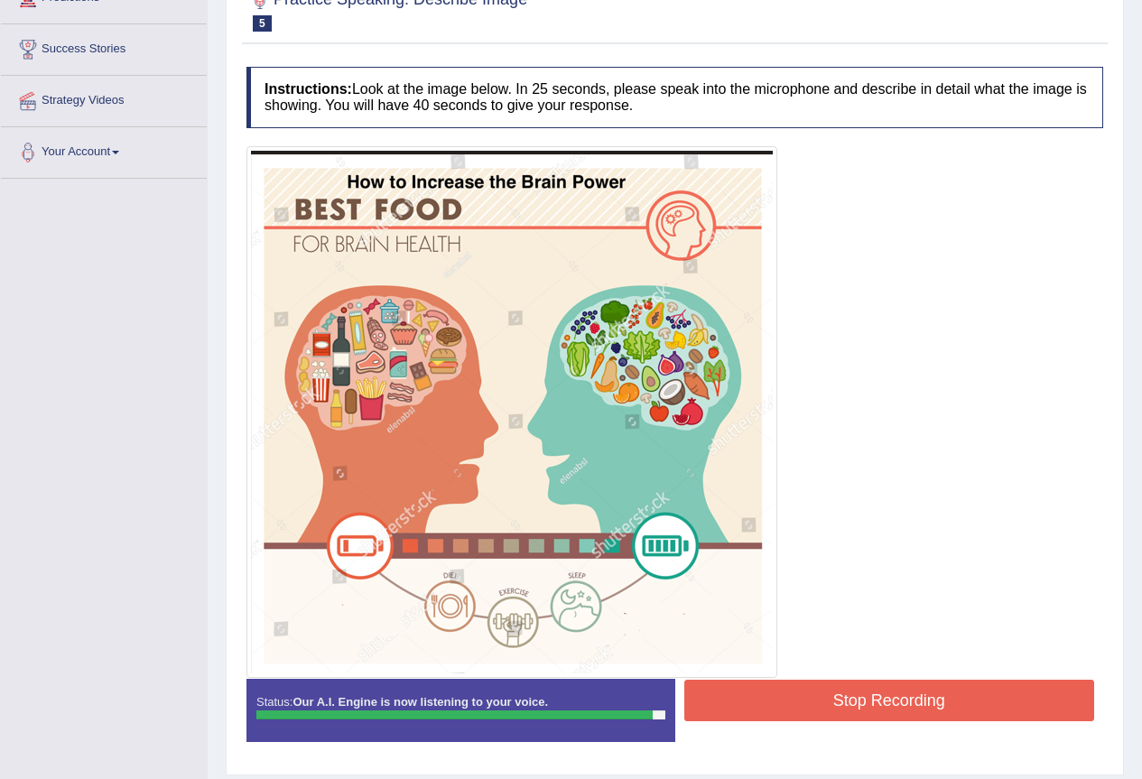
click at [803, 699] on button "Stop Recording" at bounding box center [889, 701] width 411 height 42
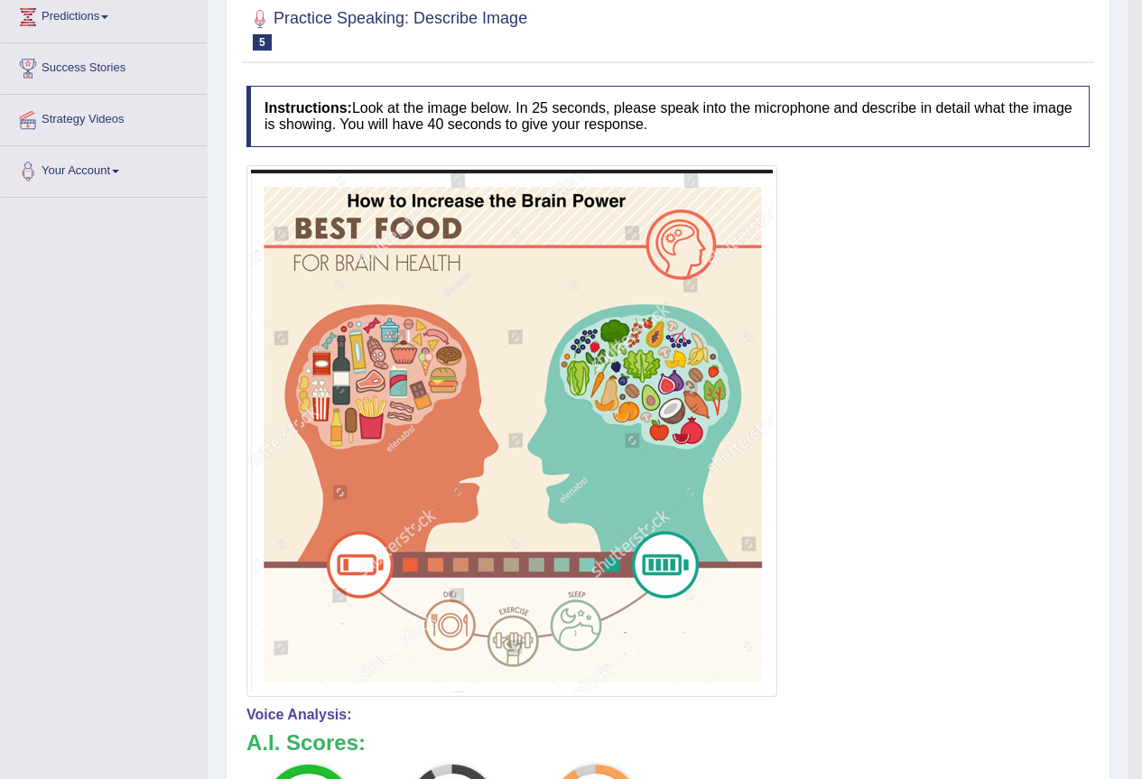
scroll to position [162, 0]
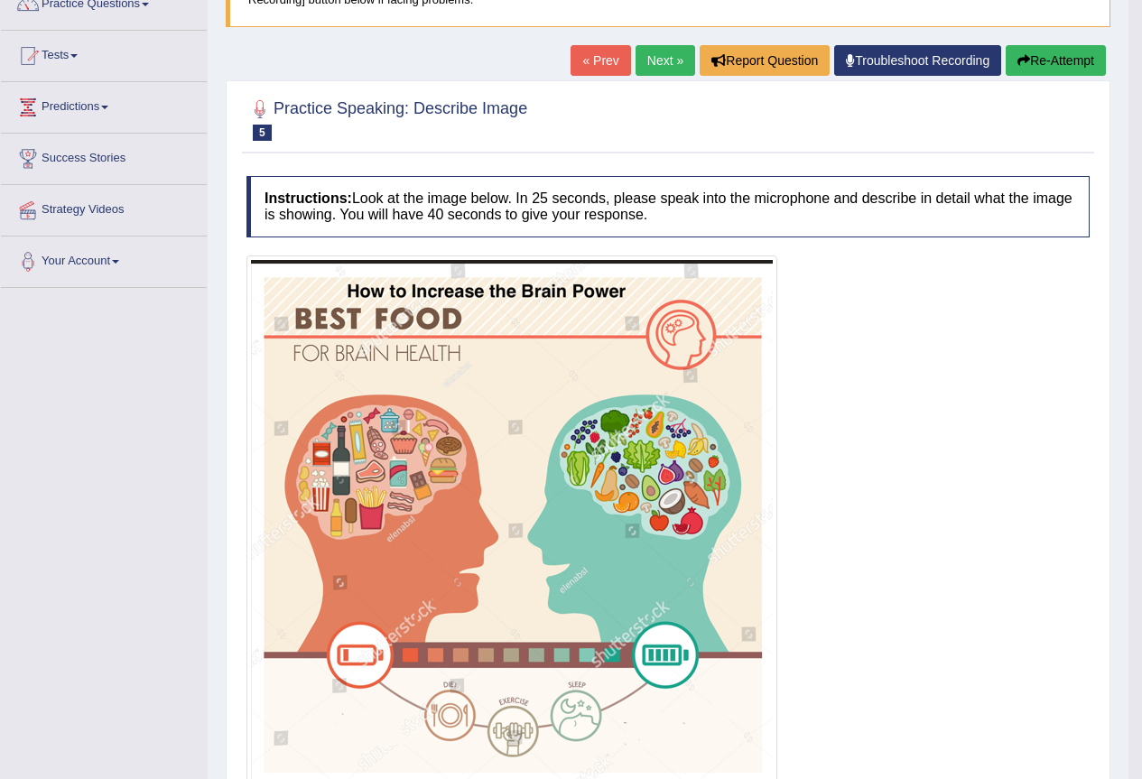
click at [654, 60] on link "Next »" at bounding box center [666, 60] width 60 height 31
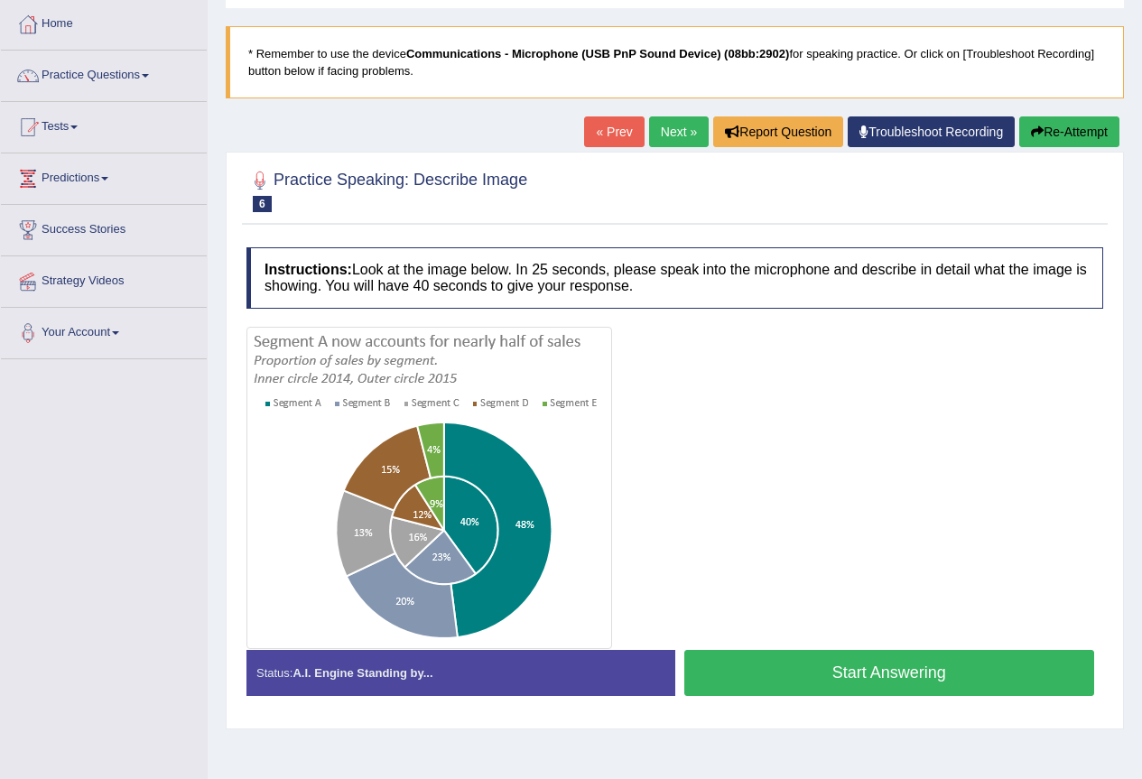
scroll to position [169, 0]
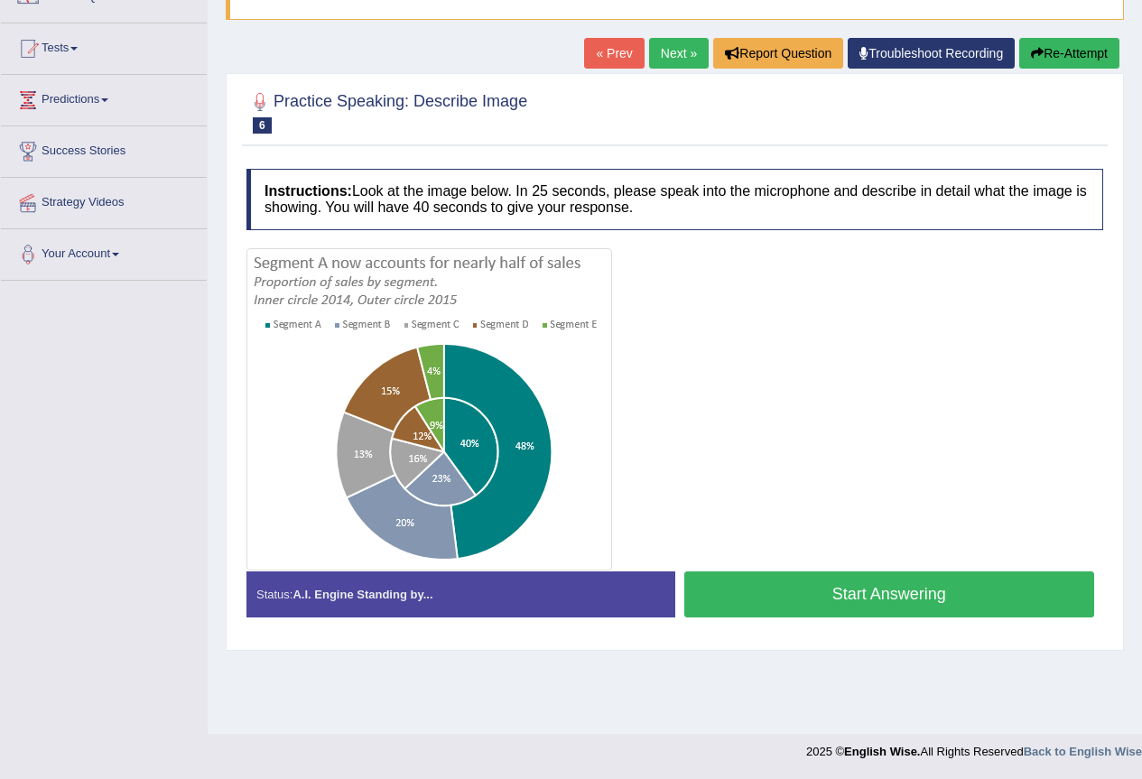
click at [913, 586] on button "Start Answering" at bounding box center [889, 594] width 411 height 46
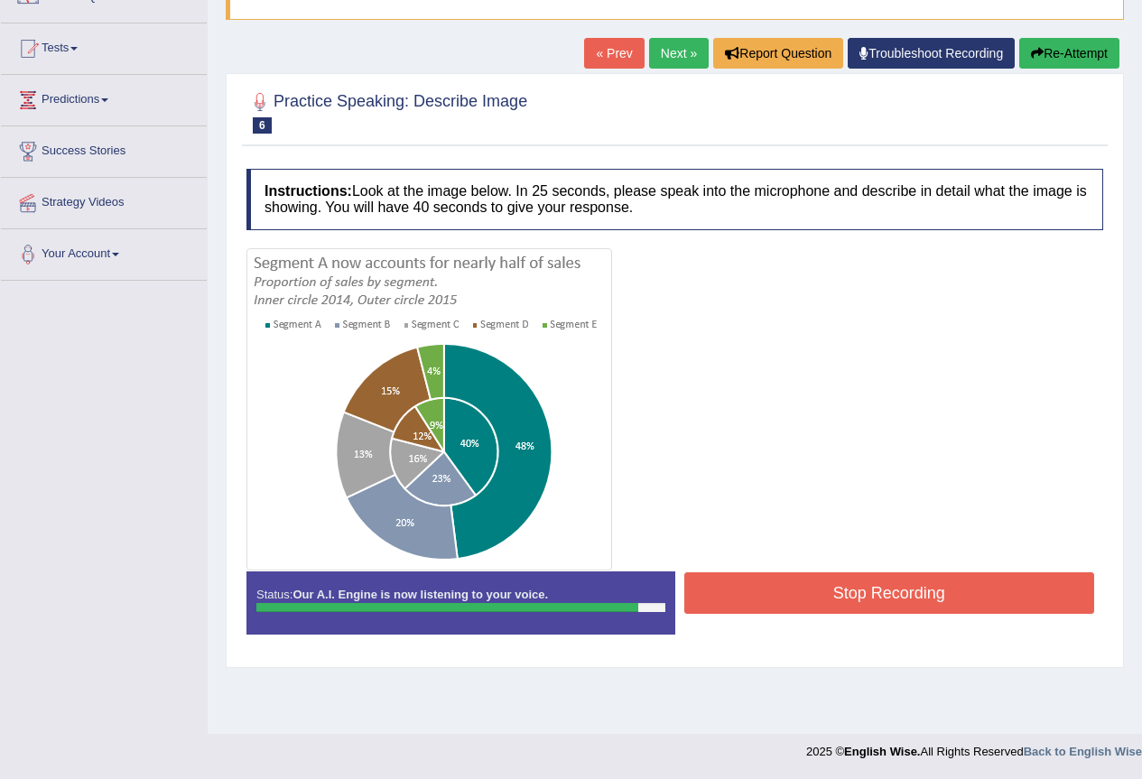
click at [840, 588] on button "Stop Recording" at bounding box center [889, 593] width 411 height 42
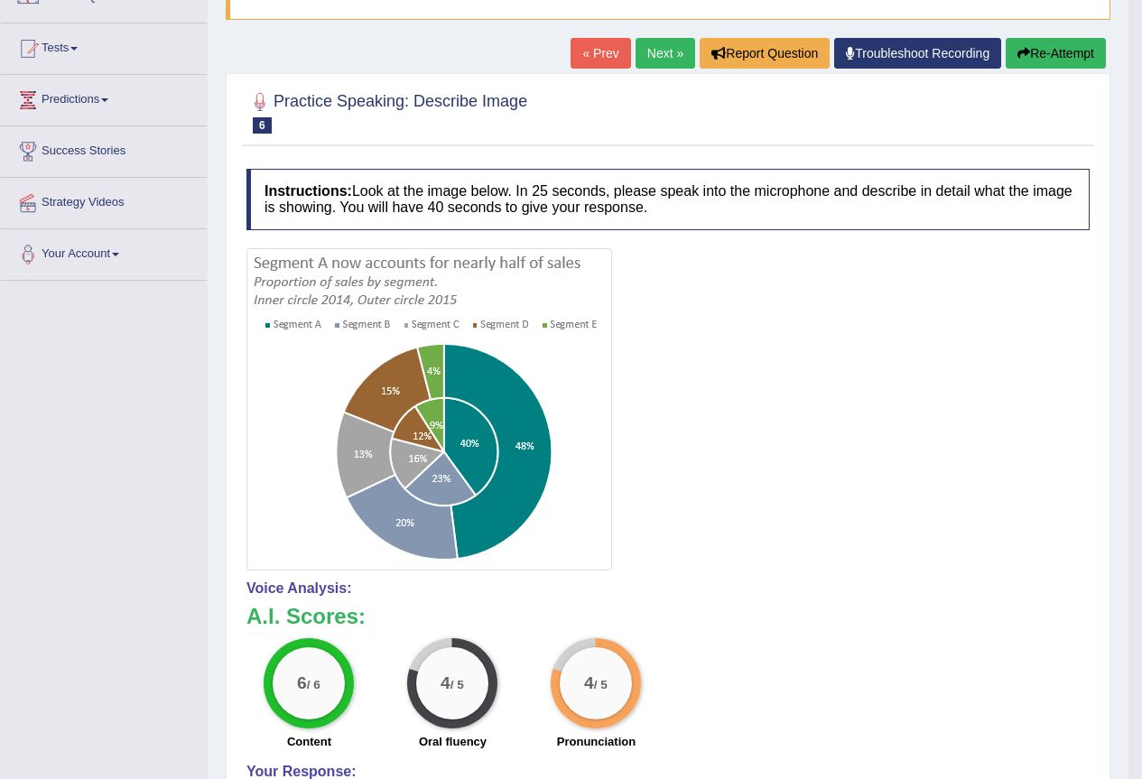
click at [642, 66] on link "Next »" at bounding box center [666, 53] width 60 height 31
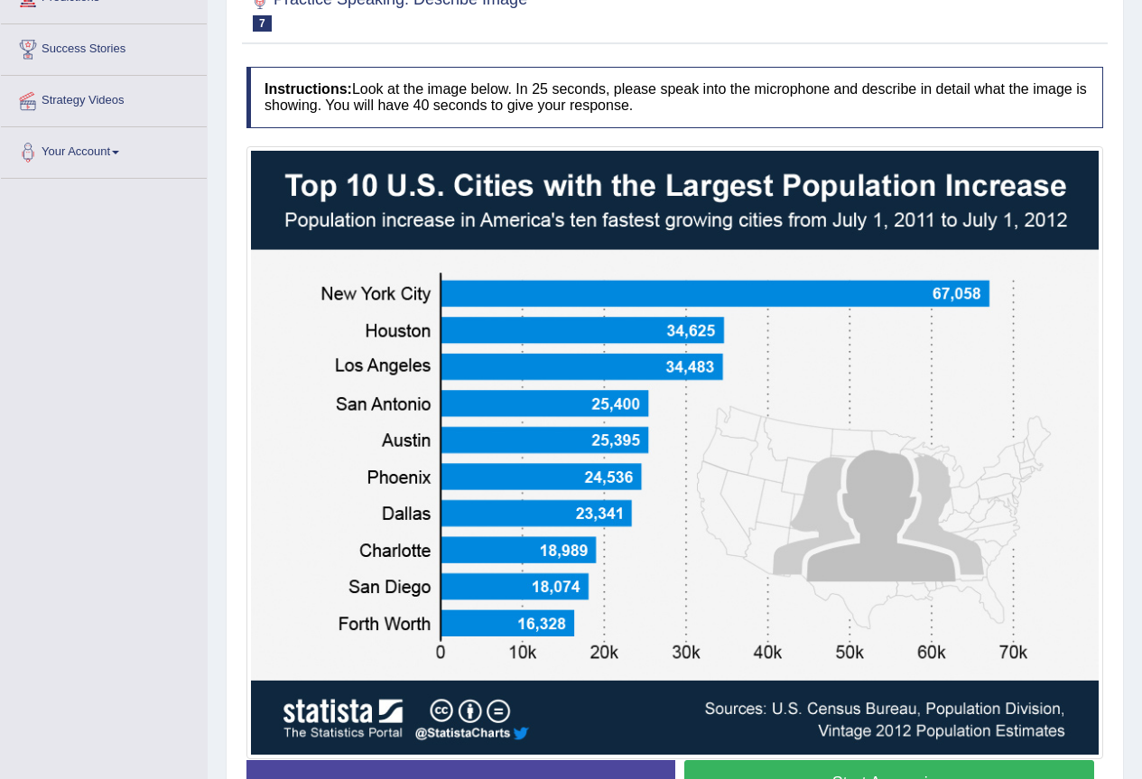
scroll to position [361, 0]
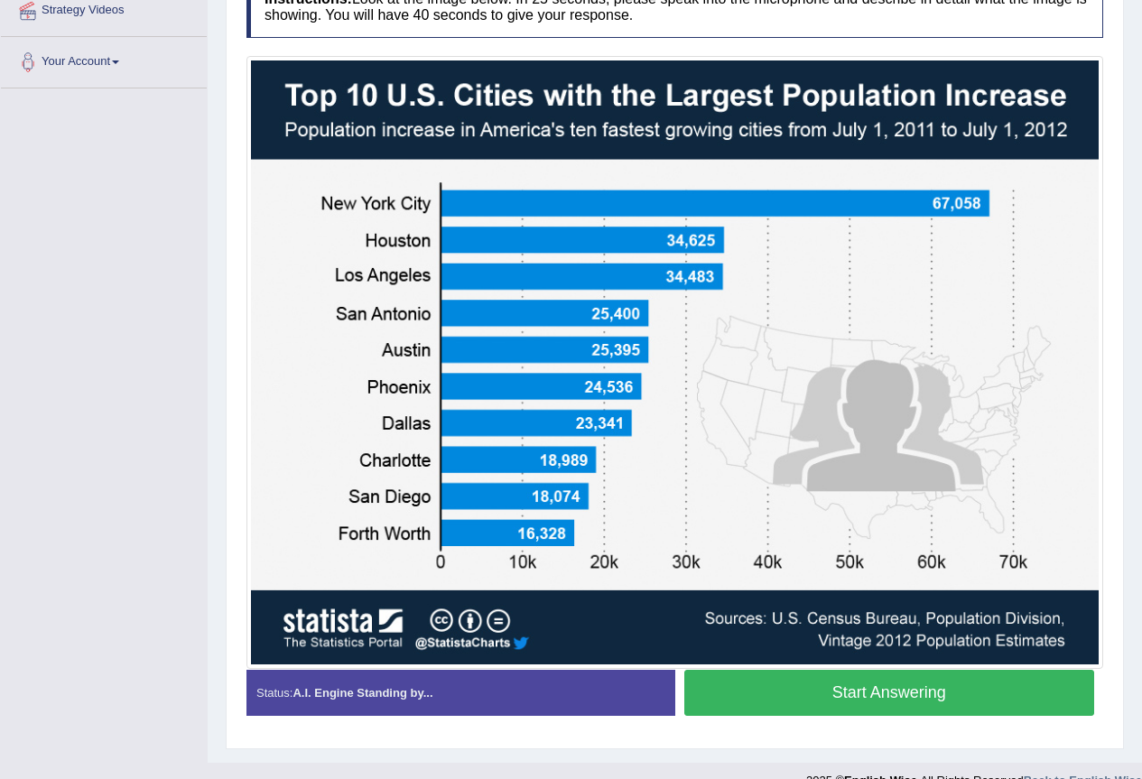
click at [791, 702] on button "Start Answering" at bounding box center [889, 693] width 411 height 46
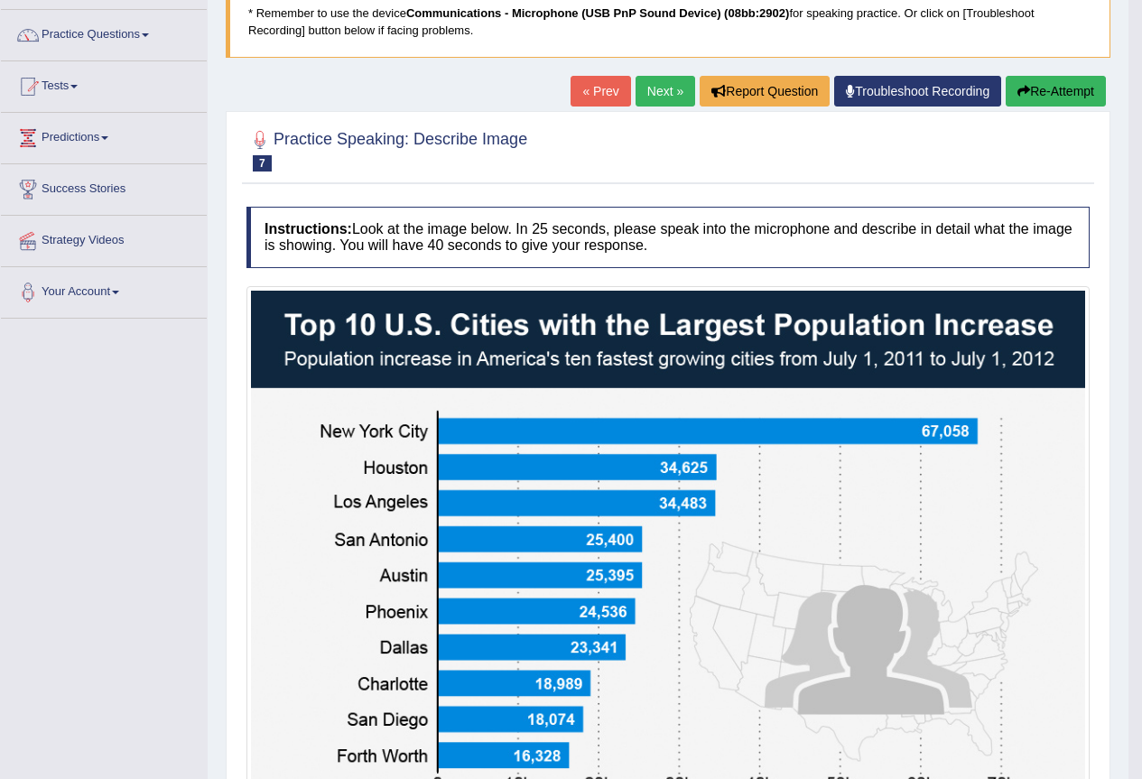
scroll to position [41, 0]
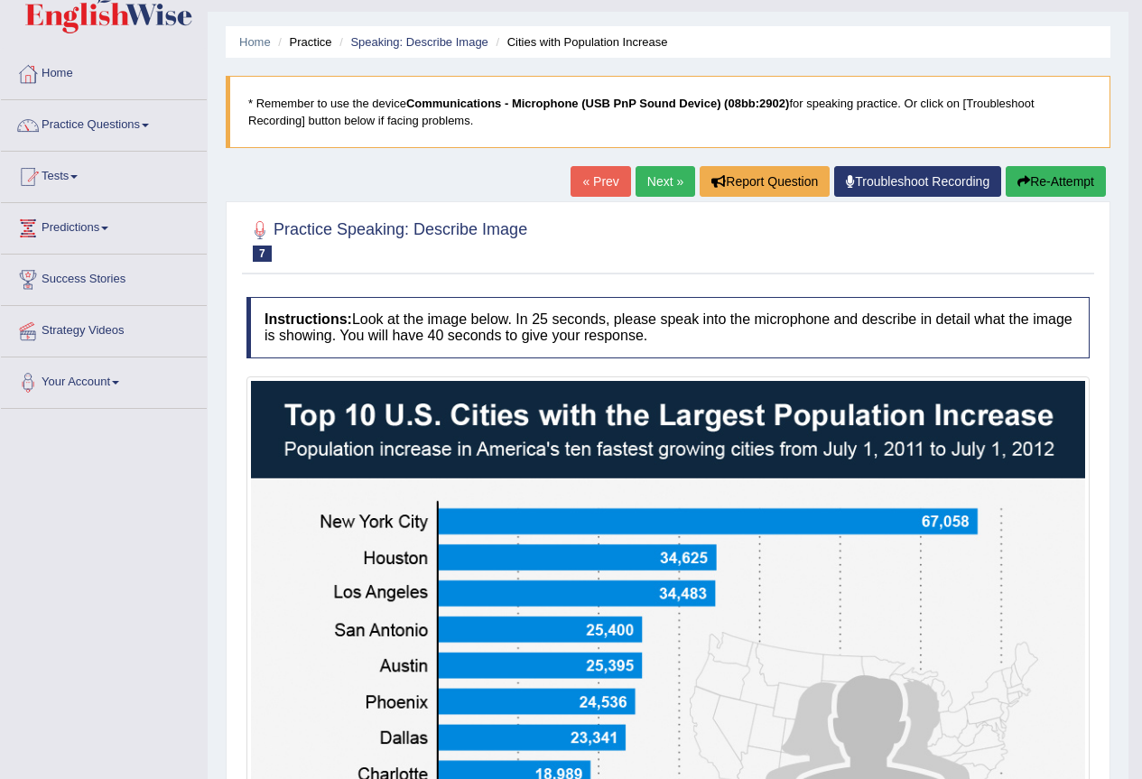
click at [667, 174] on link "Next »" at bounding box center [666, 181] width 60 height 31
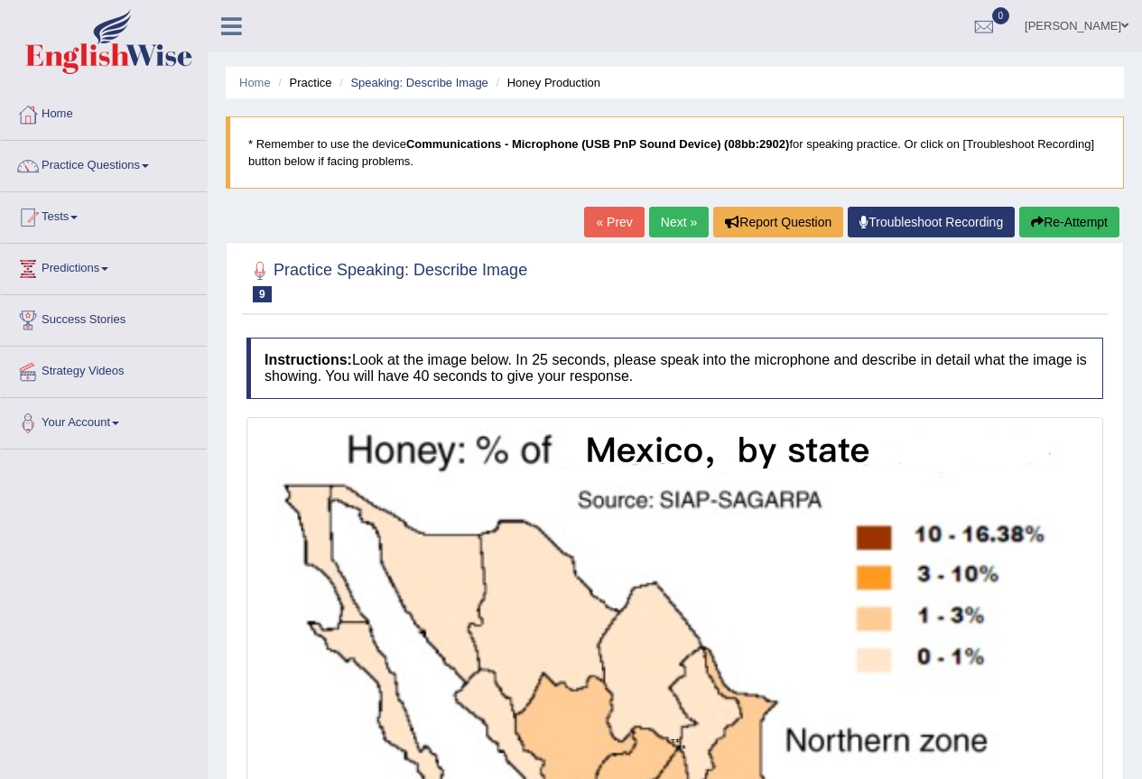
click at [674, 223] on link "Next »" at bounding box center [679, 222] width 60 height 31
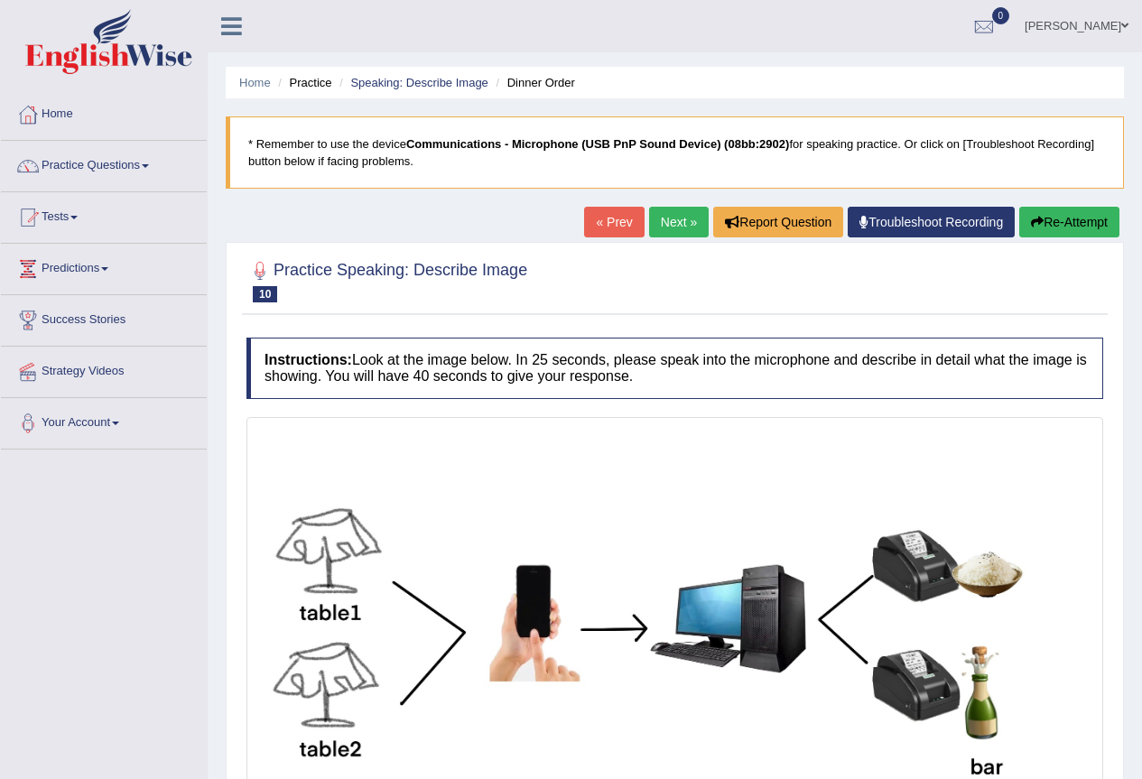
click at [674, 223] on link "Next »" at bounding box center [679, 222] width 60 height 31
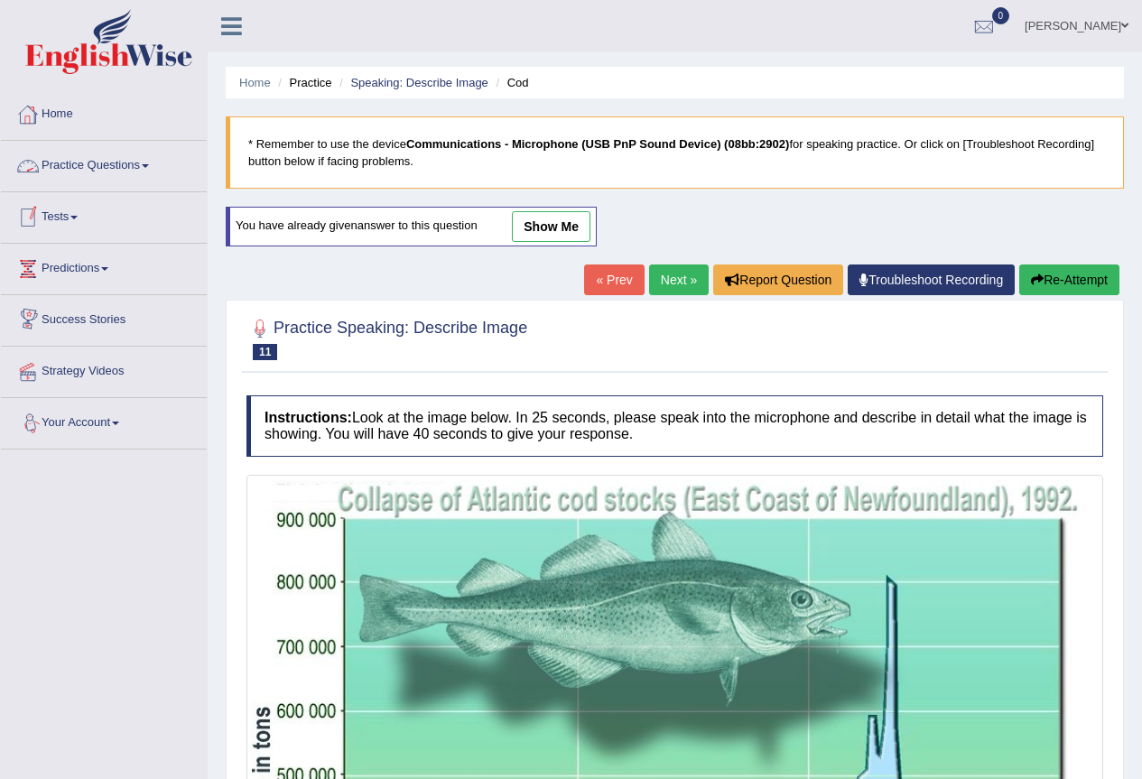
click at [66, 163] on link "Practice Questions" at bounding box center [104, 163] width 206 height 45
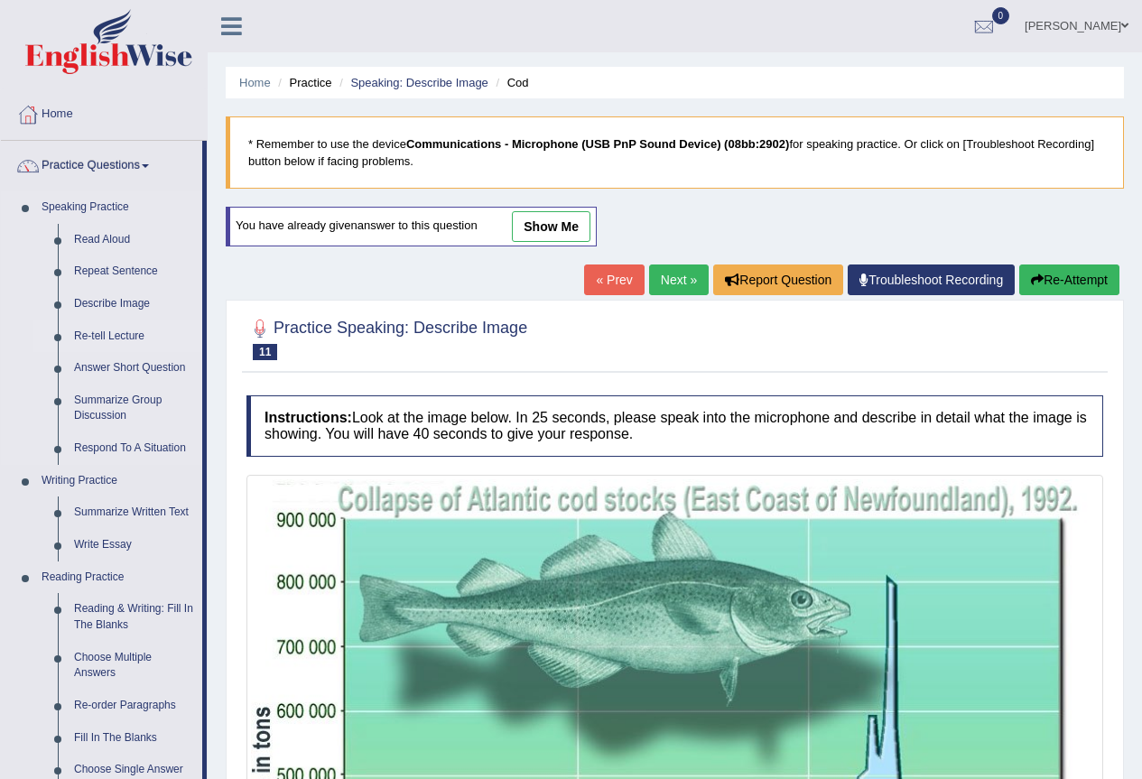
click at [117, 338] on link "Re-tell Lecture" at bounding box center [134, 336] width 136 height 33
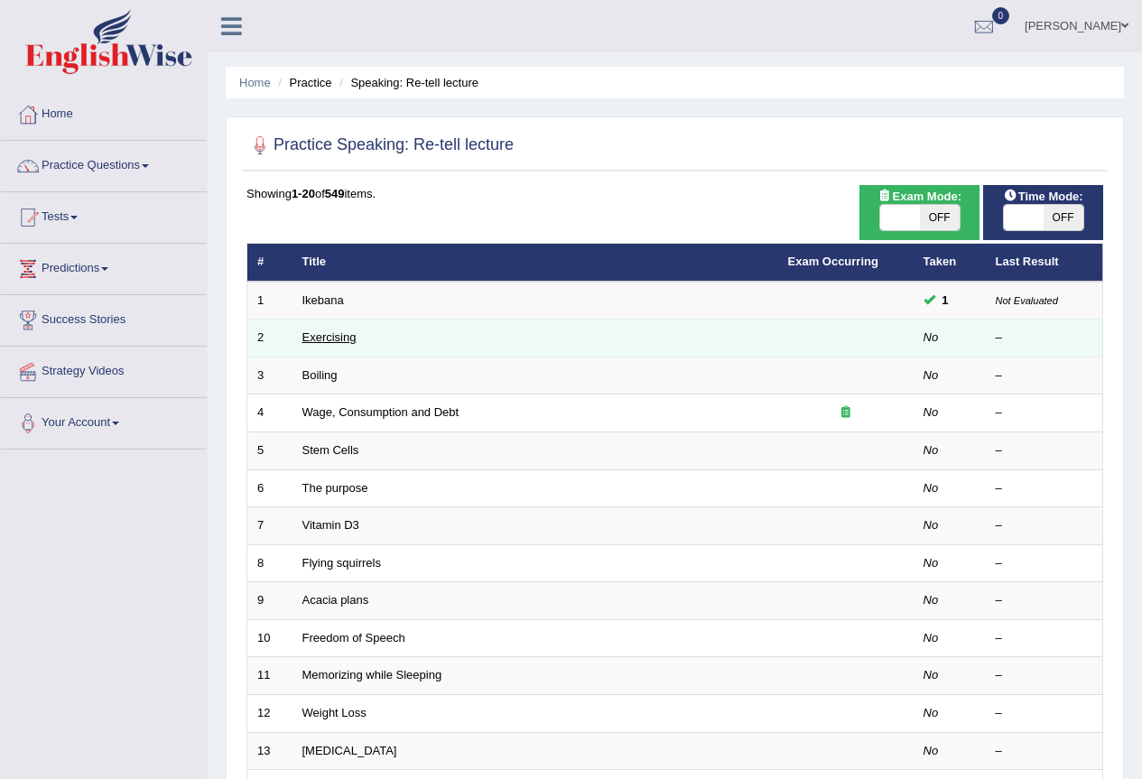
click at [339, 335] on link "Exercising" at bounding box center [329, 337] width 54 height 14
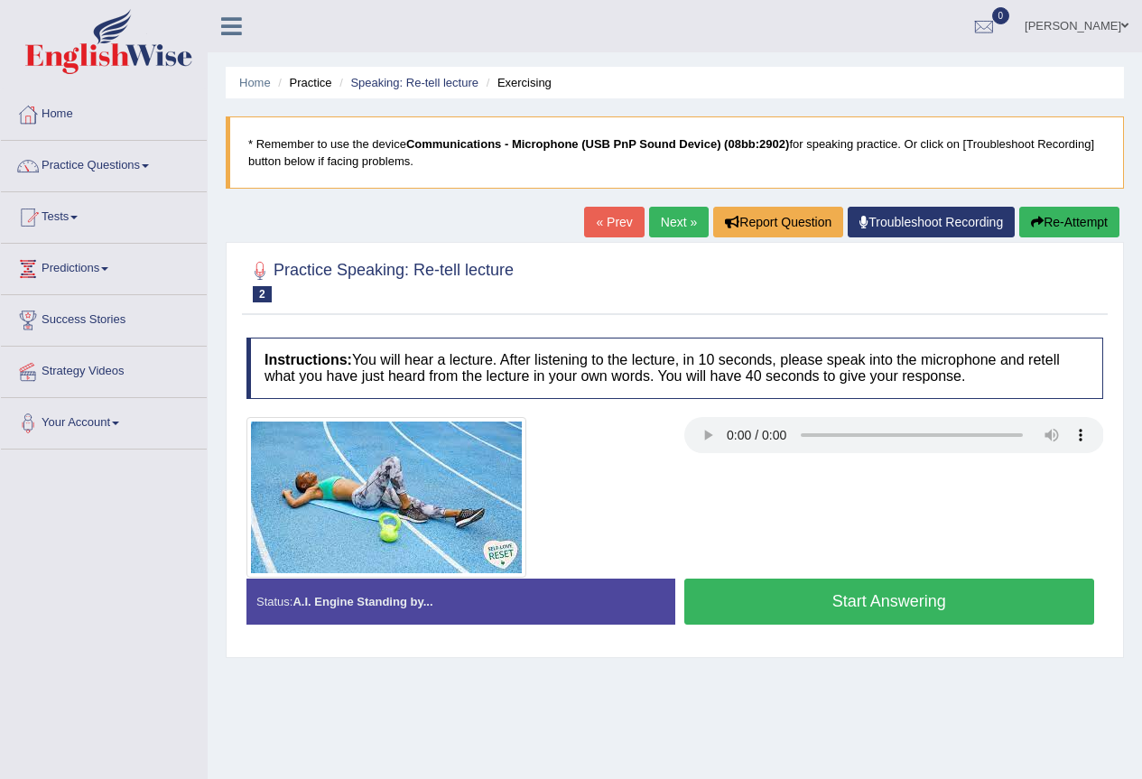
click at [810, 605] on button "Start Answering" at bounding box center [889, 602] width 411 height 46
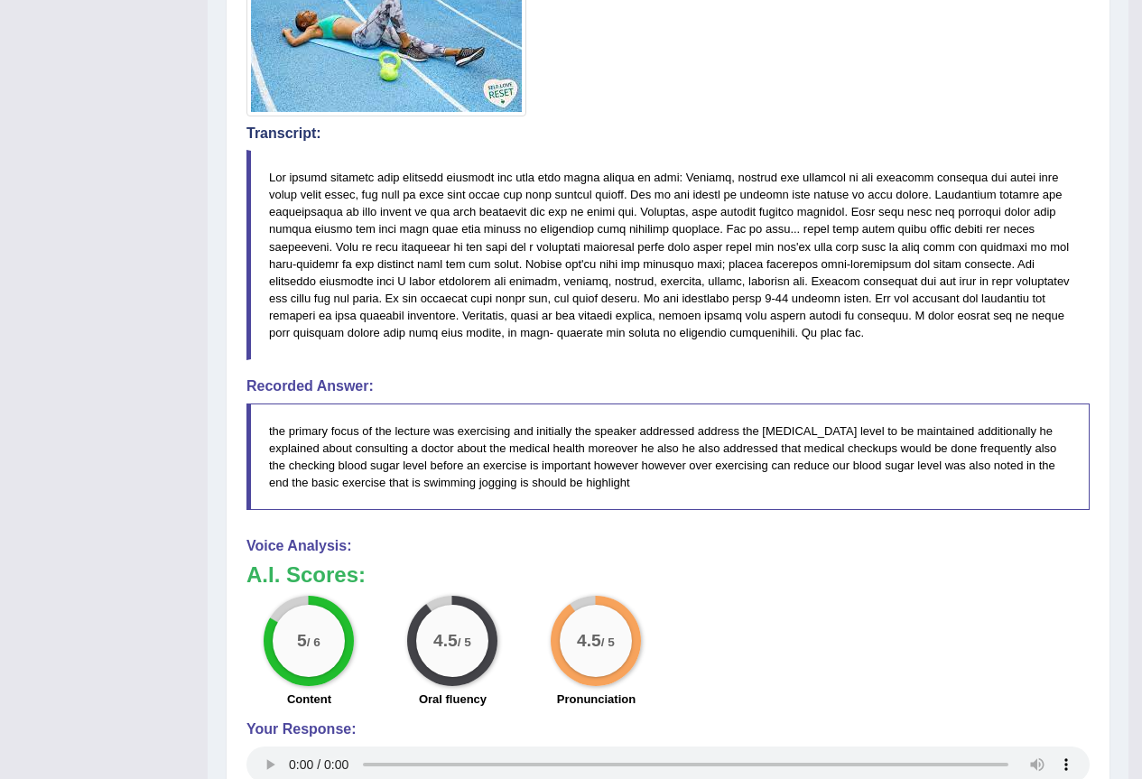
scroll to position [190, 0]
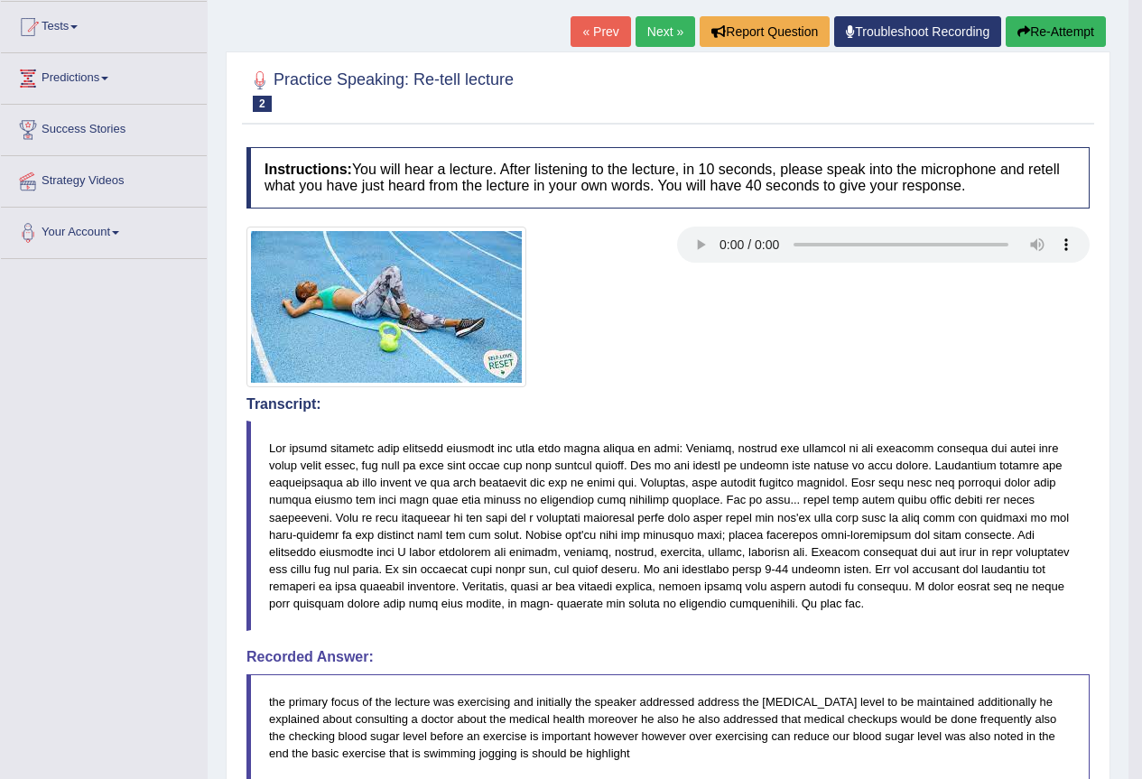
click at [659, 40] on link "Next »" at bounding box center [666, 31] width 60 height 31
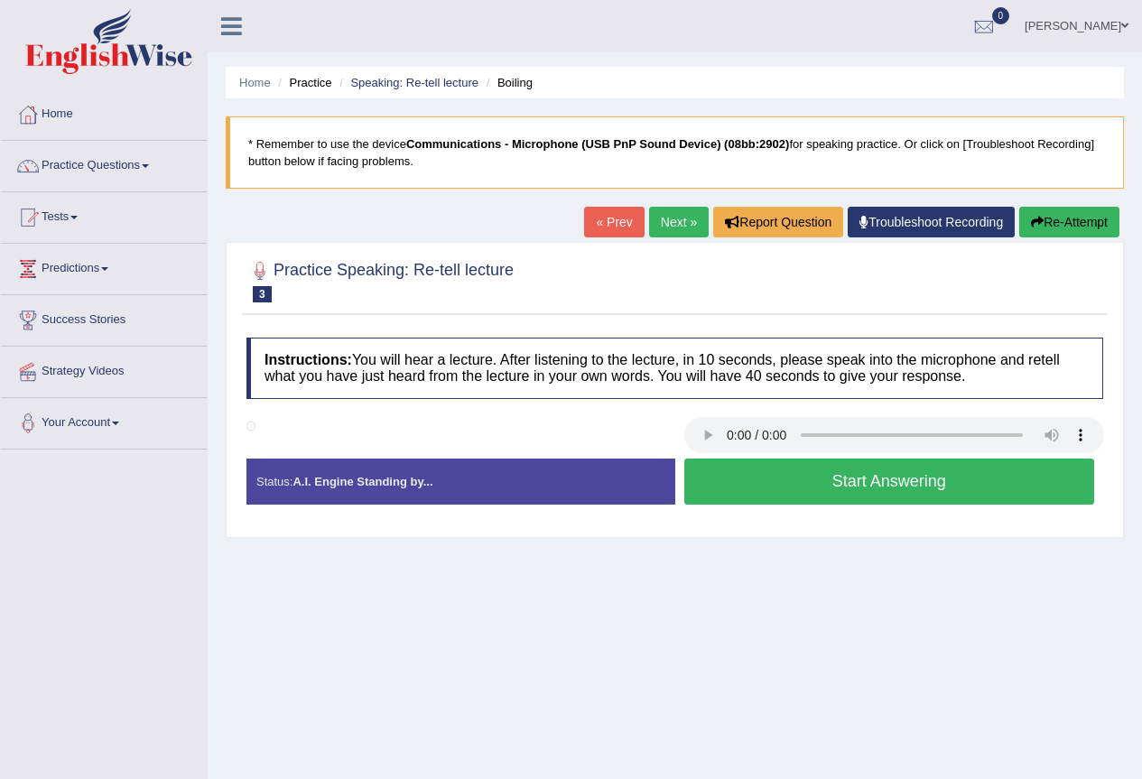
click at [802, 478] on button "Start Answering" at bounding box center [889, 482] width 411 height 46
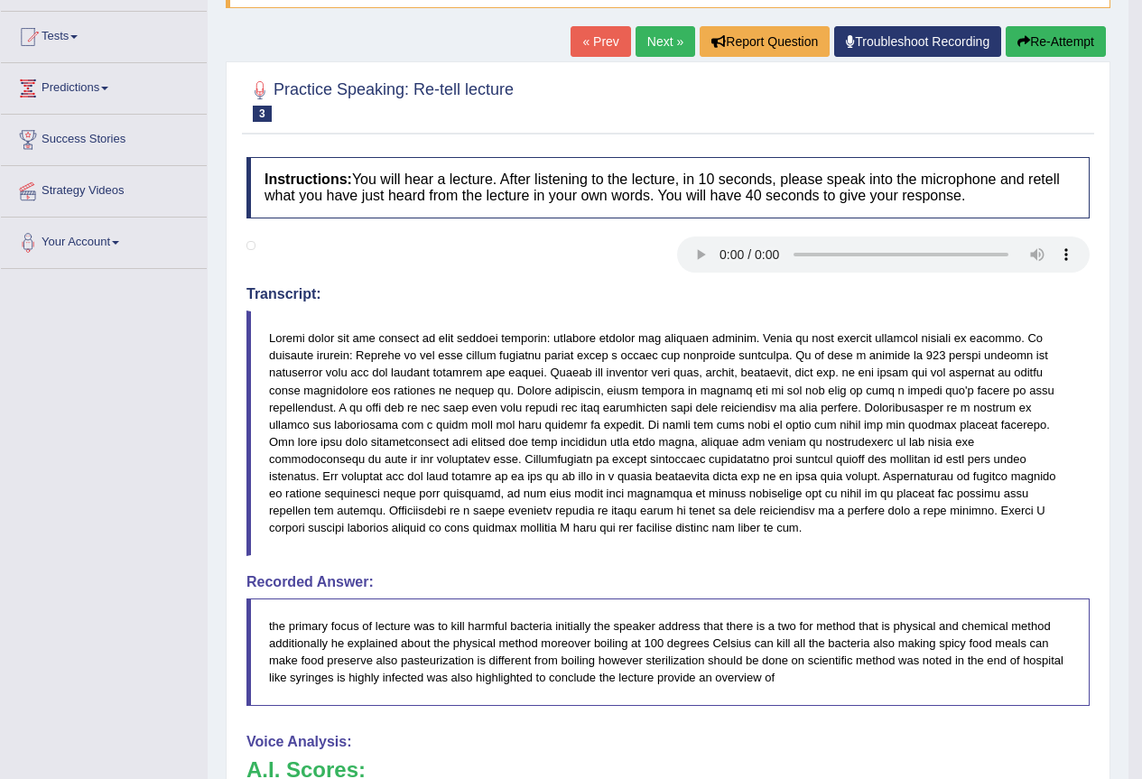
scroll to position [90, 0]
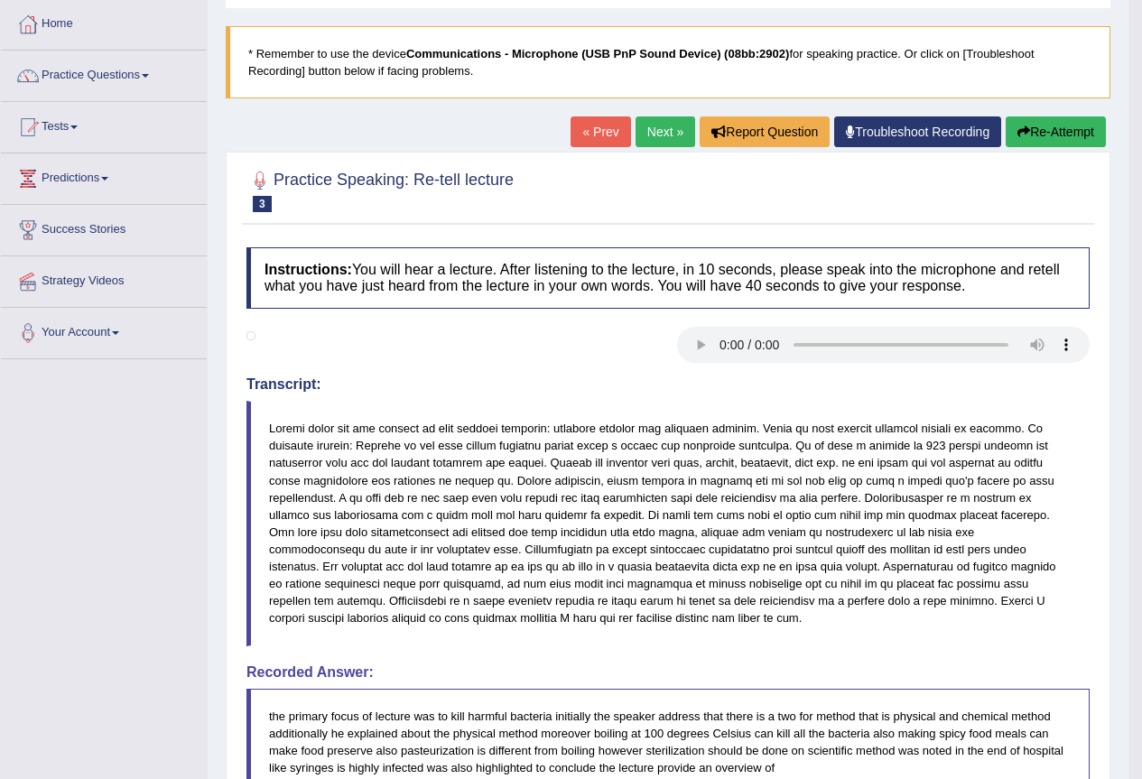
click at [665, 126] on link "Next »" at bounding box center [666, 131] width 60 height 31
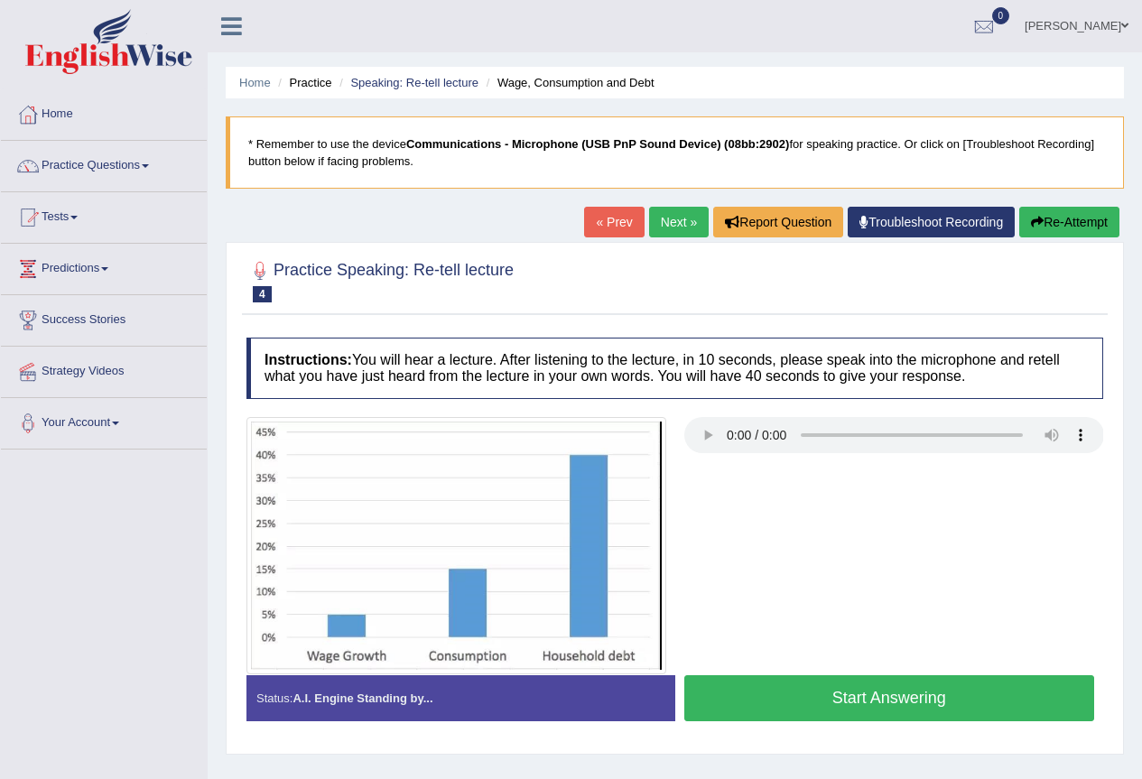
scroll to position [90, 0]
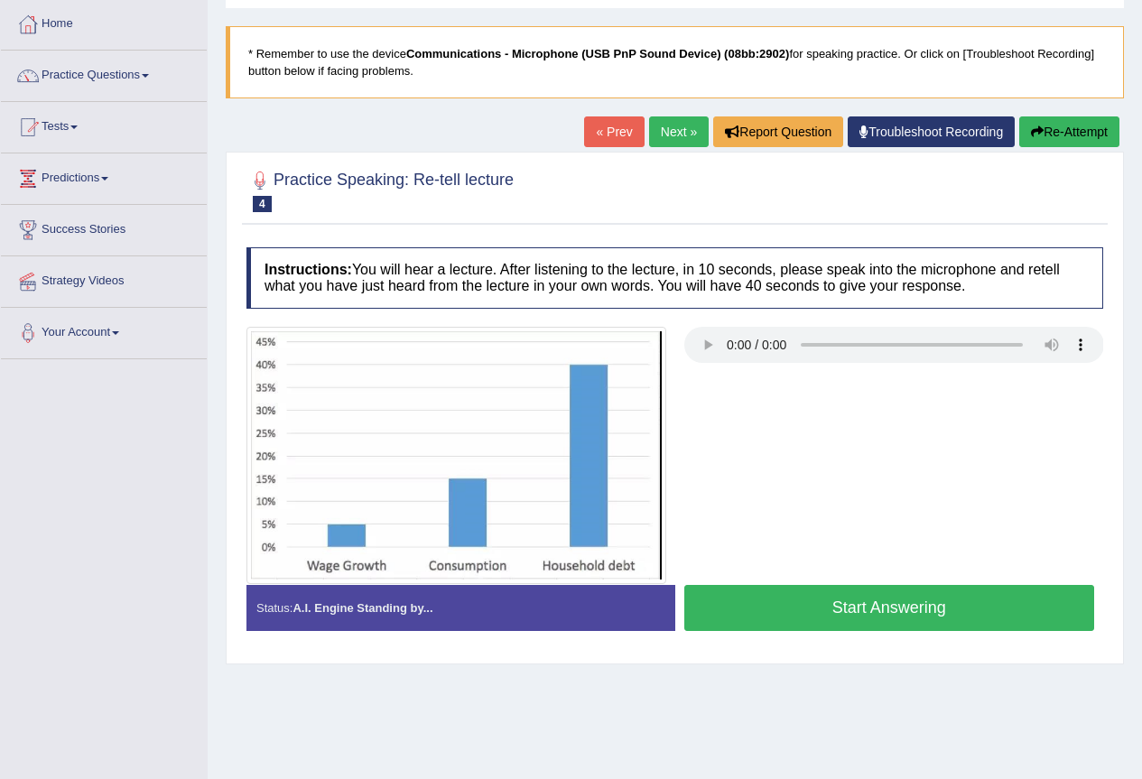
click at [107, 77] on link "Practice Questions" at bounding box center [104, 73] width 206 height 45
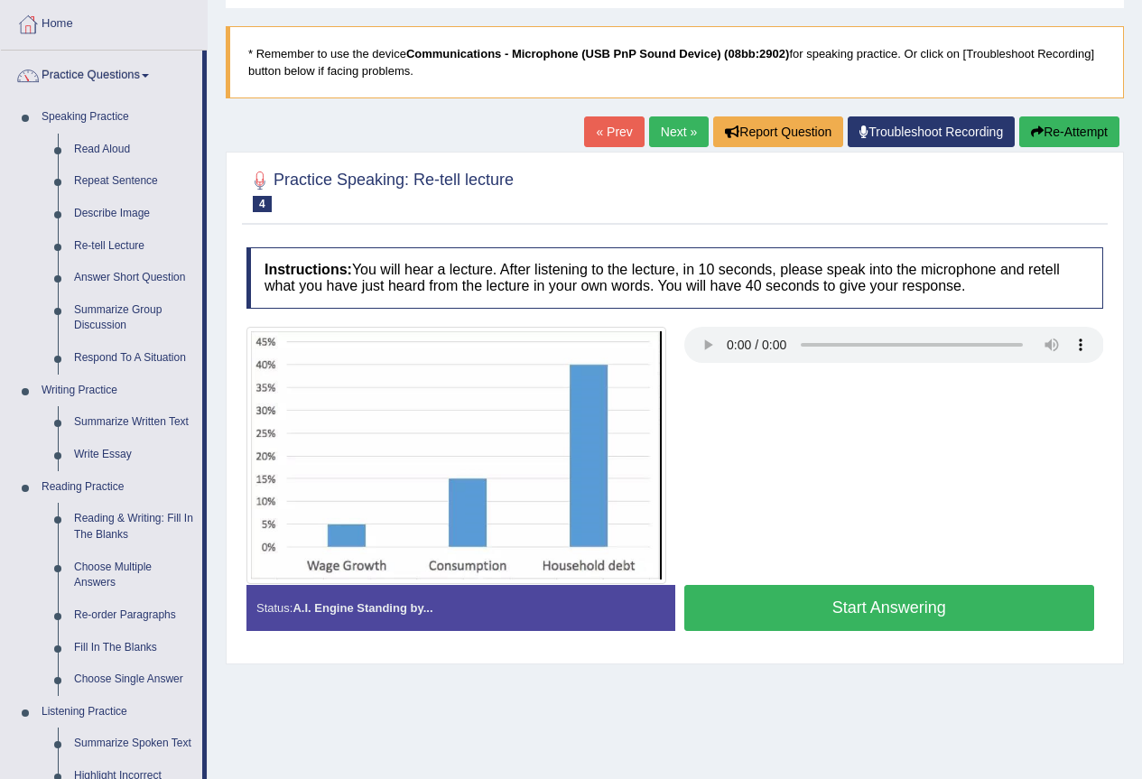
click at [638, 723] on div "Home Practice Speaking: Re-tell lecture Wage, Consumption and Debt * Remember t…" at bounding box center [675, 361] width 934 height 903
click at [150, 69] on link "Practice Questions" at bounding box center [101, 73] width 201 height 45
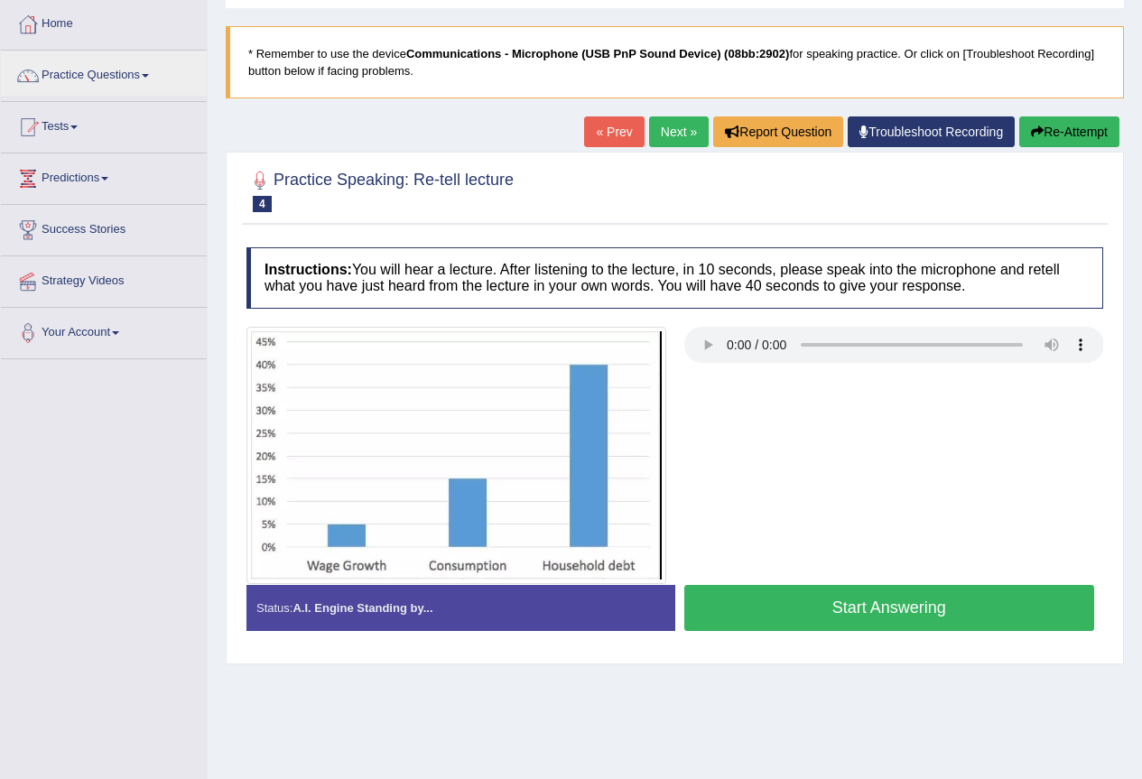
click at [782, 611] on button "Start Answering" at bounding box center [889, 608] width 411 height 46
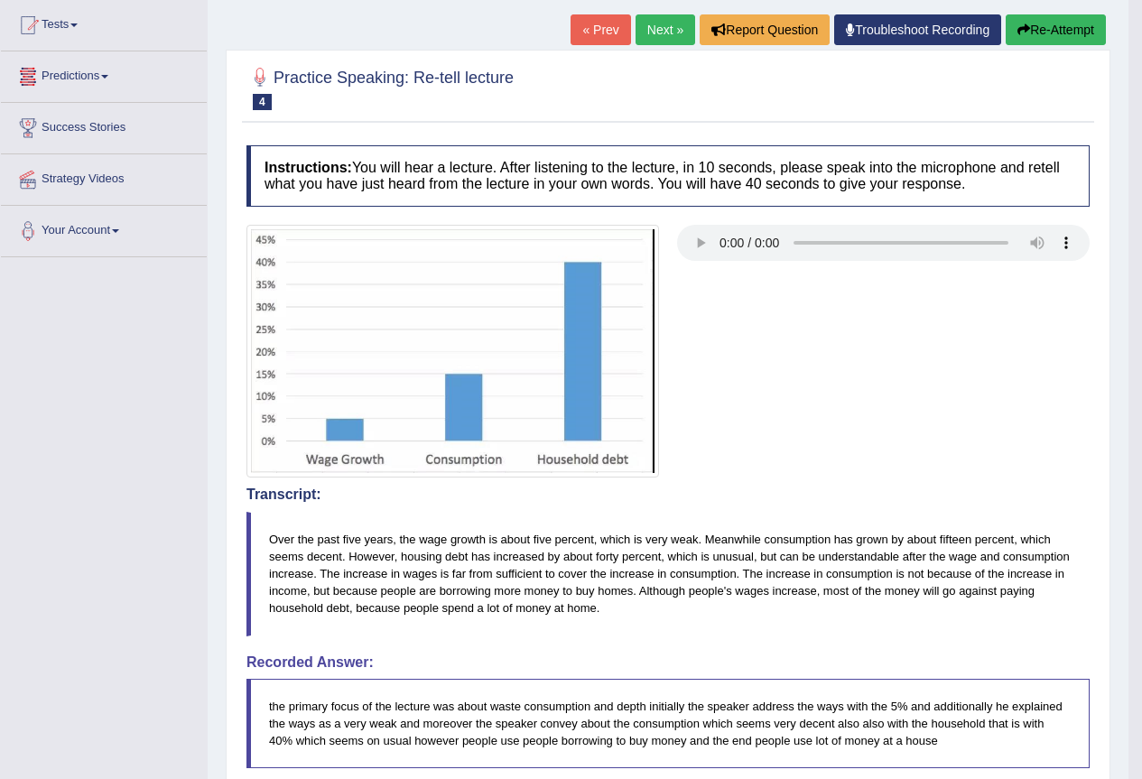
scroll to position [12, 0]
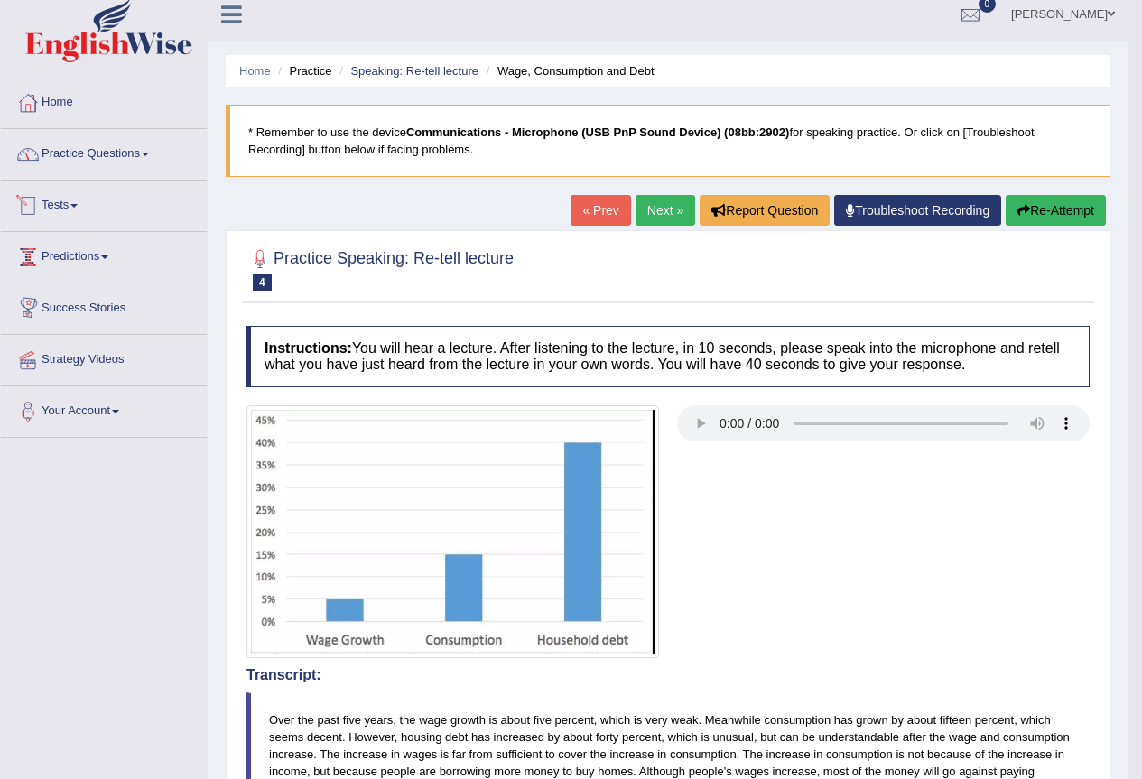
click at [109, 150] on link "Practice Questions" at bounding box center [104, 151] width 206 height 45
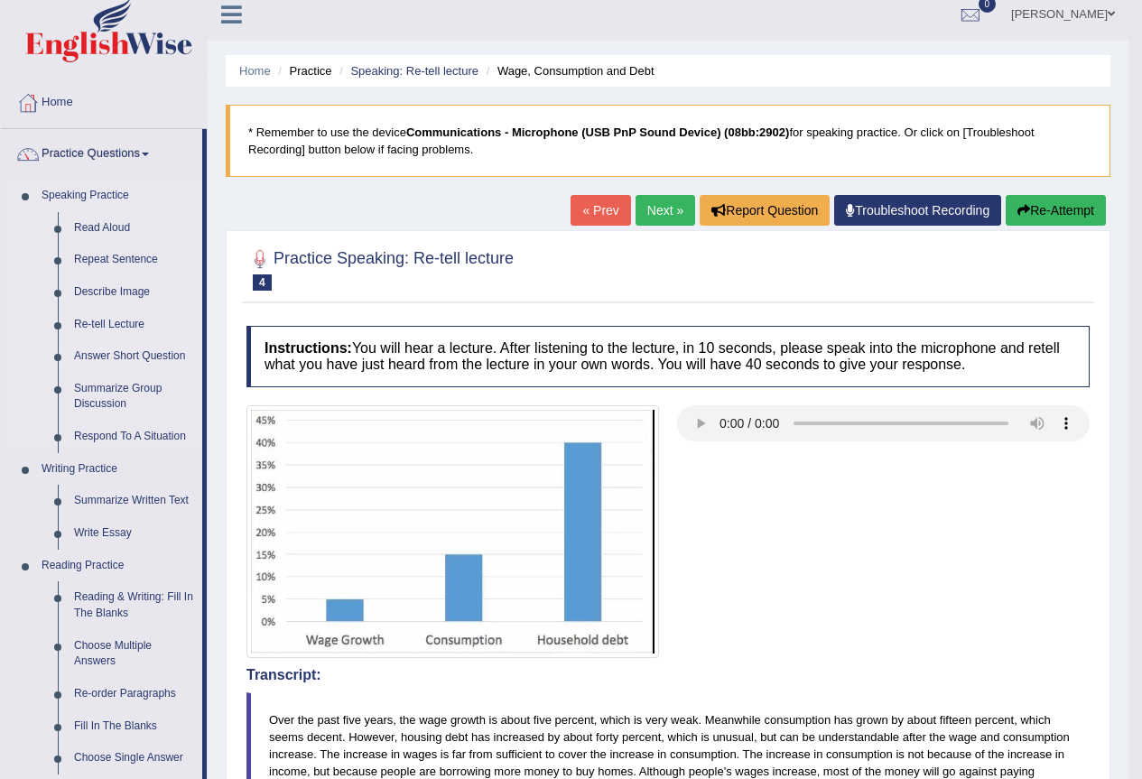
click at [101, 355] on link "Answer Short Question" at bounding box center [134, 356] width 136 height 33
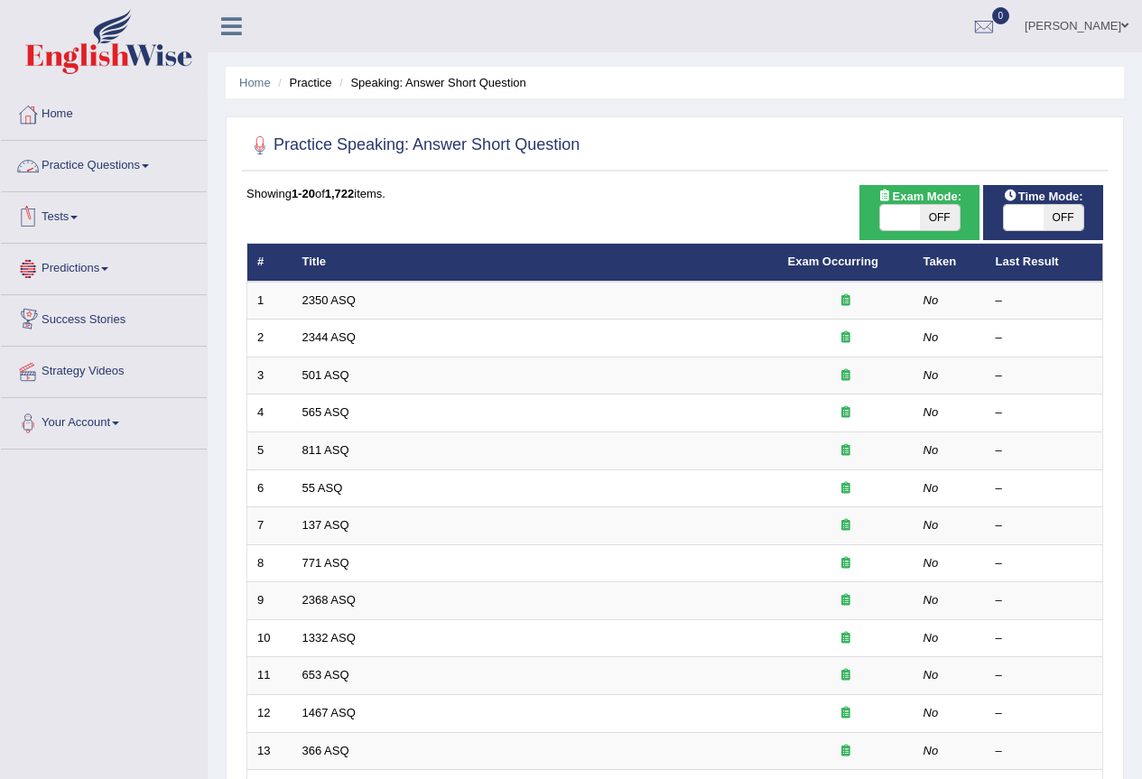
click at [95, 162] on link "Practice Questions" at bounding box center [104, 163] width 206 height 45
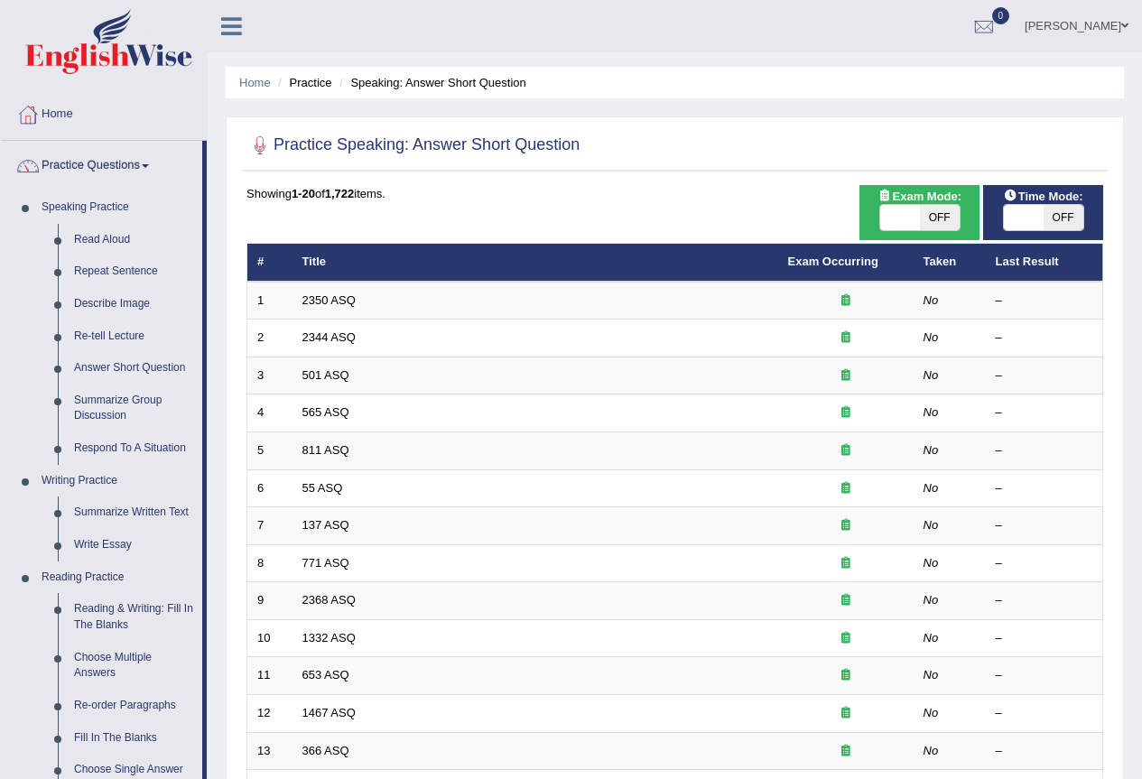
click at [98, 404] on link "Summarize Group Discussion" at bounding box center [134, 409] width 136 height 48
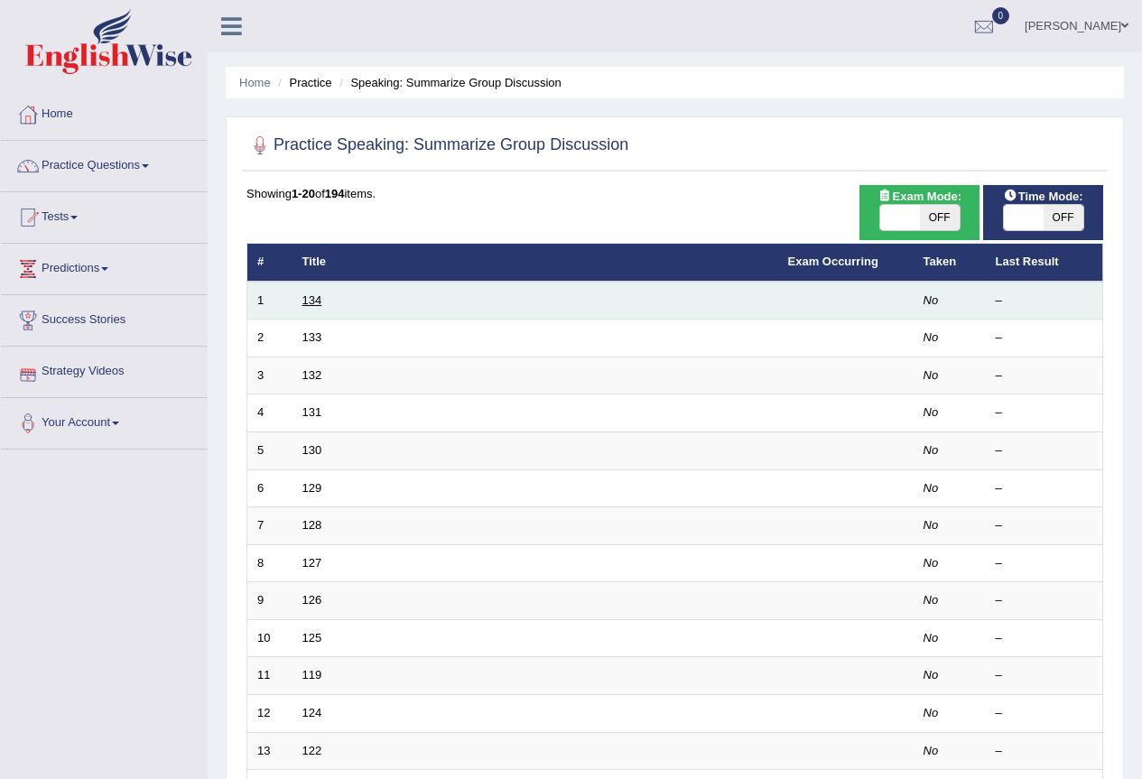
click at [318, 302] on link "134" at bounding box center [312, 300] width 20 height 14
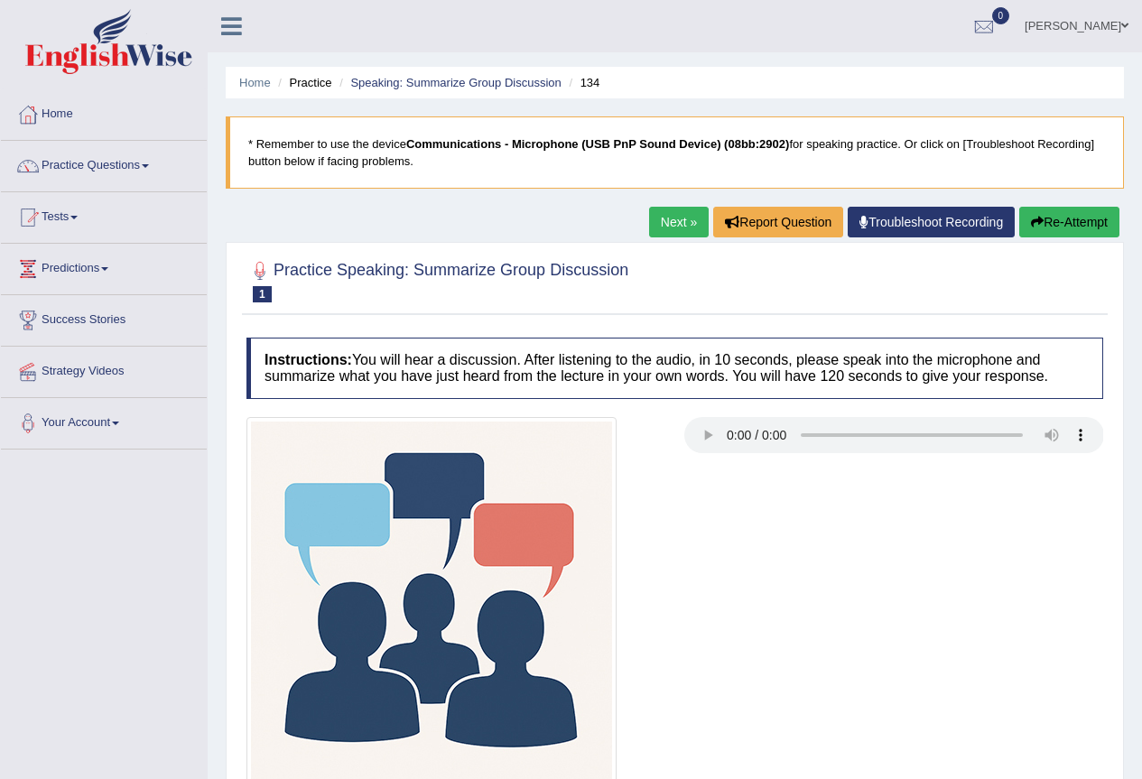
scroll to position [169, 0]
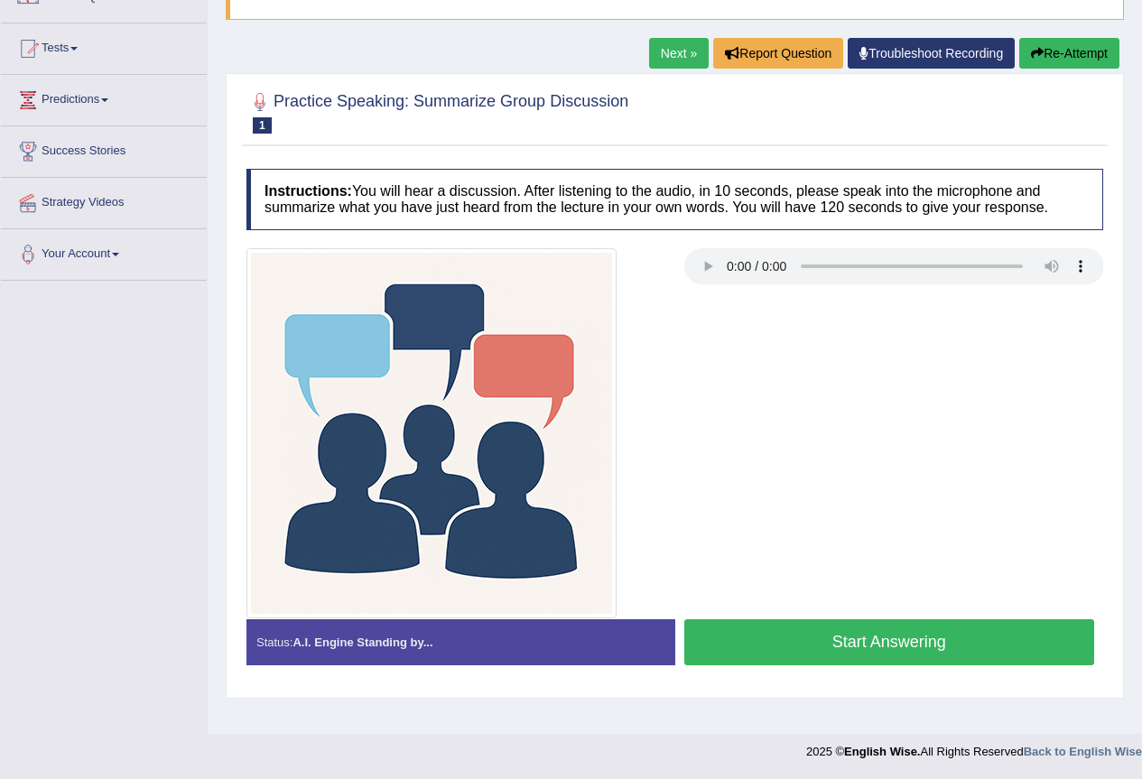
click at [777, 640] on button "Start Answering" at bounding box center [889, 642] width 411 height 46
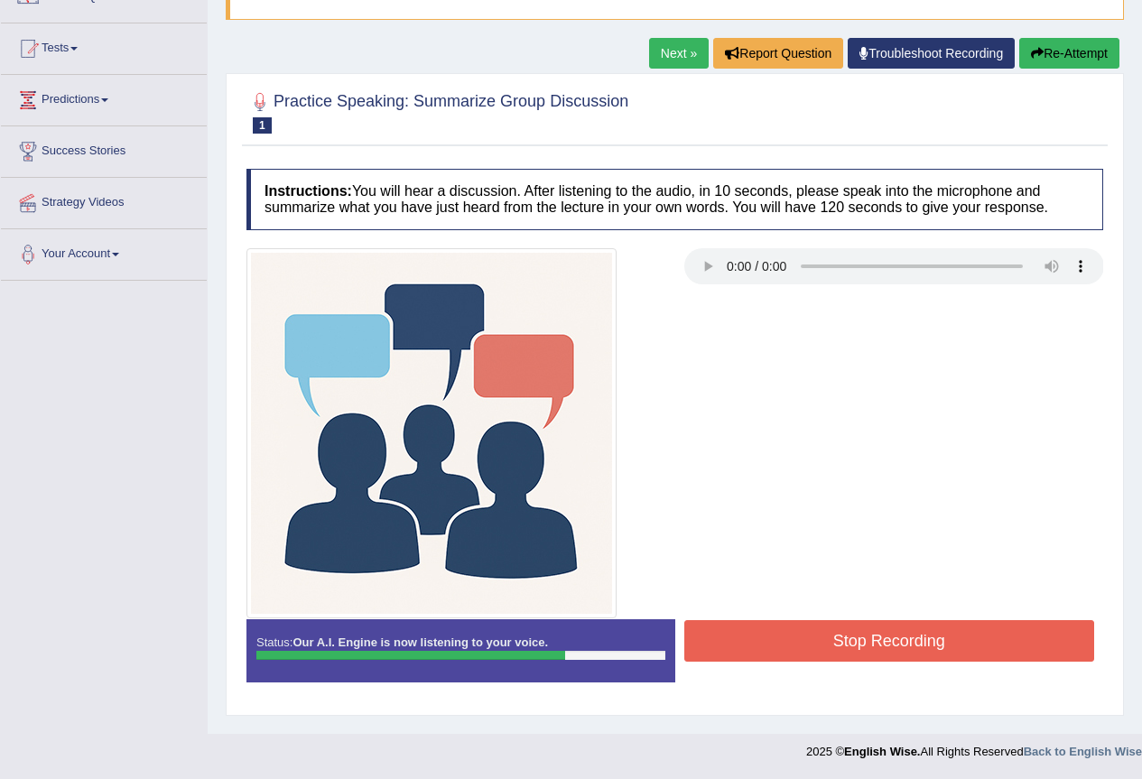
click at [785, 649] on button "Stop Recording" at bounding box center [889, 641] width 411 height 42
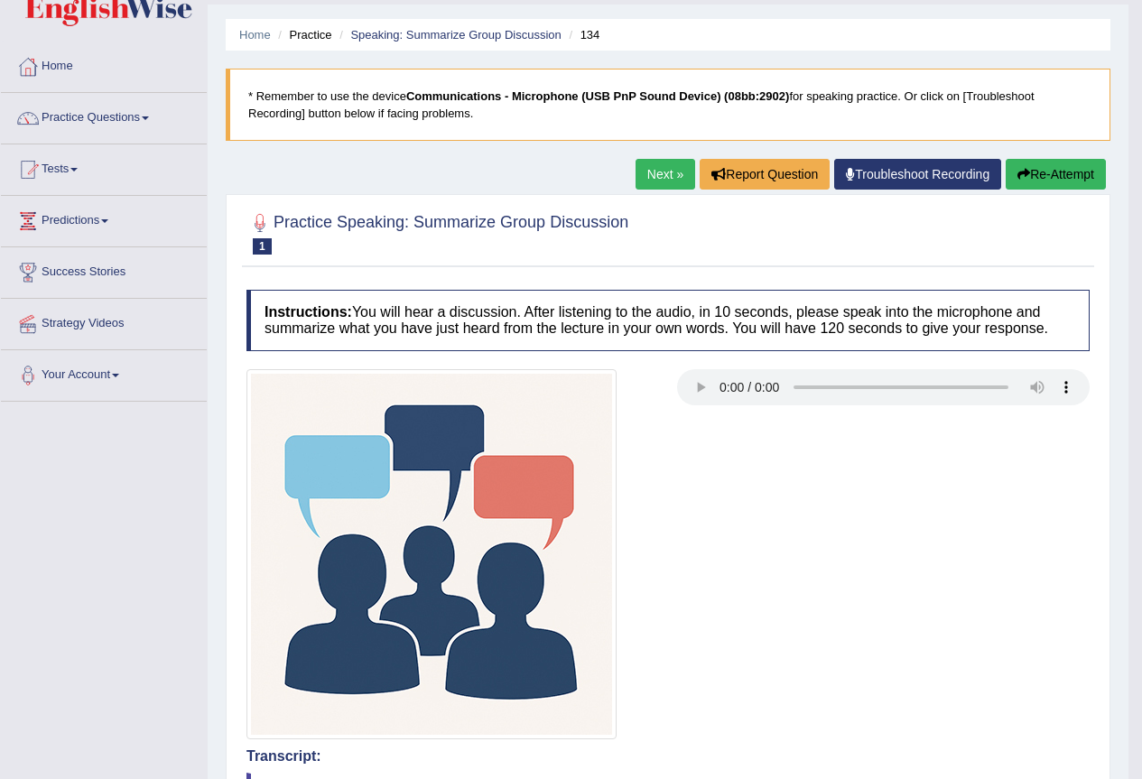
scroll to position [0, 0]
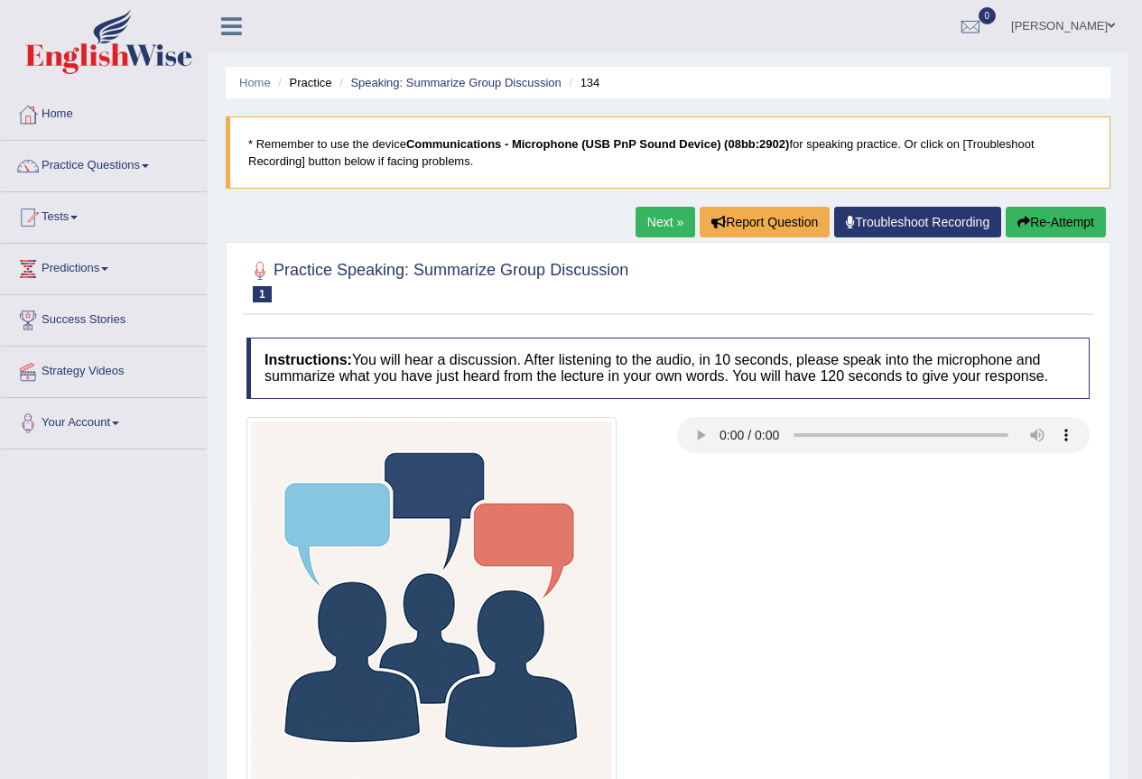
click at [654, 216] on link "Next »" at bounding box center [666, 222] width 60 height 31
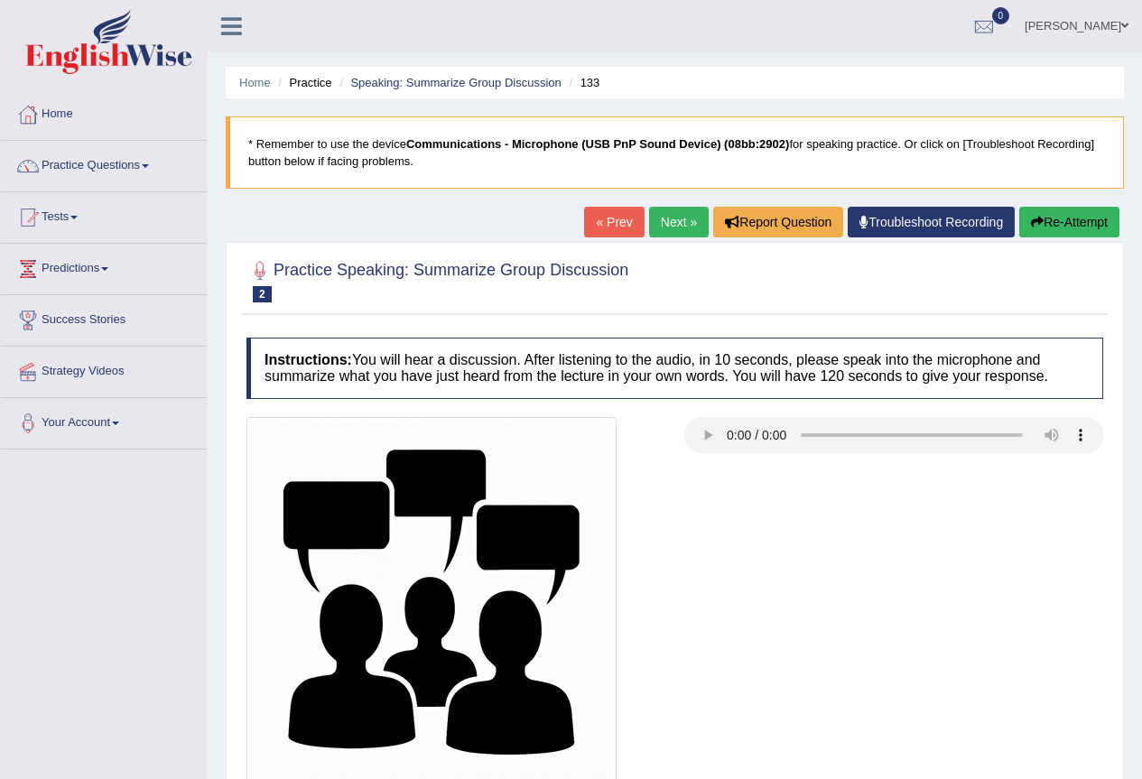
scroll to position [169, 0]
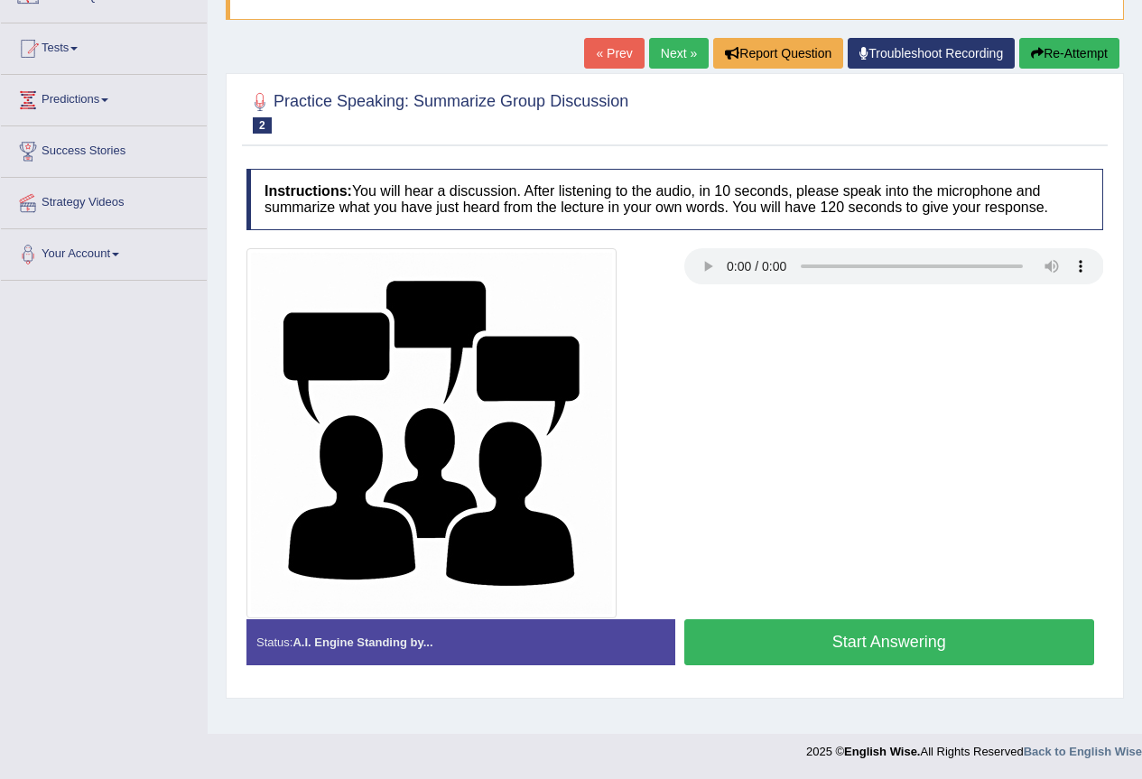
click at [835, 647] on button "Start Answering" at bounding box center [889, 642] width 411 height 46
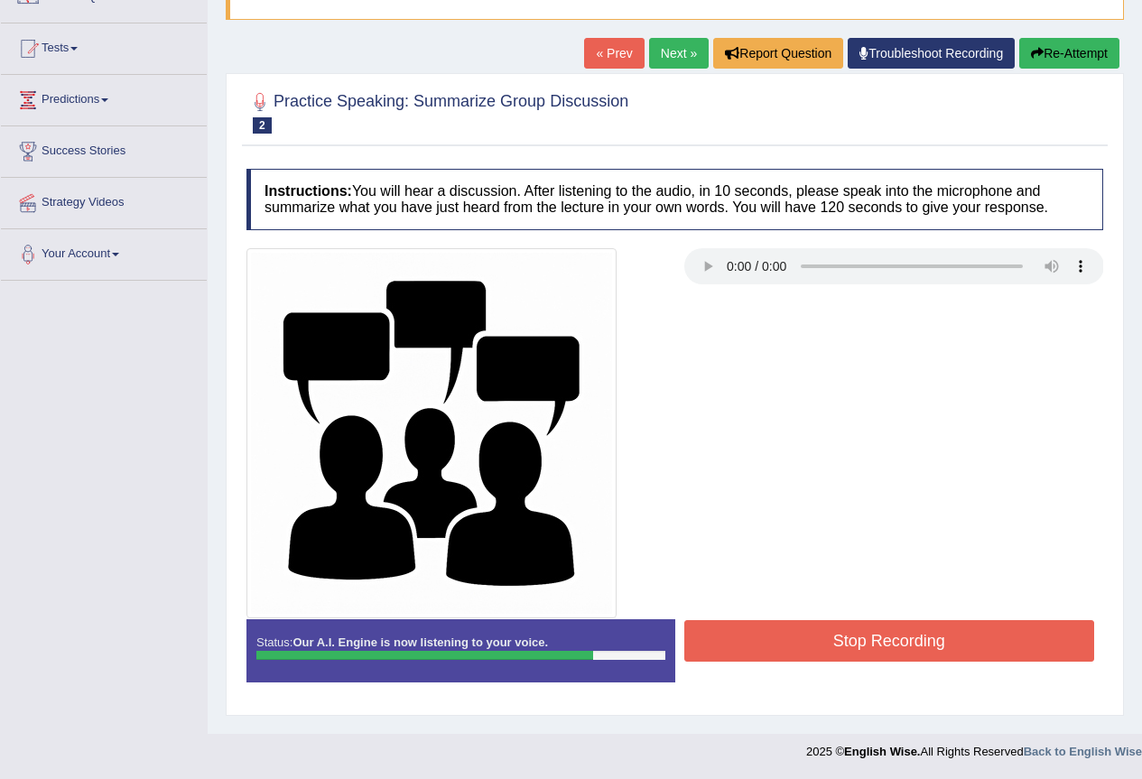
click at [738, 635] on button "Stop Recording" at bounding box center [889, 641] width 411 height 42
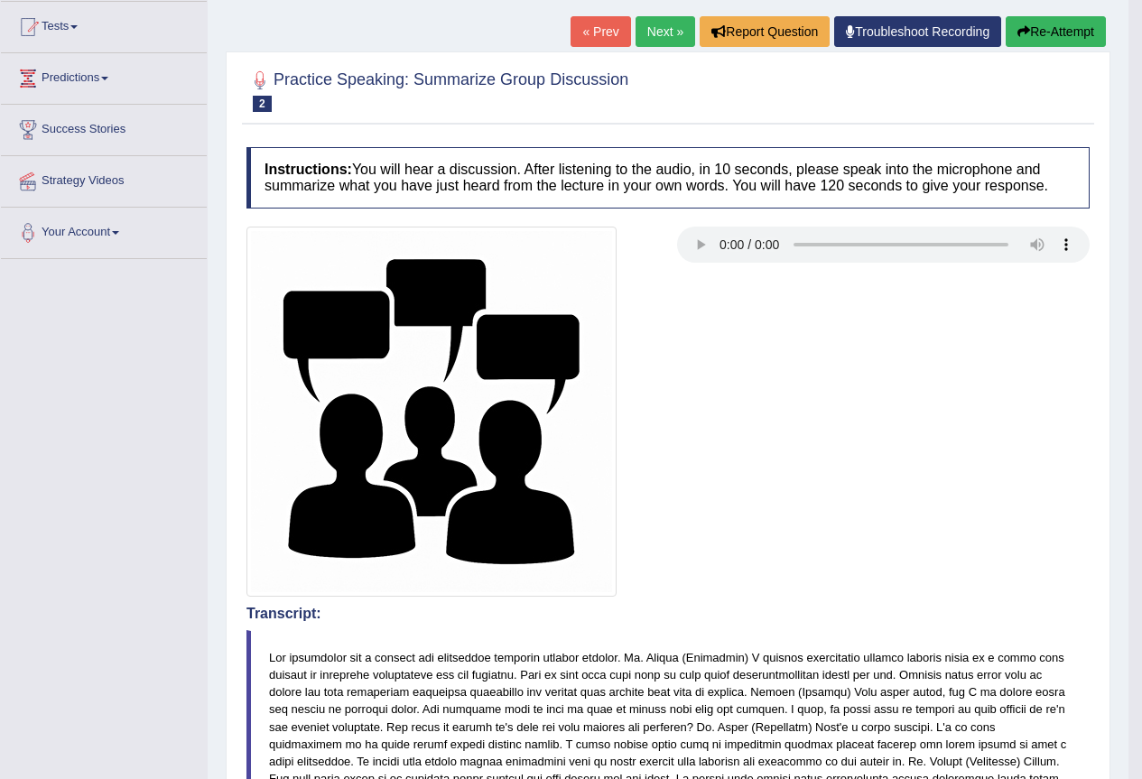
scroll to position [0, 0]
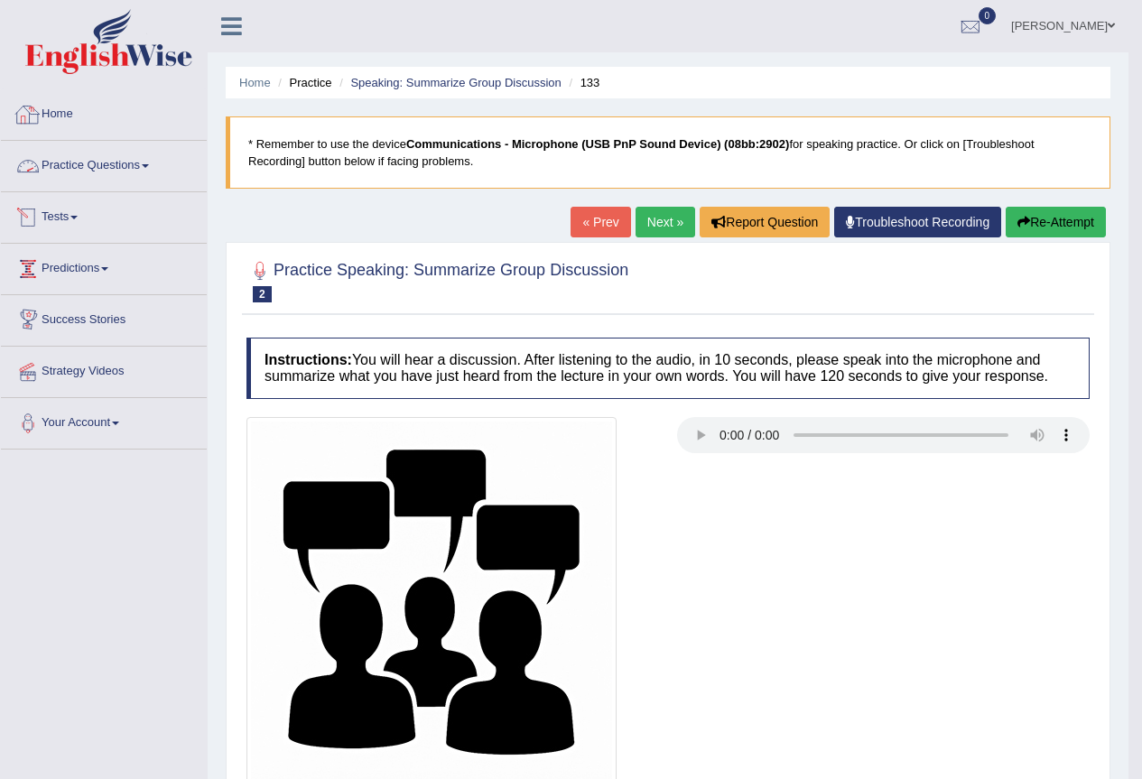
click at [108, 163] on link "Practice Questions" at bounding box center [104, 163] width 206 height 45
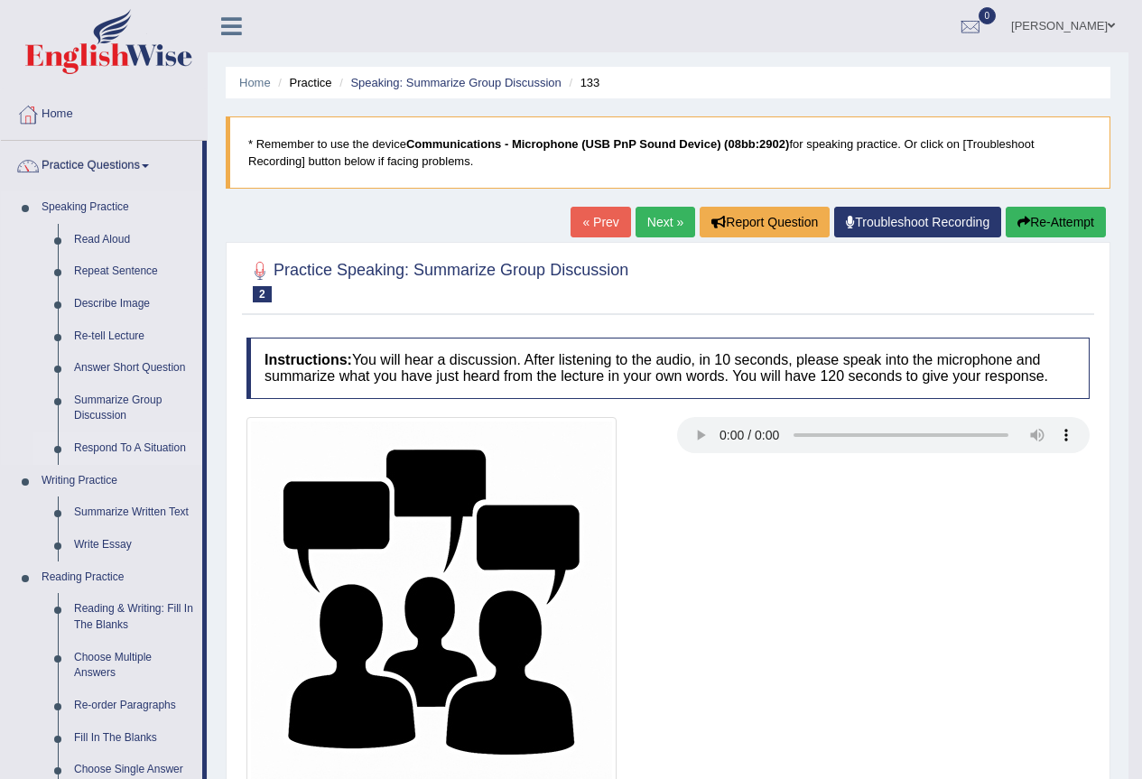
click at [124, 444] on link "Respond To A Situation" at bounding box center [134, 448] width 136 height 33
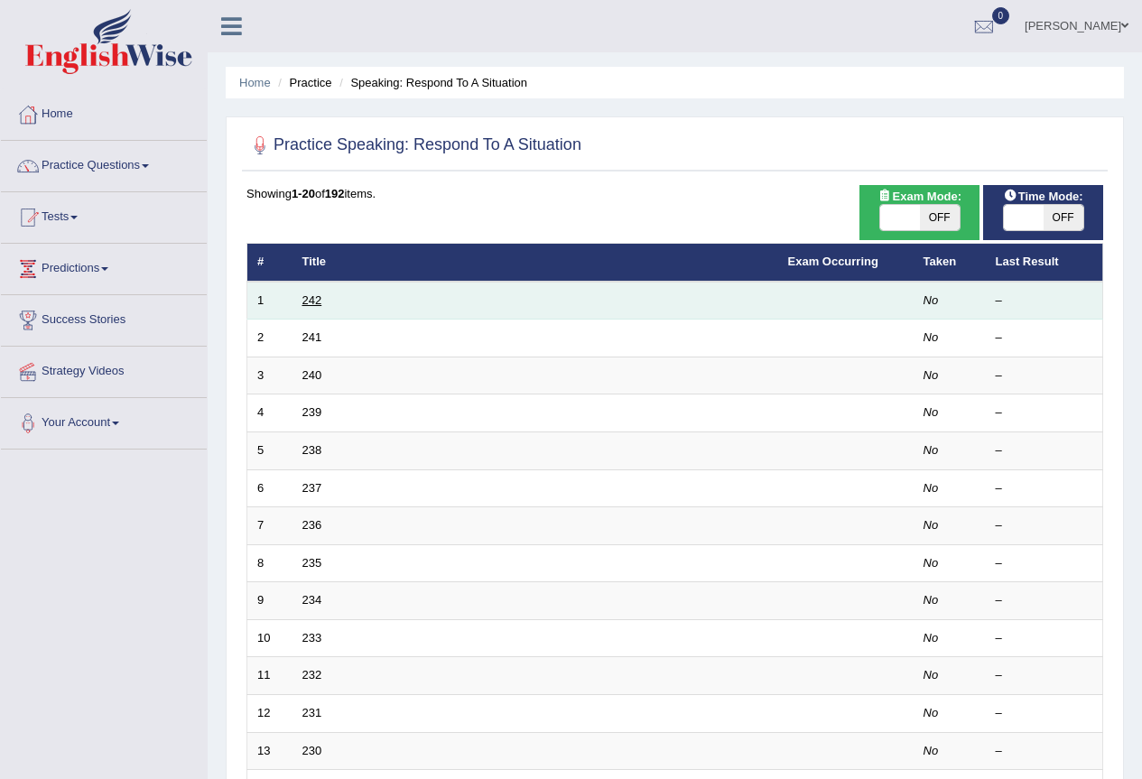
click at [317, 297] on link "242" at bounding box center [312, 300] width 20 height 14
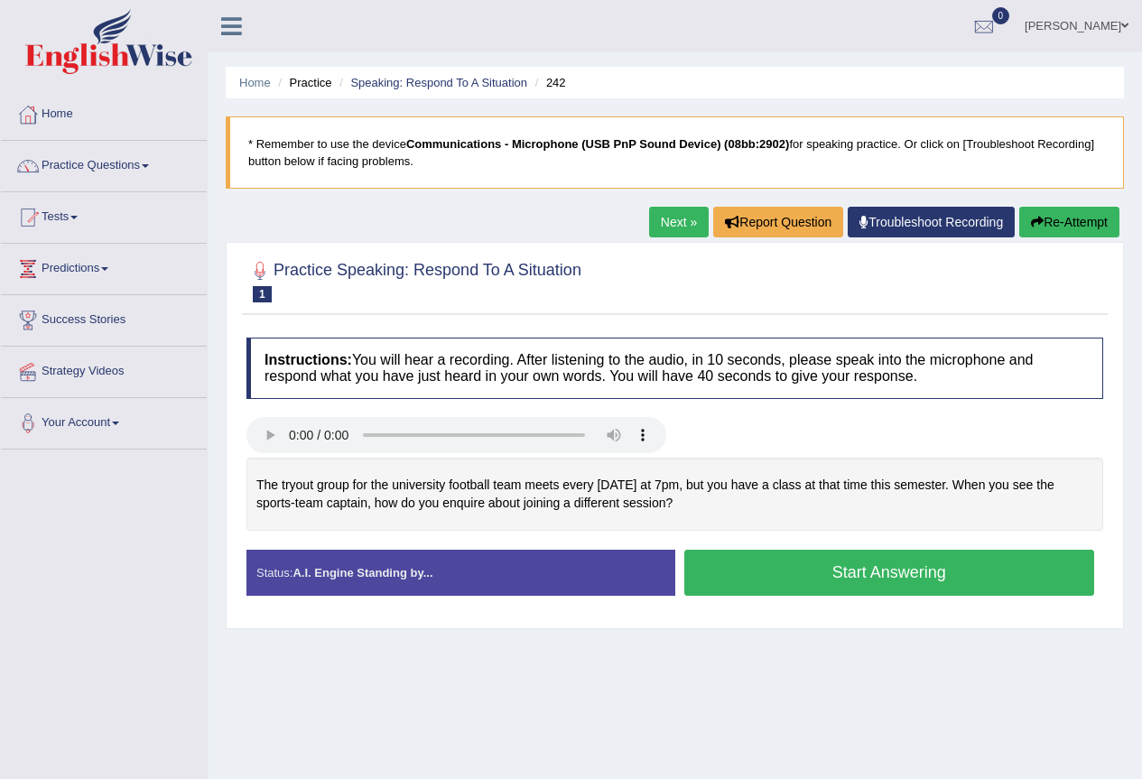
click at [1095, 26] on link "[PERSON_NAME]" at bounding box center [1076, 23] width 131 height 47
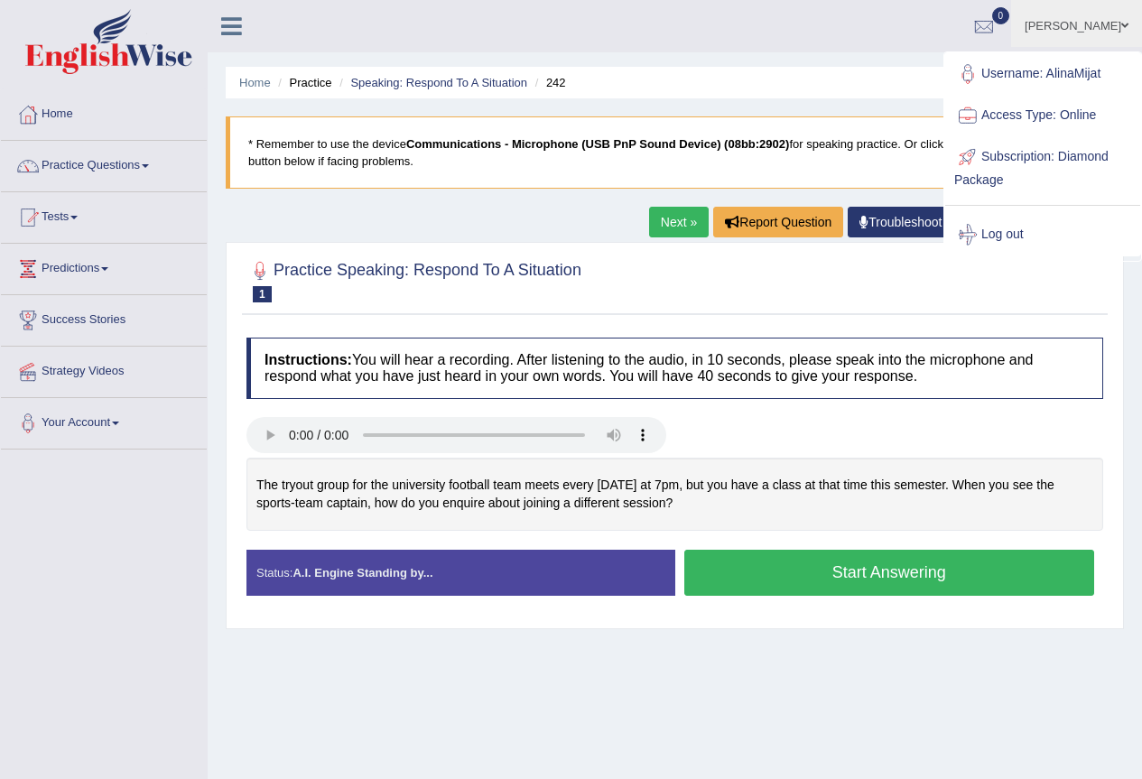
click at [1005, 232] on link "Log out" at bounding box center [1042, 235] width 195 height 42
